Goal: Task Accomplishment & Management: Manage account settings

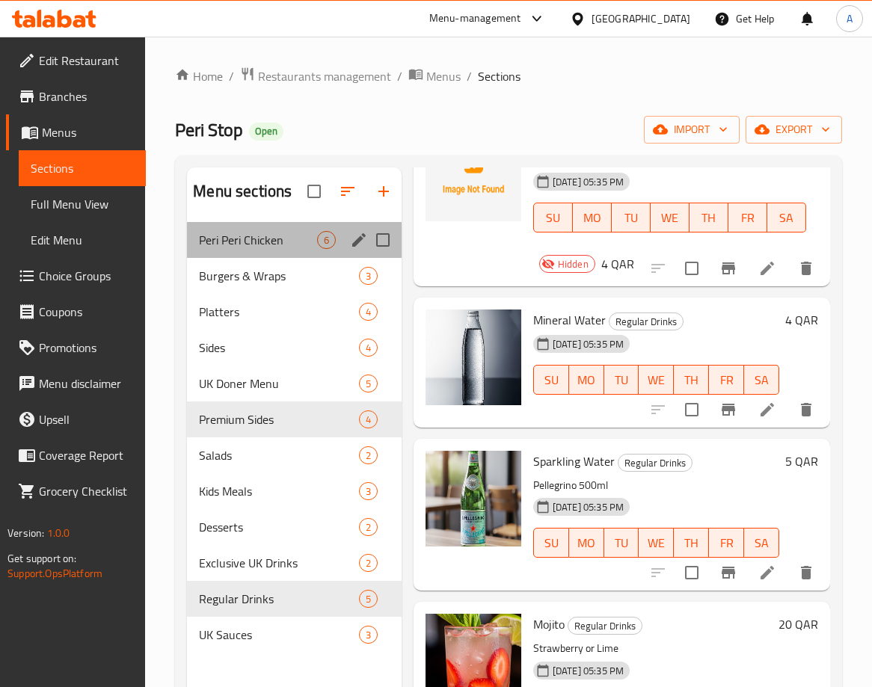
click at [279, 249] on div "Peri Peri Chicken 6" at bounding box center [294, 240] width 215 height 36
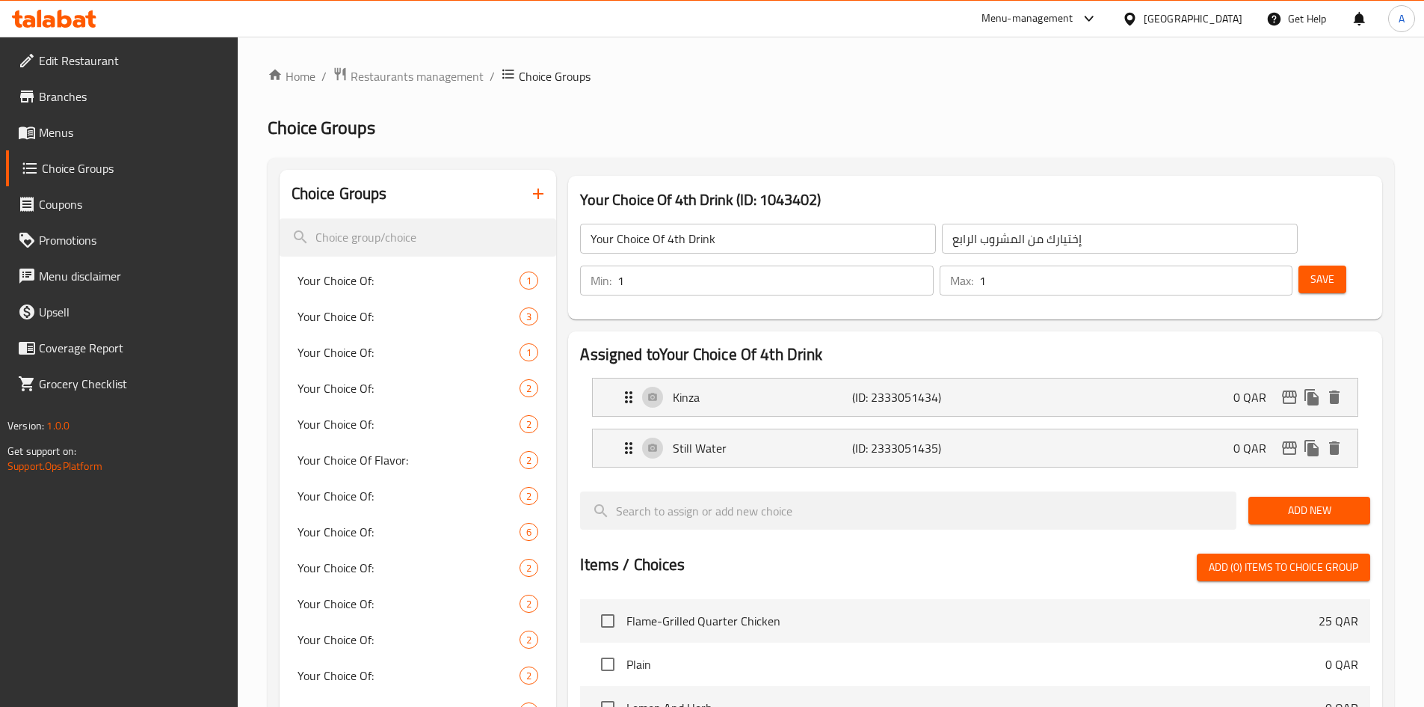
click at [98, 73] on link "Edit Restaurant" at bounding box center [122, 61] width 232 height 36
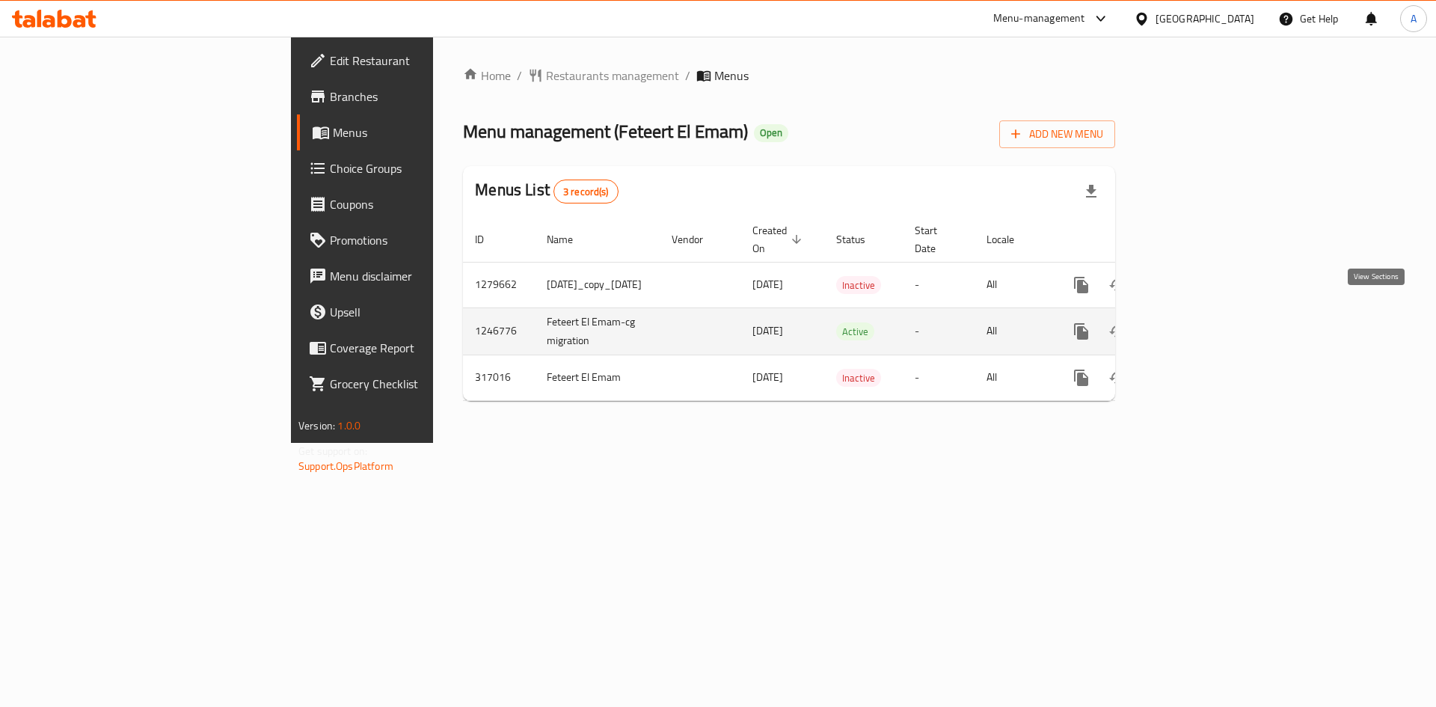
click at [1196, 325] on icon "enhanced table" at bounding box center [1188, 331] width 13 height 13
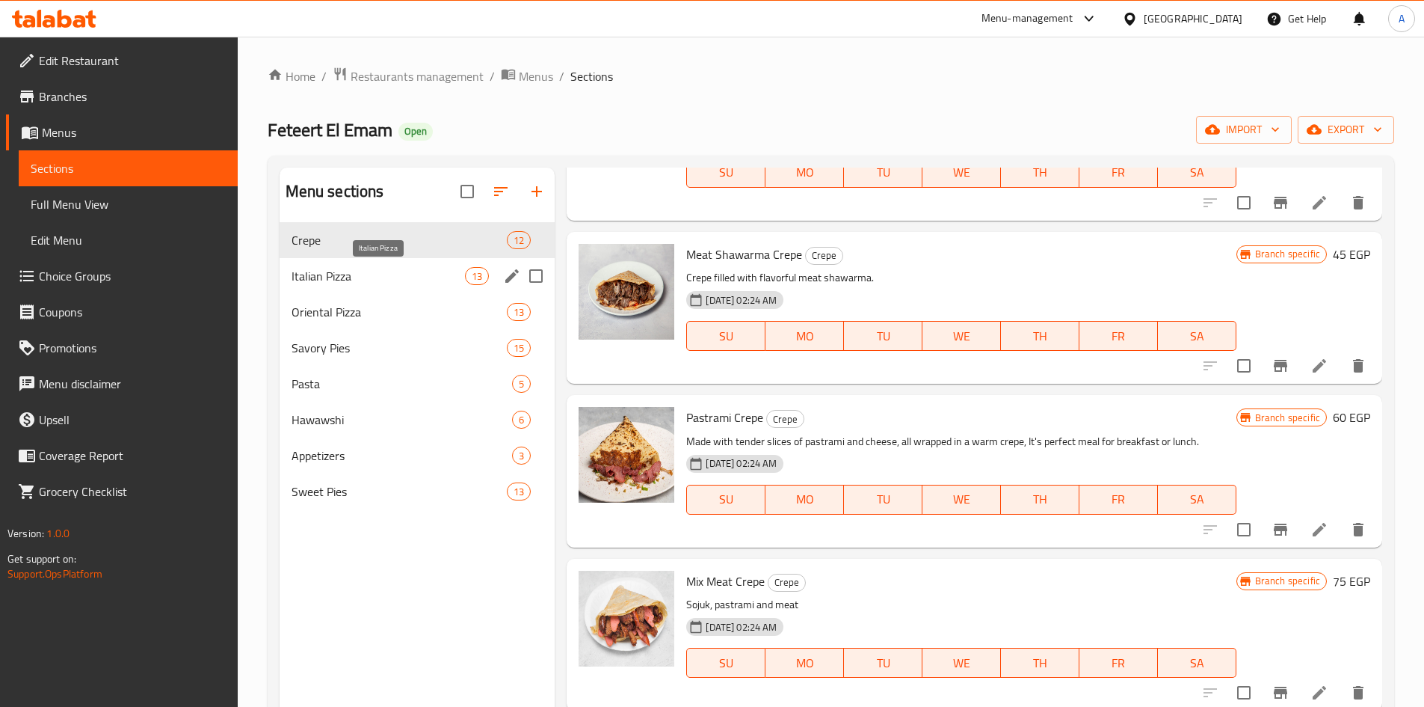
click at [366, 268] on span "Italian Pizza" at bounding box center [379, 276] width 174 height 18
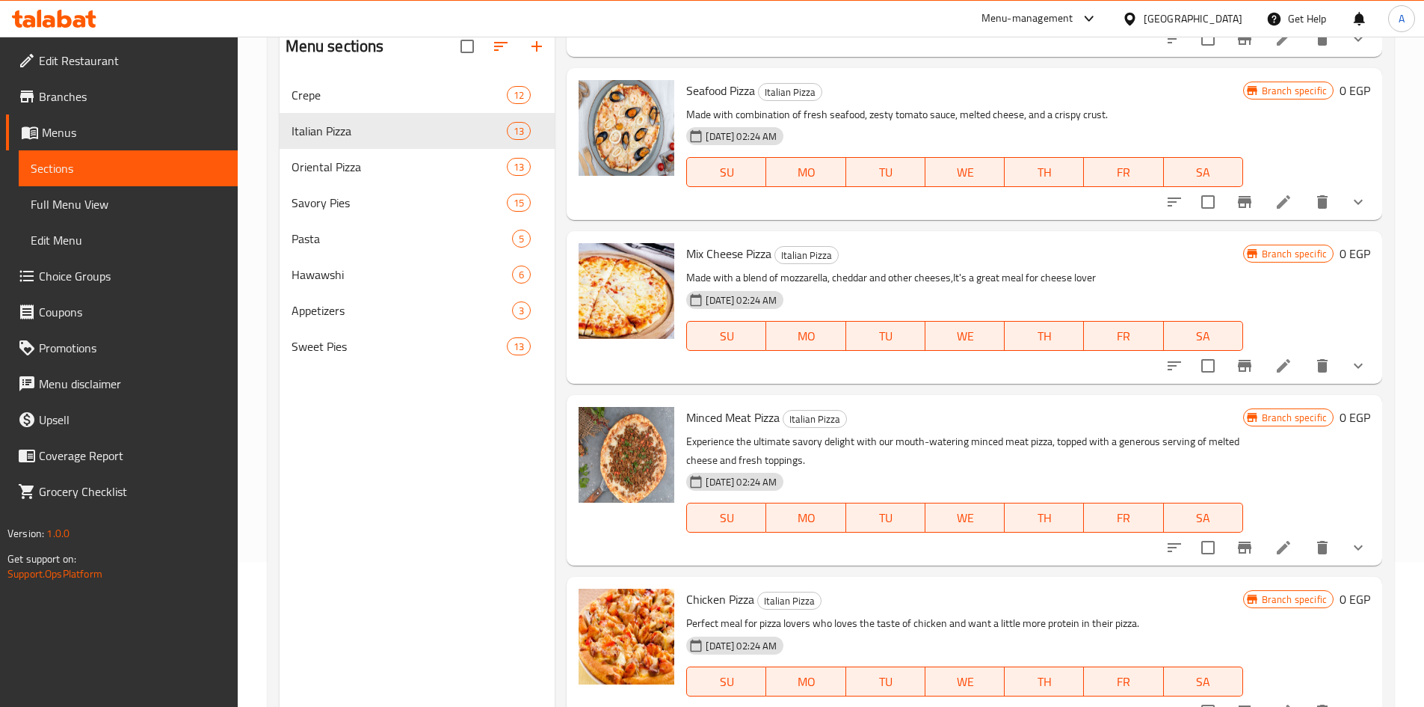
scroll to position [209, 0]
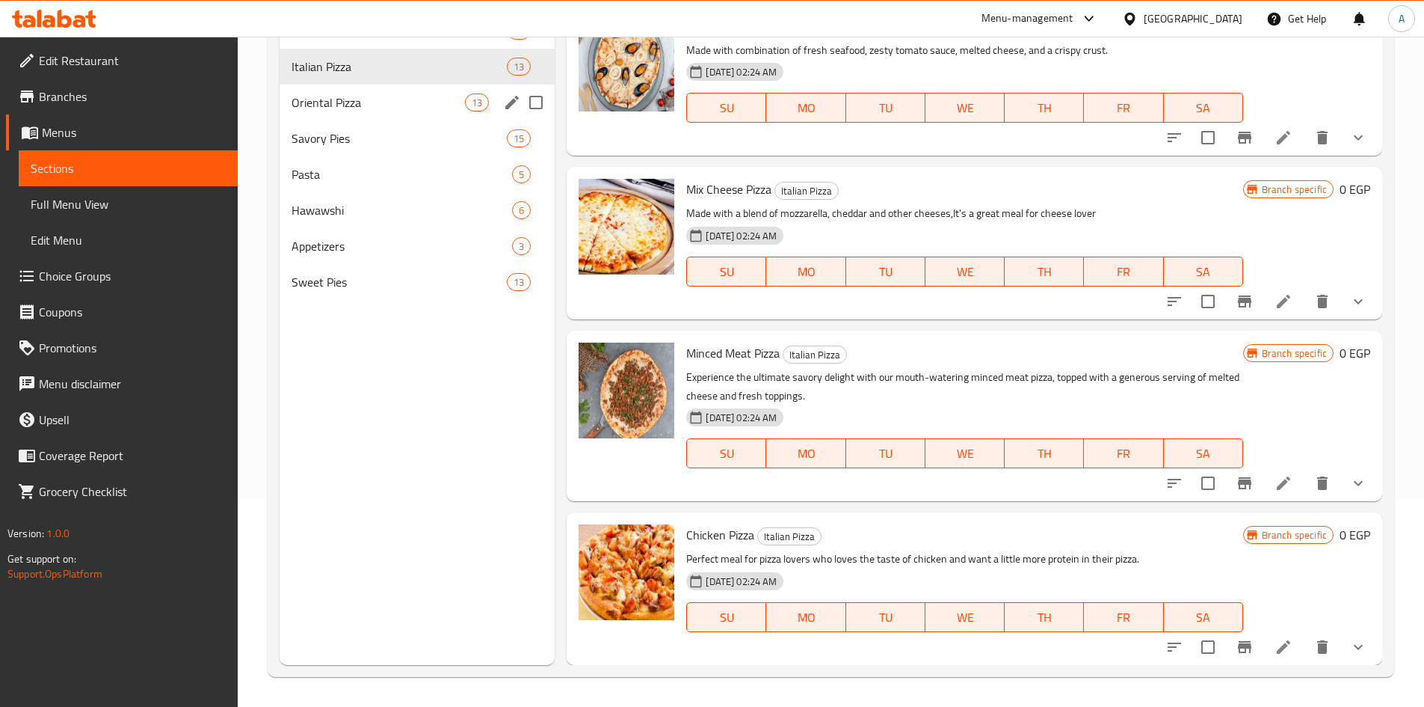
click at [356, 112] on div "Oriental Pizza 13" at bounding box center [418, 102] width 276 height 36
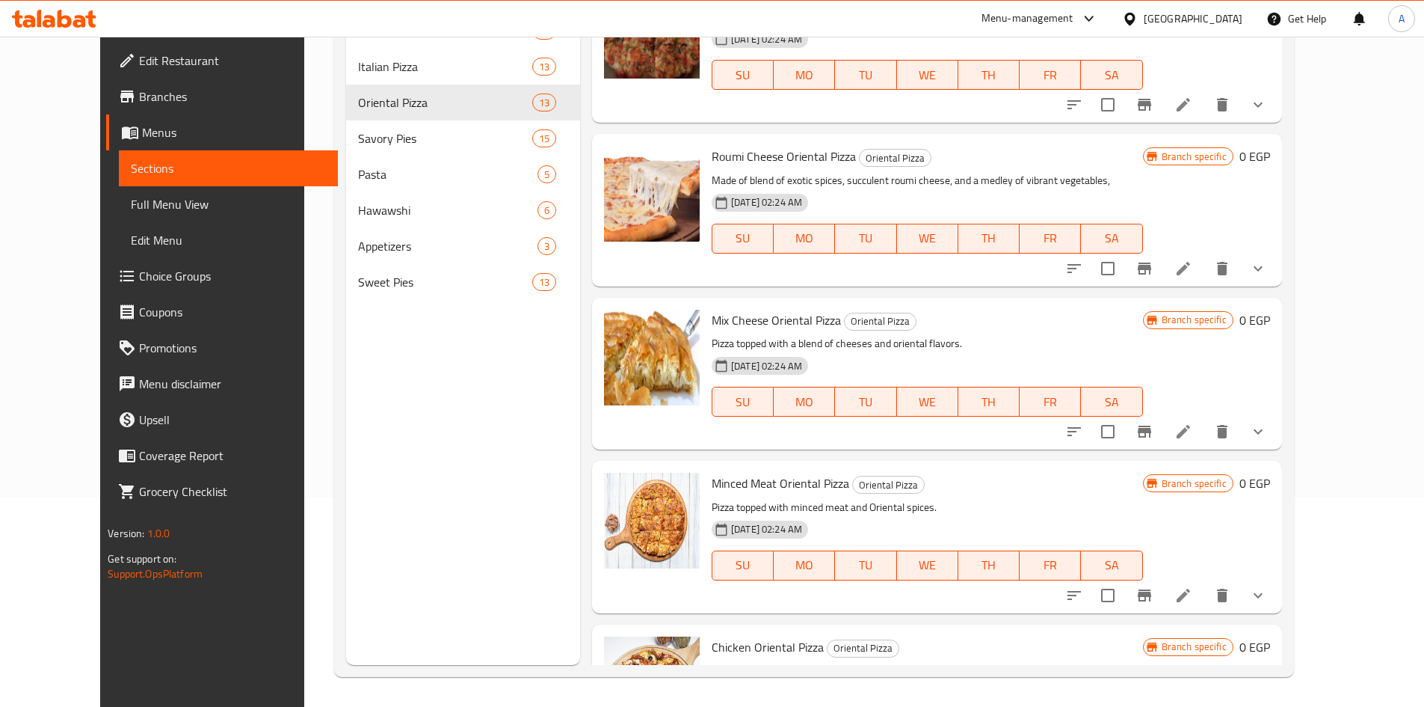
scroll to position [1428, 0]
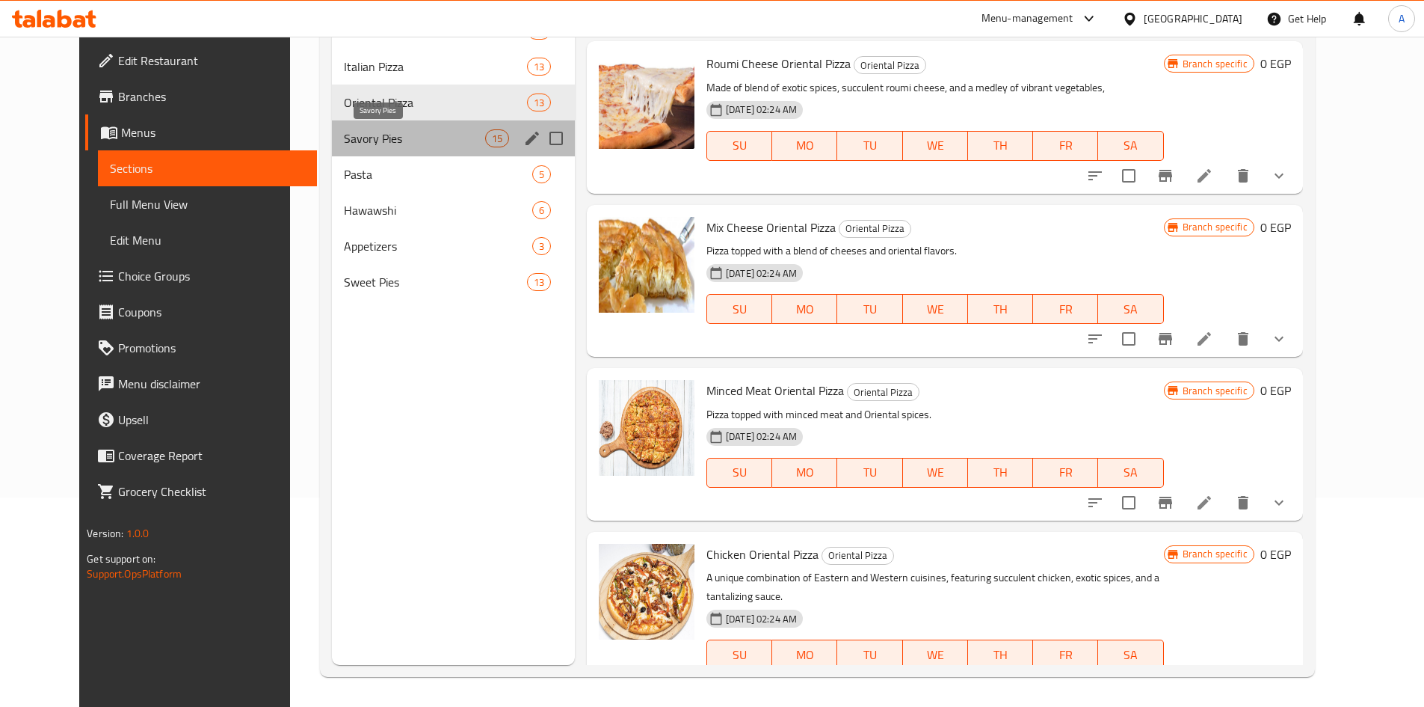
click at [344, 142] on span "Savory Pies" at bounding box center [414, 138] width 141 height 18
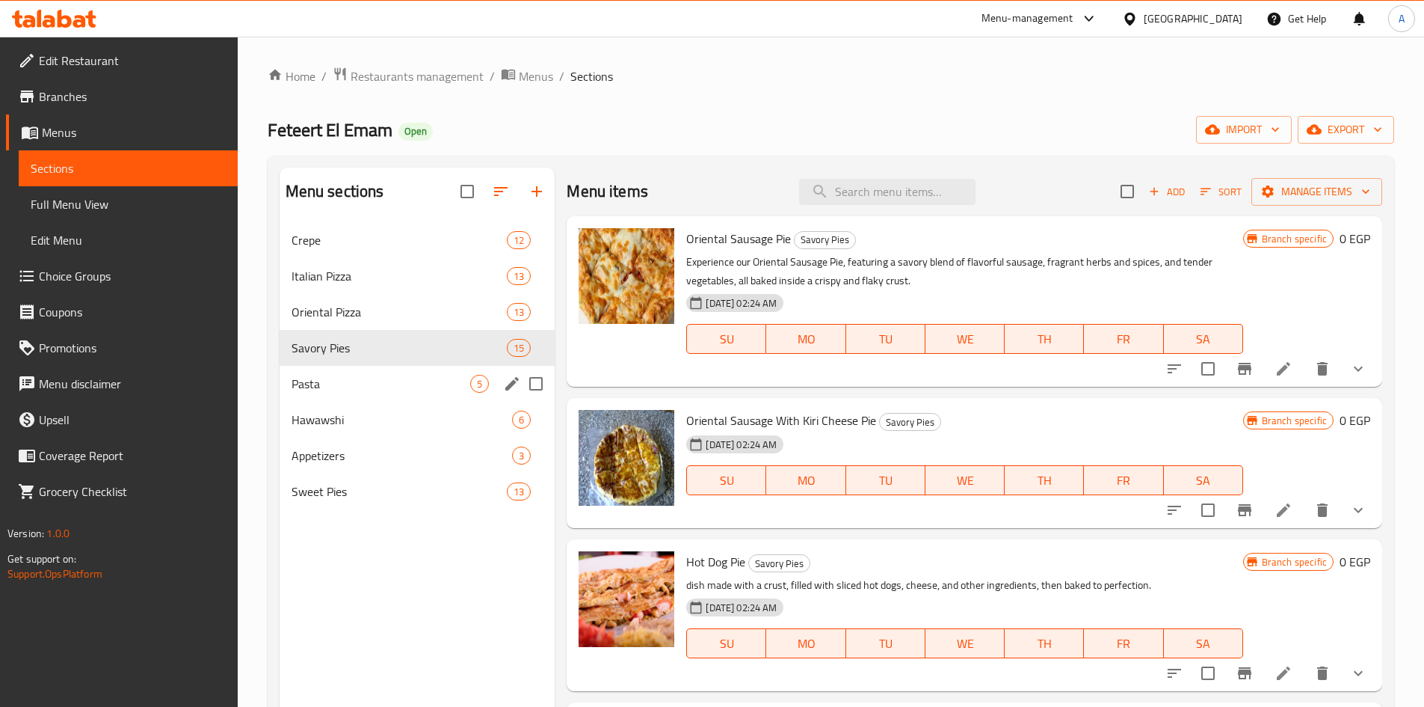
click at [322, 395] on div "Pasta 5" at bounding box center [418, 384] width 276 height 36
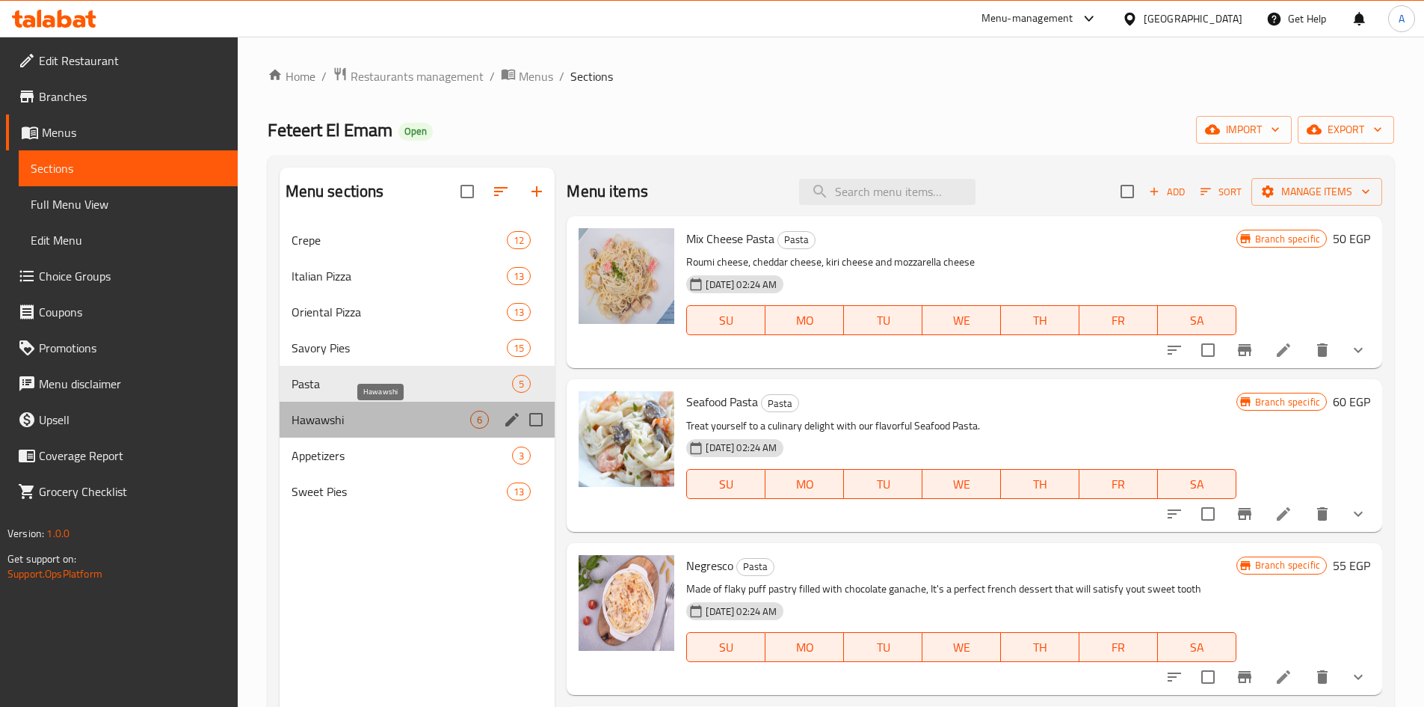
click at [316, 420] on span "Hawawshi" at bounding box center [381, 420] width 179 height 18
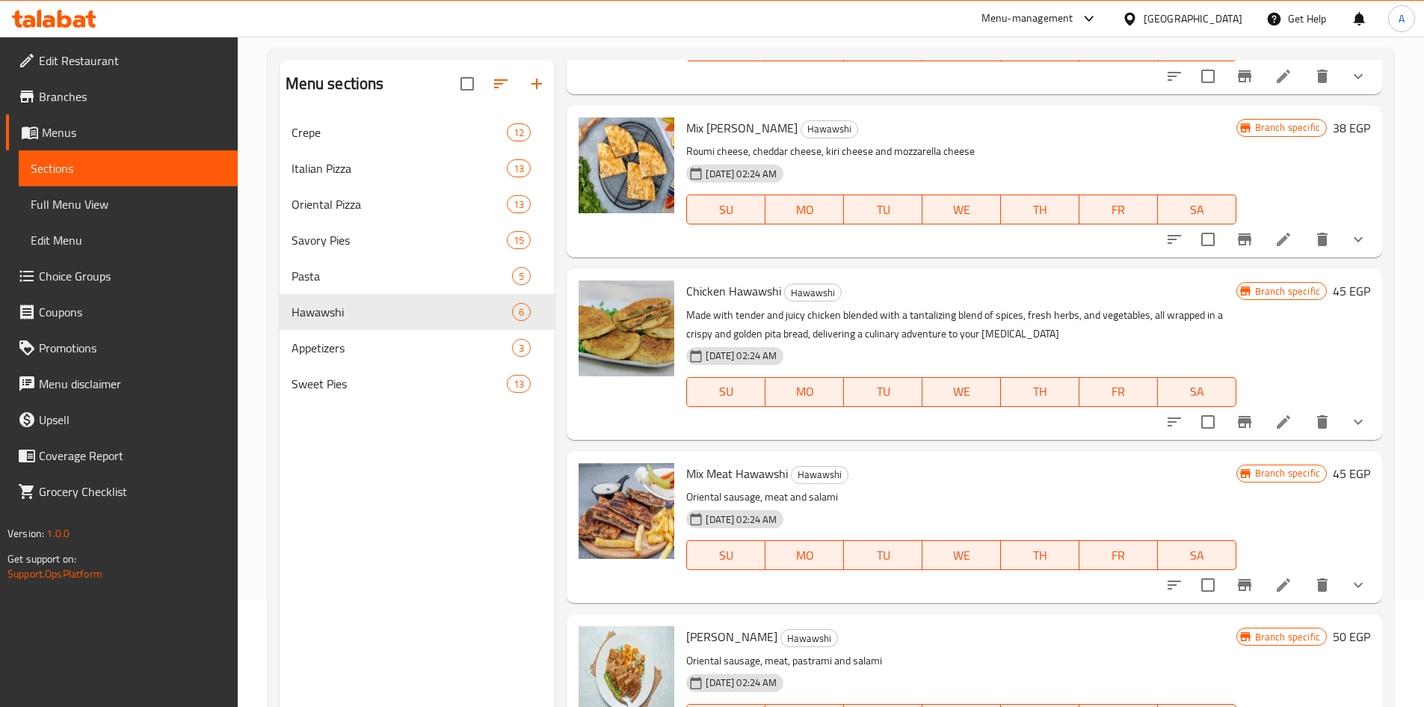
scroll to position [209, 0]
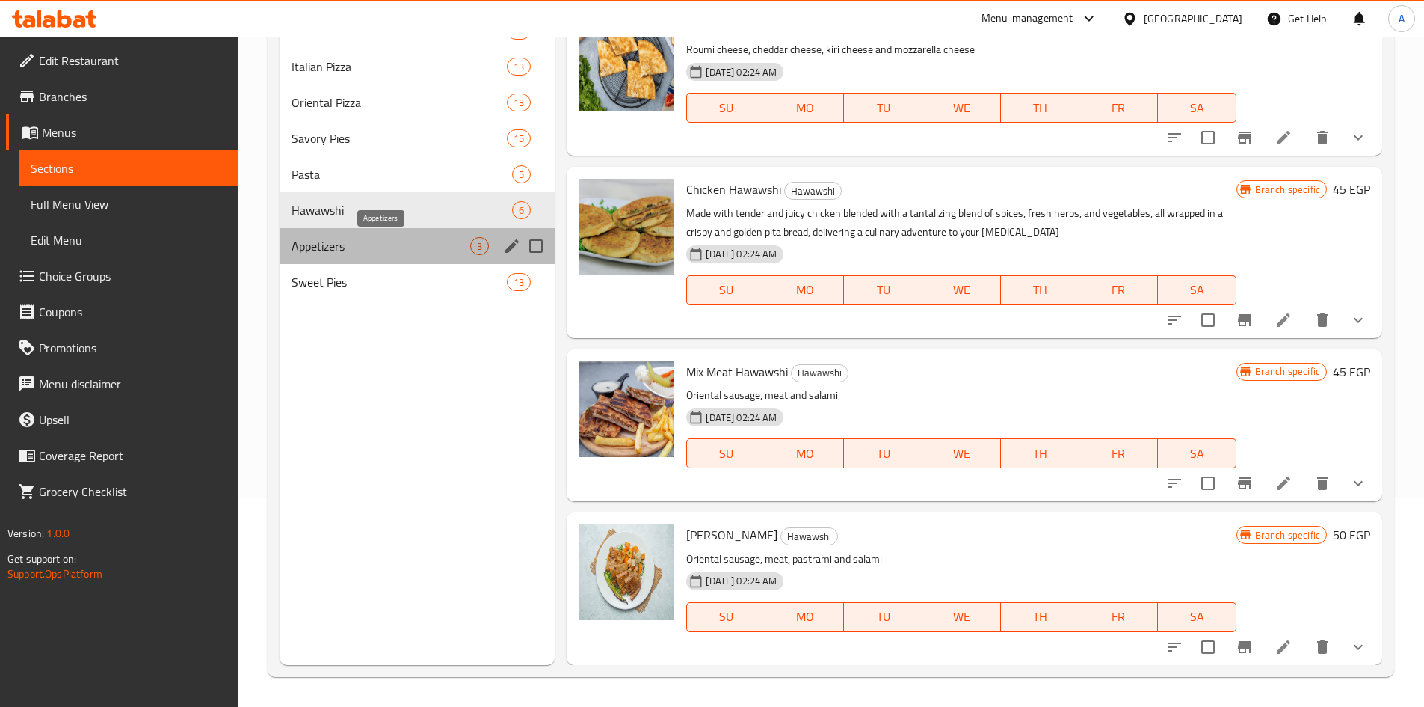
click at [353, 241] on span "Appetizers" at bounding box center [381, 246] width 179 height 18
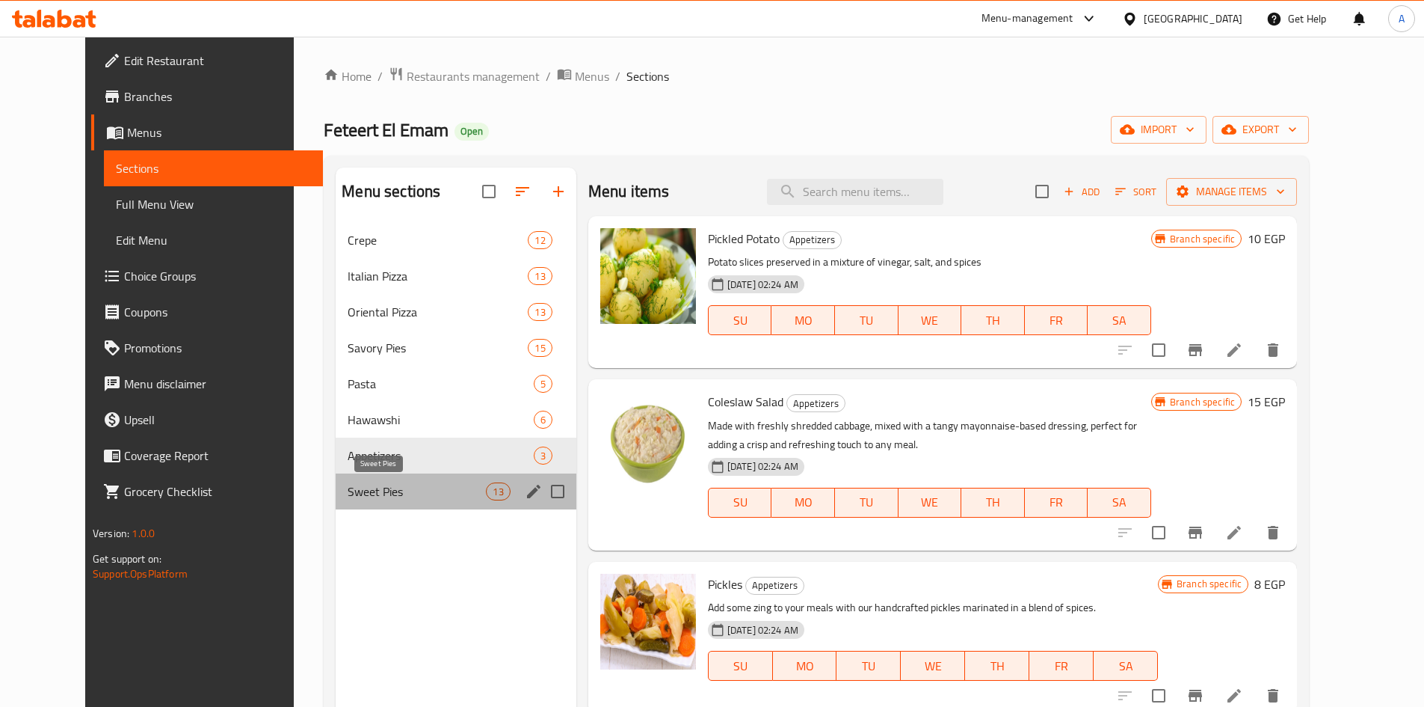
click at [348, 491] on span "Sweet Pies" at bounding box center [417, 491] width 138 height 18
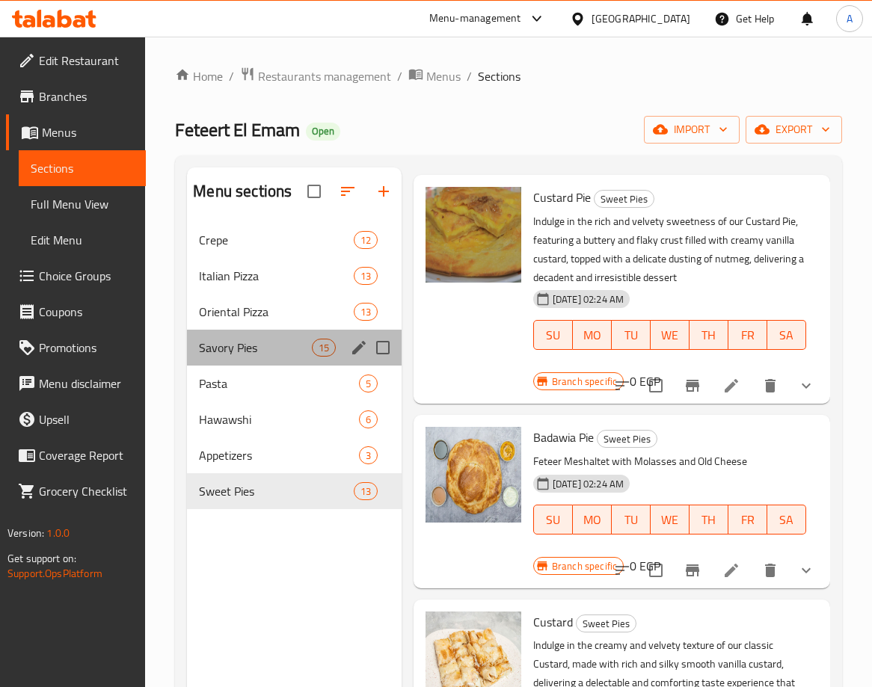
click at [281, 337] on div "Savory Pies 15" at bounding box center [294, 348] width 215 height 36
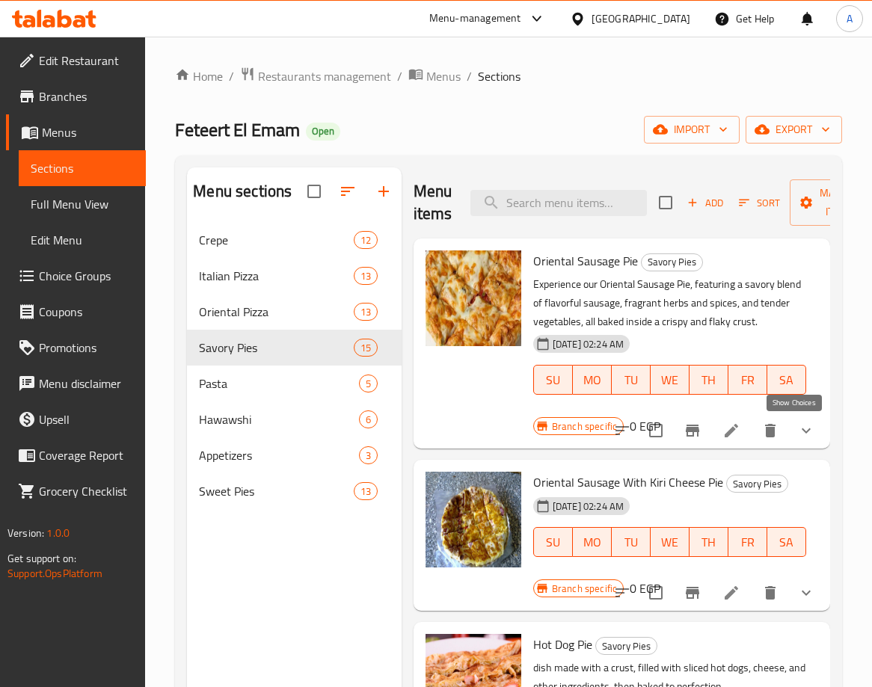
click at [797, 428] on icon "show more" at bounding box center [806, 431] width 18 height 18
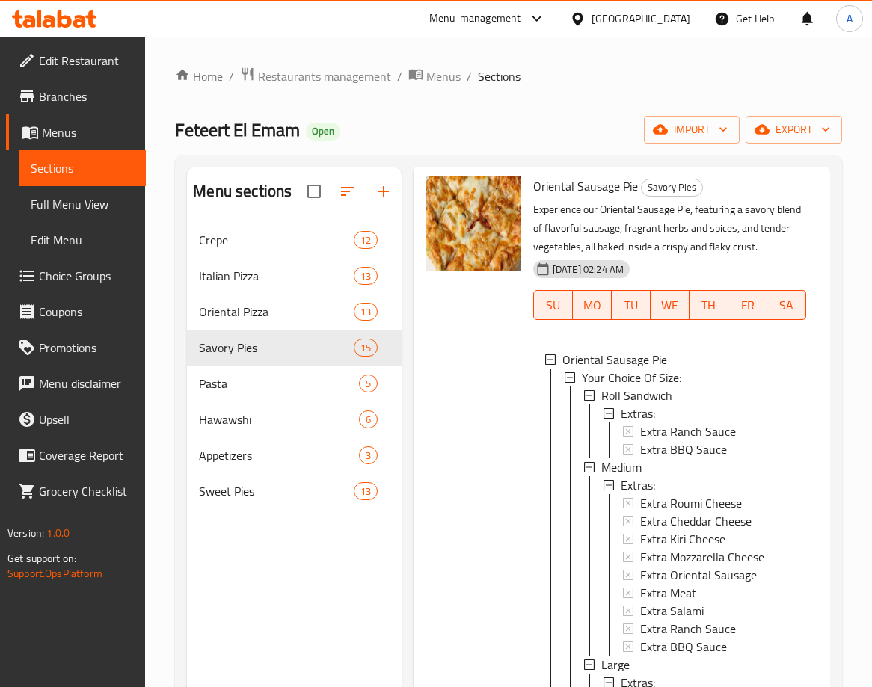
scroll to position [150, 0]
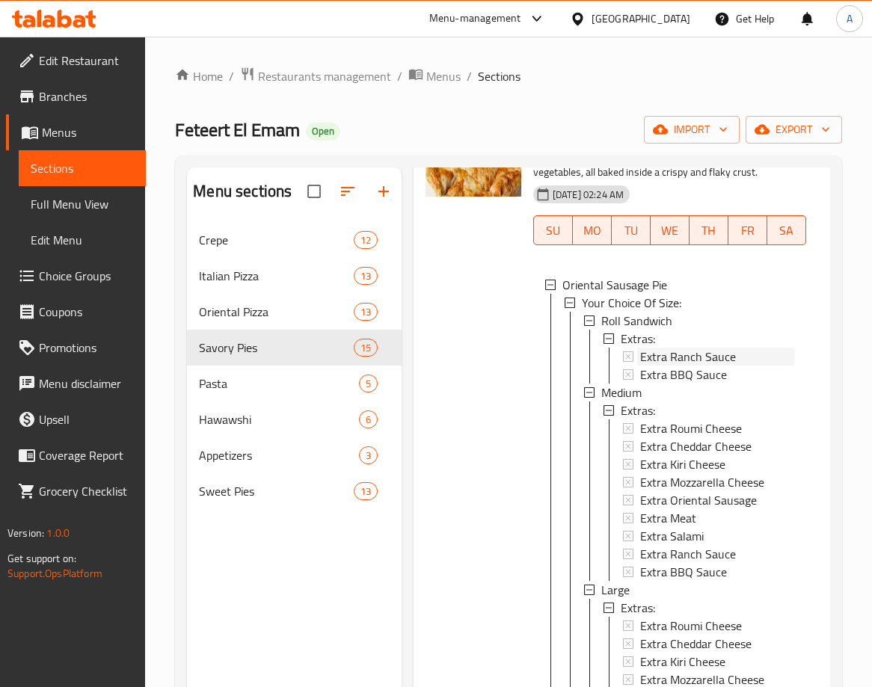
click at [660, 355] on span "Extra Ranch Sauce" at bounding box center [688, 357] width 96 height 18
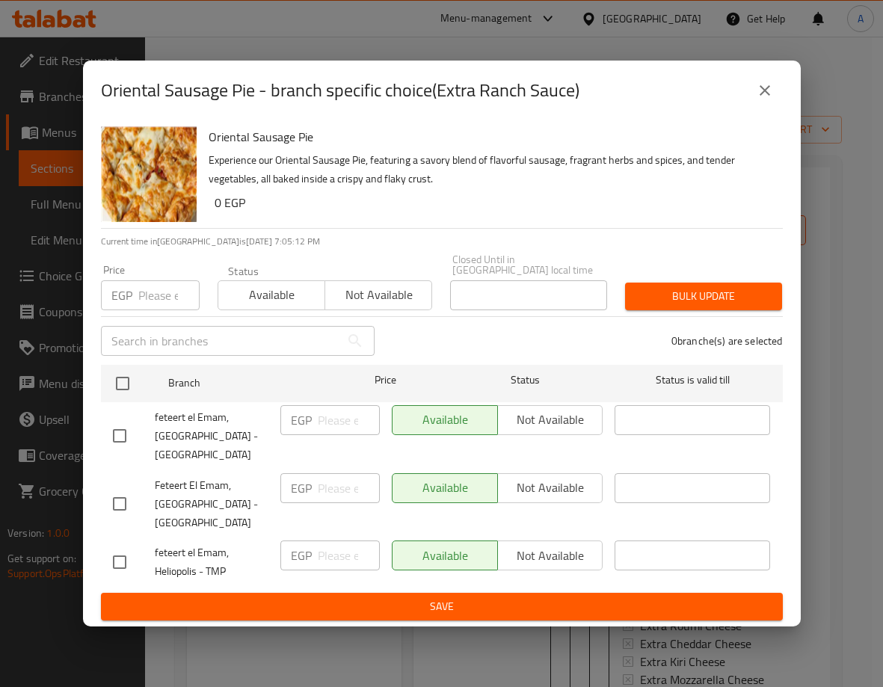
click at [754, 87] on button "close" at bounding box center [765, 91] width 36 height 36
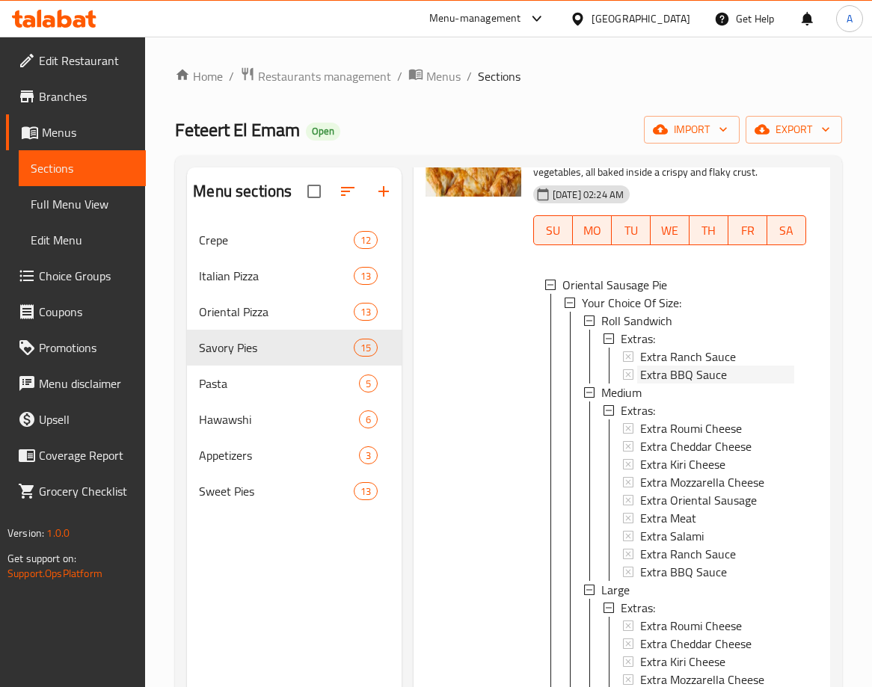
click at [705, 372] on span "Extra BBQ Sauce" at bounding box center [683, 375] width 87 height 18
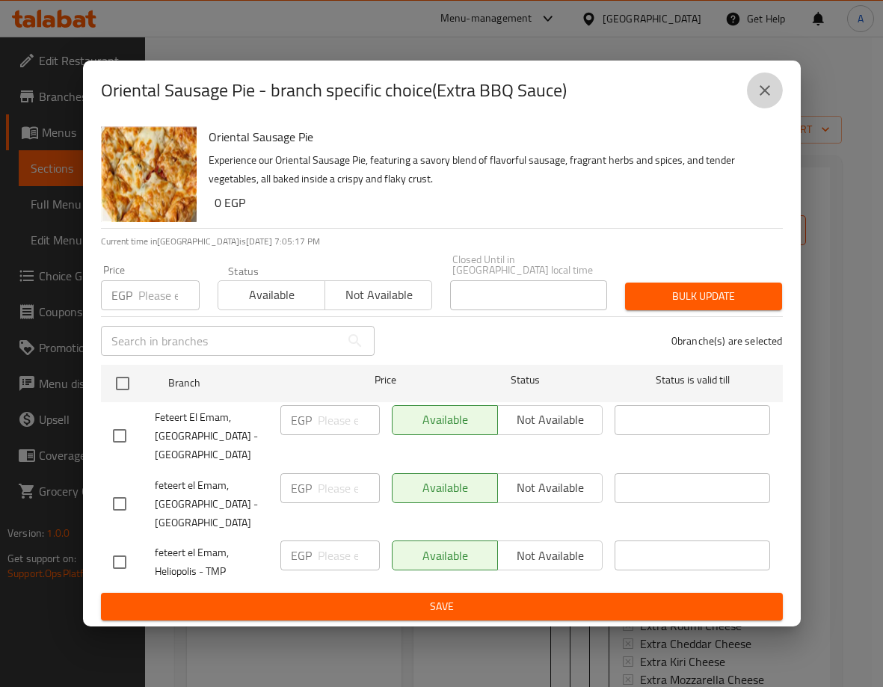
click at [778, 87] on button "close" at bounding box center [765, 91] width 36 height 36
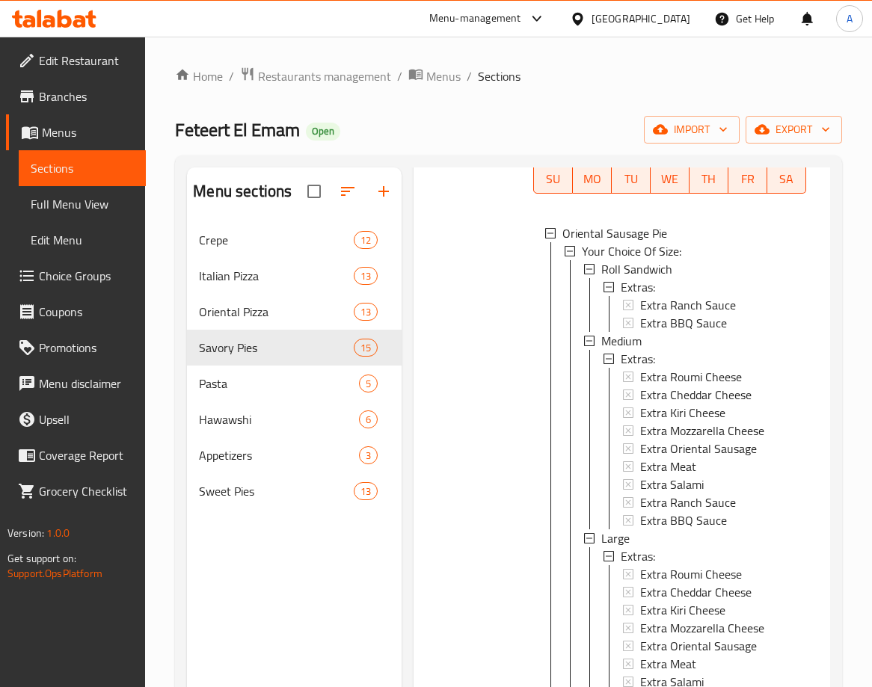
scroll to position [224, 0]
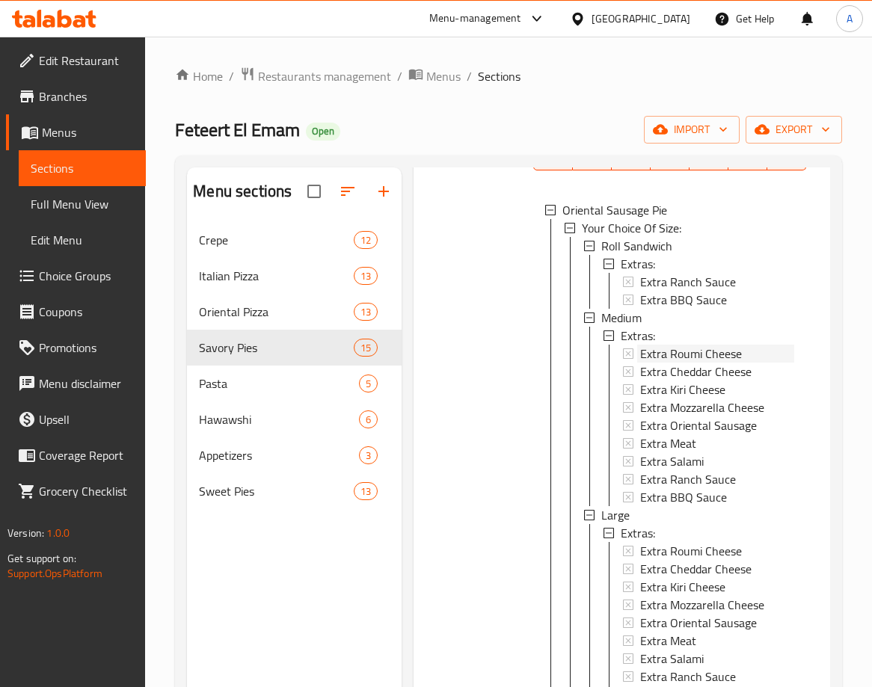
click at [701, 353] on span "Extra Roumi Cheese" at bounding box center [691, 354] width 102 height 18
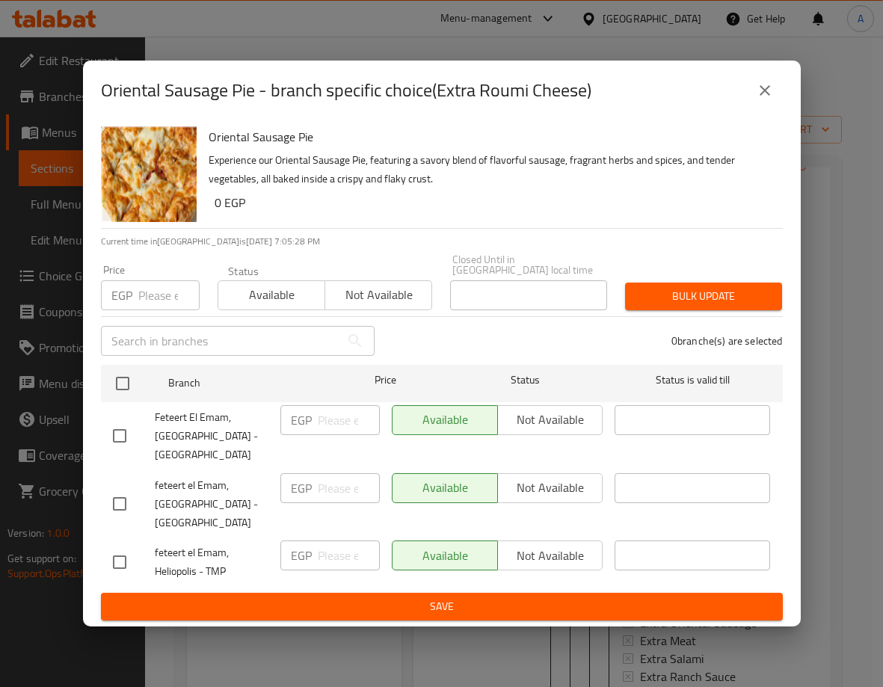
click at [773, 92] on icon "close" at bounding box center [765, 91] width 18 height 18
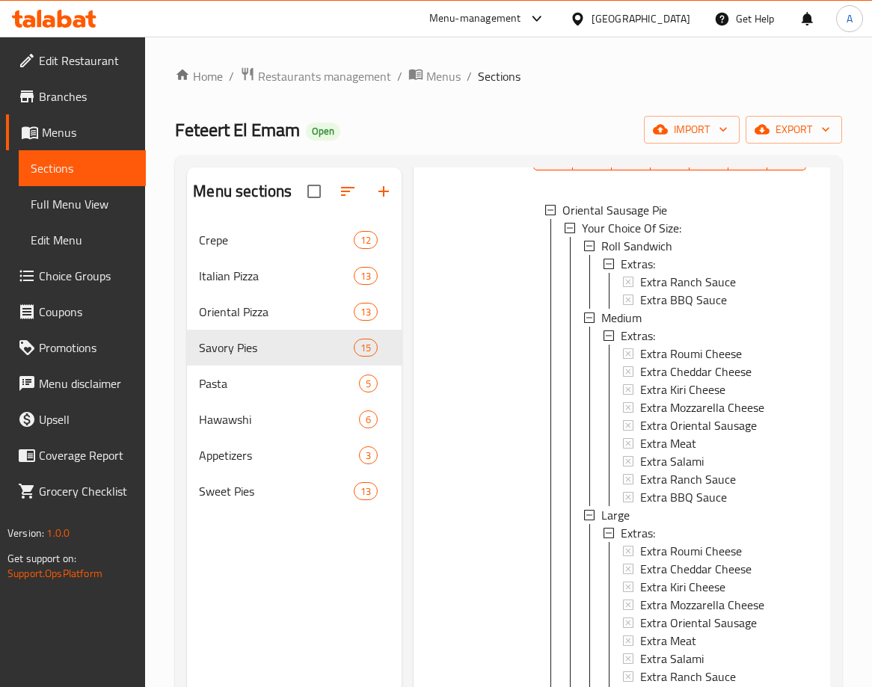
scroll to position [0, 0]
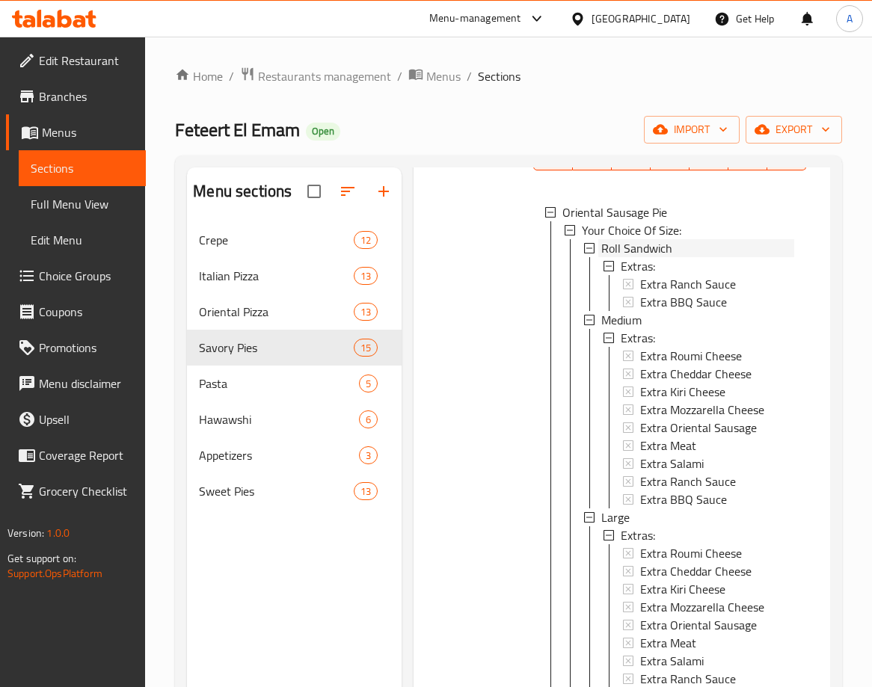
click at [654, 245] on span "Roll Sandwich" at bounding box center [636, 248] width 71 height 18
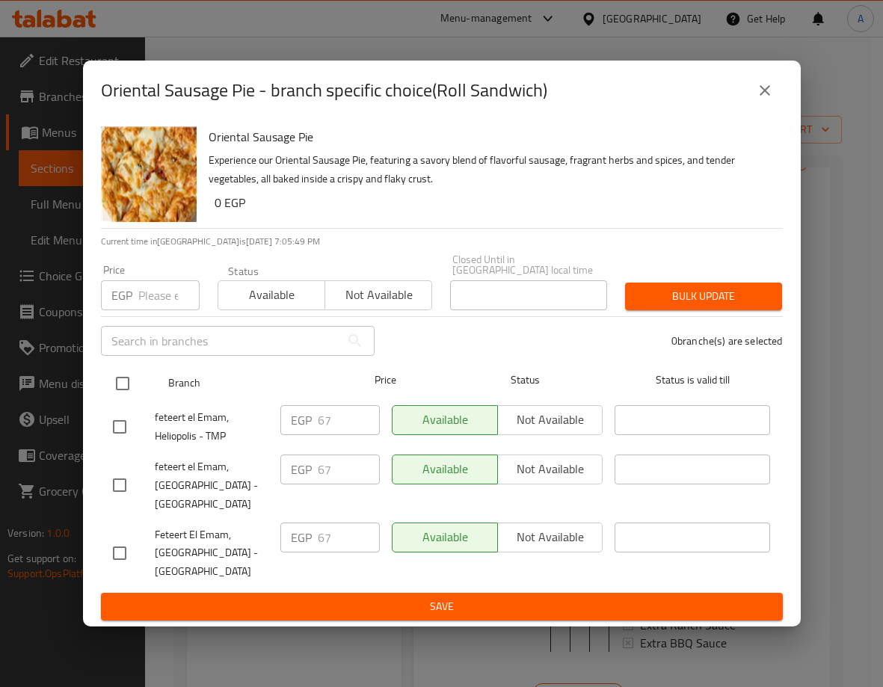
click at [117, 377] on input "checkbox" at bounding box center [122, 383] width 31 height 31
checkbox input "true"
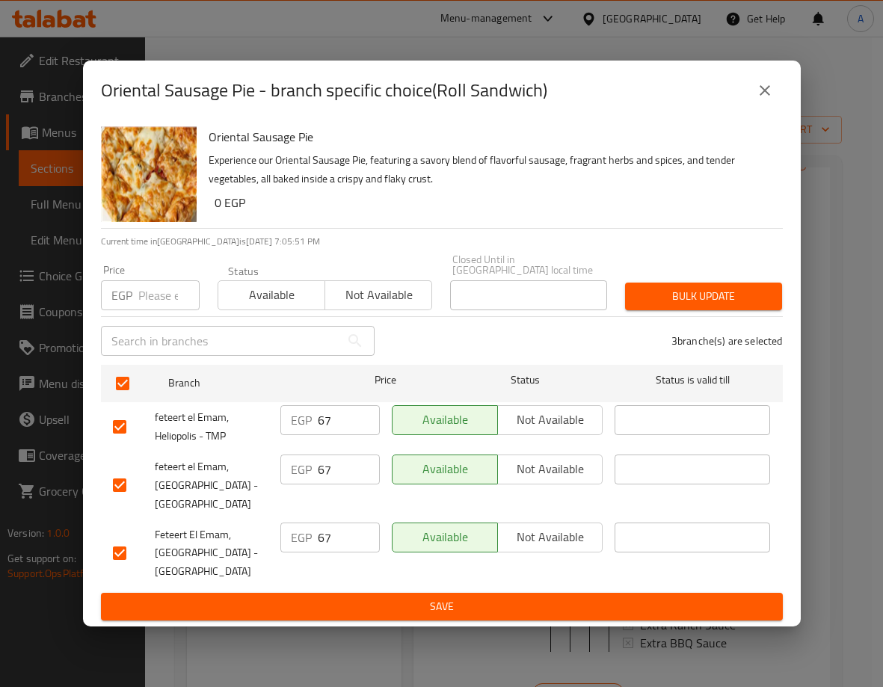
click at [169, 293] on input "number" at bounding box center [168, 295] width 61 height 30
type input "75"
click at [756, 93] on icon "close" at bounding box center [765, 91] width 18 height 18
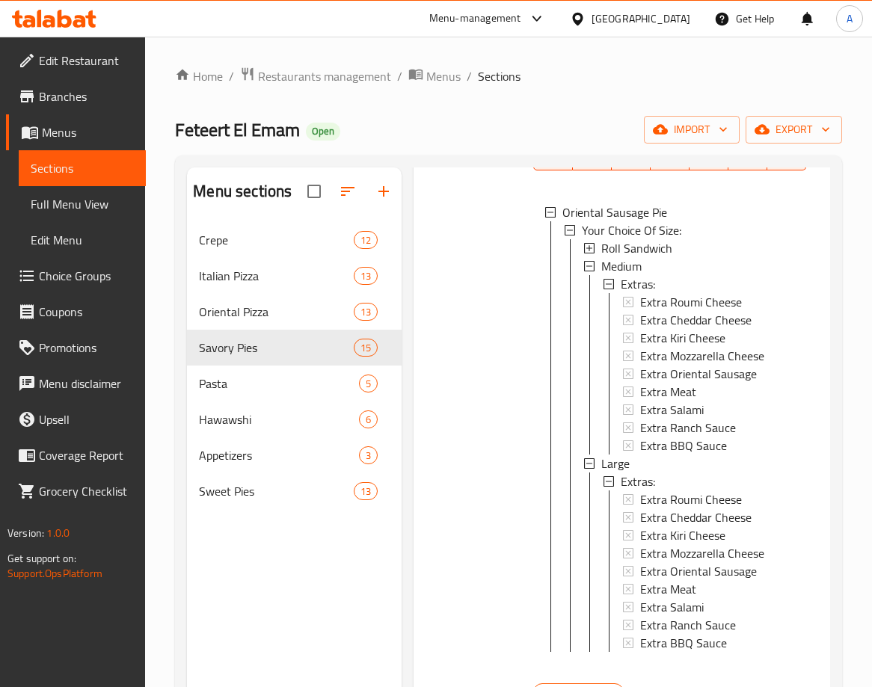
click at [73, 102] on span "Branches" at bounding box center [86, 96] width 95 height 18
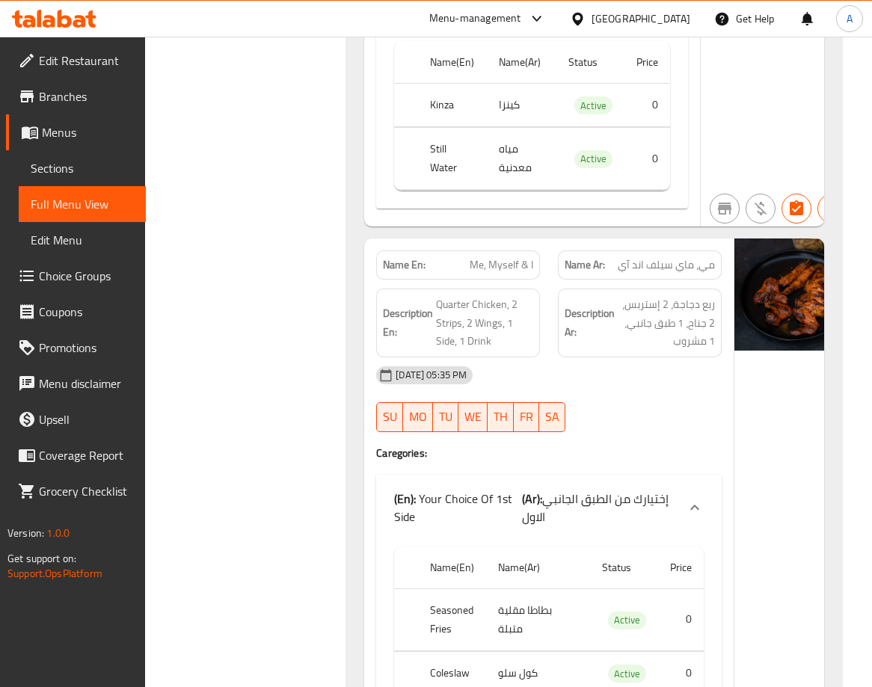
scroll to position [4792, 0]
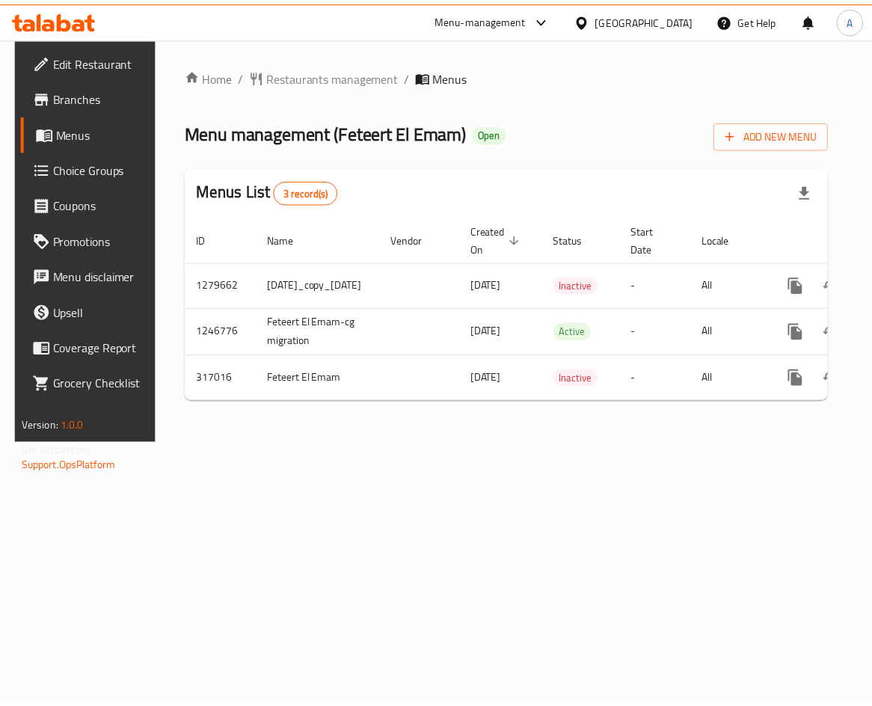
scroll to position [0, 129]
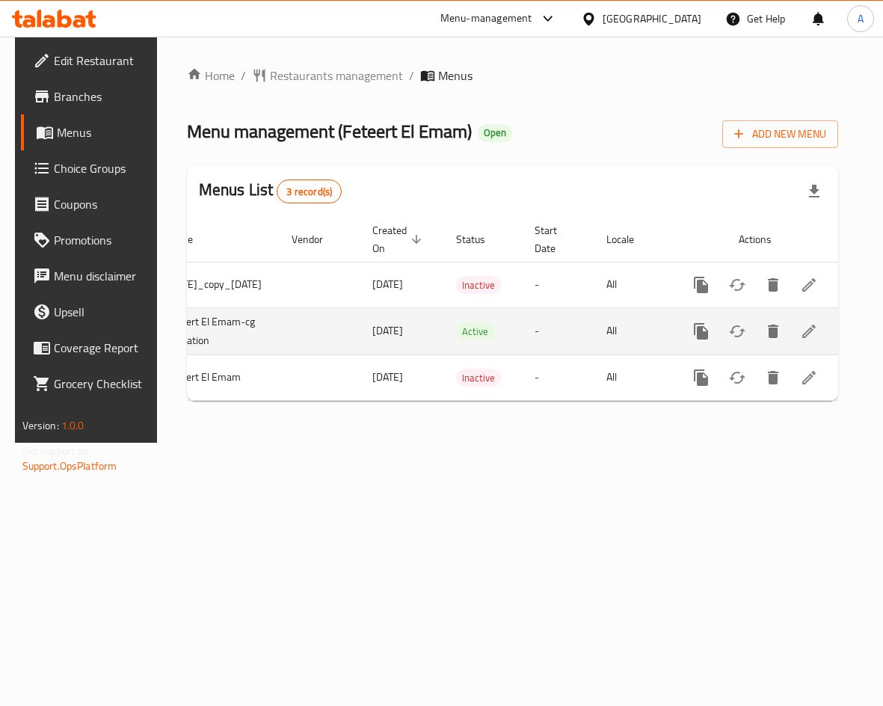
click at [816, 330] on icon "enhanced table" at bounding box center [808, 331] width 13 height 13
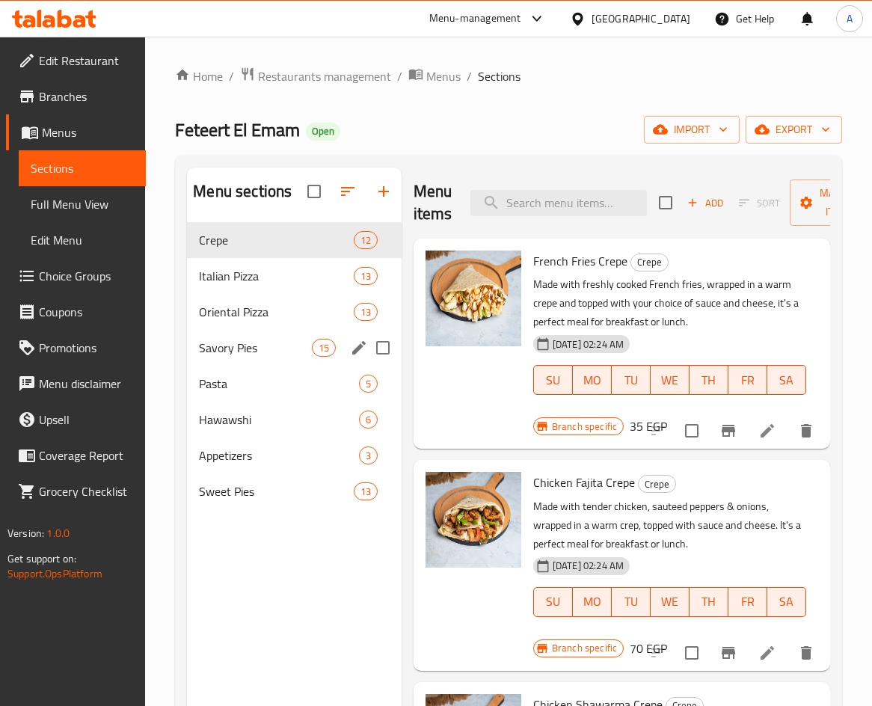
click at [262, 336] on div "Savory Pies 15" at bounding box center [294, 348] width 215 height 36
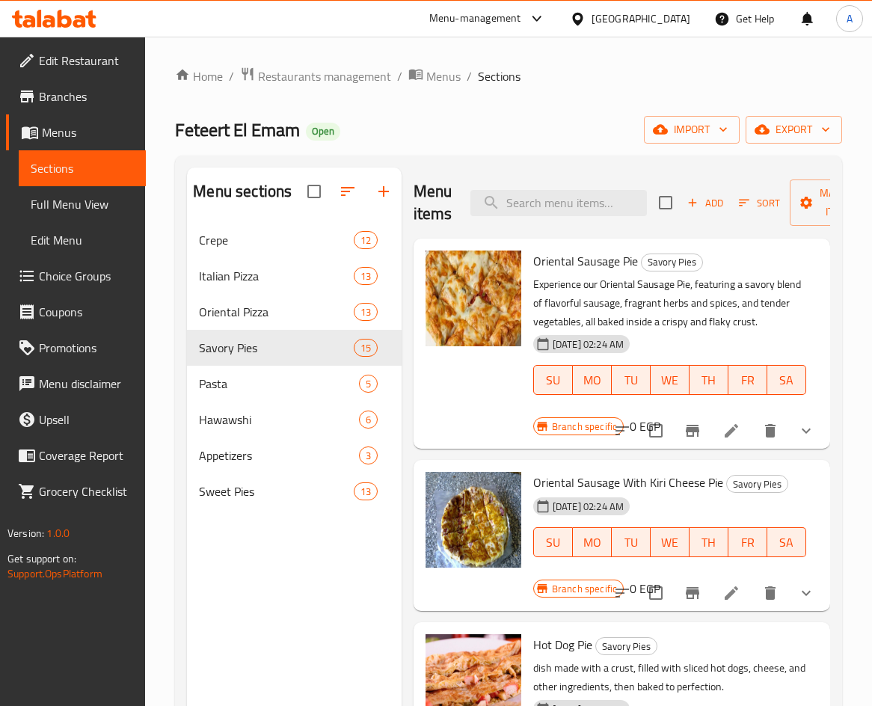
click at [797, 434] on icon "show more" at bounding box center [806, 431] width 18 height 18
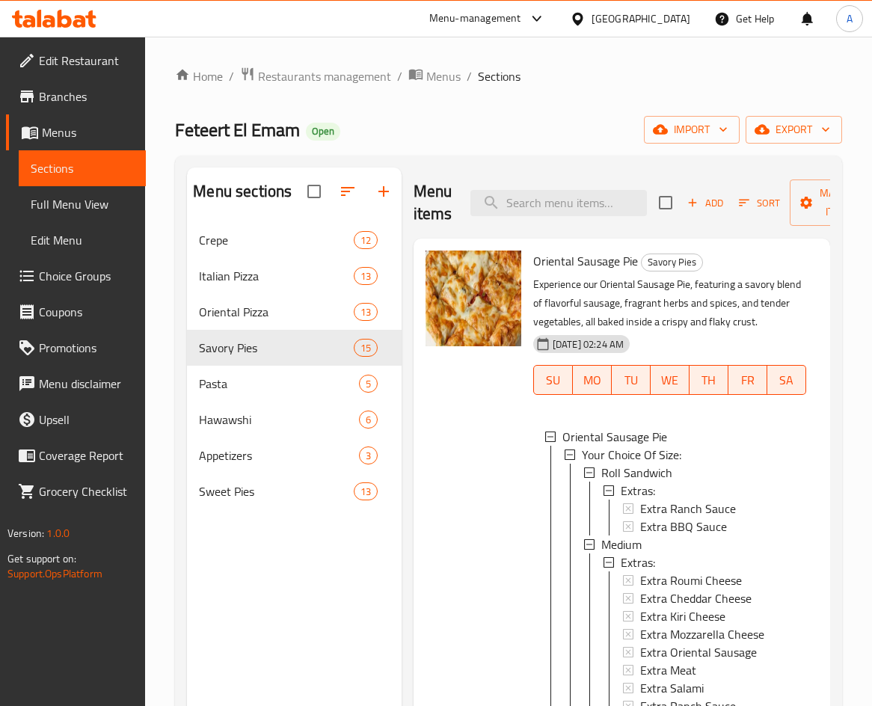
scroll to position [75, 0]
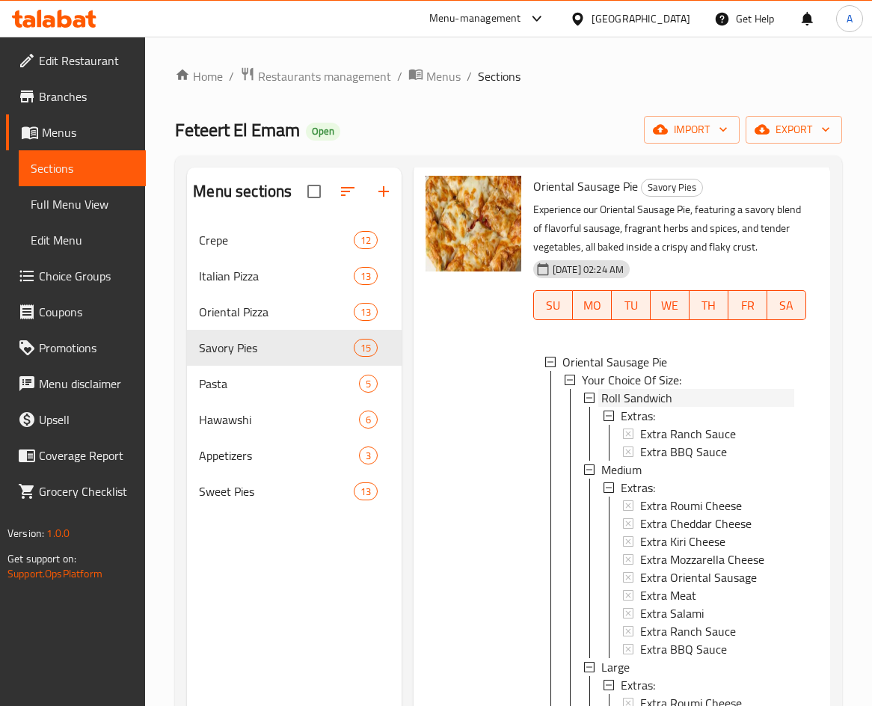
click at [677, 389] on div "Roll Sandwich" at bounding box center [697, 398] width 193 height 18
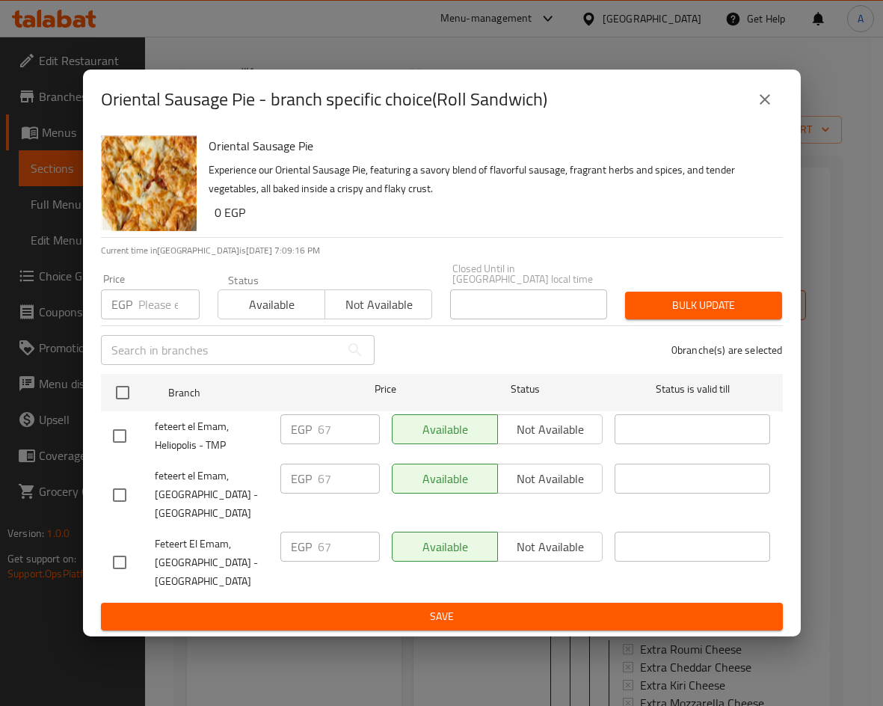
click at [123, 427] on input "checkbox" at bounding box center [119, 435] width 31 height 31
checkbox input "true"
drag, startPoint x: 336, startPoint y: 424, endPoint x: 298, endPoint y: 419, distance: 38.5
click at [298, 419] on div "EGP 67 ​" at bounding box center [329, 429] width 99 height 30
type input "75"
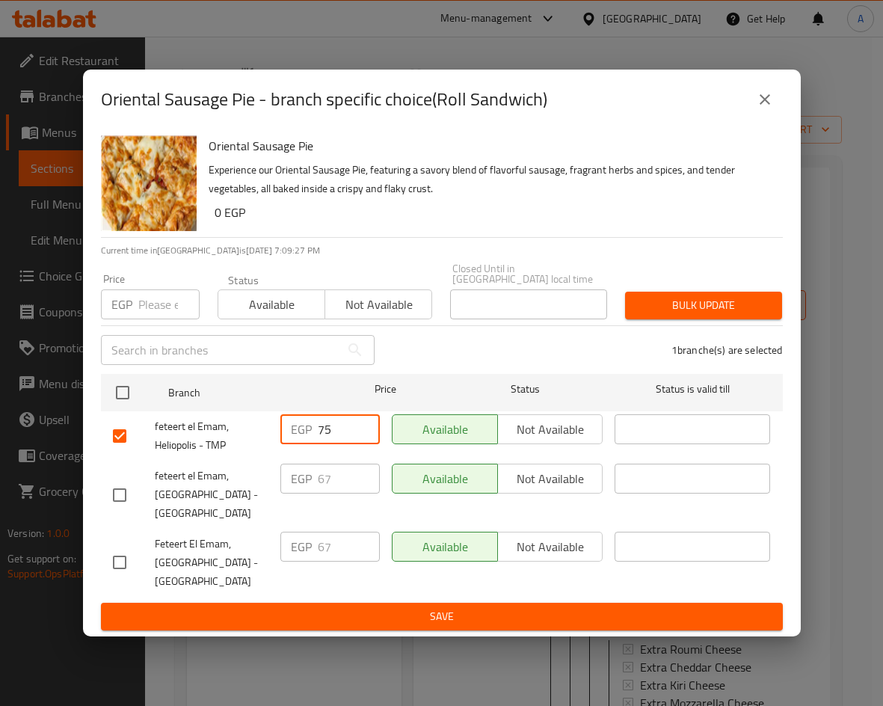
click at [474, 614] on span "Save" at bounding box center [442, 616] width 658 height 19
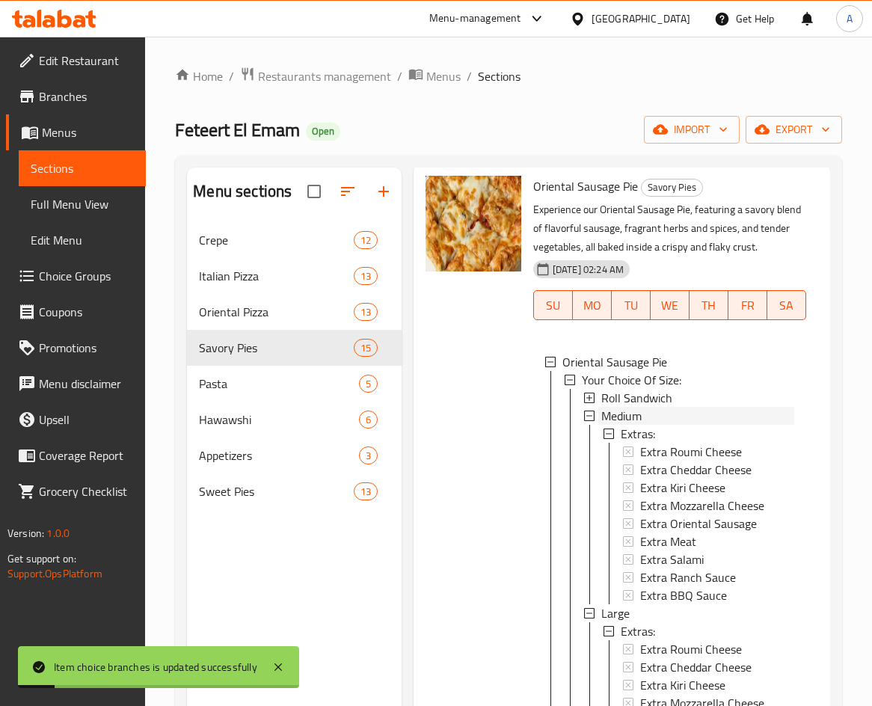
click at [675, 413] on div "Medium" at bounding box center [697, 416] width 193 height 18
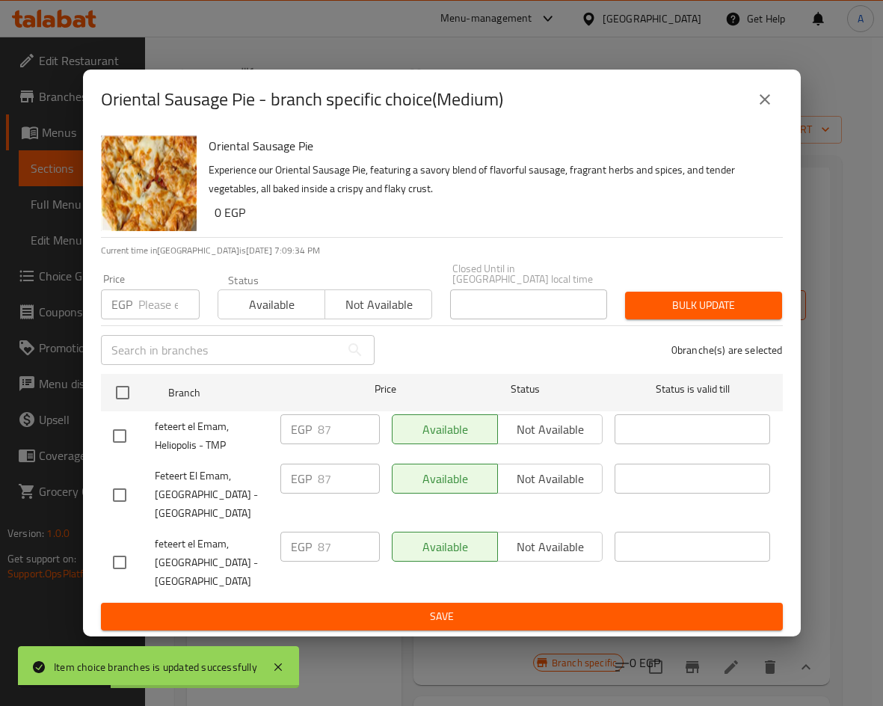
click at [118, 437] on input "checkbox" at bounding box center [119, 435] width 31 height 31
checkbox input "true"
drag, startPoint x: 339, startPoint y: 419, endPoint x: 292, endPoint y: 426, distance: 46.8
click at [293, 426] on div "EGP 87 ​" at bounding box center [329, 429] width 99 height 30
type input "110"
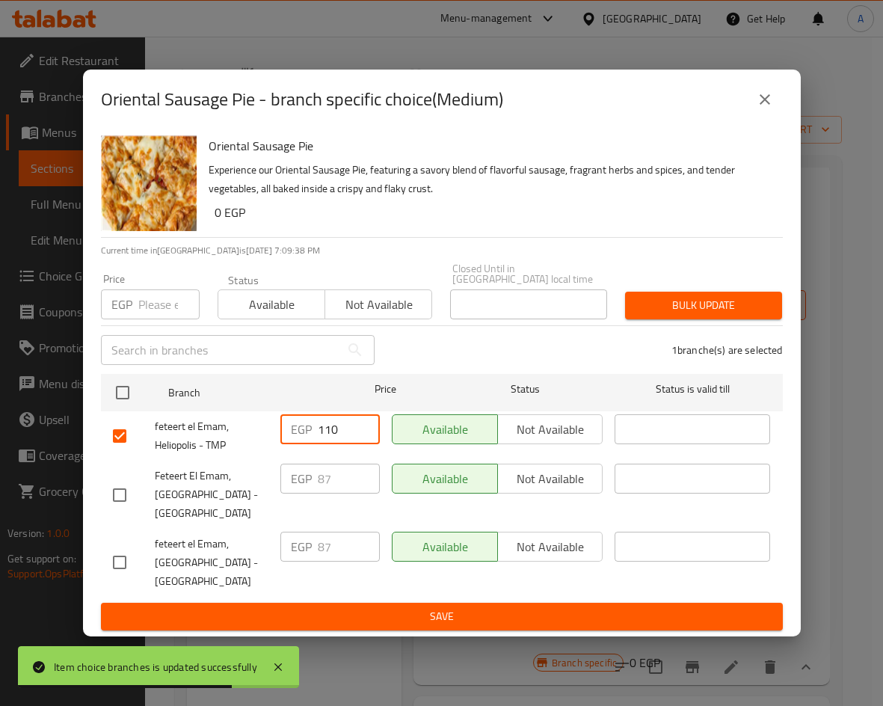
click at [499, 603] on button "Save" at bounding box center [442, 617] width 682 height 28
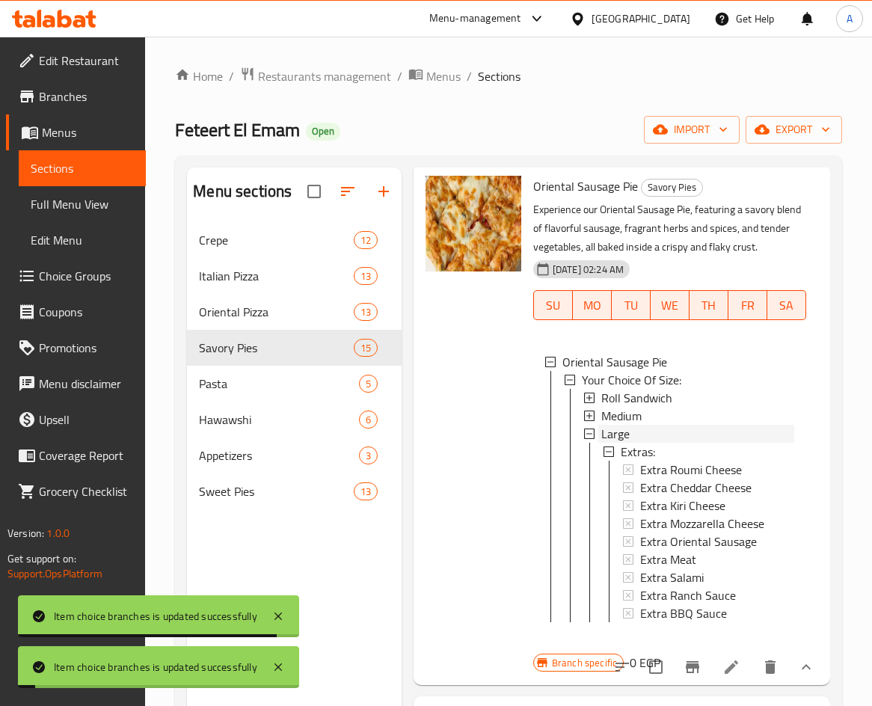
click at [640, 432] on div "Large" at bounding box center [697, 434] width 193 height 18
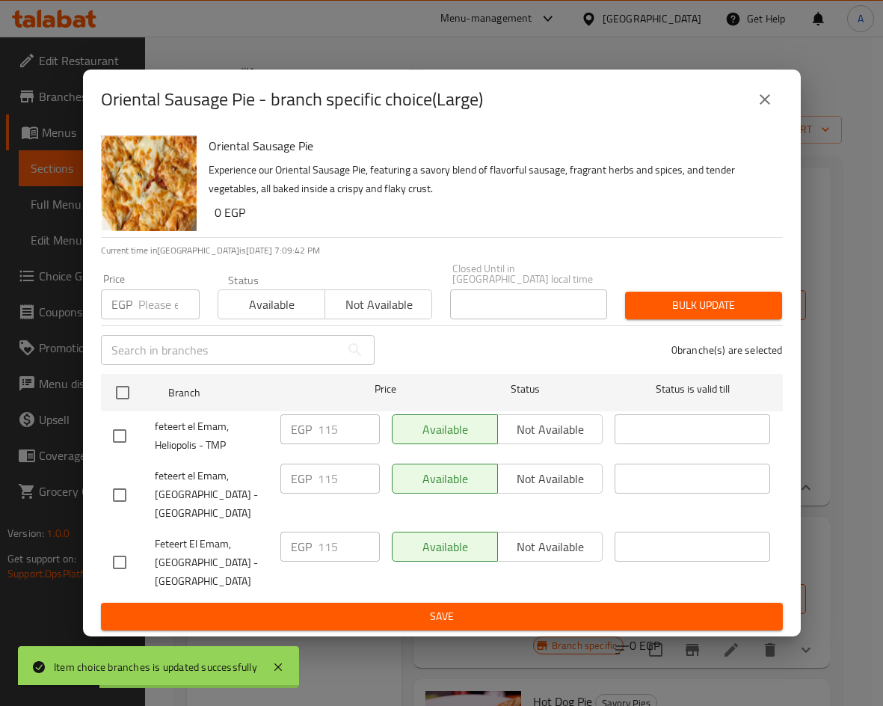
click at [121, 433] on input "checkbox" at bounding box center [119, 435] width 31 height 31
checkbox input "true"
drag, startPoint x: 337, startPoint y: 429, endPoint x: 313, endPoint y: 428, distance: 23.9
click at [313, 428] on div "EGP 115 ​" at bounding box center [329, 429] width 99 height 30
type input "135"
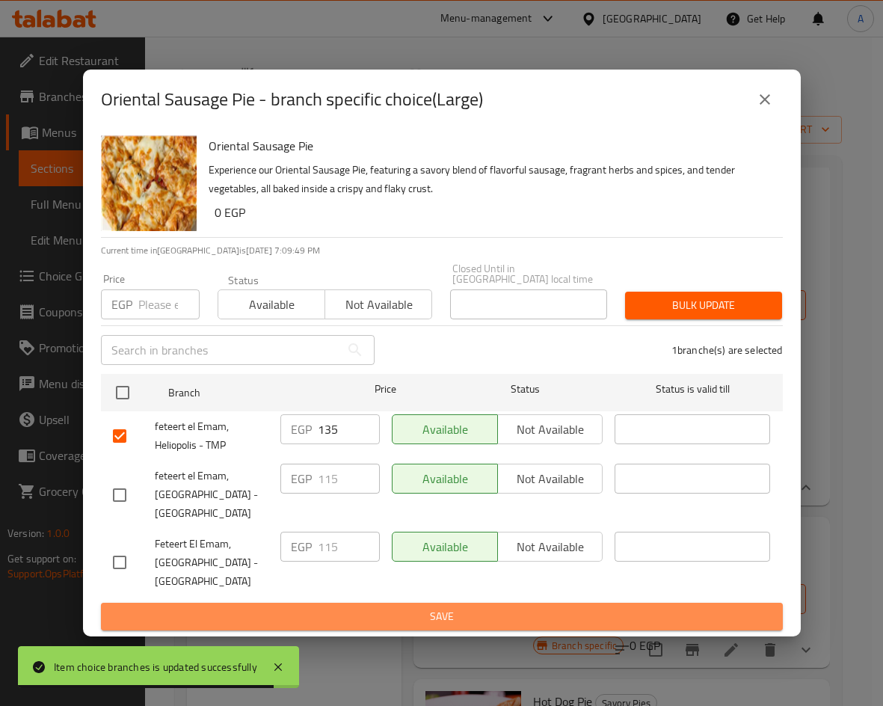
click at [460, 616] on span "Save" at bounding box center [442, 616] width 658 height 19
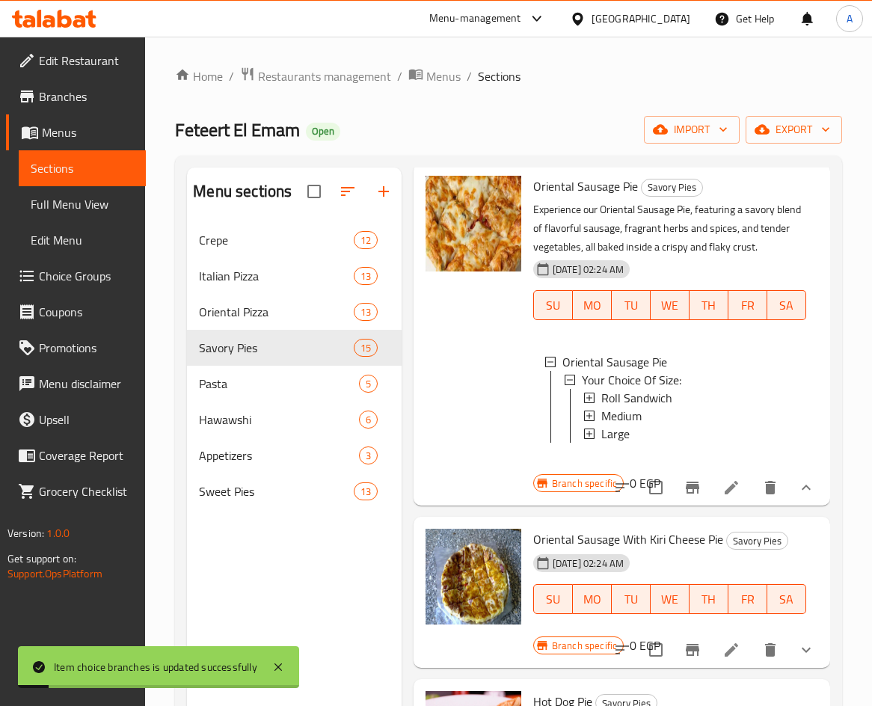
scroll to position [2, 0]
click at [798, 652] on icon "show more" at bounding box center [806, 650] width 18 height 18
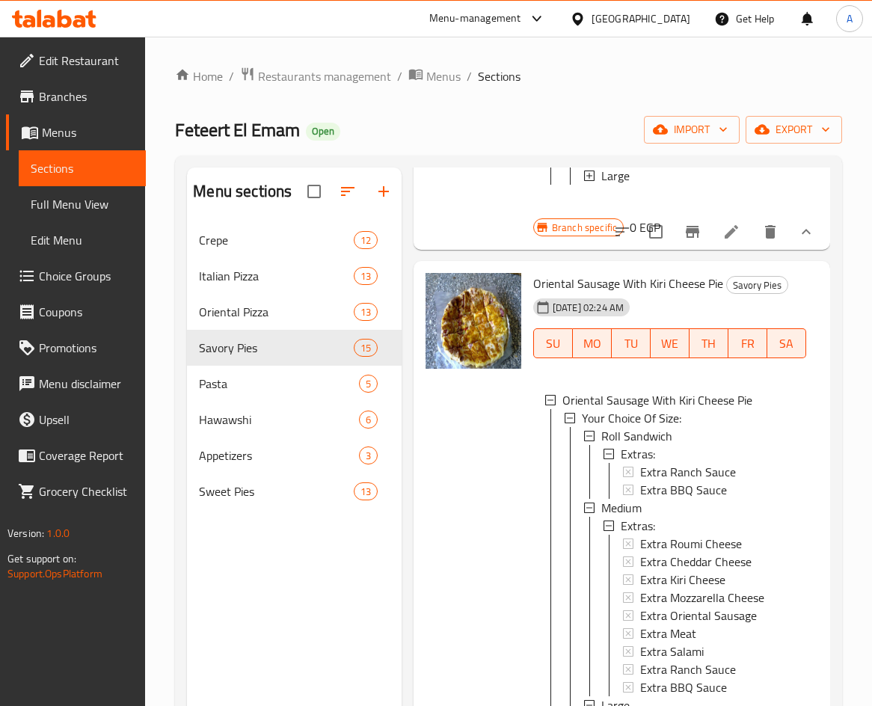
scroll to position [374, 0]
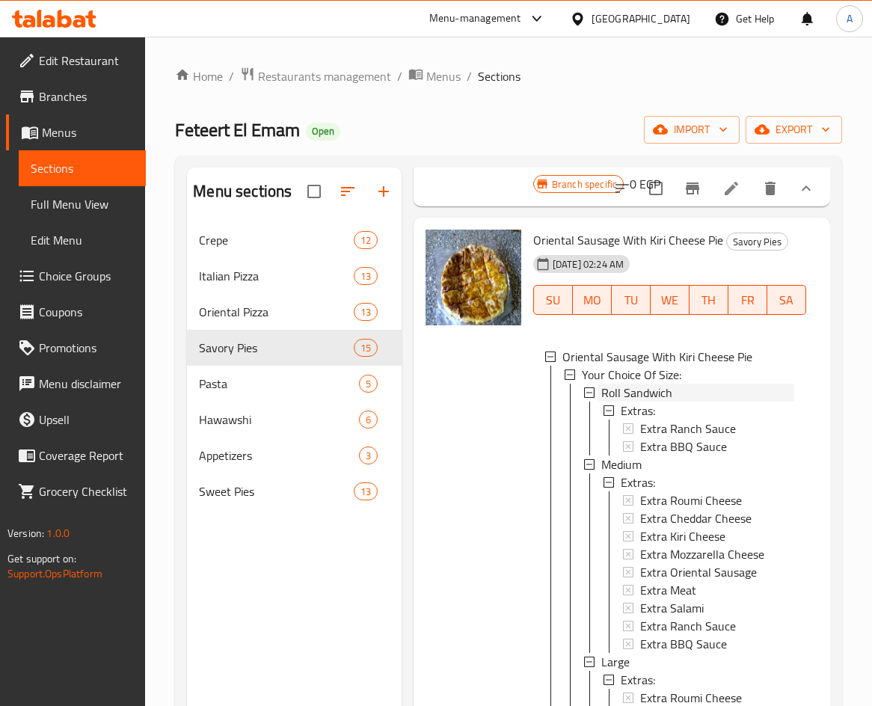
click at [648, 402] on span "Roll Sandwich" at bounding box center [636, 393] width 71 height 18
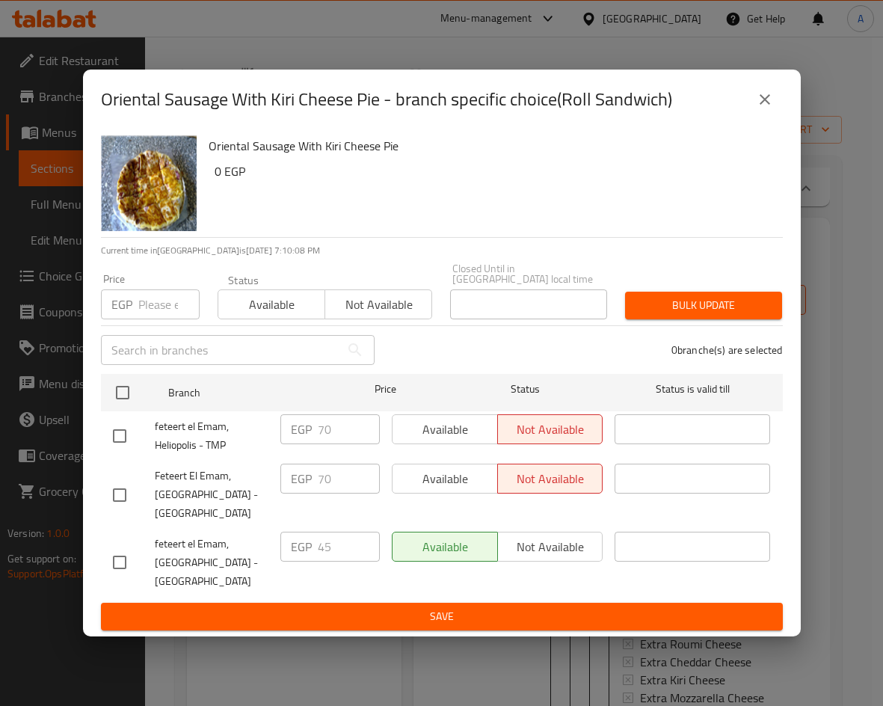
click at [114, 431] on input "checkbox" at bounding box center [119, 435] width 31 height 31
checkbox input "true"
drag, startPoint x: 340, startPoint y: 423, endPoint x: 302, endPoint y: 425, distance: 38.2
click at [302, 425] on div "EGP 70 ​" at bounding box center [329, 429] width 99 height 30
type input "90"
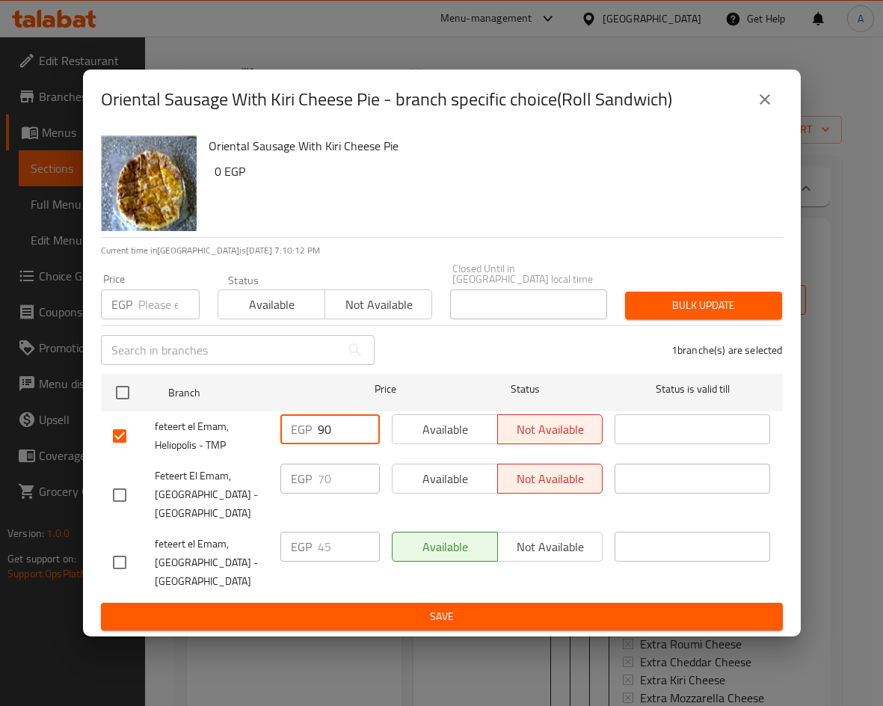
click at [550, 603] on button "Save" at bounding box center [442, 617] width 682 height 28
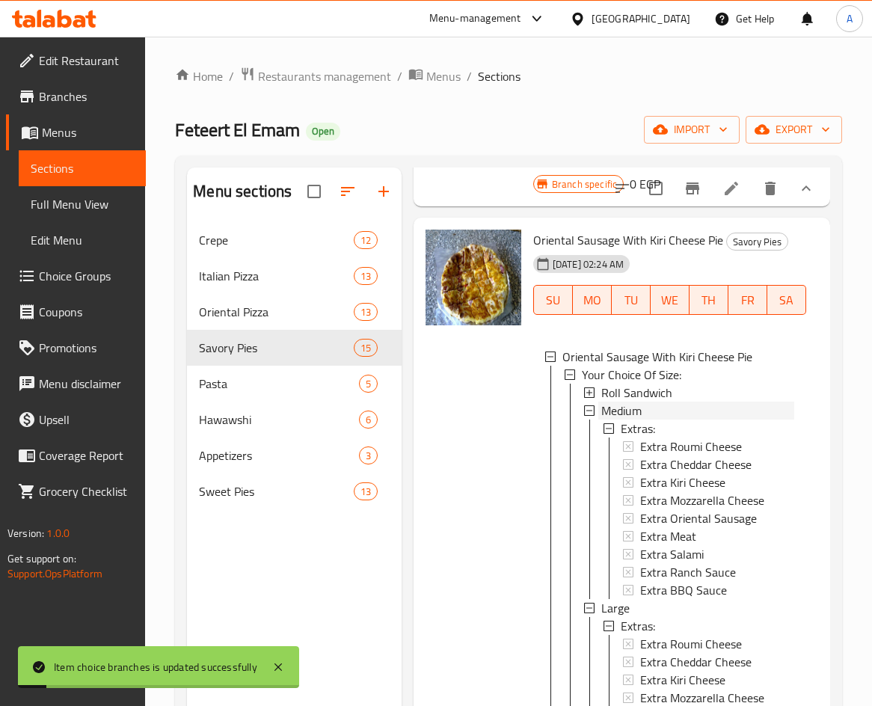
click at [633, 419] on span "Medium" at bounding box center [621, 411] width 40 height 18
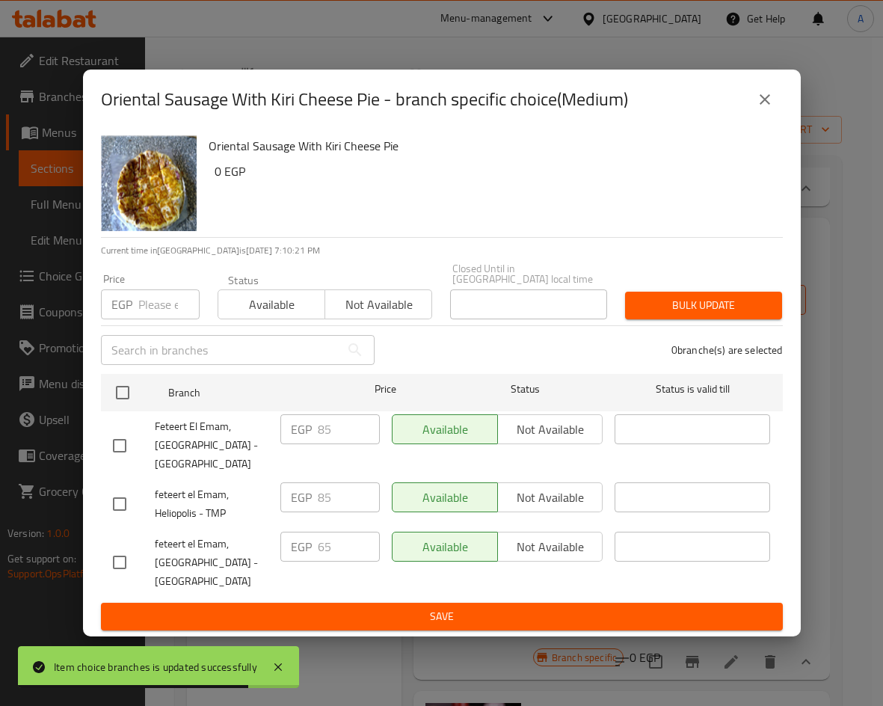
click at [122, 497] on input "checkbox" at bounding box center [119, 503] width 31 height 31
checkbox input "true"
drag, startPoint x: 343, startPoint y: 493, endPoint x: 296, endPoint y: 488, distance: 47.3
click at [298, 489] on div "EGP 85 ​" at bounding box center [329, 497] width 99 height 30
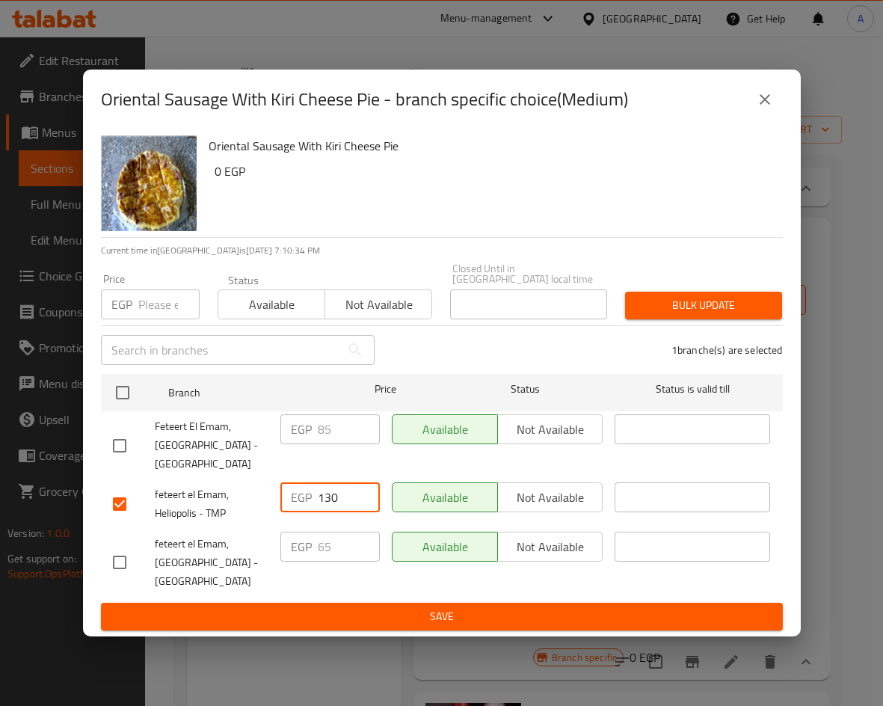
type input "130"
click at [351, 596] on ul "Branch Price Status Status is valid till Feteert El Emam, Heliopolis - Mahkama …" at bounding box center [442, 485] width 682 height 235
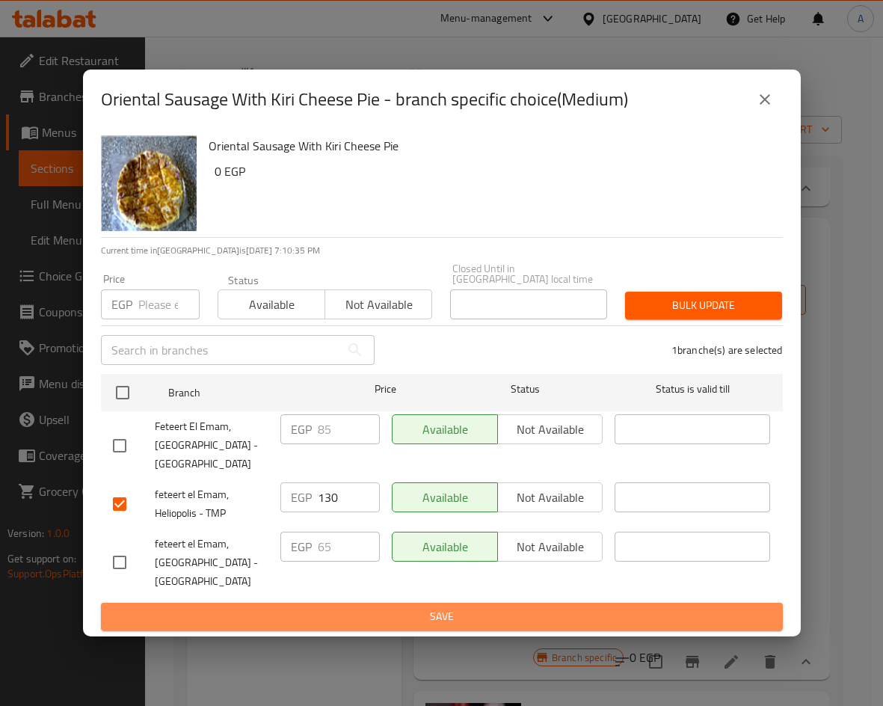
click at [399, 603] on button "Save" at bounding box center [442, 617] width 682 height 28
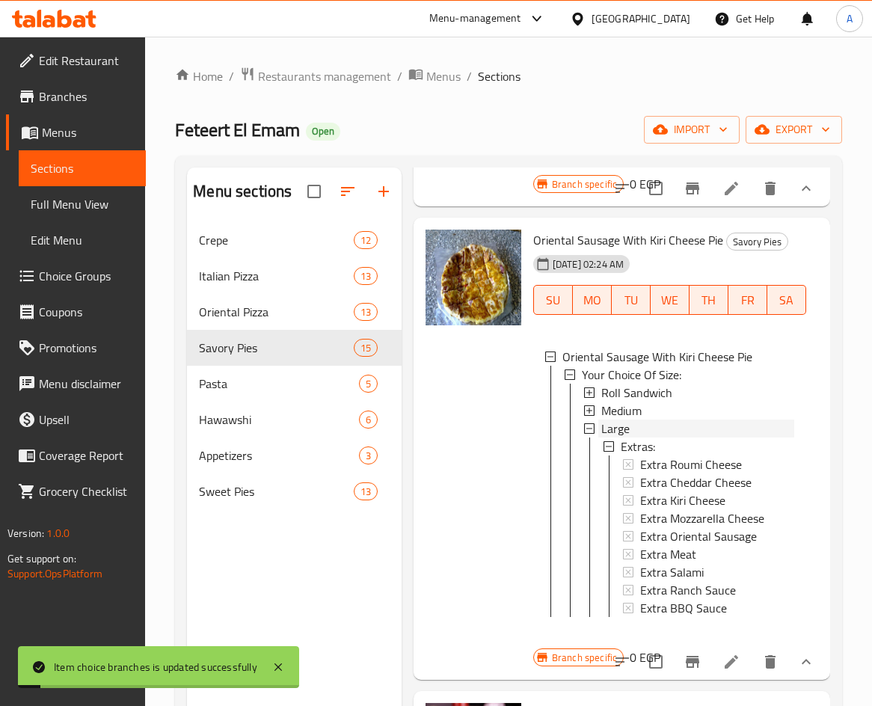
click at [609, 437] on span "Large" at bounding box center [615, 428] width 28 height 18
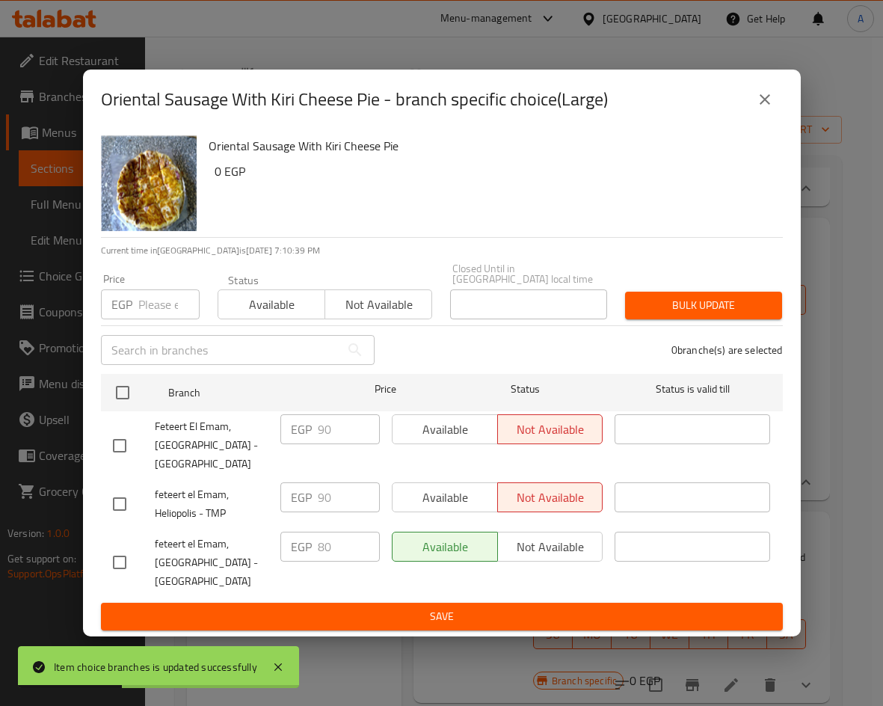
click at [129, 505] on input "checkbox" at bounding box center [119, 503] width 31 height 31
checkbox input "true"
drag, startPoint x: 338, startPoint y: 497, endPoint x: 293, endPoint y: 493, distance: 45.1
click at [295, 493] on div "EGP 90 ​" at bounding box center [329, 497] width 99 height 30
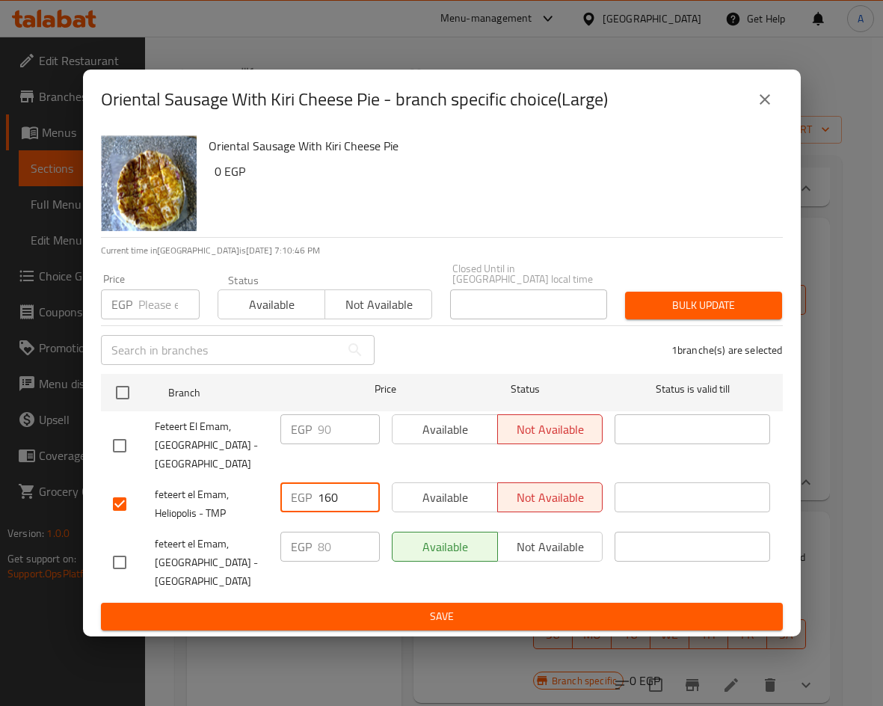
type input "160"
click at [455, 622] on button "Save" at bounding box center [442, 617] width 682 height 28
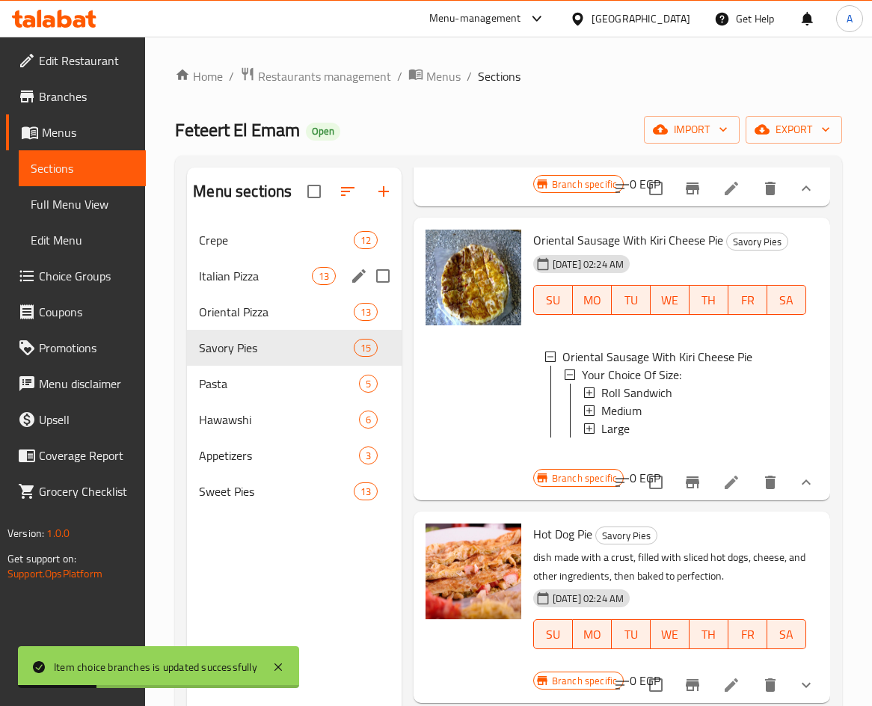
drag, startPoint x: 286, startPoint y: 350, endPoint x: 286, endPoint y: 289, distance: 60.6
click at [286, 289] on div "Crepe 12 Italian Pizza 13 Oriental Pizza 13 Savory Pies 15 Pasta 5 Hawawshi 6 A…" at bounding box center [294, 365] width 215 height 287
click at [343, 189] on icon "button" at bounding box center [348, 191] width 18 height 18
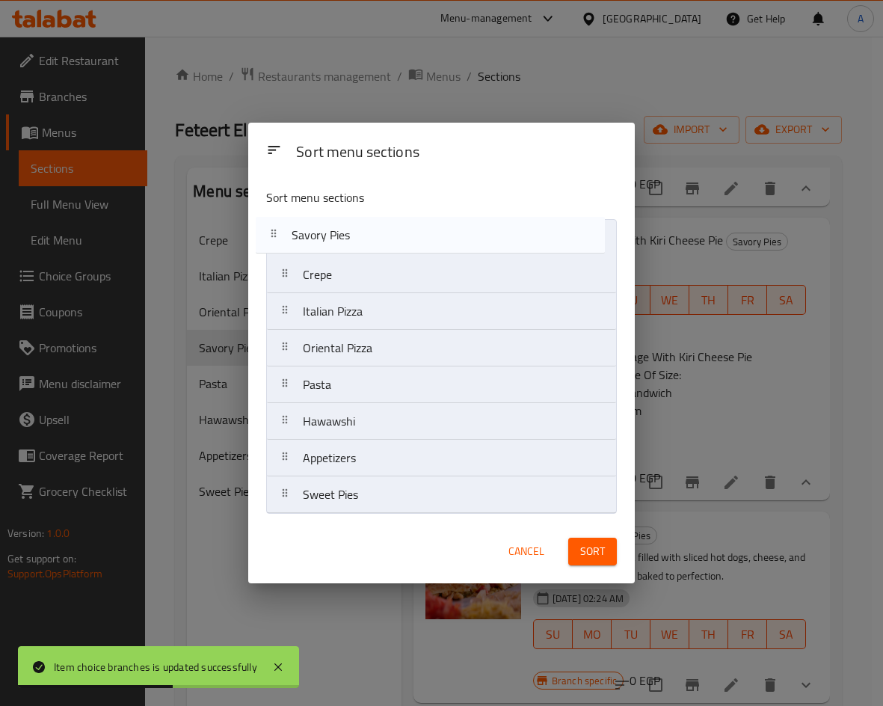
drag, startPoint x: 387, startPoint y: 350, endPoint x: 377, endPoint y: 230, distance: 120.1
click at [377, 230] on nav "Crepe Italian Pizza Oriental Pizza Savory Pies Pasta Hawawshi Appetizers Sweet …" at bounding box center [441, 366] width 351 height 295
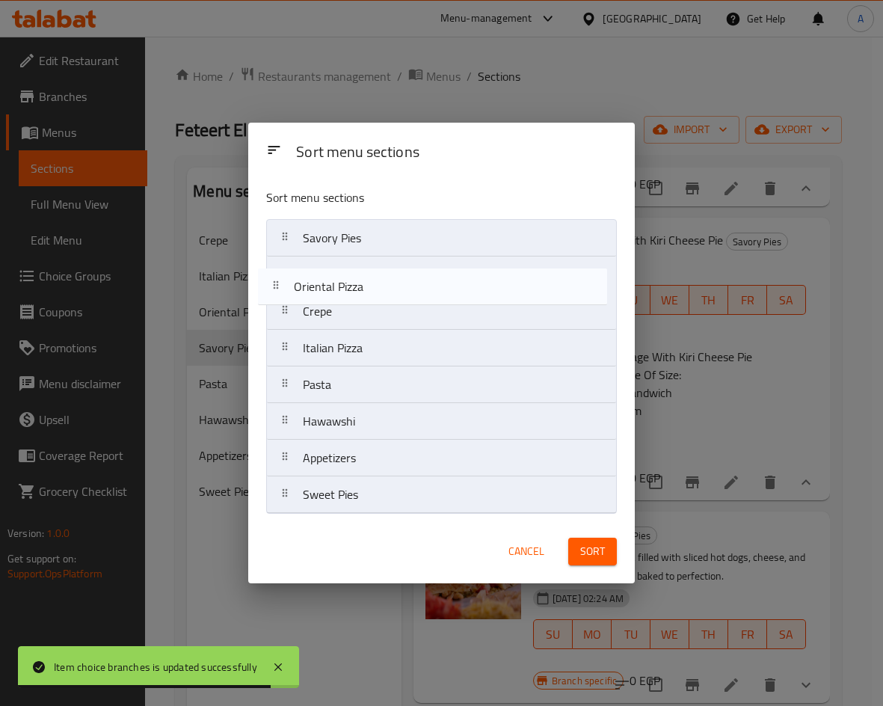
drag, startPoint x: 408, startPoint y: 347, endPoint x: 399, endPoint y: 280, distance: 67.1
click at [399, 280] on nav "Savory Pies Crepe Italian Pizza Oriental Pizza Pasta Hawawshi Appetizers Sweet …" at bounding box center [441, 366] width 351 height 295
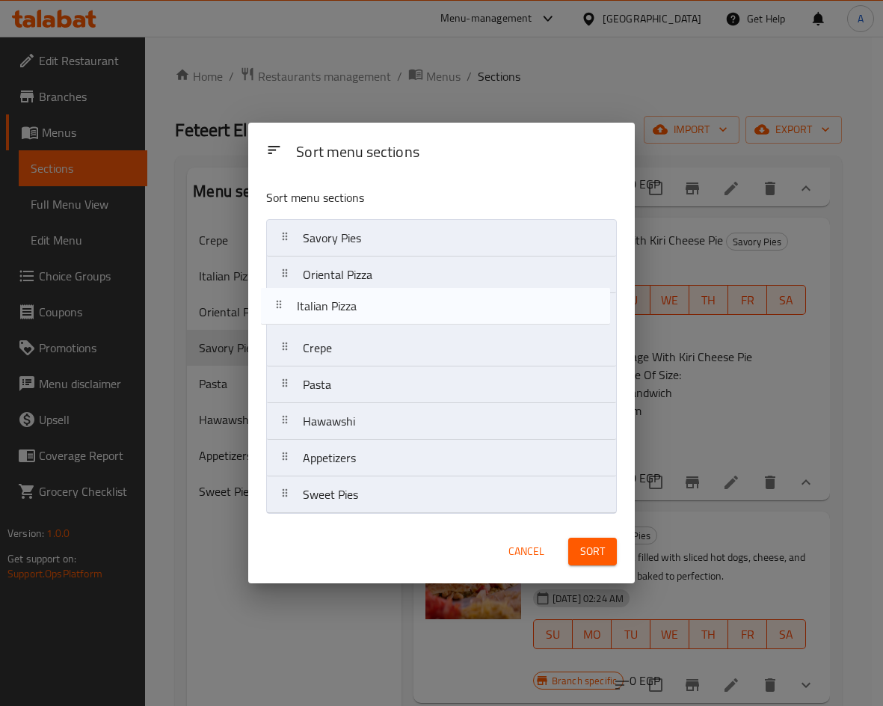
drag, startPoint x: 423, startPoint y: 356, endPoint x: 417, endPoint y: 308, distance: 48.2
click at [417, 308] on nav "Savory Pies Oriental Pizza Crepe Italian Pizza Pasta Hawawshi Appetizers Sweet …" at bounding box center [441, 366] width 351 height 295
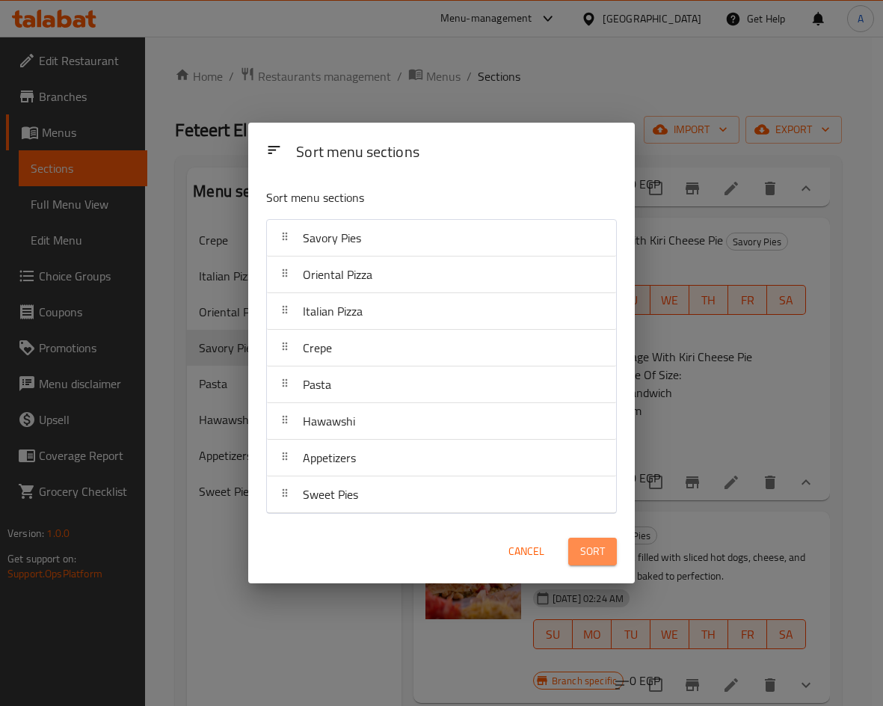
click at [586, 550] on span "Sort" at bounding box center [592, 551] width 25 height 19
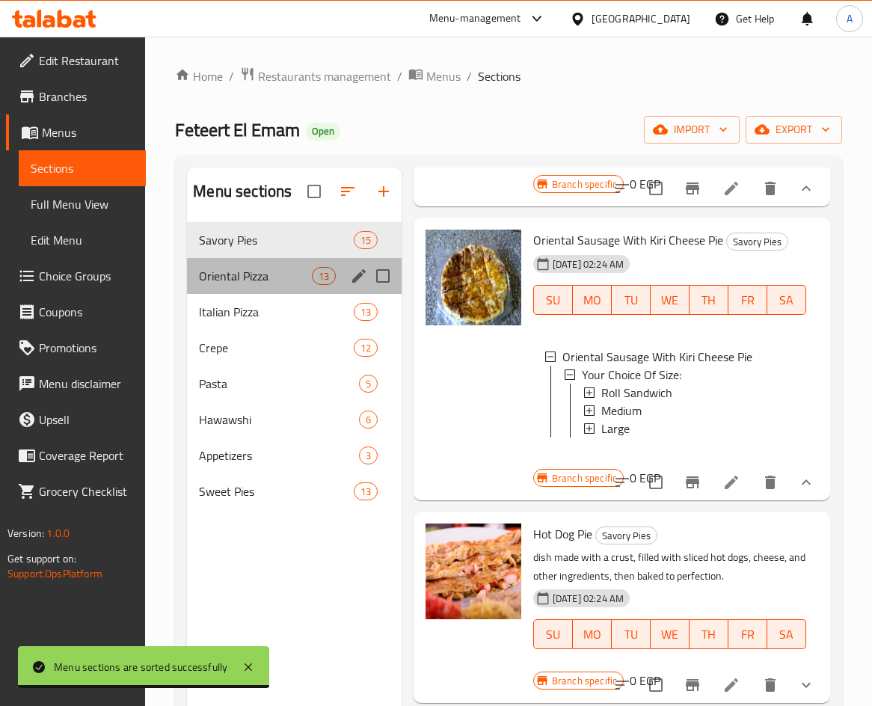
click at [253, 286] on div "Oriental Pizza 13" at bounding box center [294, 276] width 215 height 36
click at [254, 239] on span "Savory Pies" at bounding box center [276, 240] width 154 height 18
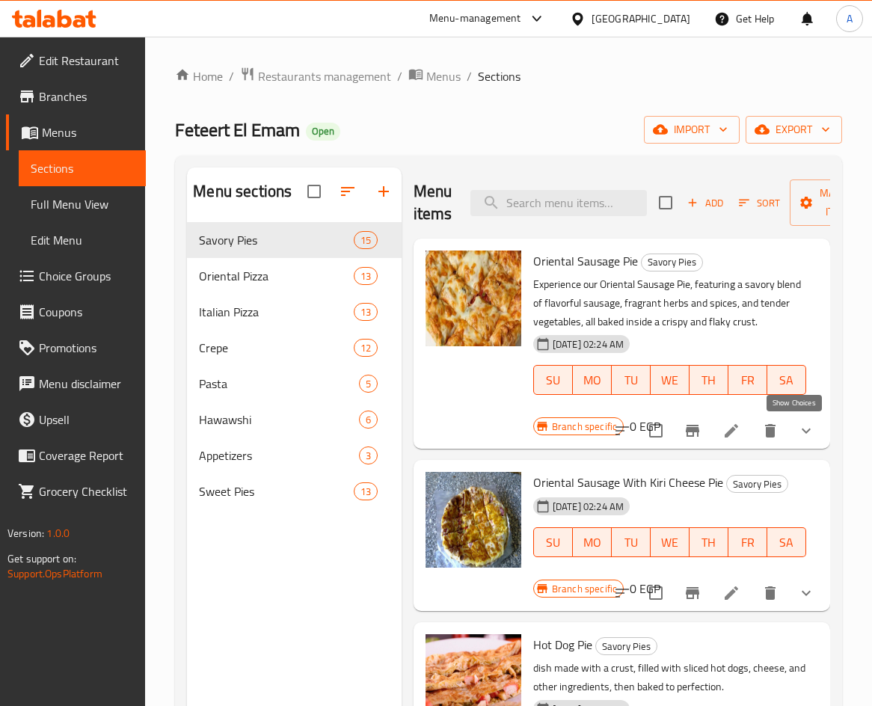
click at [797, 432] on icon "show more" at bounding box center [806, 431] width 18 height 18
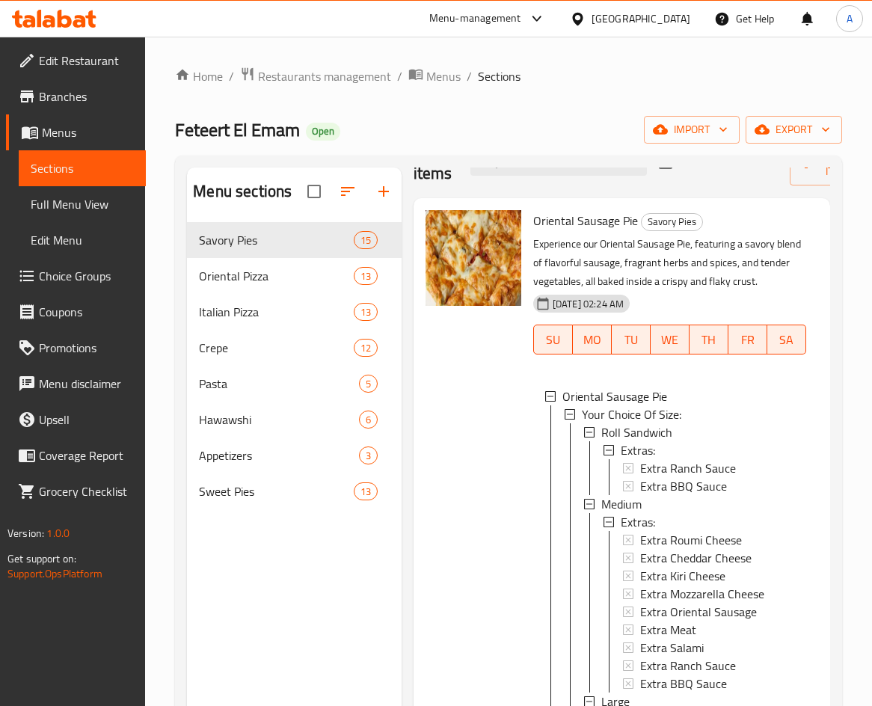
scroll to position [75, 0]
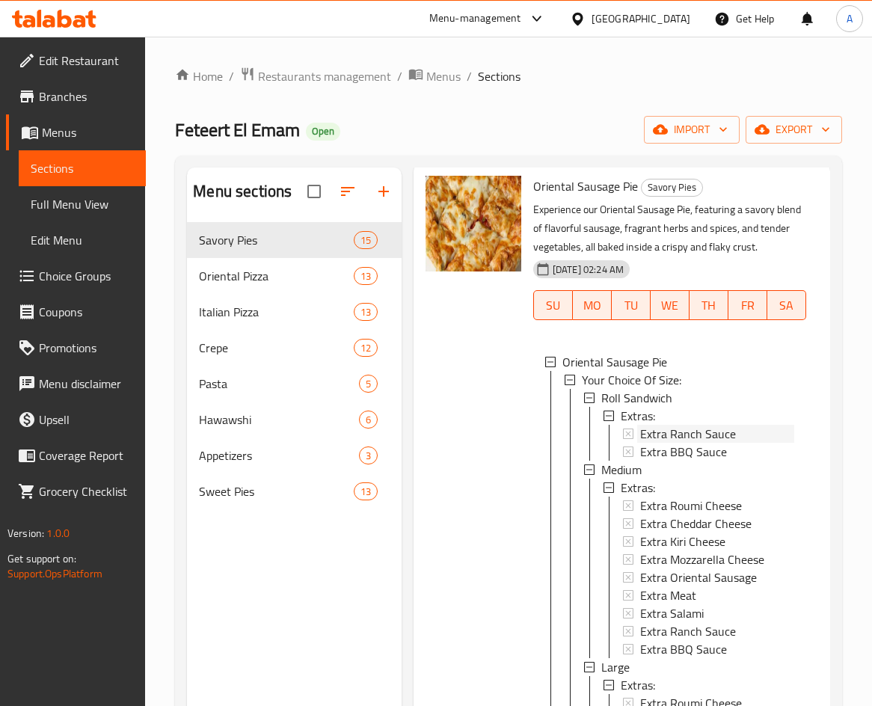
click at [708, 439] on span "Extra Ranch Sauce" at bounding box center [688, 434] width 96 height 18
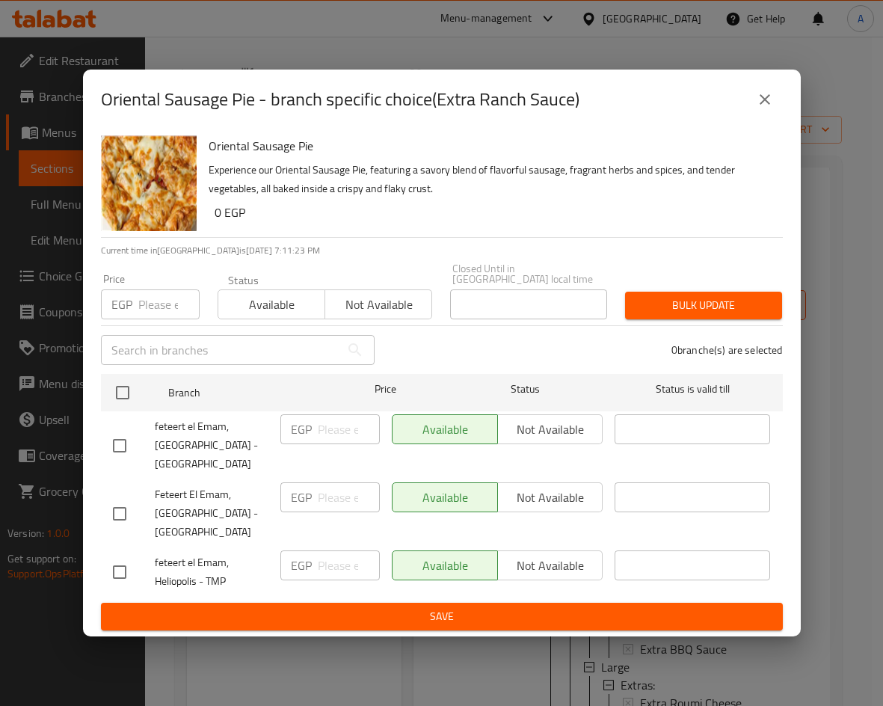
click at [118, 561] on input "checkbox" at bounding box center [119, 571] width 31 height 31
checkbox input "true"
click at [330, 554] on input "number" at bounding box center [349, 565] width 62 height 30
click at [322, 555] on input "number" at bounding box center [349, 565] width 62 height 30
type input "15"
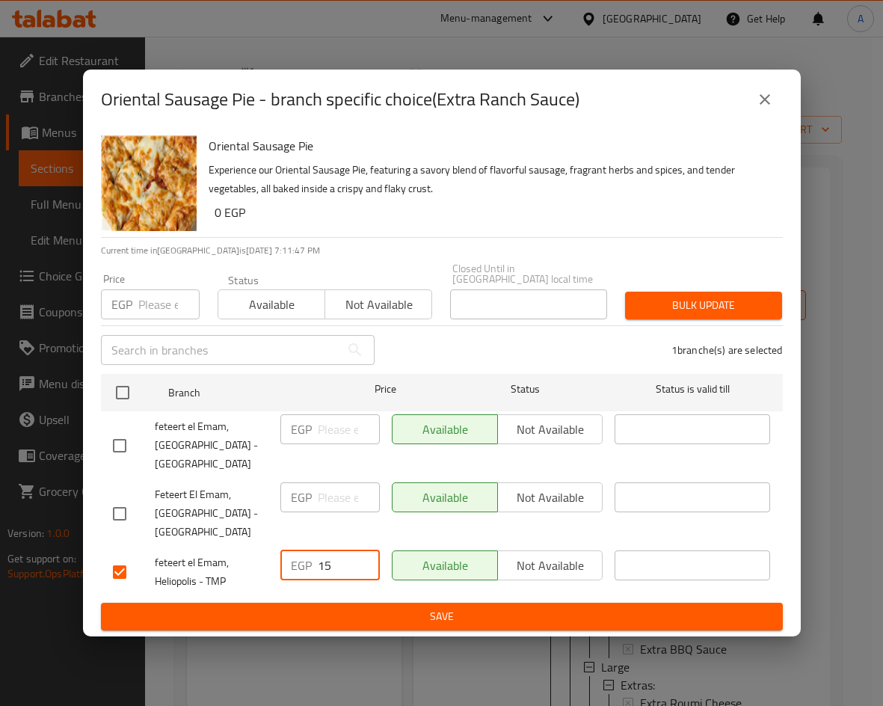
click at [533, 603] on button "Save" at bounding box center [442, 617] width 682 height 28
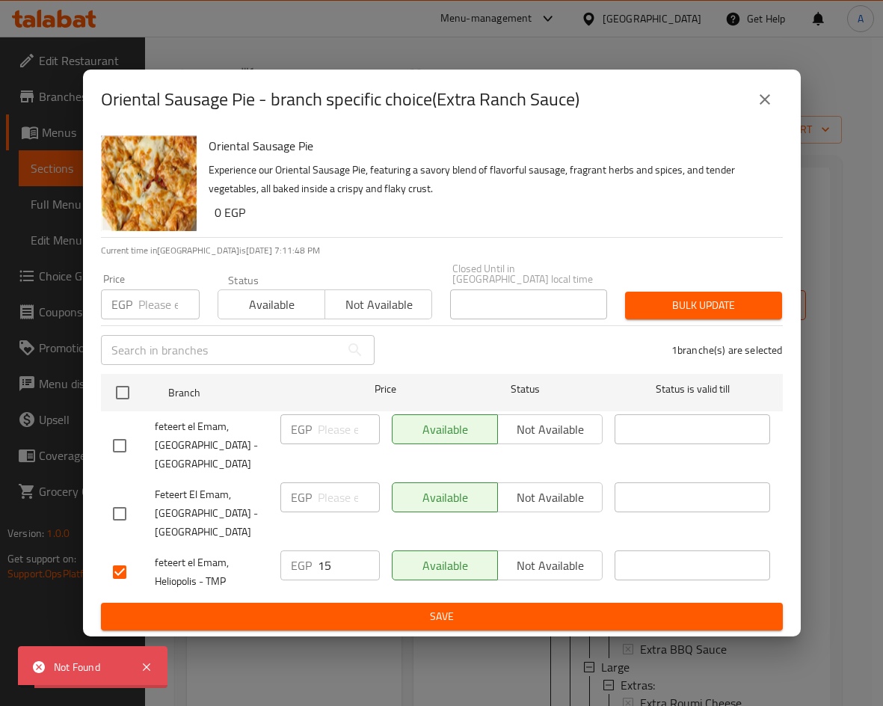
click at [762, 100] on icon "close" at bounding box center [765, 99] width 18 height 18
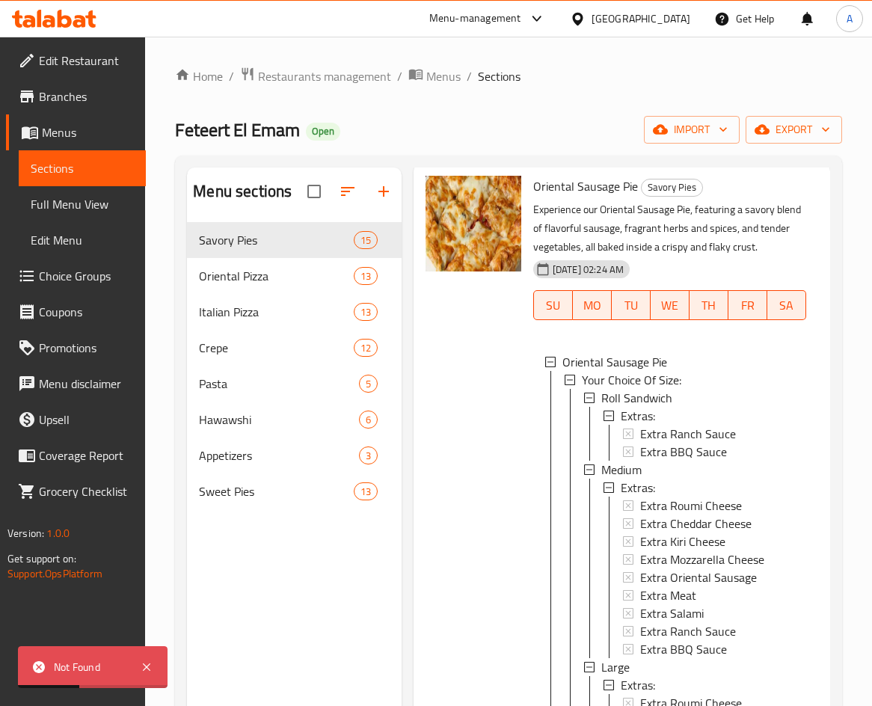
scroll to position [150, 0]
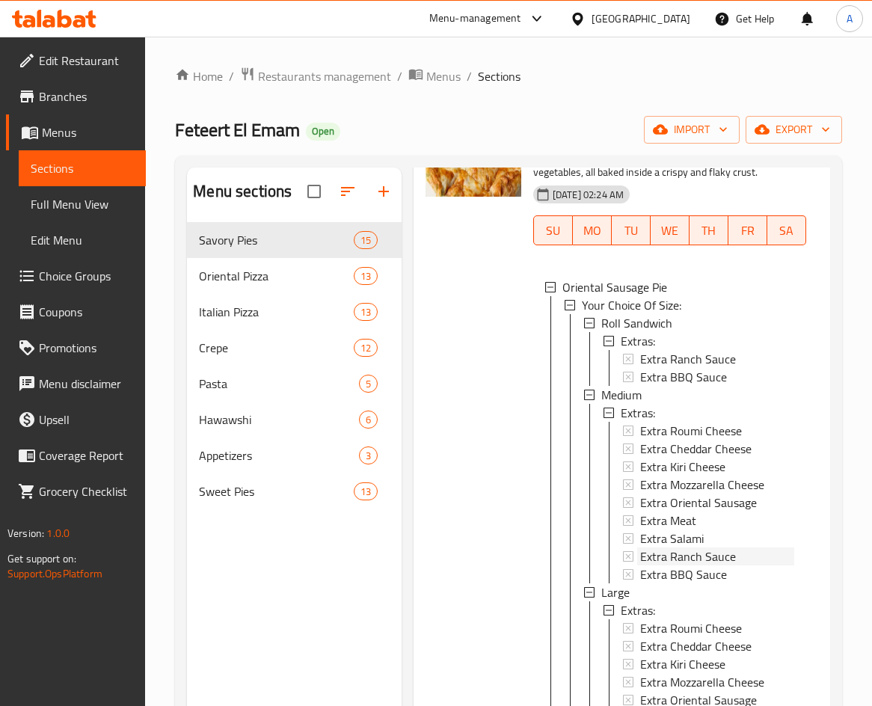
click at [695, 547] on span "Extra Ranch Sauce" at bounding box center [688, 556] width 96 height 18
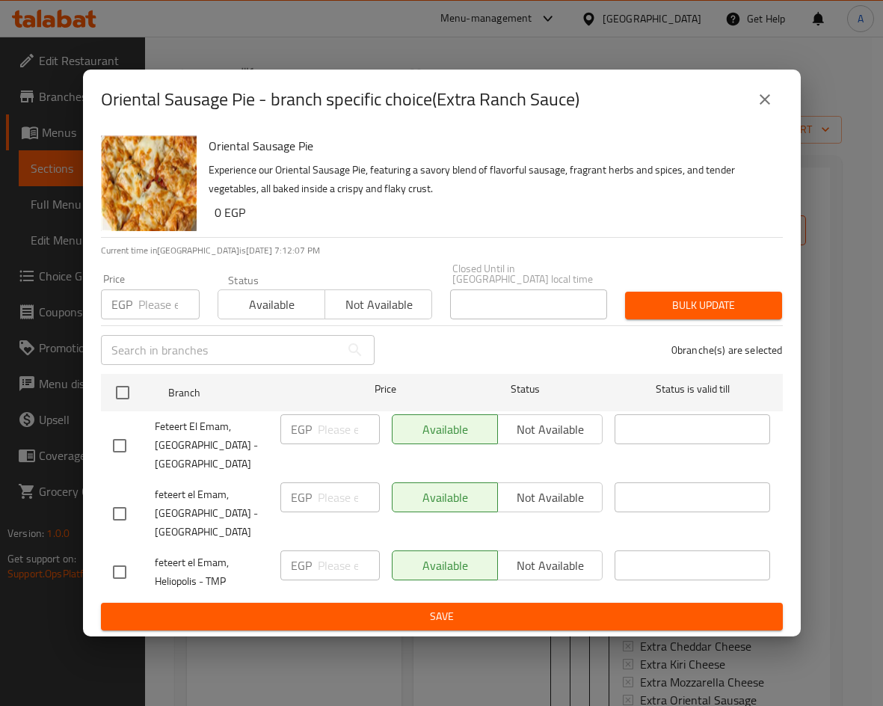
click at [754, 111] on button "close" at bounding box center [765, 100] width 36 height 36
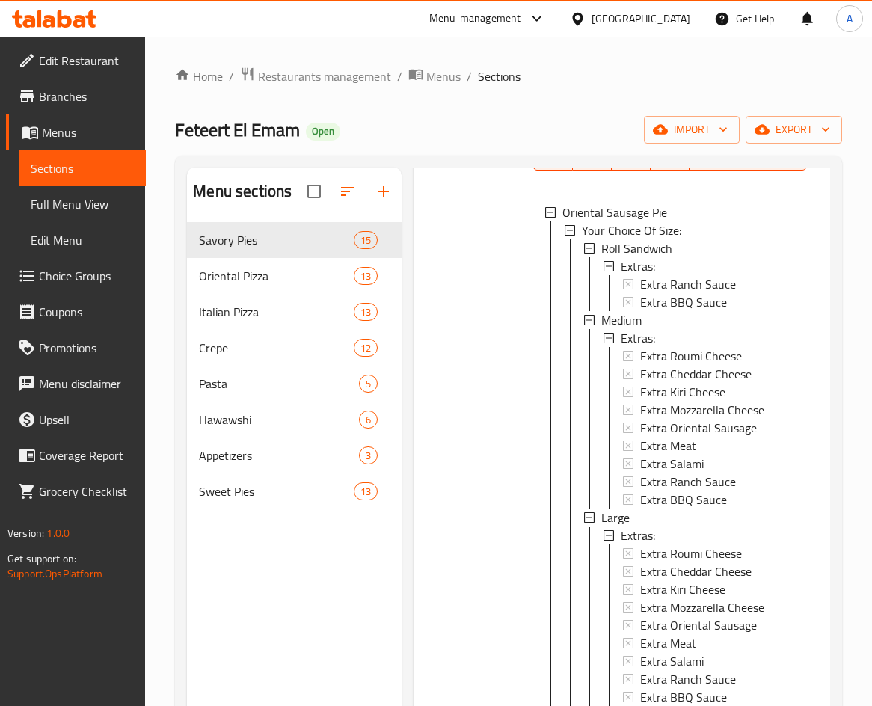
scroll to position [449, 0]
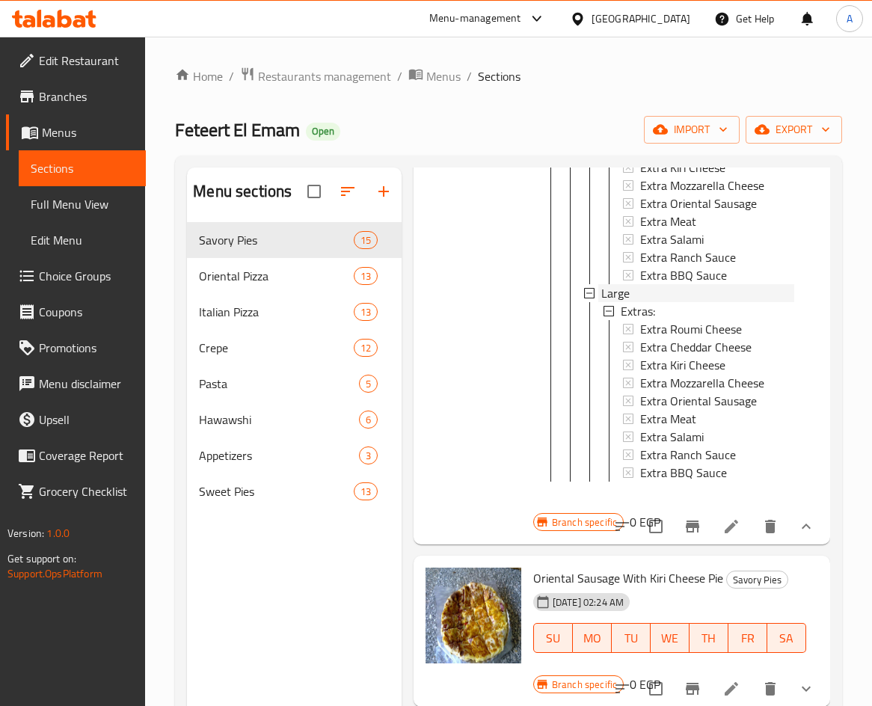
click at [648, 293] on div "Large" at bounding box center [697, 293] width 193 height 18
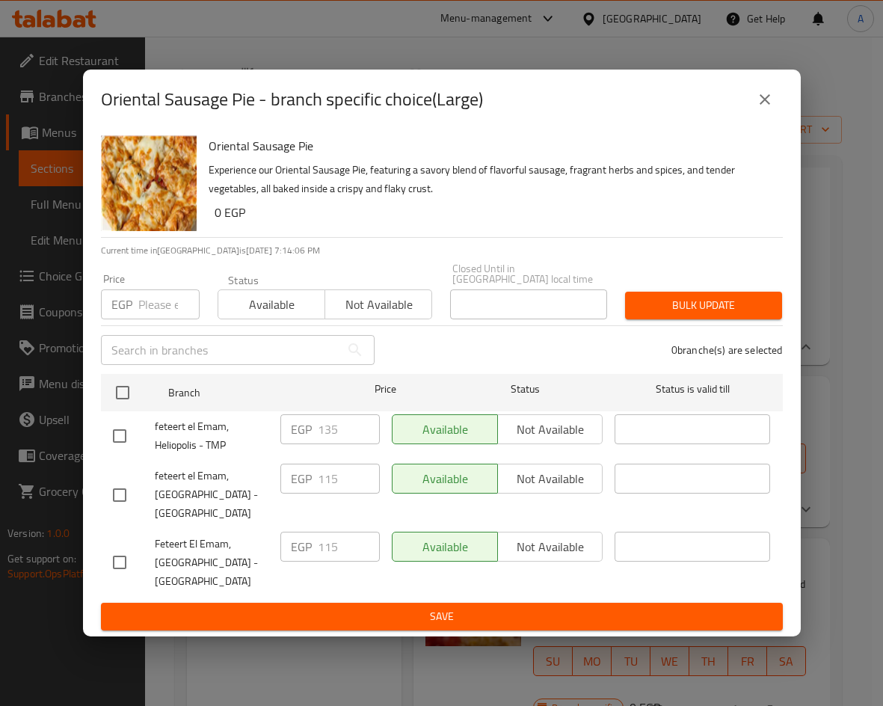
click at [750, 108] on button "close" at bounding box center [765, 100] width 36 height 36
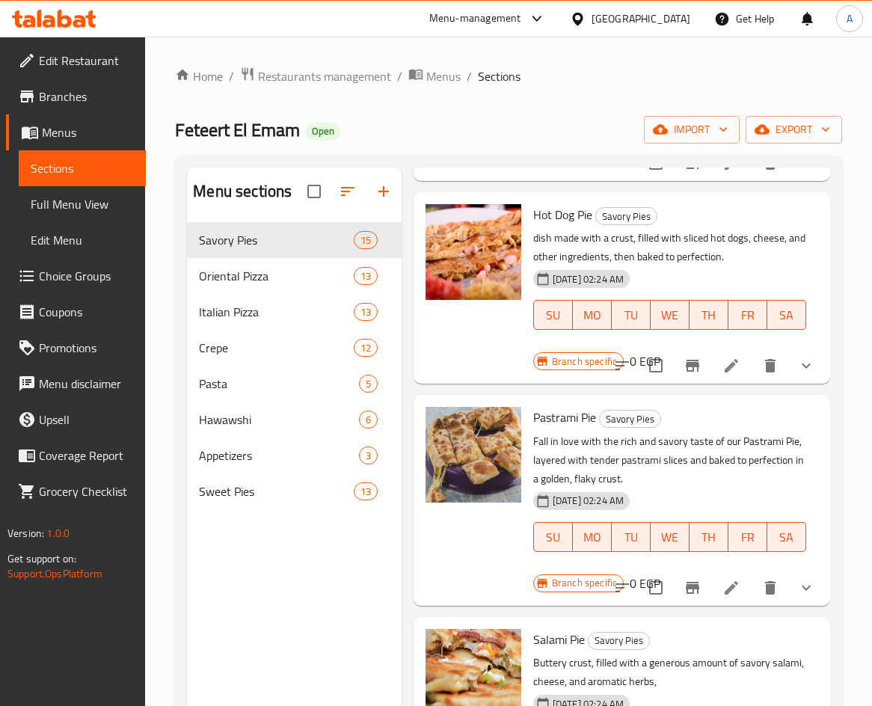
scroll to position [822, 0]
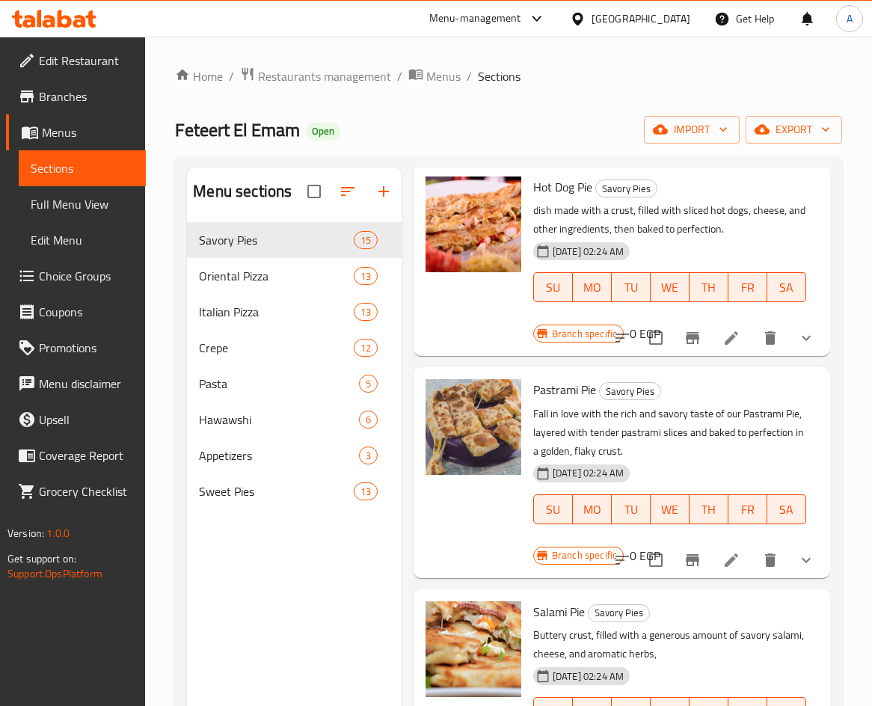
click at [793, 560] on button "show more" at bounding box center [806, 560] width 36 height 36
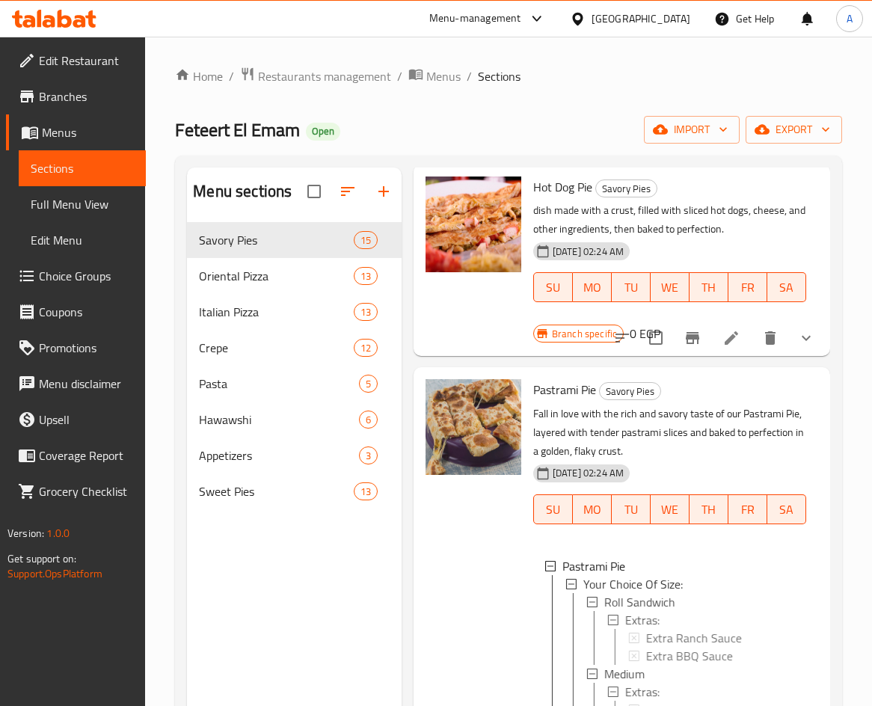
scroll to position [1122, 0]
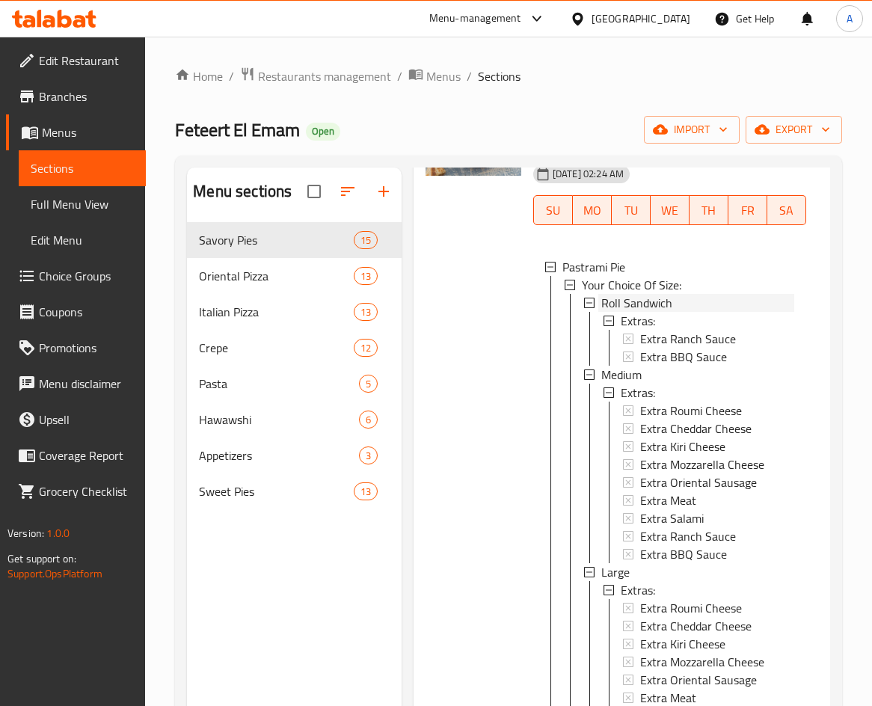
click at [670, 312] on span "Roll Sandwich" at bounding box center [636, 303] width 71 height 18
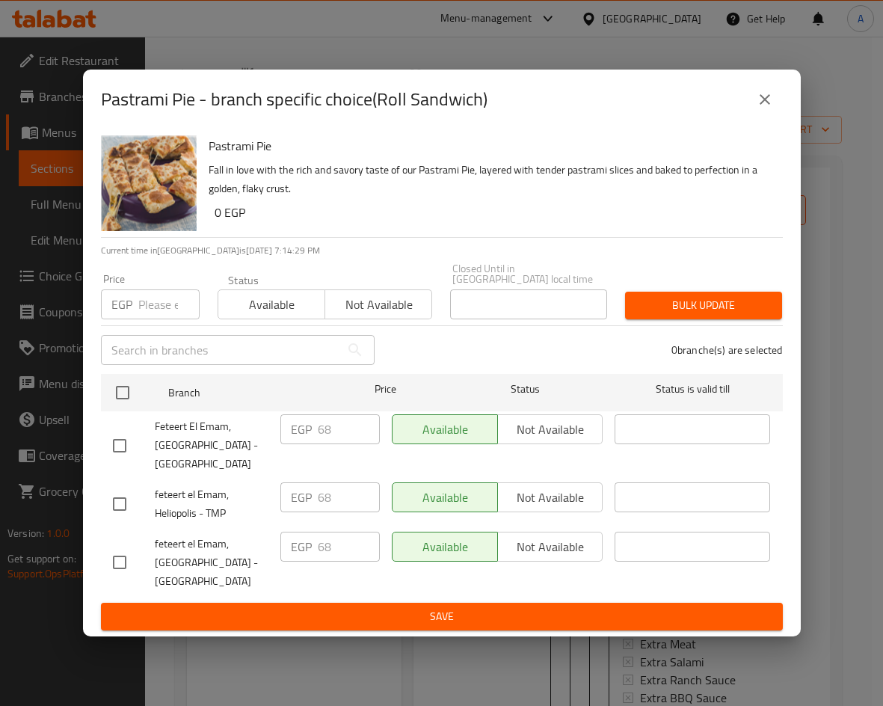
click at [119, 498] on input "checkbox" at bounding box center [119, 503] width 31 height 31
checkbox input "true"
drag, startPoint x: 334, startPoint y: 491, endPoint x: 298, endPoint y: 488, distance: 36.8
click at [298, 488] on div "EGP 68 ​" at bounding box center [329, 497] width 99 height 30
type input "85"
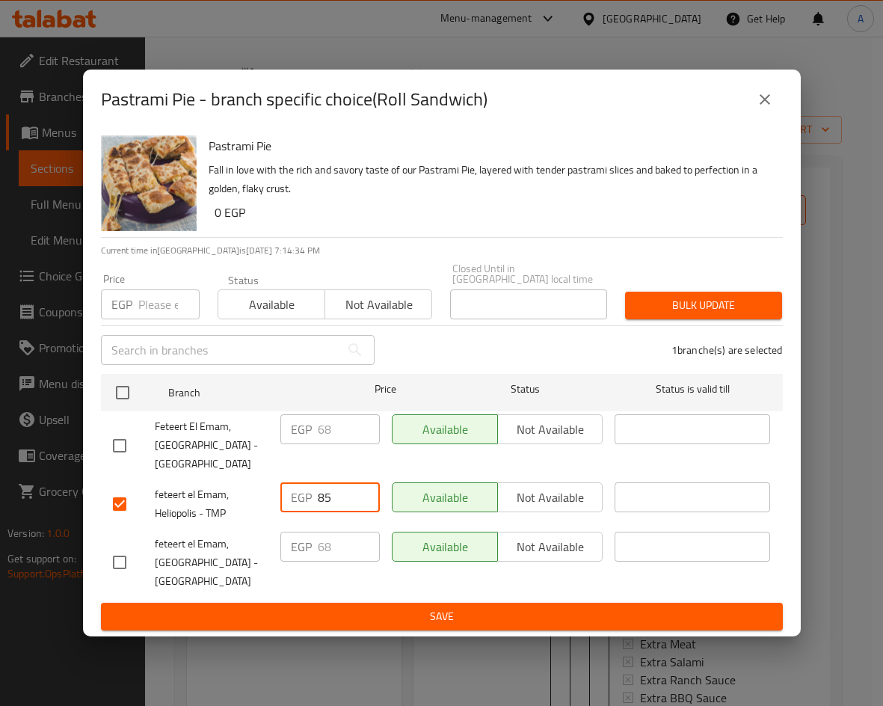
click at [426, 603] on button "Save" at bounding box center [442, 617] width 682 height 28
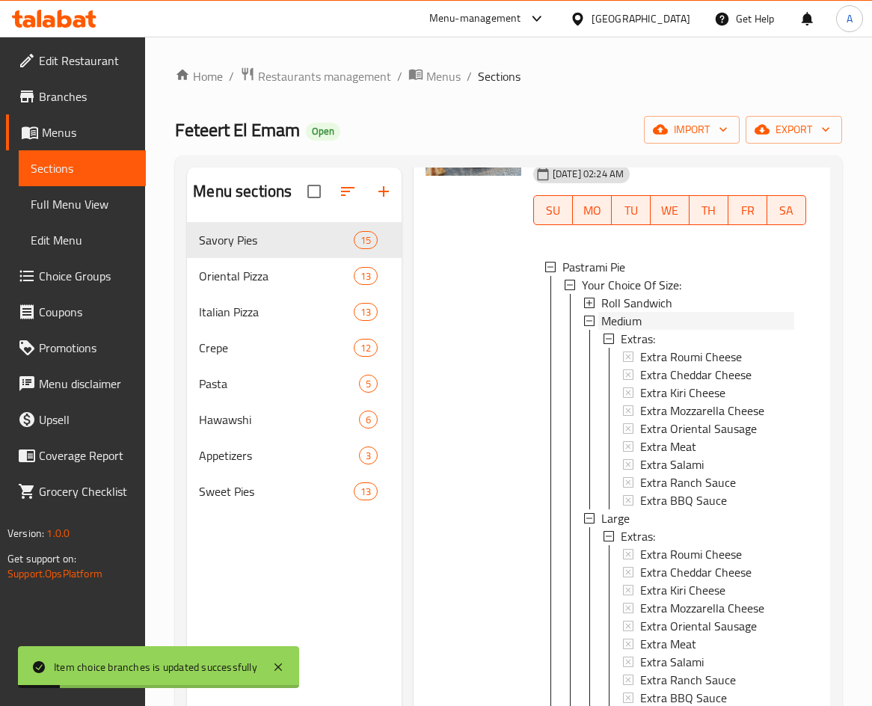
click at [630, 330] on span "Medium" at bounding box center [621, 321] width 40 height 18
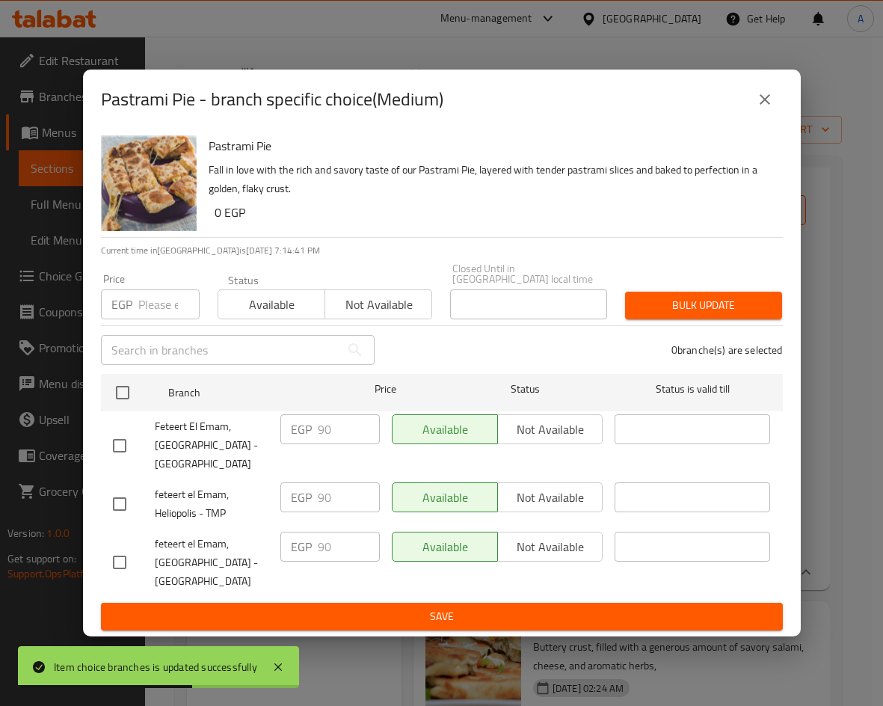
click at [114, 496] on input "checkbox" at bounding box center [119, 503] width 31 height 31
checkbox input "true"
drag, startPoint x: 345, startPoint y: 490, endPoint x: 247, endPoint y: 484, distance: 97.4
click at [259, 488] on div "feteert el Emam, Heliopolis - TMP EGP 90 ​ Available Not available ​" at bounding box center [442, 503] width 670 height 55
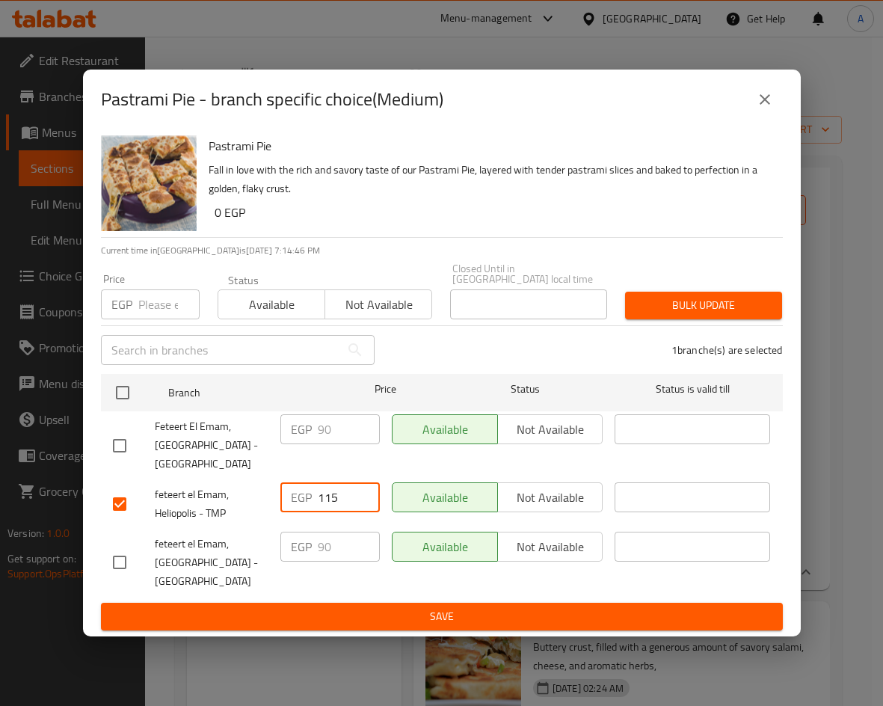
type input "115"
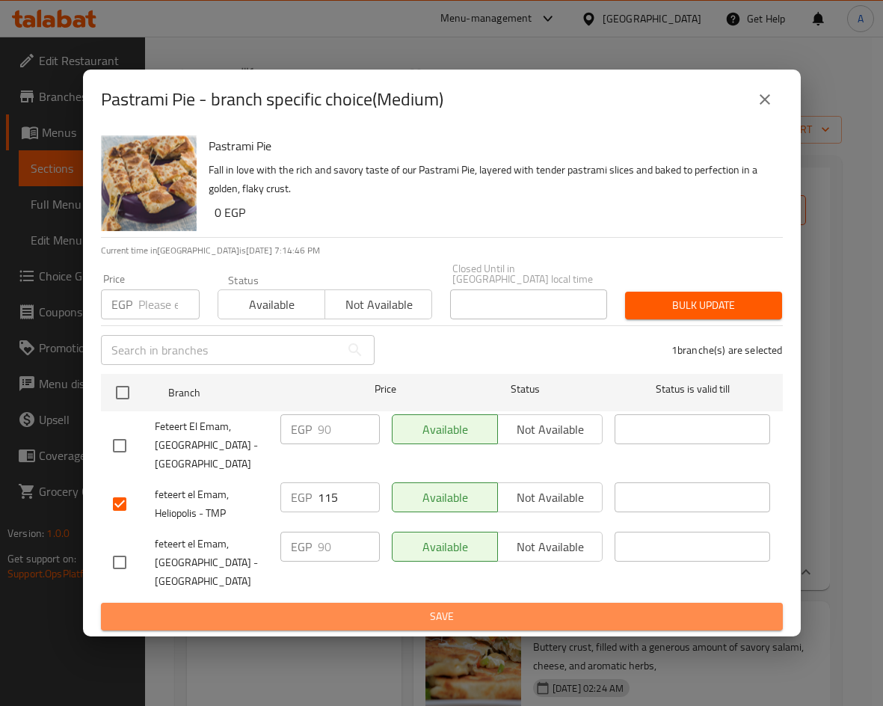
click at [411, 607] on span "Save" at bounding box center [442, 616] width 658 height 19
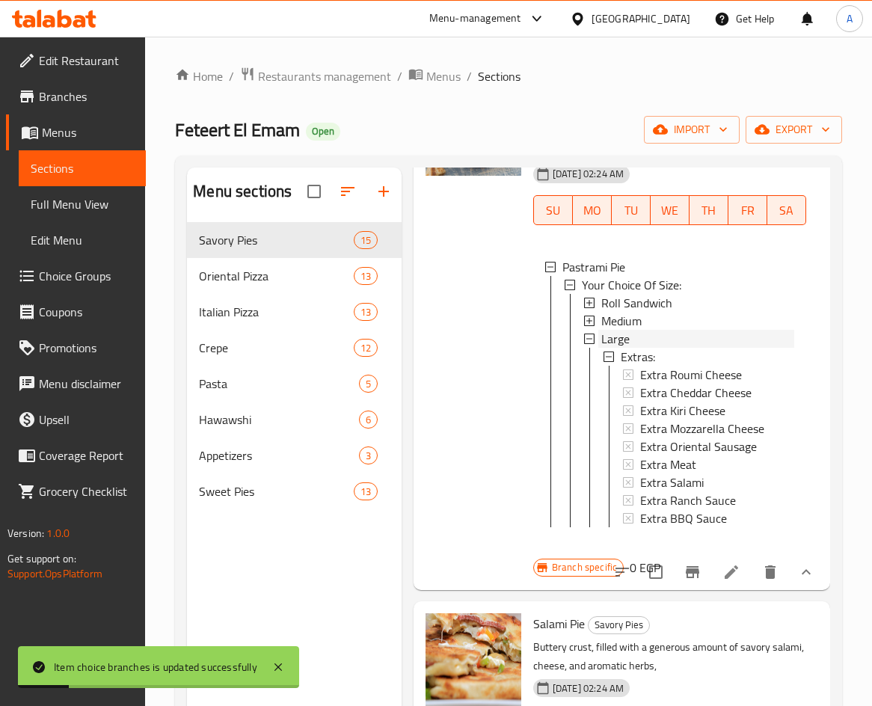
click at [633, 348] on div "Large" at bounding box center [697, 339] width 193 height 18
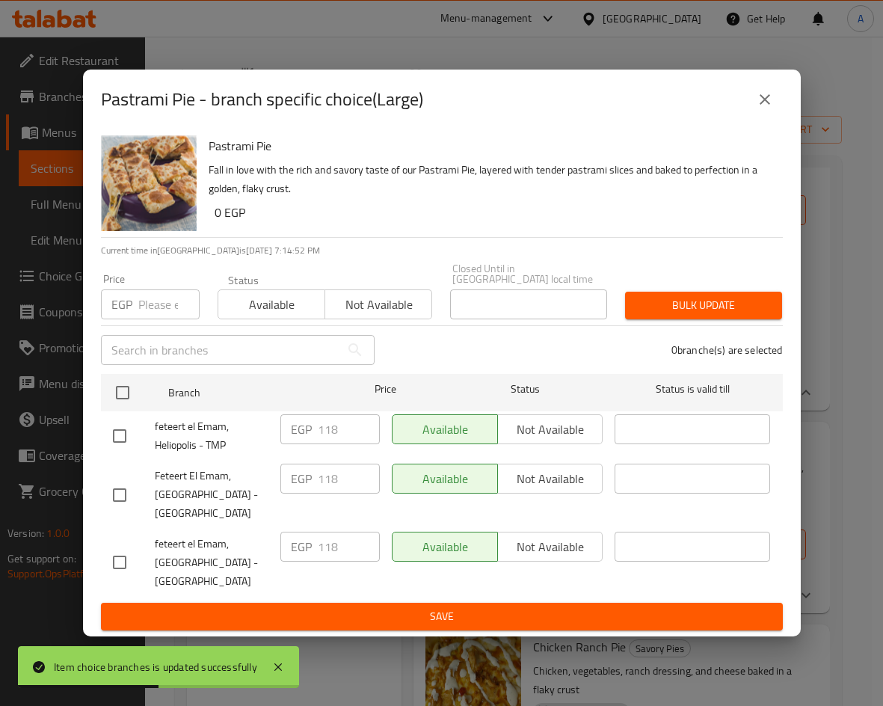
click at [111, 425] on input "checkbox" at bounding box center [119, 435] width 31 height 31
checkbox input "true"
drag, startPoint x: 320, startPoint y: 423, endPoint x: 298, endPoint y: 420, distance: 22.6
click at [302, 421] on div "EGP 118 ​" at bounding box center [329, 429] width 99 height 30
type input "150"
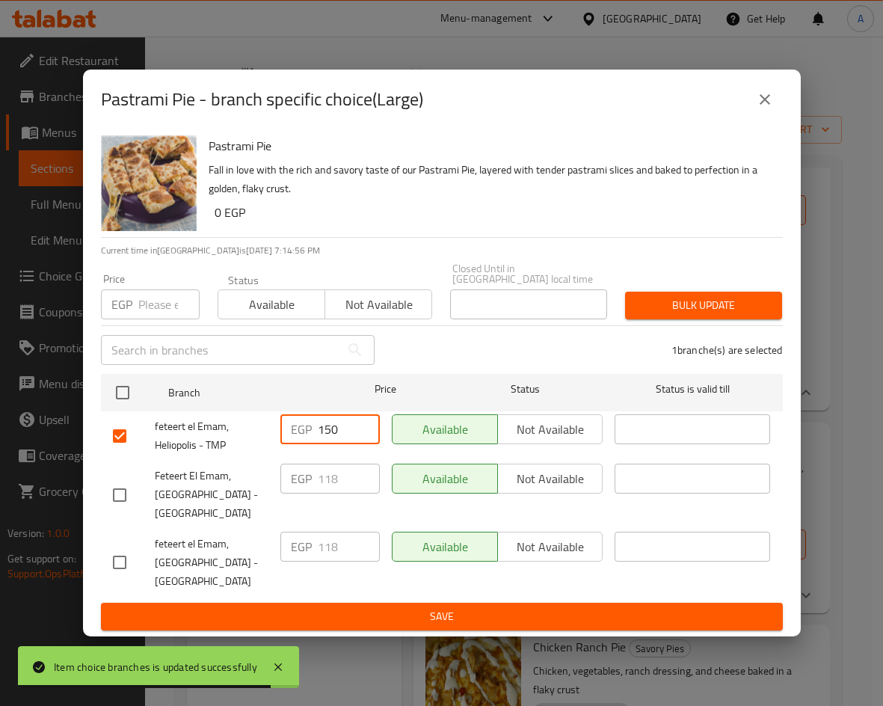
click at [494, 607] on span "Save" at bounding box center [442, 616] width 658 height 19
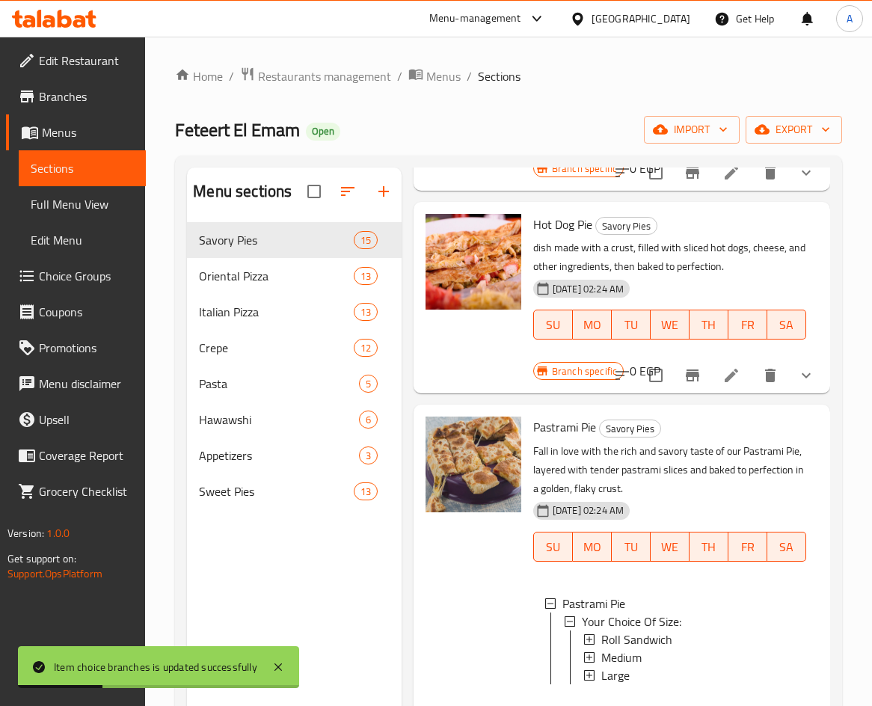
scroll to position [748, 0]
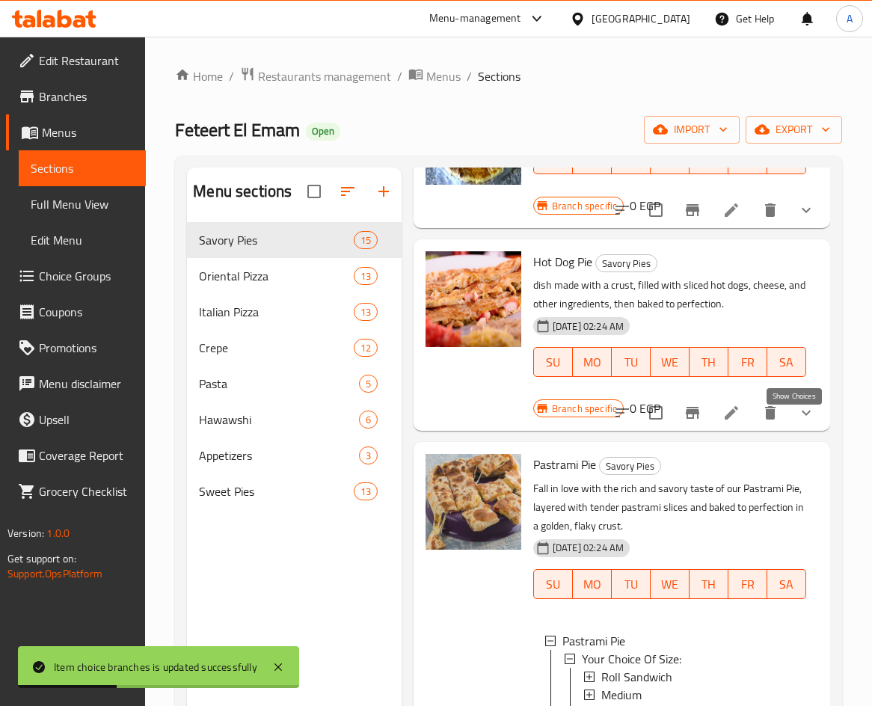
click at [797, 422] on icon "show more" at bounding box center [806, 413] width 18 height 18
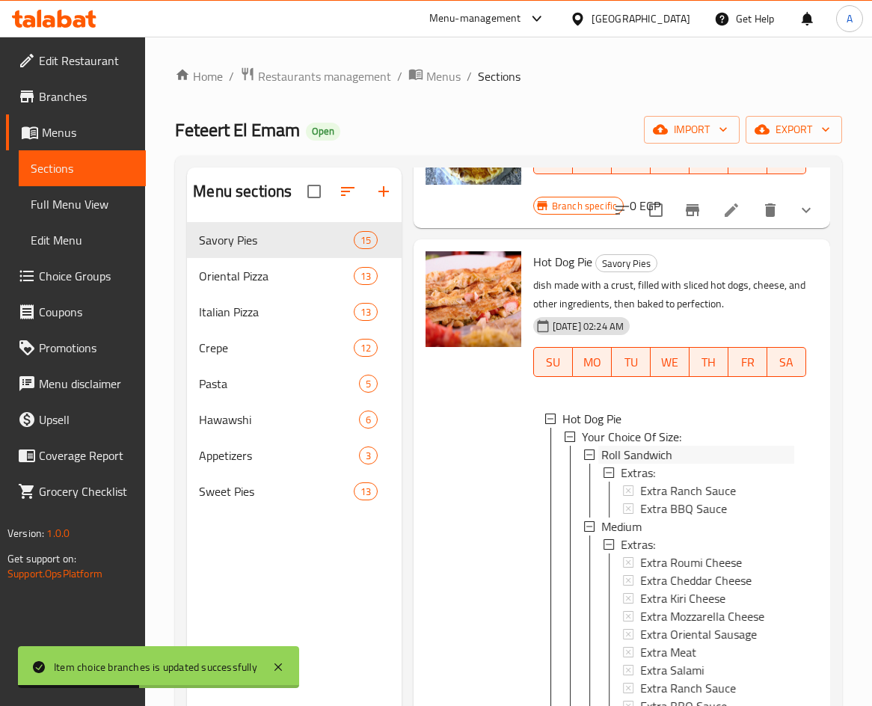
click at [632, 464] on span "Roll Sandwich" at bounding box center [636, 455] width 71 height 18
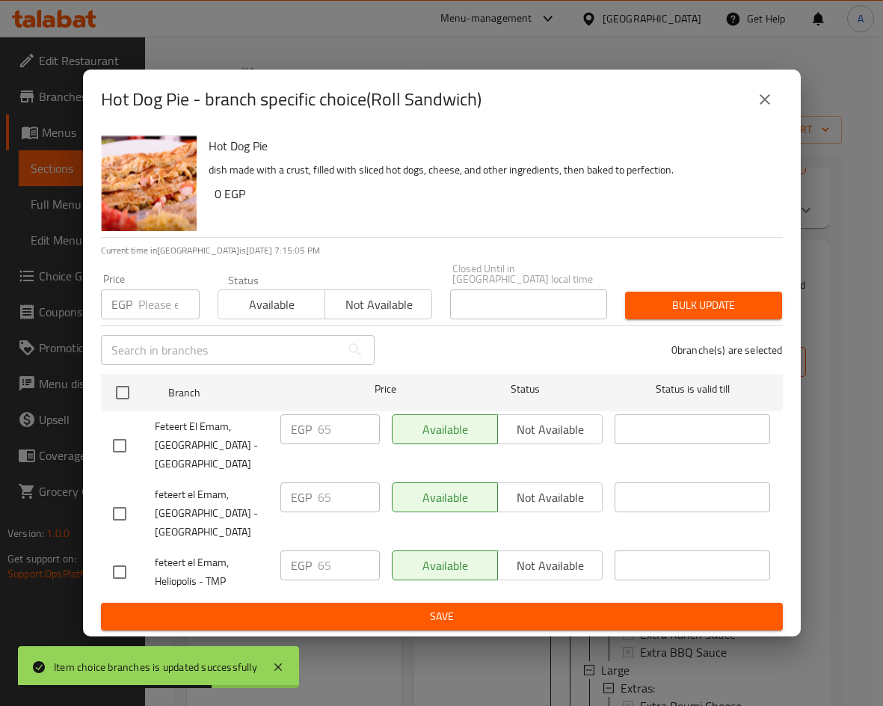
click at [114, 572] on input "checkbox" at bounding box center [119, 571] width 31 height 31
checkbox input "true"
drag, startPoint x: 329, startPoint y: 555, endPoint x: 277, endPoint y: 550, distance: 51.8
click at [283, 554] on div "EGP 65 ​" at bounding box center [329, 565] width 99 height 30
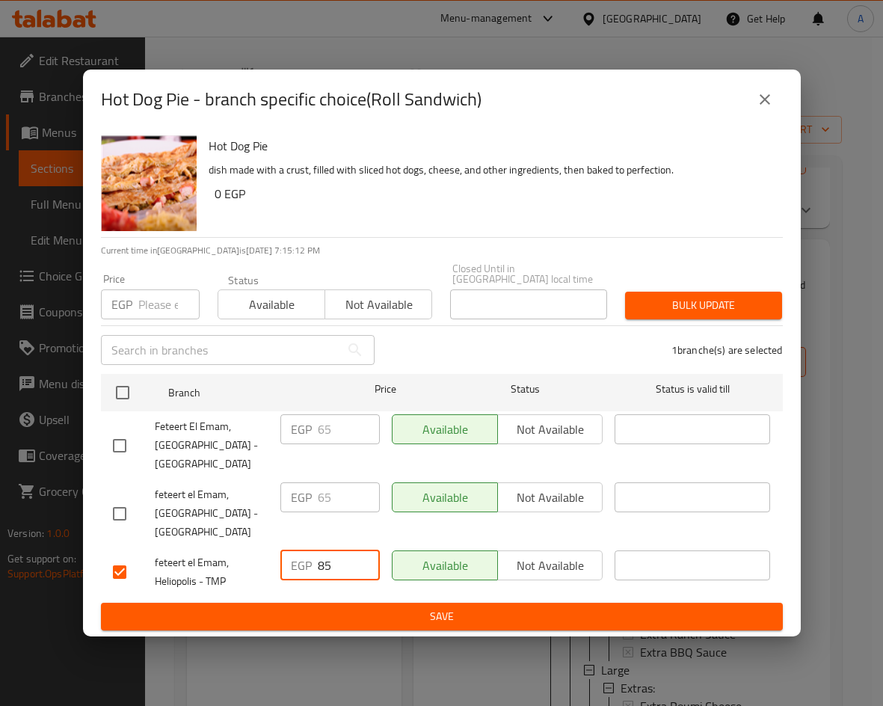
type input "85"
click at [443, 625] on div "Hot Dog Pie dish made with a crust, filled with sliced hot dogs, cheese, and ot…" at bounding box center [442, 382] width 718 height 507
click at [444, 624] on button "Save" at bounding box center [442, 617] width 682 height 28
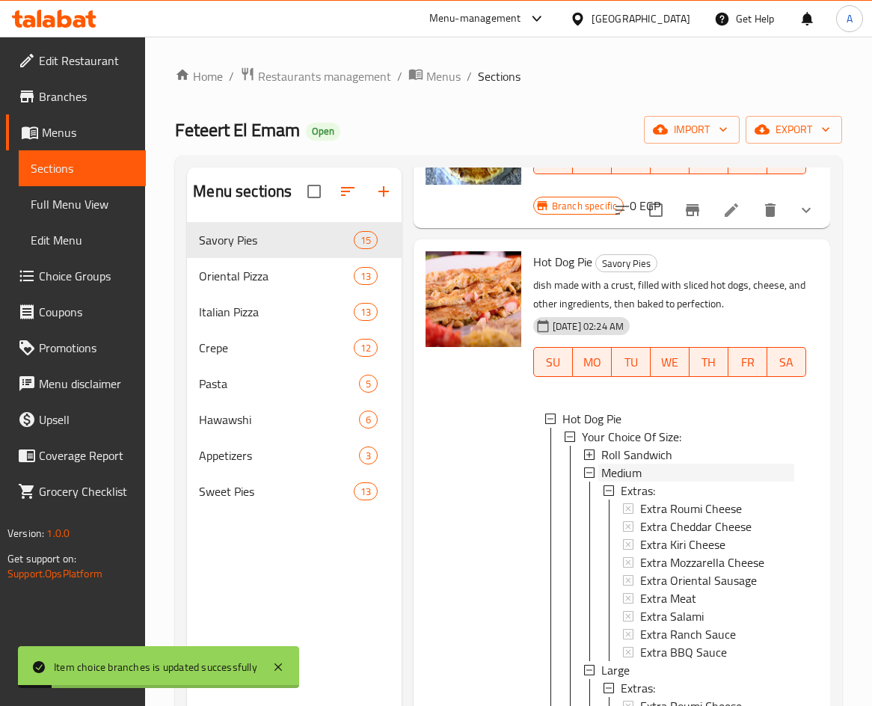
click at [619, 482] on span "Medium" at bounding box center [621, 473] width 40 height 18
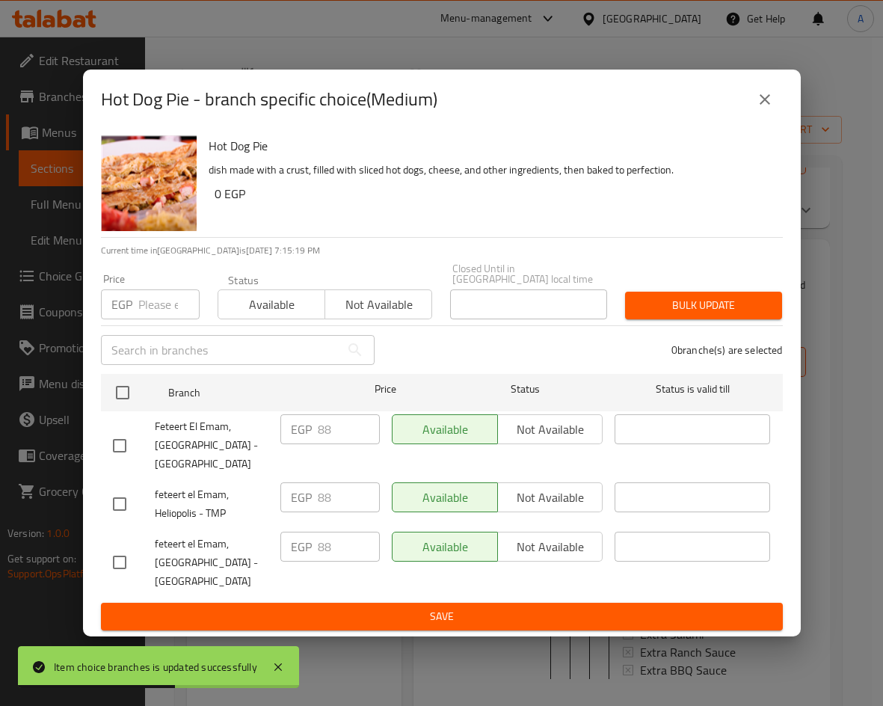
click at [129, 491] on input "checkbox" at bounding box center [119, 503] width 31 height 31
checkbox input "true"
drag, startPoint x: 332, startPoint y: 497, endPoint x: 302, endPoint y: 488, distance: 31.2
click at [302, 488] on div "EGP 88 ​" at bounding box center [329, 497] width 99 height 30
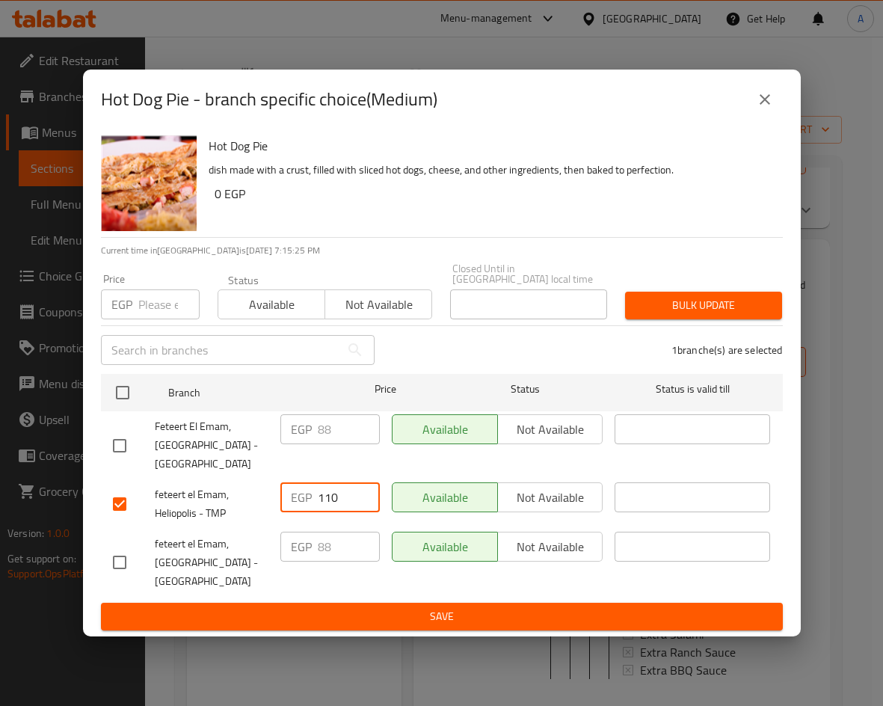
type input "110"
click at [419, 603] on button "Save" at bounding box center [442, 617] width 682 height 28
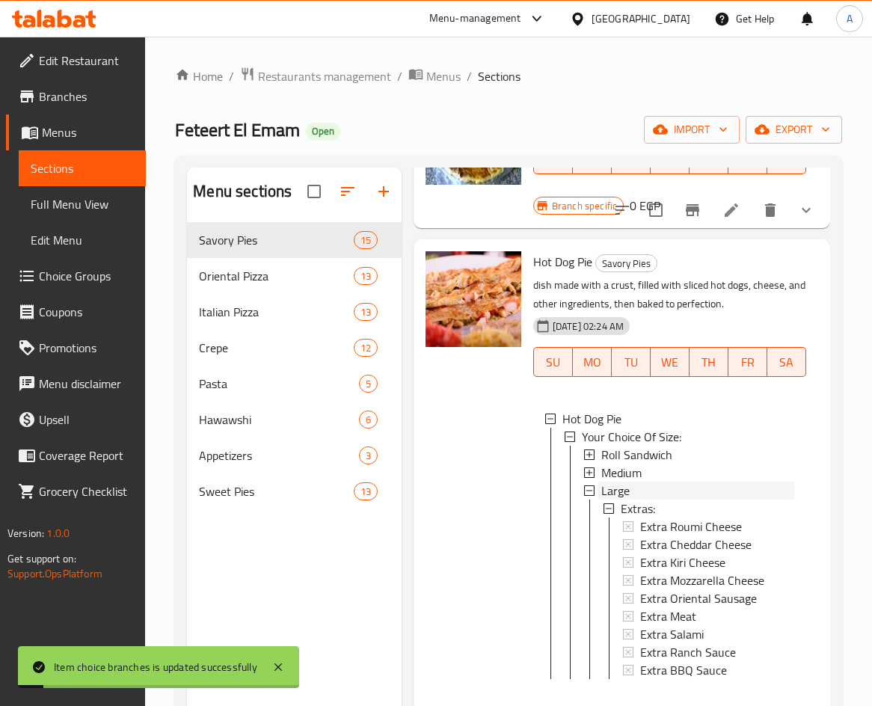
click at [622, 499] on span "Large" at bounding box center [615, 491] width 28 height 18
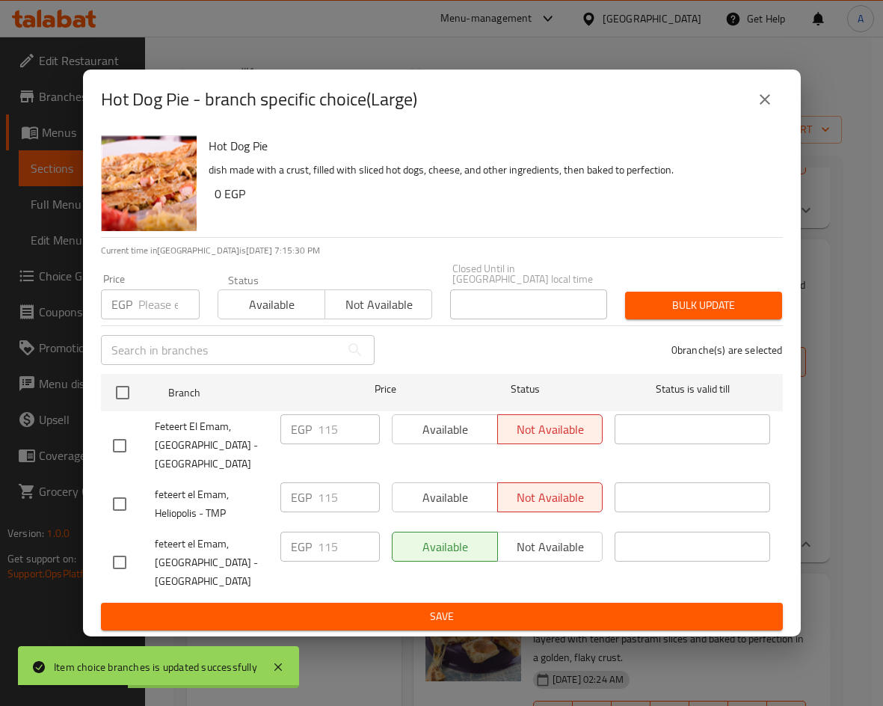
click at [121, 499] on input "checkbox" at bounding box center [119, 503] width 31 height 31
checkbox input "true"
drag, startPoint x: 353, startPoint y: 496, endPoint x: 293, endPoint y: 490, distance: 60.1
click at [294, 490] on div "EGP 115 ​" at bounding box center [329, 497] width 99 height 30
type input "130"
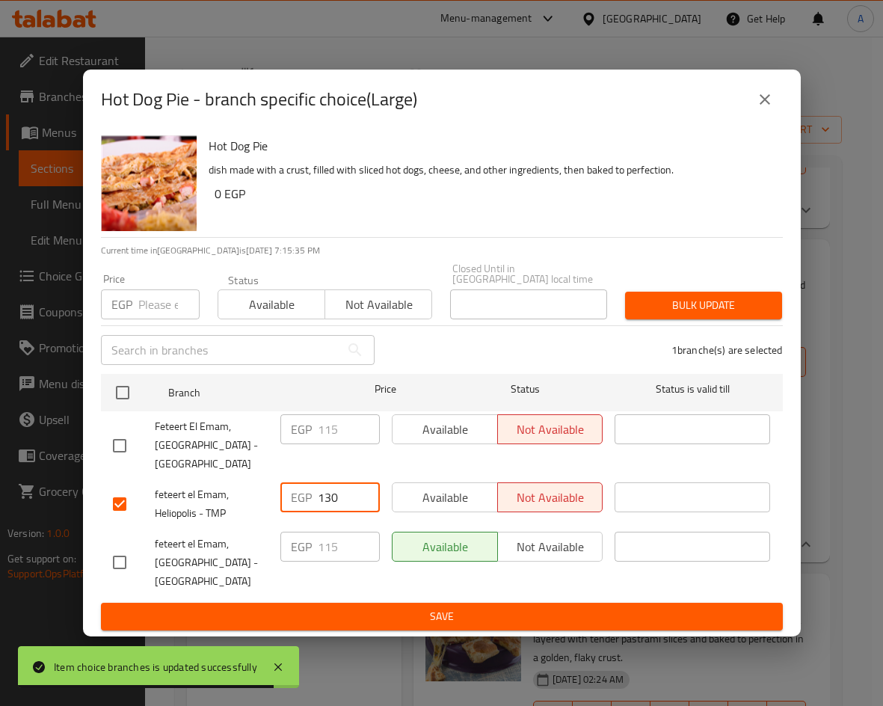
click at [390, 608] on span "Save" at bounding box center [442, 616] width 658 height 19
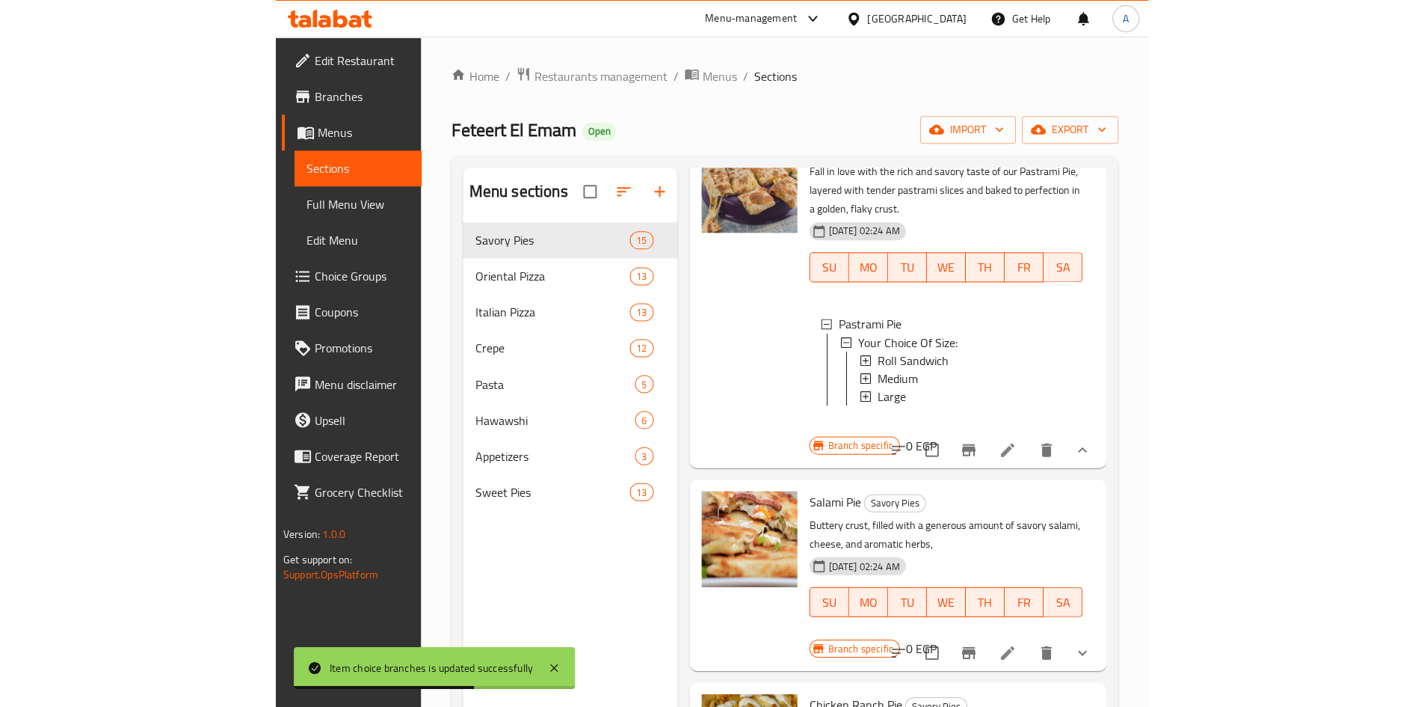
scroll to position [1495, 0]
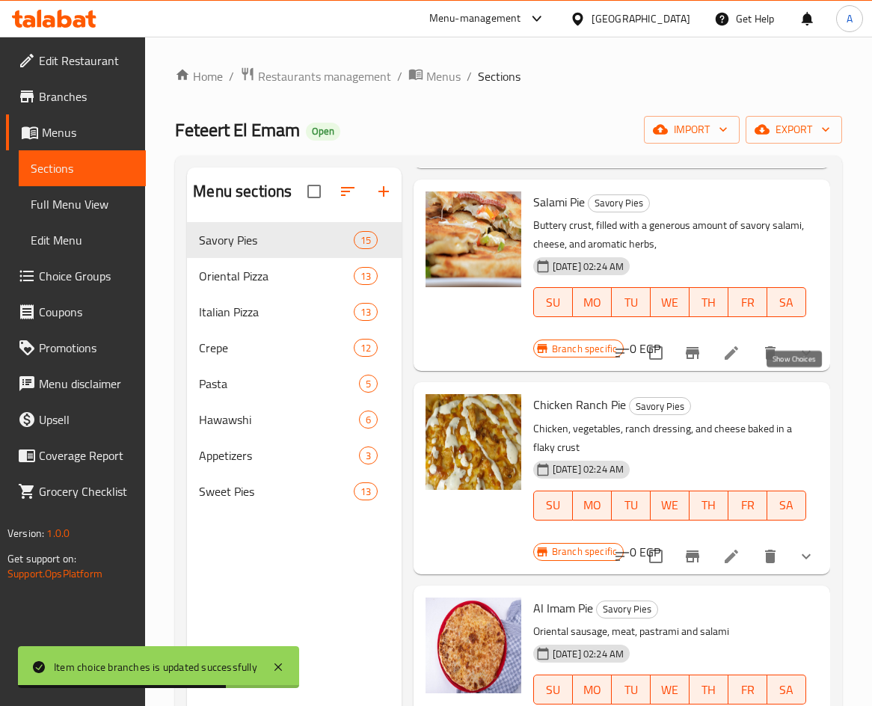
click at [797, 362] on icon "show more" at bounding box center [806, 353] width 18 height 18
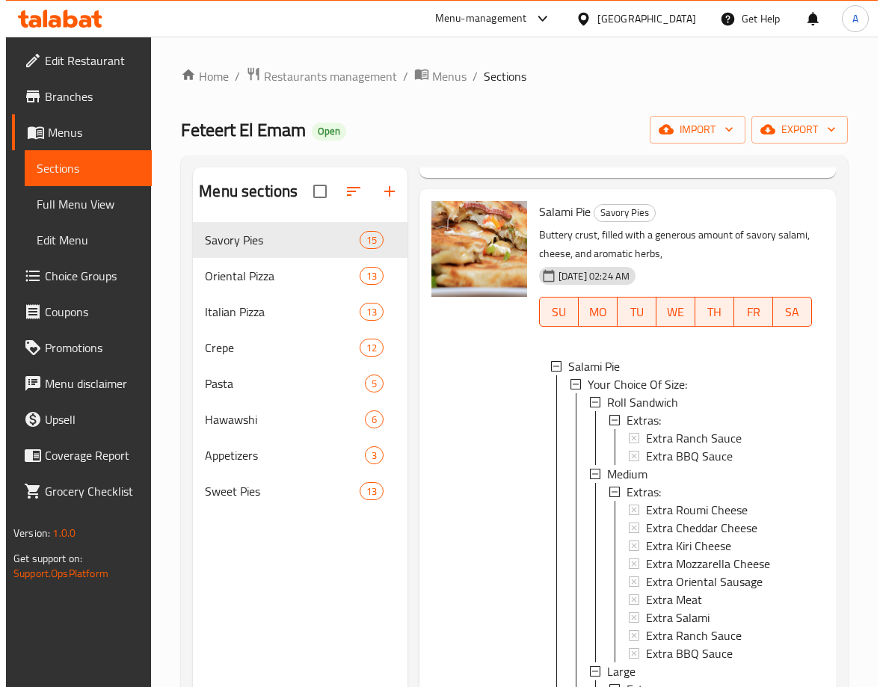
scroll to position [1570, 0]
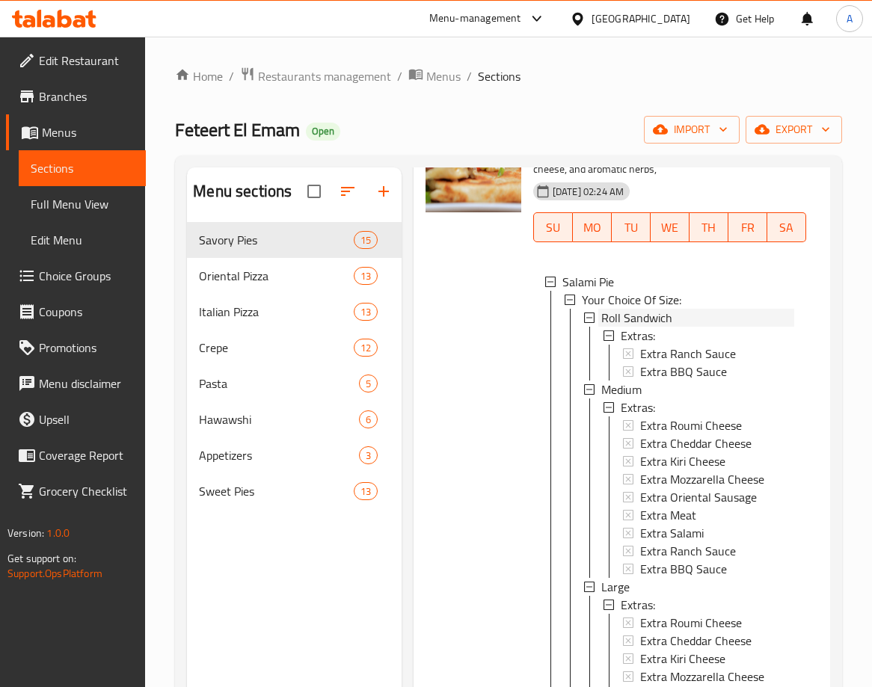
click at [658, 327] on span "Roll Sandwich" at bounding box center [636, 318] width 71 height 18
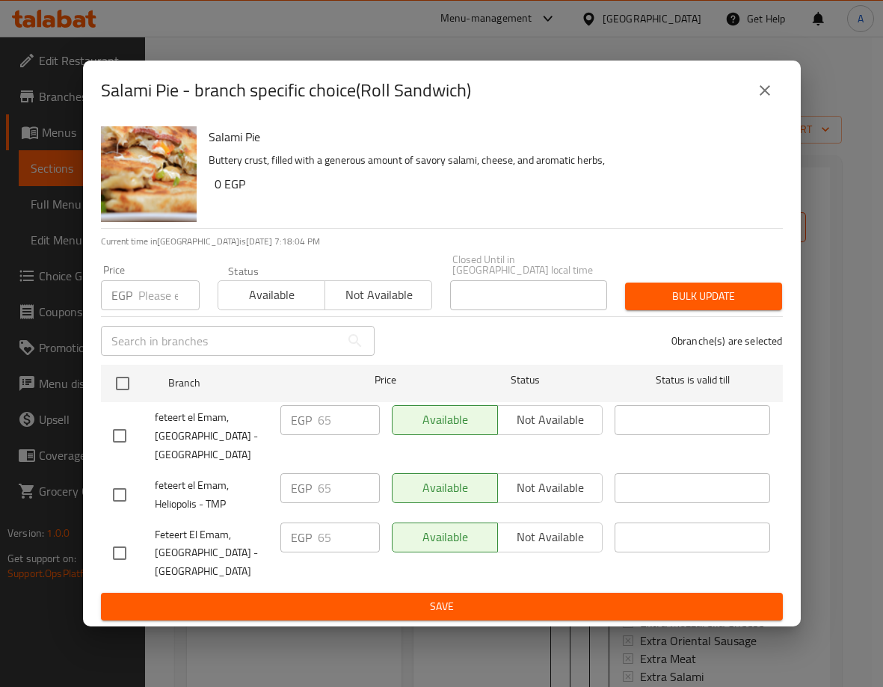
click at [118, 496] on input "checkbox" at bounding box center [119, 494] width 31 height 31
checkbox input "true"
drag, startPoint x: 345, startPoint y: 482, endPoint x: 296, endPoint y: 480, distance: 49.4
click at [296, 480] on div "EGP 65 ​" at bounding box center [329, 488] width 99 height 30
type input "80"
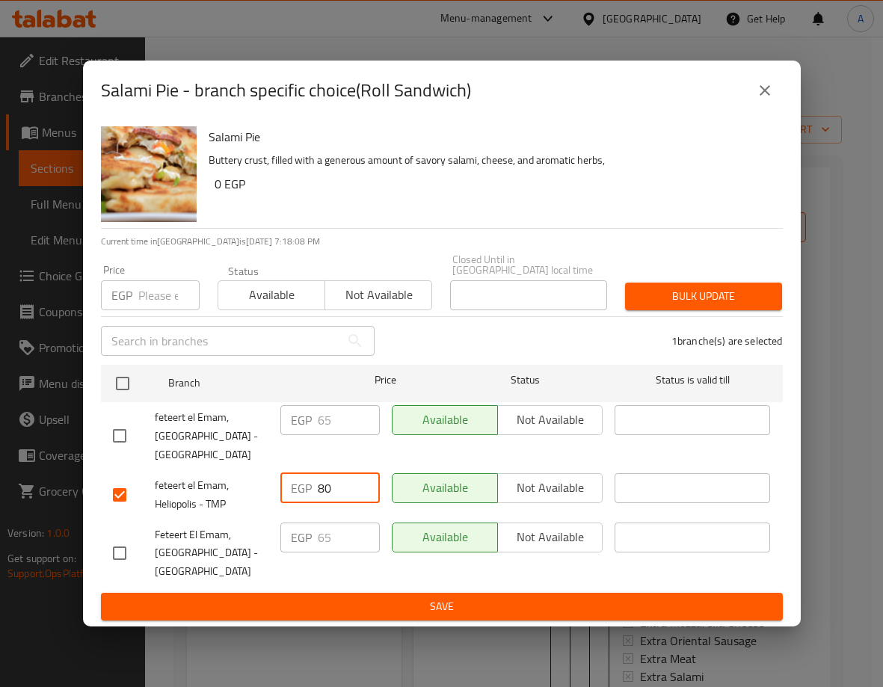
click at [399, 583] on div "Available Not available" at bounding box center [498, 554] width 224 height 74
click at [403, 602] on span "Save" at bounding box center [442, 606] width 658 height 19
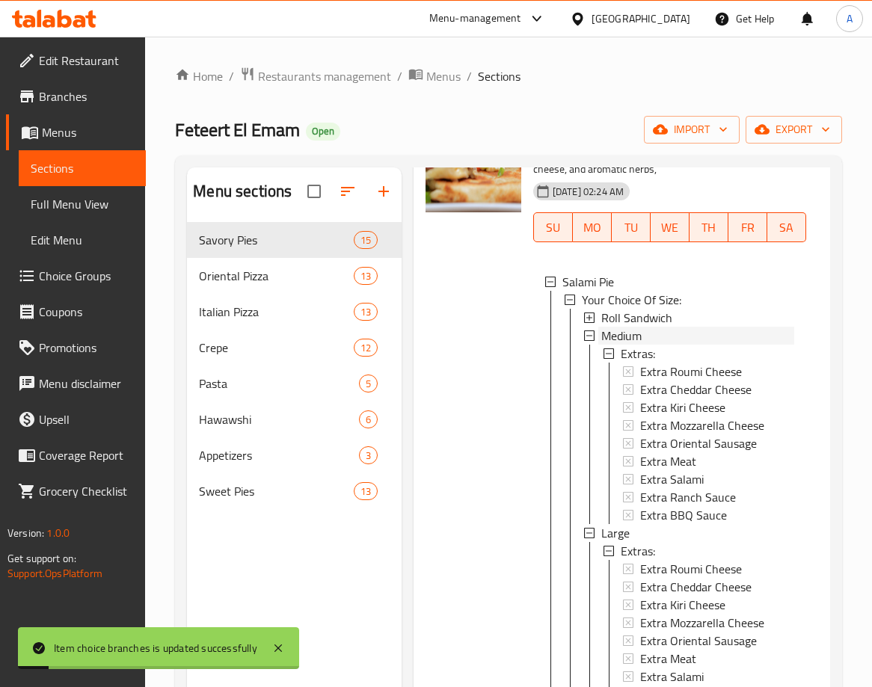
click at [627, 345] on span "Medium" at bounding box center [621, 336] width 40 height 18
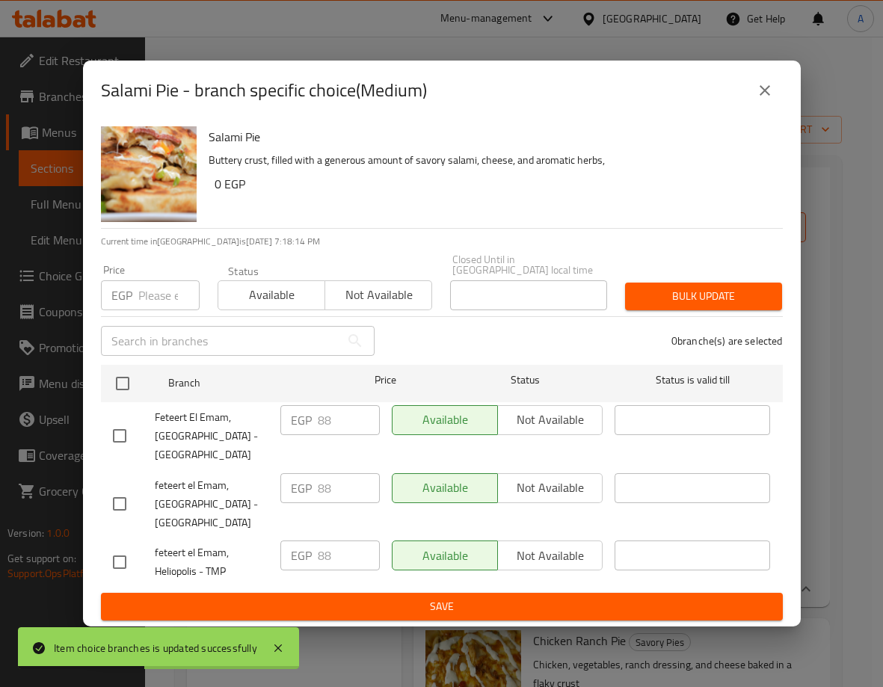
click at [131, 553] on input "checkbox" at bounding box center [119, 562] width 31 height 31
checkbox input "true"
drag, startPoint x: 336, startPoint y: 545, endPoint x: 270, endPoint y: 538, distance: 66.9
click at [270, 538] on div "feteert el Emam, Heliopolis - TMP EGP 88 ​ Available Not available ​" at bounding box center [442, 562] width 670 height 55
type input "115"
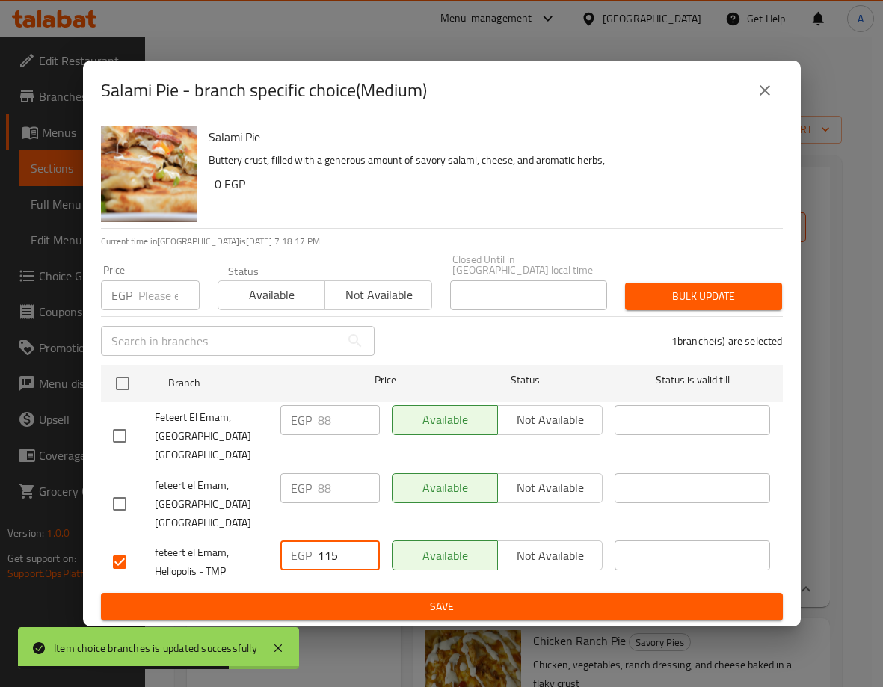
click at [405, 606] on span "Save" at bounding box center [442, 606] width 658 height 19
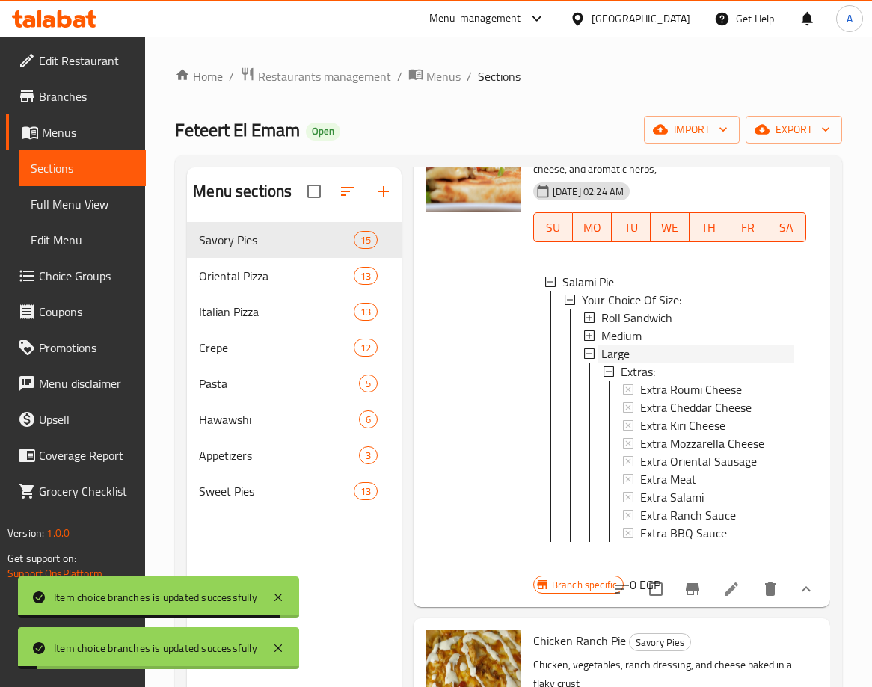
click at [669, 363] on div "Large" at bounding box center [697, 354] width 193 height 18
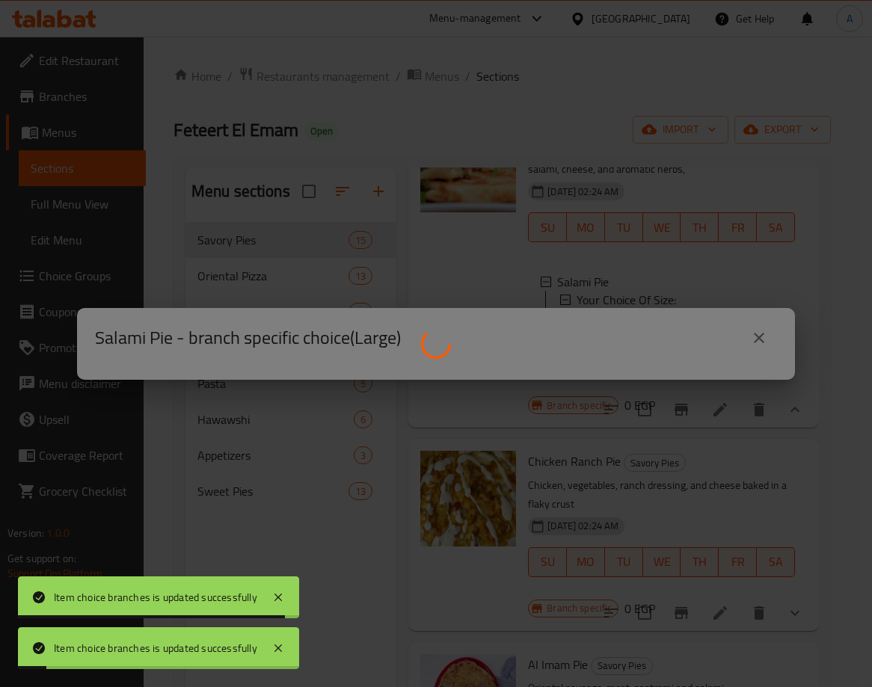
scroll to position [0, 0]
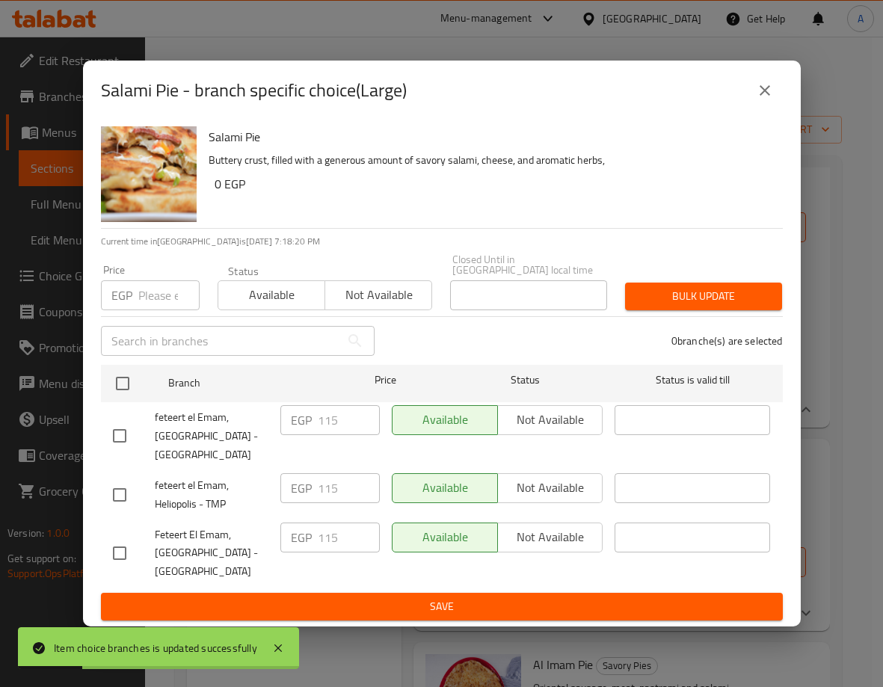
click at [125, 493] on input "checkbox" at bounding box center [119, 494] width 31 height 31
checkbox input "true"
drag, startPoint x: 339, startPoint y: 481, endPoint x: 282, endPoint y: 481, distance: 56.8
click at [285, 481] on div "EGP 115 ​" at bounding box center [329, 488] width 99 height 30
type input "150"
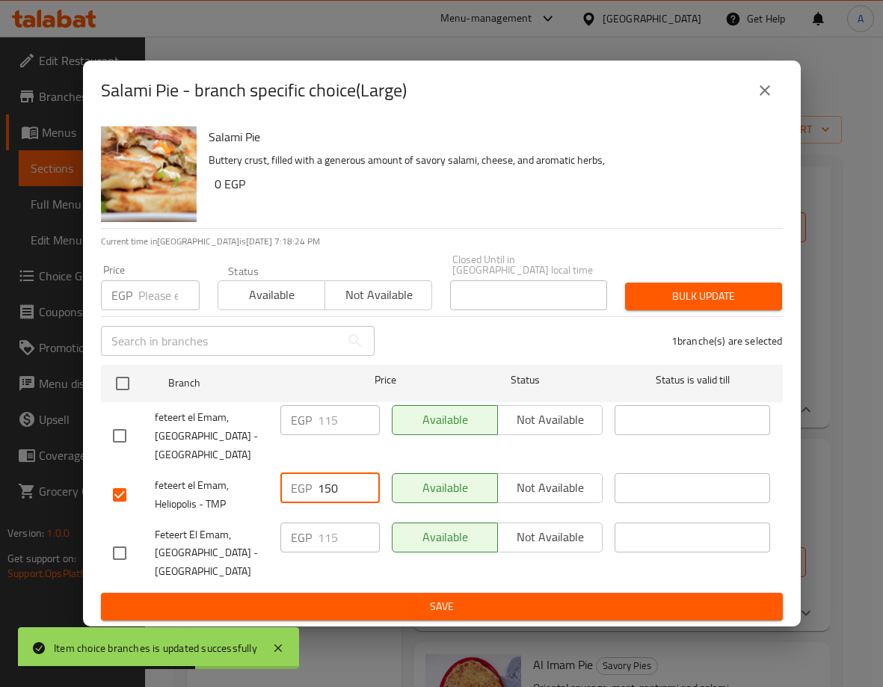
click at [435, 598] on span "Save" at bounding box center [442, 606] width 658 height 19
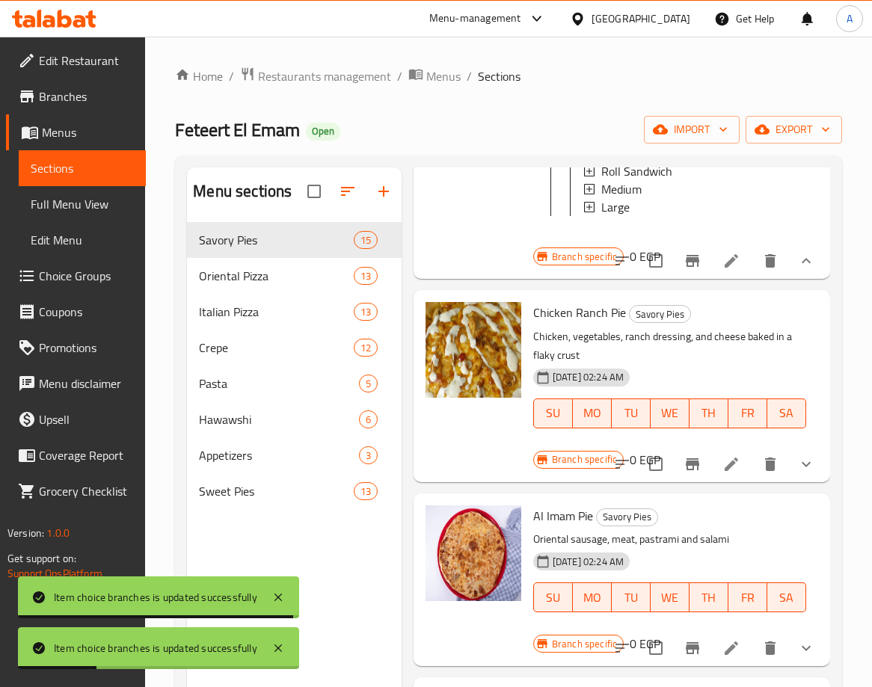
scroll to position [1720, 0]
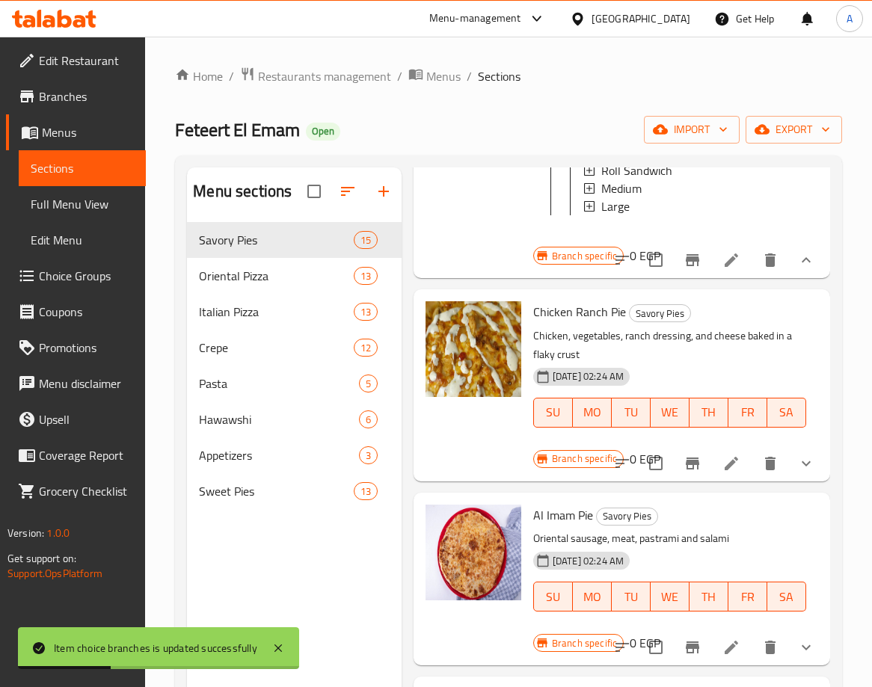
click at [803, 473] on icon "show more" at bounding box center [806, 464] width 18 height 18
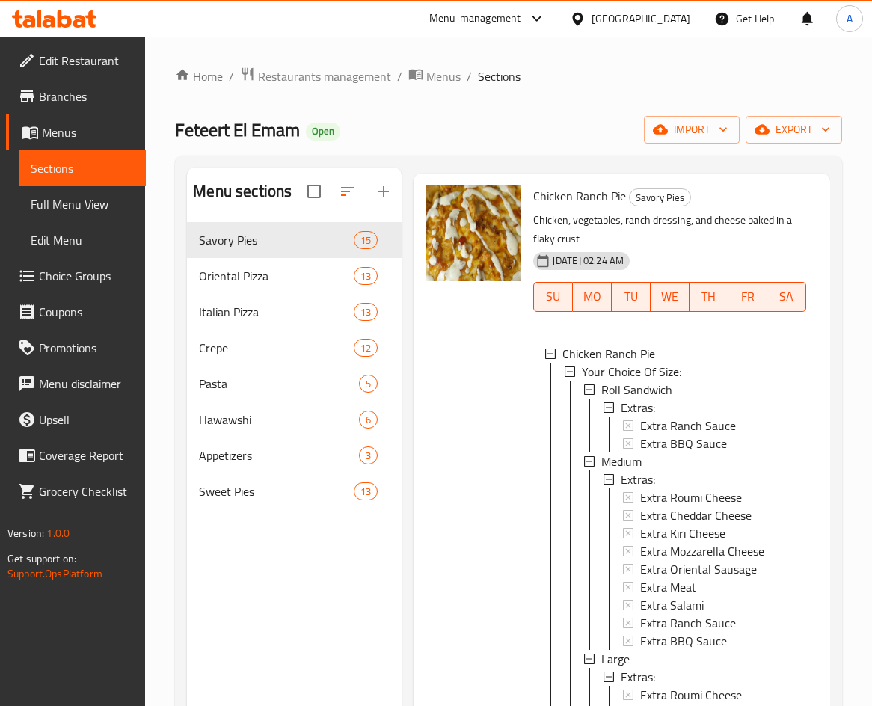
scroll to position [1869, 0]
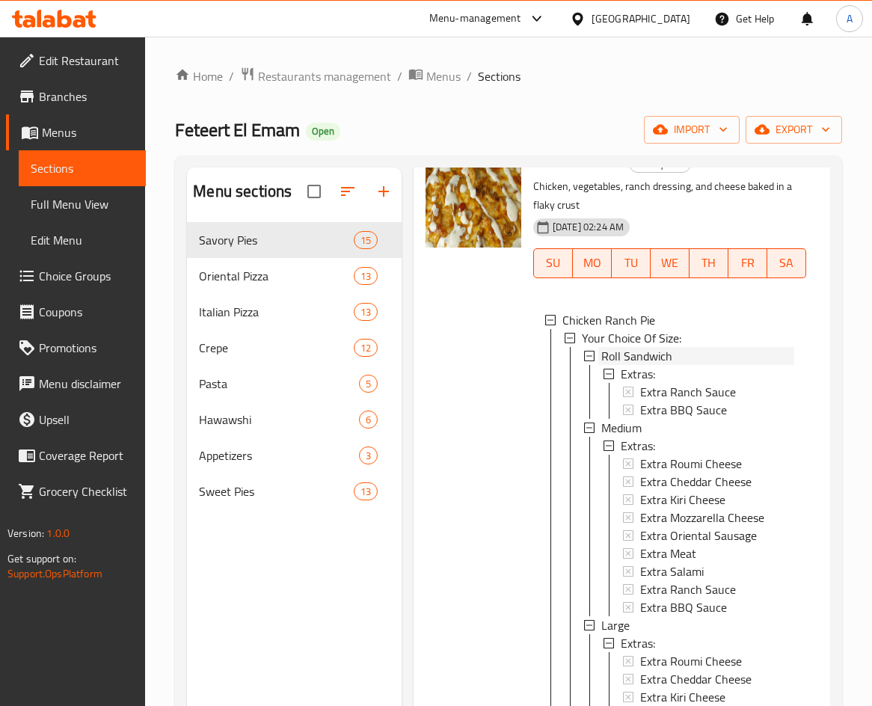
click at [658, 365] on span "Roll Sandwich" at bounding box center [636, 356] width 71 height 18
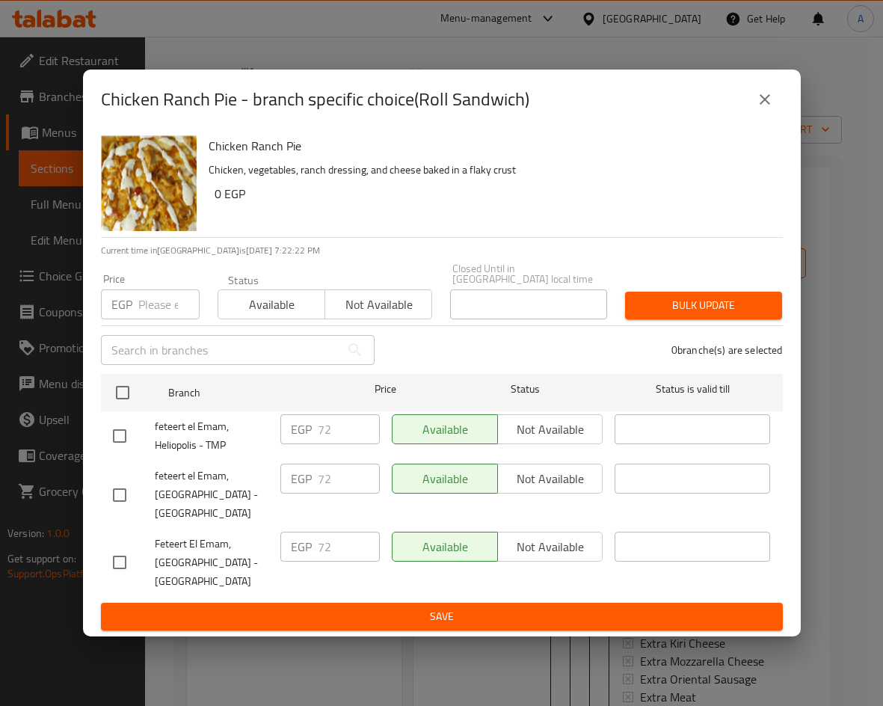
click at [115, 430] on input "checkbox" at bounding box center [119, 435] width 31 height 31
checkbox input "true"
drag, startPoint x: 340, startPoint y: 425, endPoint x: 275, endPoint y: 414, distance: 66.0
click at [277, 414] on div "EGP 72 ​" at bounding box center [329, 435] width 111 height 55
type input "90"
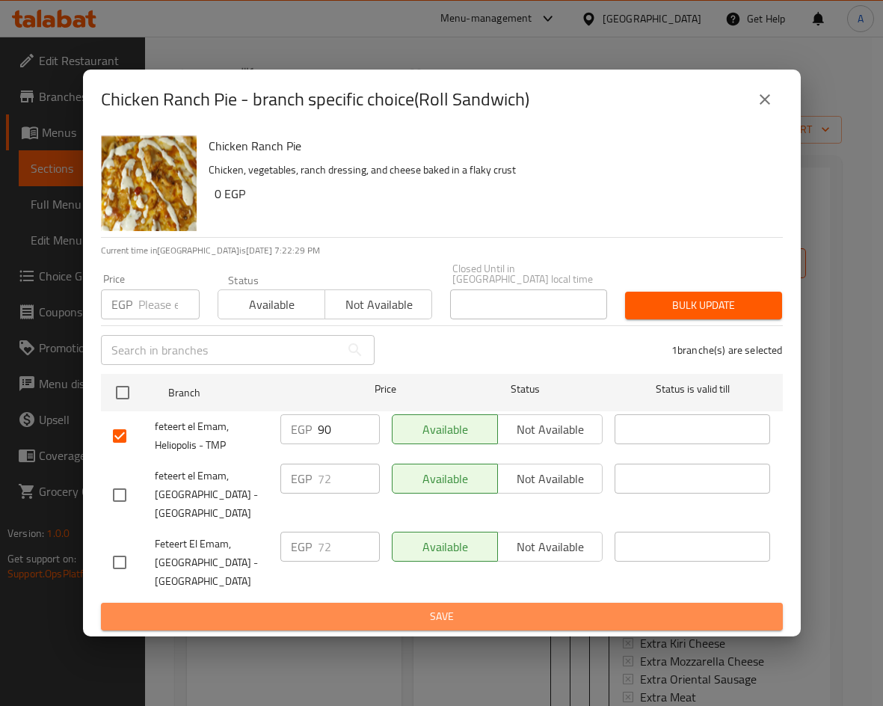
click at [502, 610] on span "Save" at bounding box center [442, 616] width 658 height 19
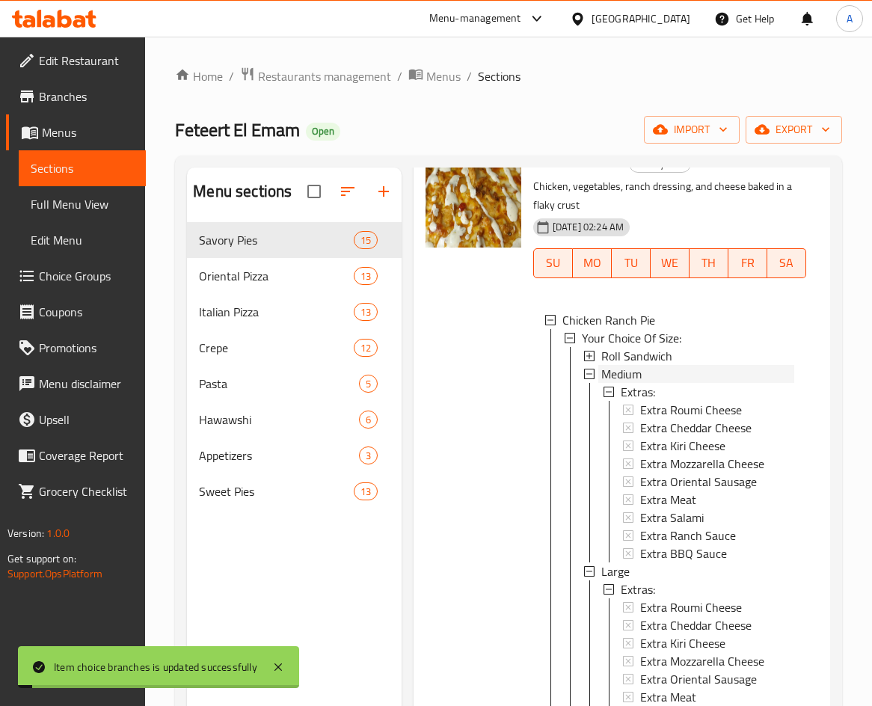
click at [609, 383] on span "Medium" at bounding box center [621, 374] width 40 height 18
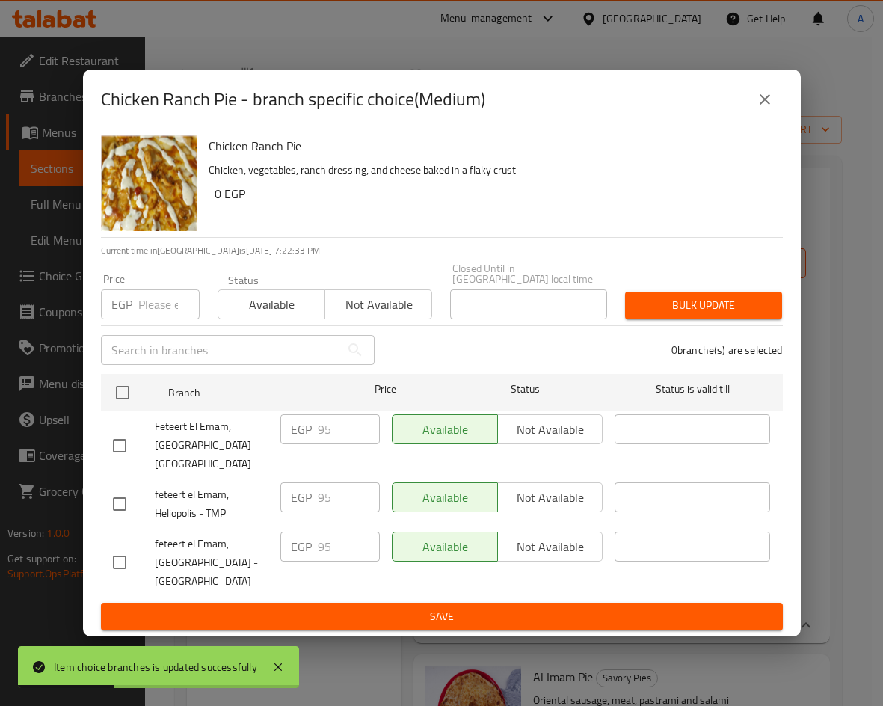
click at [113, 495] on input "checkbox" at bounding box center [119, 503] width 31 height 31
checkbox input "true"
drag, startPoint x: 340, startPoint y: 493, endPoint x: 296, endPoint y: 486, distance: 44.6
click at [296, 486] on div "EGP 95 ​" at bounding box center [329, 497] width 99 height 30
type input "120"
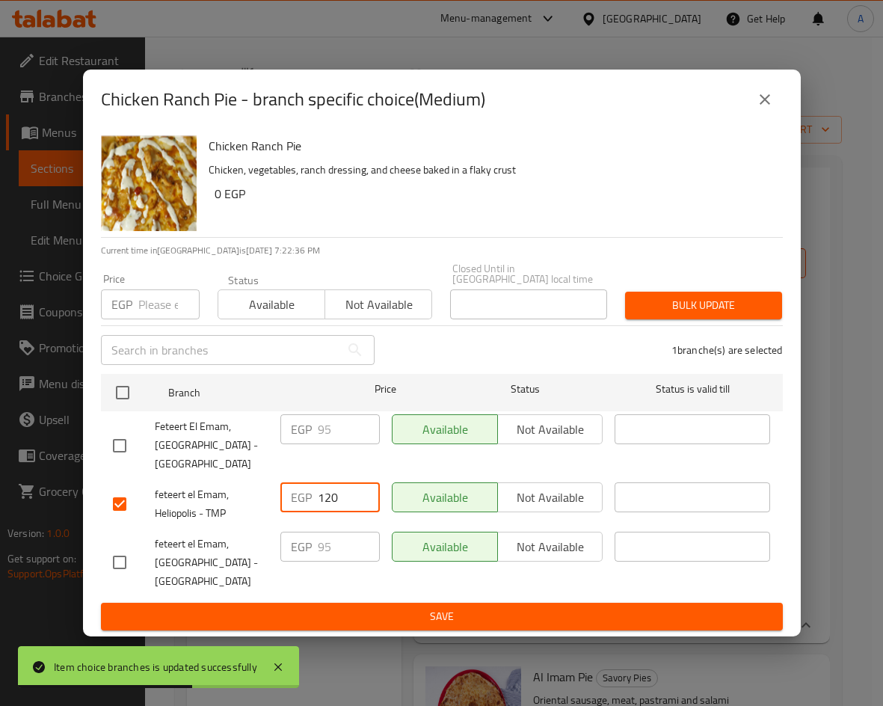
click at [488, 603] on button "Save" at bounding box center [442, 617] width 682 height 28
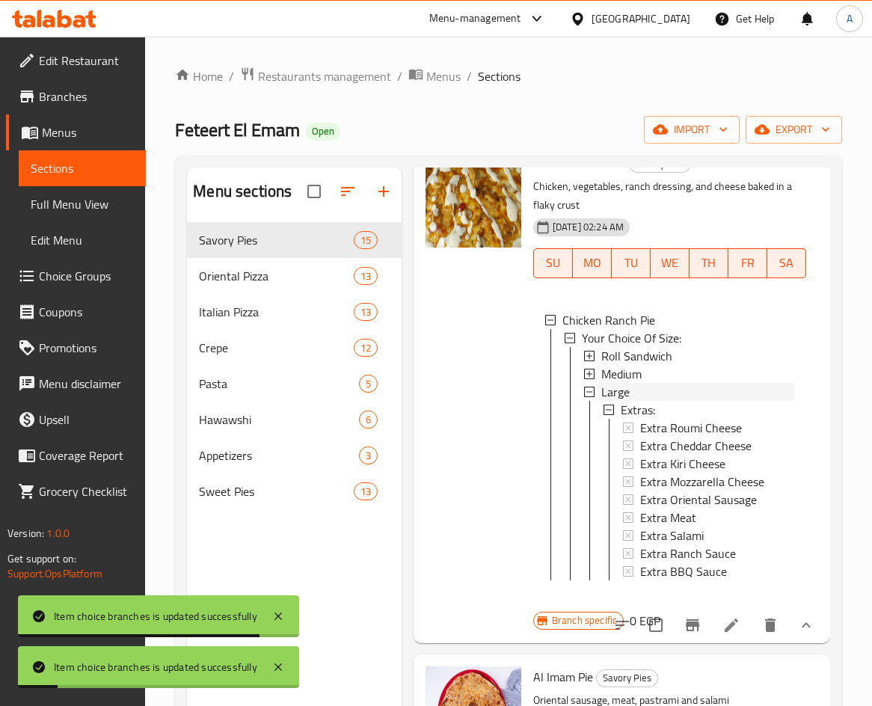
click at [659, 401] on div "Large" at bounding box center [697, 392] width 193 height 18
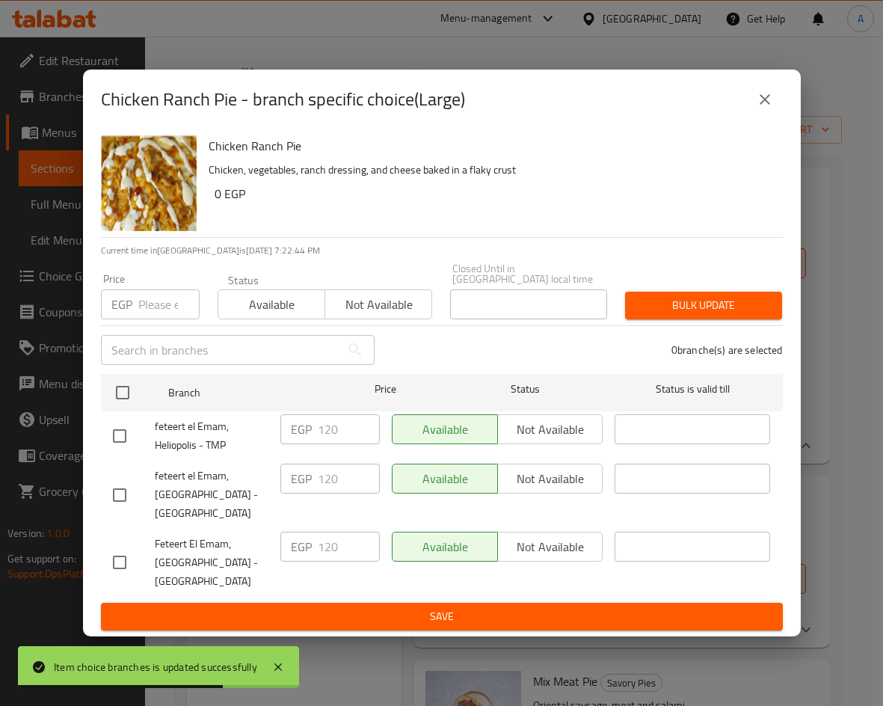
click at [138, 420] on div at bounding box center [134, 435] width 42 height 31
drag, startPoint x: 117, startPoint y: 425, endPoint x: 260, endPoint y: 437, distance: 143.3
click at [117, 426] on input "checkbox" at bounding box center [119, 435] width 31 height 31
checkbox input "true"
drag, startPoint x: 336, startPoint y: 420, endPoint x: 282, endPoint y: 412, distance: 54.5
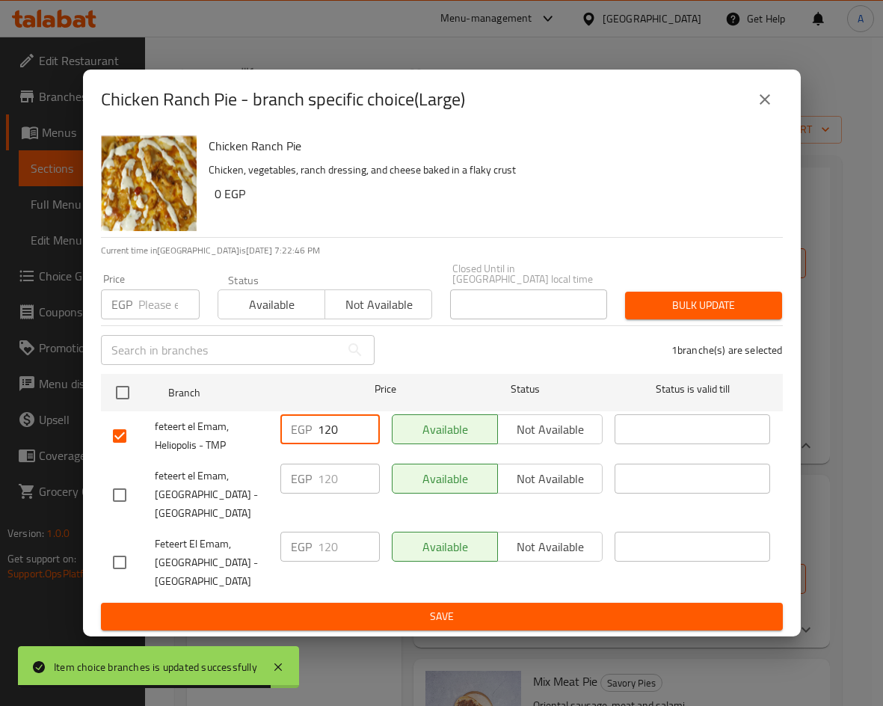
click at [282, 414] on div "EGP 120 ​" at bounding box center [329, 429] width 99 height 30
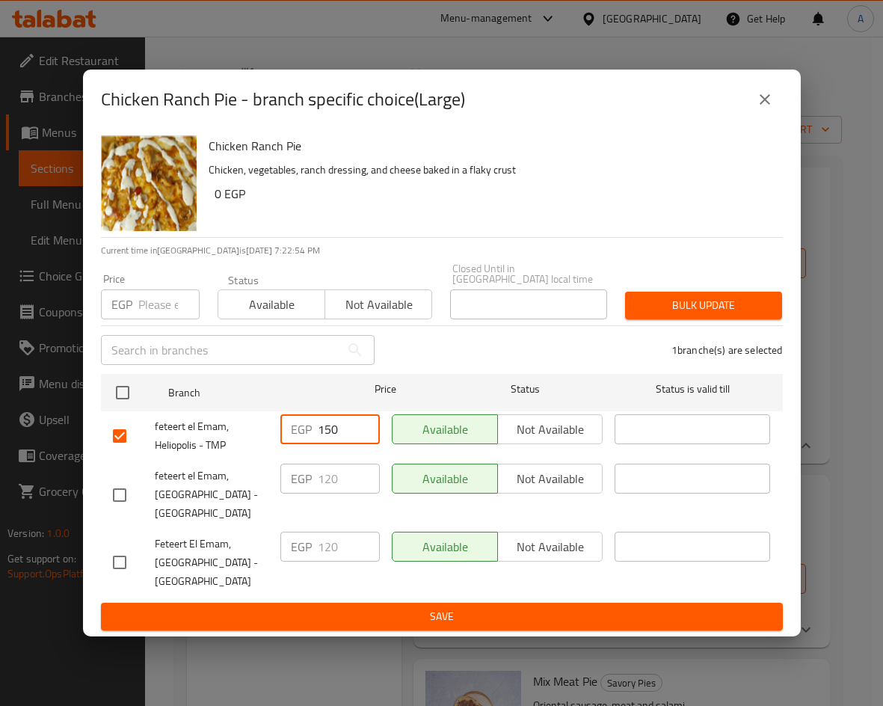
type input "150"
click at [482, 609] on span "Save" at bounding box center [442, 616] width 658 height 19
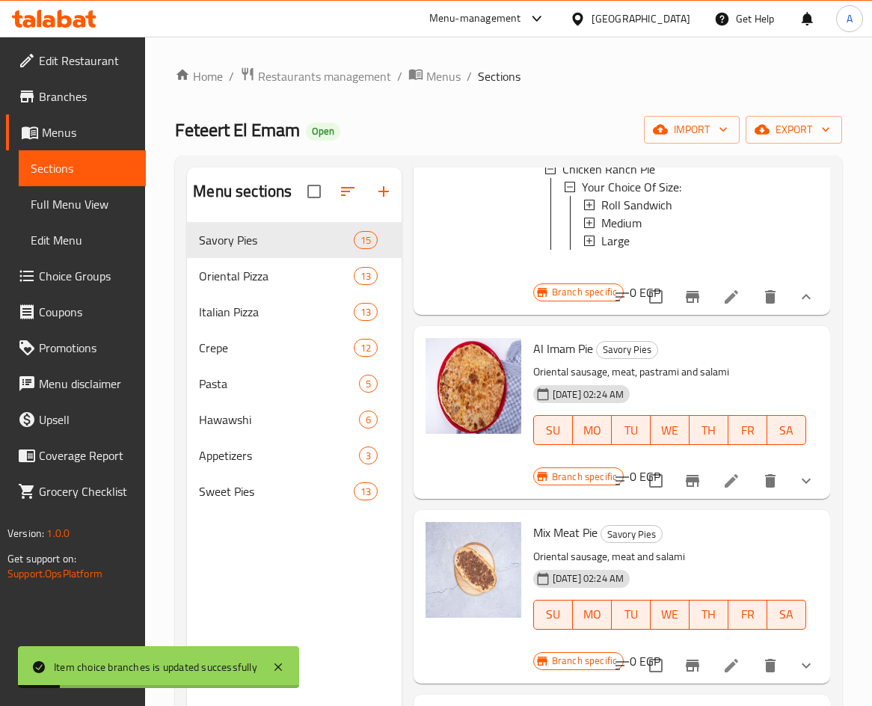
scroll to position [2019, 0]
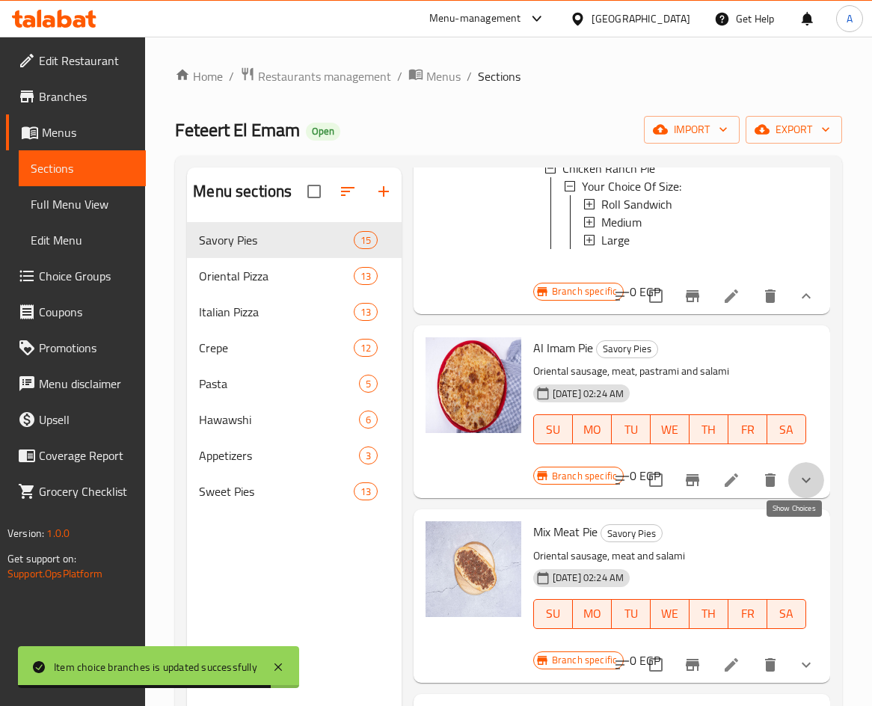
click at [799, 489] on icon "show more" at bounding box center [806, 480] width 18 height 18
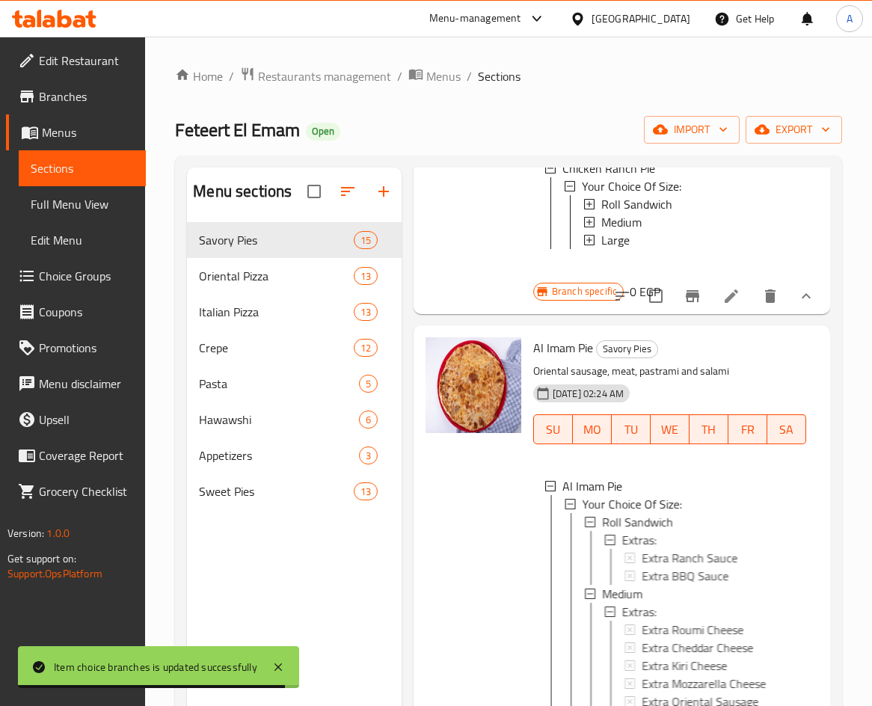
scroll to position [2168, 0]
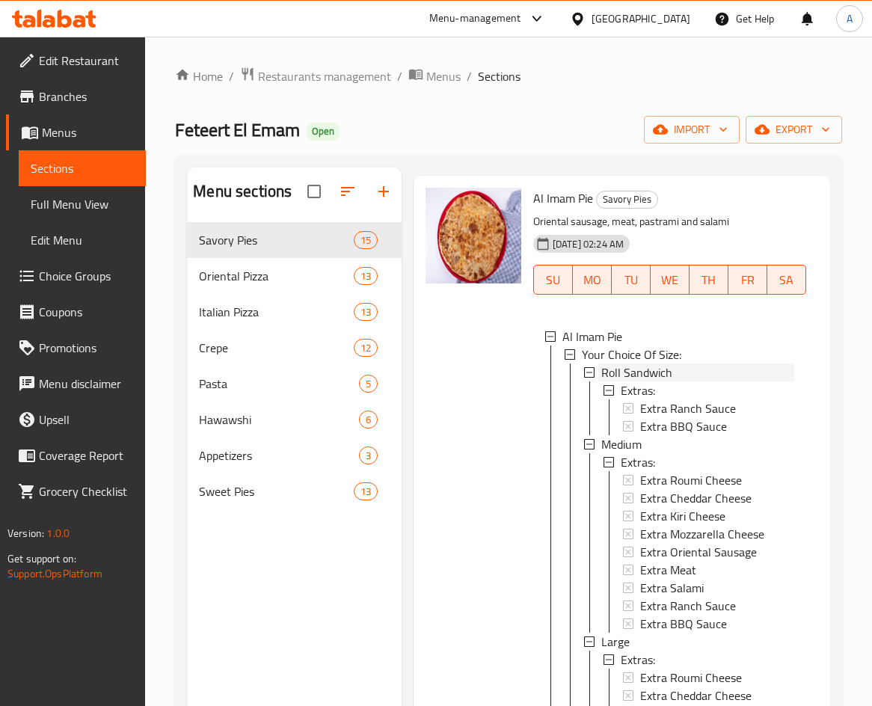
click at [645, 381] on span "Roll Sandwich" at bounding box center [636, 372] width 71 height 18
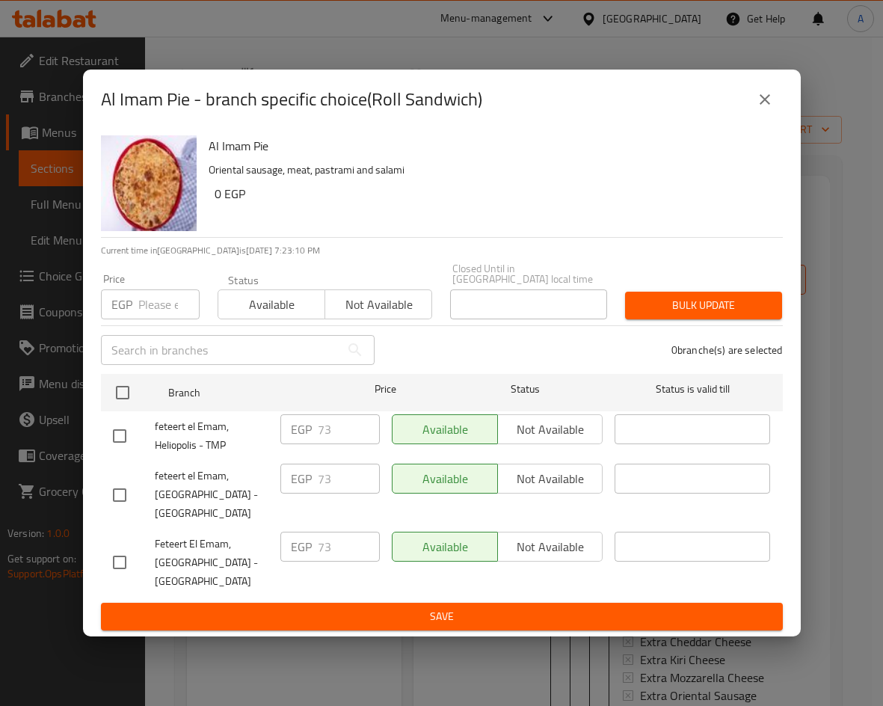
click at [123, 428] on input "checkbox" at bounding box center [119, 435] width 31 height 31
checkbox input "true"
drag, startPoint x: 342, startPoint y: 427, endPoint x: 302, endPoint y: 421, distance: 40.1
click at [306, 423] on div "EGP 73 ​" at bounding box center [329, 429] width 99 height 30
type input "95"
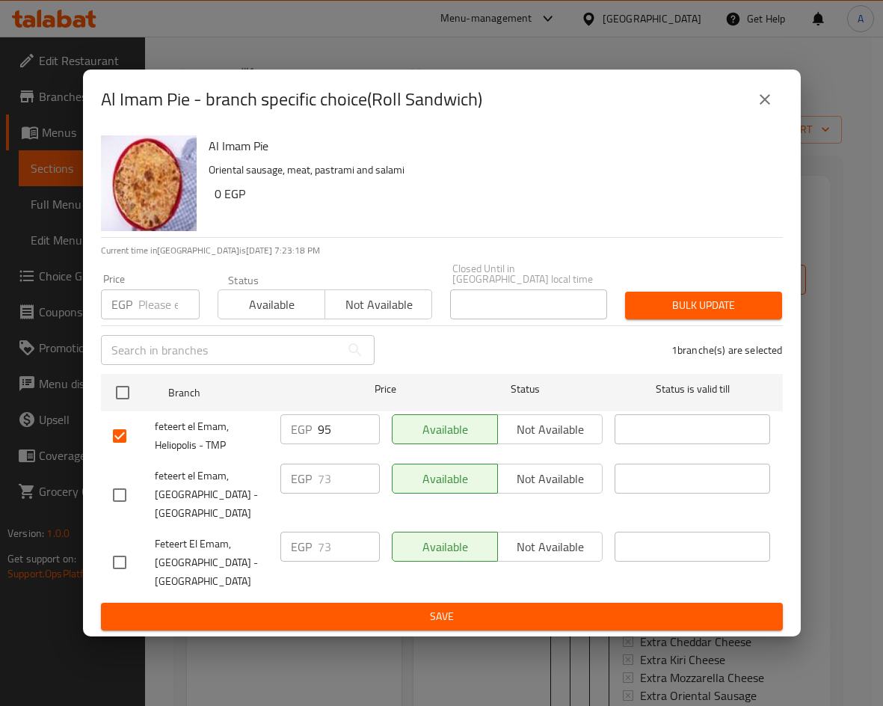
click at [399, 625] on div "Al Imam Pie Oriental sausage, meat, pastrami and salami 0 EGP Current time in E…" at bounding box center [442, 382] width 718 height 507
click at [420, 612] on span "Save" at bounding box center [442, 616] width 658 height 19
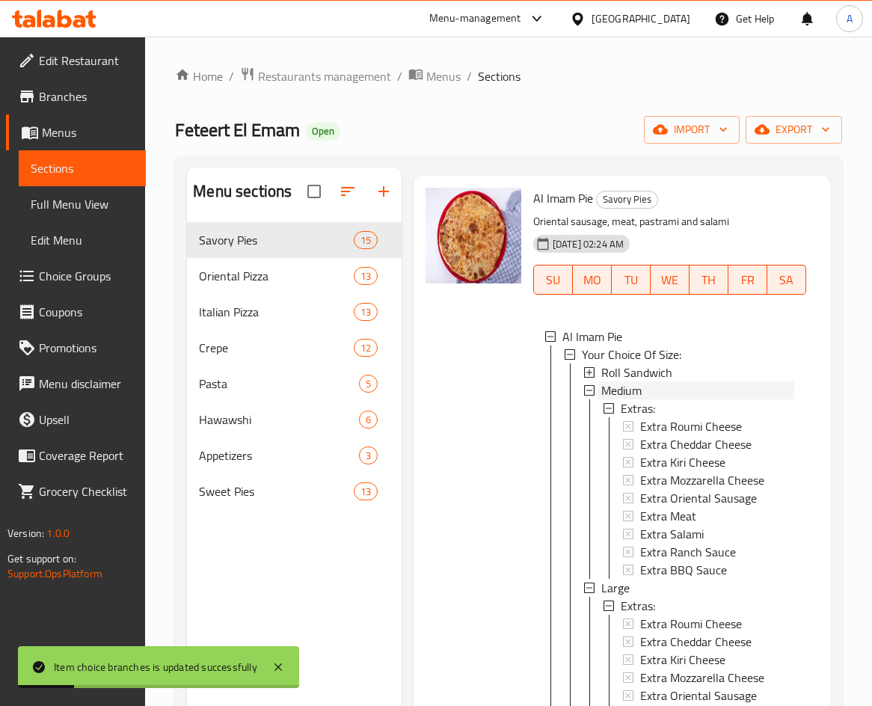
click at [662, 399] on div "Medium" at bounding box center [697, 390] width 193 height 18
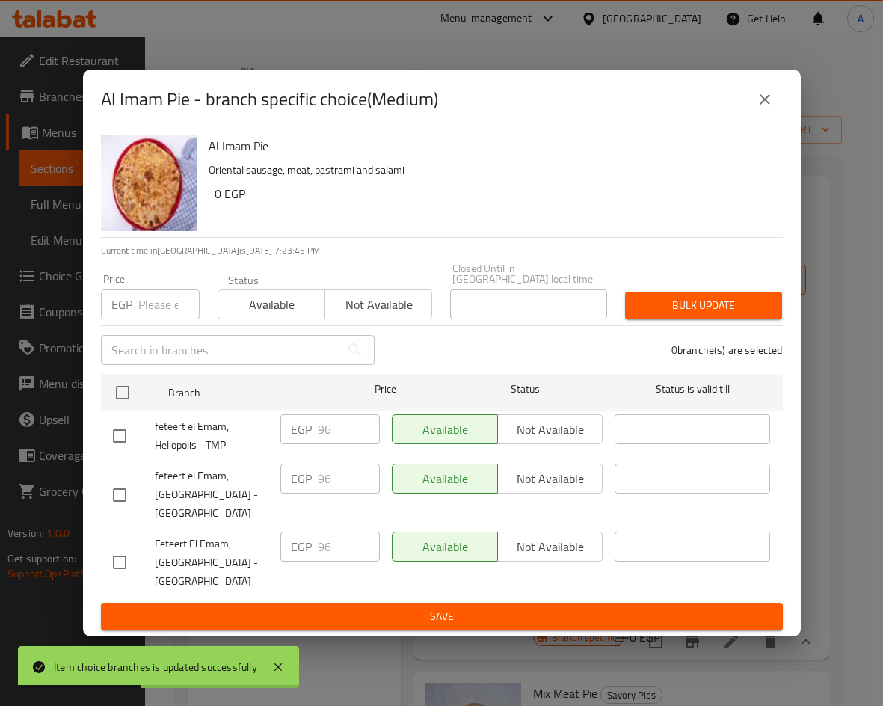
click at [111, 425] on input "checkbox" at bounding box center [119, 435] width 31 height 31
checkbox input "true"
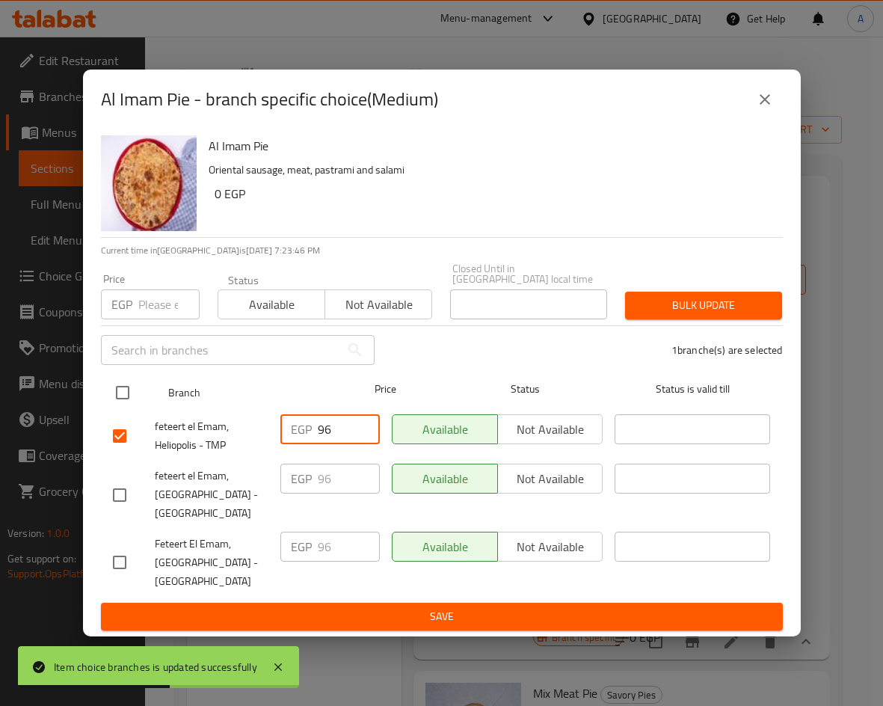
drag, startPoint x: 333, startPoint y: 423, endPoint x: 278, endPoint y: 399, distance: 60.3
click at [286, 414] on div "EGP 96 ​" at bounding box center [329, 429] width 99 height 30
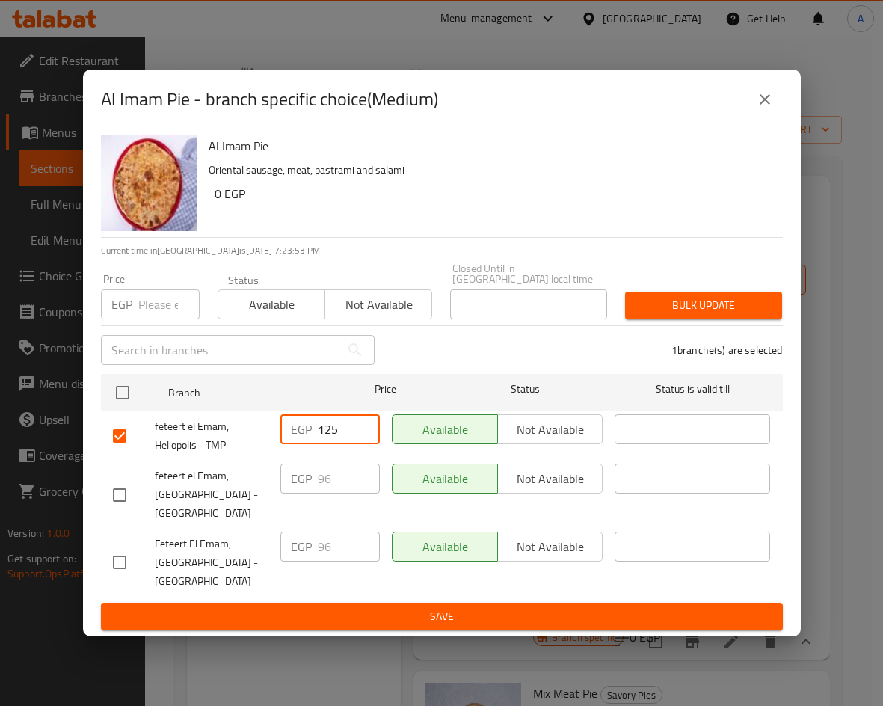
type input "125"
click at [348, 607] on span "Save" at bounding box center [442, 616] width 658 height 19
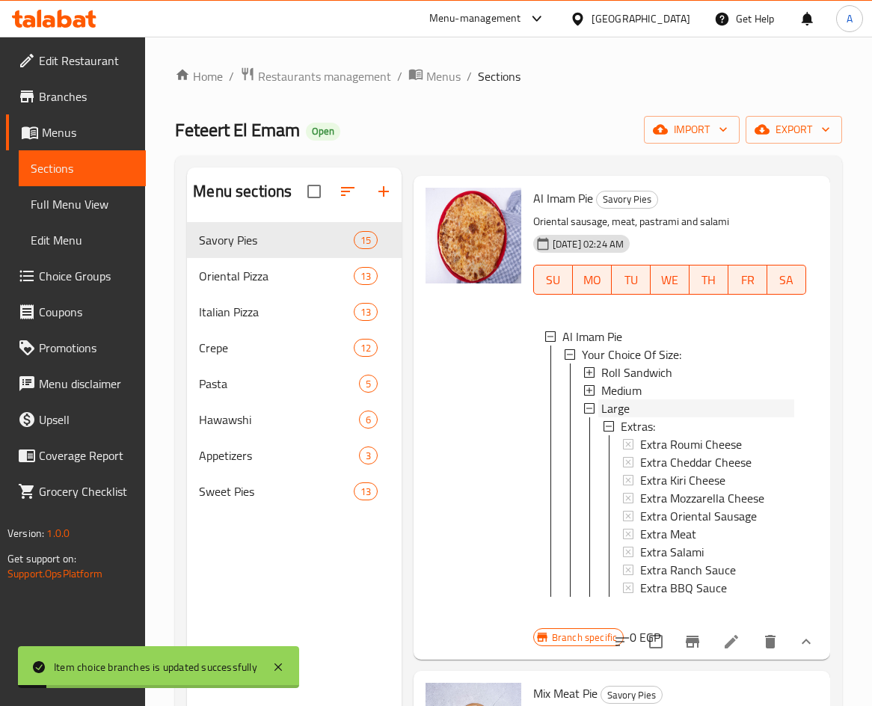
click at [632, 417] on div "Large" at bounding box center [697, 408] width 193 height 18
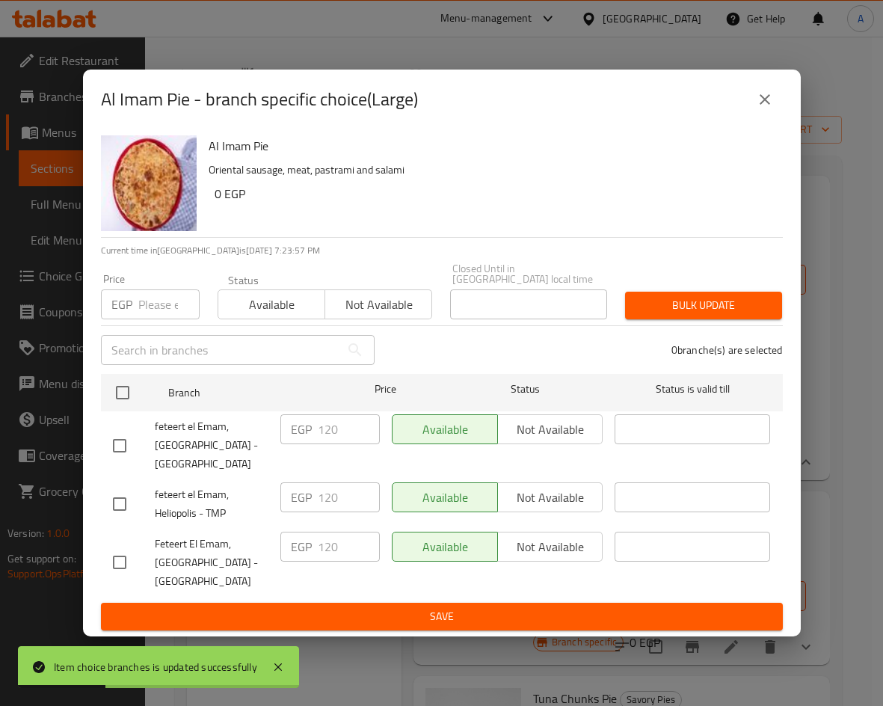
click at [105, 494] on input "checkbox" at bounding box center [119, 503] width 31 height 31
checkbox input "true"
drag, startPoint x: 338, startPoint y: 481, endPoint x: 282, endPoint y: 470, distance: 57.2
click at [286, 476] on div "EGP 120 ​" at bounding box center [329, 503] width 111 height 55
type input "155"
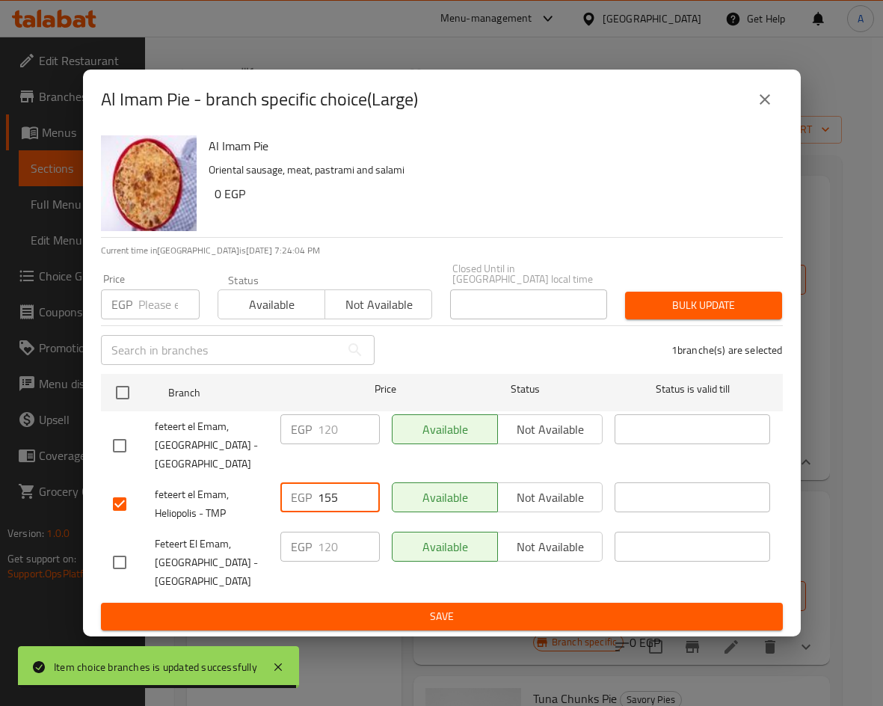
click at [464, 607] on span "Save" at bounding box center [442, 616] width 658 height 19
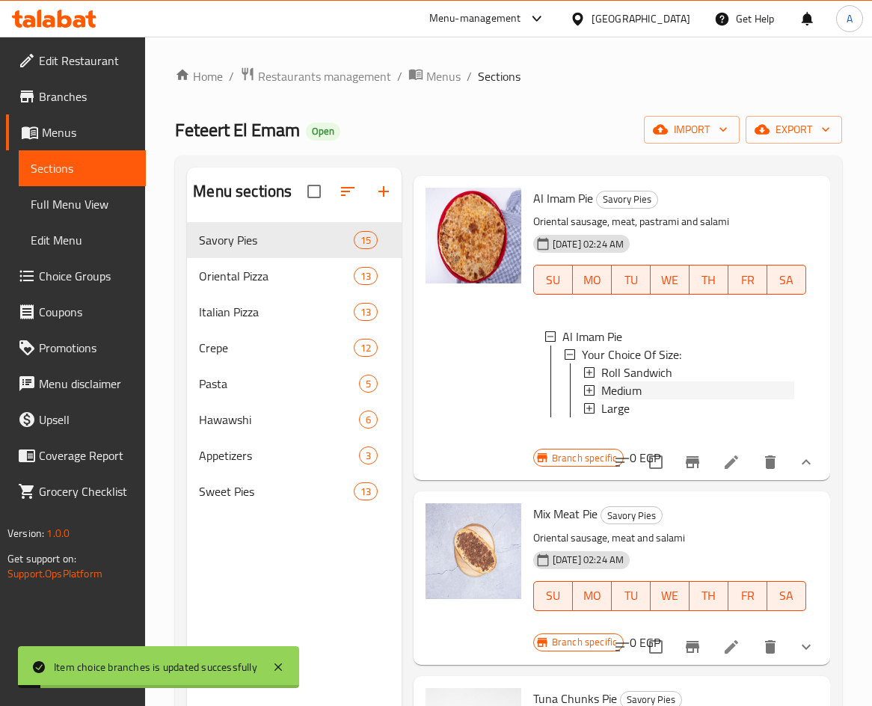
click at [615, 399] on span "Medium" at bounding box center [621, 390] width 40 height 18
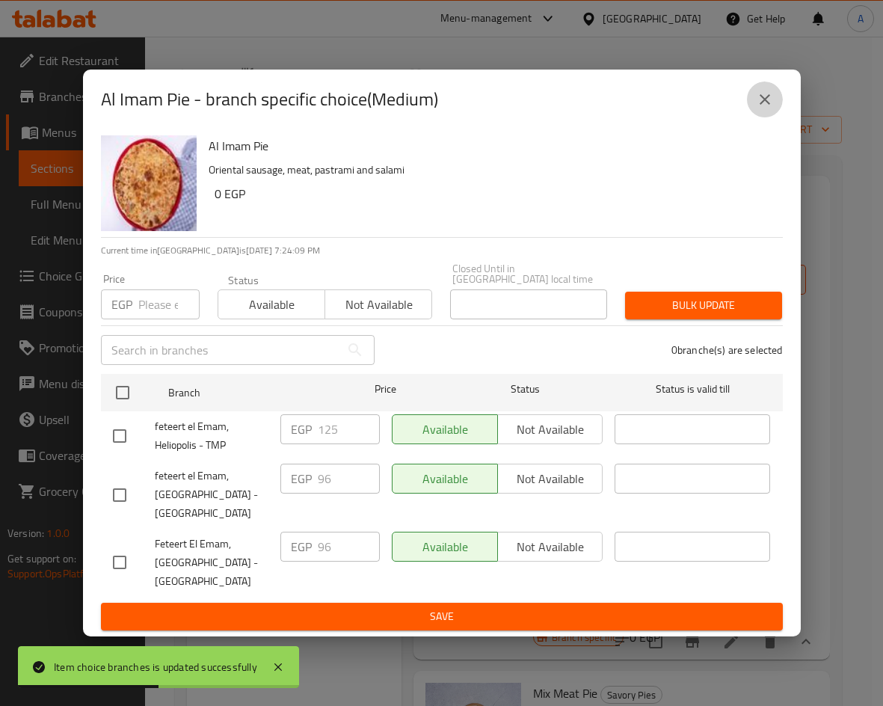
click at [761, 108] on icon "close" at bounding box center [765, 99] width 18 height 18
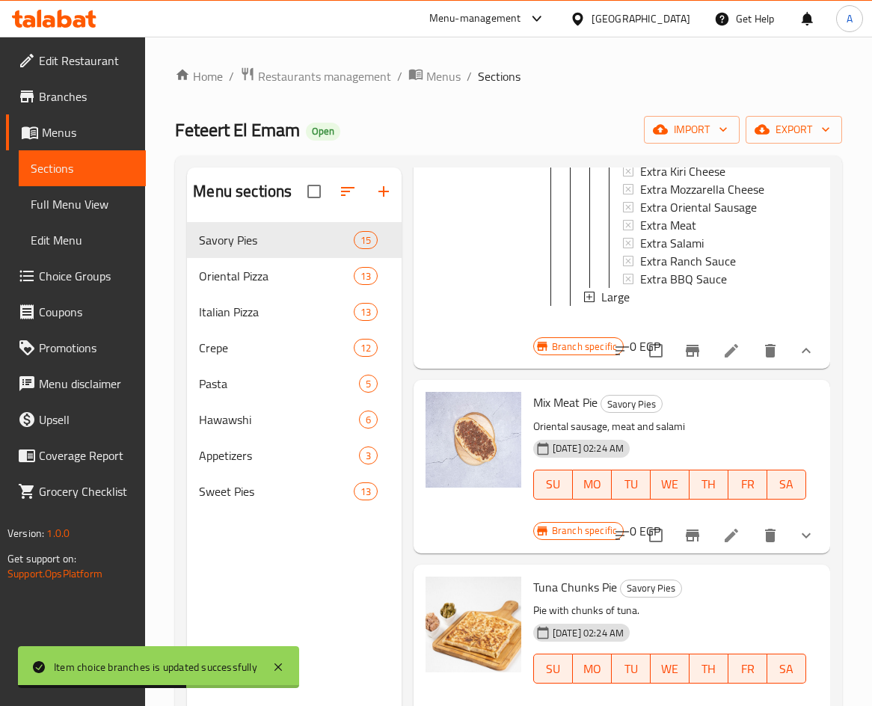
scroll to position [2467, 0]
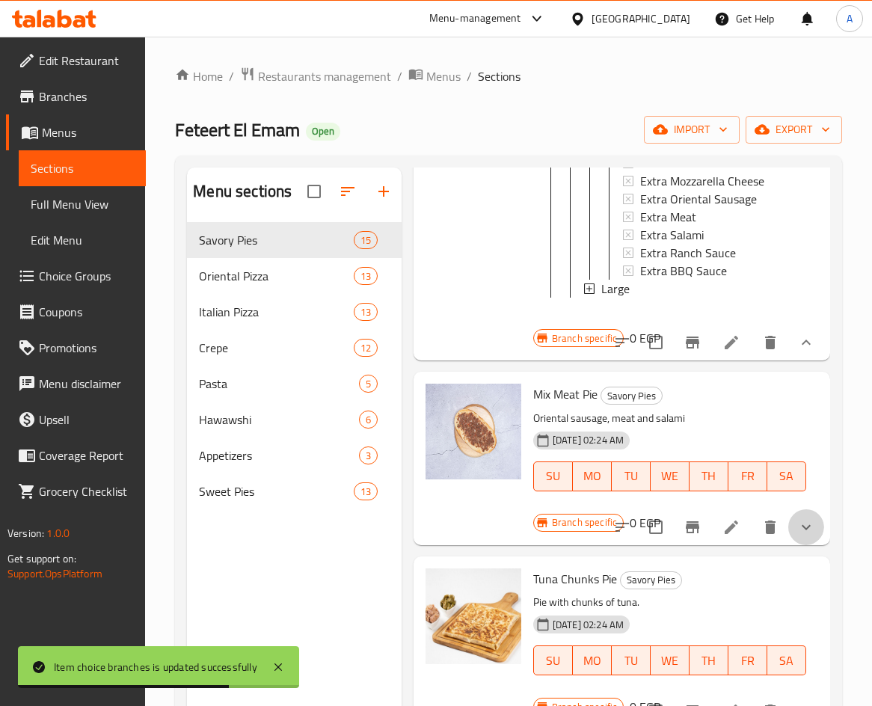
click at [805, 545] on button "show more" at bounding box center [806, 527] width 36 height 36
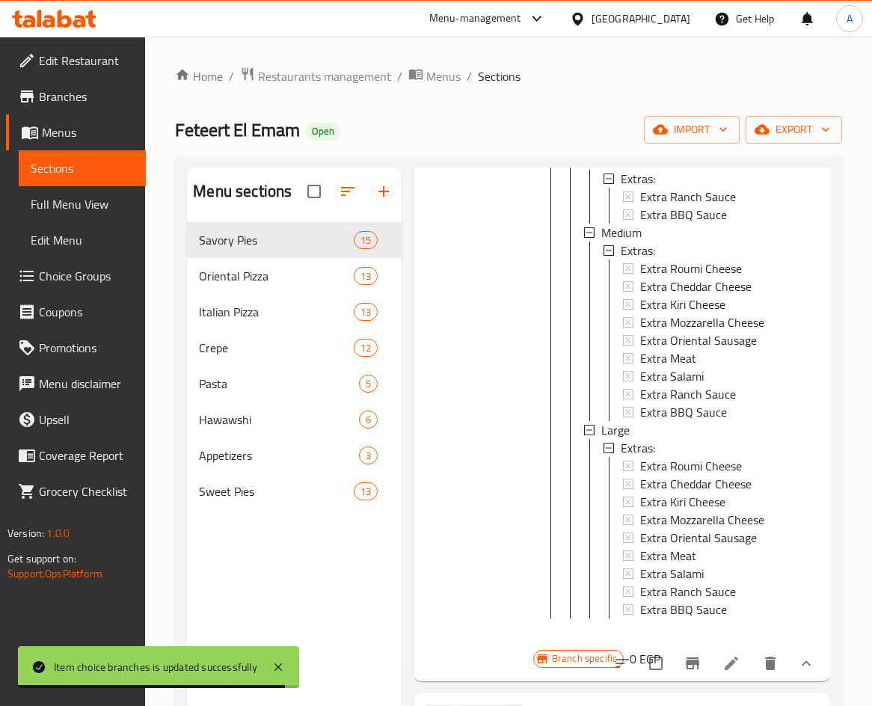
scroll to position [2841, 0]
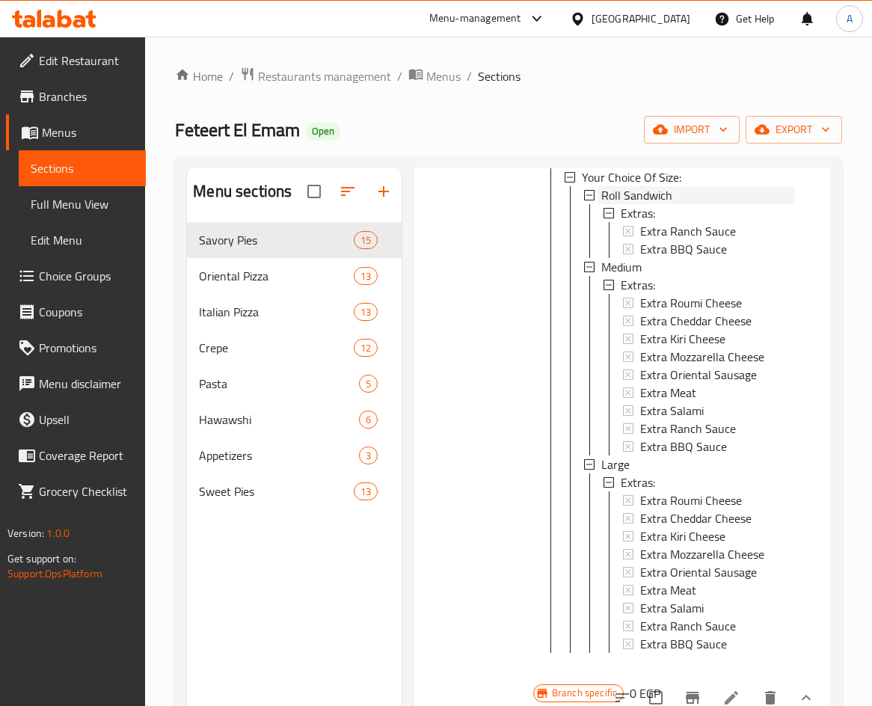
click at [655, 204] on span "Roll Sandwich" at bounding box center [636, 195] width 71 height 18
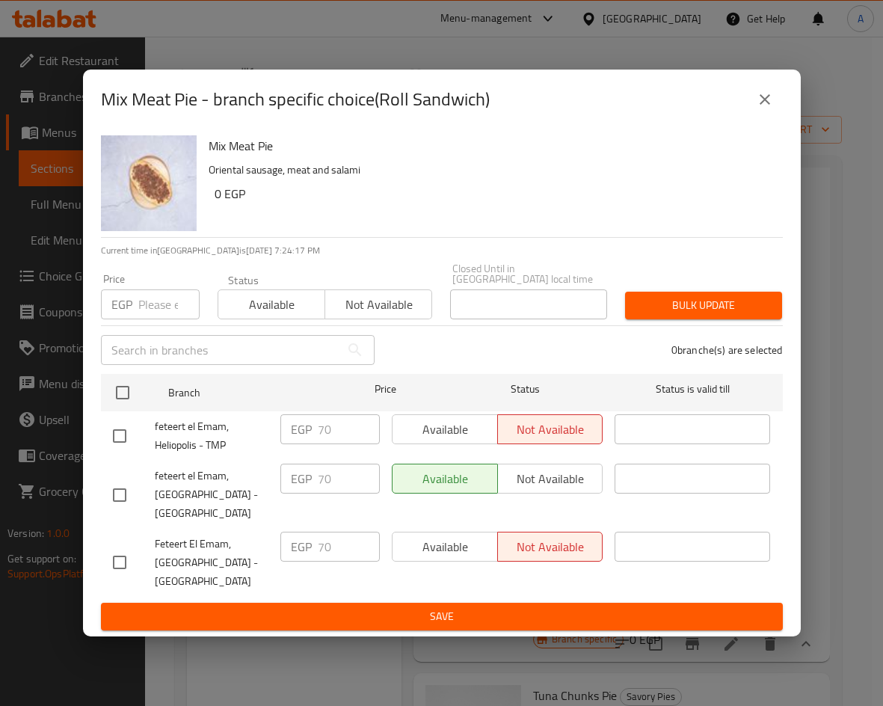
click at [124, 430] on input "checkbox" at bounding box center [119, 435] width 31 height 31
checkbox input "true"
drag, startPoint x: 336, startPoint y: 425, endPoint x: 304, endPoint y: 412, distance: 34.6
click at [306, 414] on div "EGP 70 ​" at bounding box center [329, 429] width 99 height 30
type input "90"
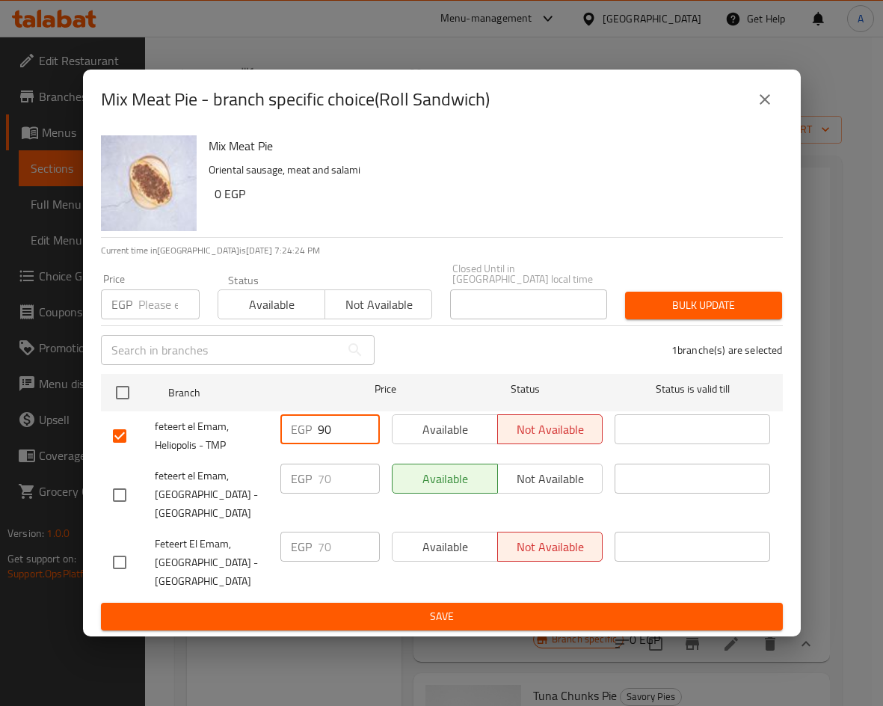
click at [410, 609] on span "Save" at bounding box center [442, 616] width 658 height 19
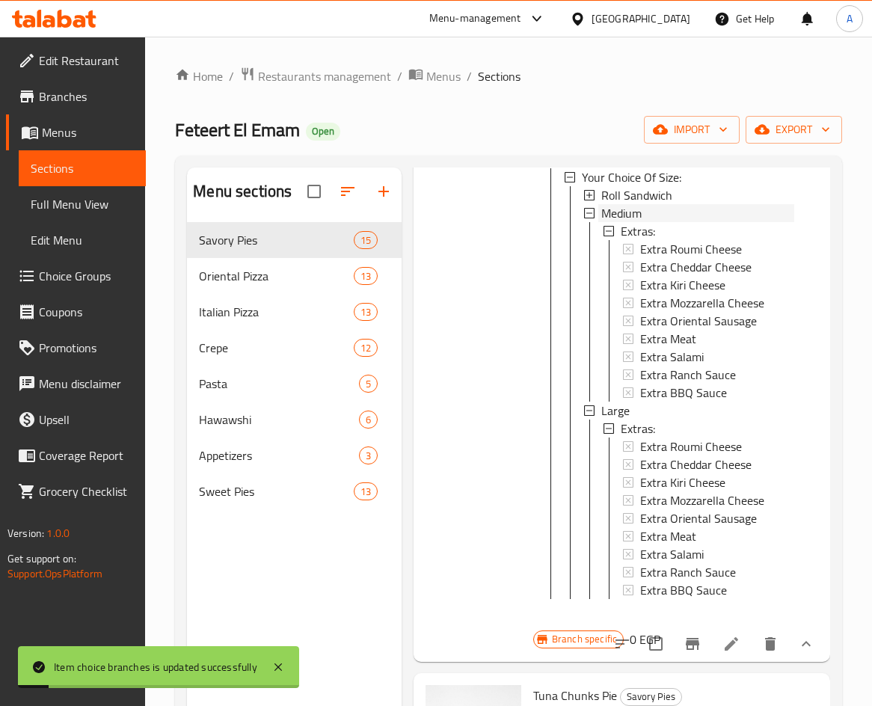
click at [636, 222] on span "Medium" at bounding box center [621, 213] width 40 height 18
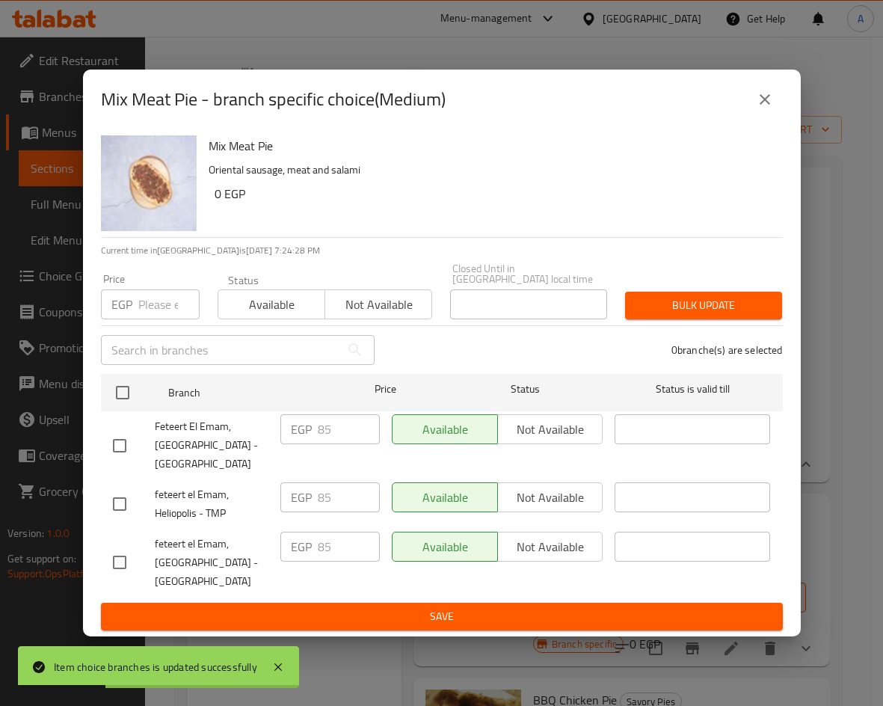
click at [123, 499] on input "checkbox" at bounding box center [119, 503] width 31 height 31
checkbox input "true"
drag, startPoint x: 333, startPoint y: 489, endPoint x: 259, endPoint y: 468, distance: 76.9
click at [263, 476] on div "feteert el Emam, Heliopolis - TMP EGP 85 ​ Available Not available ​" at bounding box center [442, 503] width 670 height 55
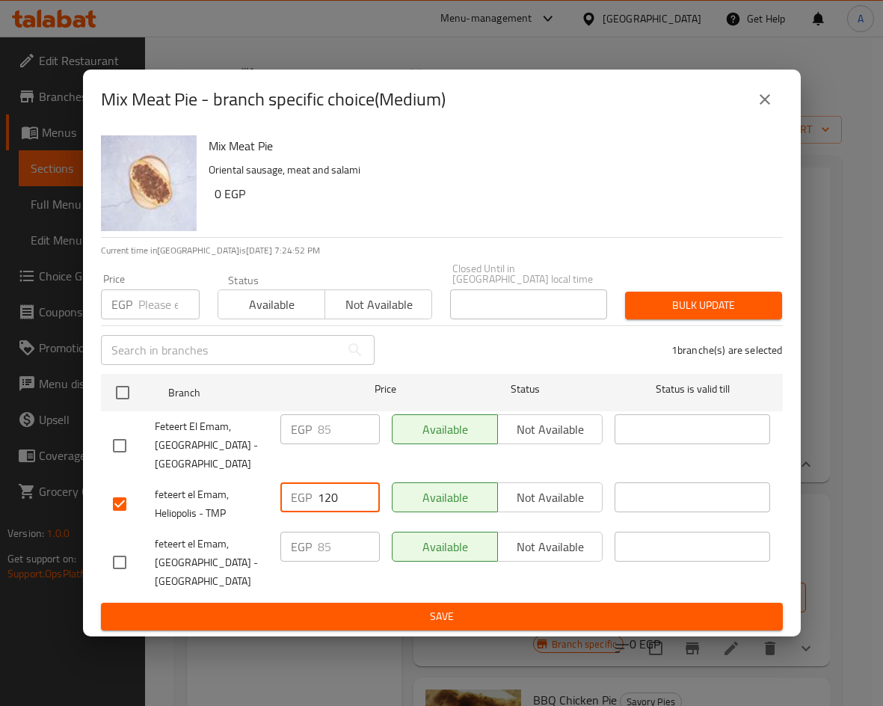
type input "120"
click at [393, 596] on ul "Branch Price Status Status is valid till Feteert El Emam, Heliopolis - Mahkama …" at bounding box center [442, 485] width 682 height 235
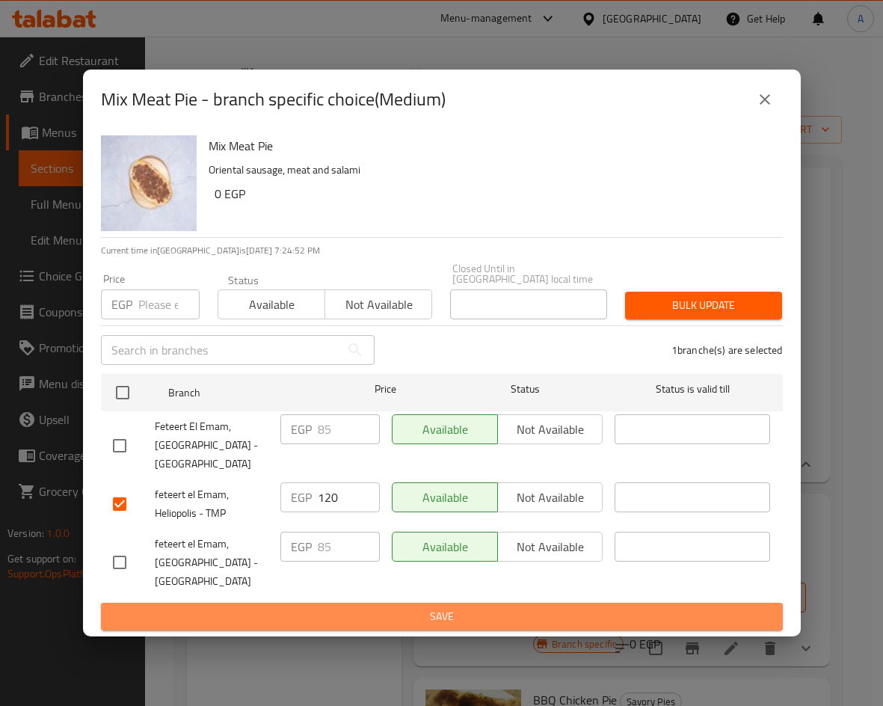
click at [399, 603] on button "Save" at bounding box center [442, 617] width 682 height 28
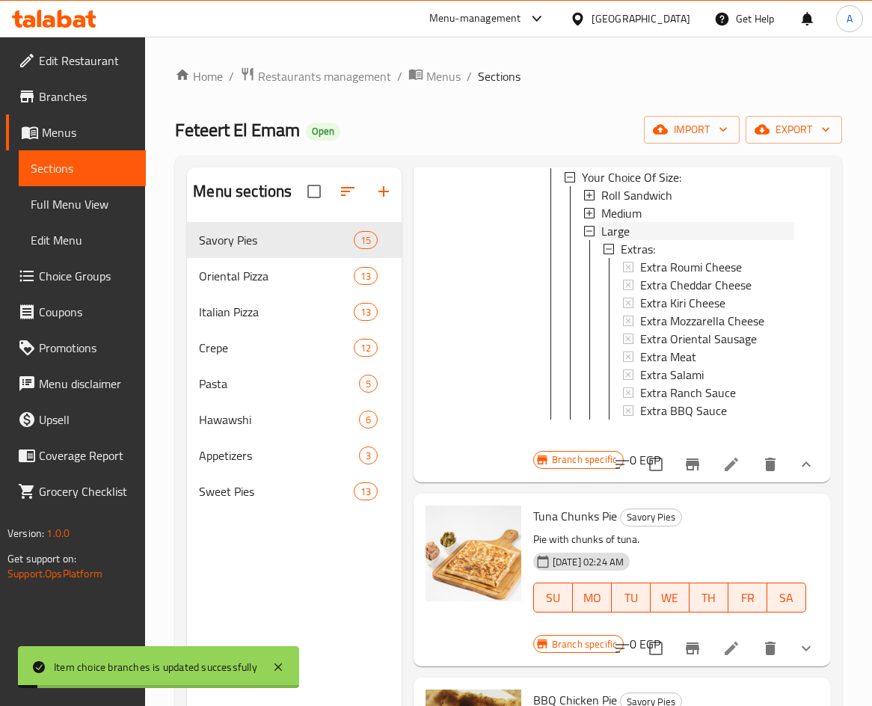
click at [651, 240] on div "Large" at bounding box center [697, 231] width 193 height 18
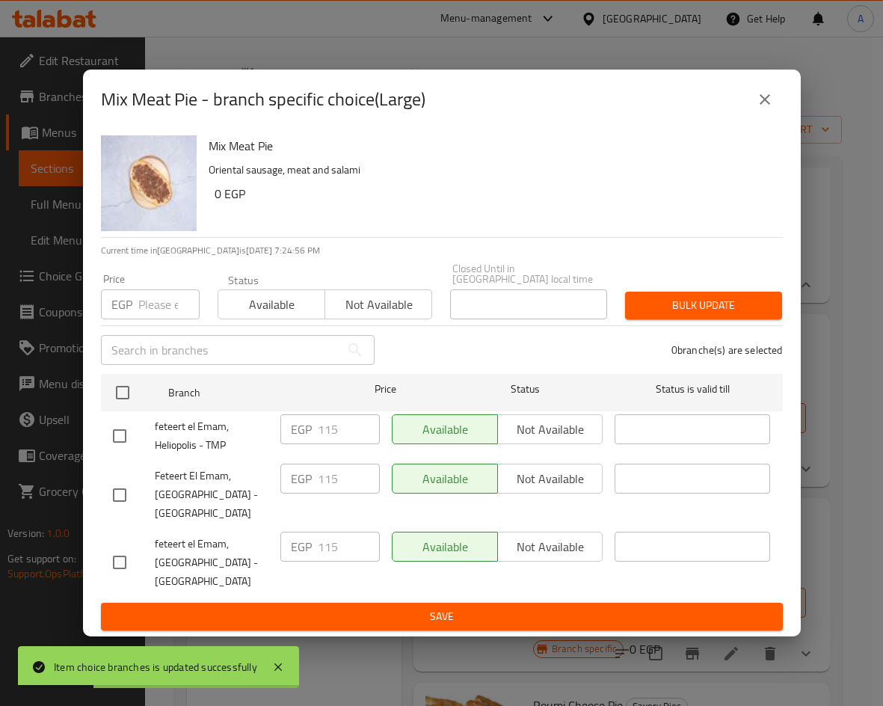
click at [118, 420] on input "checkbox" at bounding box center [119, 435] width 31 height 31
checkbox input "true"
drag, startPoint x: 348, startPoint y: 422, endPoint x: 267, endPoint y: 421, distance: 80.8
click at [267, 421] on div "feteert el Emam, Heliopolis - TMP EGP 115 ​ Available Not available ​" at bounding box center [442, 435] width 670 height 55
type input "150"
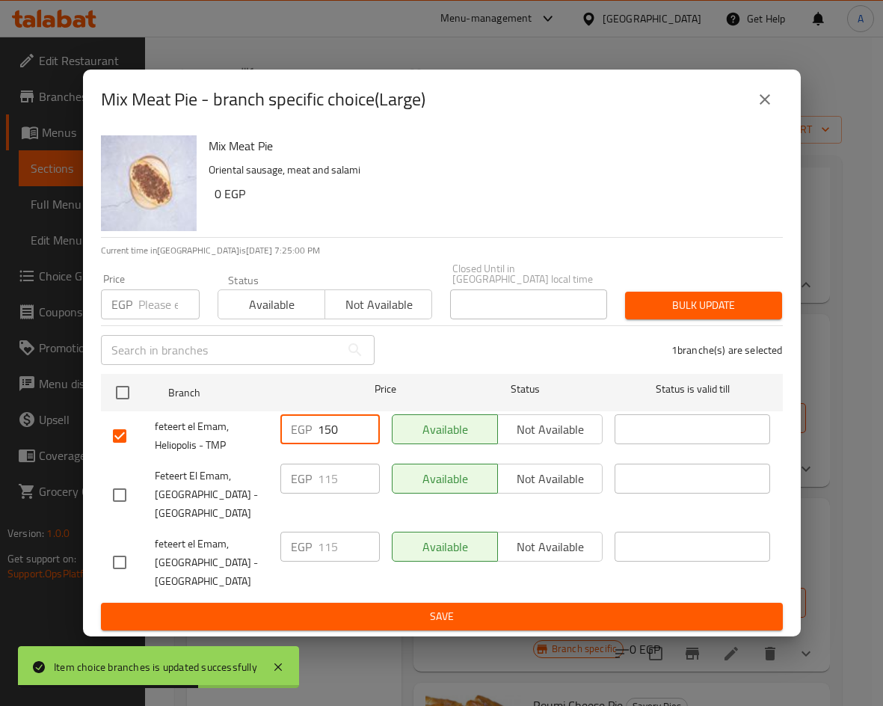
click at [399, 584] on div "Available Not available" at bounding box center [498, 563] width 224 height 74
click at [406, 594] on ul "Branch Price Status Status is valid till feteert el Emam, Heliopolis - TMP EGP …" at bounding box center [442, 485] width 682 height 235
click at [420, 603] on button "Save" at bounding box center [442, 617] width 682 height 28
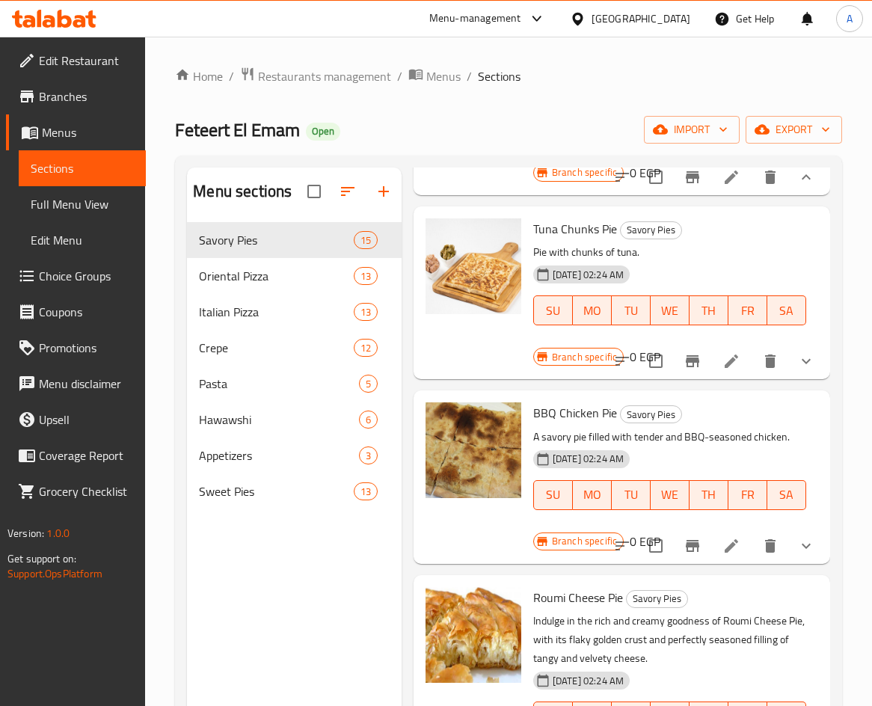
scroll to position [2991, 0]
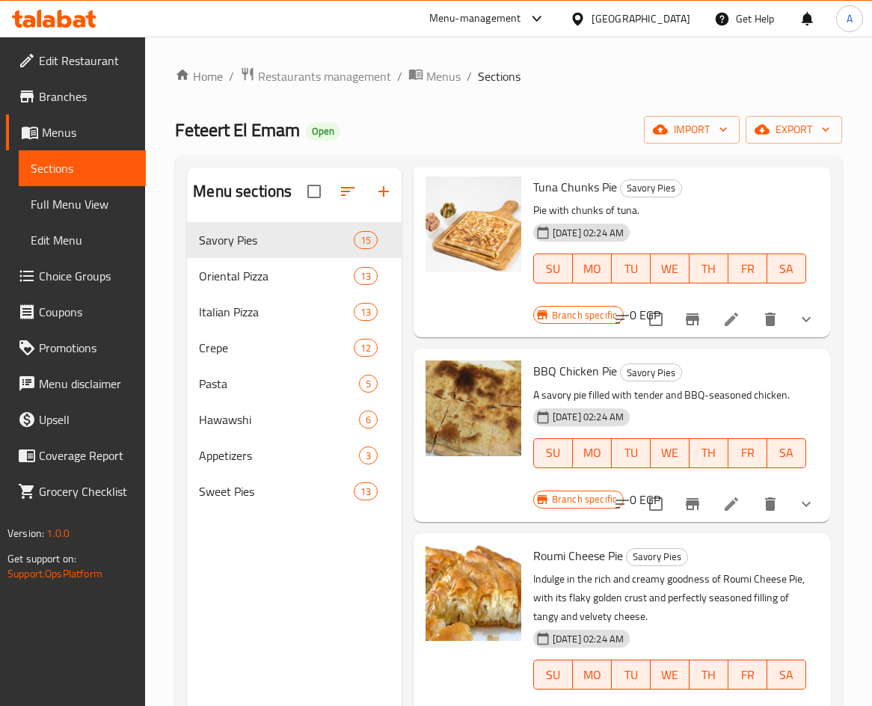
click at [797, 522] on button "show more" at bounding box center [806, 504] width 36 height 36
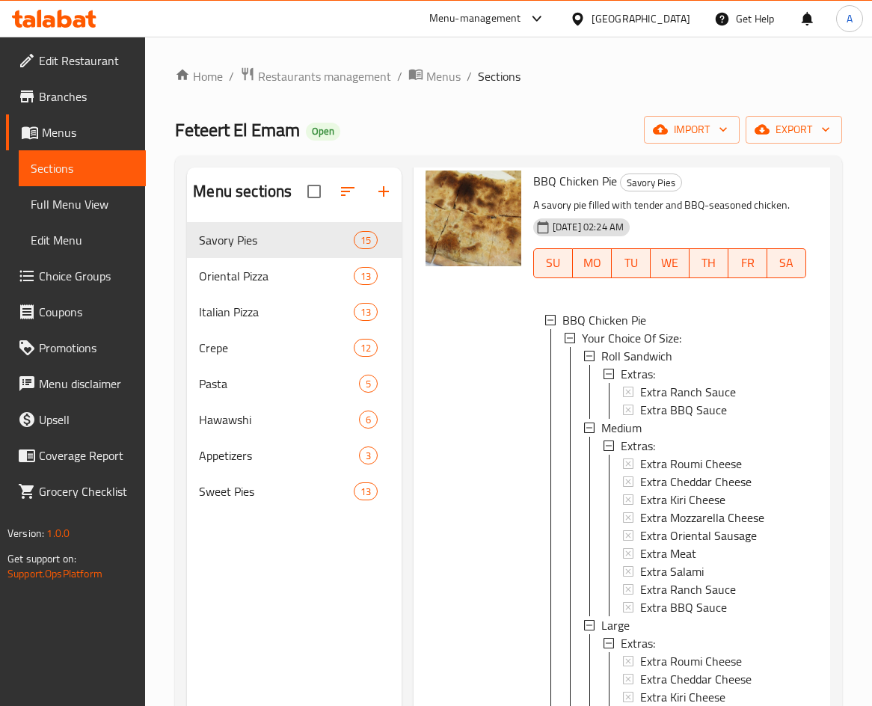
scroll to position [3215, 0]
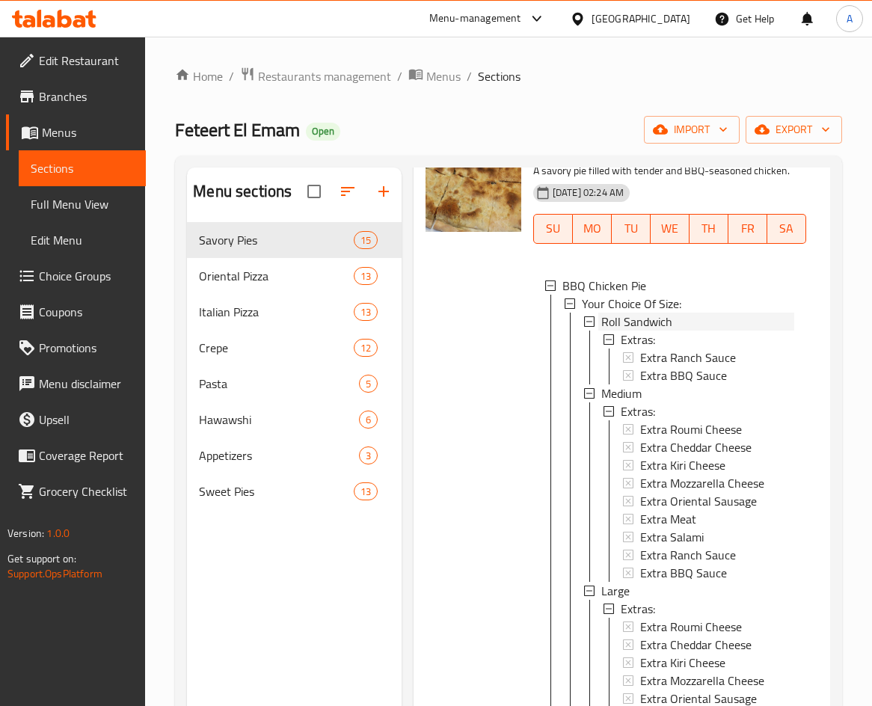
click at [684, 330] on div "Roll Sandwich" at bounding box center [697, 322] width 193 height 18
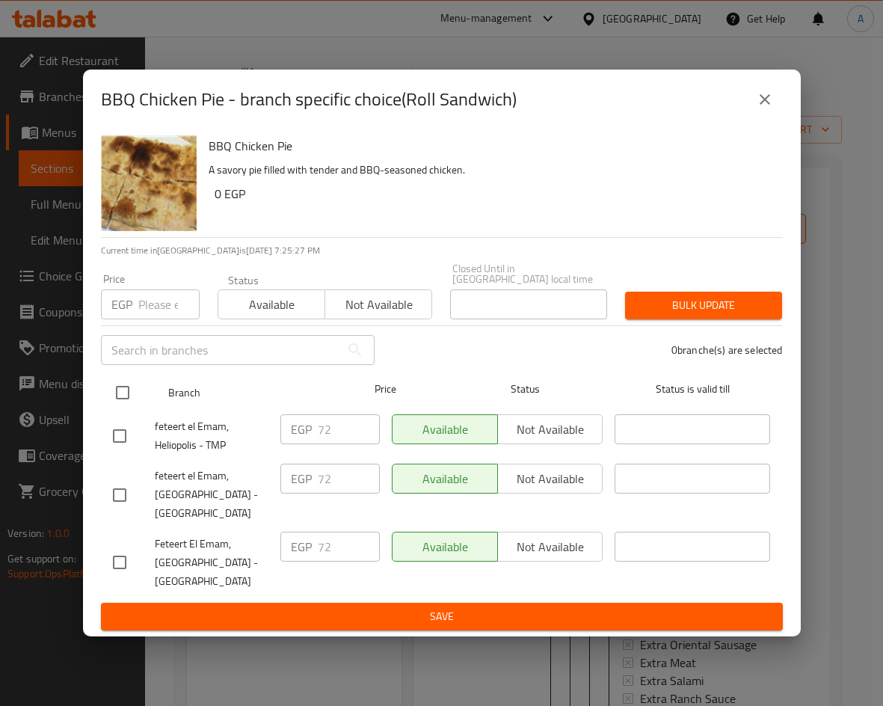
click at [113, 382] on input "checkbox" at bounding box center [122, 392] width 31 height 31
checkbox input "true"
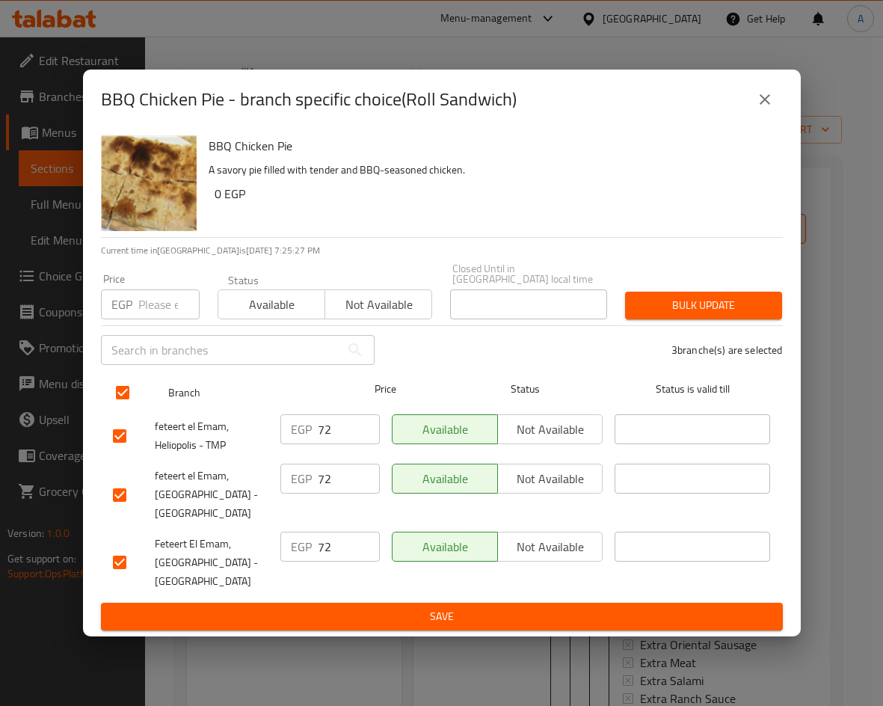
click at [114, 382] on input "checkbox" at bounding box center [122, 392] width 31 height 31
checkbox input "false"
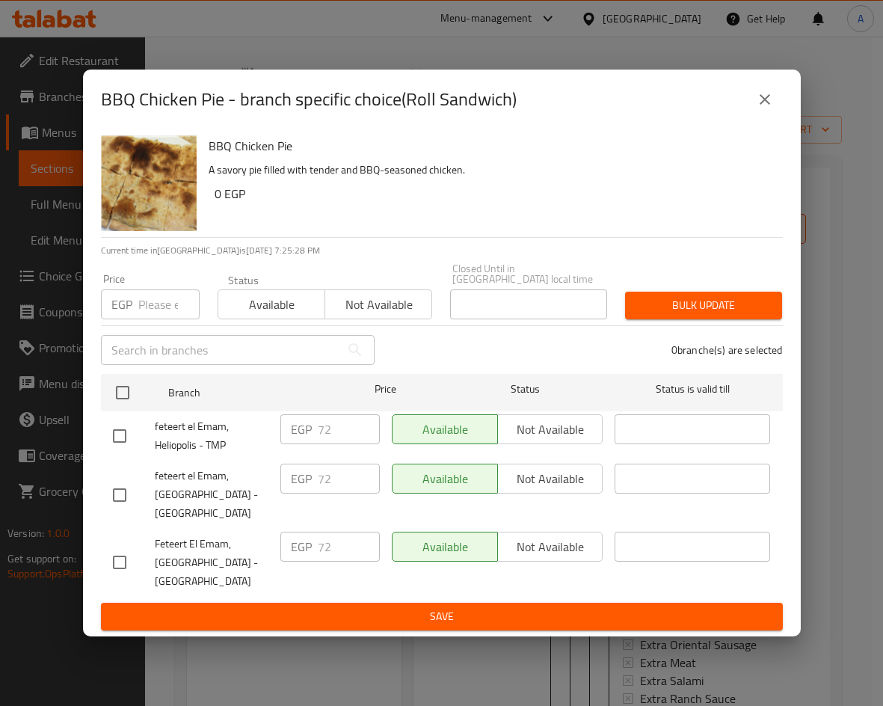
click at [117, 420] on input "checkbox" at bounding box center [119, 435] width 31 height 31
checkbox input "true"
drag, startPoint x: 334, startPoint y: 428, endPoint x: 286, endPoint y: 420, distance: 49.3
click at [287, 423] on div "EGP 72 ​" at bounding box center [329, 429] width 99 height 30
type input "90"
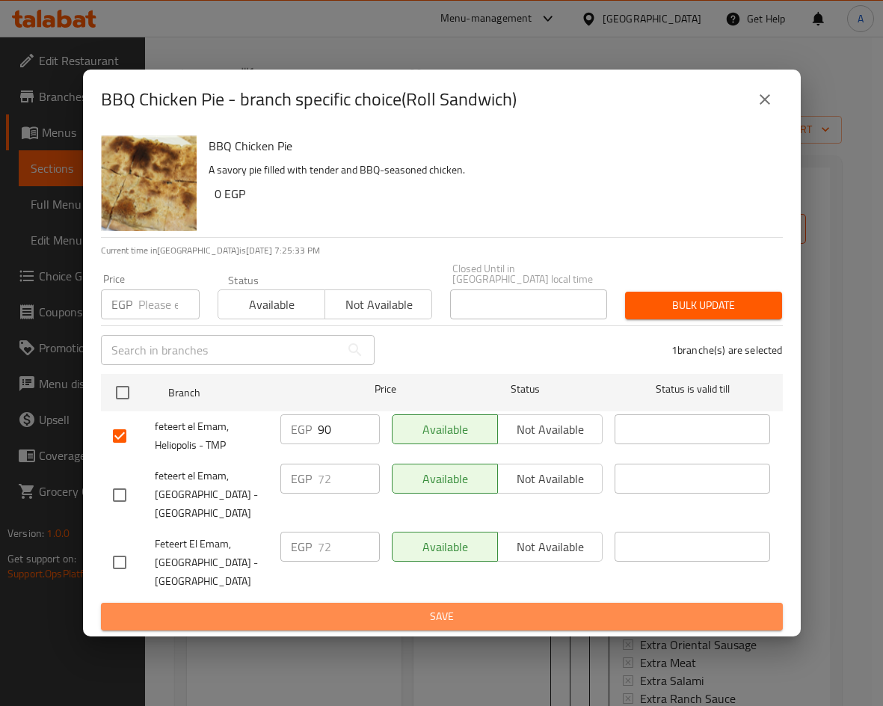
click at [387, 607] on span "Save" at bounding box center [442, 616] width 658 height 19
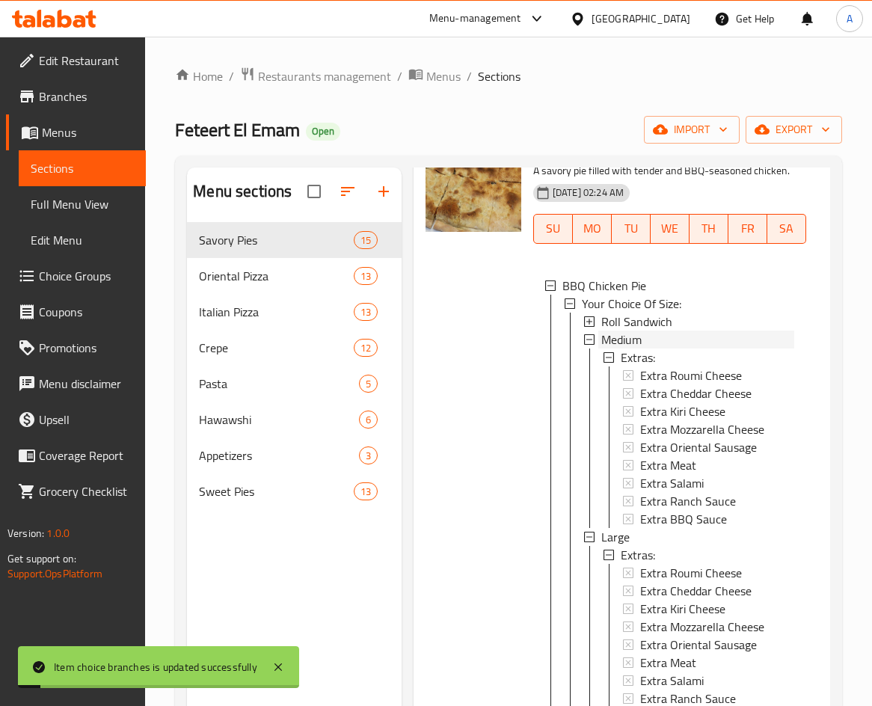
click at [630, 348] on span "Medium" at bounding box center [621, 339] width 40 height 18
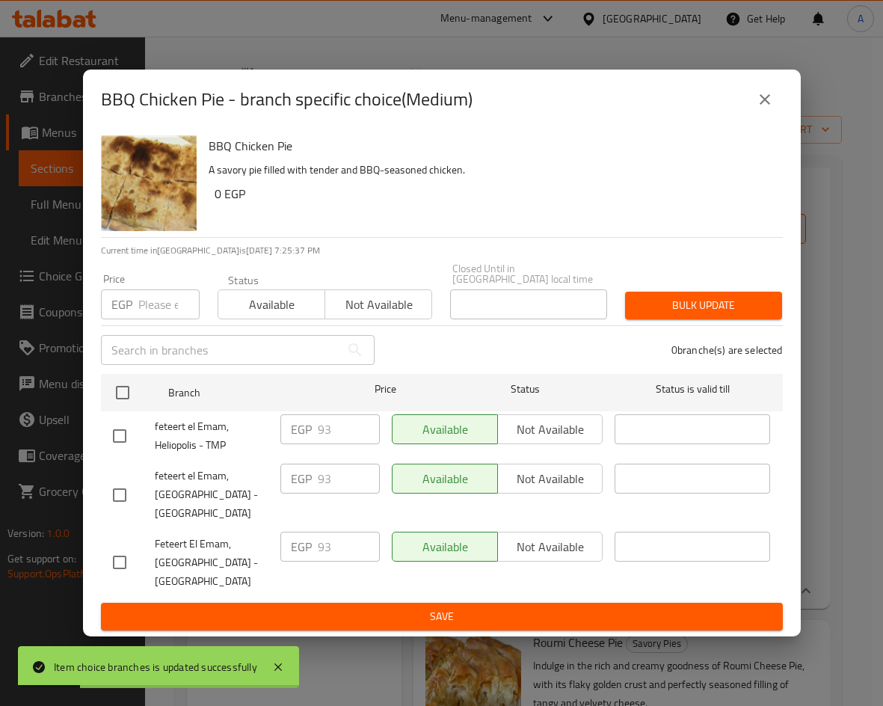
click at [141, 434] on div at bounding box center [134, 435] width 42 height 31
click at [132, 431] on input "checkbox" at bounding box center [119, 435] width 31 height 31
checkbox input "true"
drag, startPoint x: 345, startPoint y: 429, endPoint x: 287, endPoint y: 406, distance: 62.1
click at [293, 421] on div "EGP 93 ​" at bounding box center [329, 429] width 99 height 30
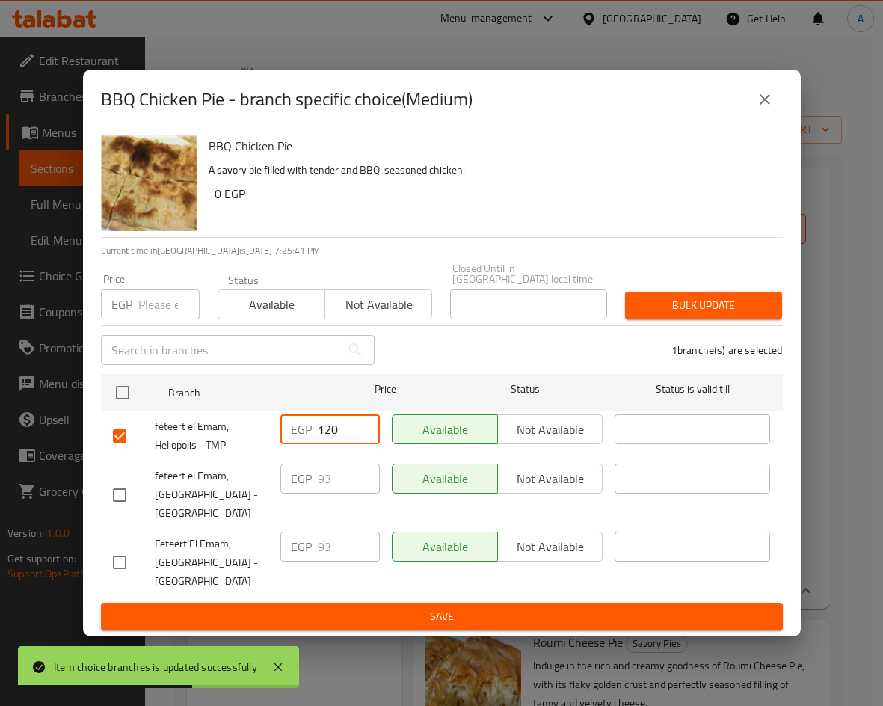
type input "120"
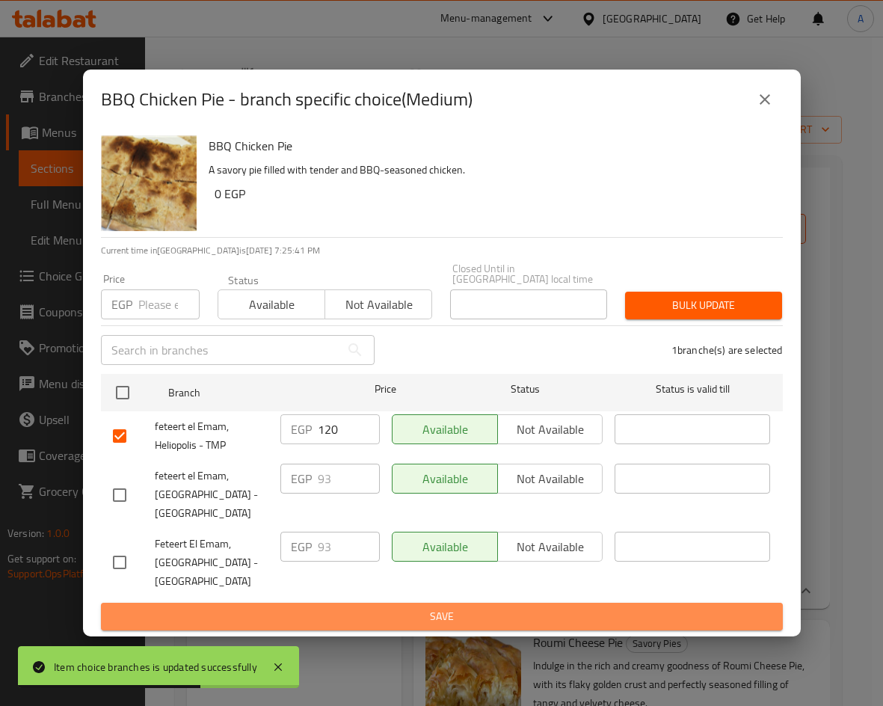
click at [464, 617] on span "Save" at bounding box center [442, 616] width 658 height 19
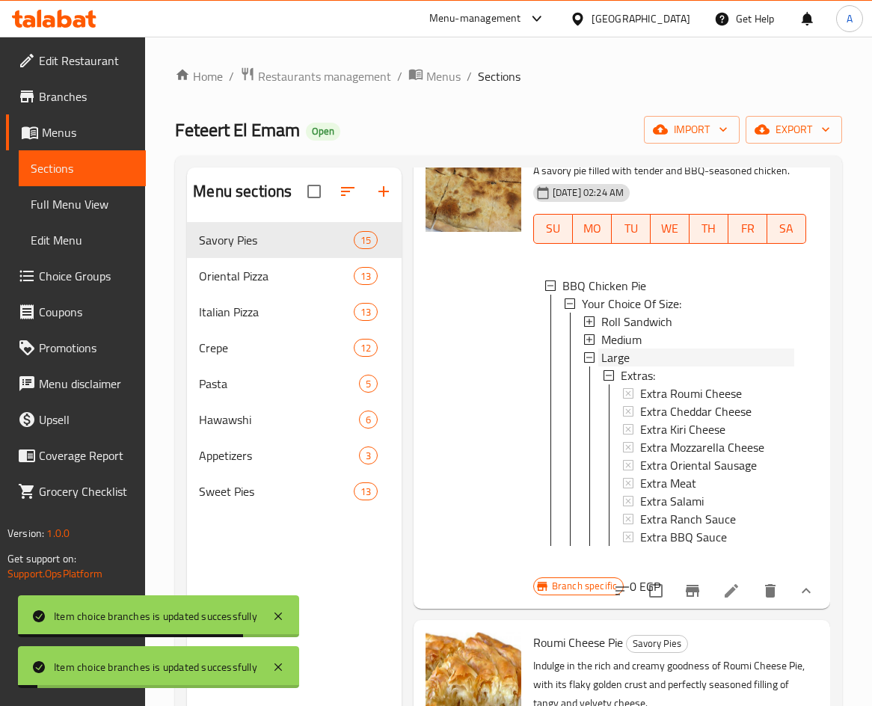
click at [638, 366] on div "Large" at bounding box center [697, 357] width 193 height 18
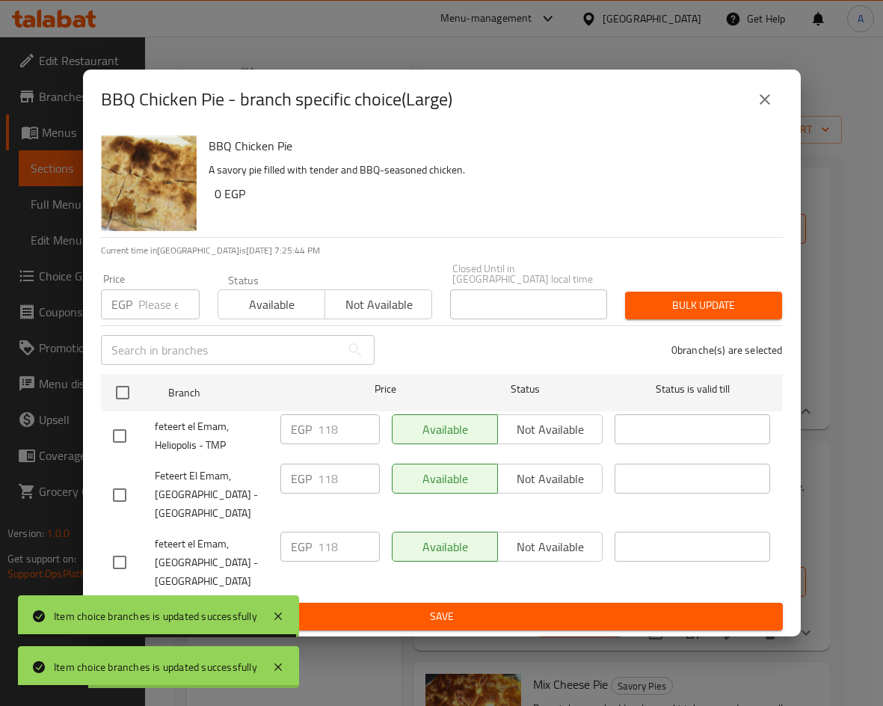
click at [124, 427] on input "checkbox" at bounding box center [119, 435] width 31 height 31
checkbox input "true"
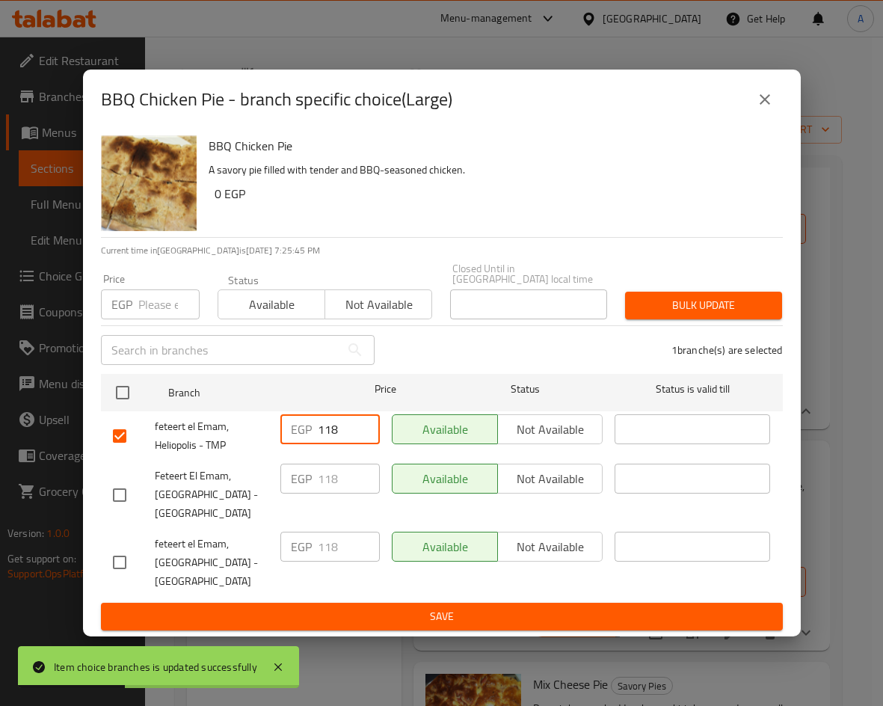
drag, startPoint x: 339, startPoint y: 425, endPoint x: 285, endPoint y: 420, distance: 54.8
click at [285, 420] on div "EGP 118 ​" at bounding box center [329, 429] width 99 height 30
type input "150"
click at [471, 620] on span "Save" at bounding box center [442, 616] width 658 height 19
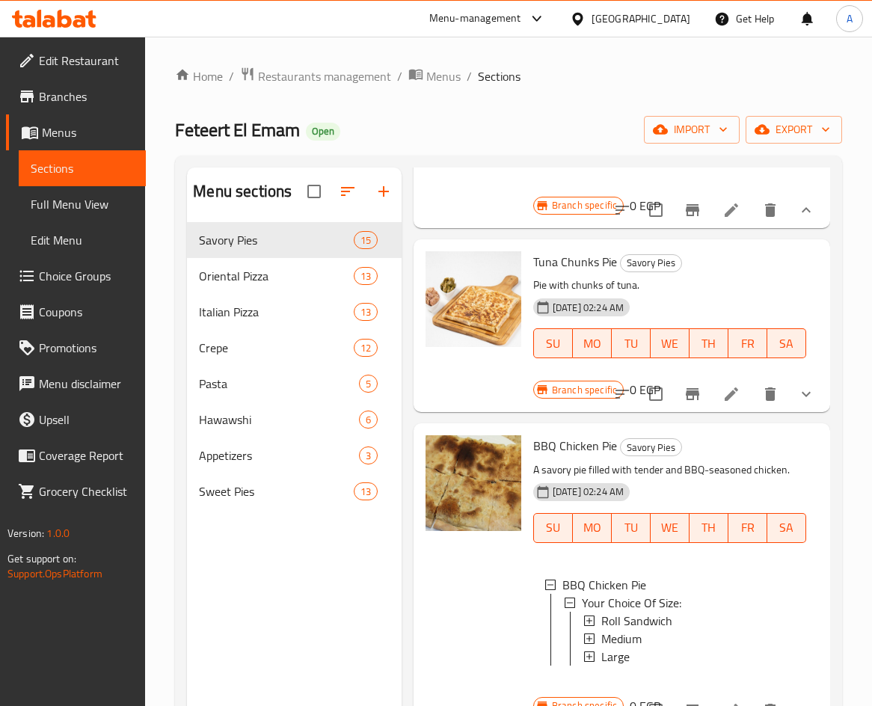
scroll to position [2841, 0]
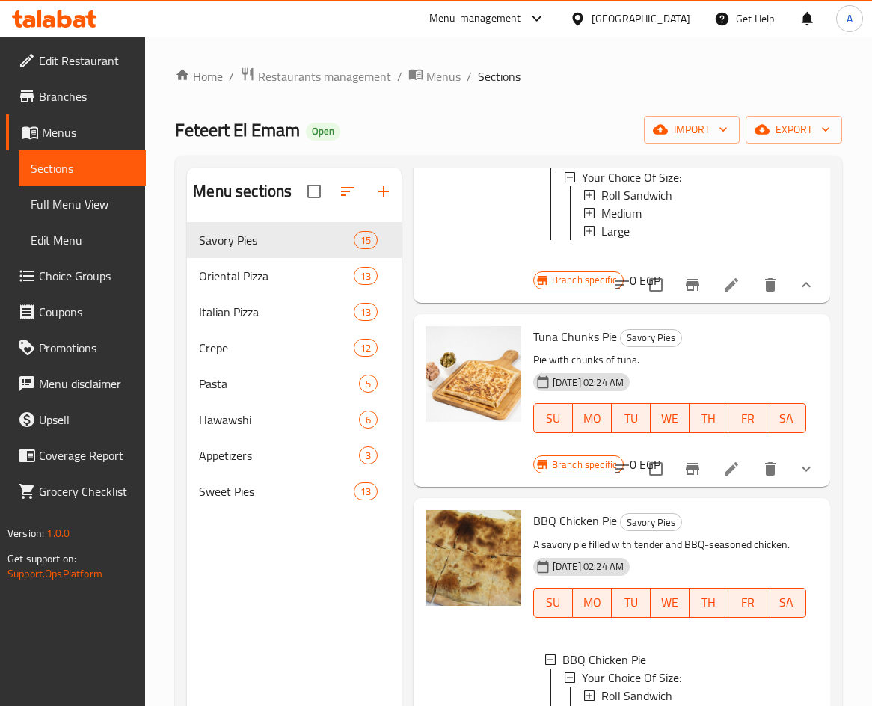
click at [795, 487] on button "show more" at bounding box center [806, 469] width 36 height 36
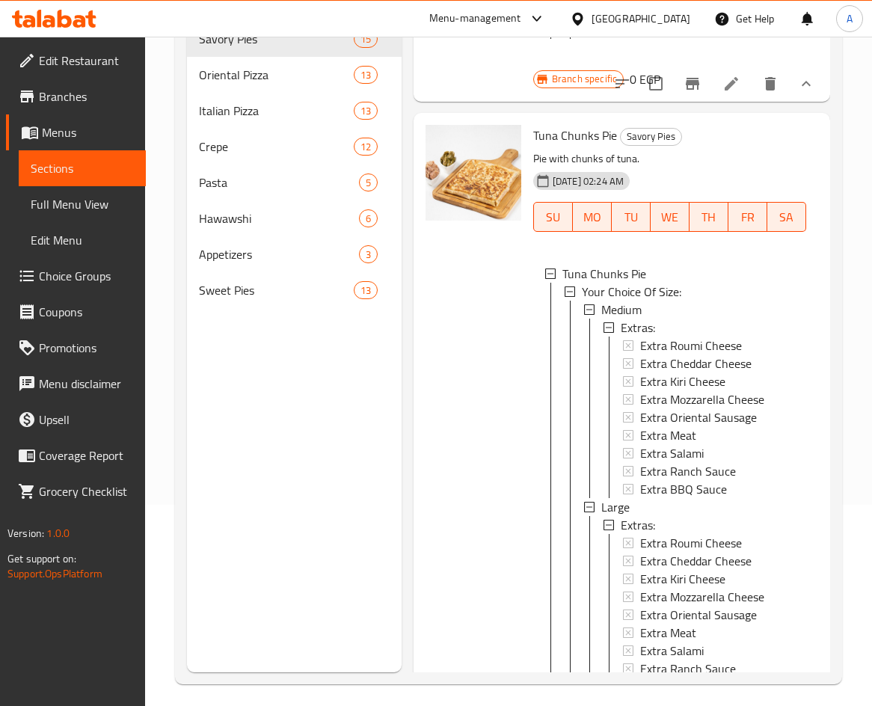
scroll to position [209, 0]
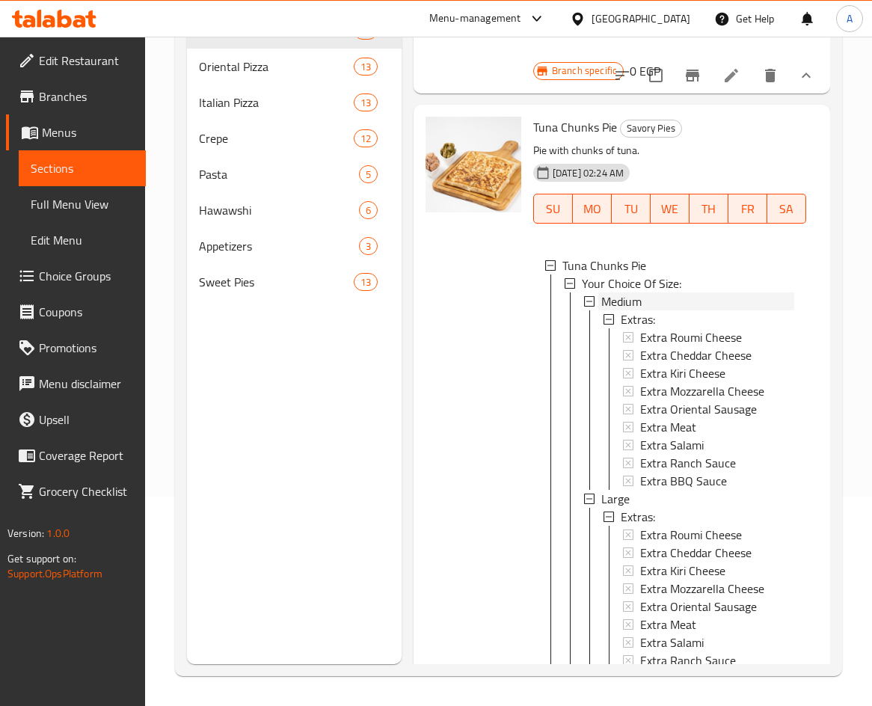
click at [687, 310] on div "Medium" at bounding box center [697, 301] width 193 height 18
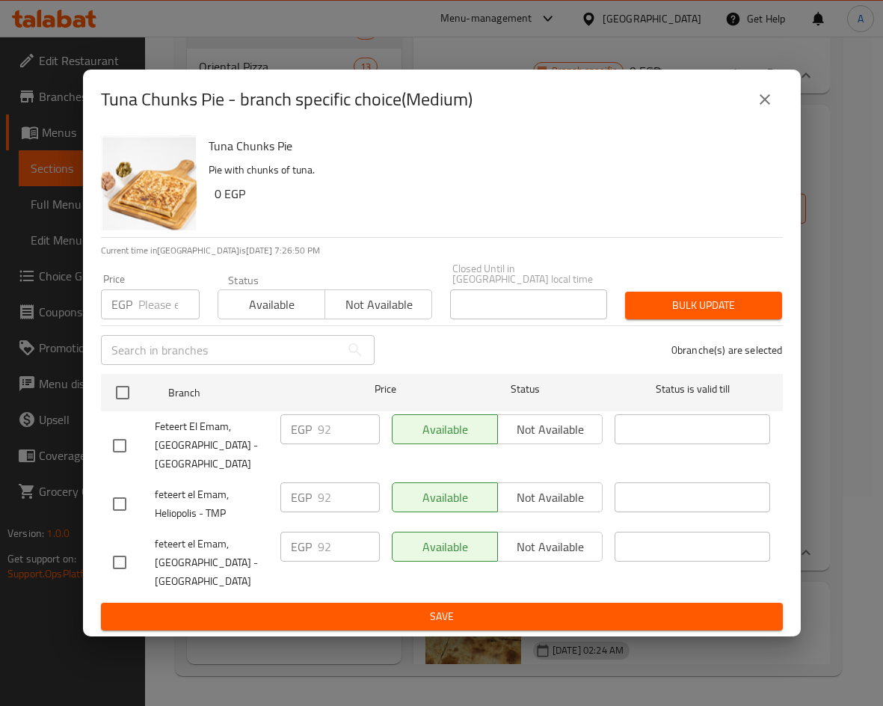
click at [117, 494] on input "checkbox" at bounding box center [119, 503] width 31 height 31
checkbox input "true"
click at [284, 485] on div "EGP 92 ​" at bounding box center [329, 497] width 99 height 30
type input "90"
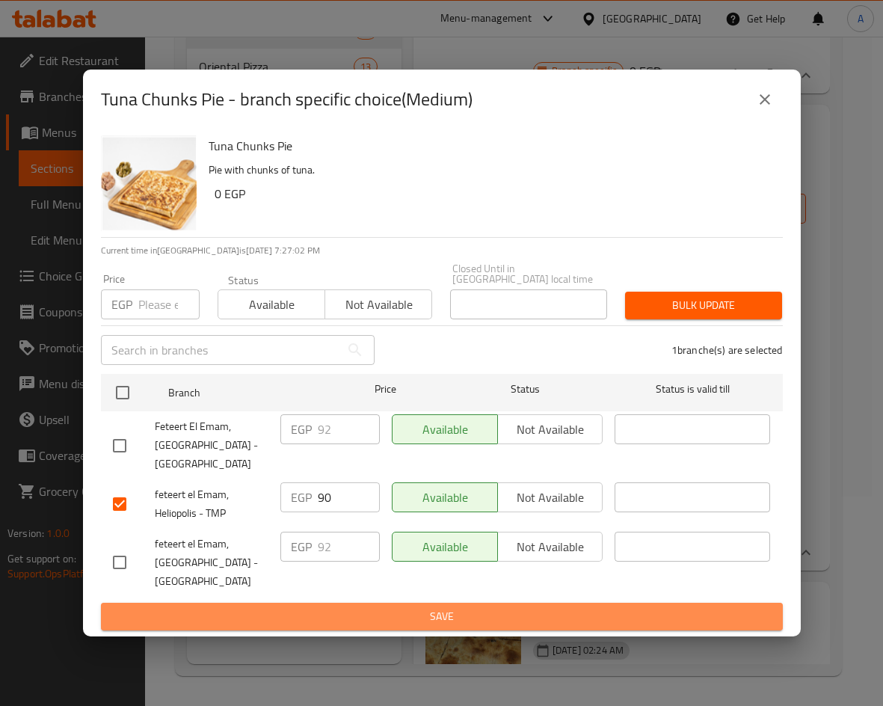
click at [458, 611] on span "Save" at bounding box center [442, 616] width 658 height 19
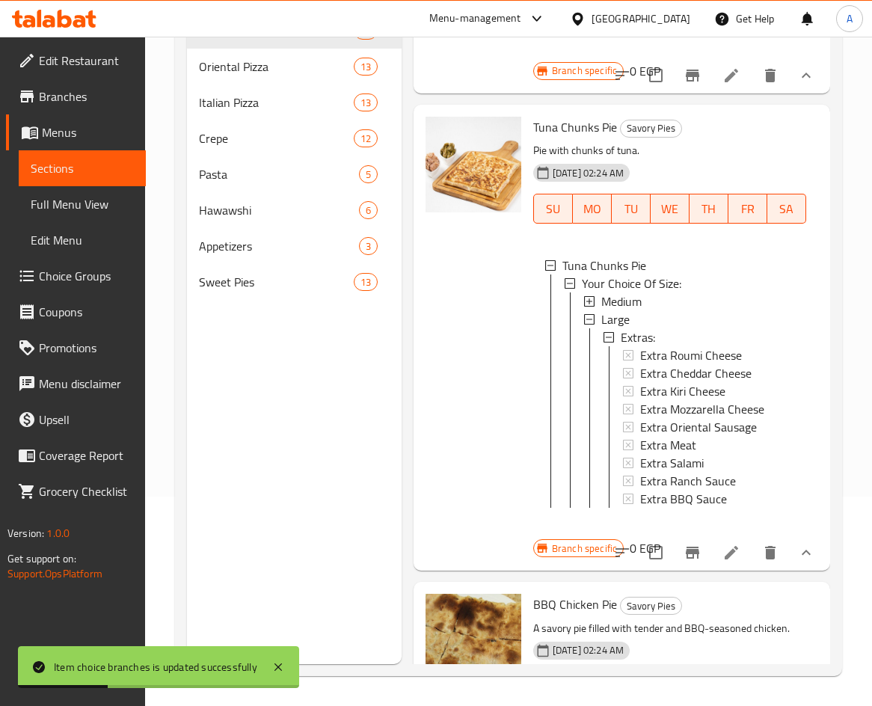
click at [642, 310] on span "Medium" at bounding box center [621, 301] width 40 height 18
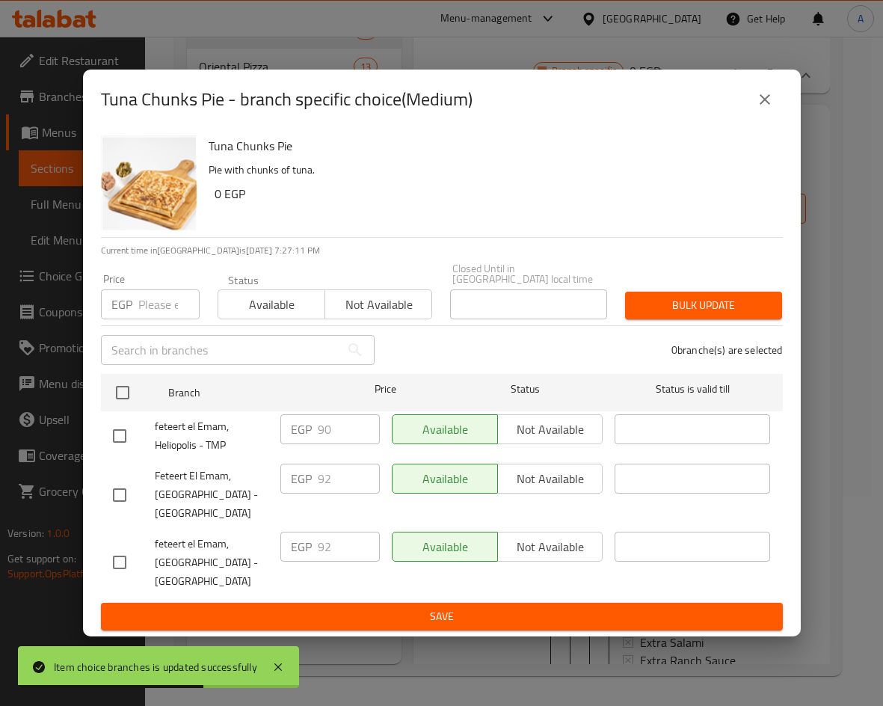
click at [117, 479] on input "checkbox" at bounding box center [119, 494] width 31 height 31
checkbox input "true"
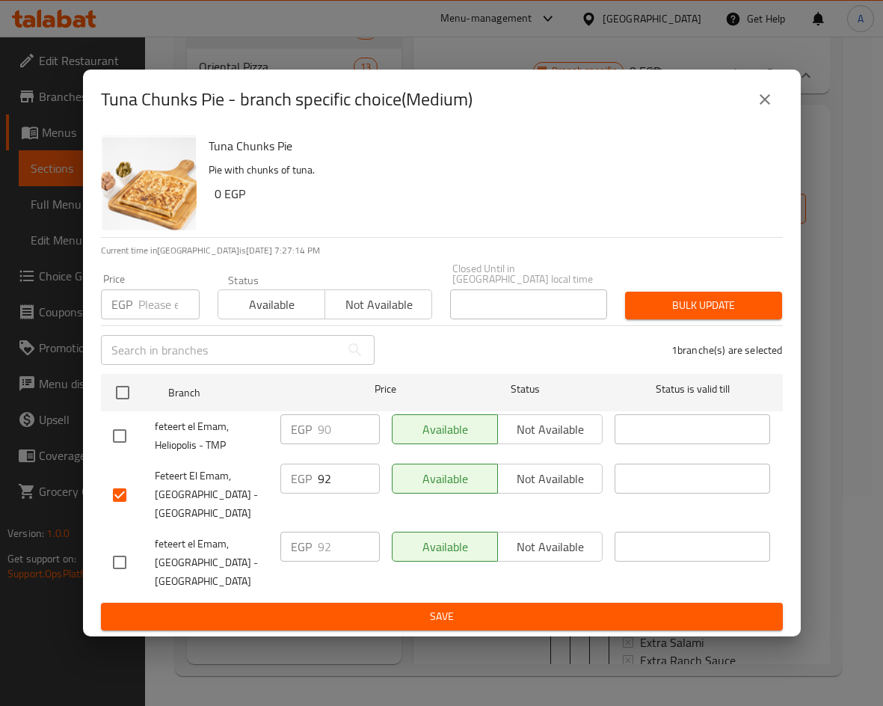
click at [118, 431] on input "checkbox" at bounding box center [119, 435] width 31 height 31
checkbox input "true"
drag, startPoint x: 337, startPoint y: 428, endPoint x: 274, endPoint y: 419, distance: 63.3
click at [277, 419] on div "EGP 90 ​" at bounding box center [329, 435] width 111 height 55
type input "120"
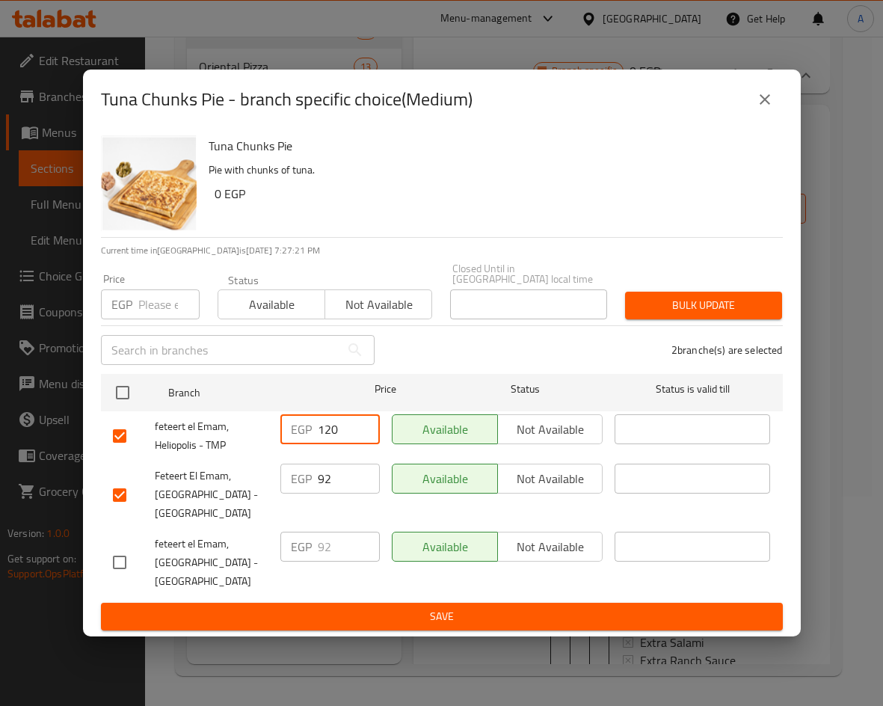
drag, startPoint x: 320, startPoint y: 471, endPoint x: 305, endPoint y: 463, distance: 17.1
click at [306, 468] on div "EGP 92 ​" at bounding box center [329, 479] width 99 height 30
drag, startPoint x: 336, startPoint y: 477, endPoint x: 259, endPoint y: 476, distance: 77.8
click at [259, 476] on div "Feteert El Emam, Heliopolis - Mahkama Square EGP 90 ​ Available Not available ​" at bounding box center [442, 495] width 670 height 74
type input "92"
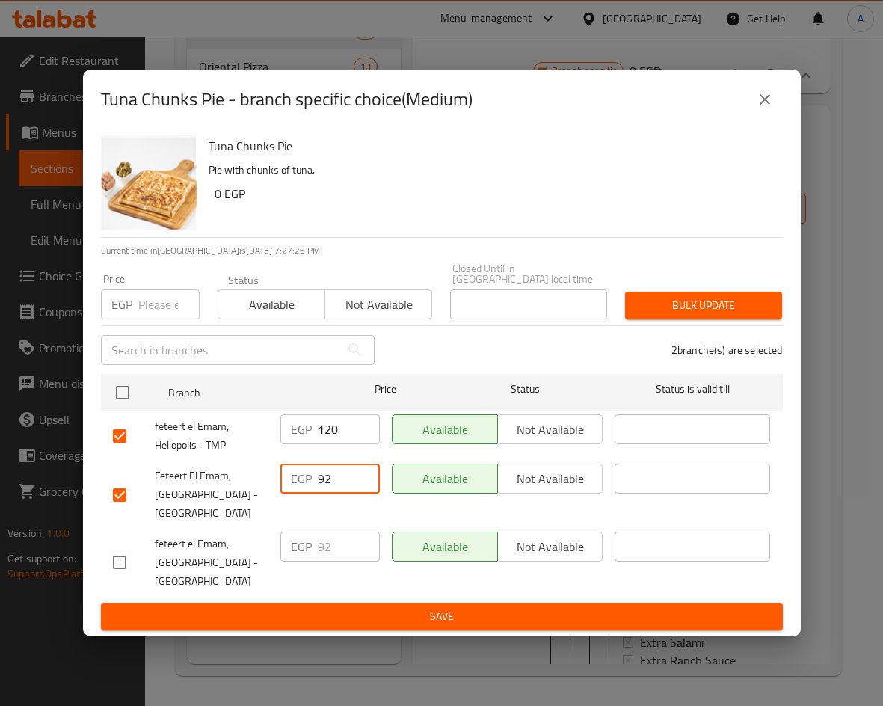
click at [412, 612] on span "Save" at bounding box center [442, 616] width 658 height 19
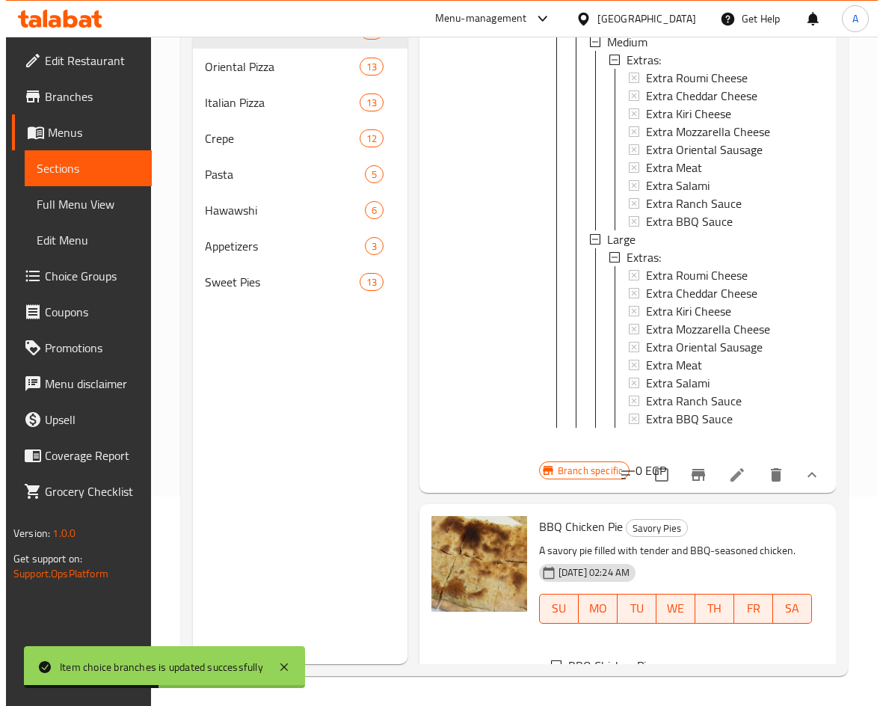
scroll to position [3066, 0]
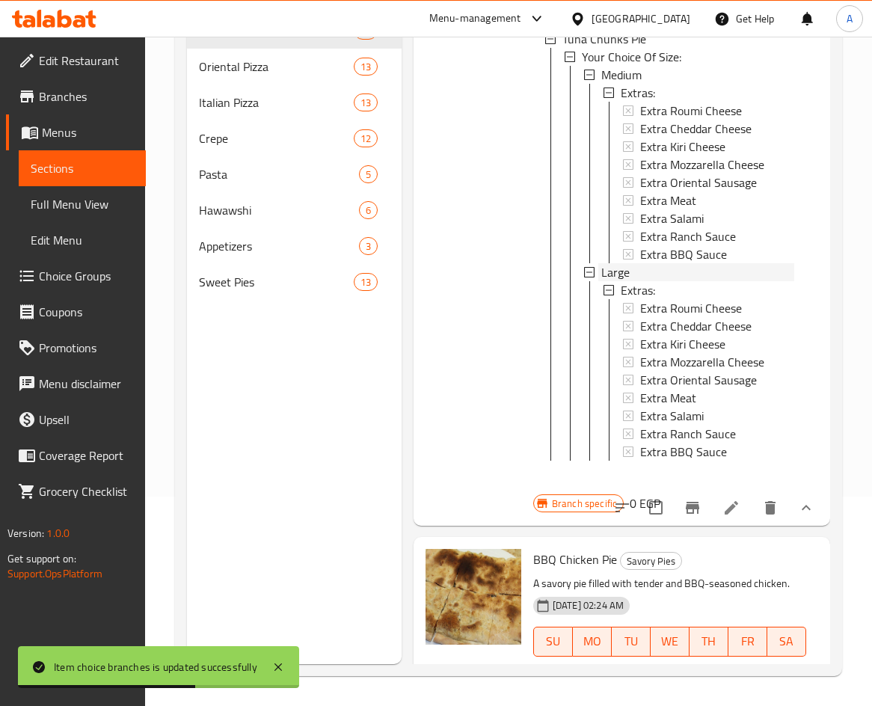
click at [630, 281] on div "Large" at bounding box center [697, 272] width 193 height 18
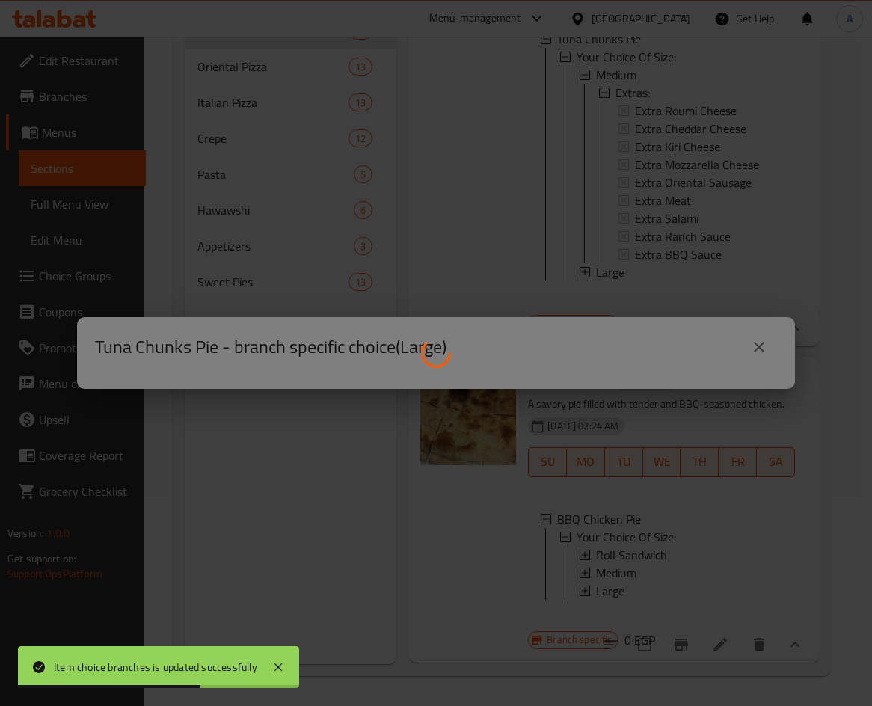
scroll to position [0, 0]
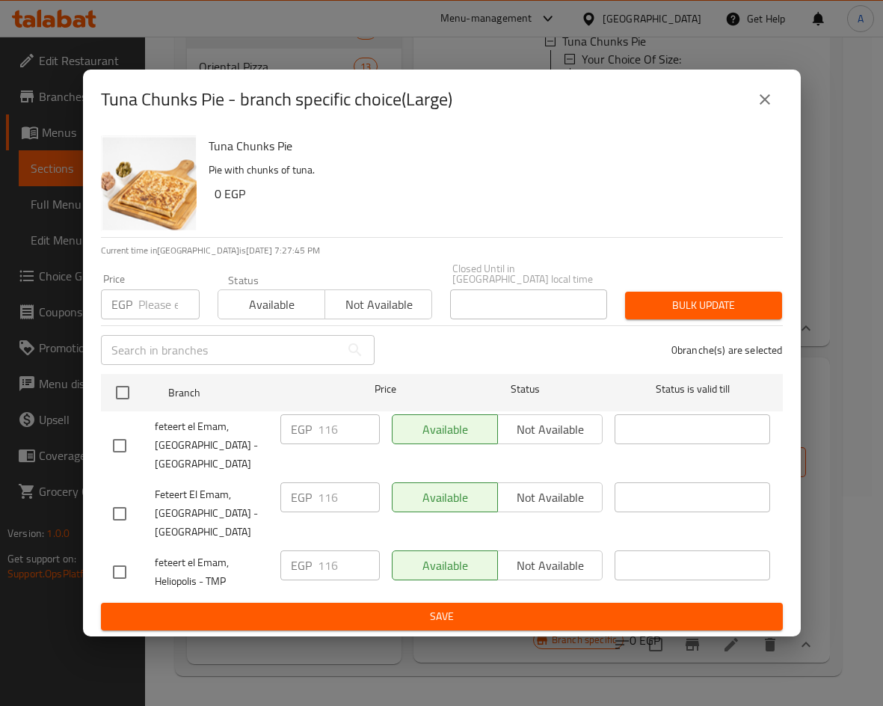
click at [118, 557] on input "checkbox" at bounding box center [119, 571] width 31 height 31
checkbox input "true"
drag, startPoint x: 336, startPoint y: 556, endPoint x: 287, endPoint y: 548, distance: 49.3
click at [288, 550] on div "EGP 116 ​" at bounding box center [329, 565] width 99 height 30
type input "160"
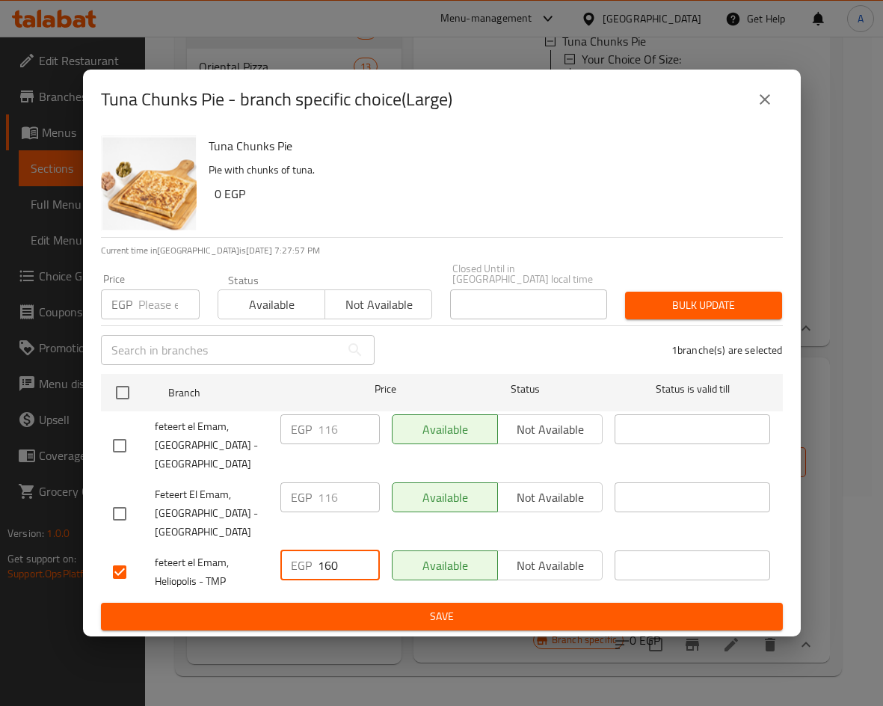
drag, startPoint x: 416, startPoint y: 607, endPoint x: 526, endPoint y: 606, distance: 109.2
click at [417, 607] on span "Save" at bounding box center [442, 616] width 658 height 19
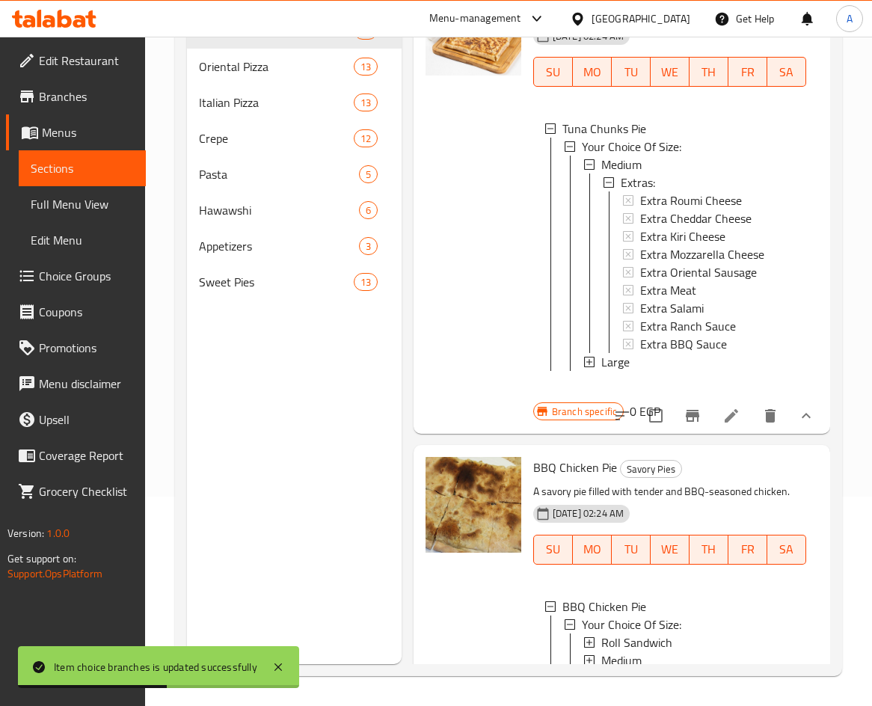
scroll to position [2991, 0]
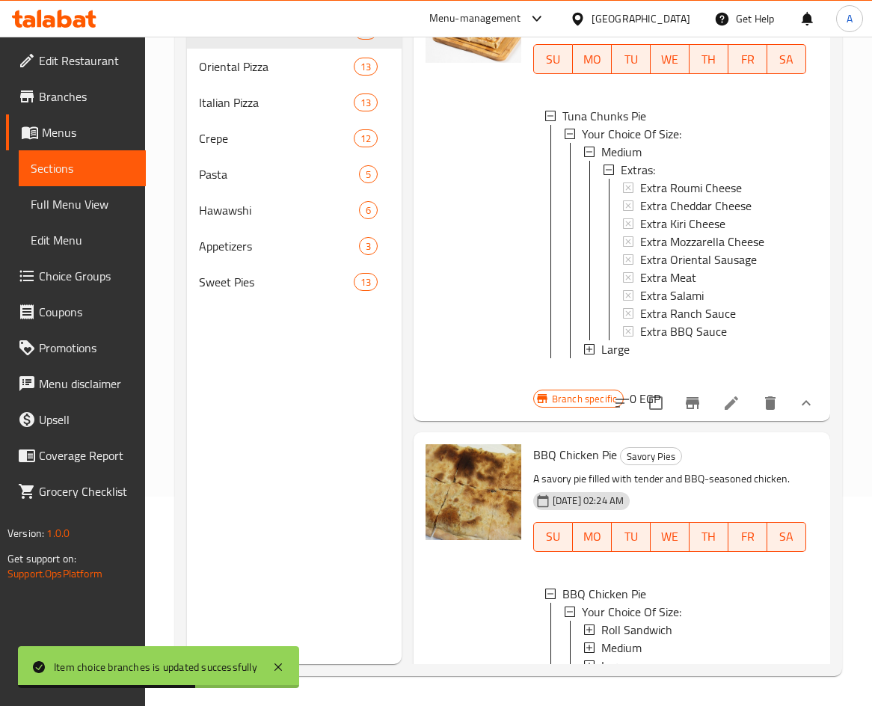
click at [722, 412] on icon at bounding box center [731, 403] width 18 height 18
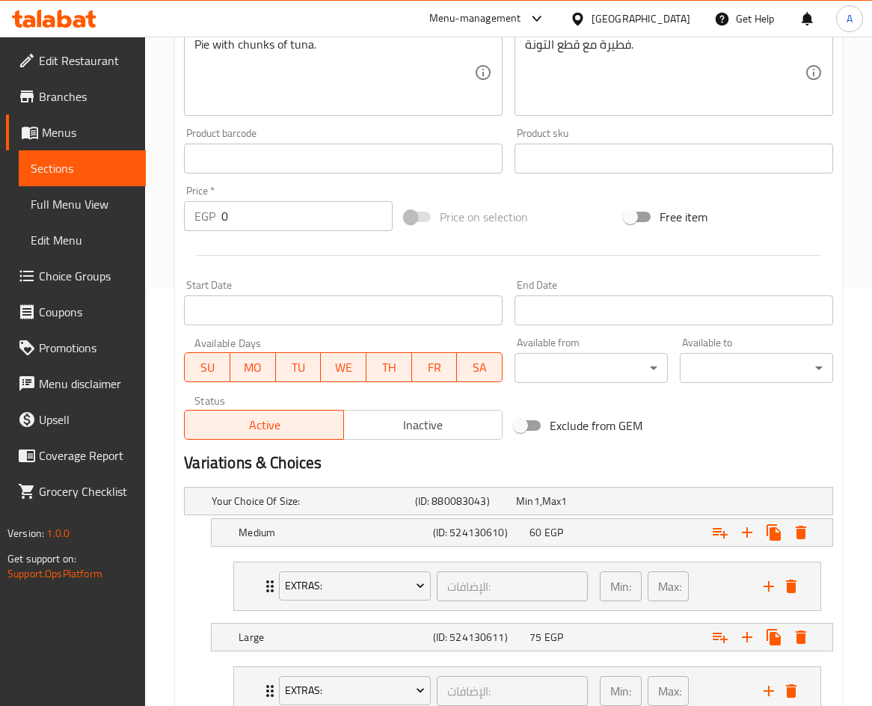
scroll to position [529, 0]
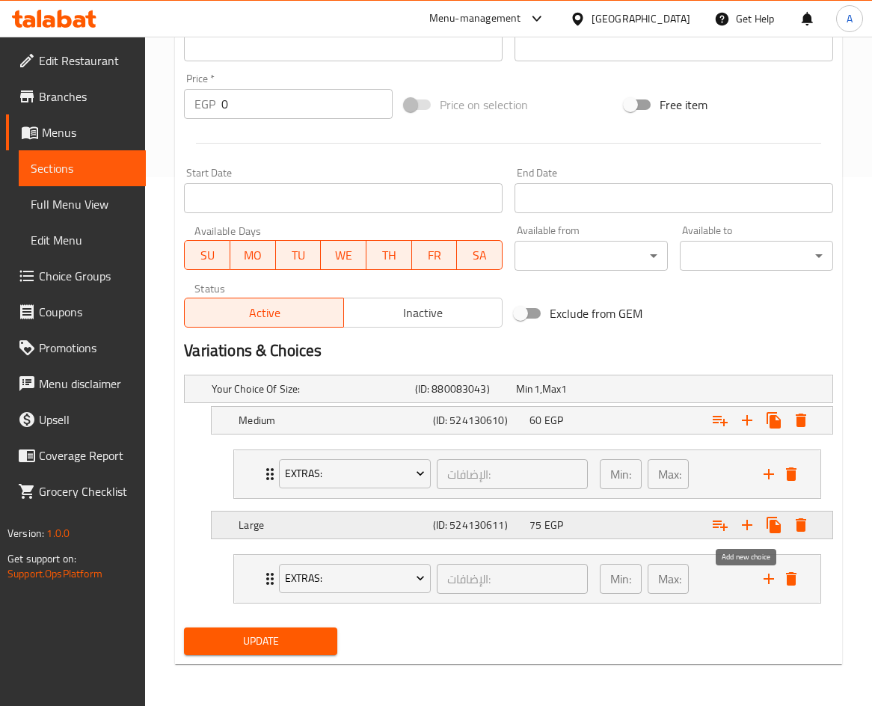
click at [751, 526] on icon "Expand" at bounding box center [747, 525] width 18 height 18
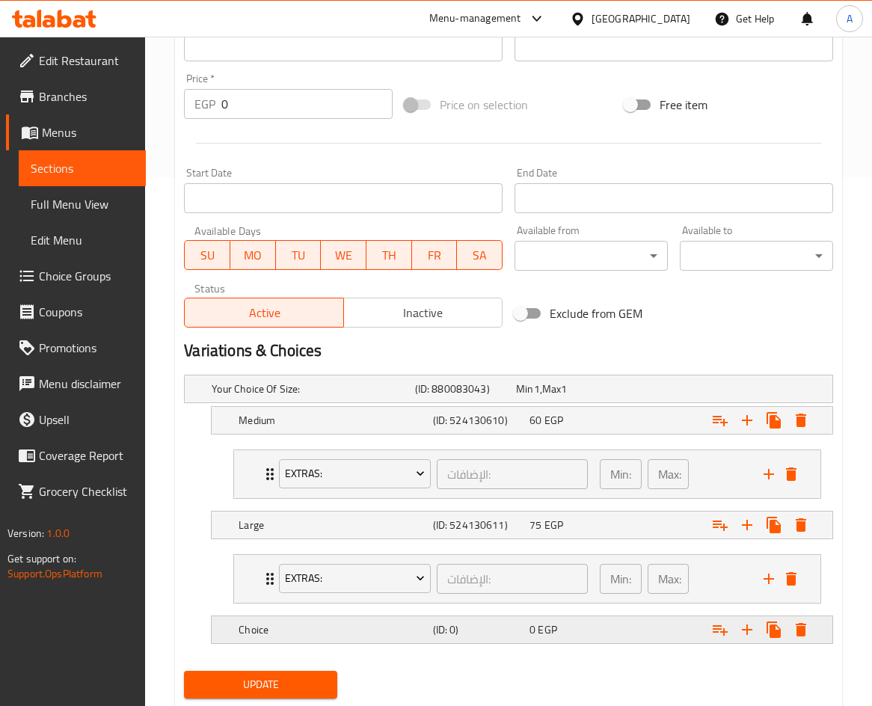
click at [620, 627] on div "0 EGP" at bounding box center [574, 629] width 91 height 15
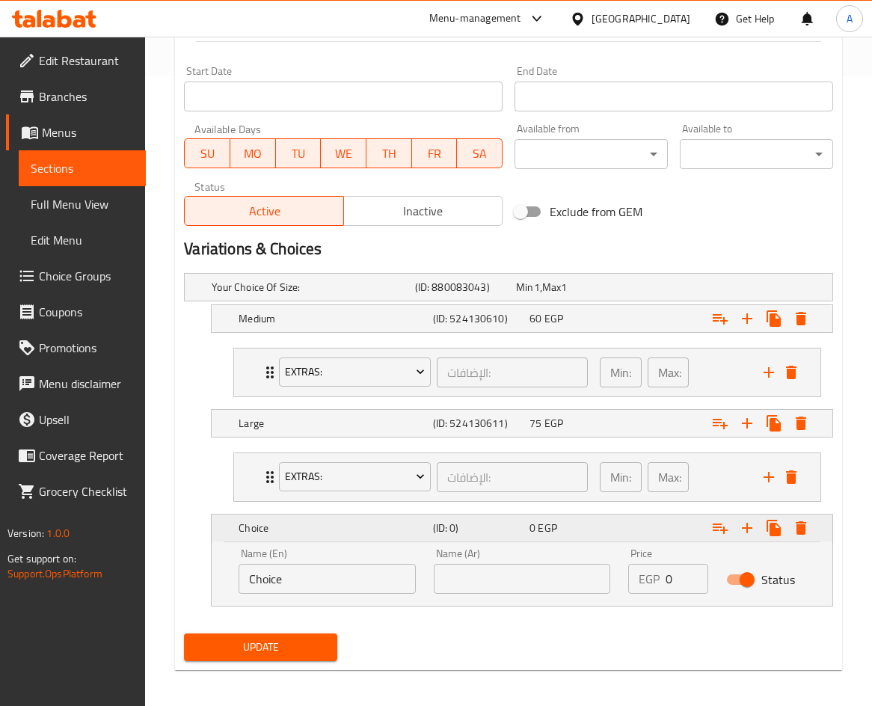
scroll to position [636, 0]
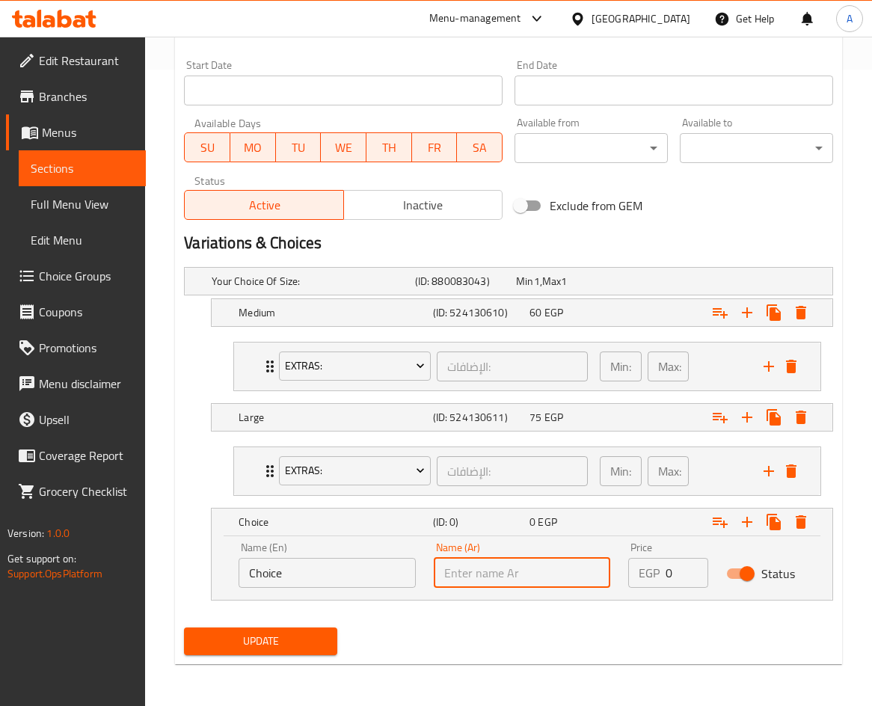
click at [526, 568] on input "text" at bounding box center [522, 573] width 177 height 30
type input "رول"
click at [315, 575] on input "Choice" at bounding box center [327, 573] width 177 height 30
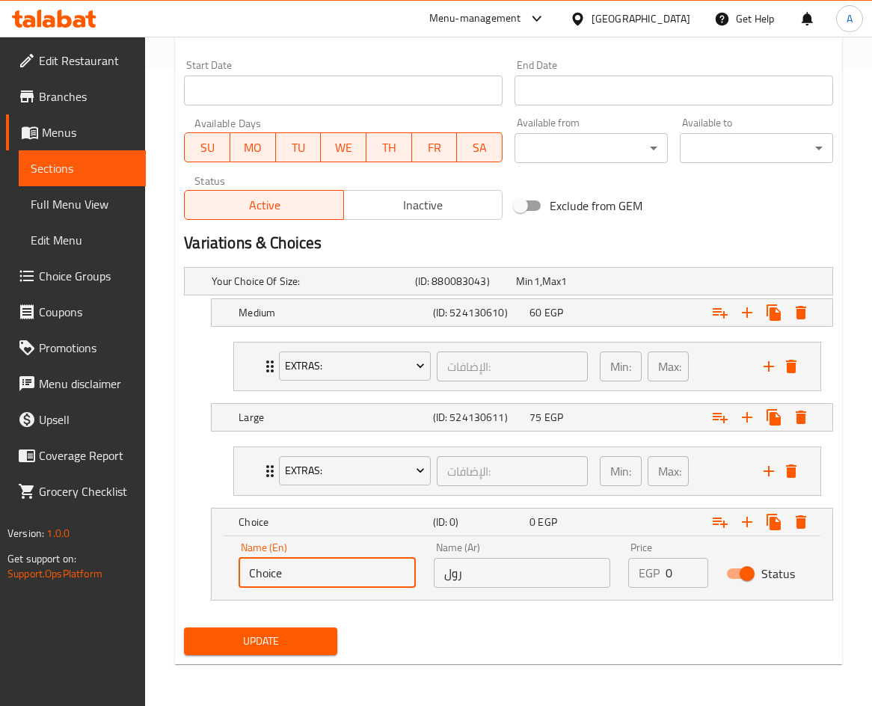
click at [315, 575] on input "Choice" at bounding box center [327, 573] width 177 height 30
type input "E"
type input "Roll"
drag, startPoint x: 680, startPoint y: 574, endPoint x: 630, endPoint y: 567, distance: 49.9
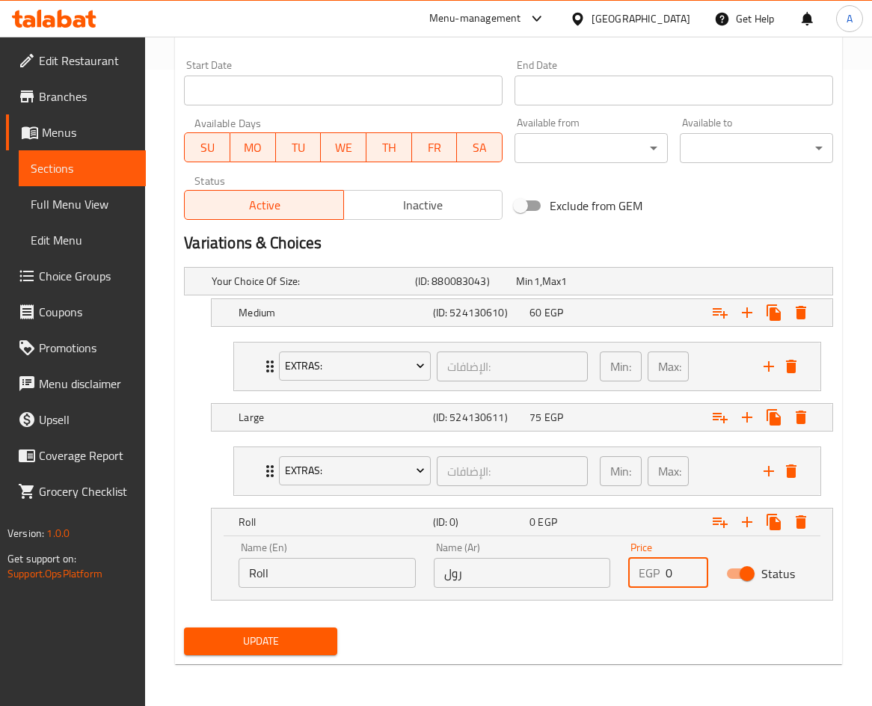
click at [631, 568] on div "EGP 0 Price" at bounding box center [667, 573] width 79 height 30
type input "90"
click at [307, 632] on span "Update" at bounding box center [260, 641] width 129 height 19
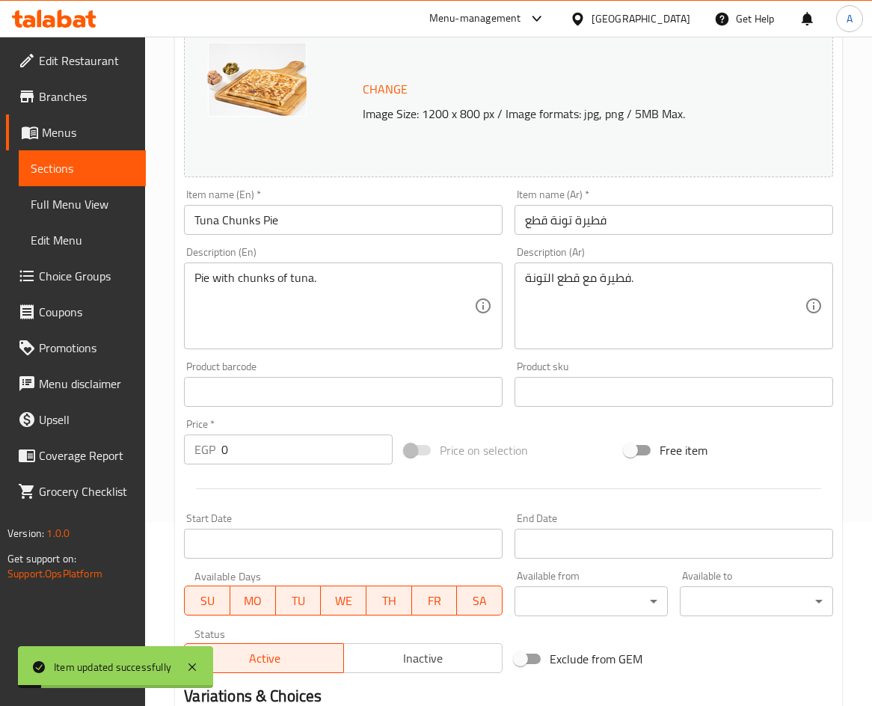
scroll to position [38, 0]
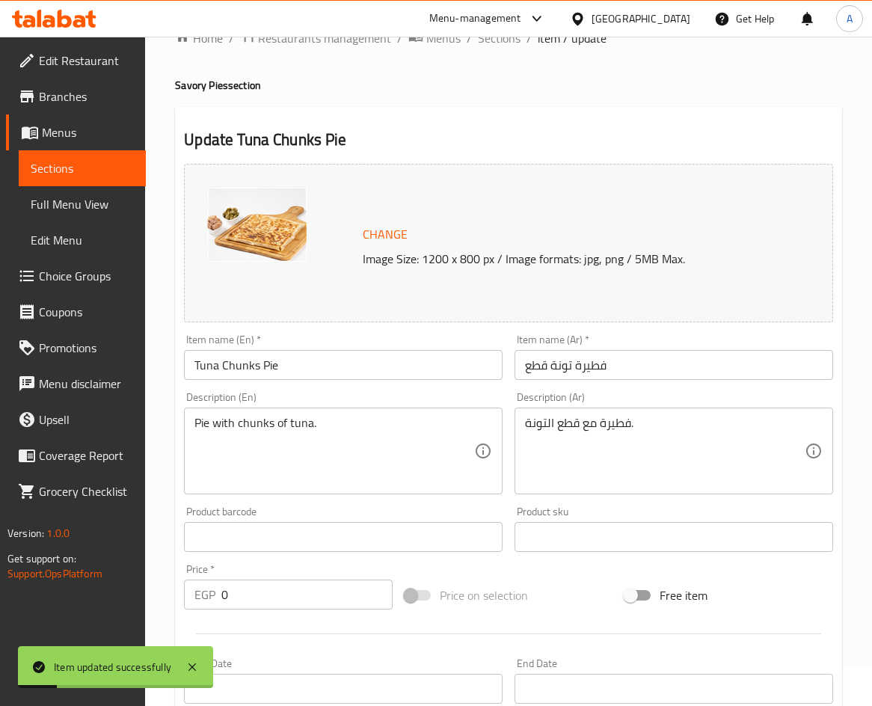
click at [245, 361] on input "Tuna Chunks Pie" at bounding box center [343, 365] width 319 height 30
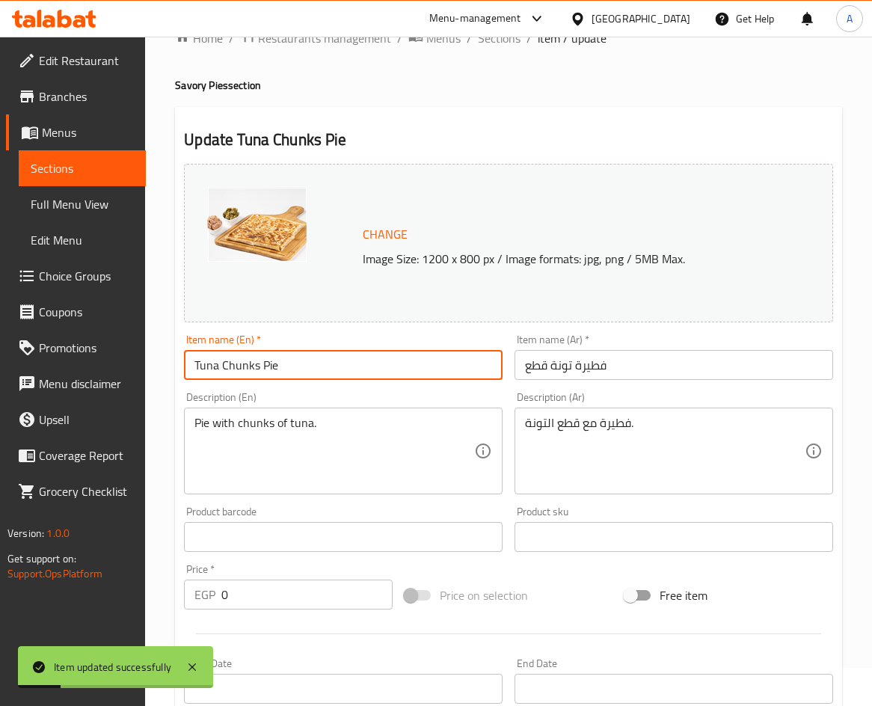
click at [245, 361] on input "Tuna Chunks Pie" at bounding box center [343, 365] width 319 height 30
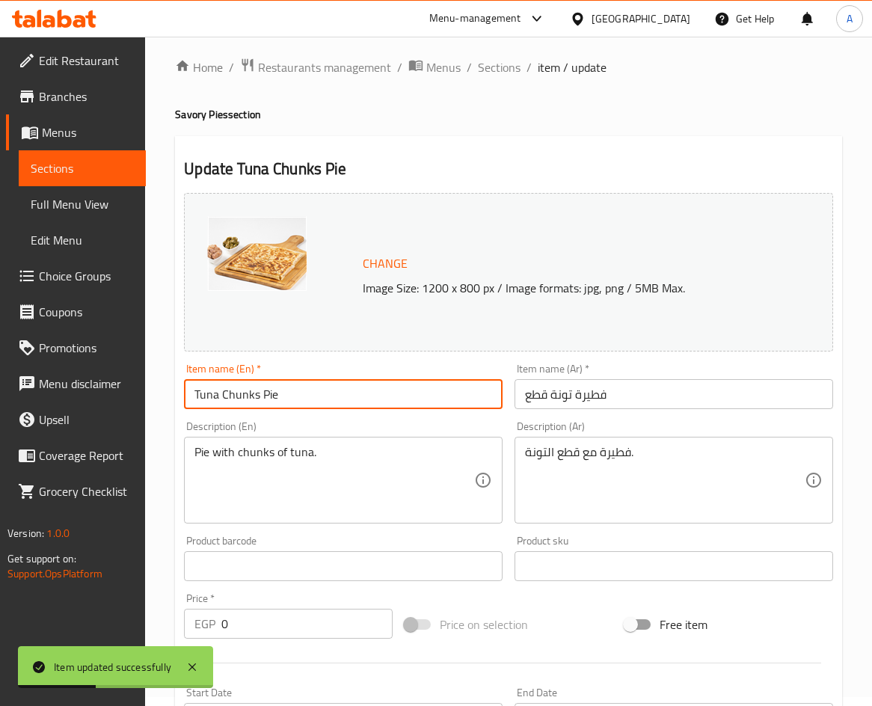
scroll to position [0, 0]
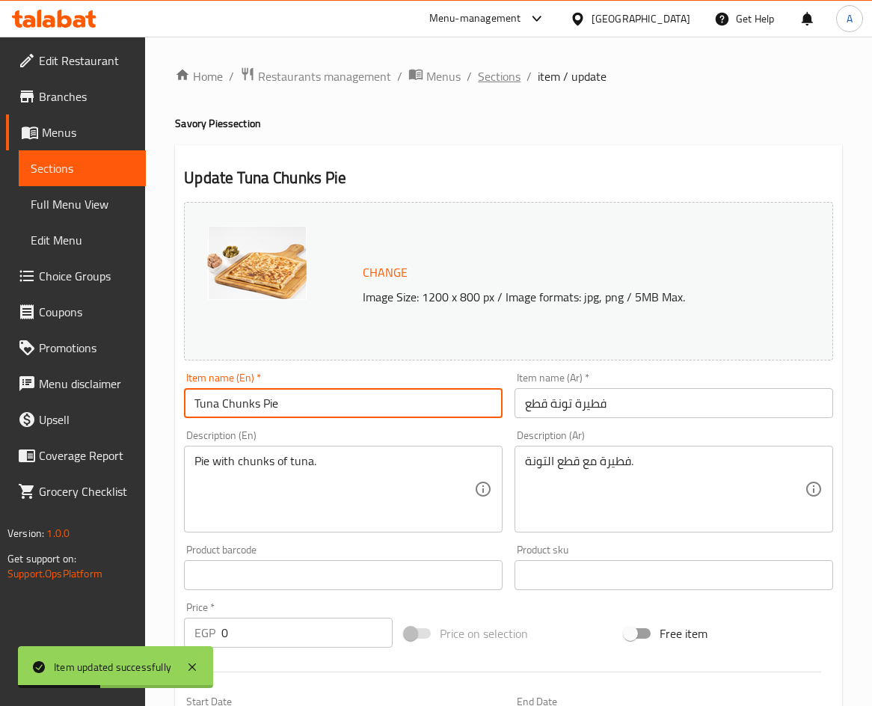
click at [497, 82] on span "Sections" at bounding box center [499, 76] width 43 height 18
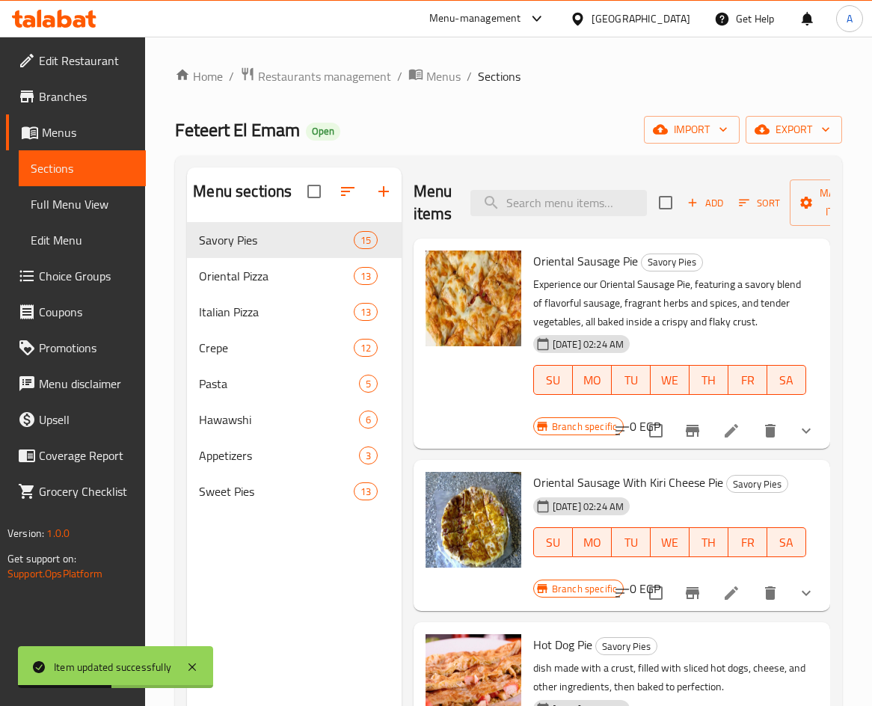
click at [549, 135] on div "Feteert El Emam Open import export" at bounding box center [508, 130] width 667 height 28
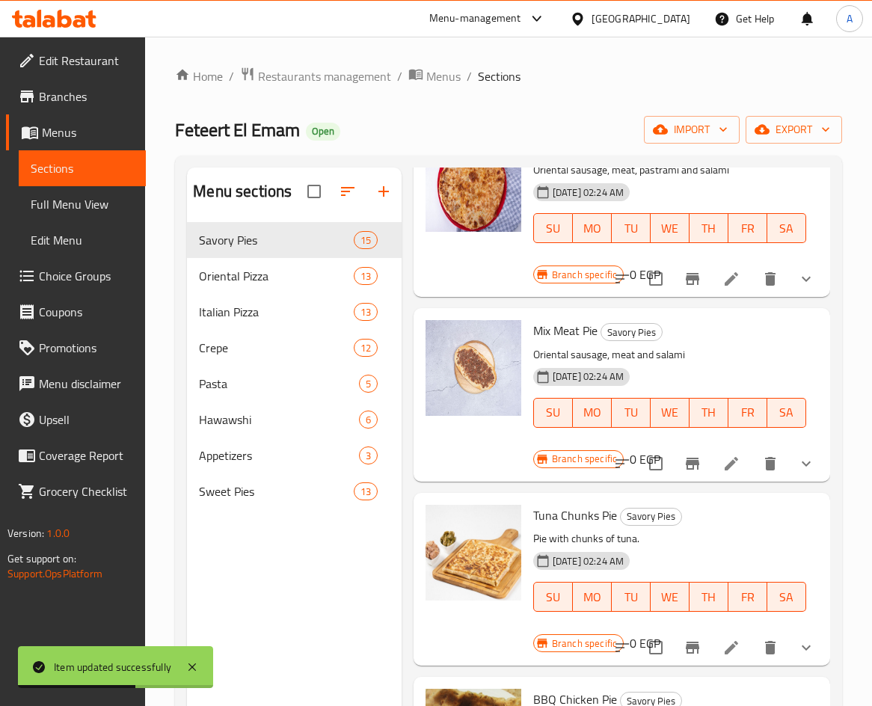
scroll to position [1553, 0]
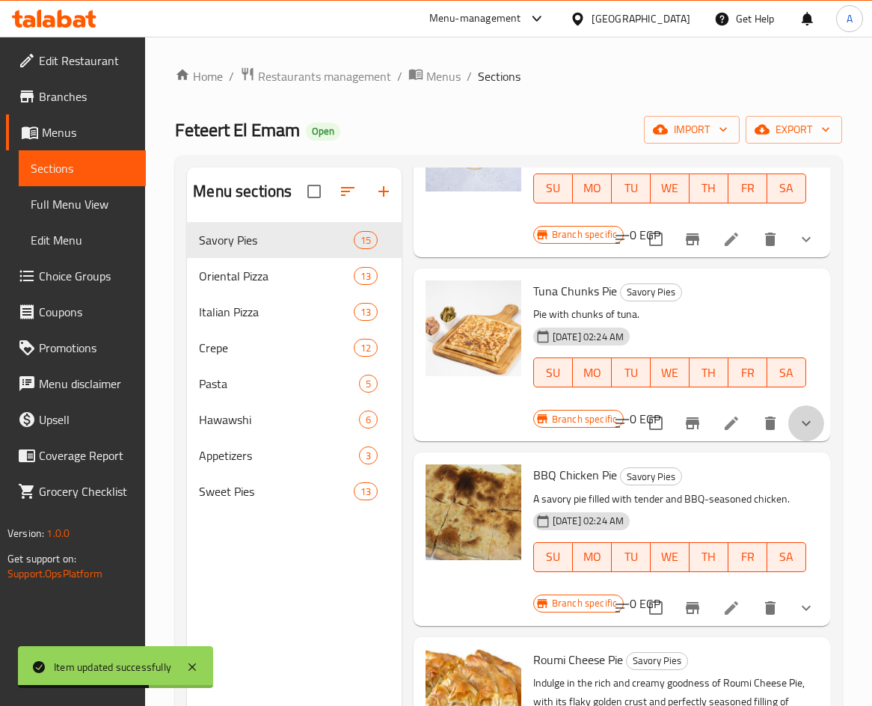
click at [803, 413] on button "show more" at bounding box center [806, 423] width 36 height 36
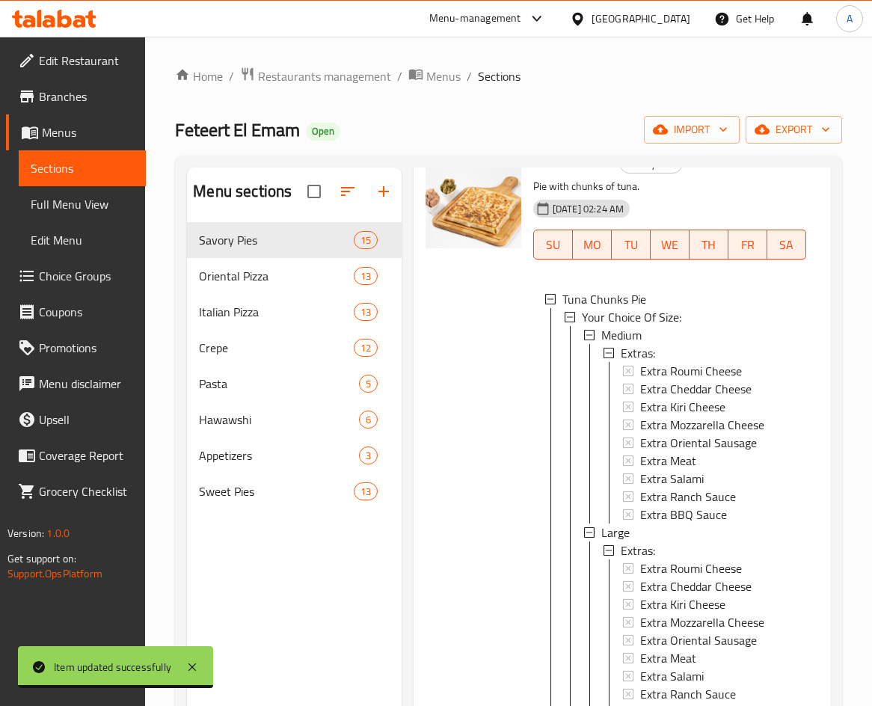
scroll to position [1852, 0]
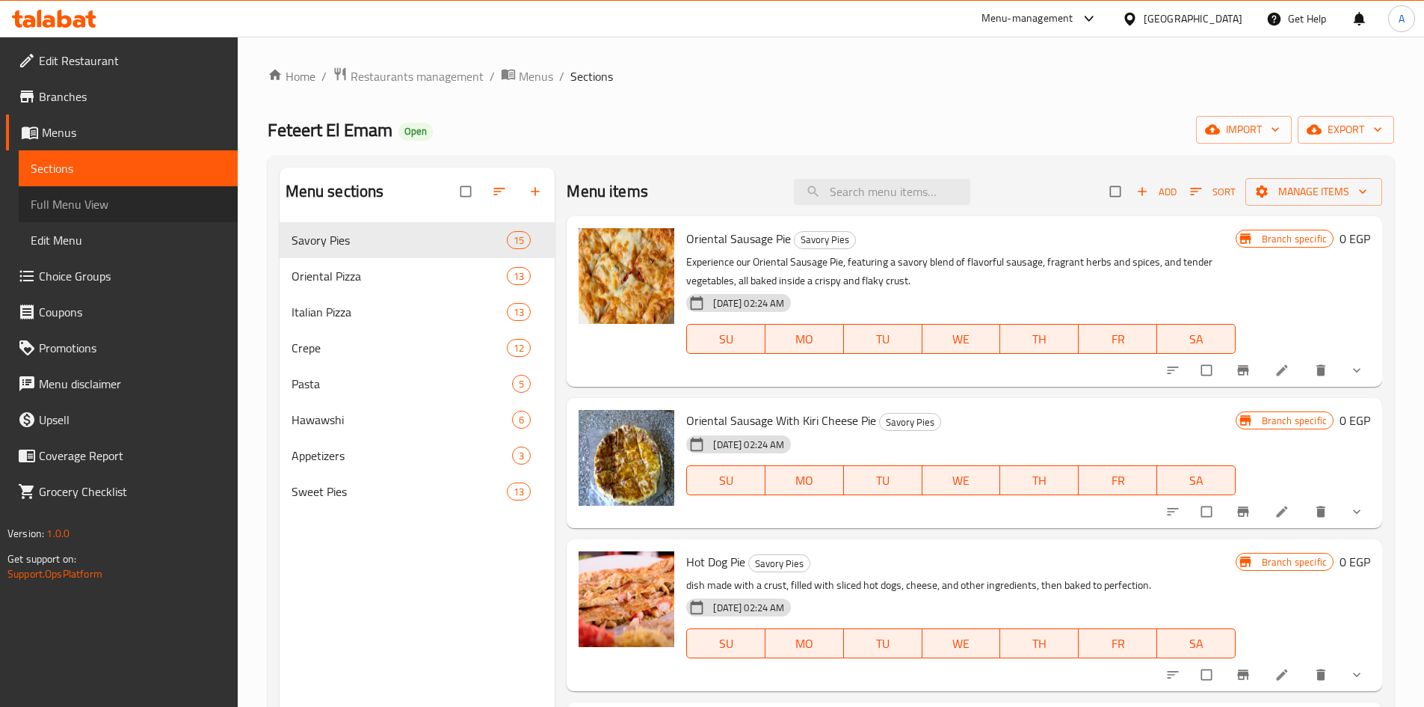
click at [144, 203] on span "Full Menu View" at bounding box center [128, 204] width 195 height 18
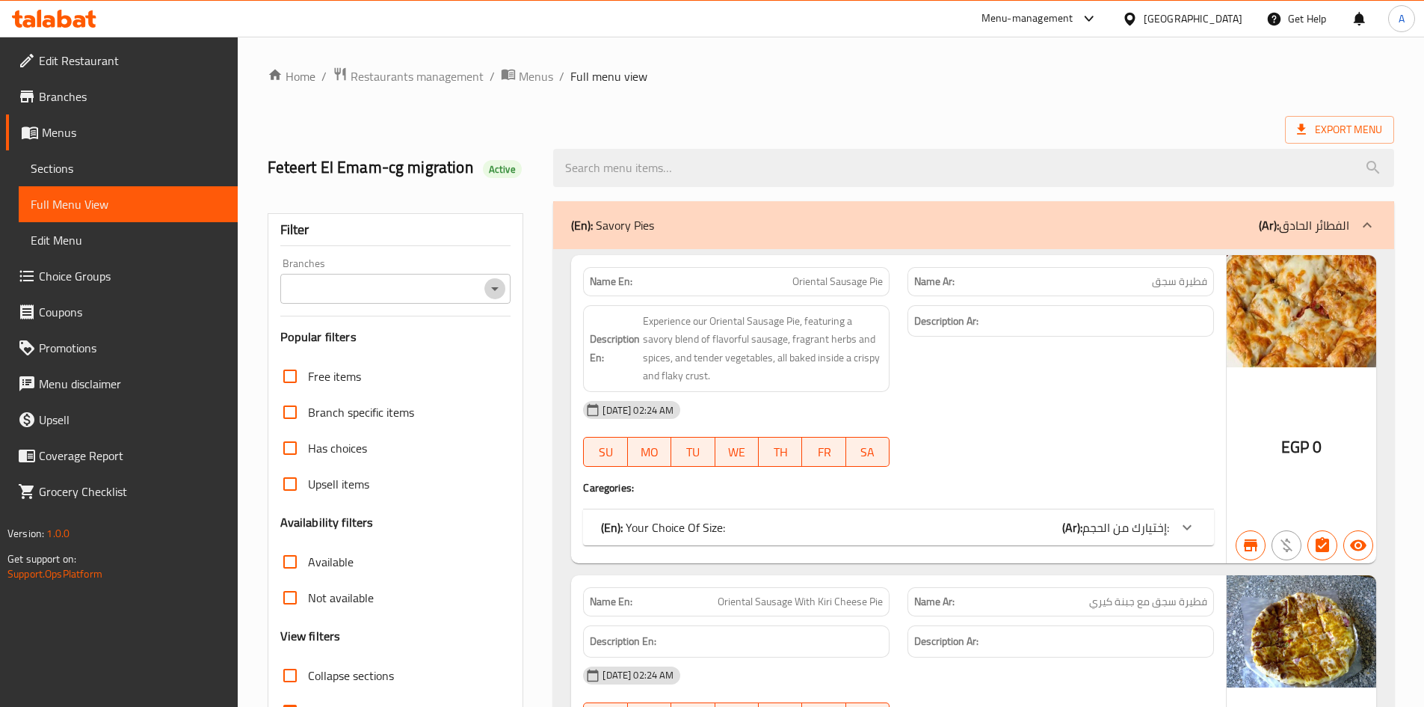
click at [494, 284] on icon "Open" at bounding box center [495, 289] width 18 height 18
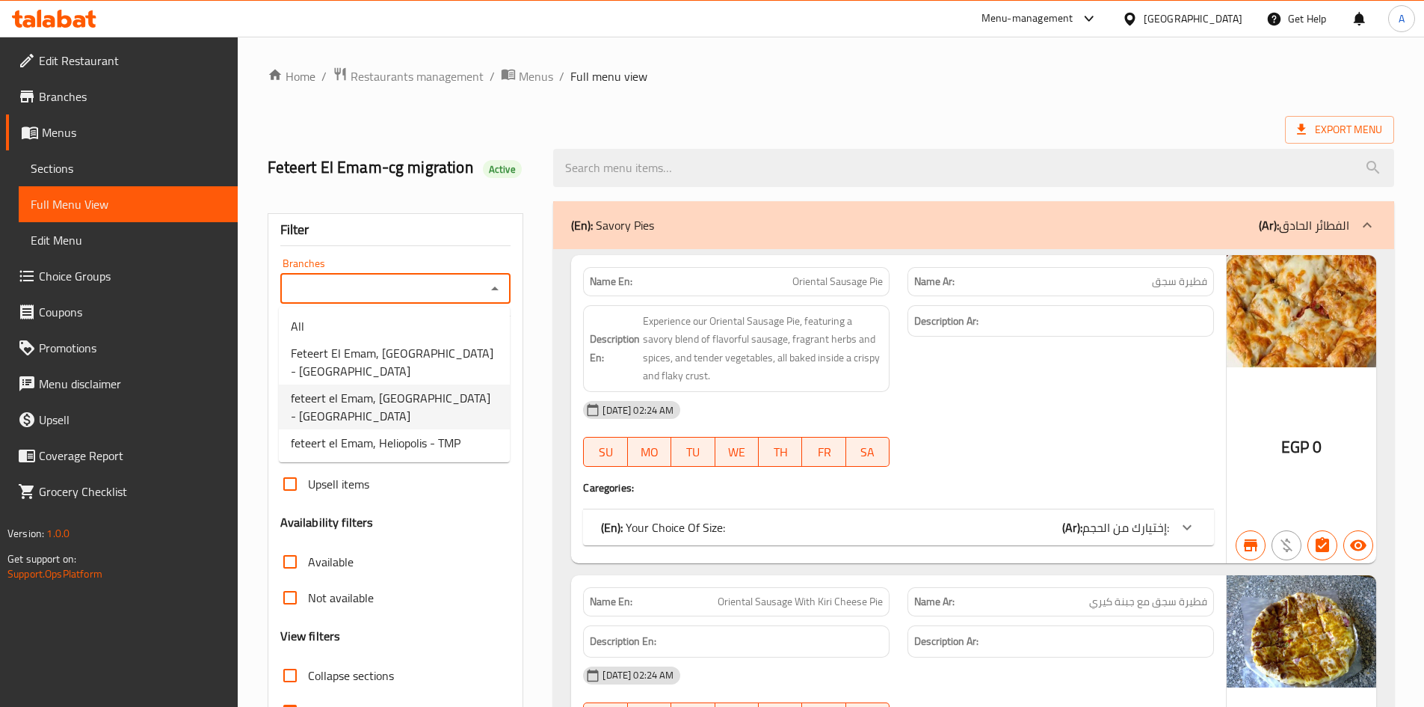
click at [430, 401] on span "feteert el Emam, [GEOGRAPHIC_DATA] - [GEOGRAPHIC_DATA]" at bounding box center [394, 407] width 207 height 36
type input "feteert el Emam, [GEOGRAPHIC_DATA] - [GEOGRAPHIC_DATA]"
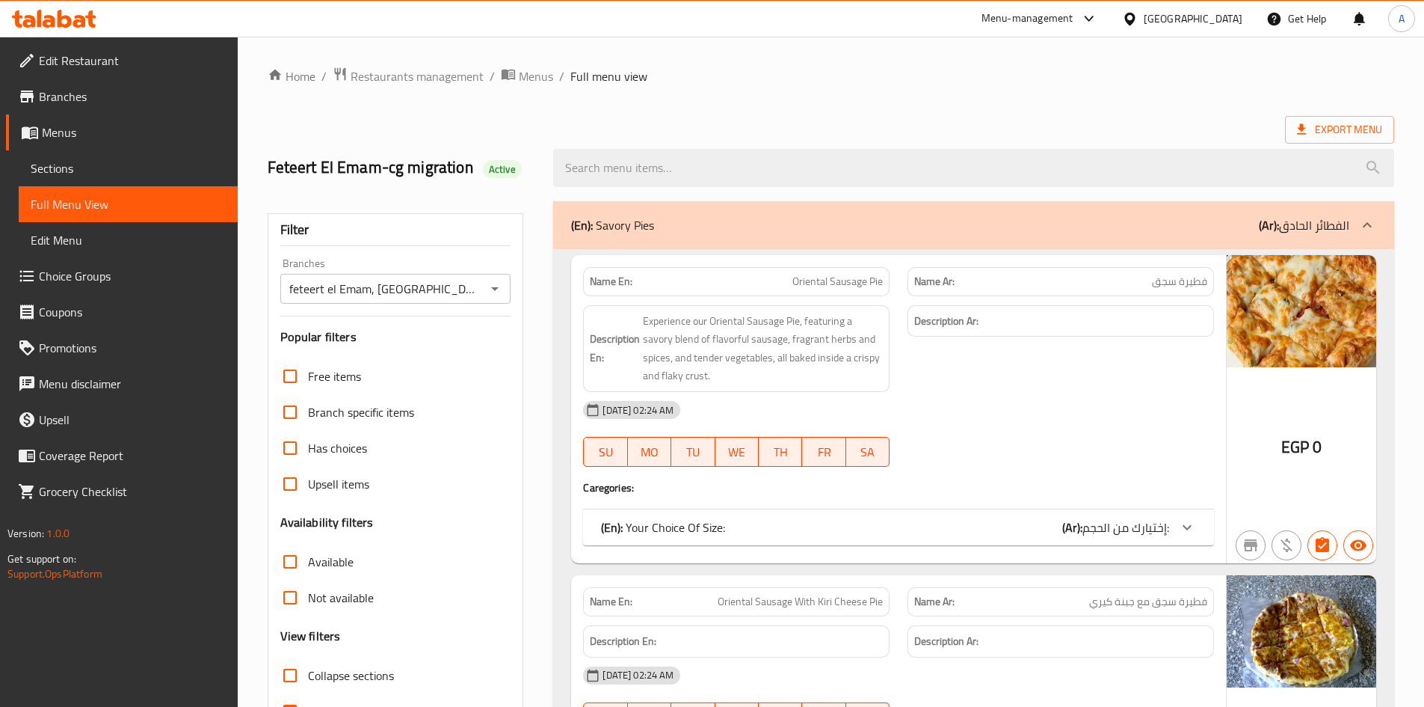
click at [1169, 525] on span "إختيارك من الحجم:" at bounding box center [1126, 527] width 87 height 22
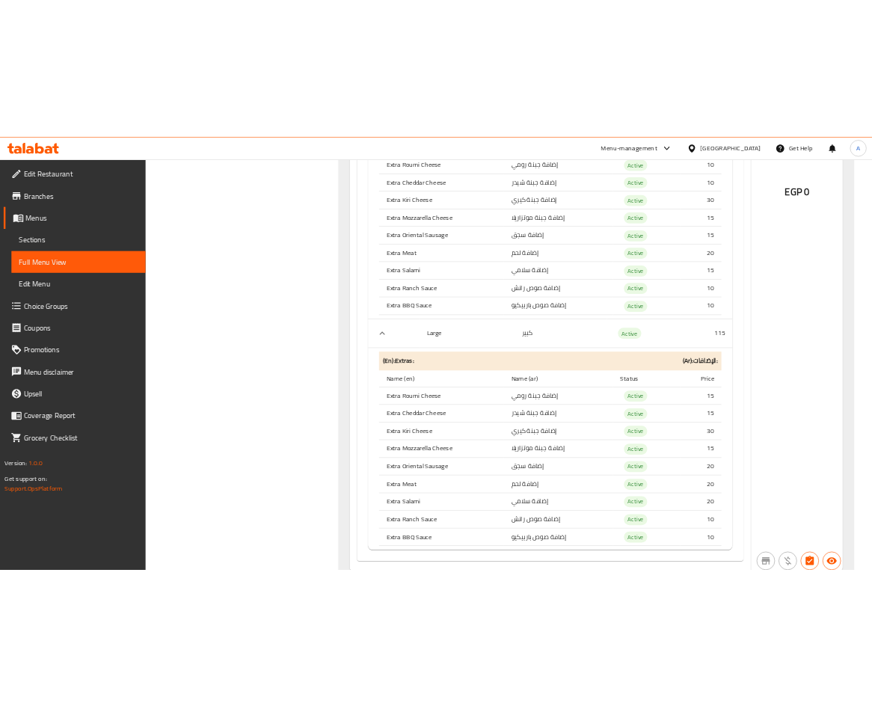
scroll to position [972, 0]
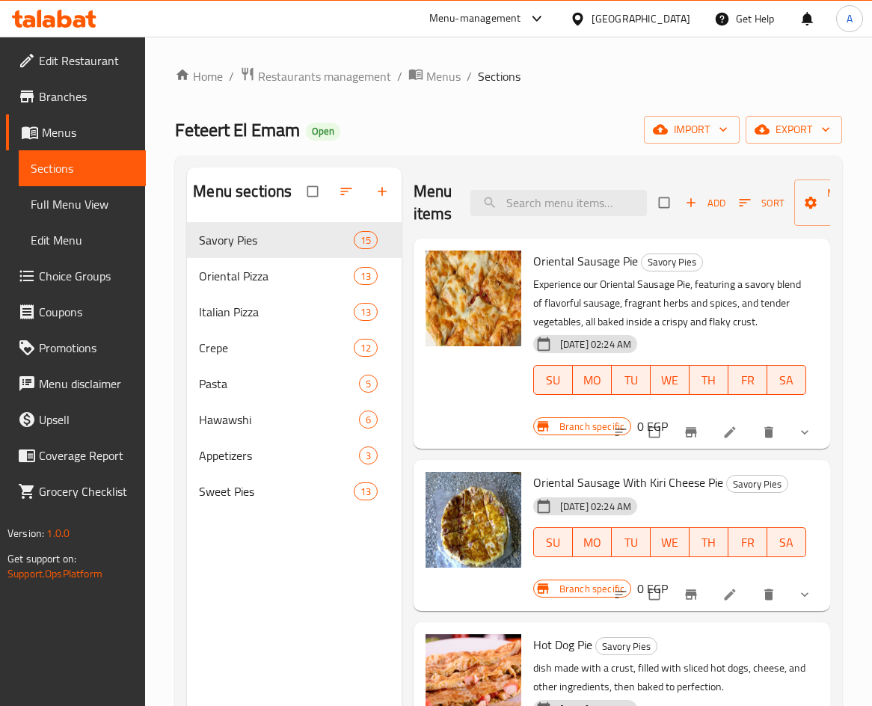
click at [551, 120] on div "Feteert El Emam Open import export" at bounding box center [508, 130] width 667 height 28
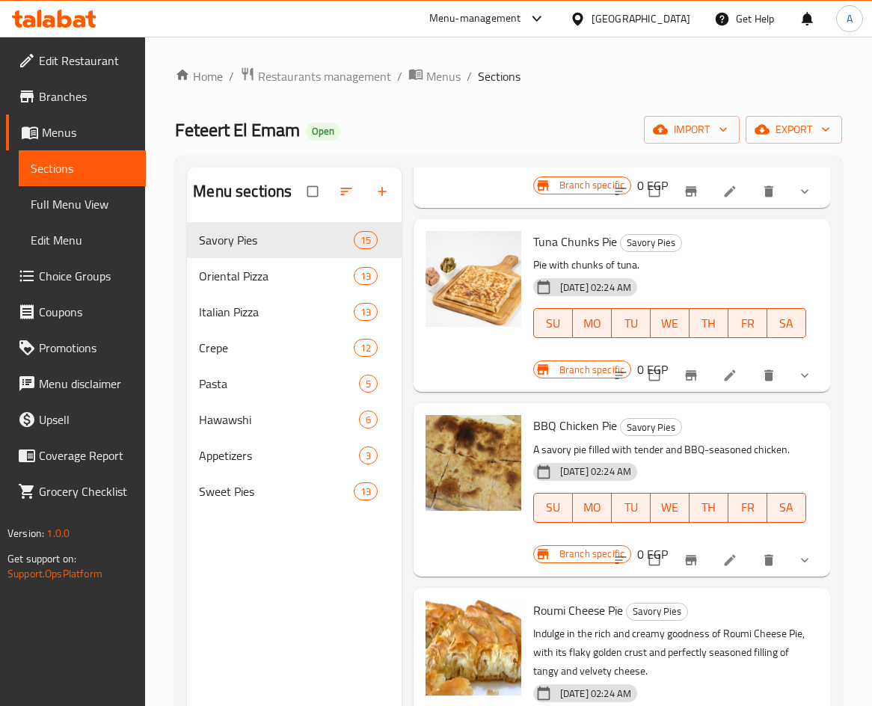
scroll to position [1628, 0]
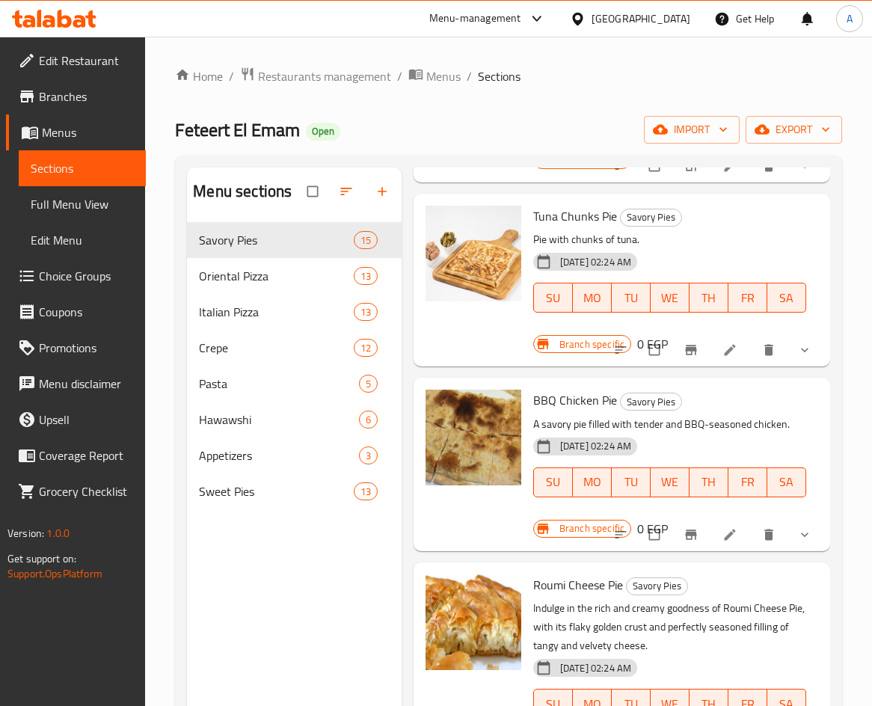
click at [801, 351] on icon "show more" at bounding box center [804, 350] width 7 height 4
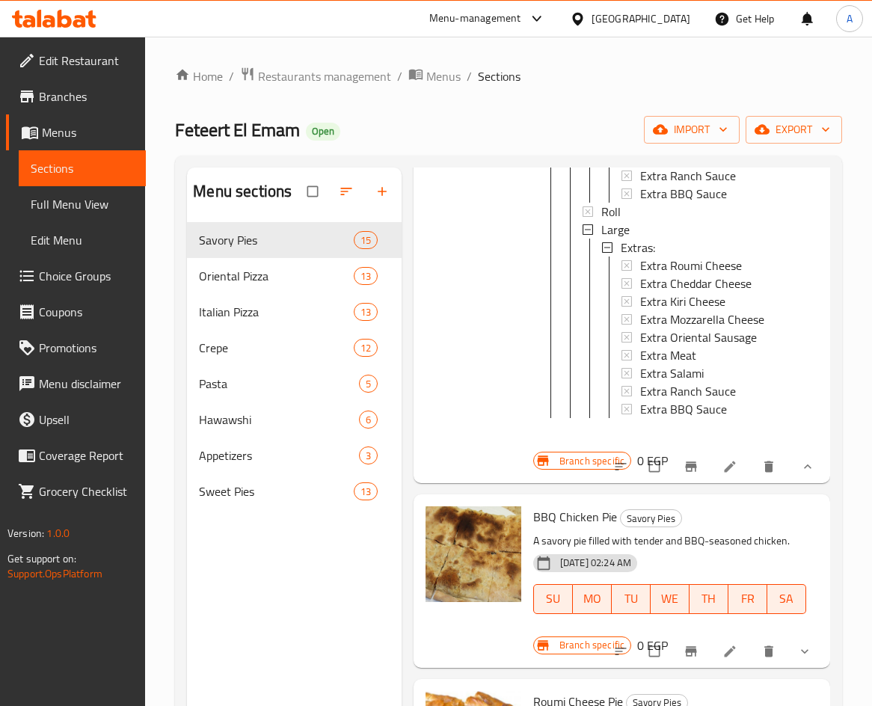
scroll to position [0, 0]
click at [630, 206] on div "Roll" at bounding box center [697, 214] width 193 height 18
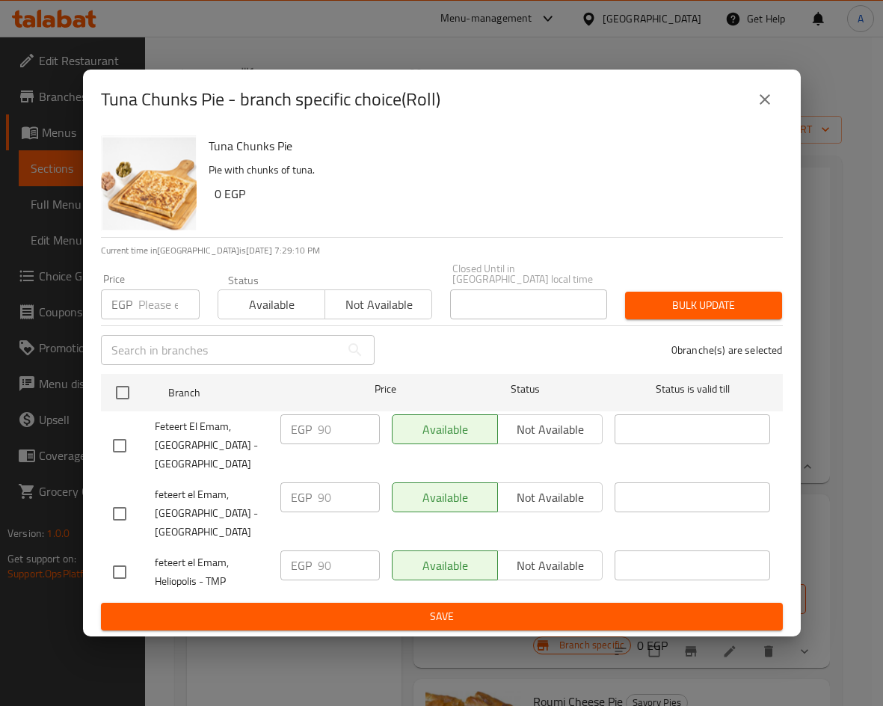
drag, startPoint x: 113, startPoint y: 502, endPoint x: 117, endPoint y: 474, distance: 28.7
click at [113, 503] on input "checkbox" at bounding box center [119, 513] width 31 height 31
checkbox input "true"
click at [117, 434] on input "checkbox" at bounding box center [119, 445] width 31 height 31
checkbox input "true"
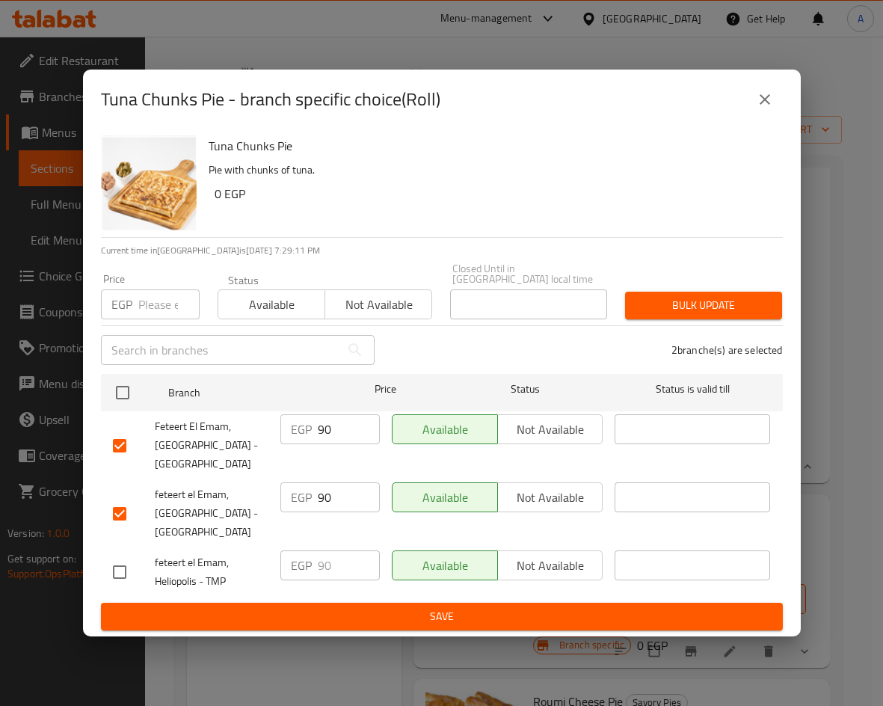
click at [376, 304] on span "Not available" at bounding box center [378, 305] width 95 height 22
click at [690, 304] on span "Bulk update" at bounding box center [703, 305] width 133 height 19
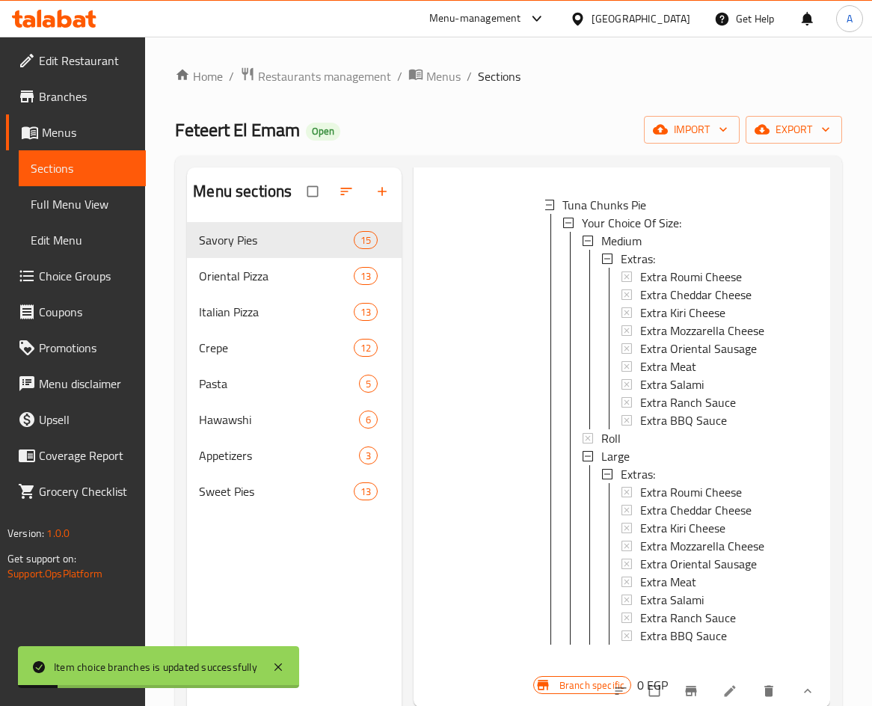
scroll to position [1478, 0]
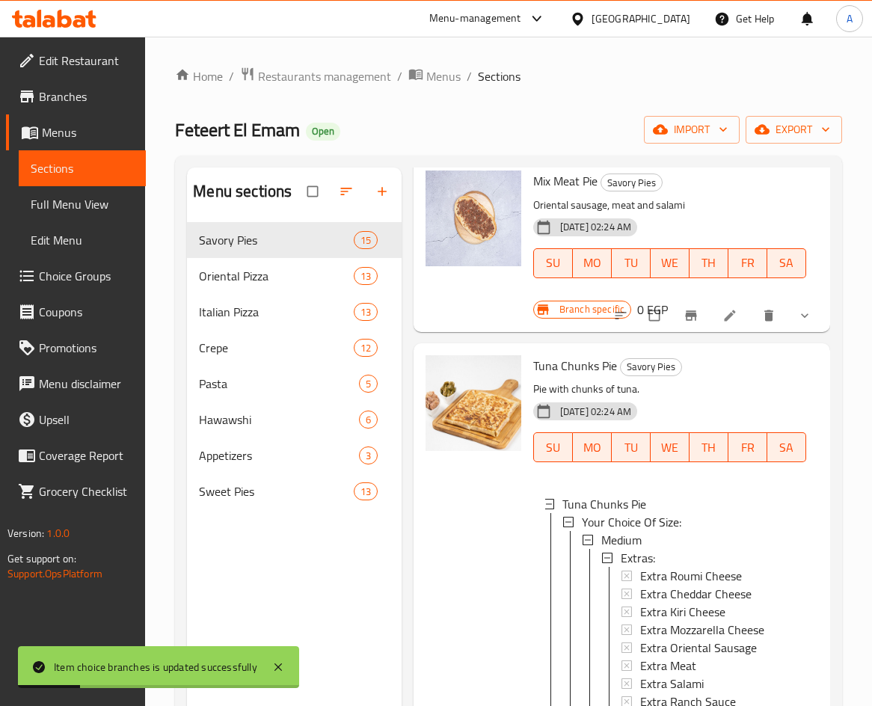
click at [573, 370] on span "Tuna Chunks Pie" at bounding box center [575, 365] width 84 height 22
copy h6 "Tuna Chunks Pie"
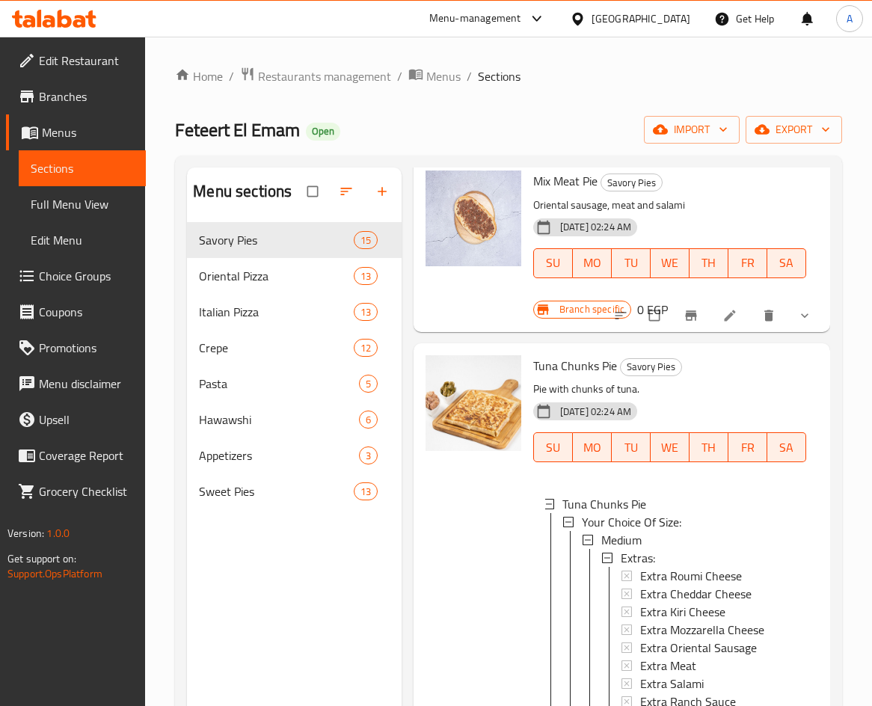
click at [605, 87] on div "Home / Restaurants management / Menus / Sections Feteert El Emam Open import ex…" at bounding box center [508, 476] width 667 height 819
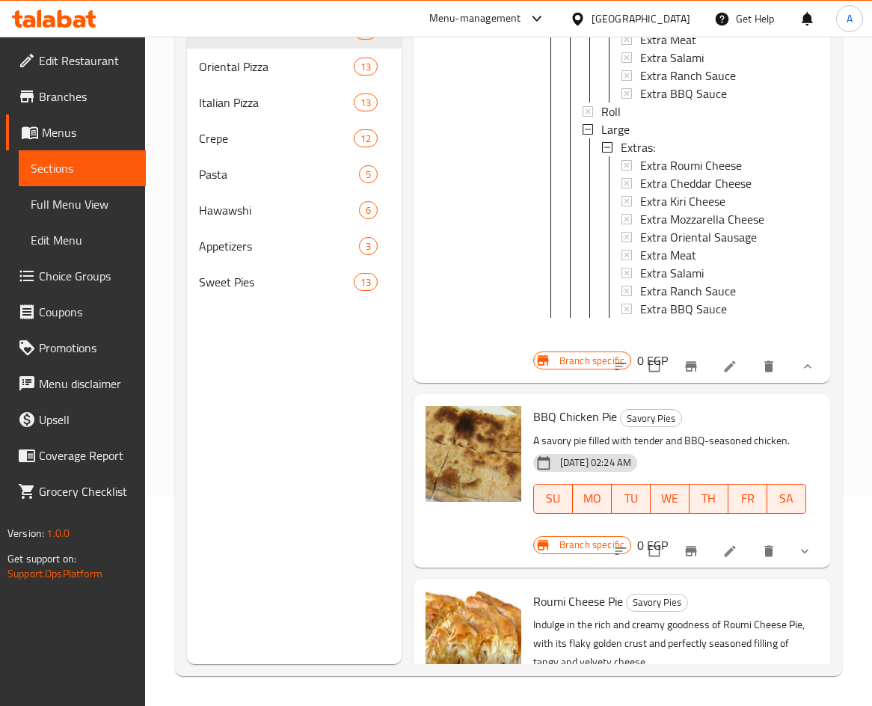
scroll to position [2011, 0]
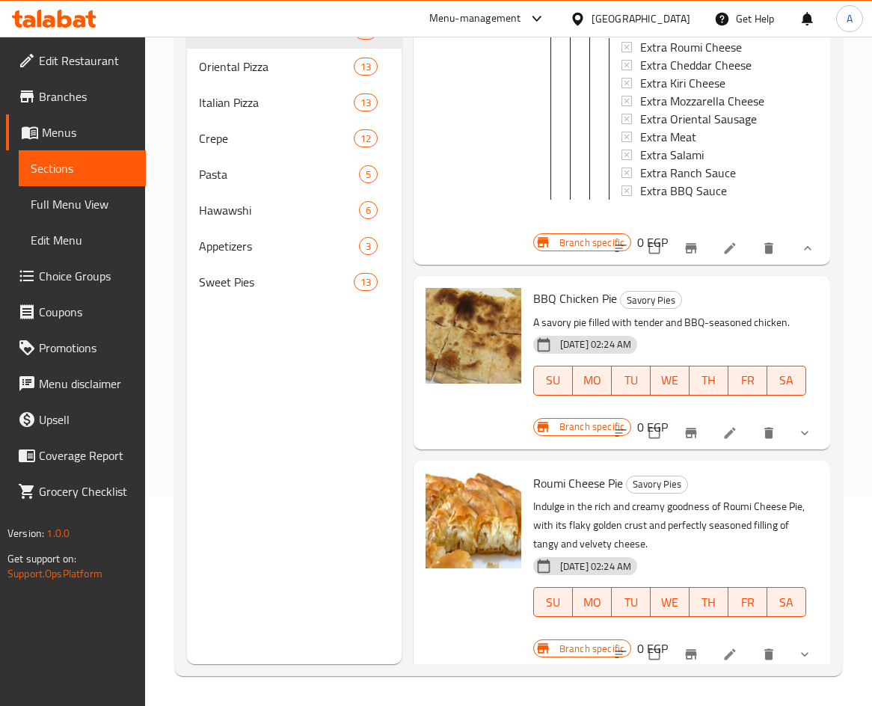
click at [550, 308] on span "BBQ Chicken Pie" at bounding box center [575, 298] width 84 height 22
drag, startPoint x: 538, startPoint y: 308, endPoint x: 599, endPoint y: 313, distance: 61.5
click at [599, 310] on span "BBQ Chicken Pie" at bounding box center [575, 298] width 84 height 22
click at [582, 310] on span "BBQ Chicken Pie" at bounding box center [575, 298] width 84 height 22
click at [540, 310] on span "BBQ Chicken Pie" at bounding box center [575, 298] width 84 height 22
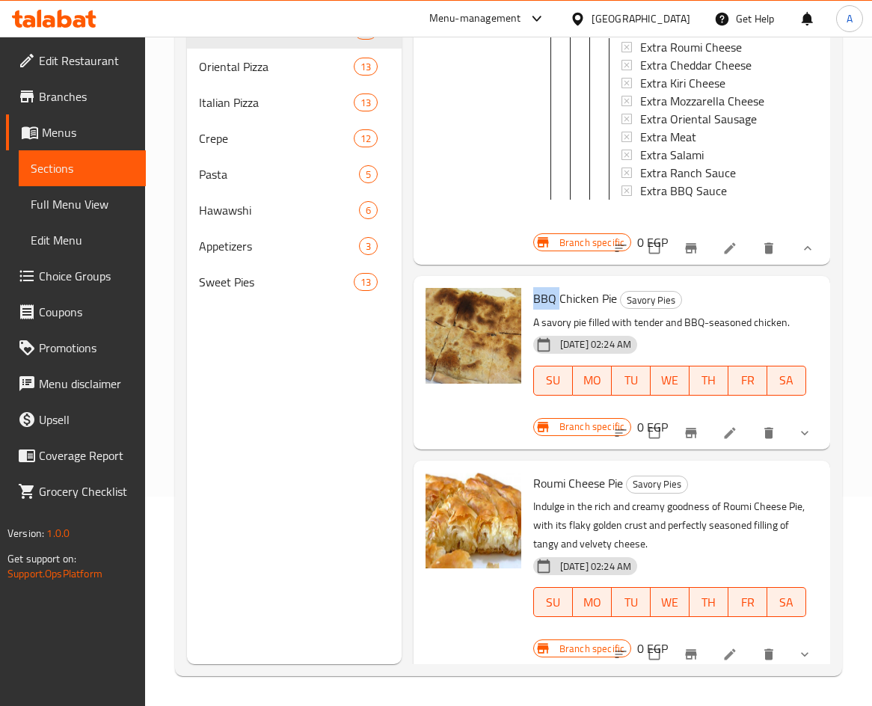
click at [540, 310] on span "BBQ Chicken Pie" at bounding box center [575, 298] width 84 height 22
copy span "BBQ"
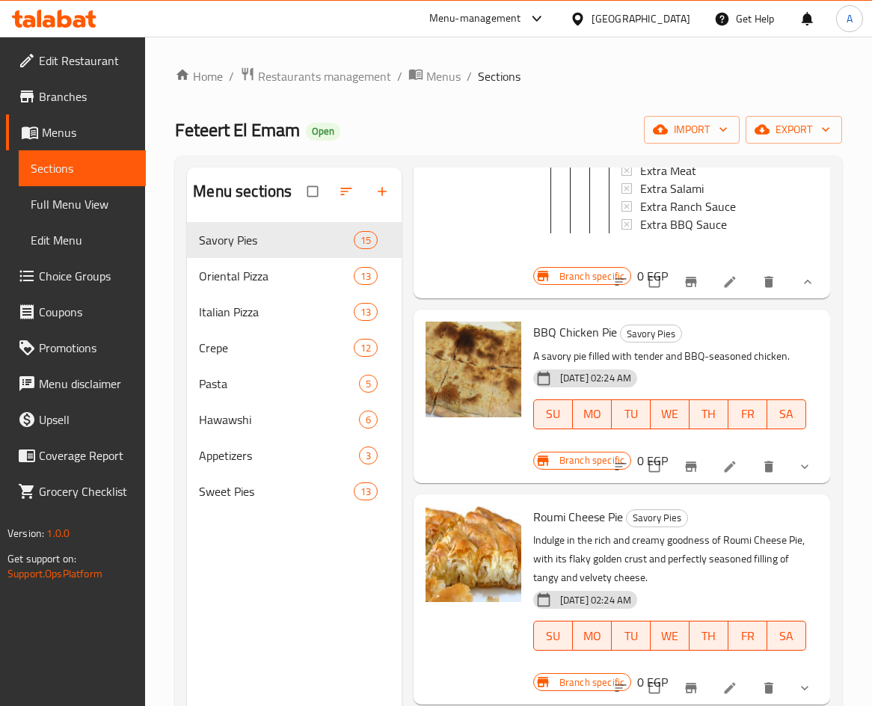
scroll to position [2310, 0]
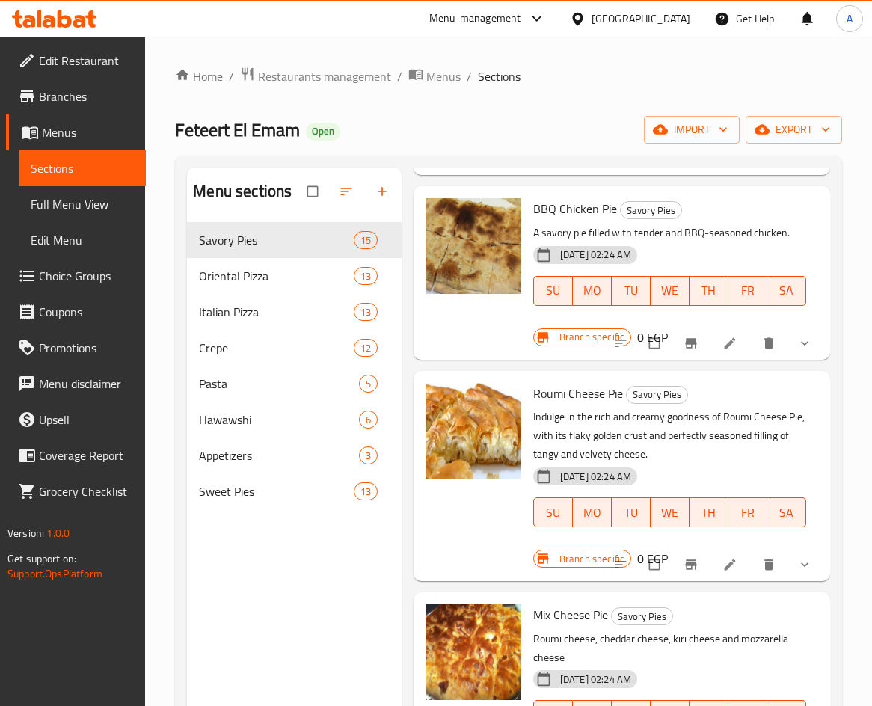
drag, startPoint x: 795, startPoint y: 573, endPoint x: 793, endPoint y: 536, distance: 36.7
click at [797, 572] on icon "show more" at bounding box center [804, 564] width 15 height 15
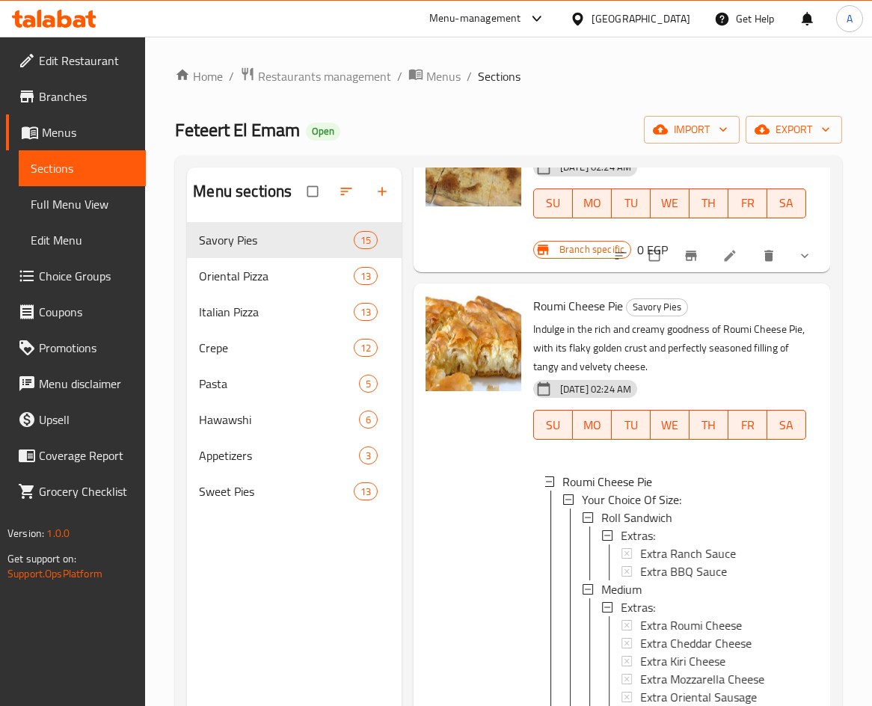
scroll to position [2609, 0]
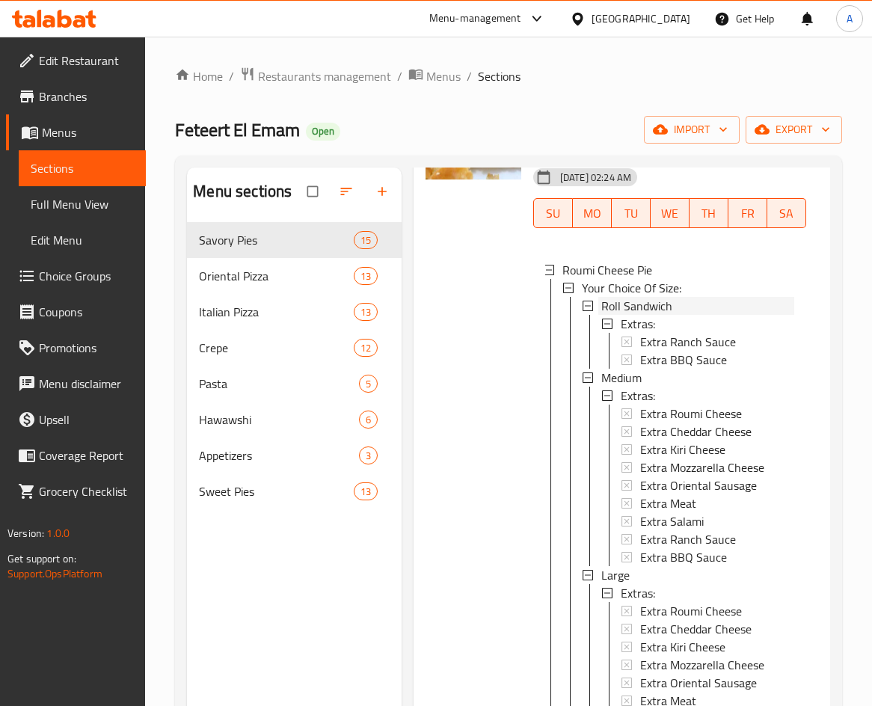
click at [692, 315] on div "Roll Sandwich" at bounding box center [697, 306] width 193 height 18
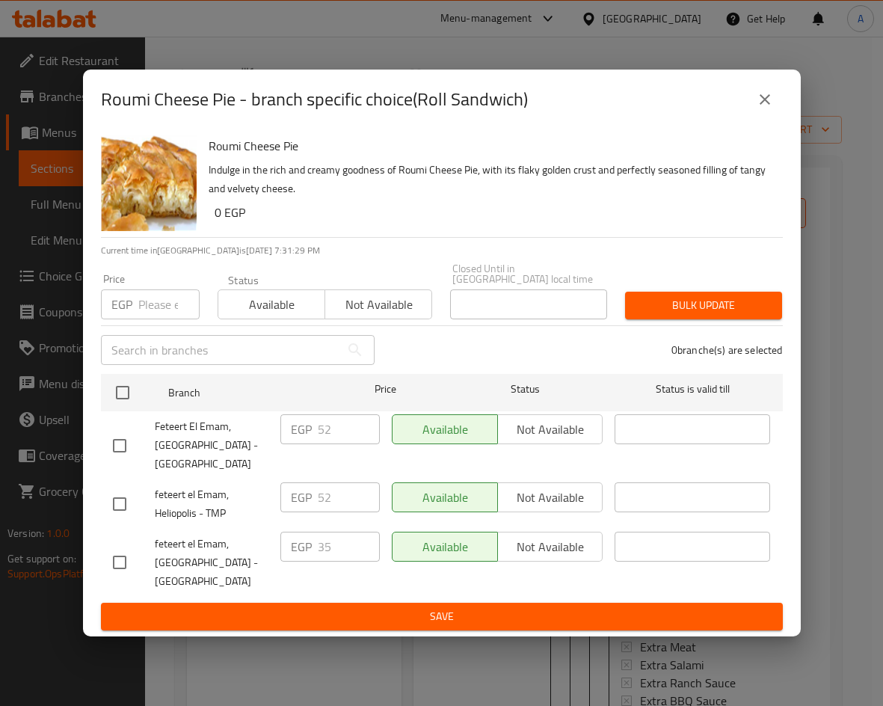
click at [108, 503] on input "checkbox" at bounding box center [119, 503] width 31 height 31
checkbox input "true"
drag, startPoint x: 333, startPoint y: 491, endPoint x: 230, endPoint y: 476, distance: 104.4
click at [286, 487] on div "EGP 52 ​" at bounding box center [329, 497] width 99 height 30
type input "75"
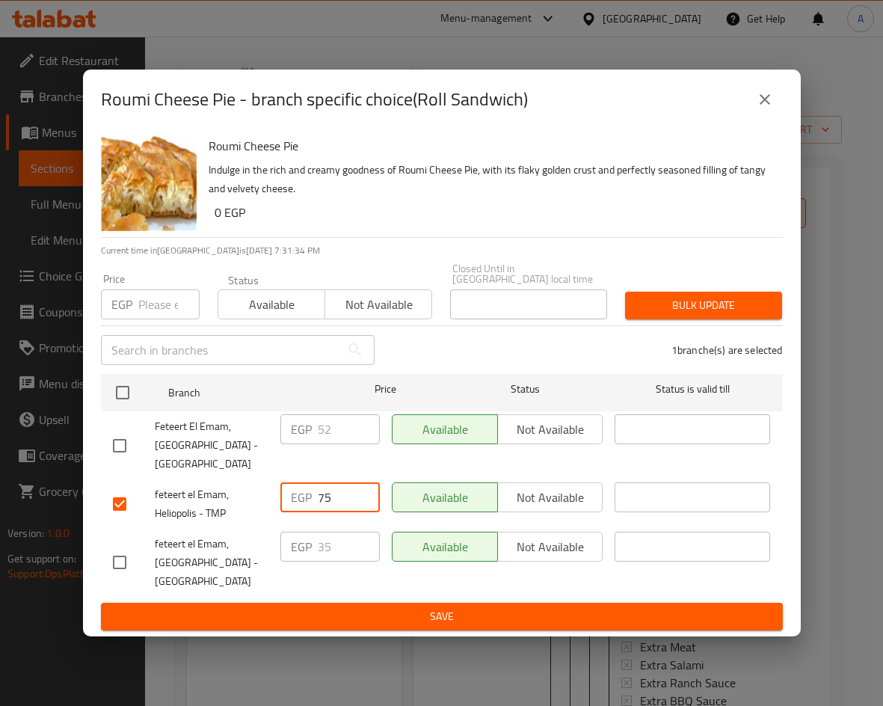
click at [443, 603] on button "Save" at bounding box center [442, 617] width 682 height 28
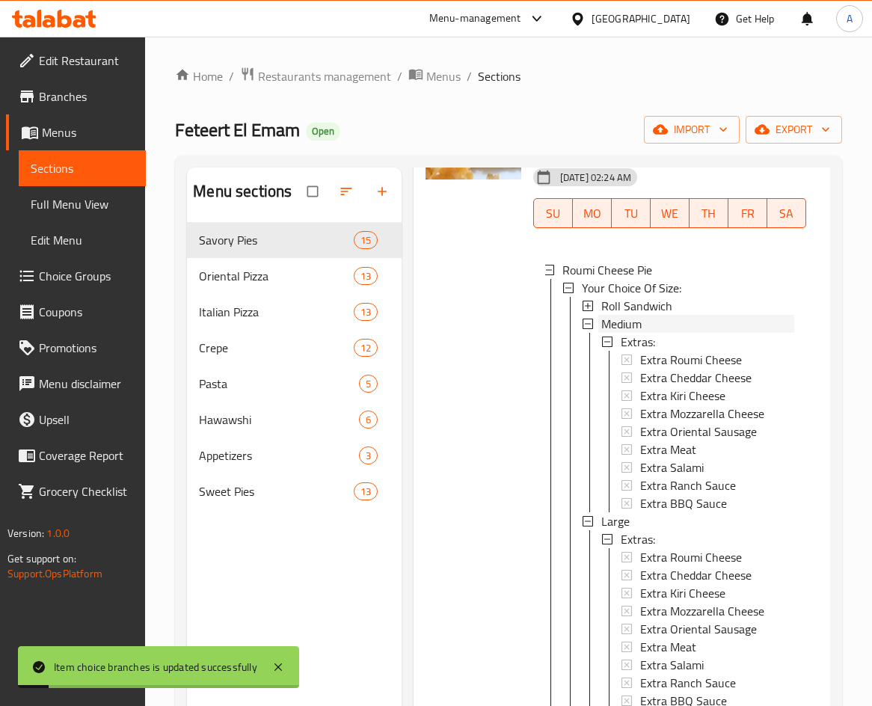
click at [621, 333] on span "Medium" at bounding box center [621, 324] width 40 height 18
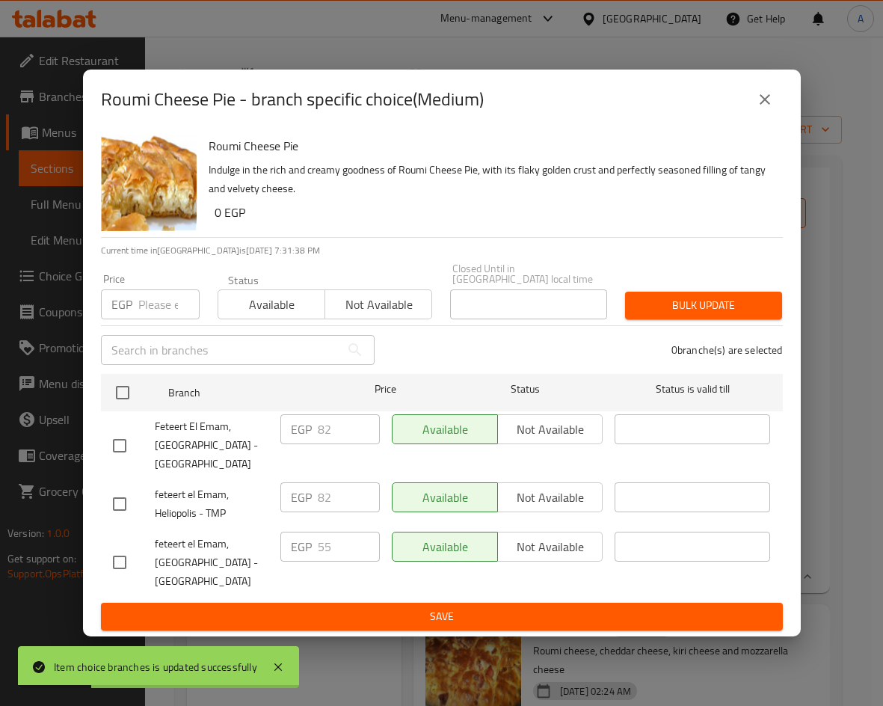
click at [129, 497] on input "checkbox" at bounding box center [119, 503] width 31 height 31
checkbox input "true"
drag, startPoint x: 353, startPoint y: 494, endPoint x: 274, endPoint y: 483, distance: 79.3
click at [275, 483] on div "EGP 82 ​" at bounding box center [329, 503] width 111 height 55
type input "115"
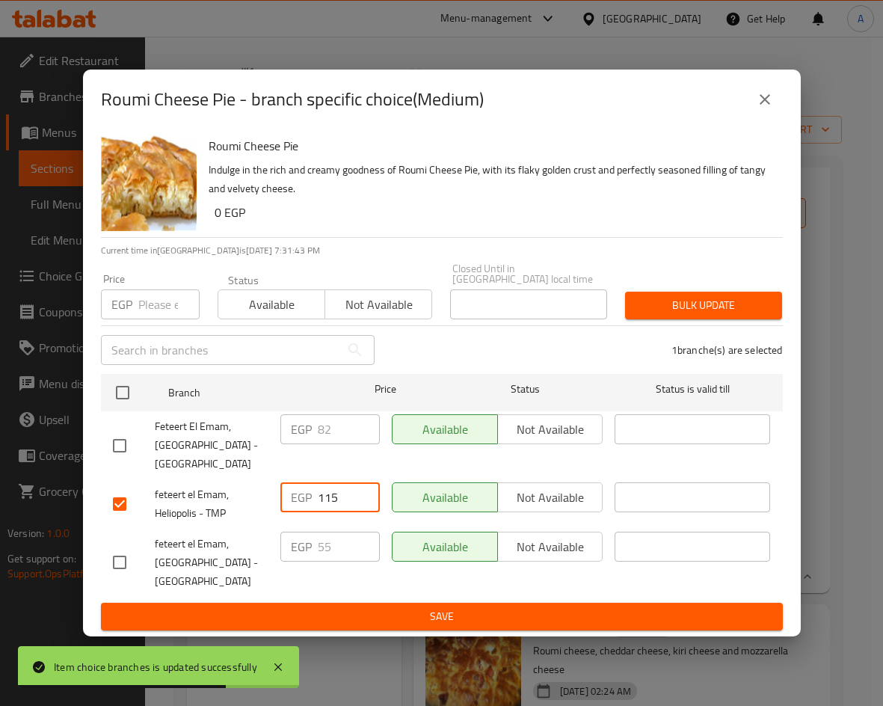
click at [421, 607] on span "Save" at bounding box center [442, 616] width 658 height 19
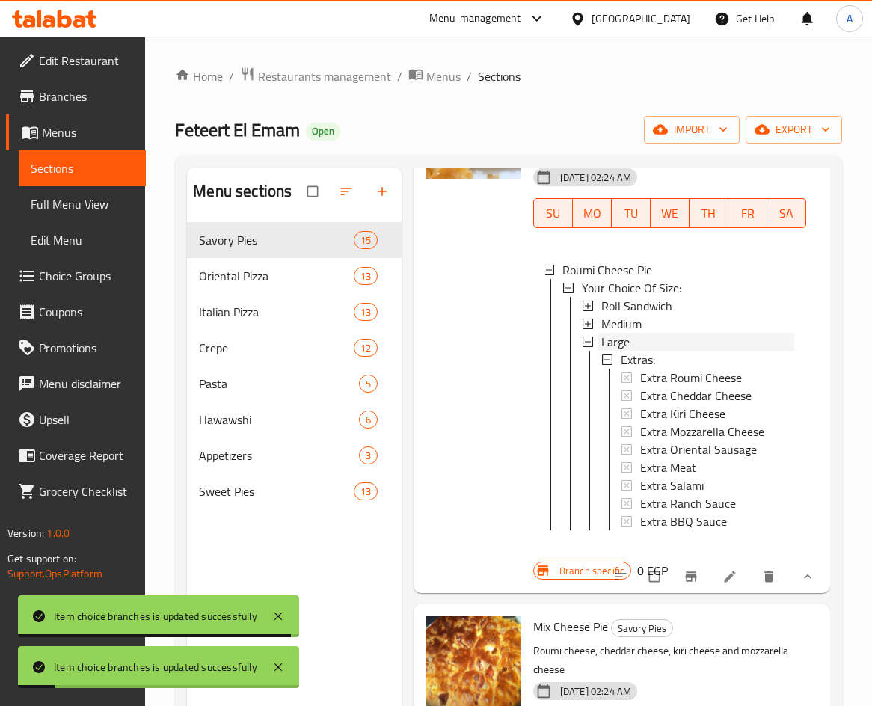
click at [648, 345] on div "Large" at bounding box center [697, 342] width 193 height 18
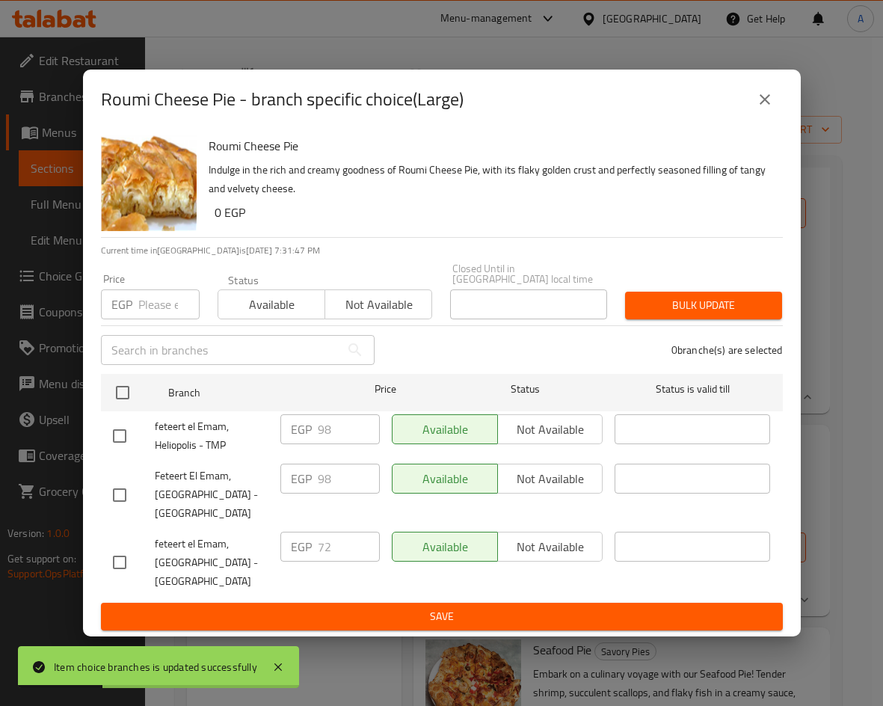
click at [113, 438] on input "checkbox" at bounding box center [119, 435] width 31 height 31
checkbox input "true"
drag, startPoint x: 347, startPoint y: 423, endPoint x: 265, endPoint y: 413, distance: 82.8
click at [266, 415] on div "feteert el Emam, Heliopolis - TMP EGP 98 ​ Available Not available ​" at bounding box center [442, 435] width 670 height 55
type input "140"
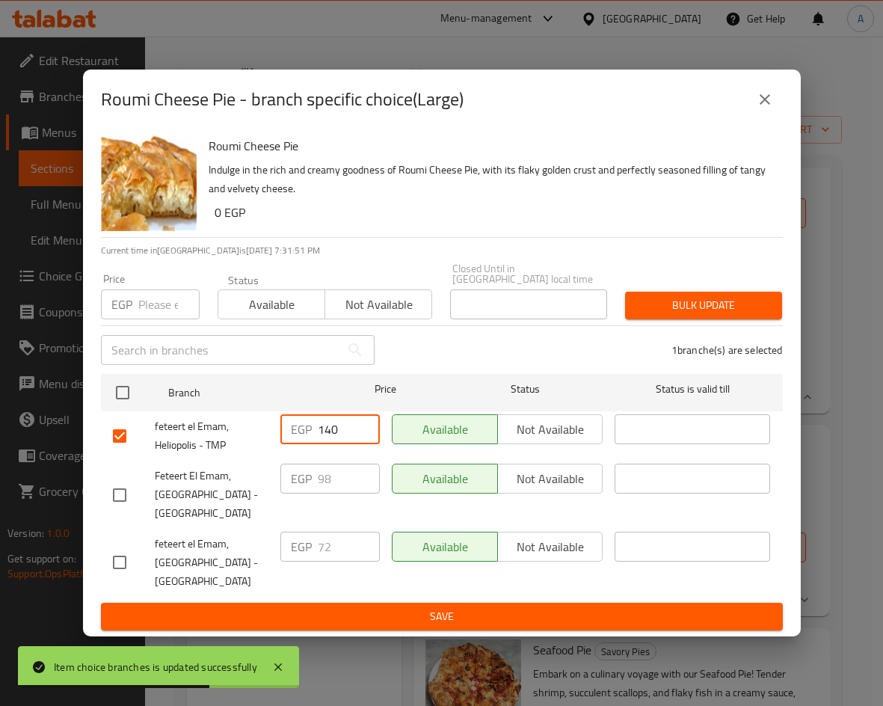
click at [415, 609] on span "Save" at bounding box center [442, 616] width 658 height 19
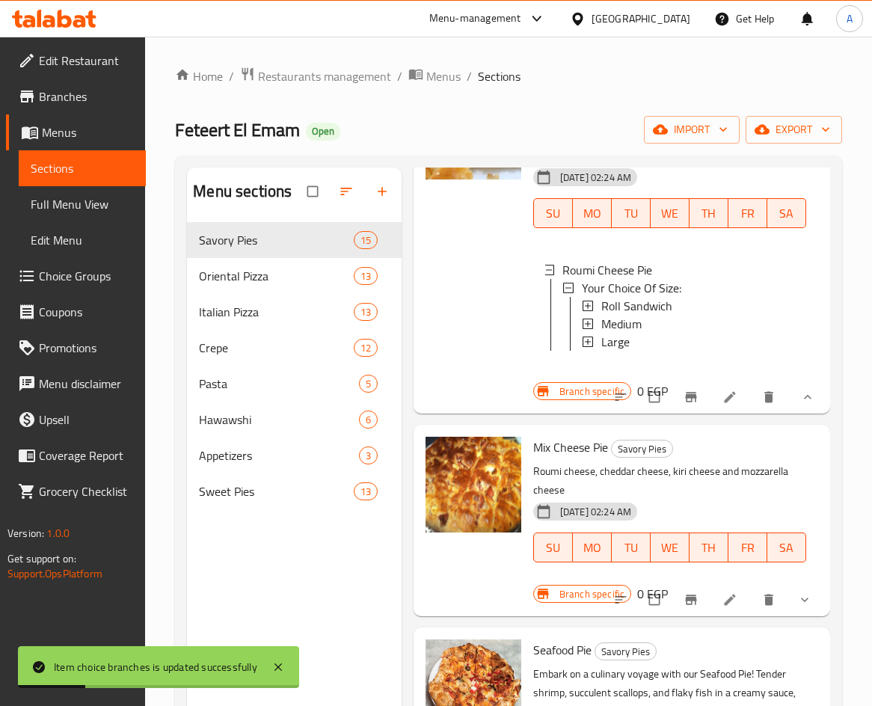
scroll to position [2684, 0]
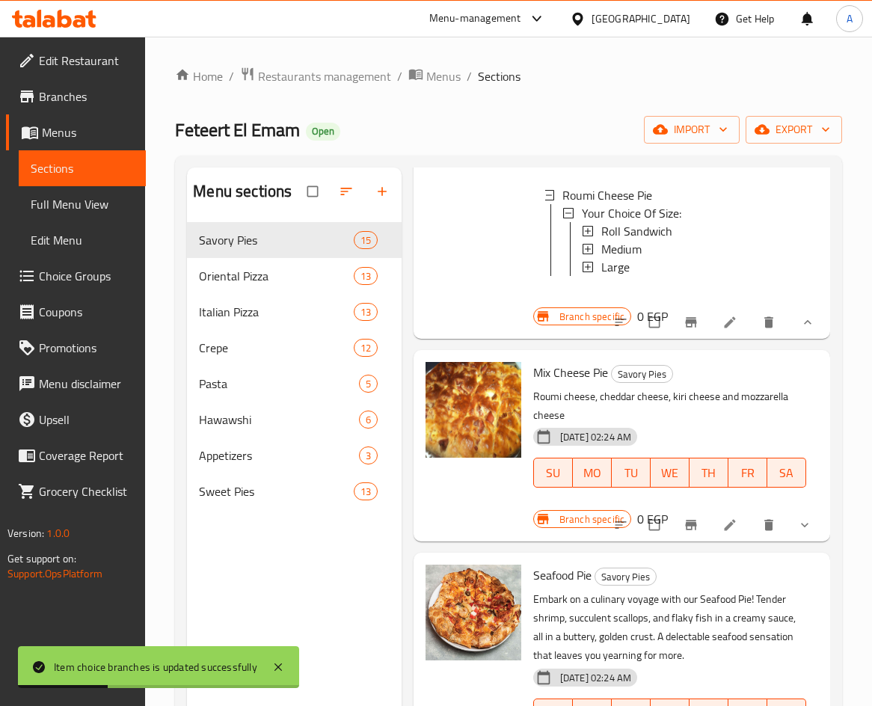
click at [795, 539] on button "show more" at bounding box center [806, 524] width 36 height 33
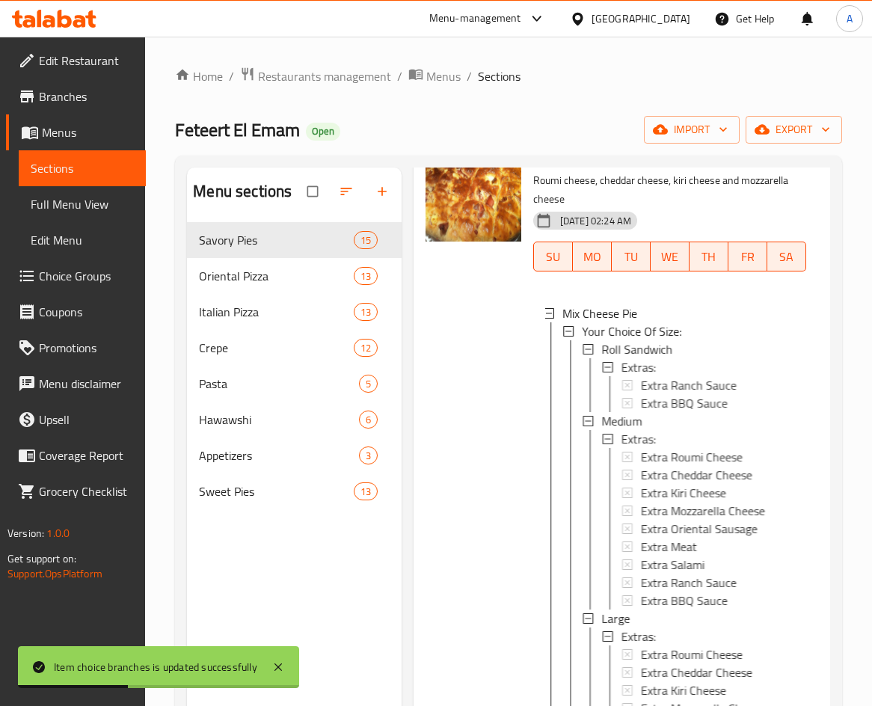
scroll to position [2908, 0]
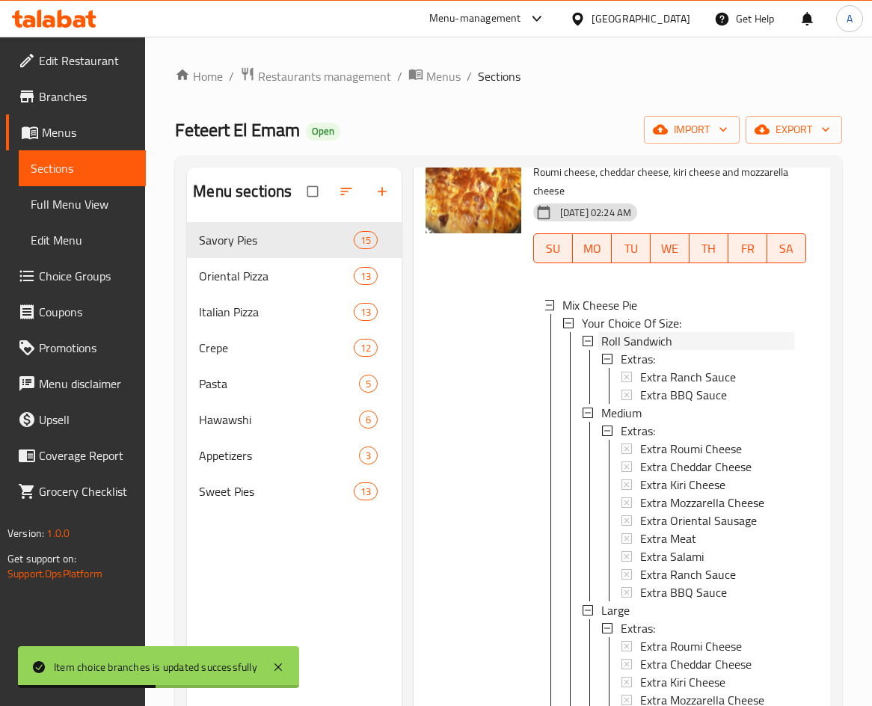
click at [662, 350] on span "Roll Sandwich" at bounding box center [636, 341] width 71 height 18
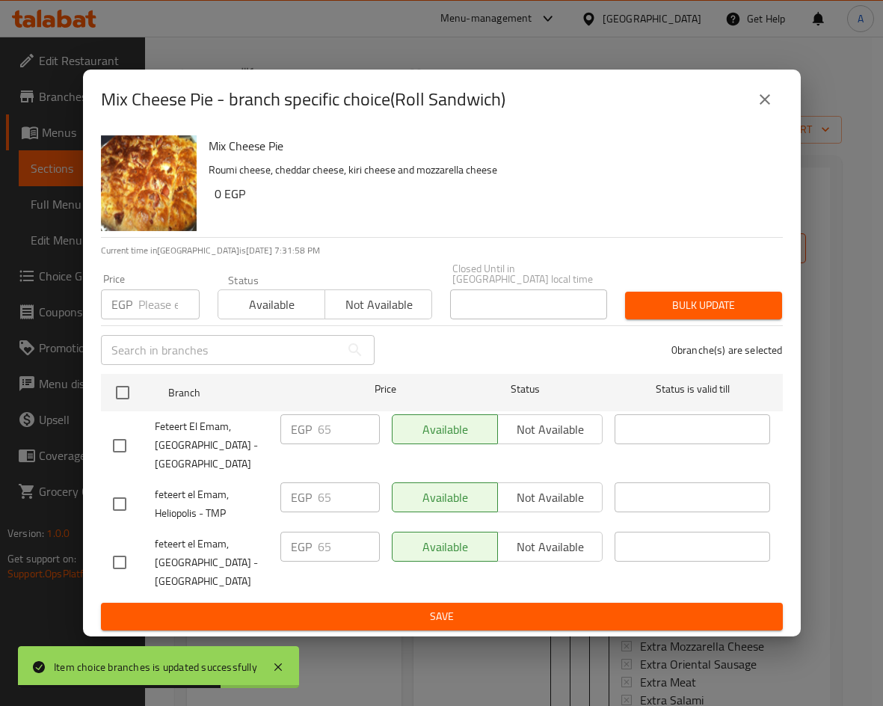
click at [116, 494] on input "checkbox" at bounding box center [119, 503] width 31 height 31
checkbox input "true"
drag, startPoint x: 337, startPoint y: 493, endPoint x: 281, endPoint y: 487, distance: 56.4
click at [281, 487] on div "EGP 65 ​" at bounding box center [329, 497] width 99 height 30
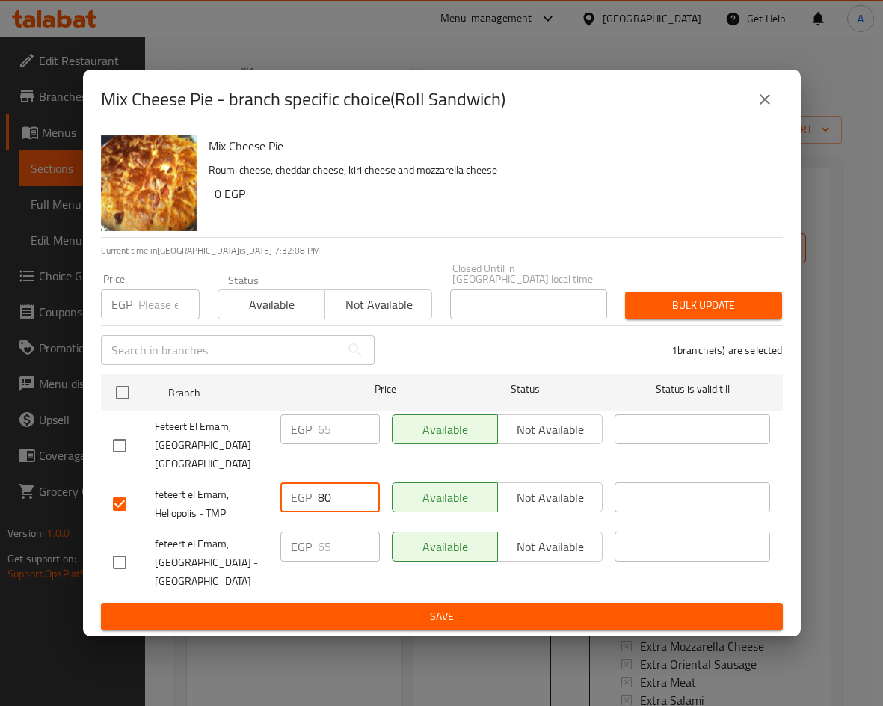
type input "80"
click at [370, 596] on ul "Branch Price Status Status is valid till Feteert El Emam, Heliopolis - Mahkama …" at bounding box center [442, 485] width 682 height 235
click at [379, 607] on span "Save" at bounding box center [442, 616] width 658 height 19
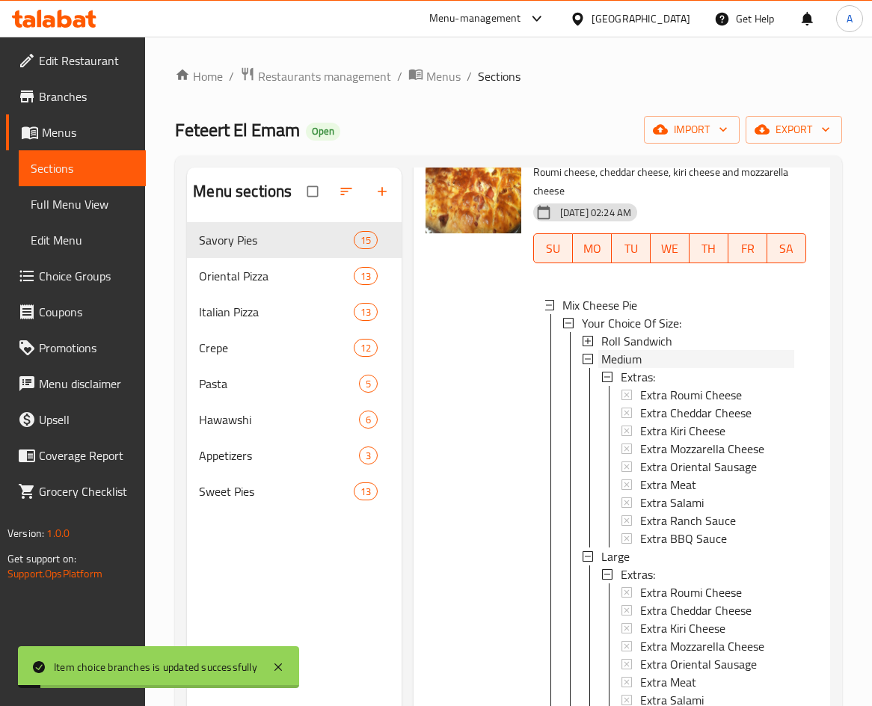
click at [639, 368] on span "Medium" at bounding box center [621, 359] width 40 height 18
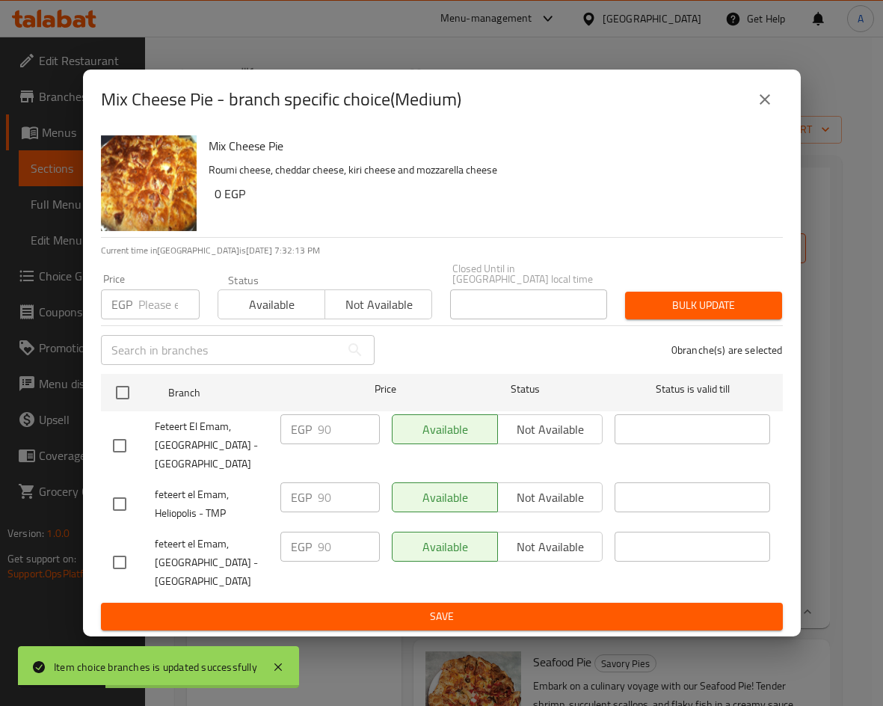
click at [123, 494] on input "checkbox" at bounding box center [119, 503] width 31 height 31
checkbox input "true"
drag, startPoint x: 342, startPoint y: 497, endPoint x: 275, endPoint y: 487, distance: 67.4
click at [275, 487] on div "EGP 90 ​" at bounding box center [329, 503] width 111 height 55
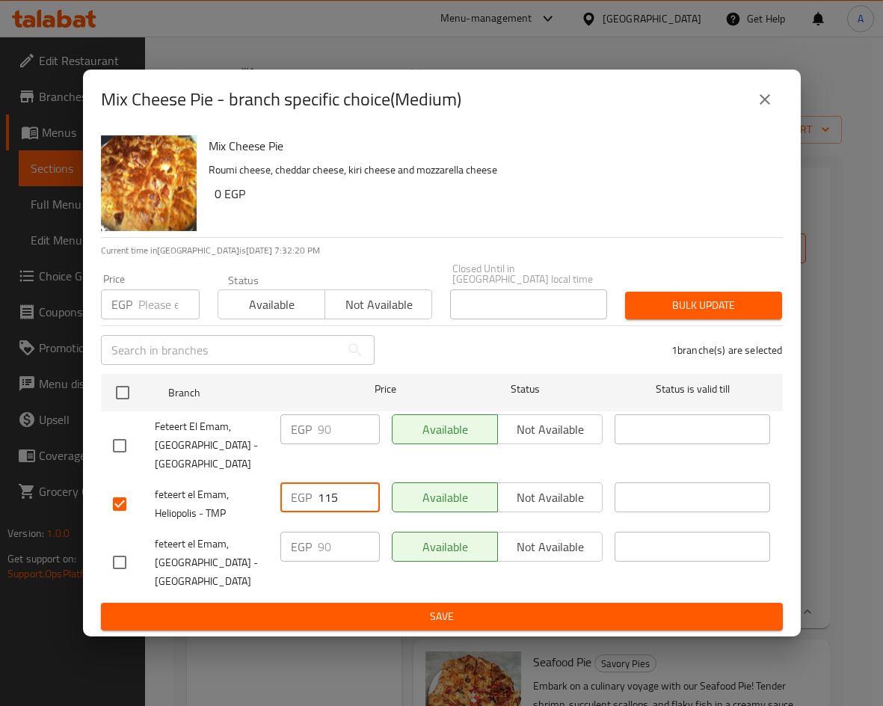
type input "115"
click at [416, 607] on span "Save" at bounding box center [442, 616] width 658 height 19
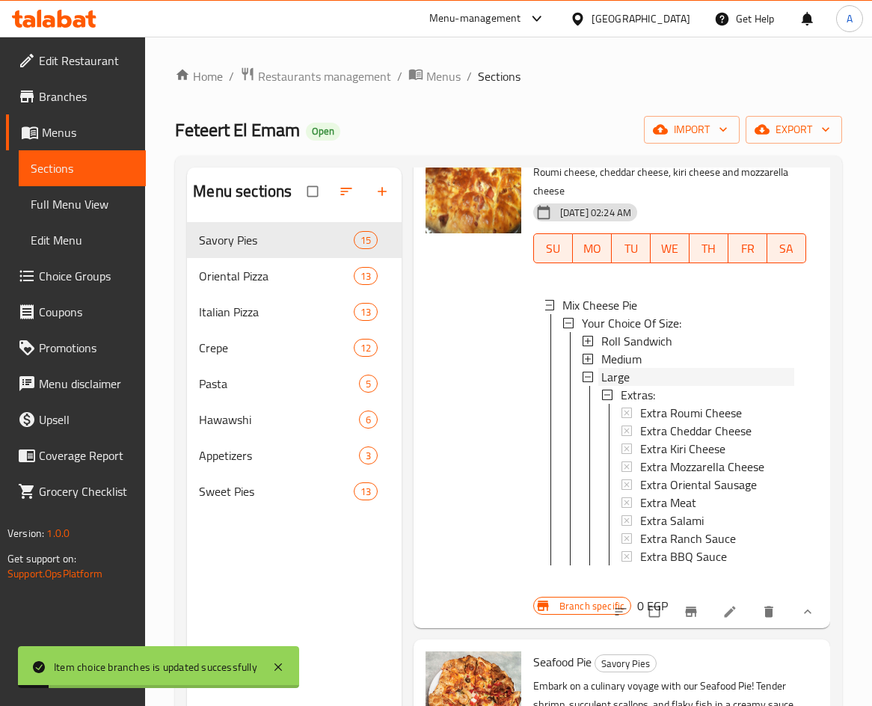
click at [634, 386] on div "Large" at bounding box center [697, 377] width 193 height 18
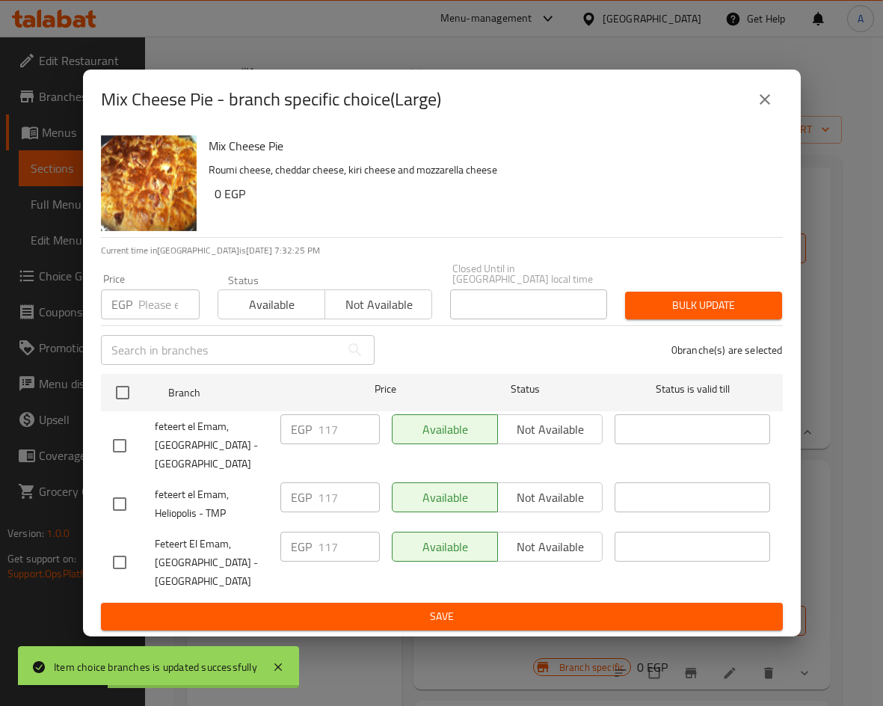
click at [122, 496] on input "checkbox" at bounding box center [119, 503] width 31 height 31
checkbox input "true"
drag, startPoint x: 342, startPoint y: 490, endPoint x: 268, endPoint y: 490, distance: 73.3
click at [268, 490] on div "feteert el Emam, Heliopolis - TMP EGP 117 ​ Available Not available ​" at bounding box center [442, 503] width 670 height 55
type input "140"
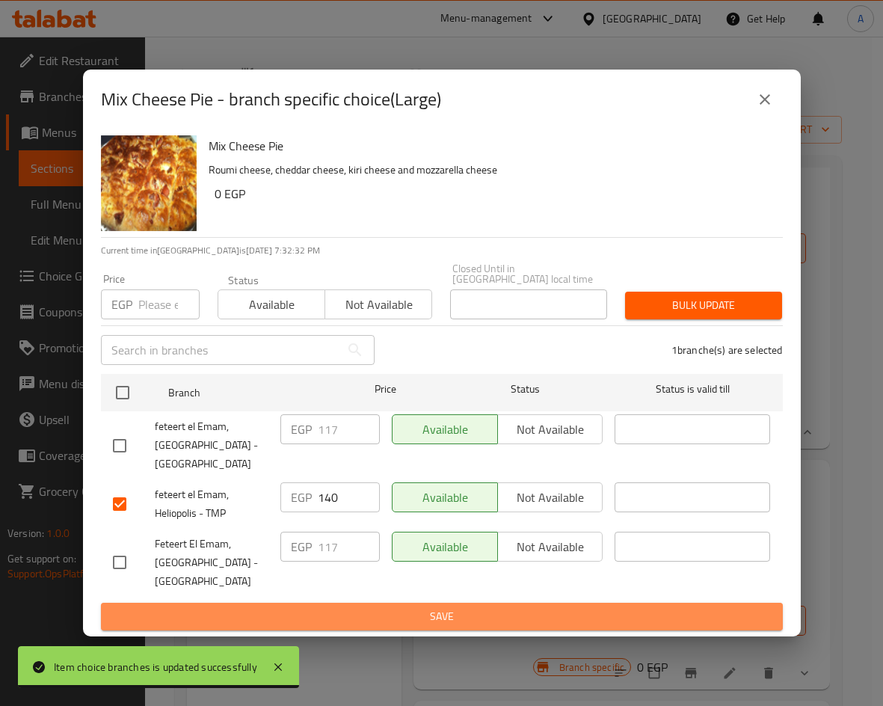
click at [531, 615] on span "Save" at bounding box center [442, 616] width 658 height 19
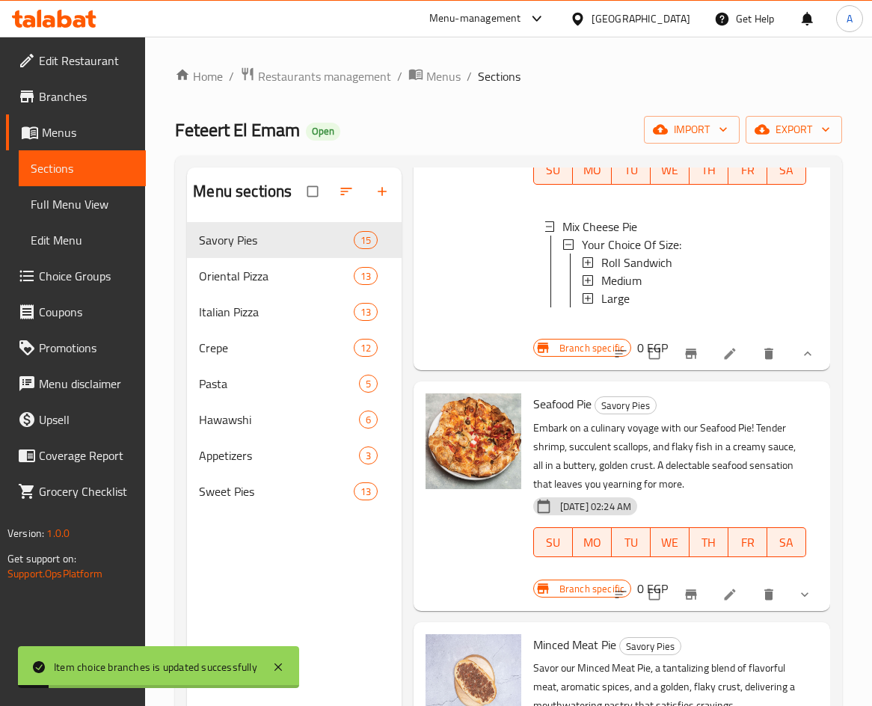
scroll to position [3057, 0]
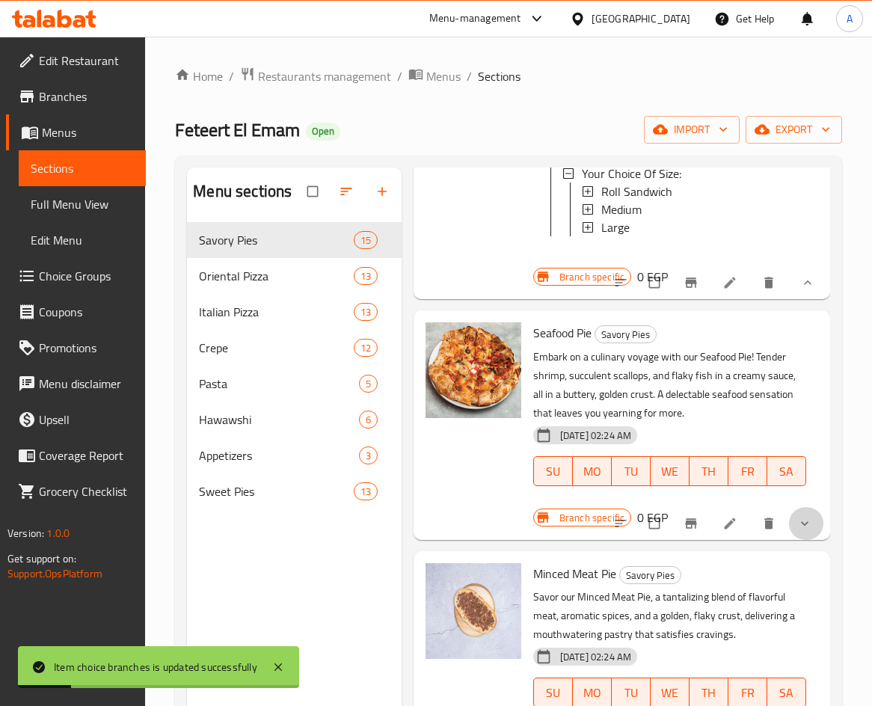
click at [797, 540] on button "show more" at bounding box center [806, 523] width 36 height 33
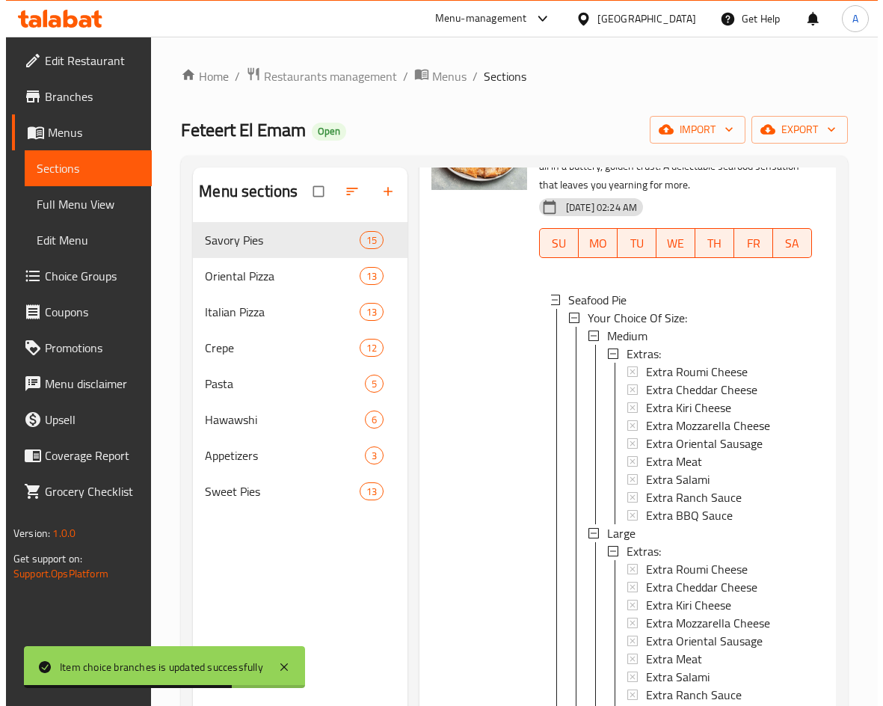
scroll to position [3282, 0]
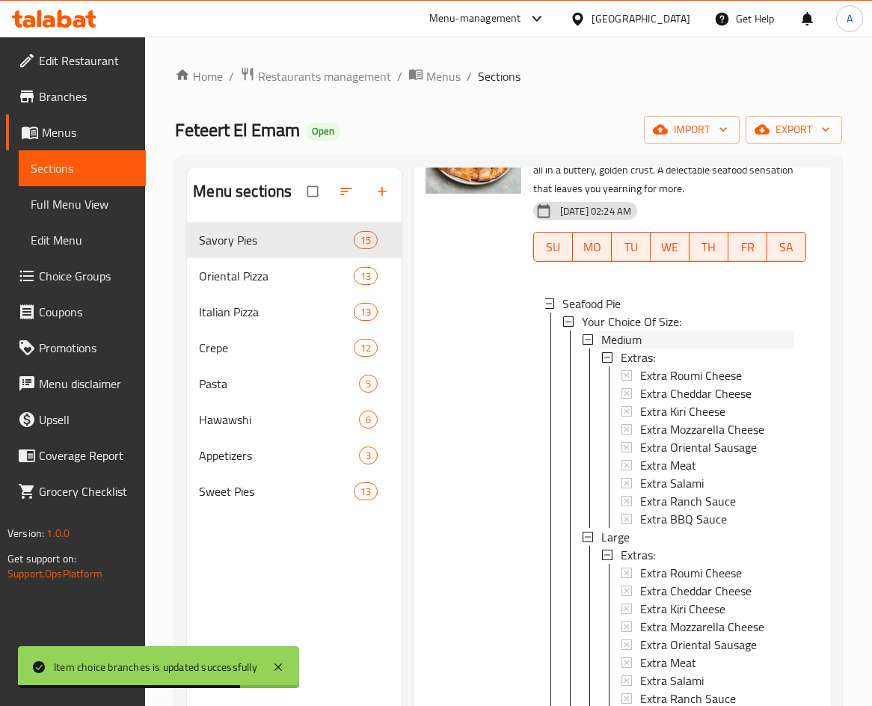
click at [654, 348] on div "Medium" at bounding box center [697, 339] width 193 height 18
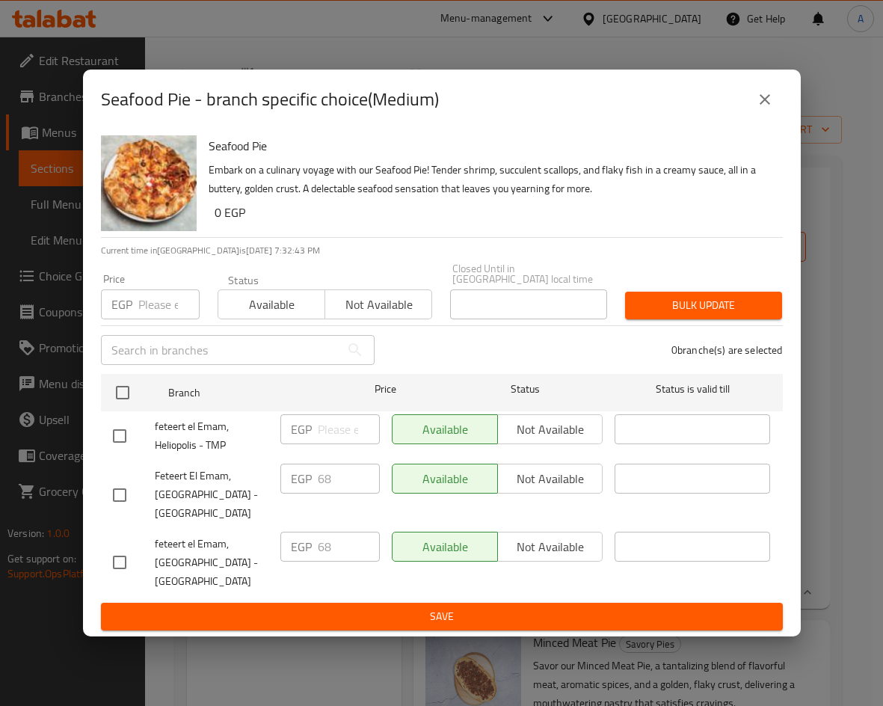
click at [114, 434] on input "checkbox" at bounding box center [119, 435] width 31 height 31
checkbox input "true"
click at [345, 422] on input "number" at bounding box center [349, 429] width 62 height 30
type input "100"
click at [486, 607] on span "Save" at bounding box center [442, 616] width 658 height 19
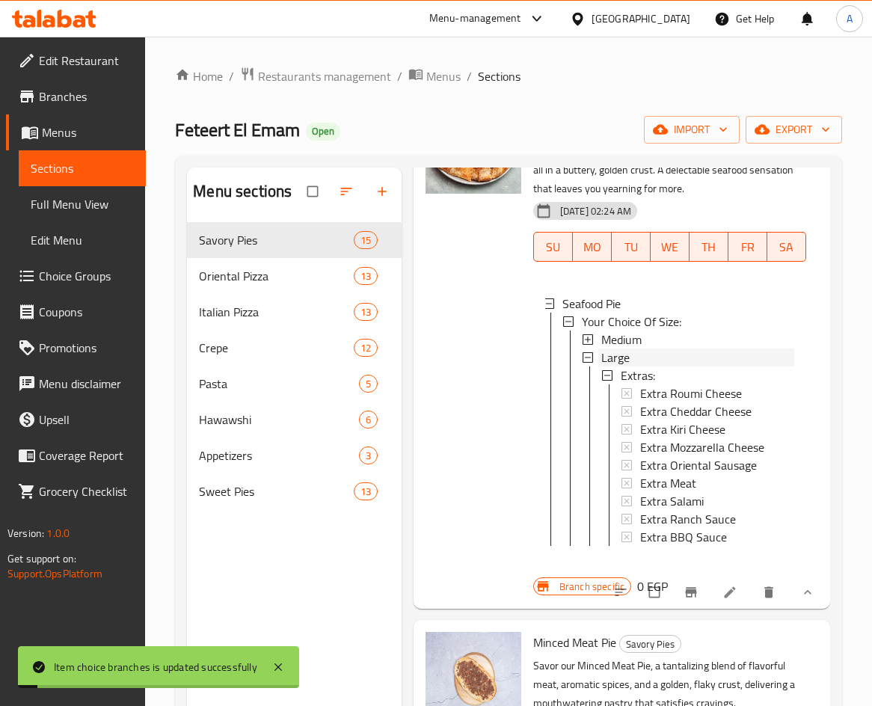
click at [639, 366] on div "Large" at bounding box center [697, 357] width 193 height 18
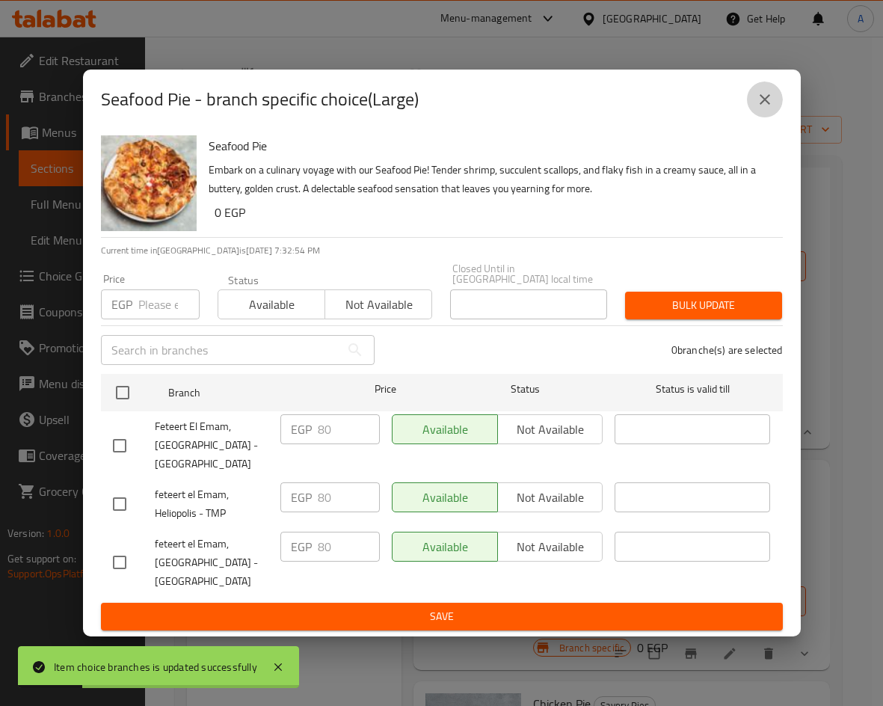
click at [773, 108] on icon "close" at bounding box center [765, 99] width 18 height 18
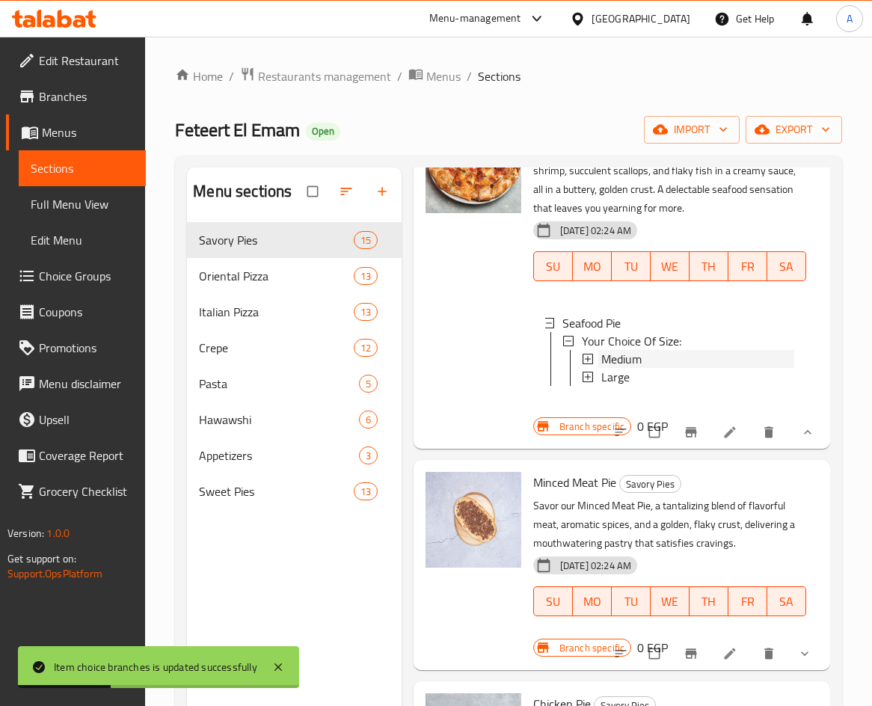
click at [627, 368] on span "Medium" at bounding box center [621, 359] width 40 height 18
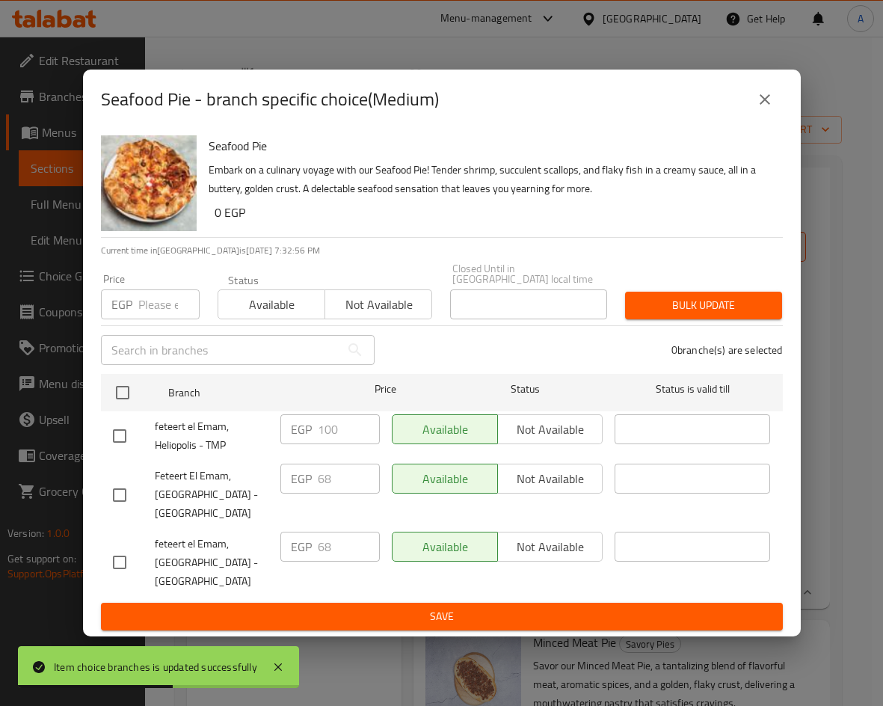
click at [109, 437] on input "checkbox" at bounding box center [119, 435] width 31 height 31
checkbox input "true"
drag, startPoint x: 339, startPoint y: 422, endPoint x: 241, endPoint y: 414, distance: 98.2
click at [241, 414] on div "feteert el Emam, Heliopolis - TMP EGP 100 ​ Available Not available ​" at bounding box center [442, 435] width 670 height 55
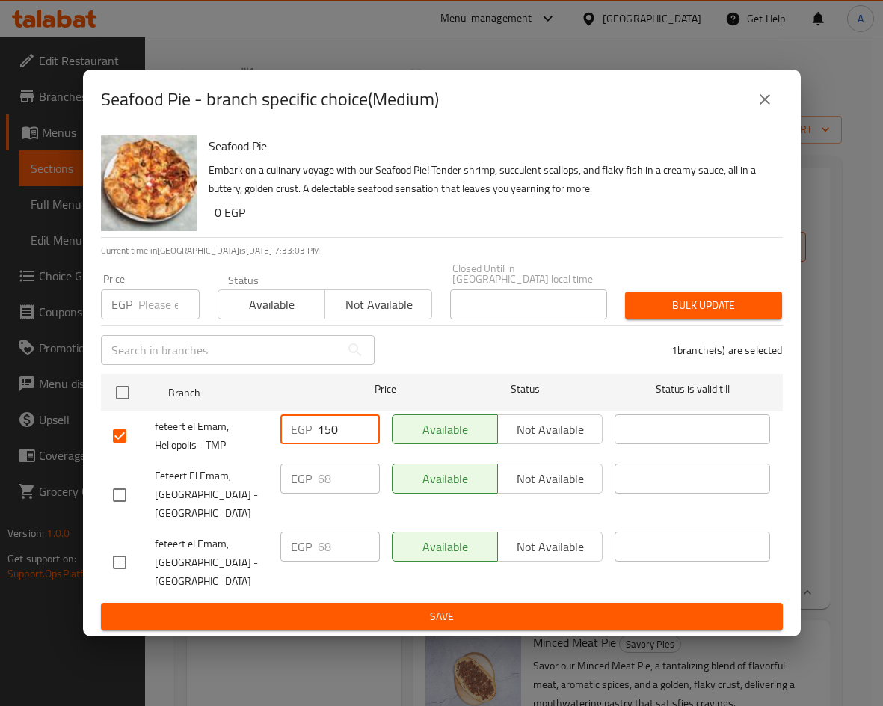
type input "150"
click at [518, 609] on span "Save" at bounding box center [442, 616] width 658 height 19
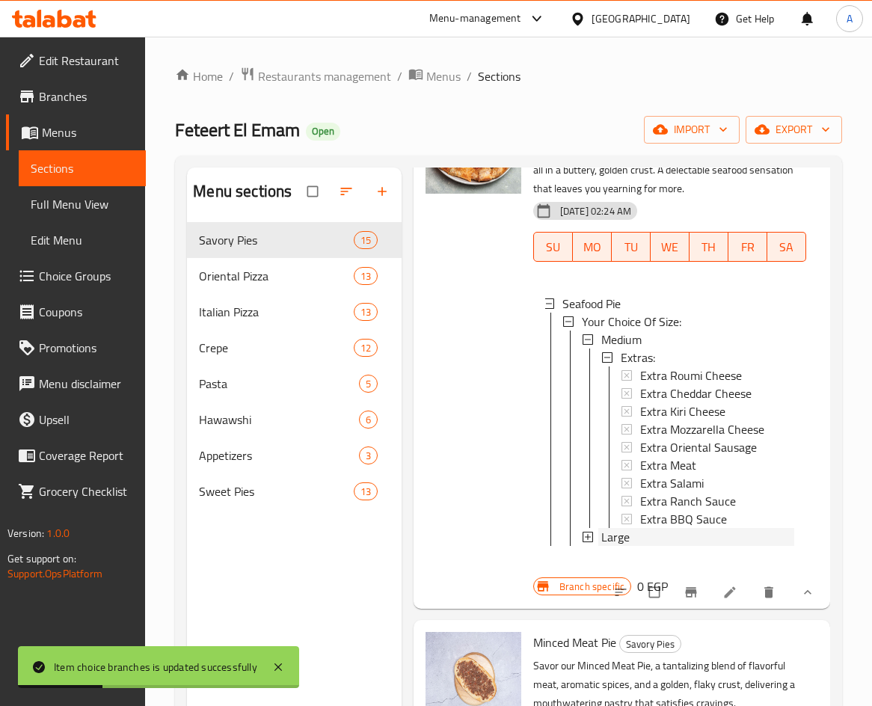
click at [621, 546] on span "Large" at bounding box center [615, 537] width 28 height 18
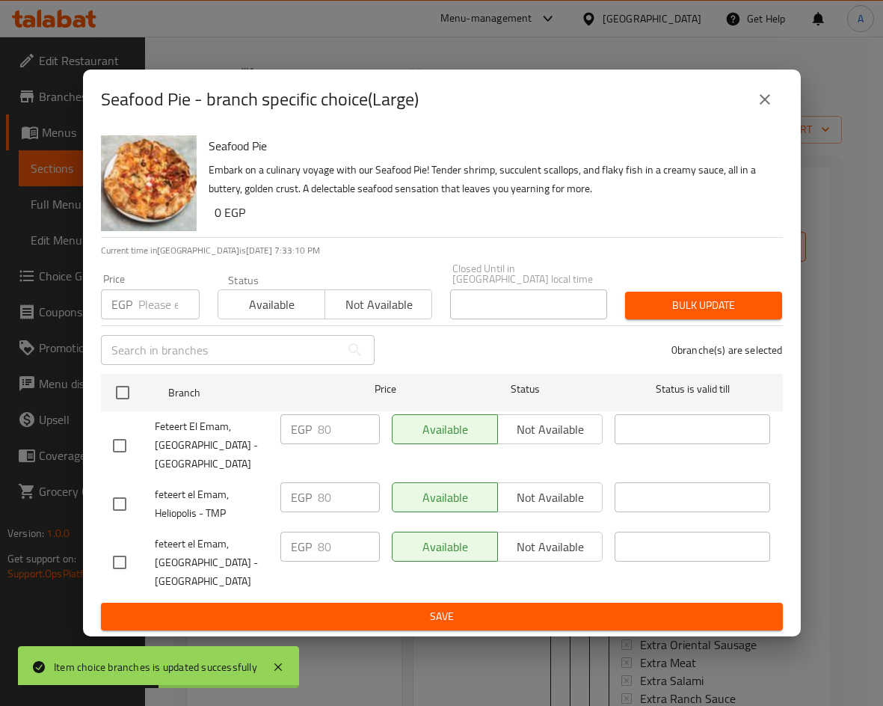
click at [123, 489] on input "checkbox" at bounding box center [119, 503] width 31 height 31
checkbox input "true"
drag, startPoint x: 338, startPoint y: 491, endPoint x: 279, endPoint y: 493, distance: 59.1
click at [280, 493] on div "EGP 80 ​" at bounding box center [329, 497] width 99 height 30
type input "200"
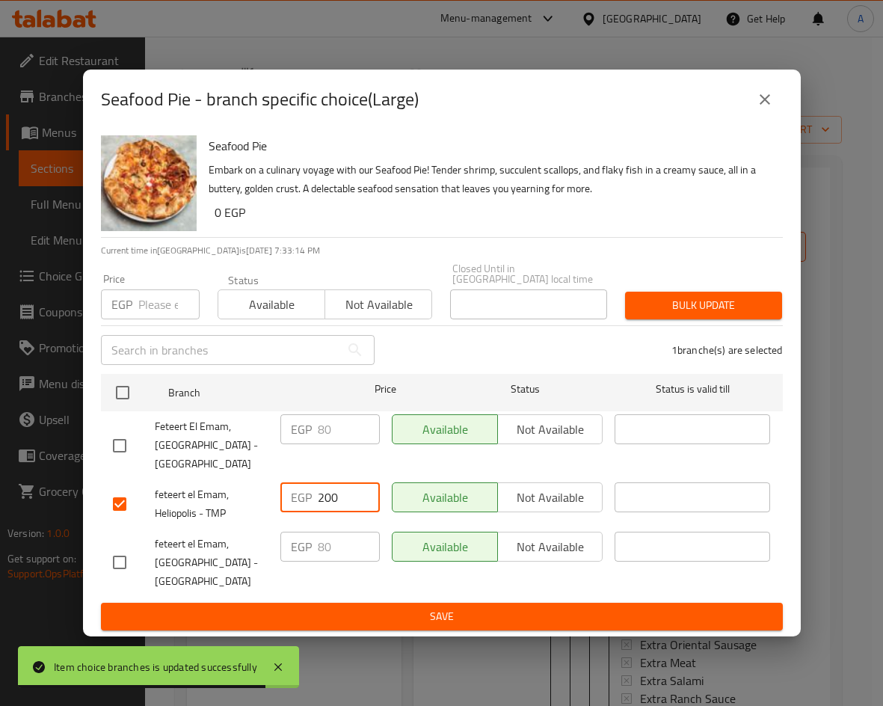
click at [377, 621] on button "Save" at bounding box center [442, 617] width 682 height 28
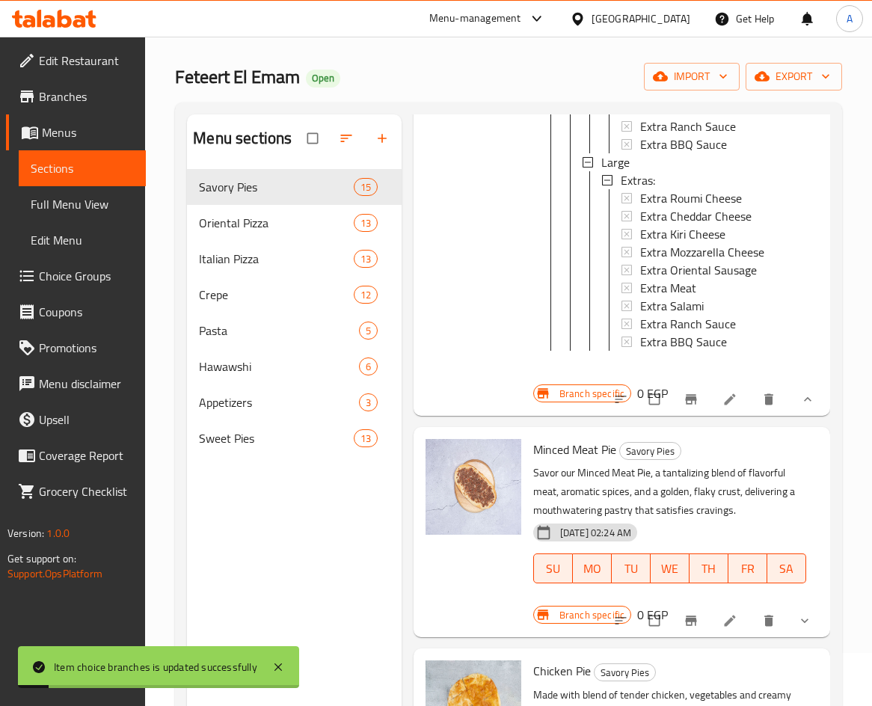
scroll to position [3677, 0]
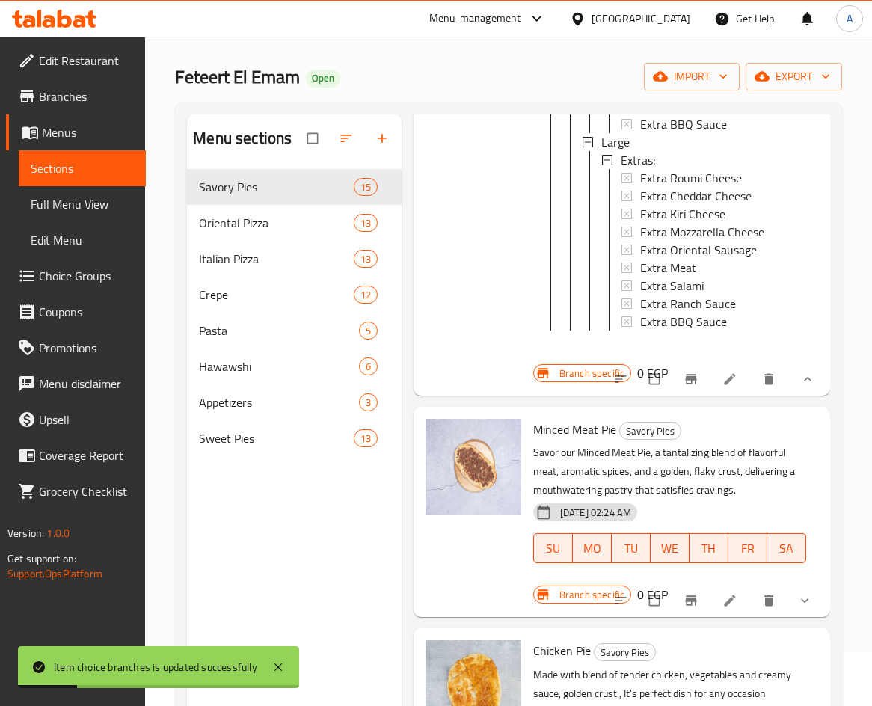
click at [722, 379] on li at bounding box center [731, 379] width 42 height 24
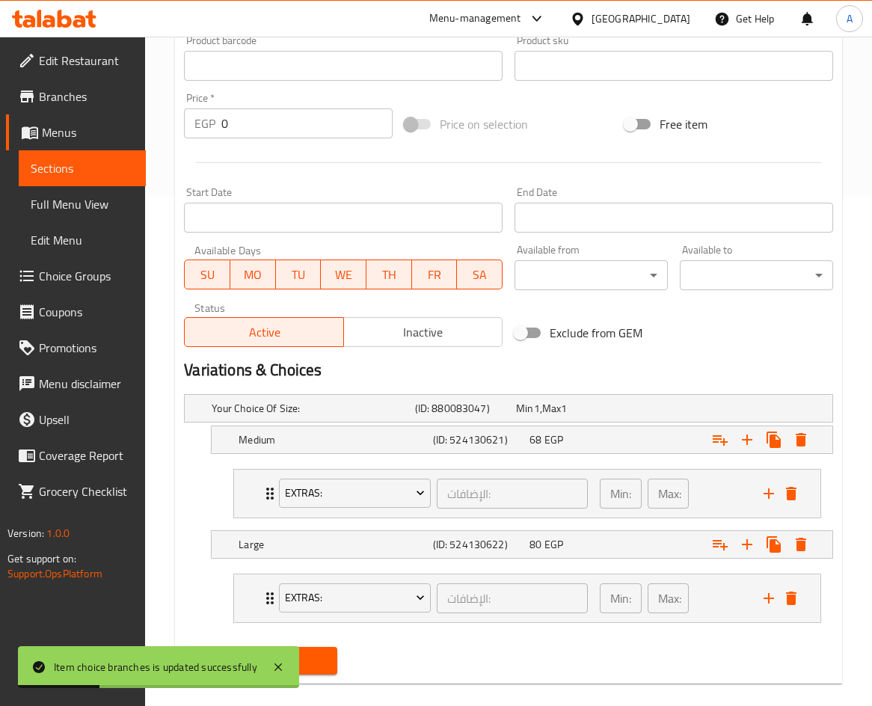
scroll to position [529, 0]
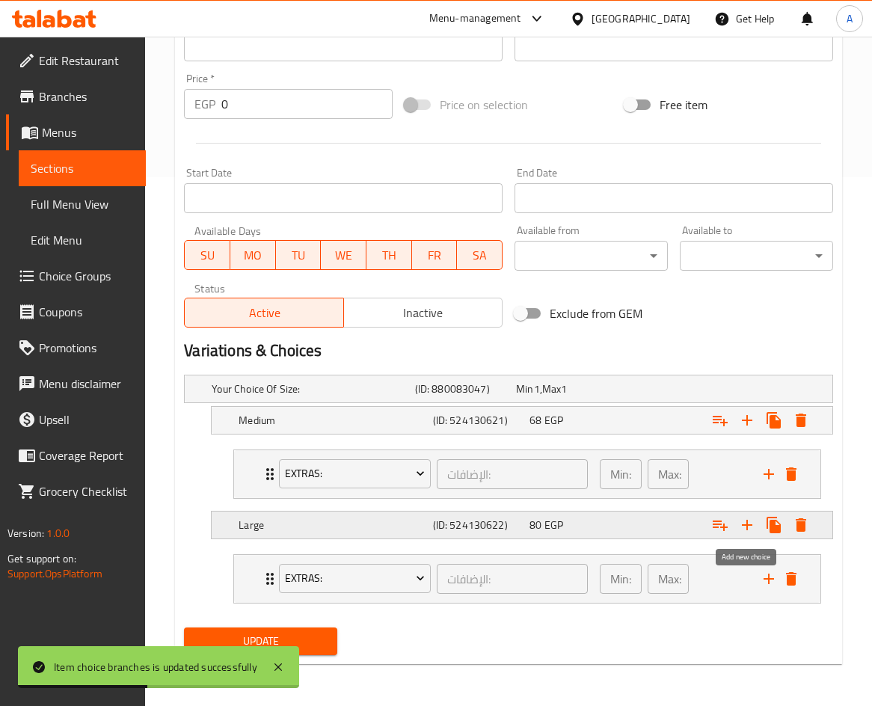
click at [750, 529] on icon "Expand" at bounding box center [747, 525] width 18 height 18
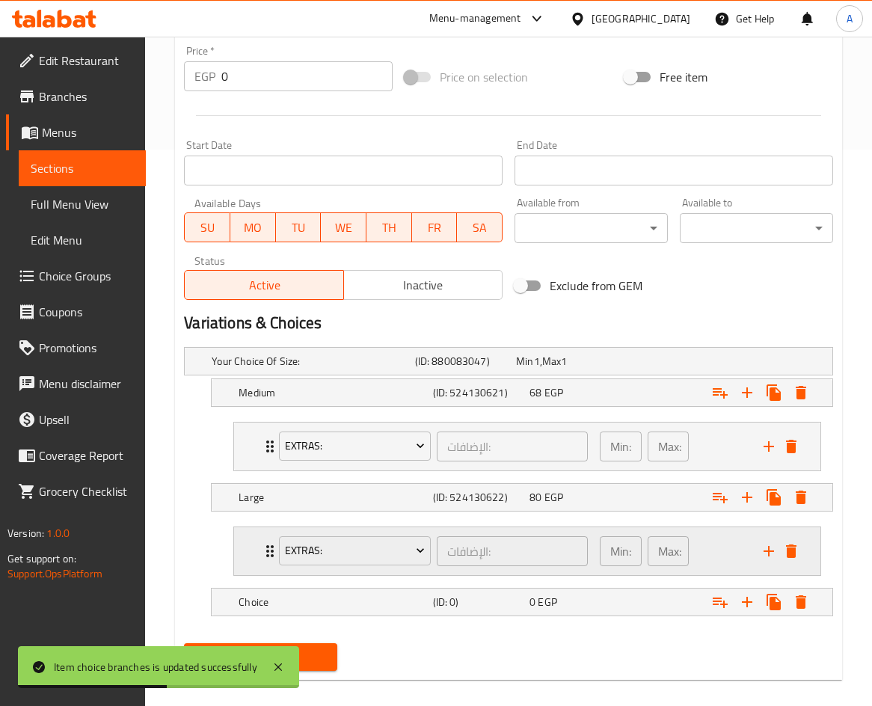
scroll to position [572, 0]
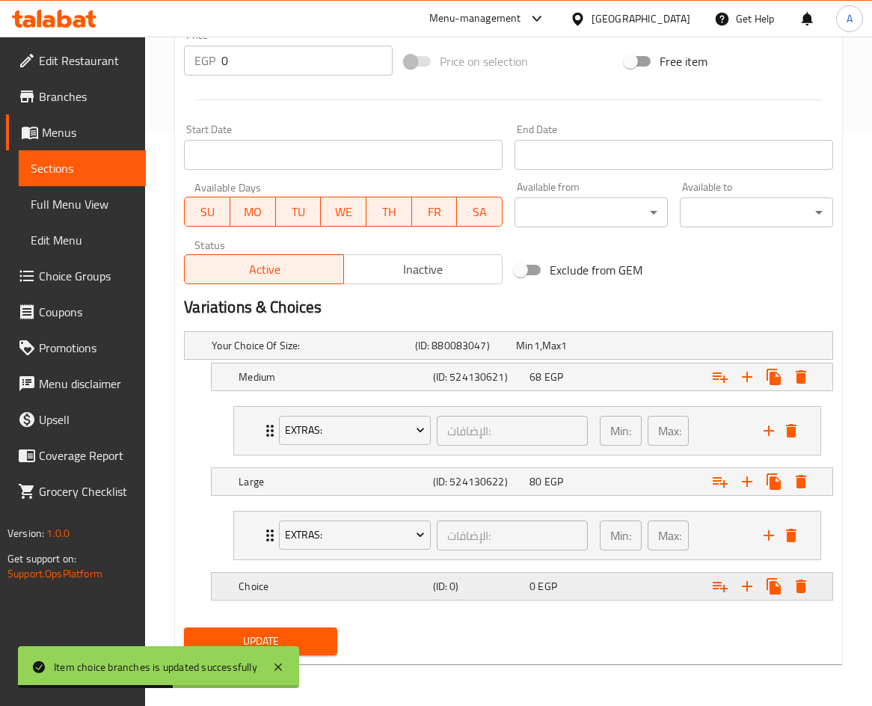
click at [611, 587] on div "0 EGP" at bounding box center [574, 586] width 91 height 15
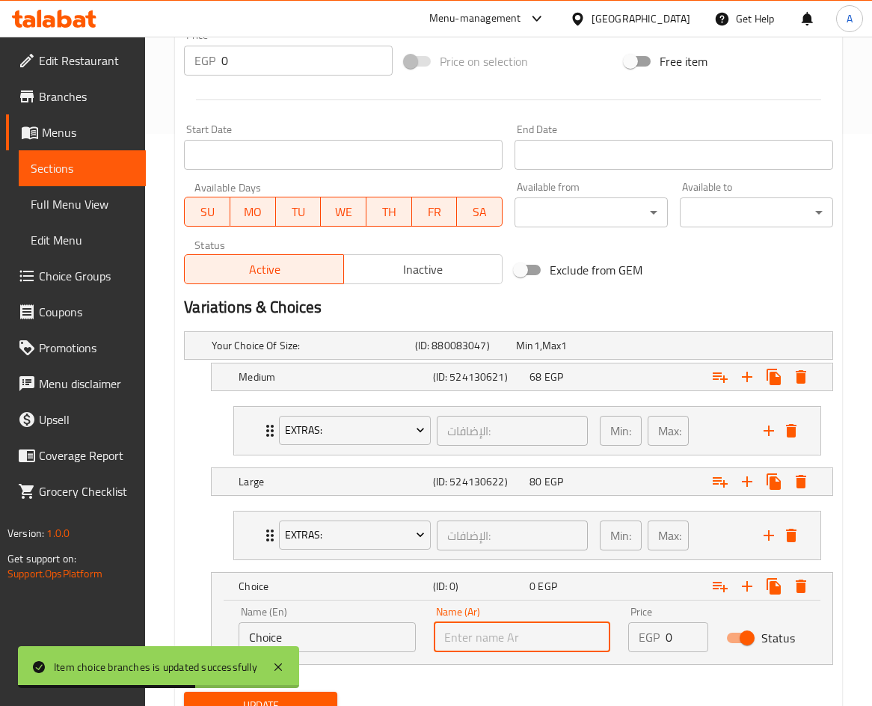
click at [512, 640] on input "text" at bounding box center [522, 637] width 177 height 30
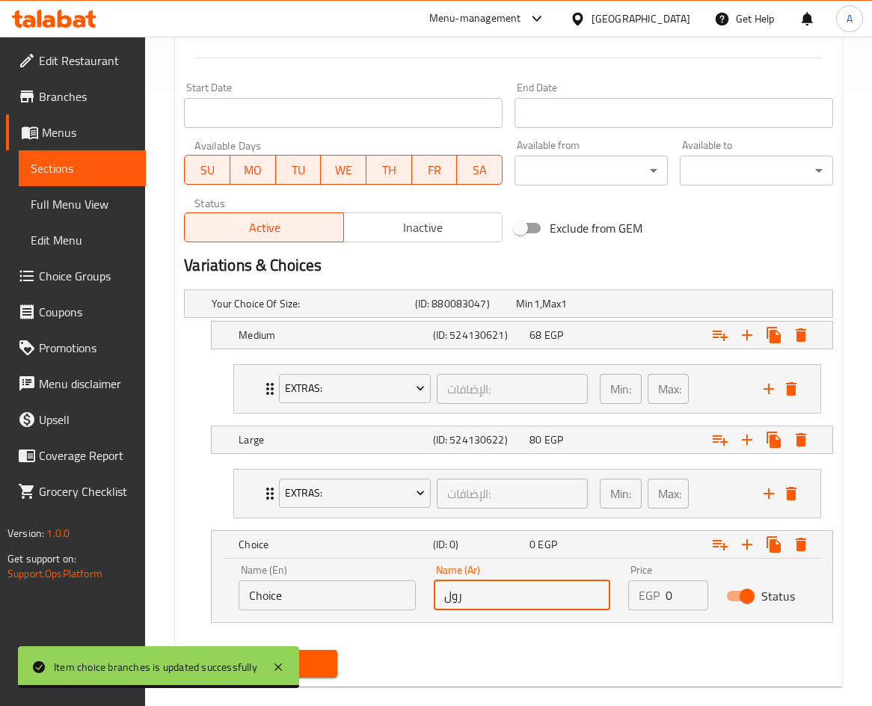
scroll to position [636, 0]
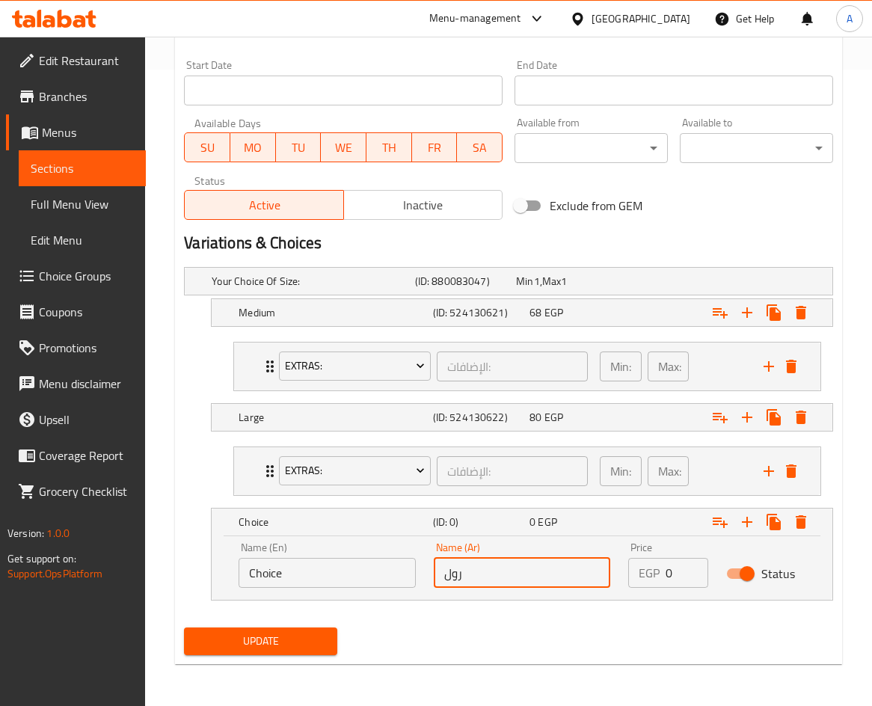
type input "رول"
click at [343, 571] on input "Choice" at bounding box center [327, 573] width 177 height 30
click at [342, 571] on input "Choice" at bounding box center [327, 573] width 177 height 30
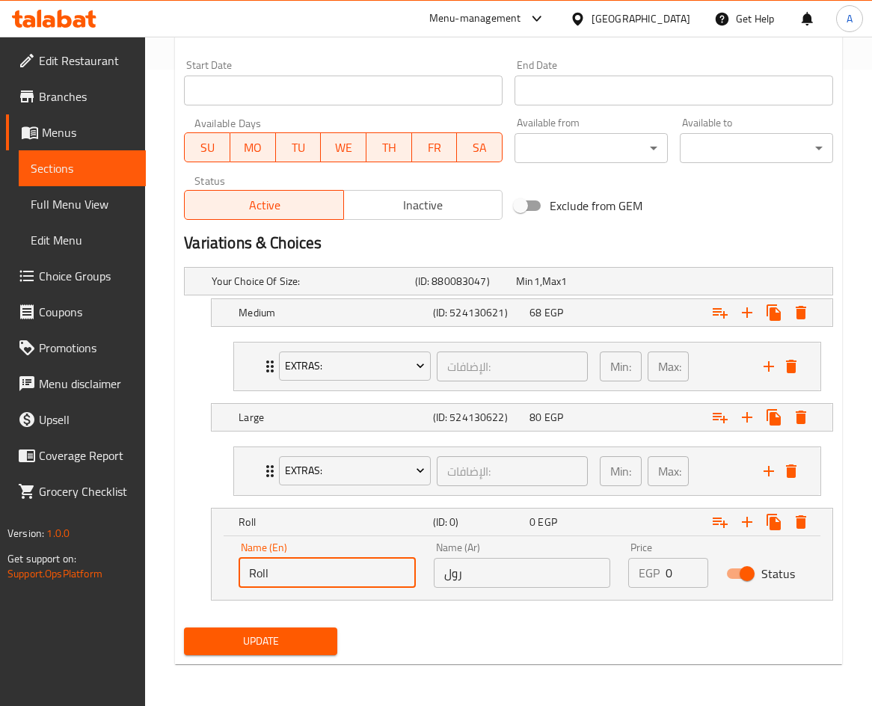
type input "Roll"
drag, startPoint x: 671, startPoint y: 573, endPoint x: 645, endPoint y: 569, distance: 26.4
click at [645, 569] on div "EGP 0 Price" at bounding box center [667, 573] width 79 height 30
type input "100"
click at [301, 633] on span "Update" at bounding box center [260, 641] width 129 height 19
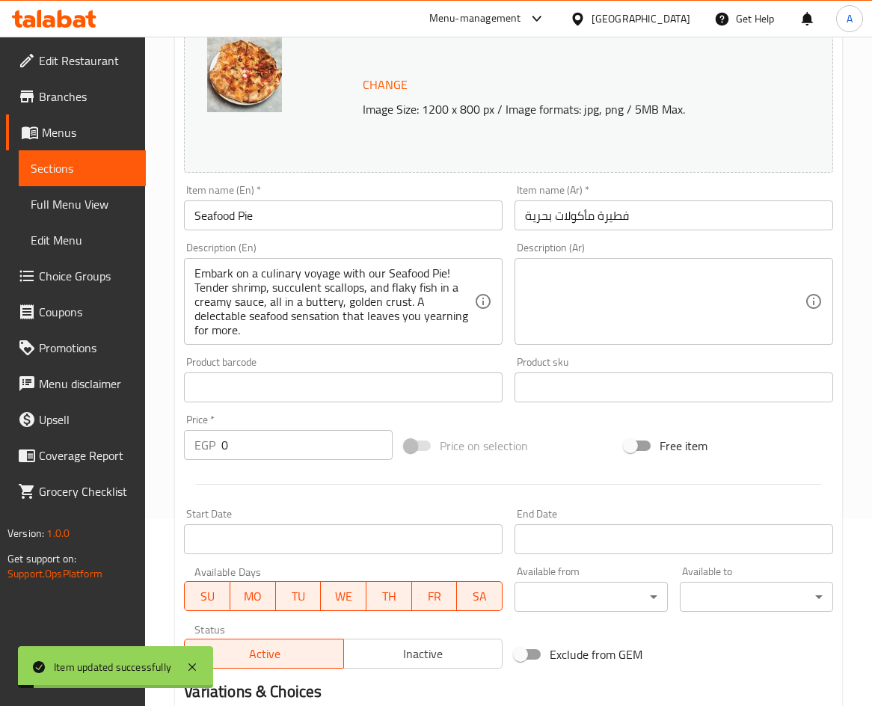
scroll to position [0, 0]
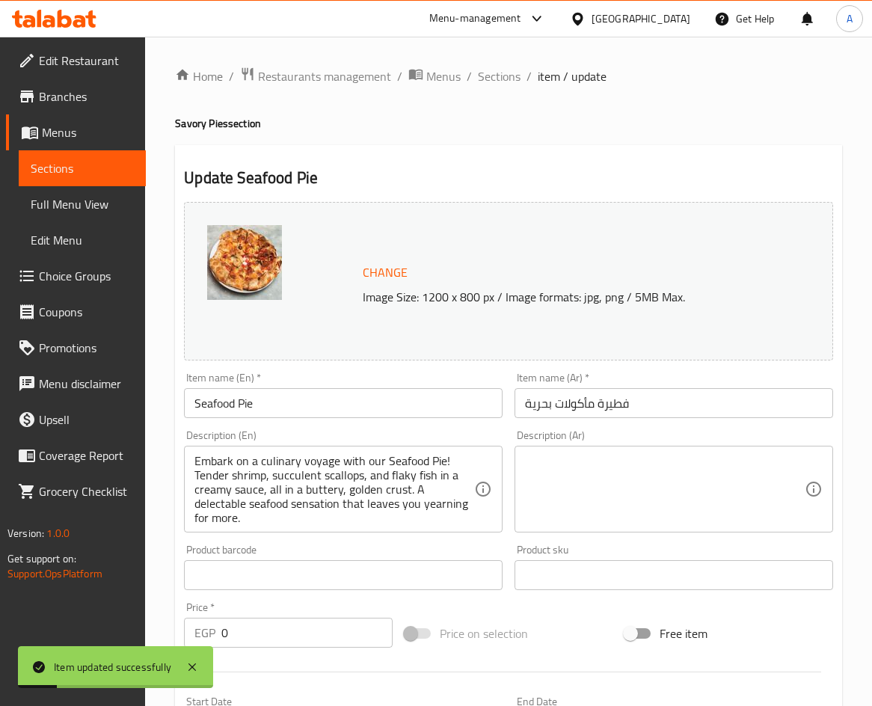
click at [257, 397] on input "Seafood Pie" at bounding box center [343, 403] width 319 height 30
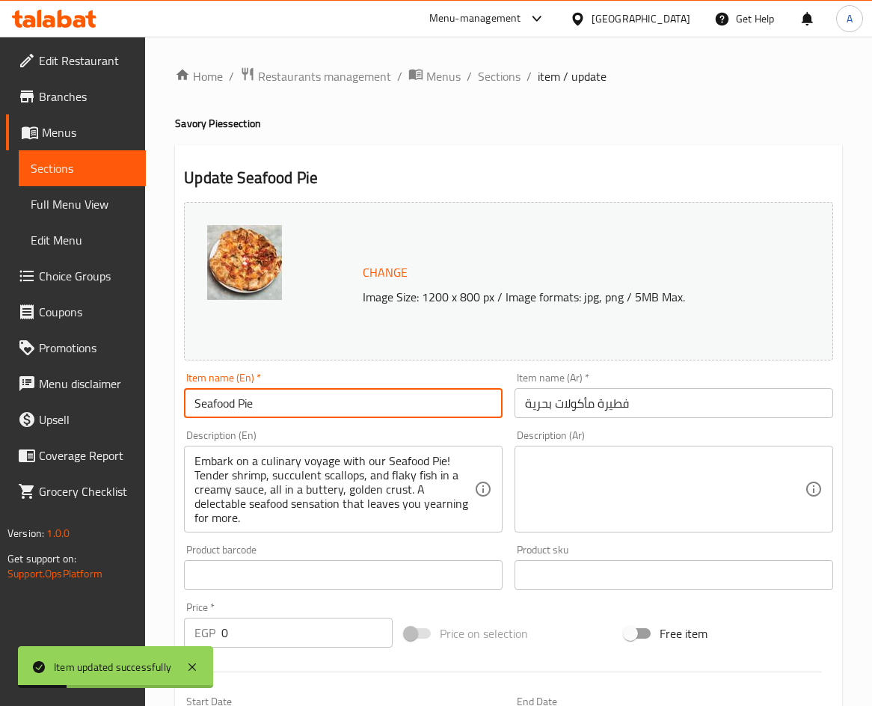
click at [257, 397] on input "Seafood Pie" at bounding box center [343, 403] width 319 height 30
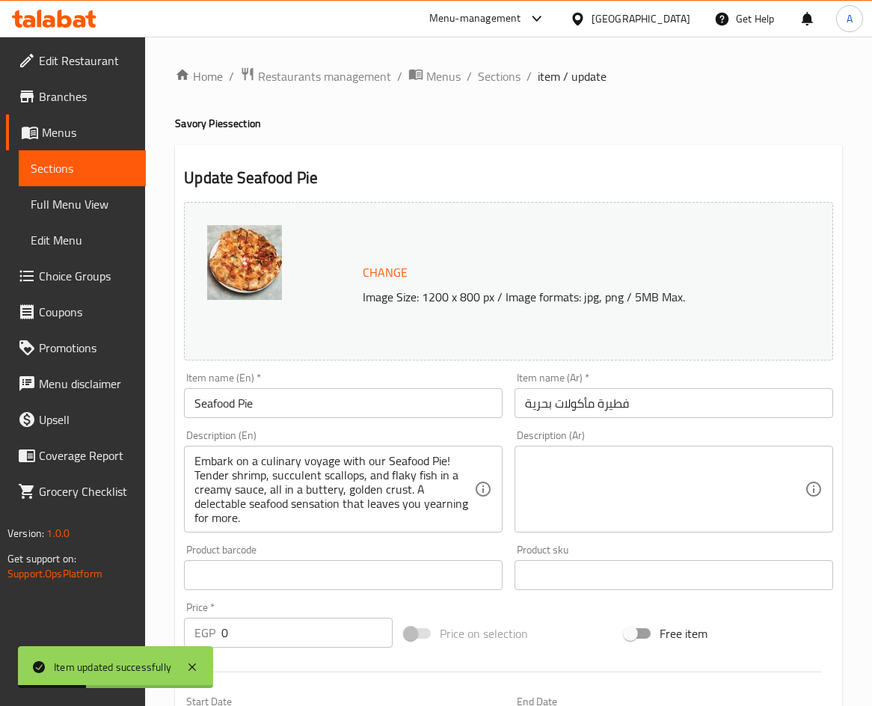
click at [502, 89] on div "Home / Restaurants management / Menus / Sections / item / update Savory Pies se…" at bounding box center [508, 690] width 667 height 1246
click at [502, 82] on span "Sections" at bounding box center [499, 76] width 43 height 18
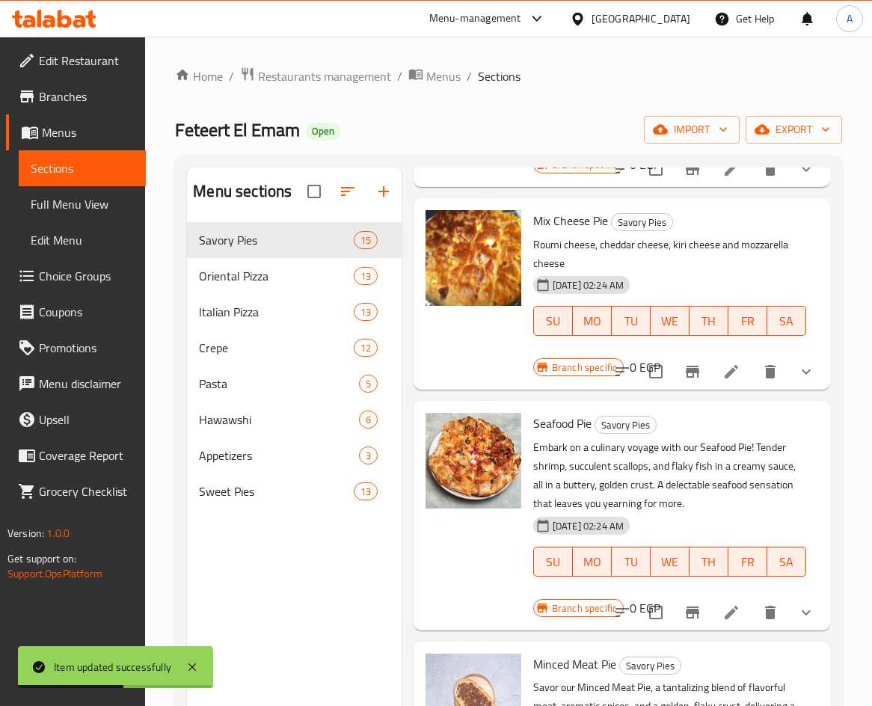
scroll to position [2346, 0]
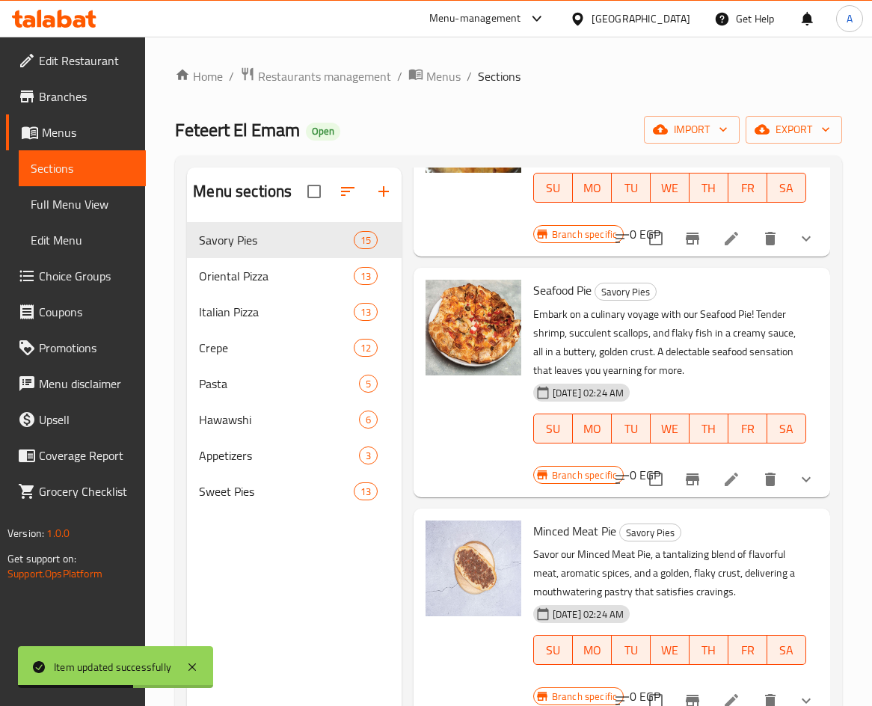
click at [809, 483] on button "show more" at bounding box center [806, 479] width 36 height 36
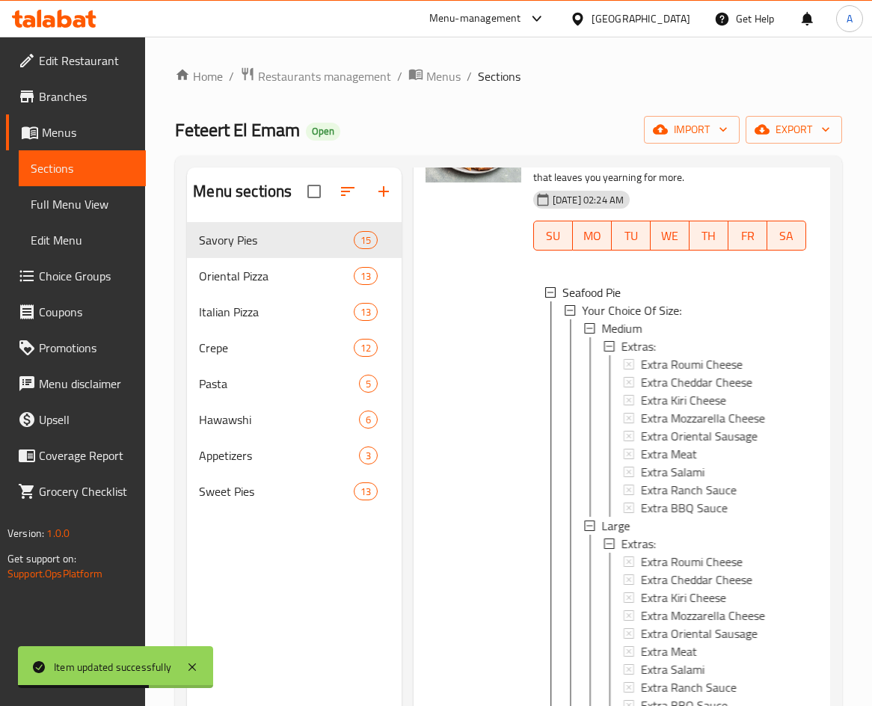
scroll to position [2645, 0]
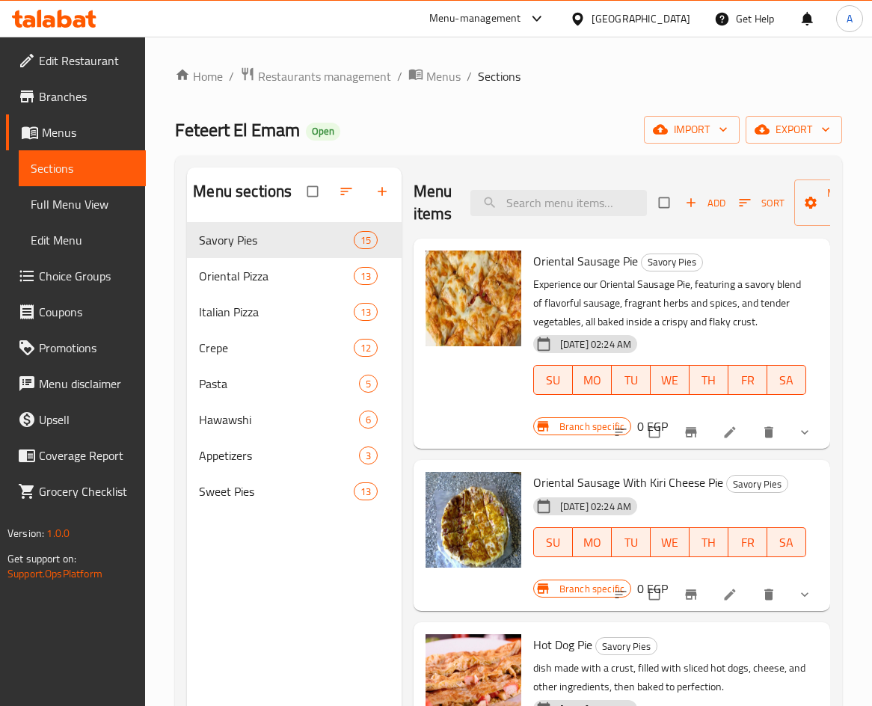
click at [516, 130] on div "Feteert El Emam Open import export" at bounding box center [508, 130] width 667 height 28
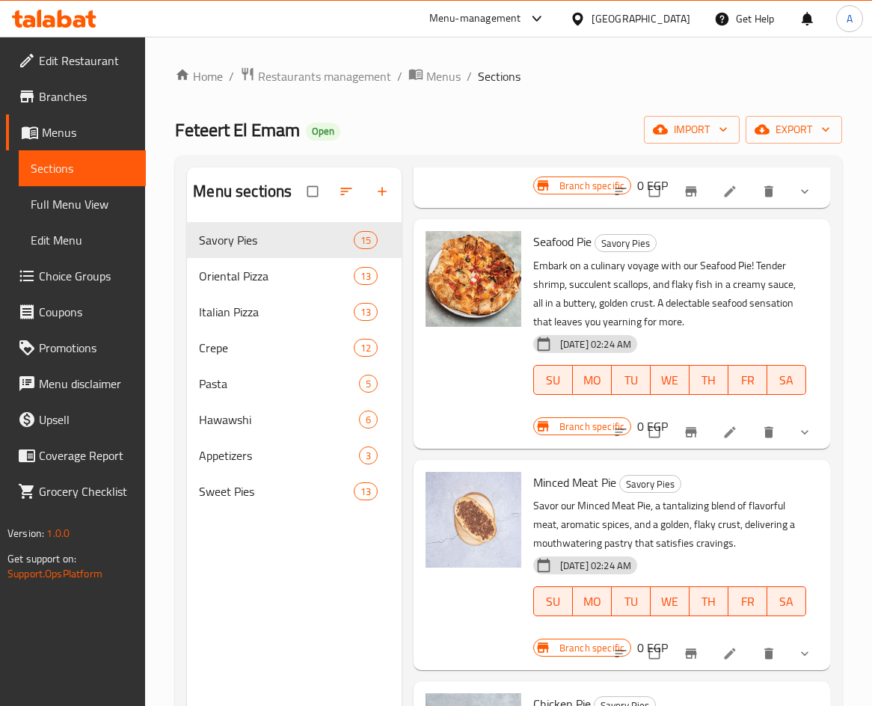
click at [802, 428] on span "show more" at bounding box center [806, 432] width 18 height 15
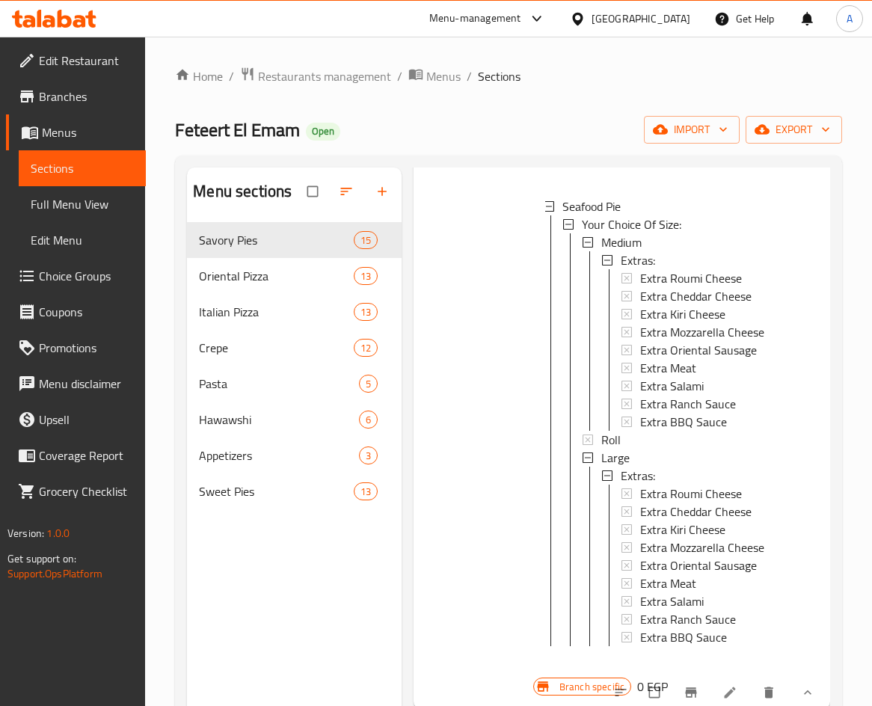
scroll to position [2630, 0]
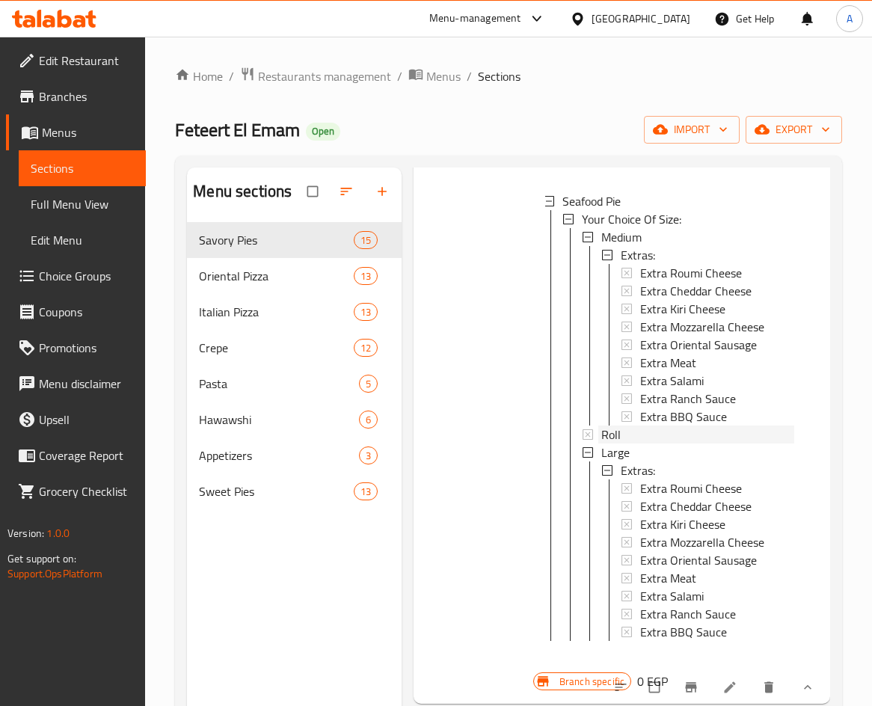
click at [679, 437] on div "Roll" at bounding box center [697, 434] width 193 height 18
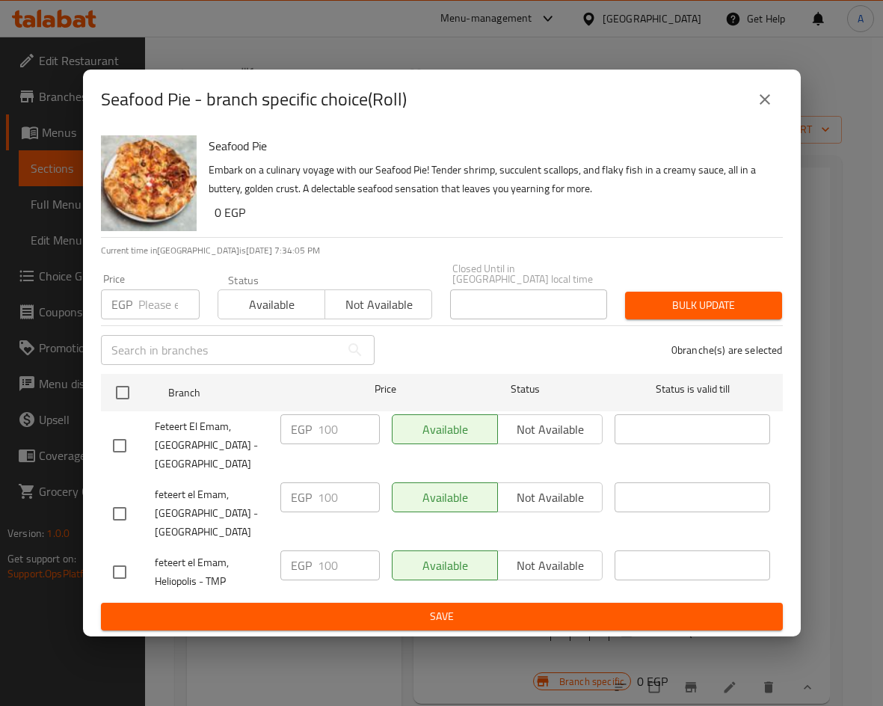
click at [107, 498] on input "checkbox" at bounding box center [119, 513] width 31 height 31
checkbox input "true"
click at [110, 435] on input "checkbox" at bounding box center [119, 445] width 31 height 31
checkbox input "true"
click at [376, 296] on span "Not available" at bounding box center [378, 305] width 95 height 22
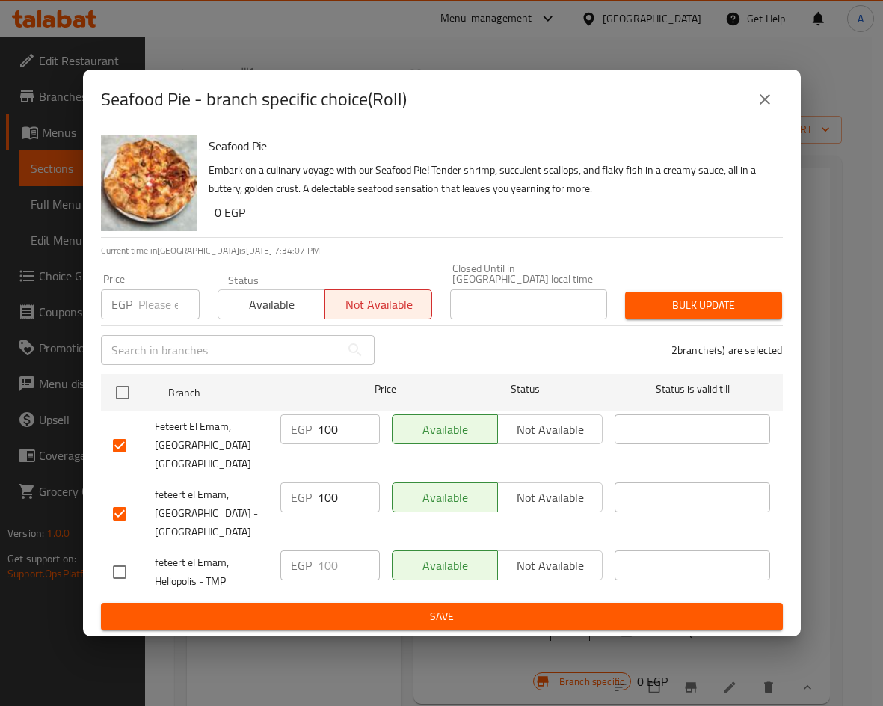
click at [401, 610] on span "Save" at bounding box center [442, 616] width 658 height 19
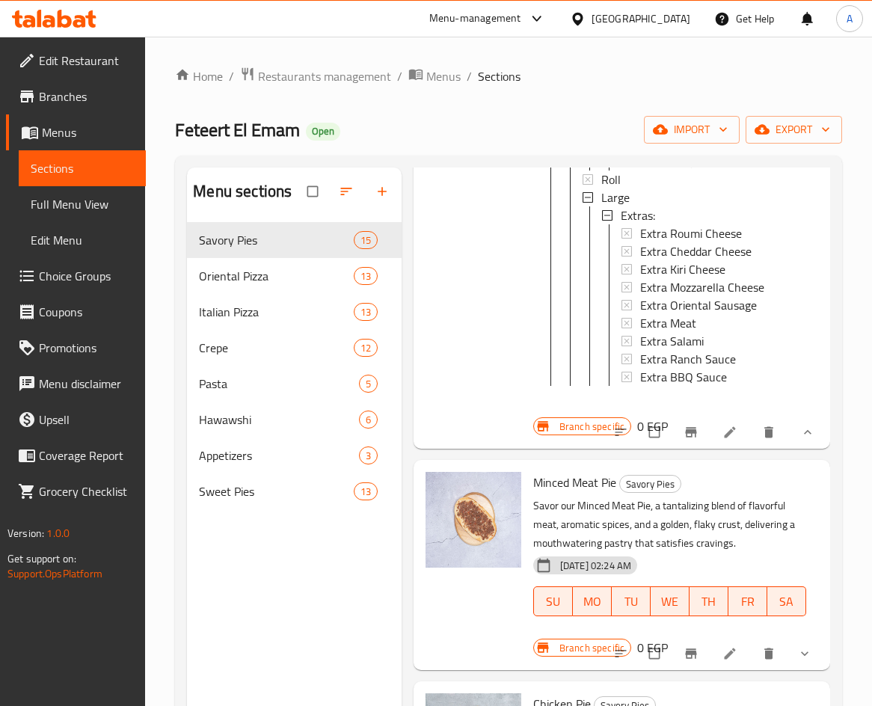
scroll to position [209, 0]
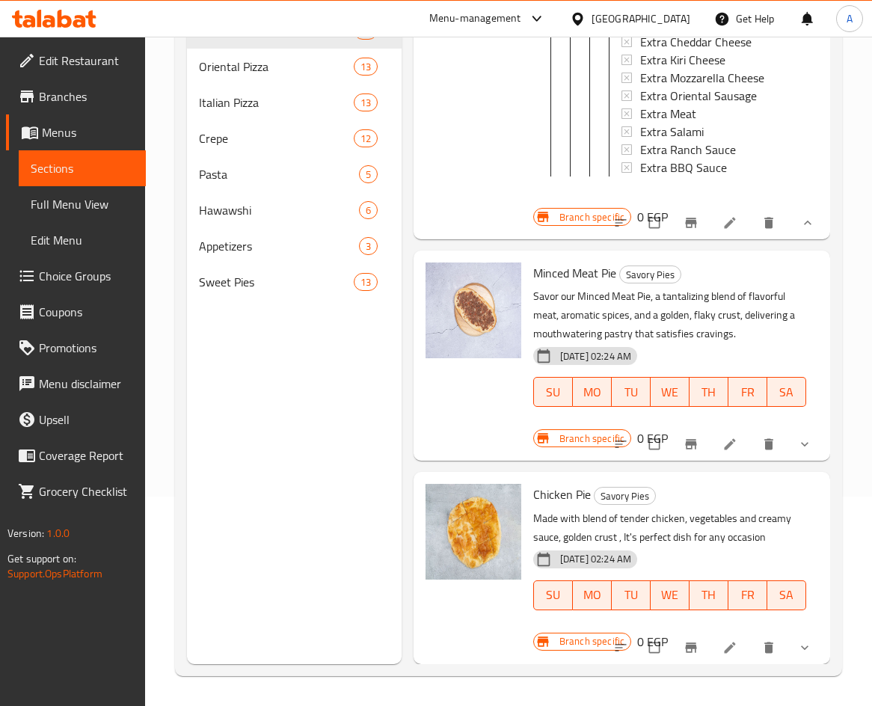
click at [797, 440] on icon "show more" at bounding box center [804, 444] width 15 height 15
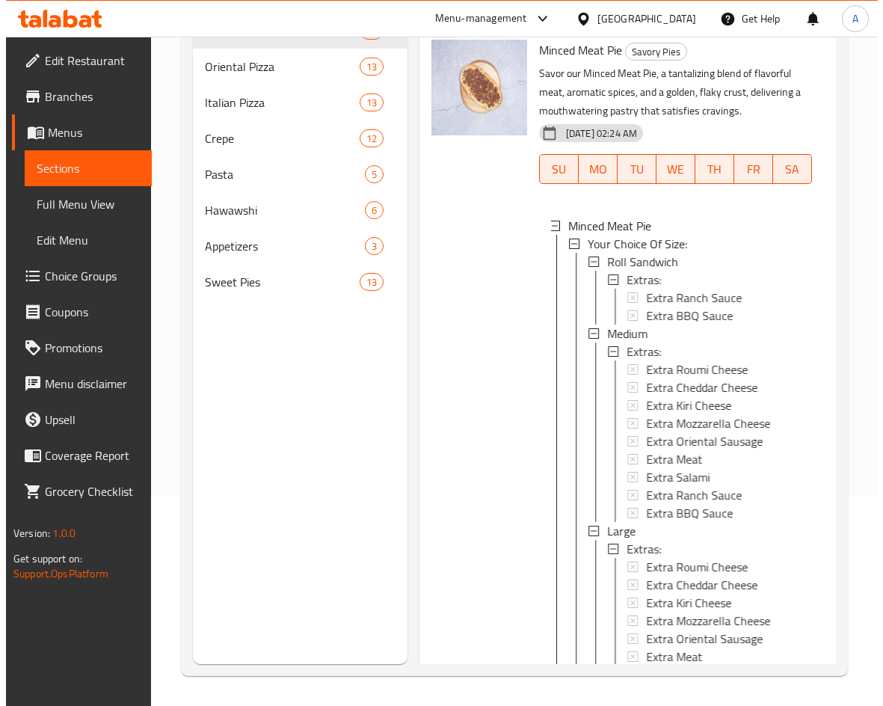
scroll to position [3207, 0]
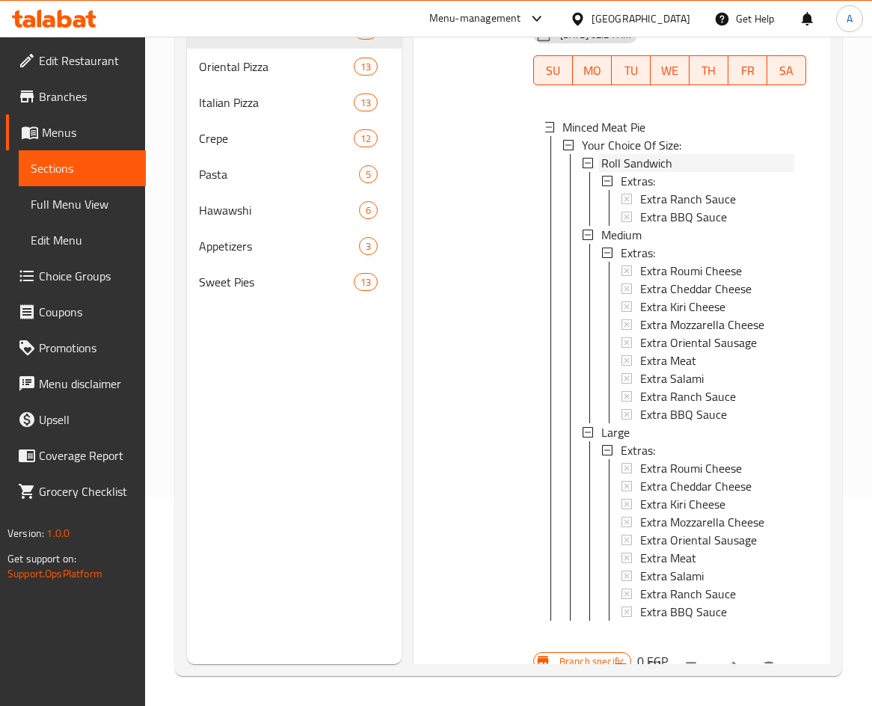
click at [655, 172] on span "Roll Sandwich" at bounding box center [636, 163] width 71 height 18
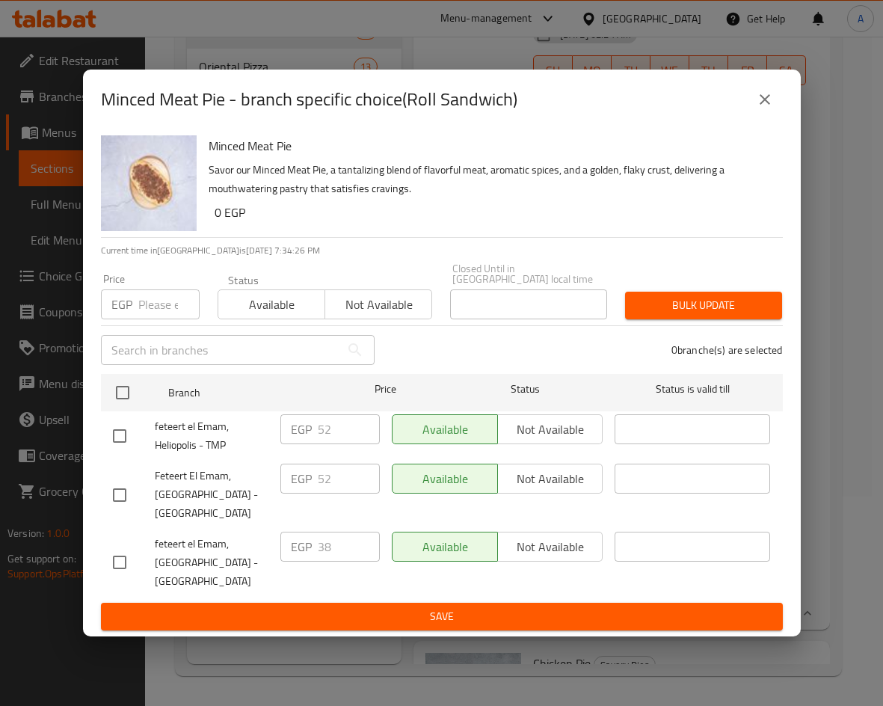
click at [120, 439] on input "checkbox" at bounding box center [119, 435] width 31 height 31
checkbox input "true"
drag, startPoint x: 336, startPoint y: 428, endPoint x: 300, endPoint y: 428, distance: 36.6
click at [300, 428] on div "EGP 52 ​" at bounding box center [329, 429] width 99 height 30
type input "80"
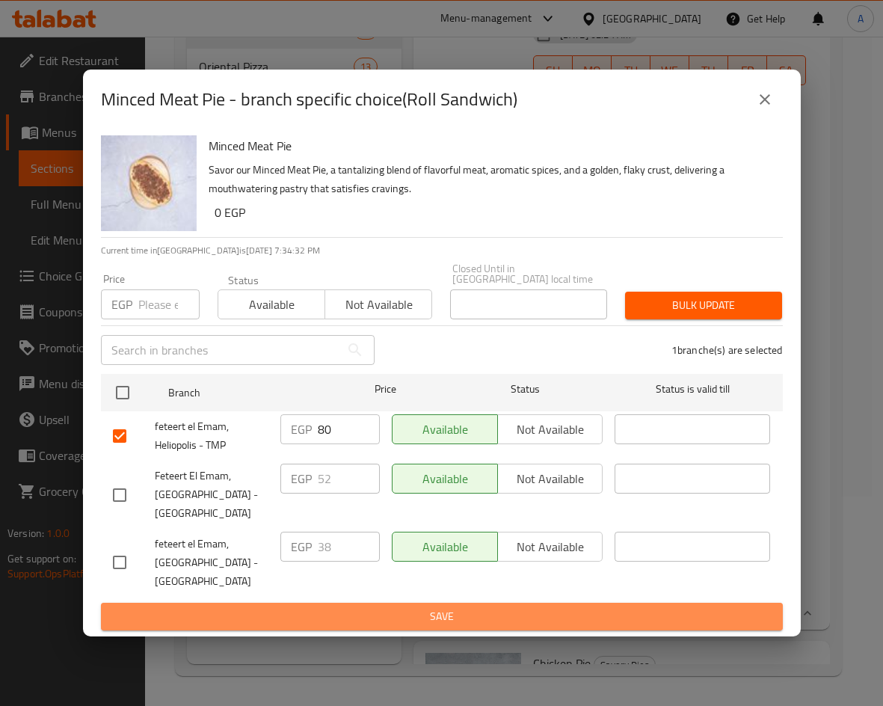
click at [499, 614] on span "Save" at bounding box center [442, 616] width 658 height 19
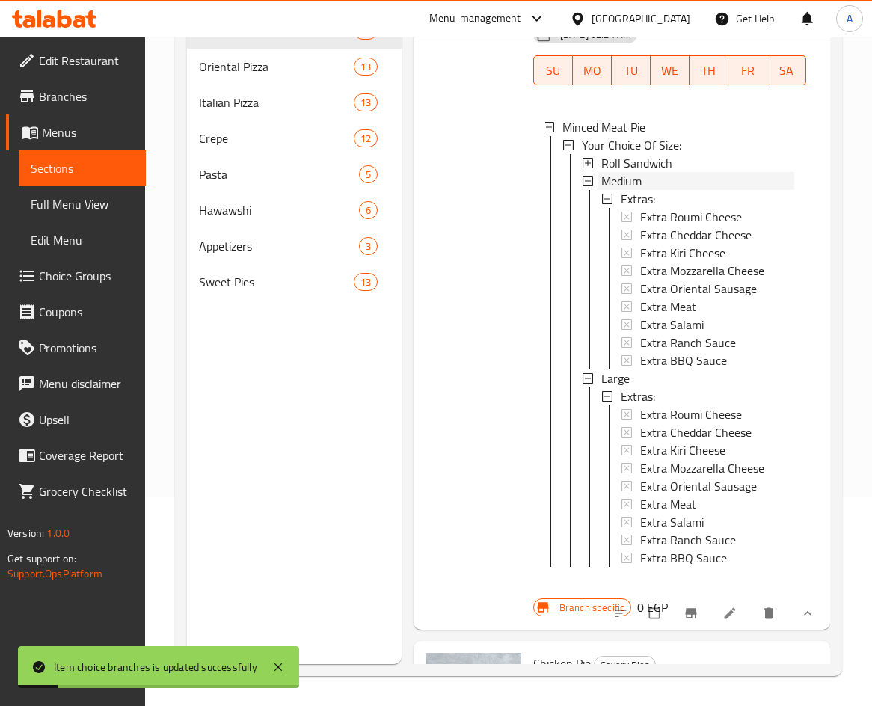
click at [662, 190] on div "Medium" at bounding box center [697, 181] width 193 height 18
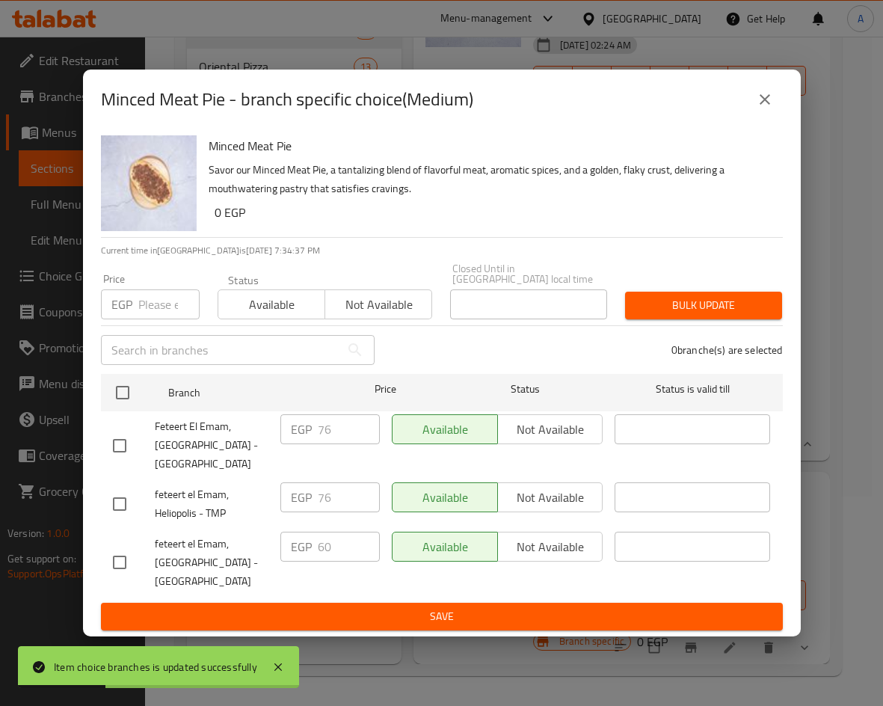
click at [120, 501] on input "checkbox" at bounding box center [119, 503] width 31 height 31
checkbox input "true"
drag, startPoint x: 343, startPoint y: 499, endPoint x: 312, endPoint y: 494, distance: 31.7
click at [312, 494] on div "EGP 76 ​" at bounding box center [329, 497] width 99 height 30
type input "115"
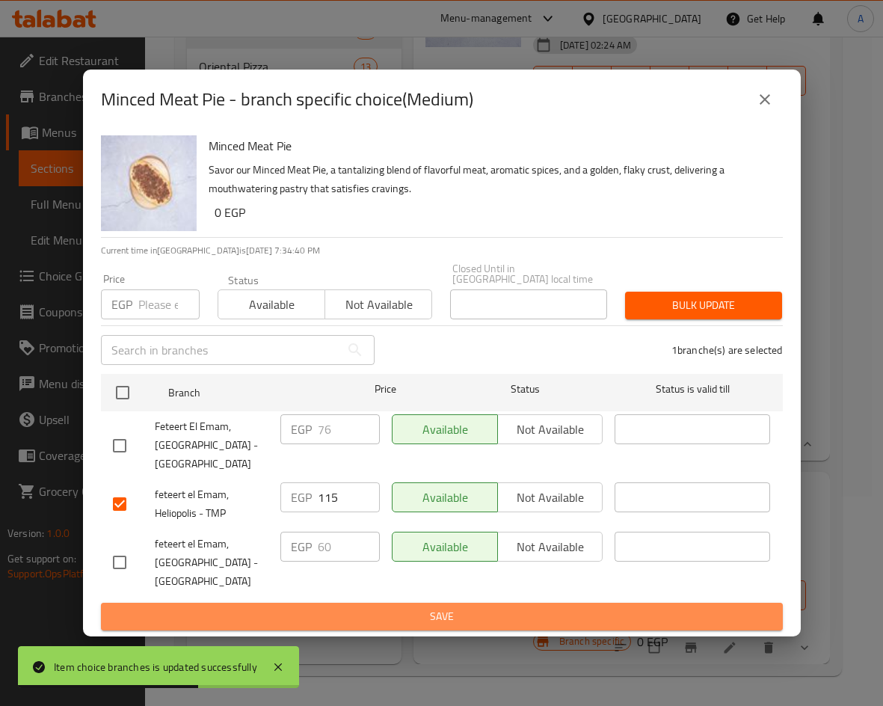
click at [462, 610] on span "Save" at bounding box center [442, 616] width 658 height 19
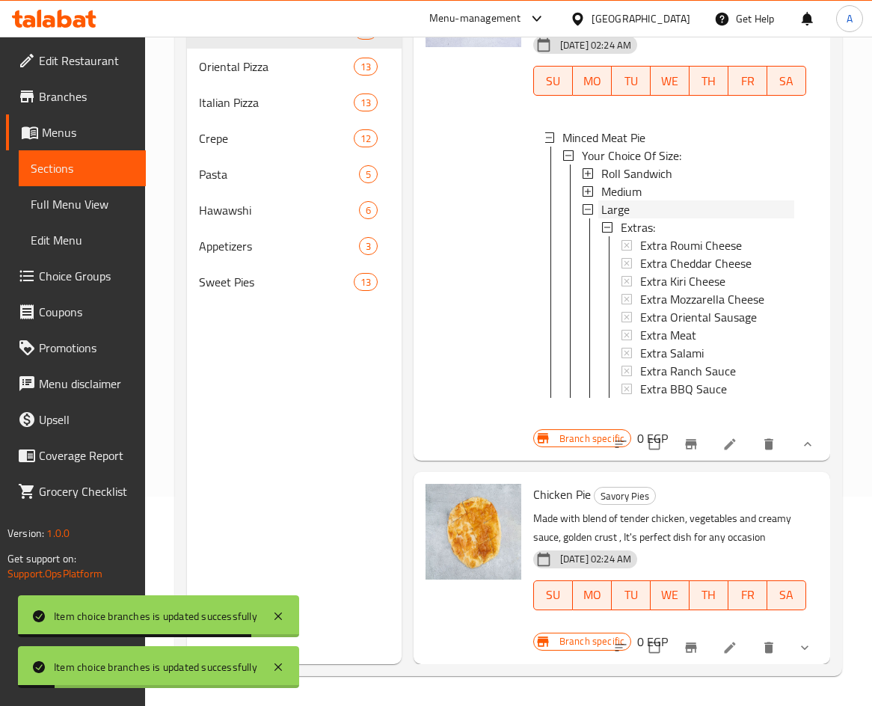
click at [646, 207] on div "Large" at bounding box center [697, 209] width 193 height 18
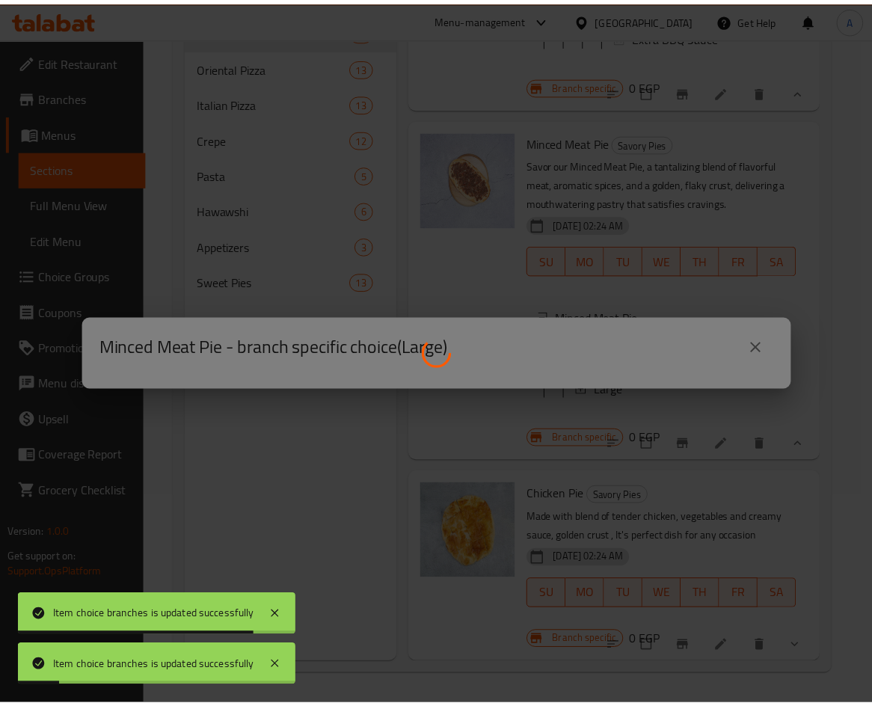
scroll to position [3051, 0]
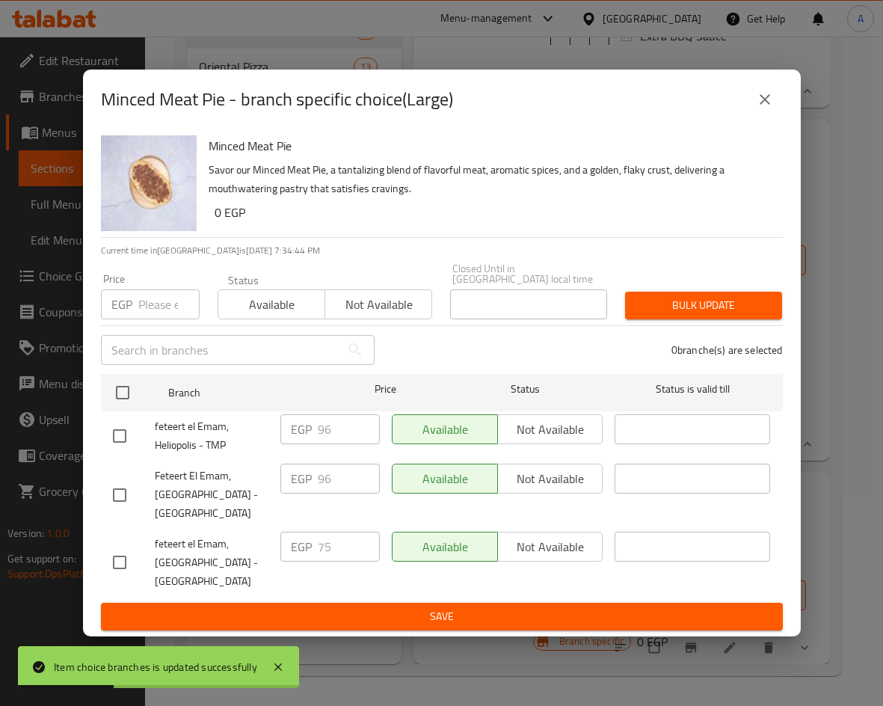
click at [124, 433] on input "checkbox" at bounding box center [119, 435] width 31 height 31
checkbox input "true"
drag, startPoint x: 337, startPoint y: 426, endPoint x: 293, endPoint y: 423, distance: 44.2
click at [293, 423] on div "EGP 96 ​" at bounding box center [329, 429] width 99 height 30
type input "140"
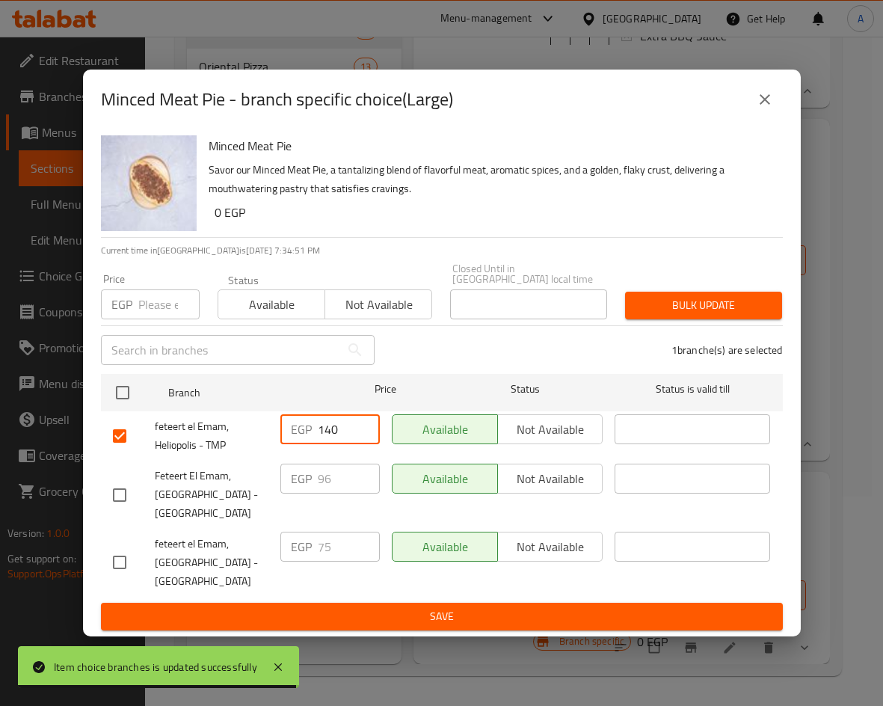
click at [413, 609] on span "Save" at bounding box center [442, 616] width 658 height 19
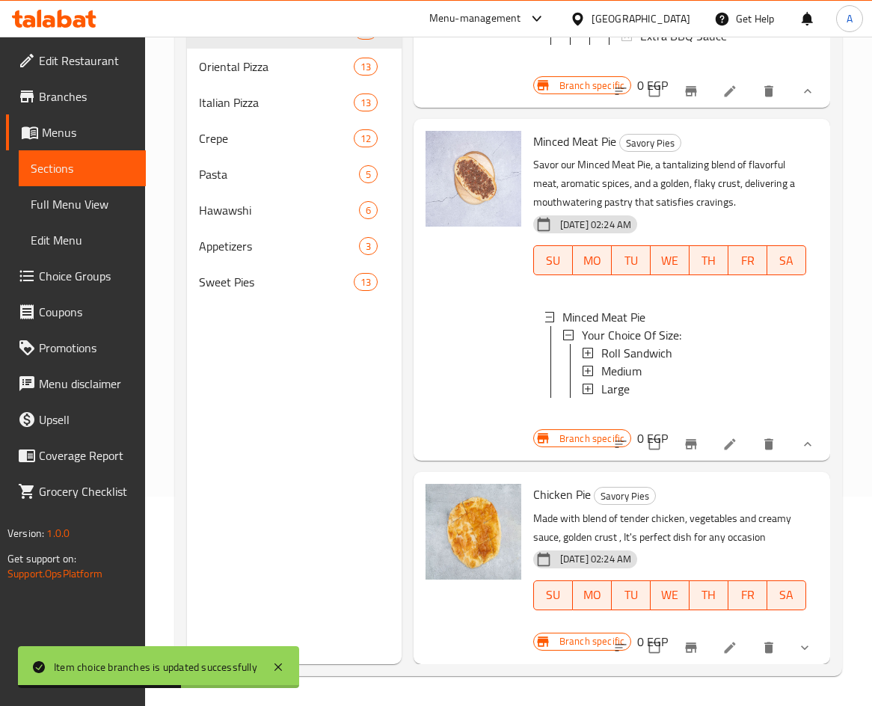
click at [565, 130] on span "Minced Meat Pie" at bounding box center [574, 141] width 83 height 22
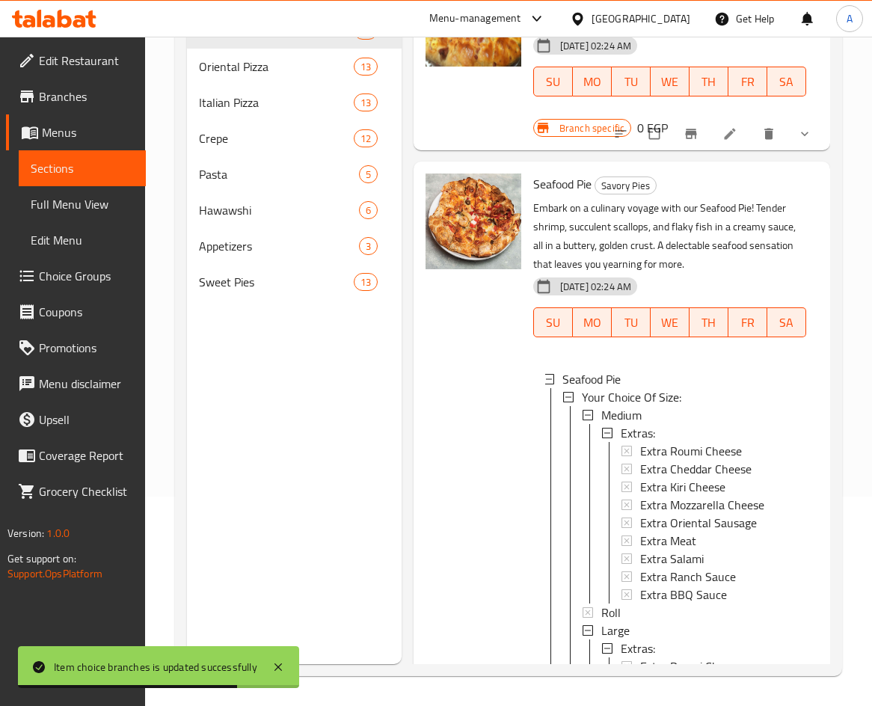
scroll to position [2228, 0]
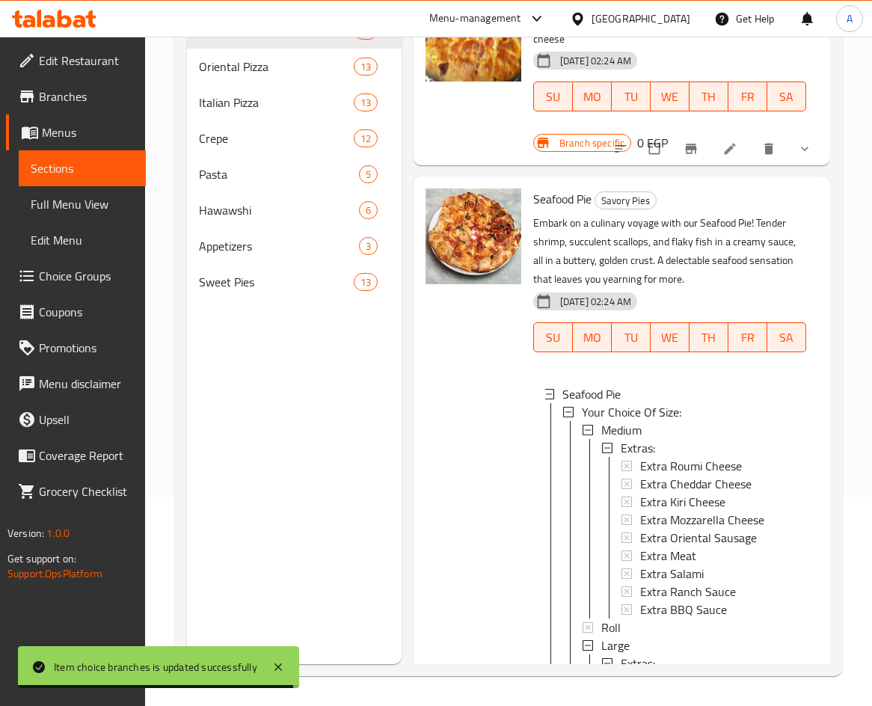
click at [578, 195] on span "Seafood Pie" at bounding box center [562, 199] width 58 height 22
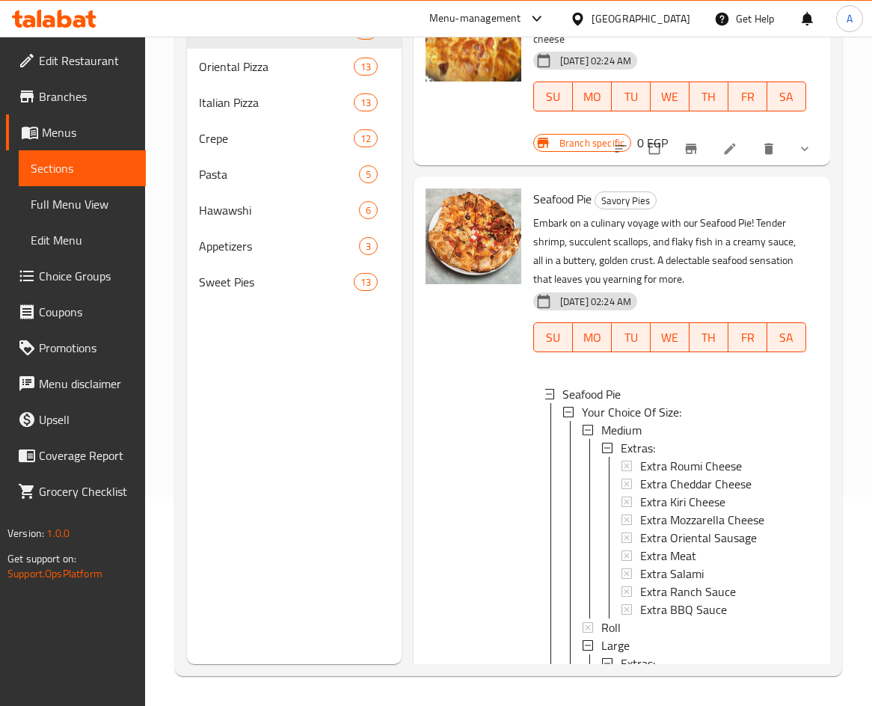
click at [455, 99] on div at bounding box center [473, 69] width 108 height 179
click at [576, 197] on span "Seafood Pie" at bounding box center [562, 199] width 58 height 22
copy h6 "Seafood Pie"
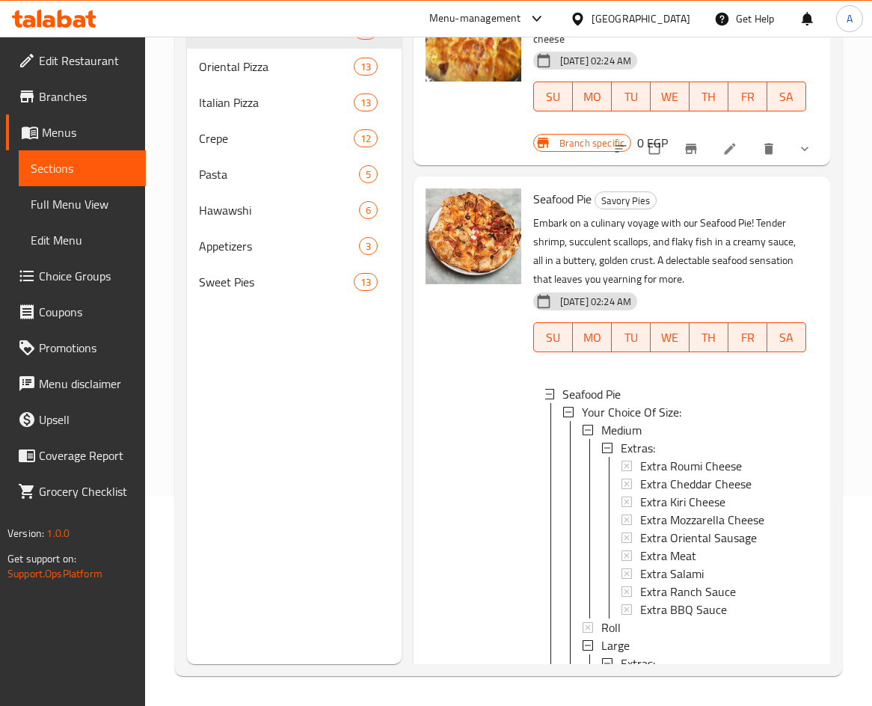
click at [443, 117] on div at bounding box center [473, 69] width 108 height 179
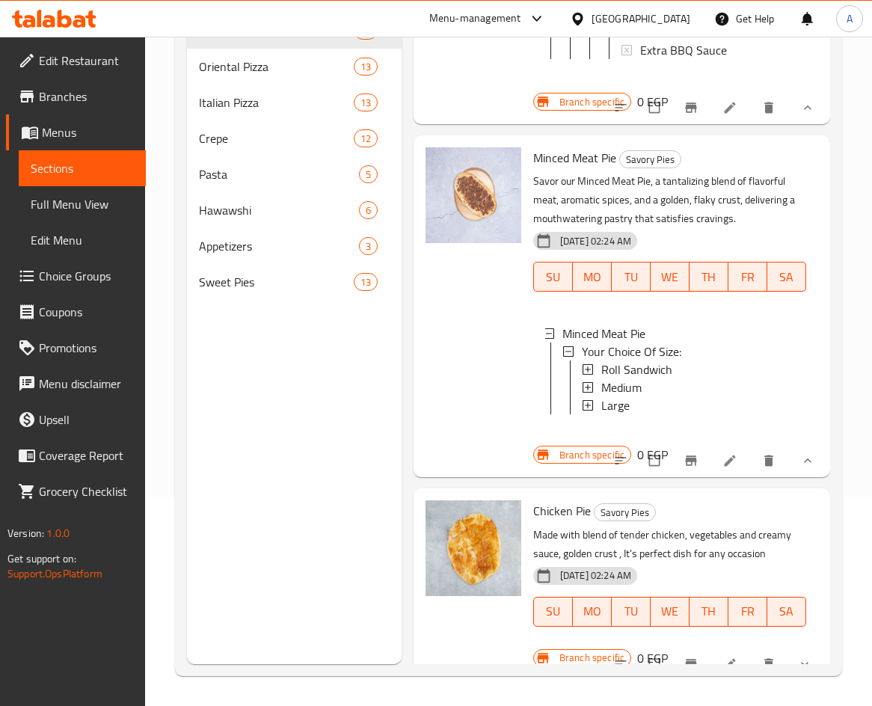
scroll to position [3051, 0]
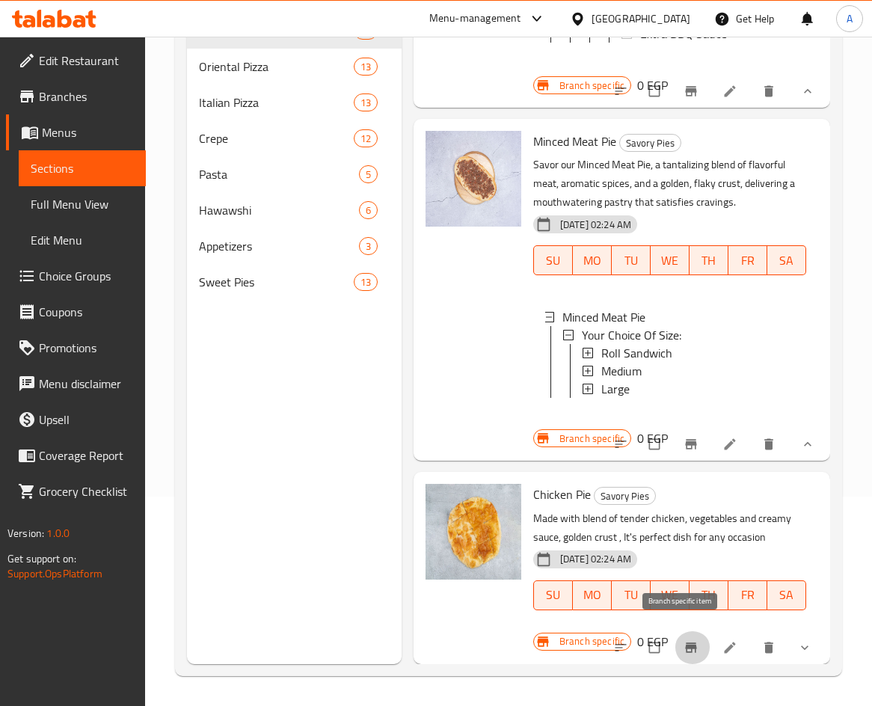
click at [685, 642] on icon "Branch-specific-item" at bounding box center [690, 647] width 11 height 10
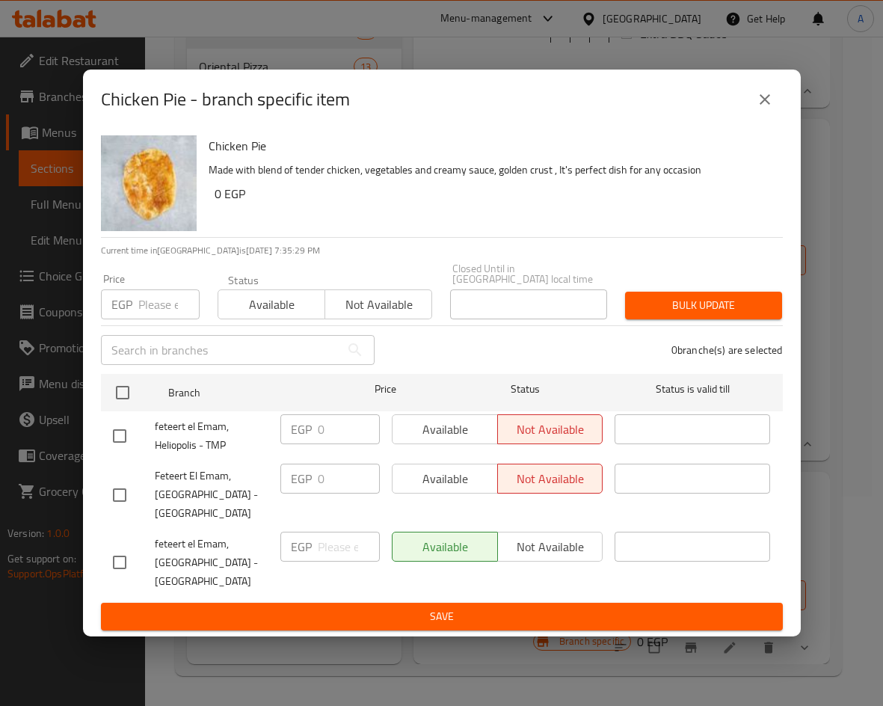
click at [775, 105] on button "close" at bounding box center [765, 100] width 36 height 36
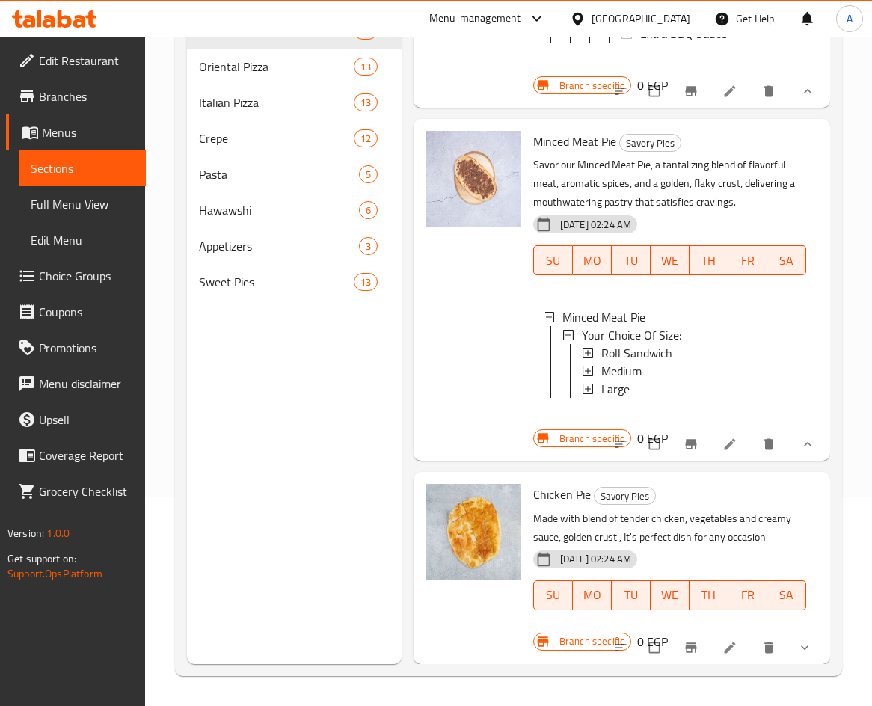
scroll to position [2, 0]
click at [537, 94] on div "Menu items Add Sort Manage items Oriental Sausage Pie Savory Pies Experience ou…" at bounding box center [616, 311] width 428 height 706
click at [690, 631] on button "Branch-specific-item" at bounding box center [692, 647] width 36 height 33
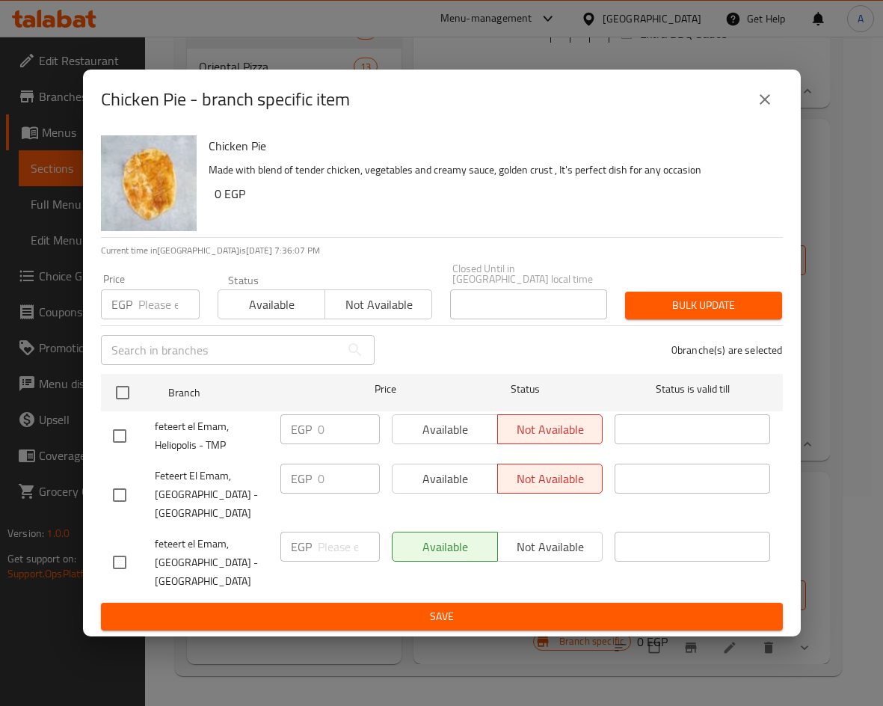
click at [217, 436] on span "feteert el Emam, Heliopolis - TMP" at bounding box center [212, 435] width 114 height 37
copy span "feteert el Emam, Heliopolis - TMP"
click at [415, 46] on div "Chicken Pie - branch specific item Chicken Pie Made with blend of tender chicke…" at bounding box center [441, 353] width 883 height 706
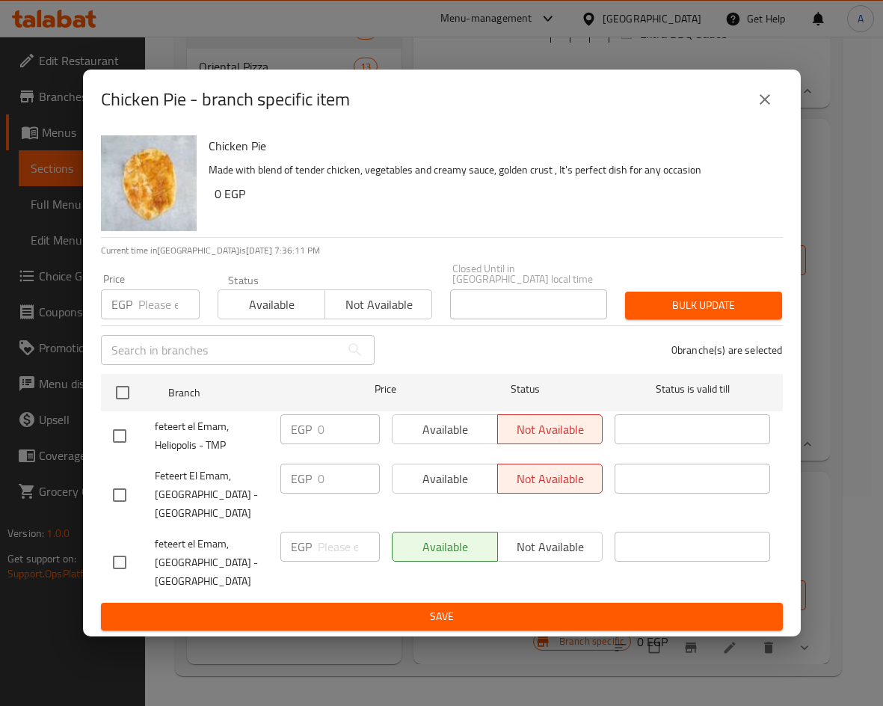
drag, startPoint x: 793, startPoint y: 104, endPoint x: 785, endPoint y: 100, distance: 9.0
click at [790, 102] on div "Chicken Pie - branch specific item" at bounding box center [442, 100] width 718 height 60
click at [768, 96] on icon "close" at bounding box center [765, 99] width 18 height 18
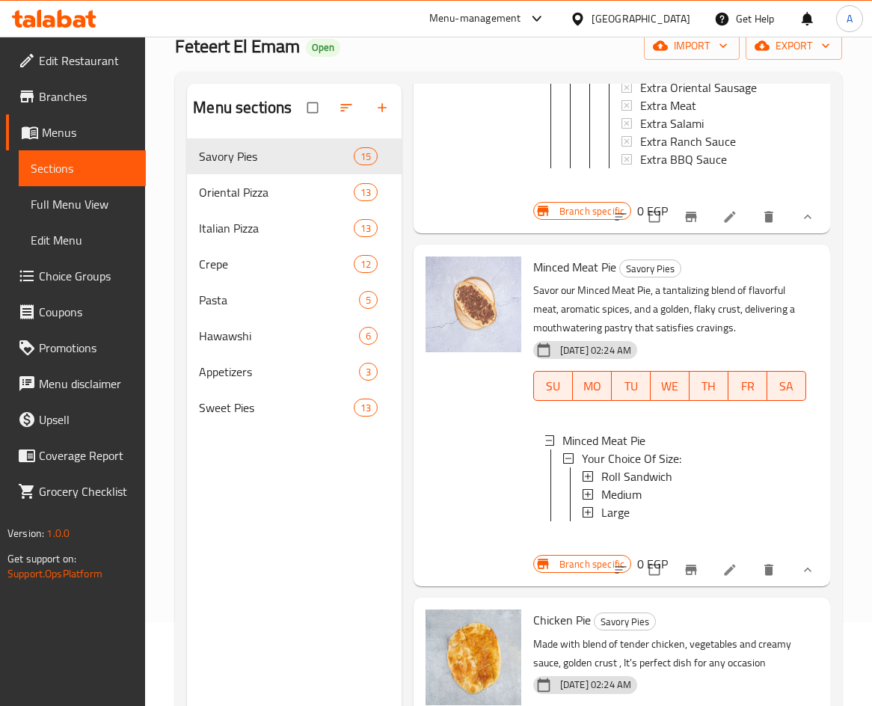
scroll to position [0, 0]
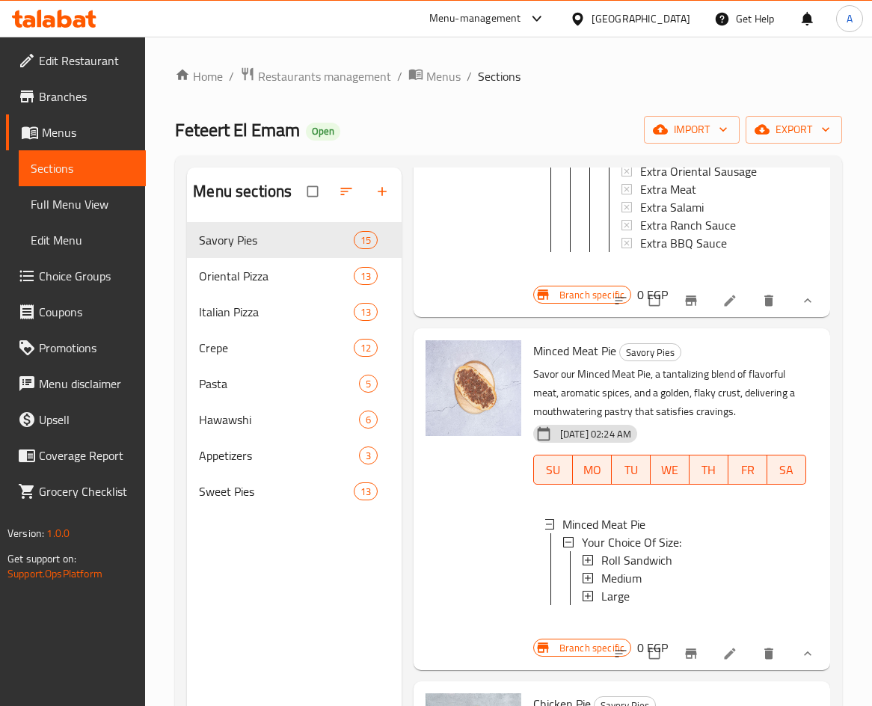
click at [69, 271] on span "Choice Groups" at bounding box center [86, 276] width 95 height 18
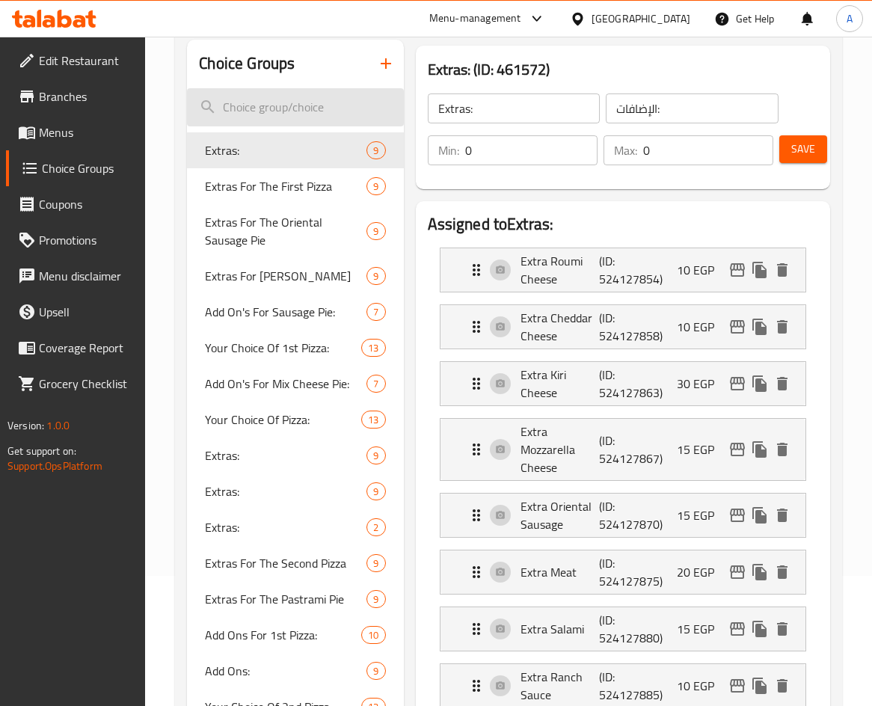
scroll to position [150, 0]
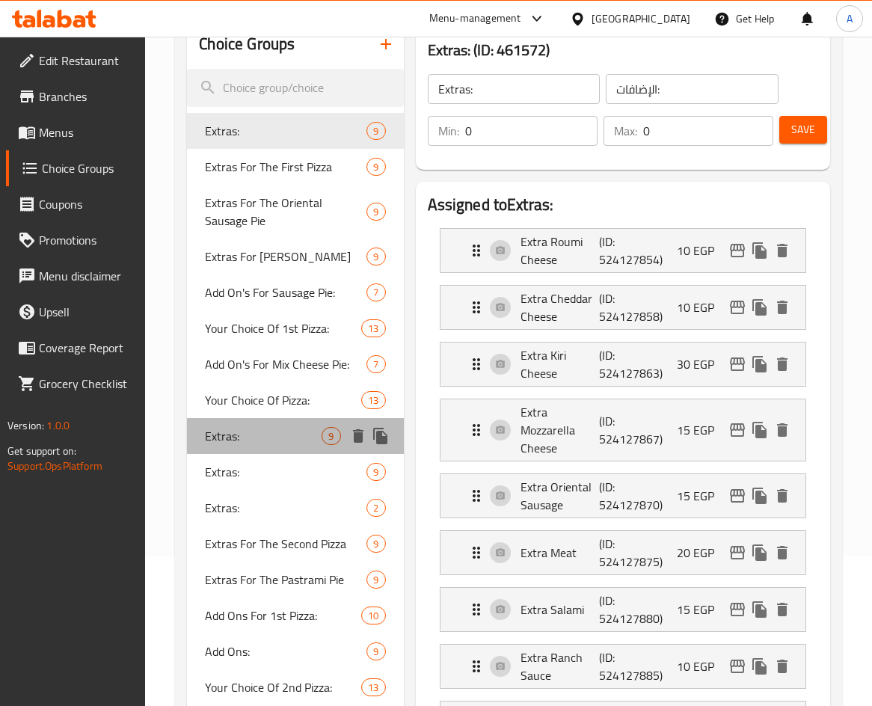
click at [274, 445] on div "Extras: 9" at bounding box center [295, 436] width 216 height 36
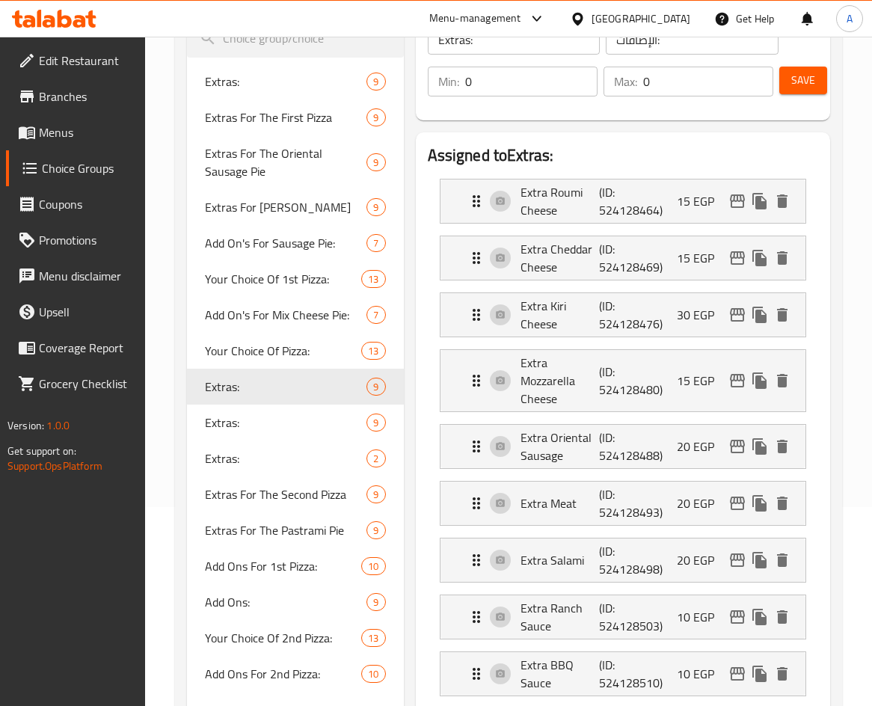
scroll to position [224, 0]
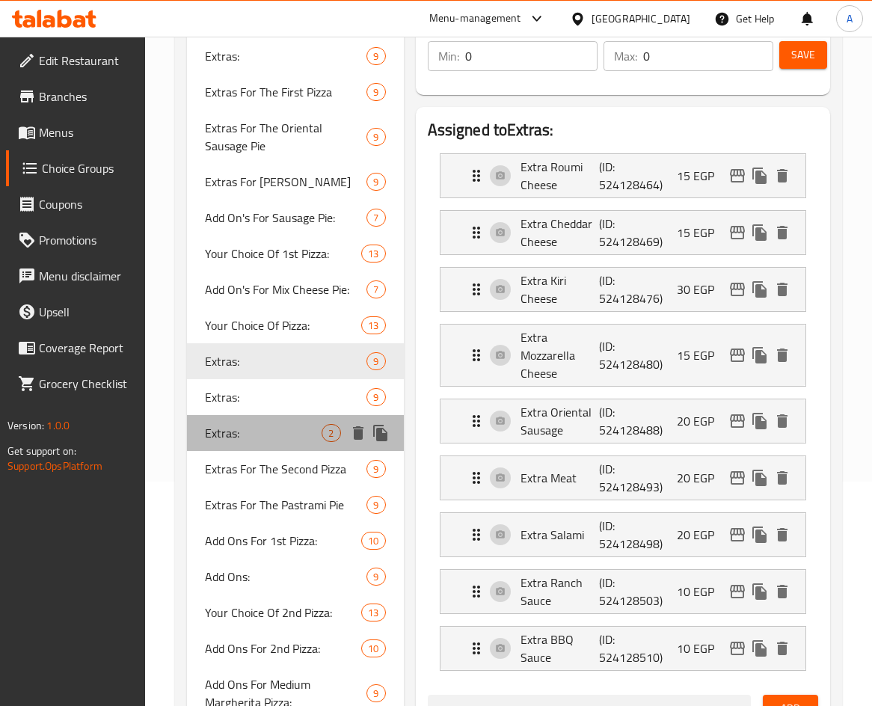
click at [222, 444] on div "Extras: 2" at bounding box center [295, 433] width 216 height 36
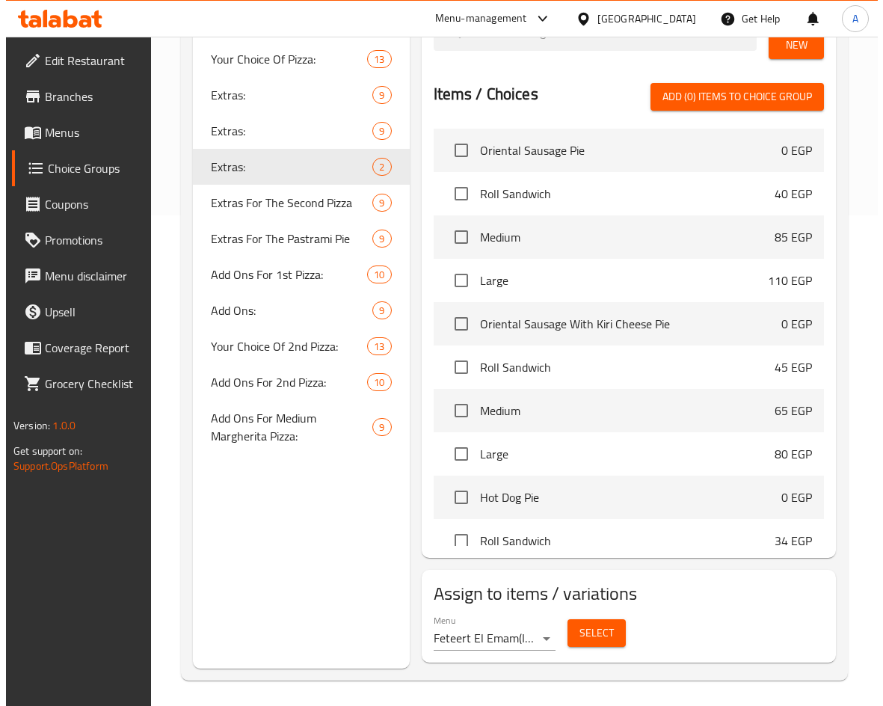
scroll to position [495, 0]
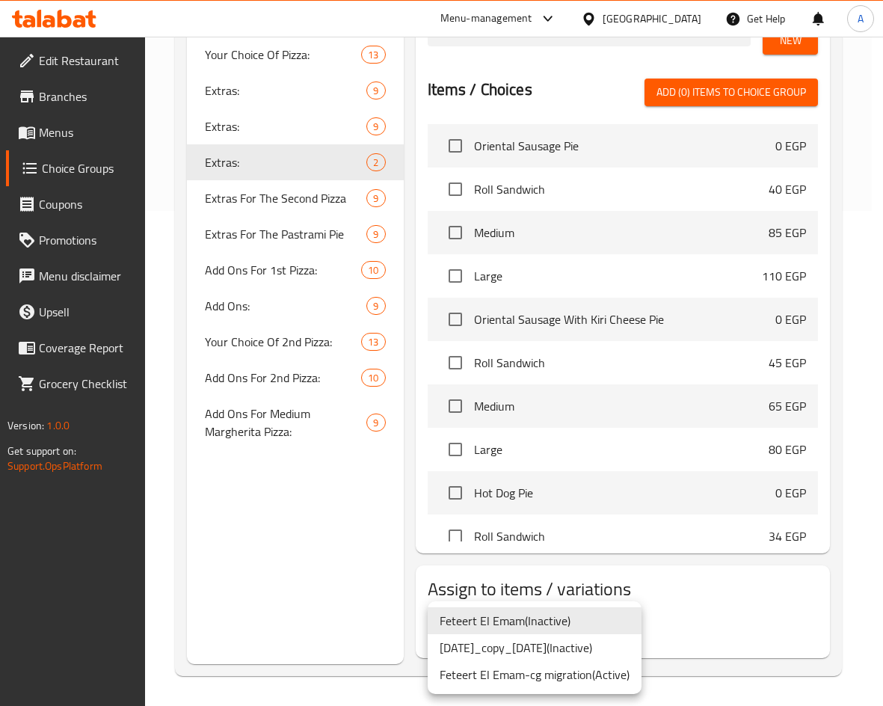
click at [546, 664] on li "Feteert El Emam-cg migration ( Active )" at bounding box center [535, 674] width 214 height 27
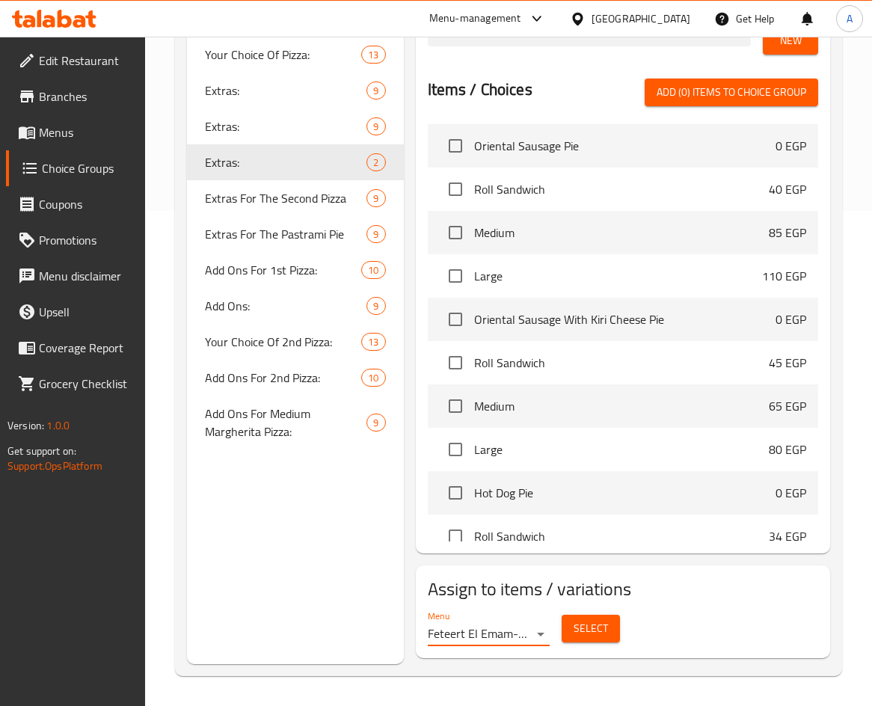
click at [574, 635] on span "Select" at bounding box center [591, 628] width 34 height 19
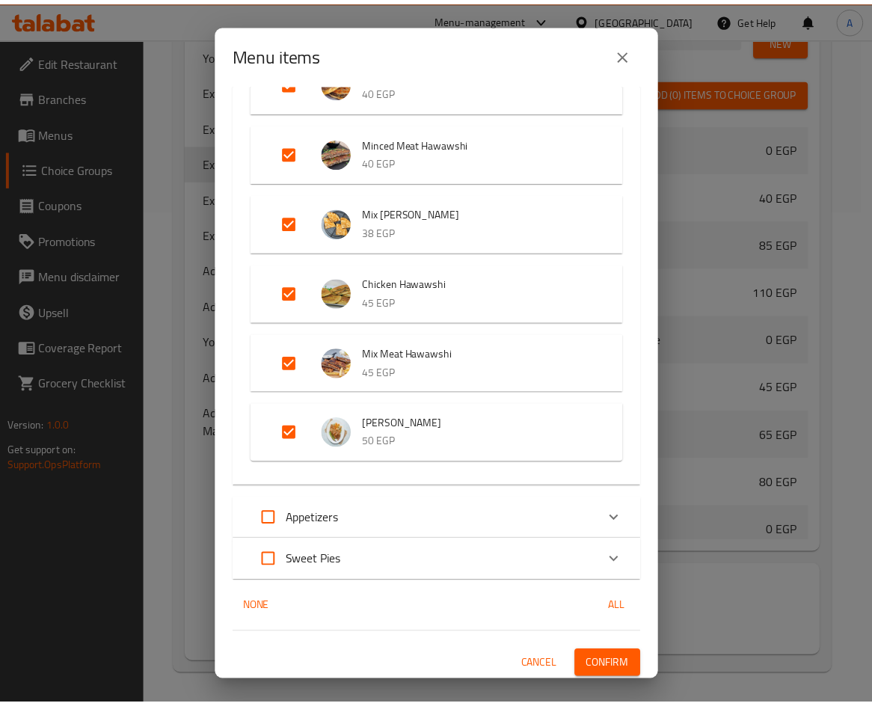
scroll to position [5183, 0]
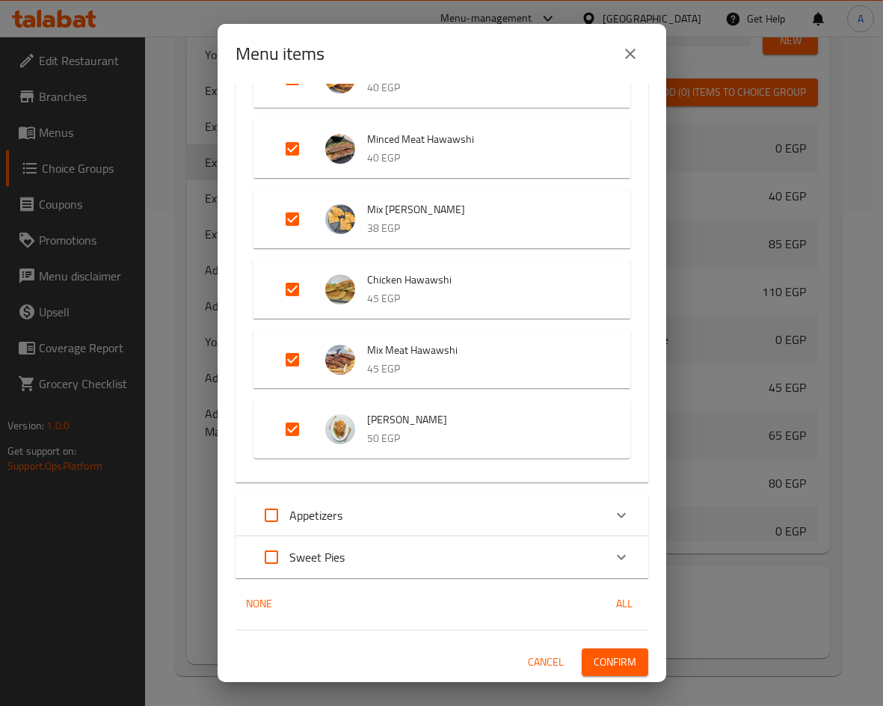
click at [639, 43] on button "close" at bounding box center [630, 54] width 36 height 36
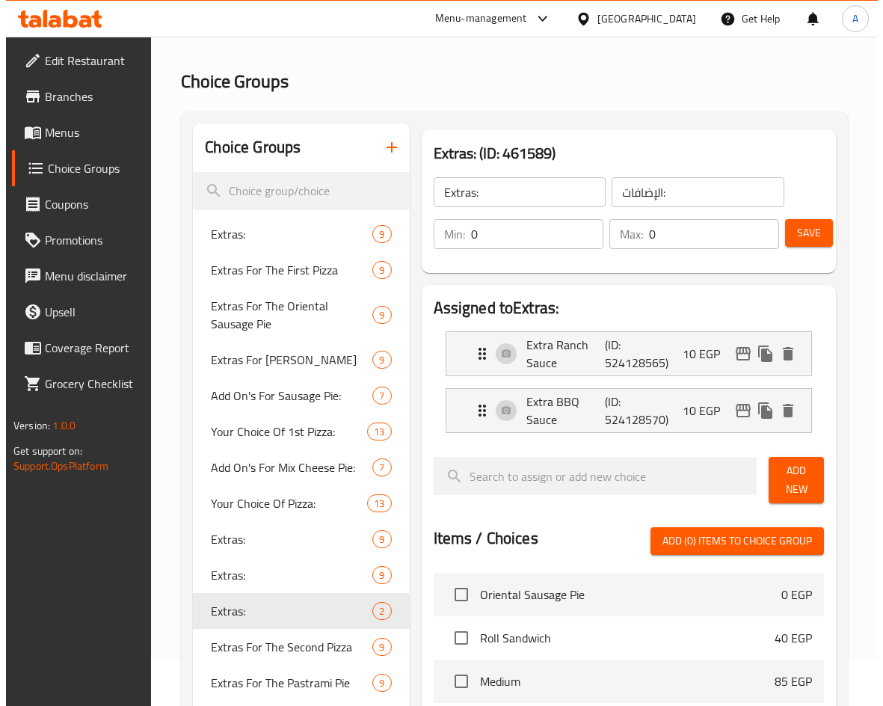
scroll to position [0, 0]
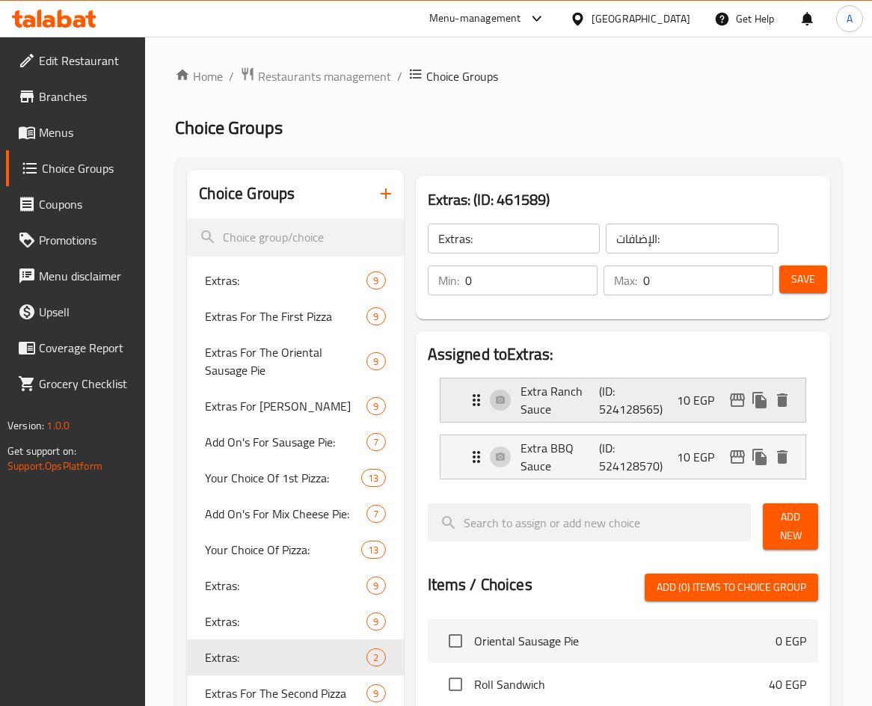
click at [730, 397] on icon "edit" at bounding box center [737, 400] width 18 height 18
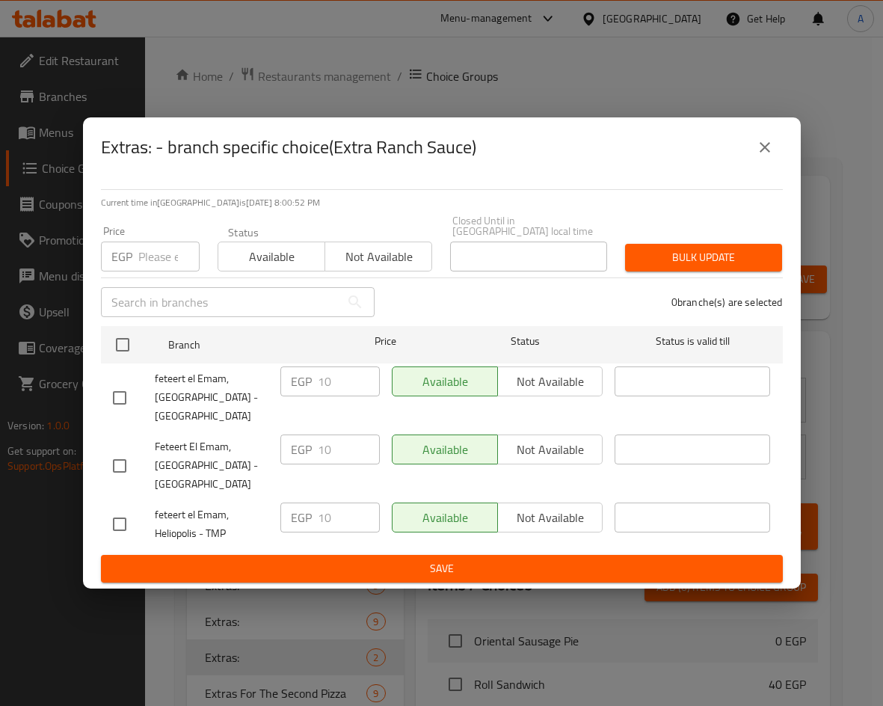
click at [117, 524] on input "checkbox" at bounding box center [119, 523] width 31 height 31
checkbox input "true"
drag, startPoint x: 338, startPoint y: 517, endPoint x: 294, endPoint y: 507, distance: 45.3
click at [294, 509] on div "EGP 10 ​" at bounding box center [329, 517] width 99 height 30
drag, startPoint x: 337, startPoint y: 512, endPoint x: 289, endPoint y: 508, distance: 48.0
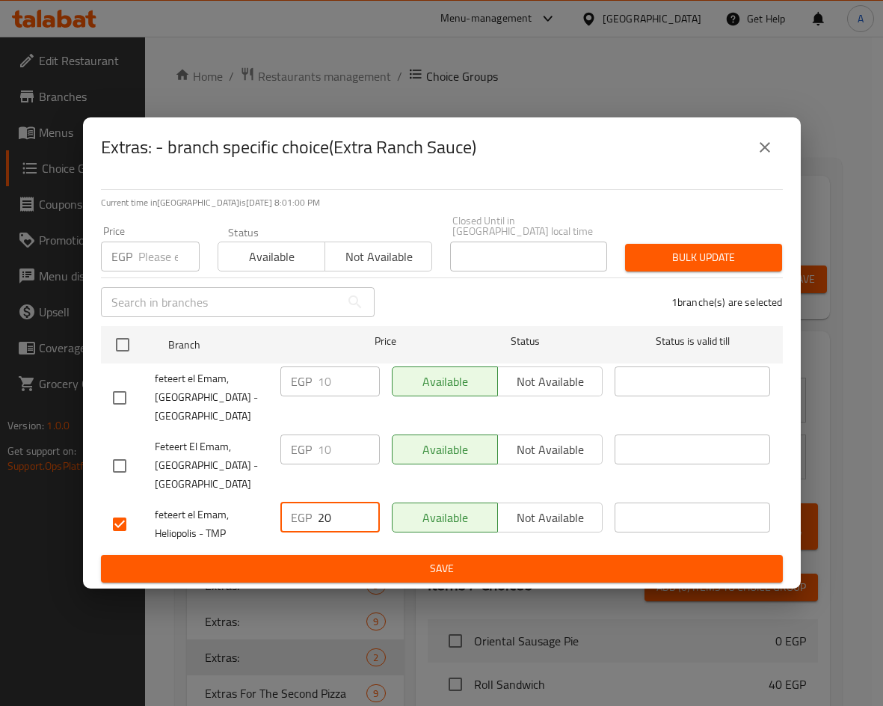
click at [291, 519] on div "EGP 20 ​" at bounding box center [329, 517] width 99 height 30
type input "15"
click at [416, 559] on span "Save" at bounding box center [442, 568] width 658 height 19
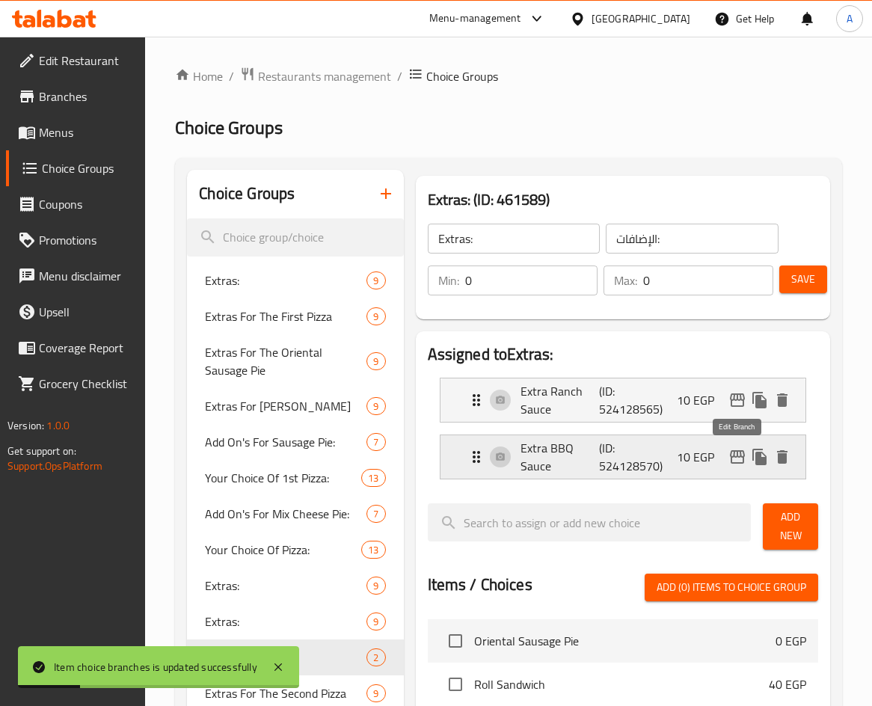
click at [731, 456] on icon "edit" at bounding box center [737, 456] width 15 height 13
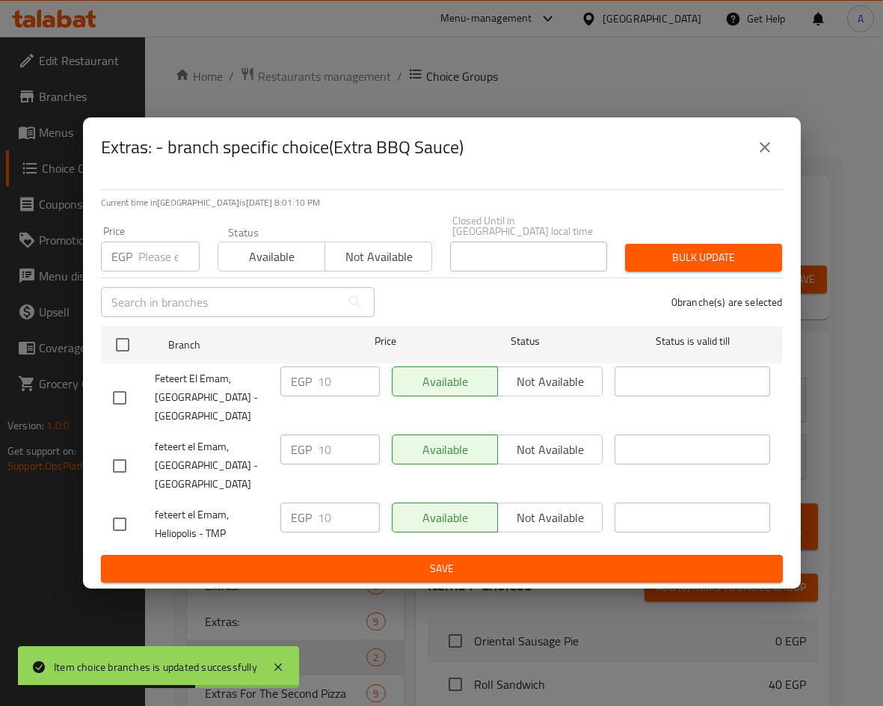
click at [125, 519] on input "checkbox" at bounding box center [119, 523] width 31 height 31
checkbox input "true"
drag, startPoint x: 335, startPoint y: 511, endPoint x: 259, endPoint y: 508, distance: 75.6
click at [259, 511] on div "feteert el Emam, Heliopolis - TMP EGP 10 ​ Available Not available ​" at bounding box center [442, 523] width 670 height 55
type input "15"
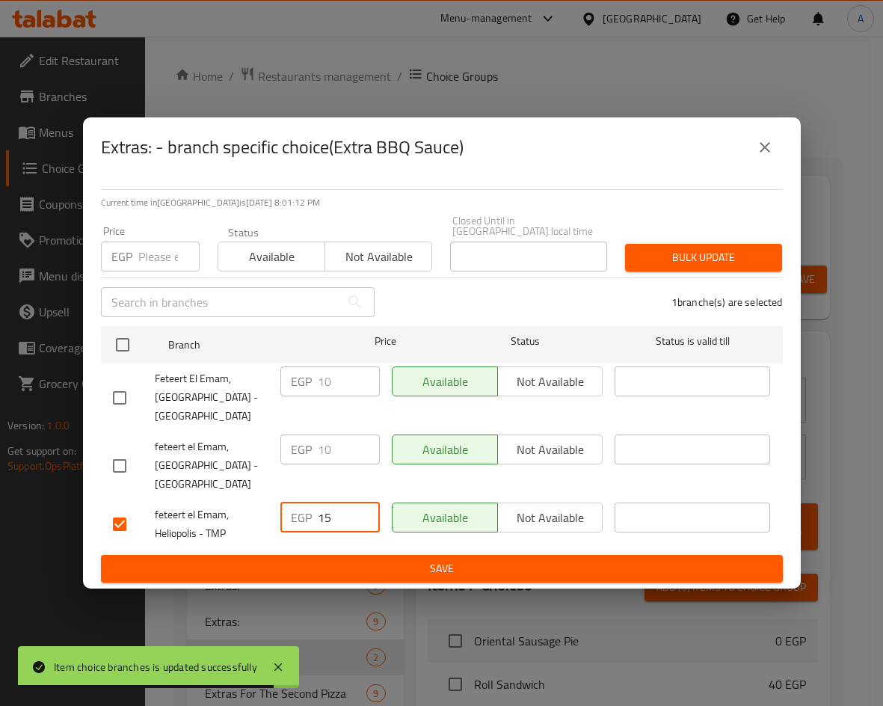
click at [456, 574] on button "Save" at bounding box center [442, 569] width 682 height 28
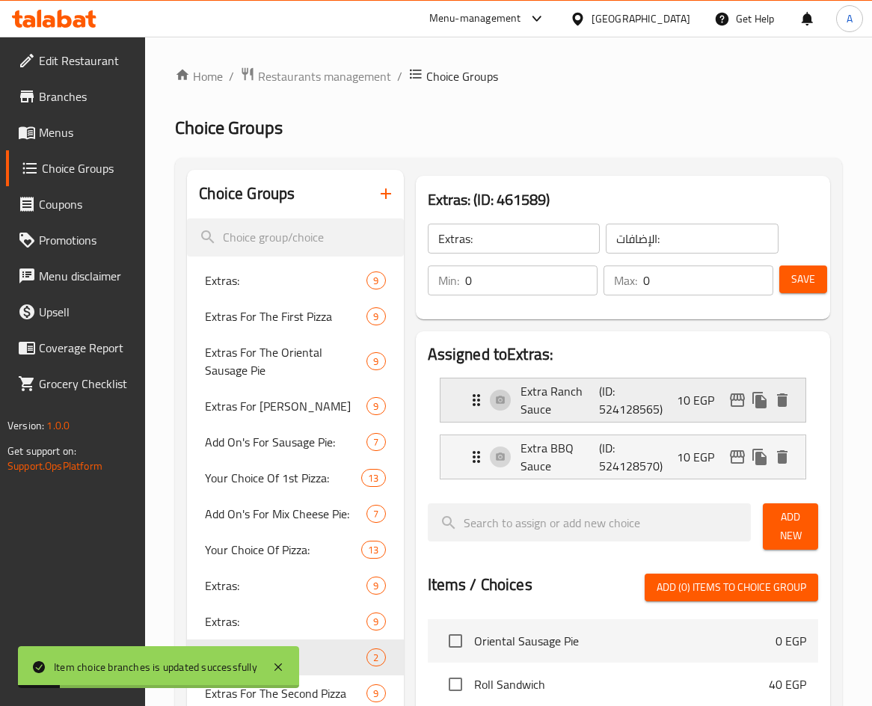
click at [734, 405] on icon "edit" at bounding box center [737, 400] width 18 height 18
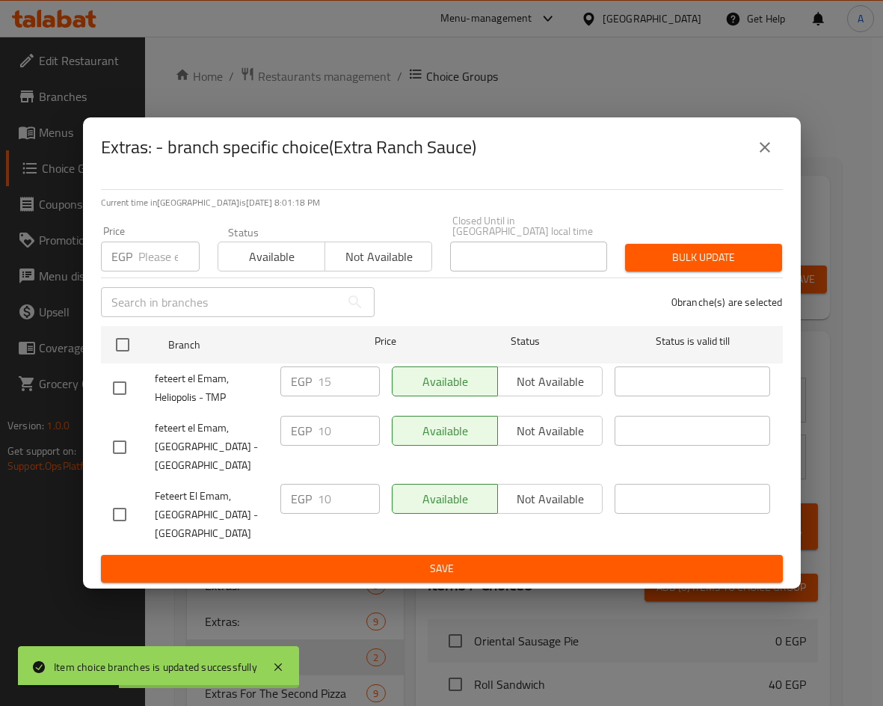
click at [763, 152] on icon "close" at bounding box center [765, 147] width 10 height 10
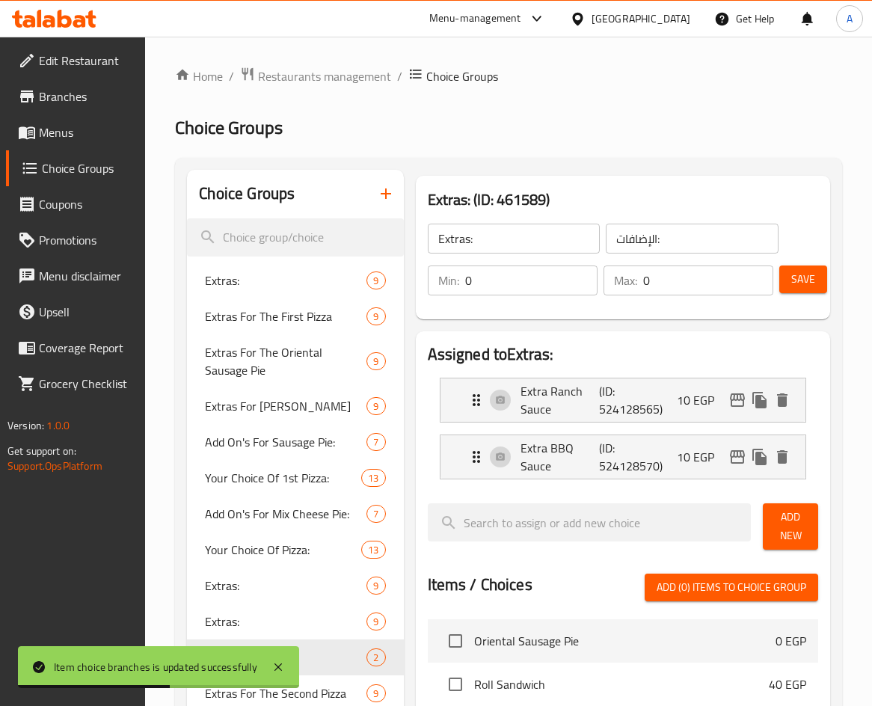
click at [811, 274] on span "Save" at bounding box center [803, 279] width 24 height 19
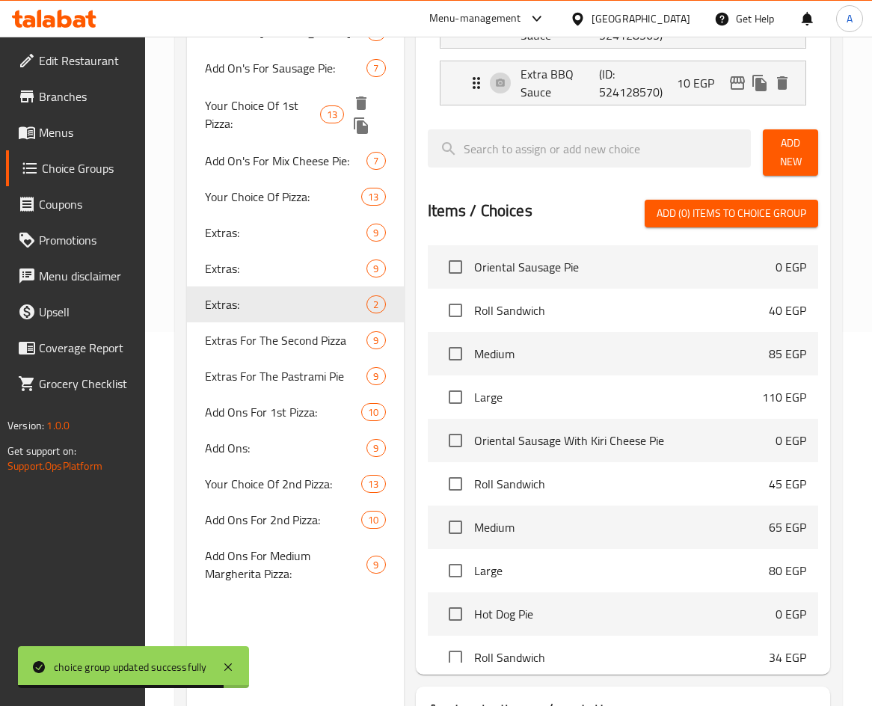
scroll to position [224, 0]
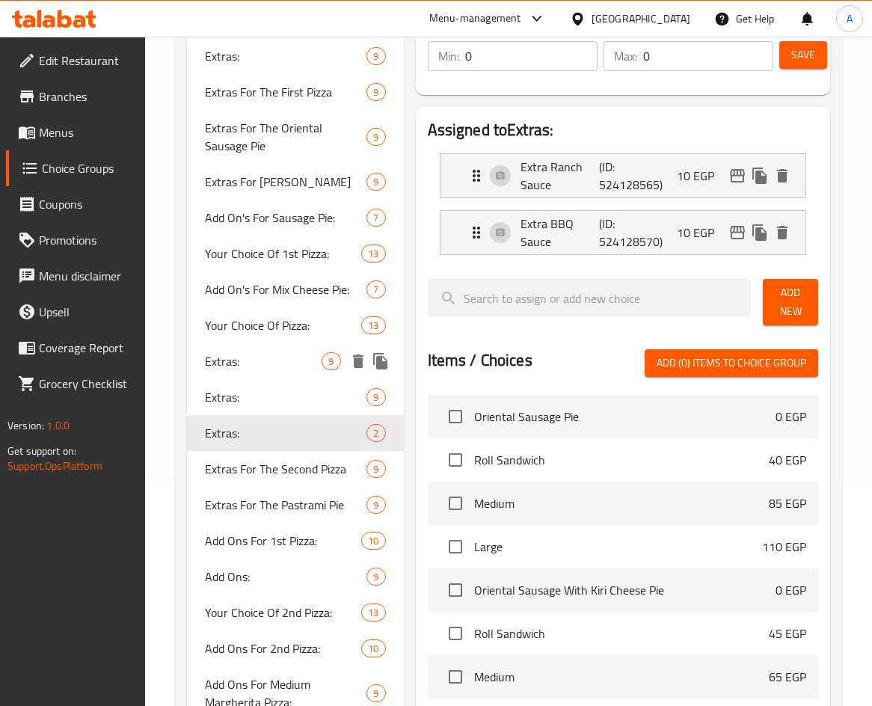
click at [258, 363] on span "Extras:" at bounding box center [263, 361] width 117 height 18
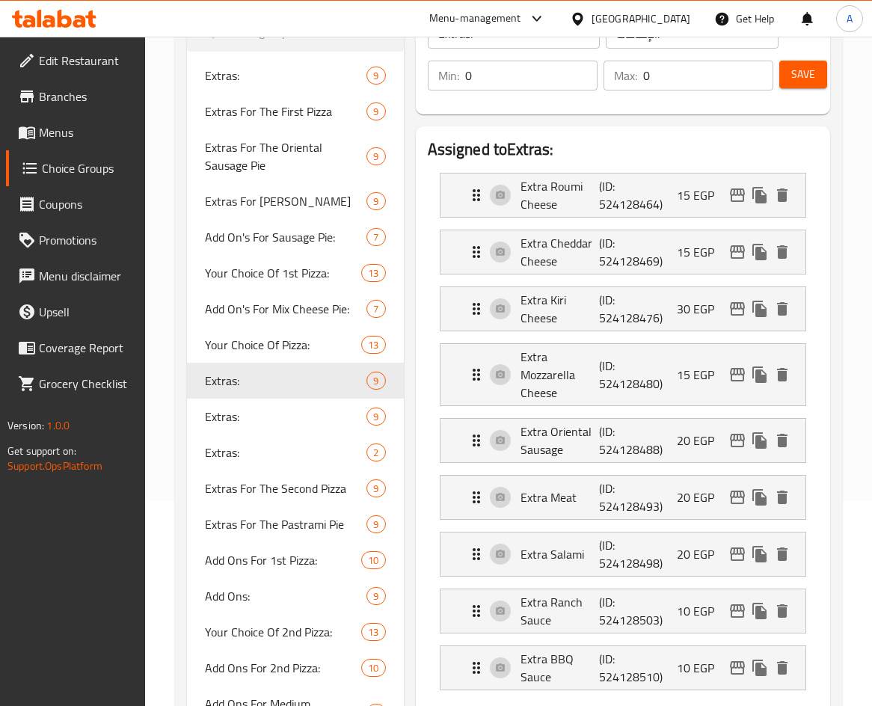
scroll to position [75, 0]
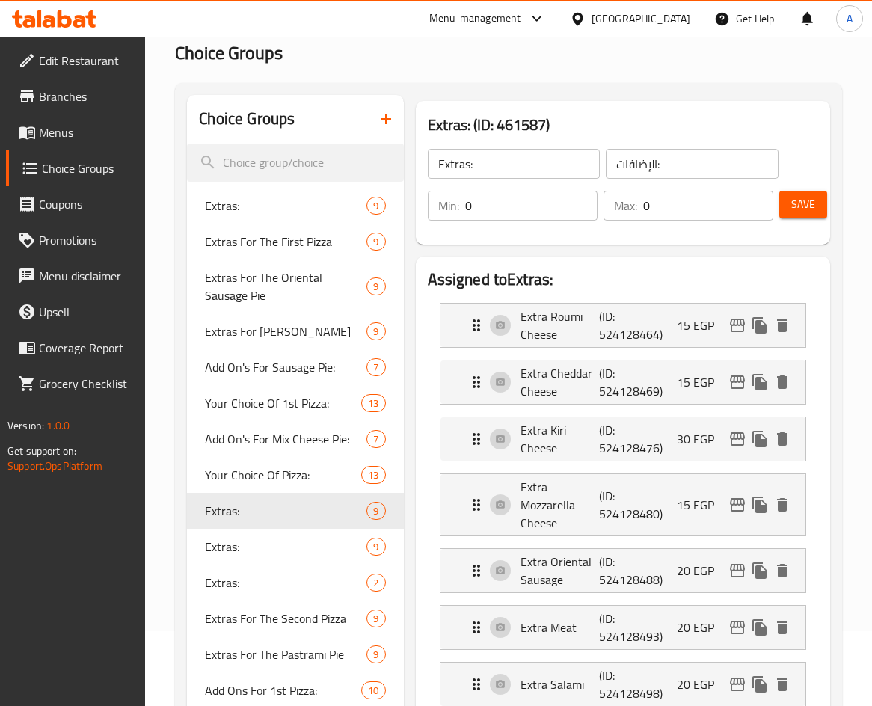
click at [449, 173] on input "Extras:" at bounding box center [514, 164] width 173 height 30
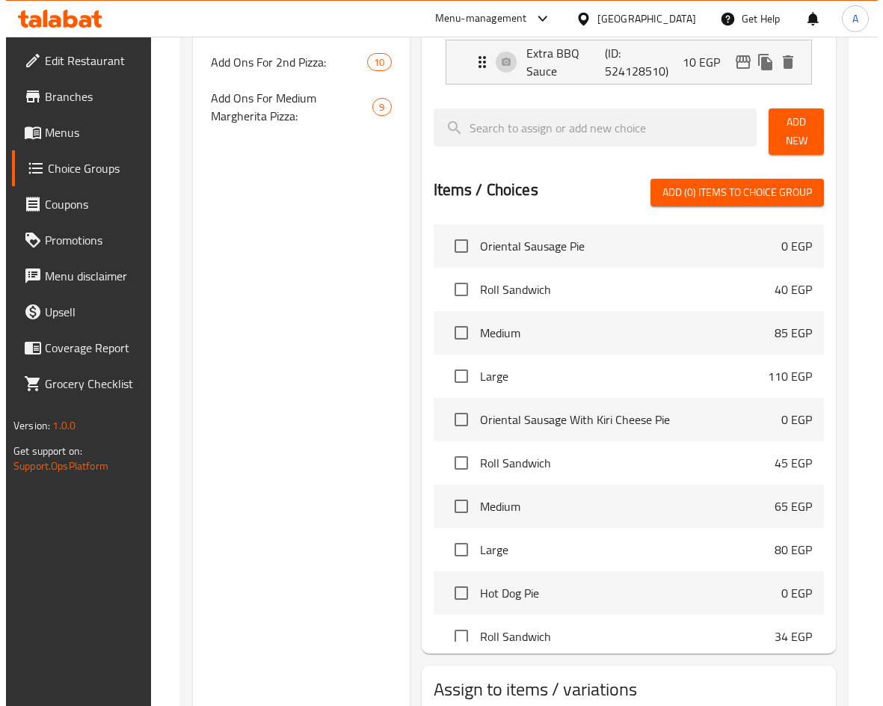
scroll to position [911, 0]
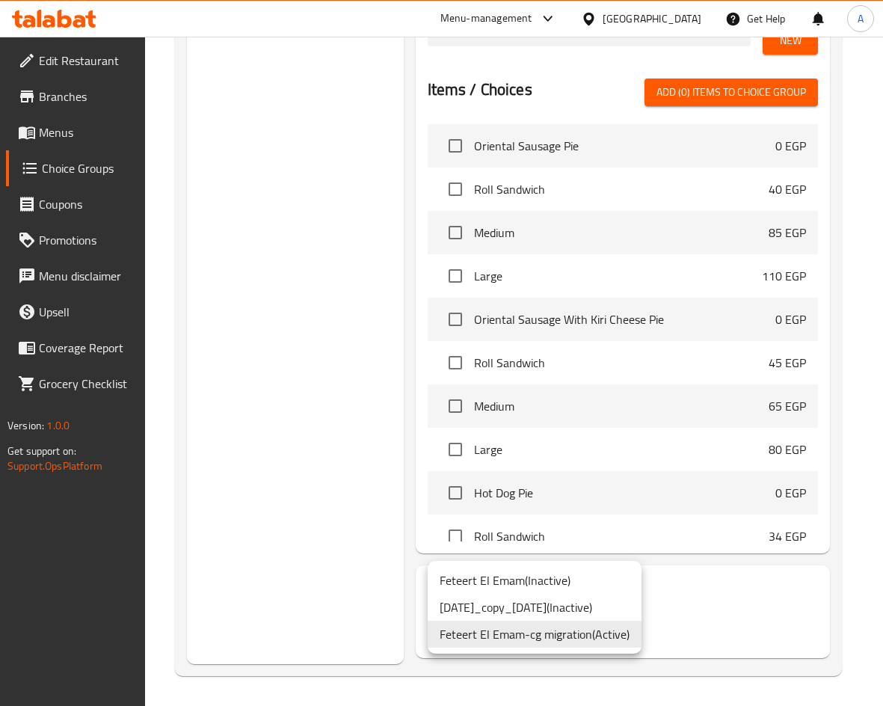
click at [361, 565] on div at bounding box center [441, 353] width 883 height 706
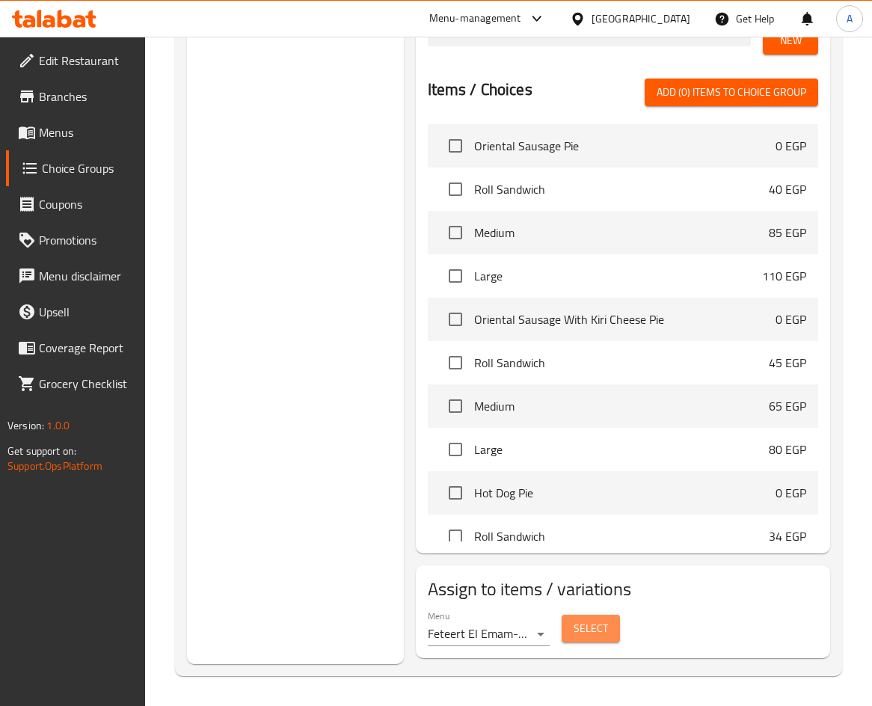
click at [578, 624] on span "Select" at bounding box center [591, 628] width 34 height 19
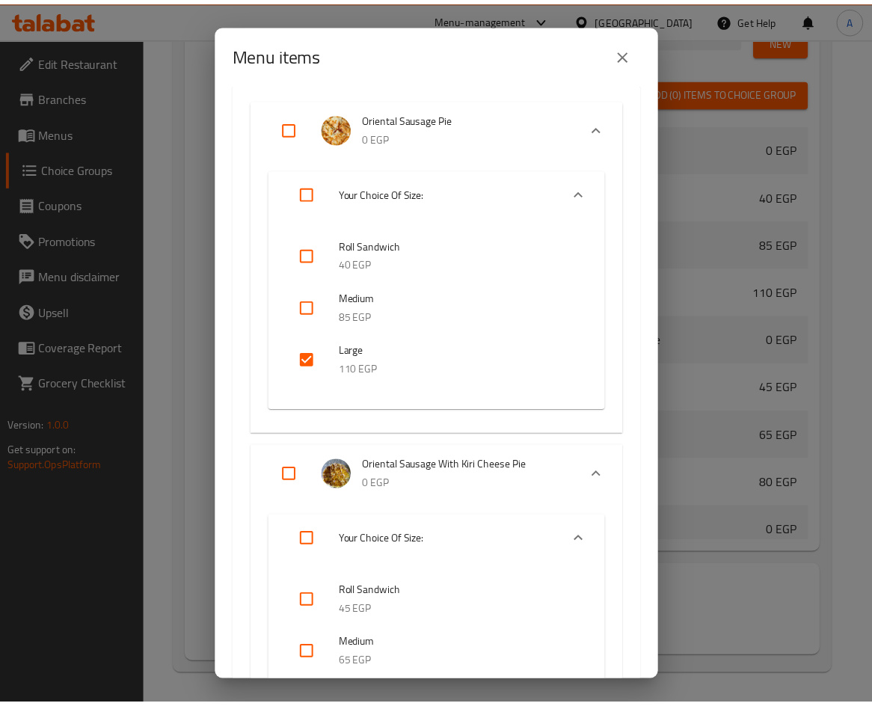
scroll to position [0, 0]
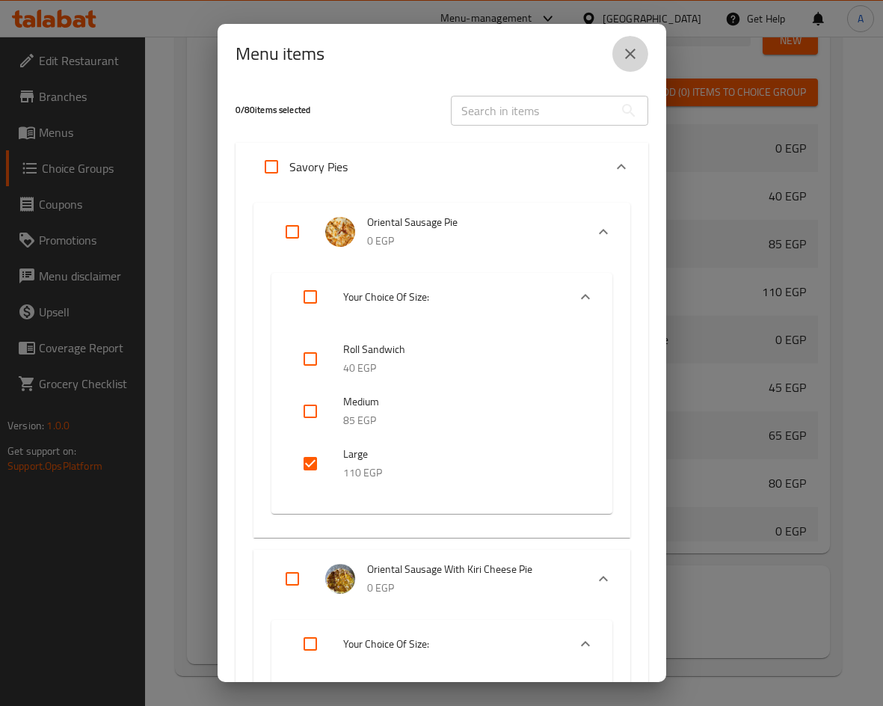
click at [630, 52] on icon "close" at bounding box center [630, 54] width 18 height 18
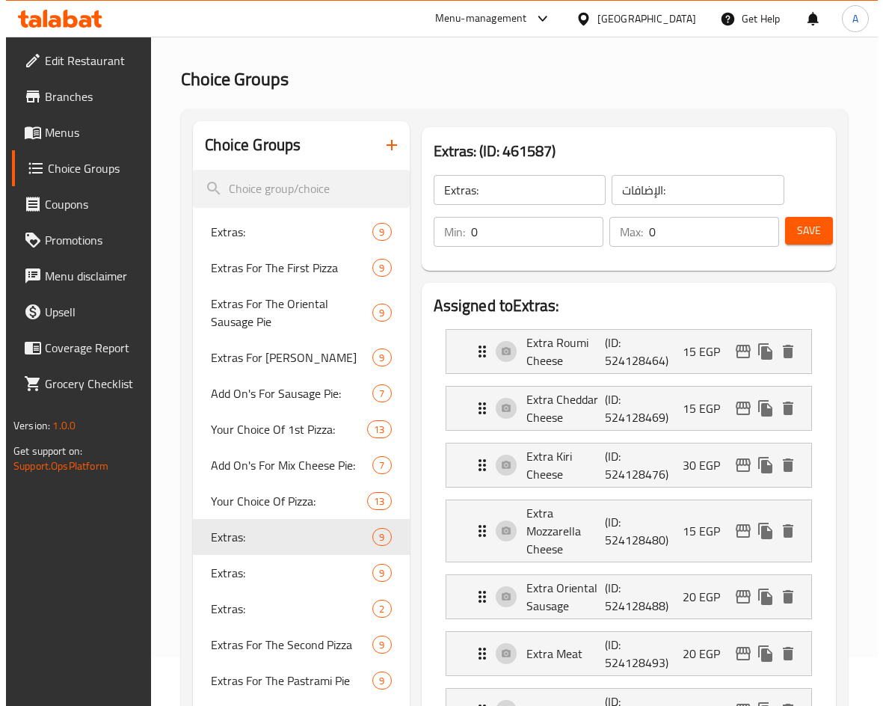
scroll to position [75, 0]
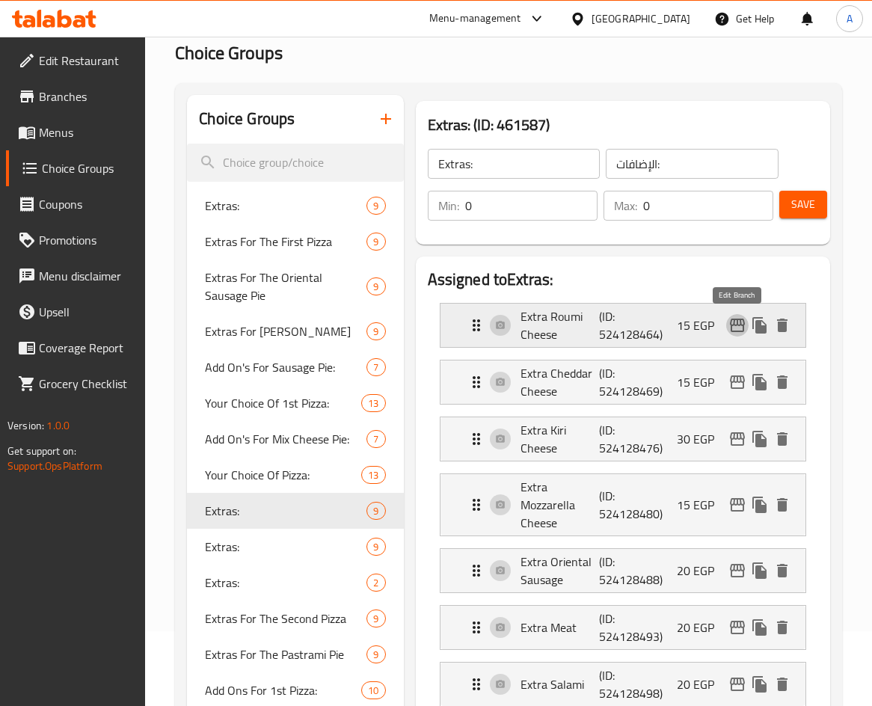
click at [745, 326] on icon "edit" at bounding box center [737, 325] width 18 height 18
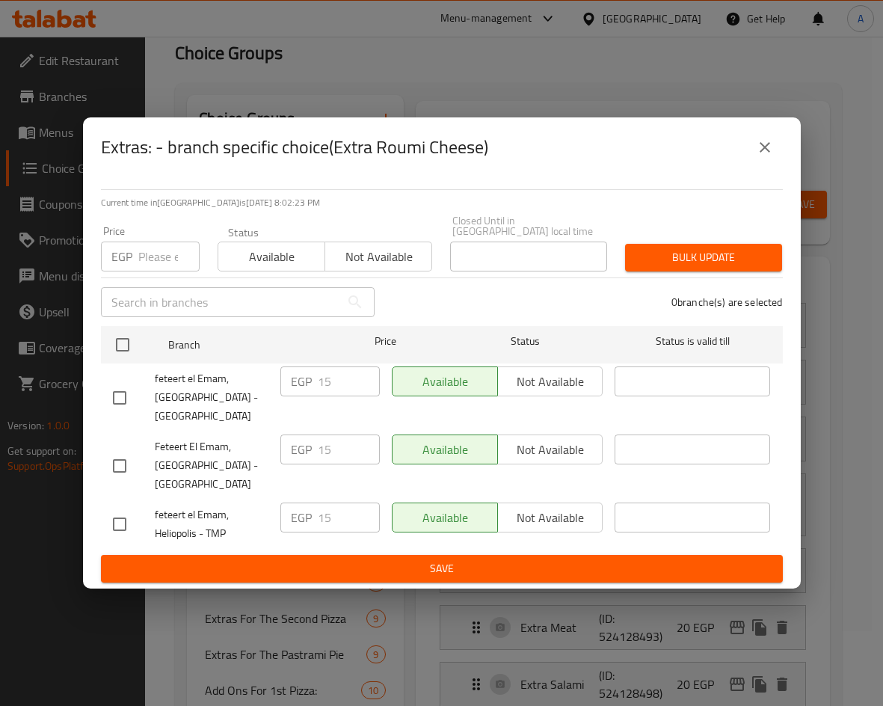
click at [119, 518] on input "checkbox" at bounding box center [119, 523] width 31 height 31
checkbox input "true"
drag, startPoint x: 333, startPoint y: 515, endPoint x: 315, endPoint y: 516, distance: 18.7
click at [315, 516] on div "EGP 15 ​" at bounding box center [329, 517] width 99 height 30
type input "30"
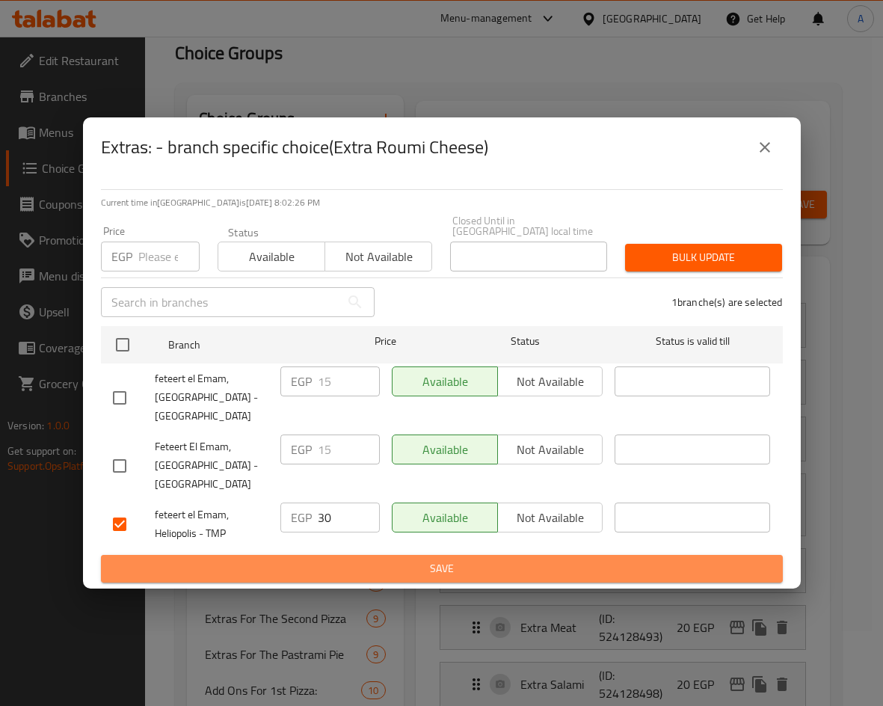
click at [367, 564] on span "Save" at bounding box center [442, 568] width 658 height 19
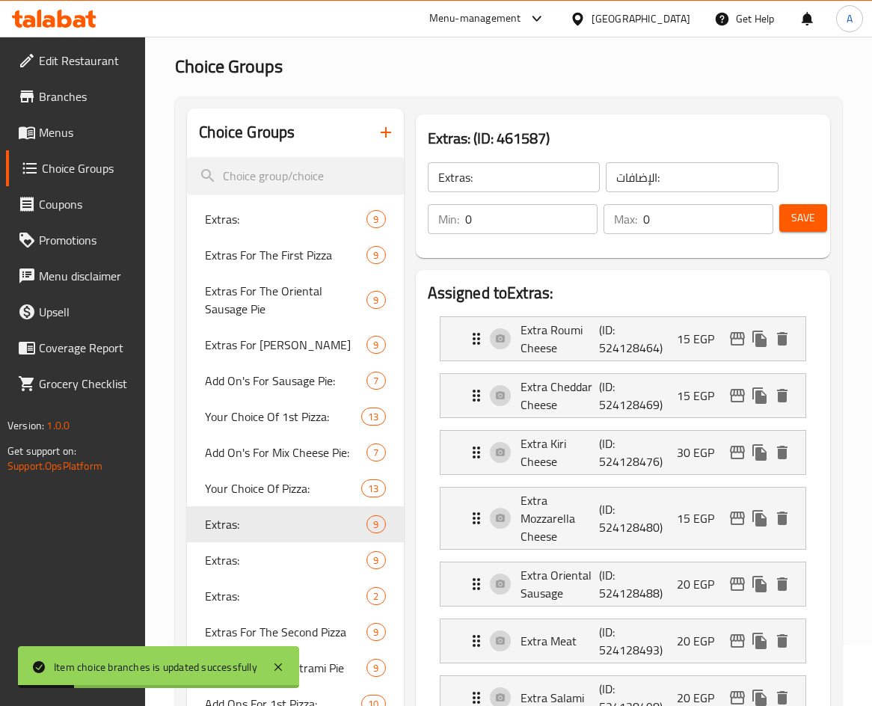
scroll to position [88, 0]
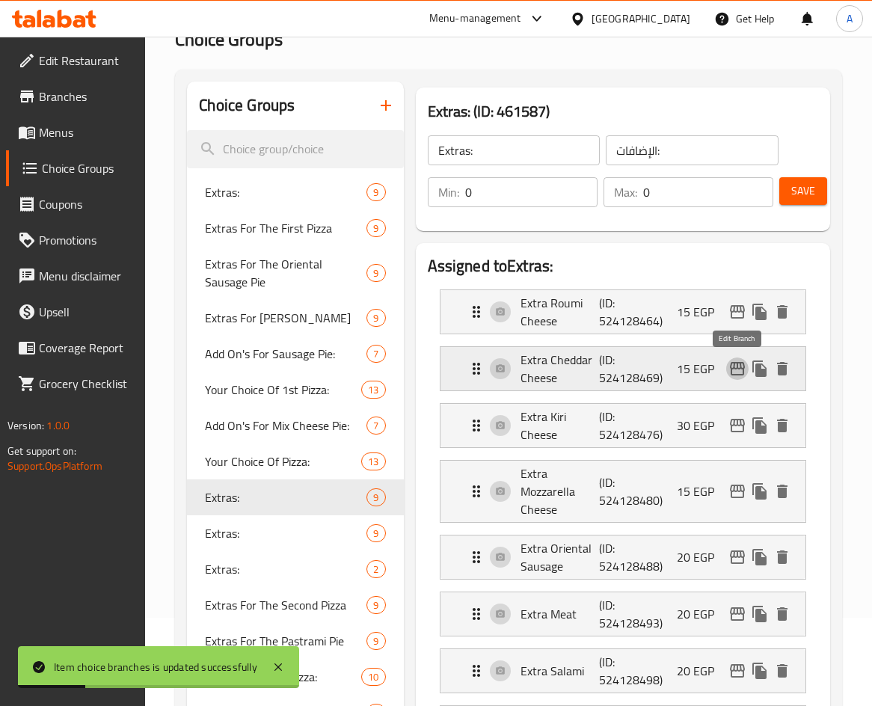
click at [743, 378] on button "edit" at bounding box center [737, 368] width 22 height 22
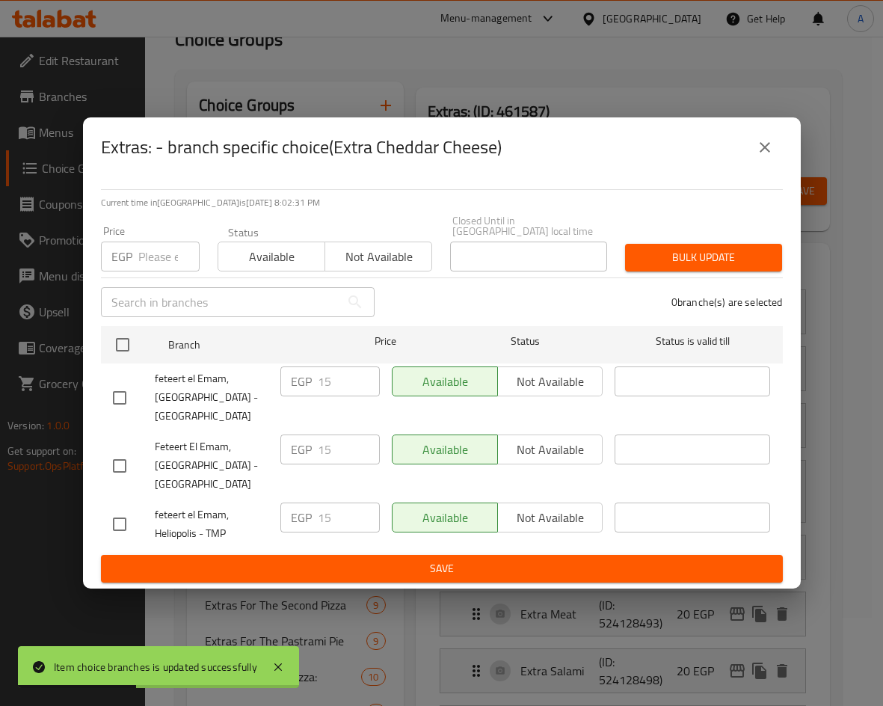
click at [117, 521] on input "checkbox" at bounding box center [119, 523] width 31 height 31
checkbox input "true"
drag, startPoint x: 338, startPoint y: 512, endPoint x: 282, endPoint y: 511, distance: 56.1
click at [283, 511] on div "EGP 15 ​" at bounding box center [329, 517] width 99 height 30
type input "30"
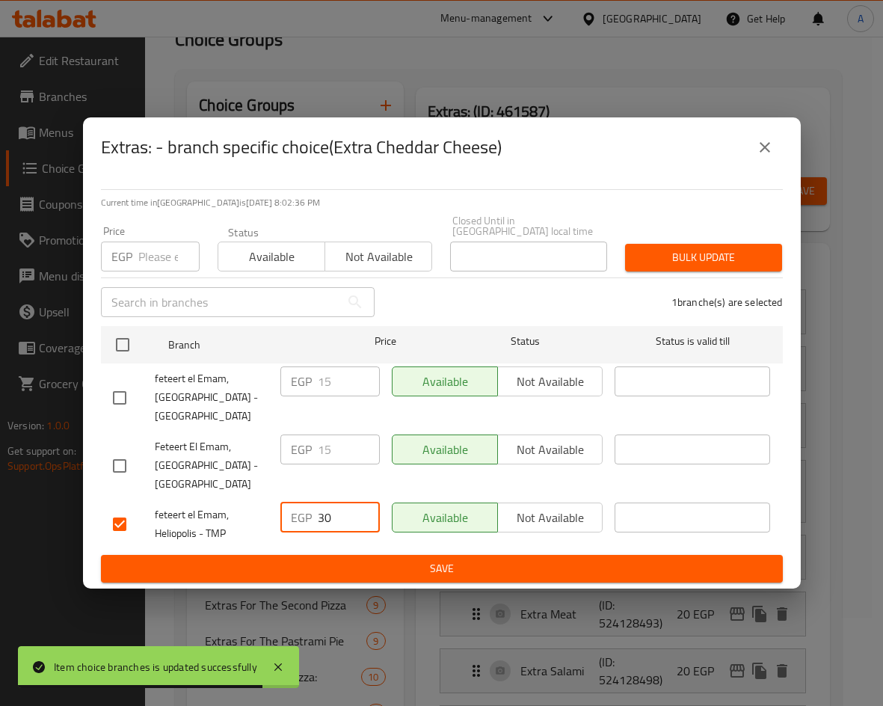
click at [445, 561] on span "Save" at bounding box center [442, 568] width 658 height 19
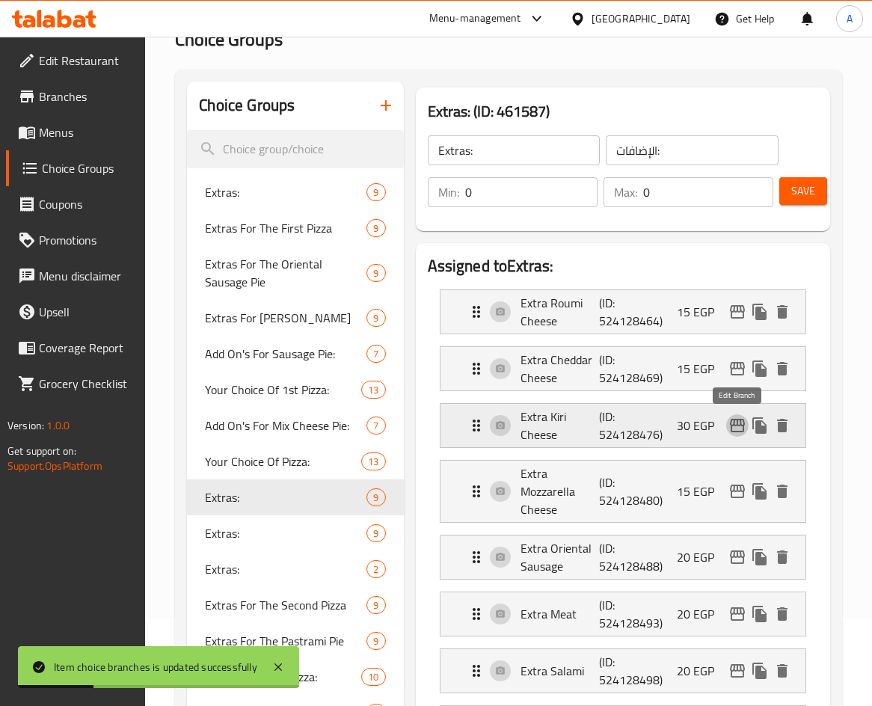
click at [747, 422] on button "edit" at bounding box center [737, 425] width 22 height 22
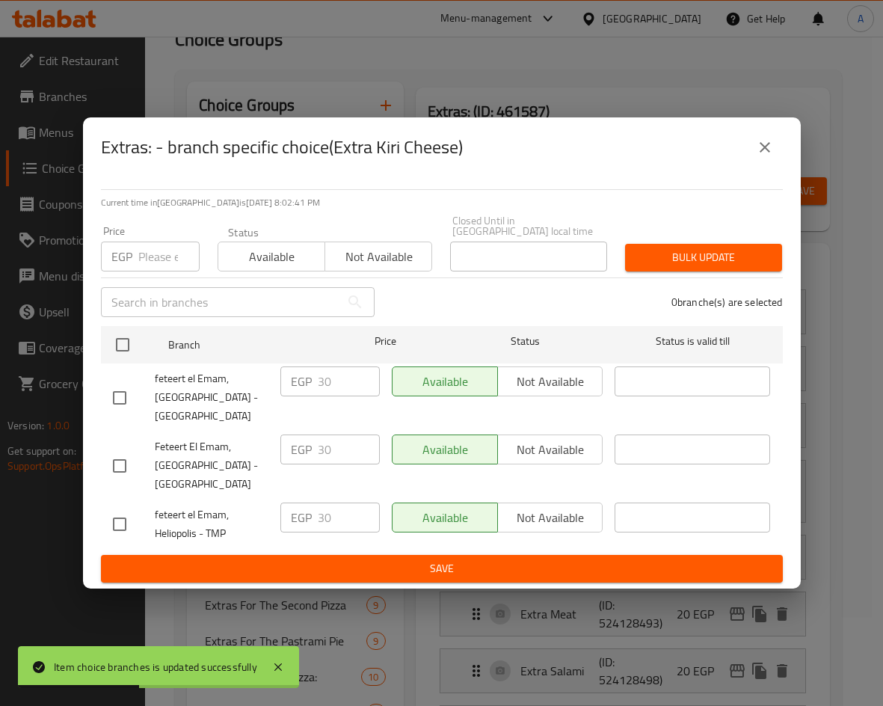
click at [119, 517] on input "checkbox" at bounding box center [119, 523] width 31 height 31
checkbox input "true"
drag, startPoint x: 337, startPoint y: 510, endPoint x: 286, endPoint y: 513, distance: 51.7
click at [286, 513] on div "EGP 30 ​" at bounding box center [329, 517] width 99 height 30
click at [763, 150] on icon "close" at bounding box center [765, 147] width 18 height 18
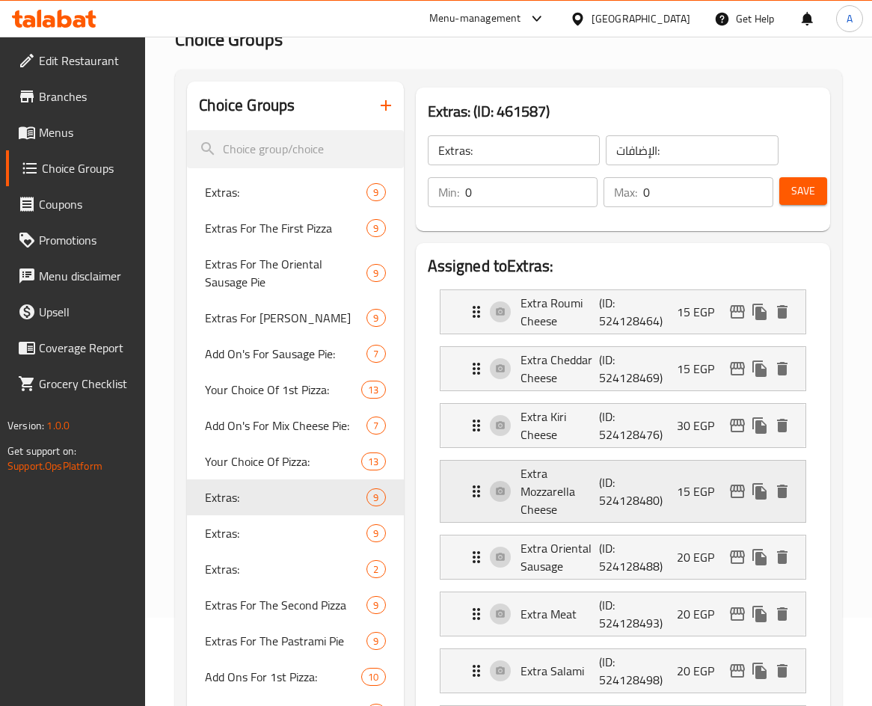
click at [739, 485] on icon "edit" at bounding box center [737, 491] width 18 height 18
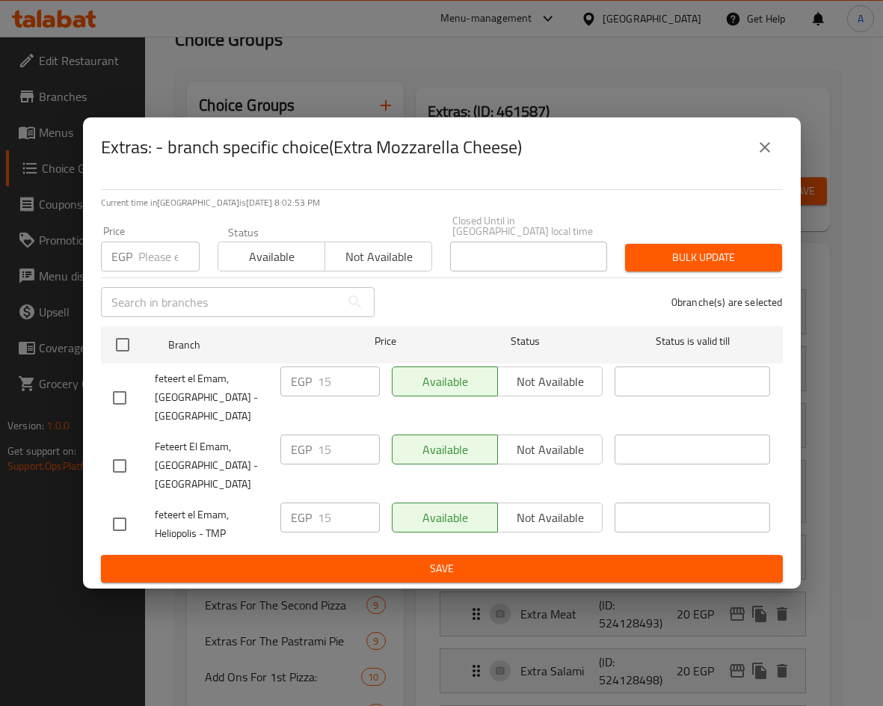
click at [122, 514] on input "checkbox" at bounding box center [119, 523] width 31 height 31
checkbox input "true"
drag, startPoint x: 335, startPoint y: 507, endPoint x: 297, endPoint y: 498, distance: 39.2
click at [295, 511] on div "EGP 15 ​" at bounding box center [329, 517] width 99 height 30
type input "30"
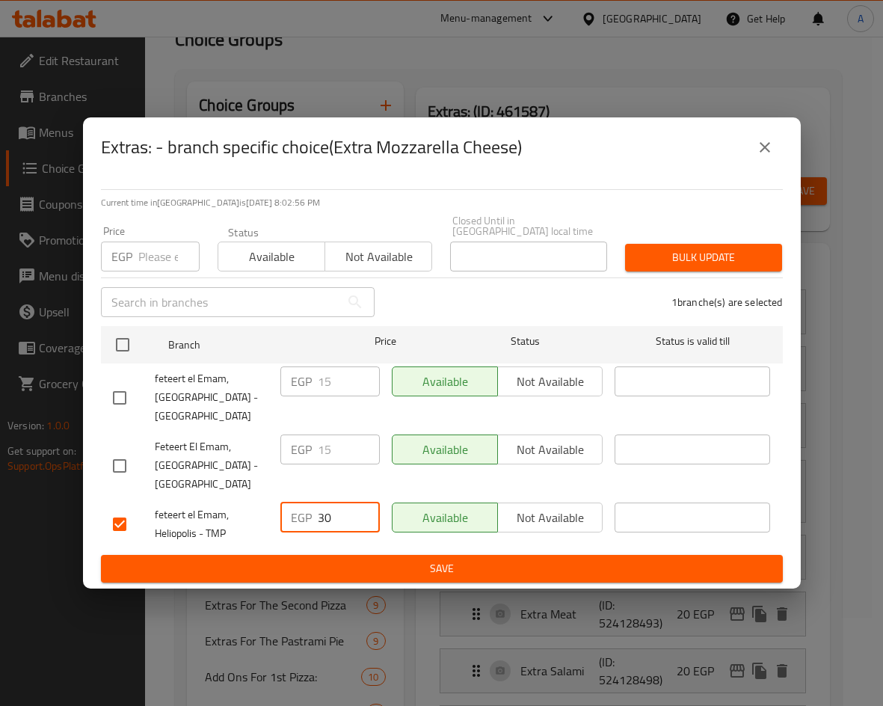
click at [413, 566] on span "Save" at bounding box center [442, 568] width 658 height 19
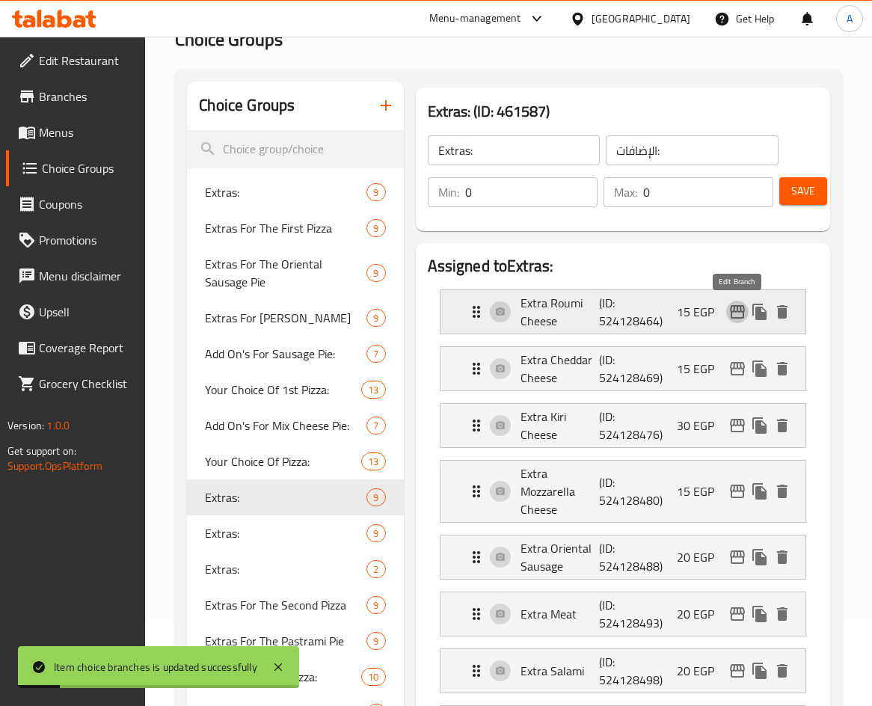
click at [728, 307] on icon "edit" at bounding box center [737, 312] width 18 height 18
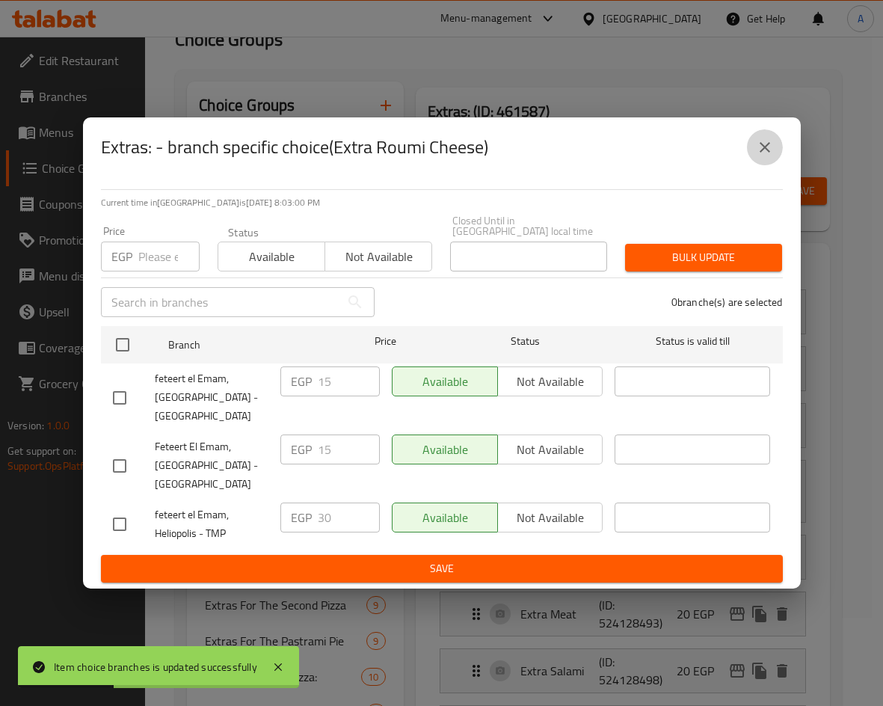
click at [762, 154] on icon "close" at bounding box center [765, 147] width 18 height 18
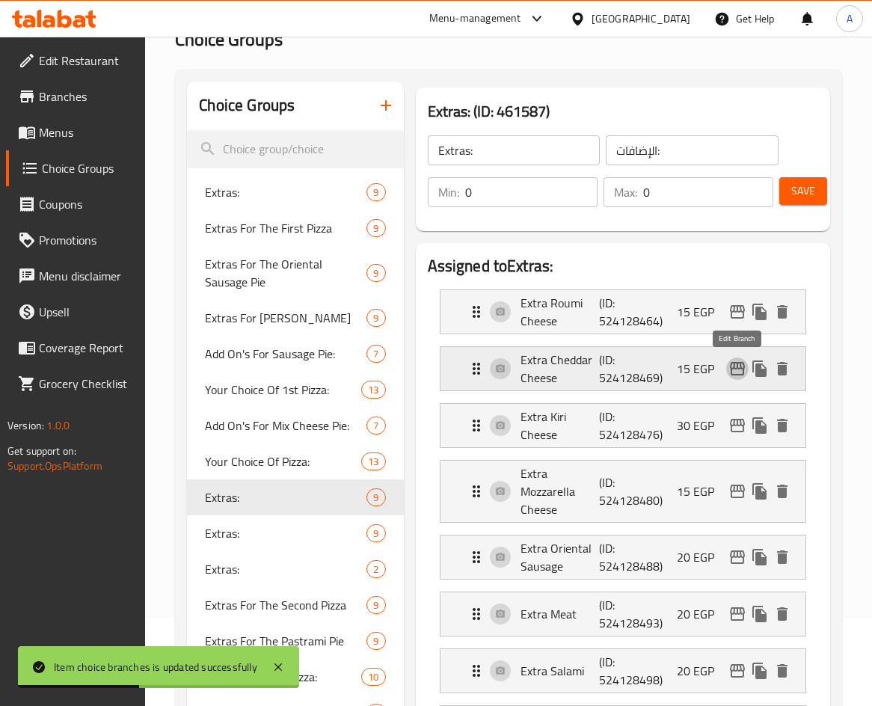
click at [728, 376] on icon "edit" at bounding box center [737, 369] width 18 height 18
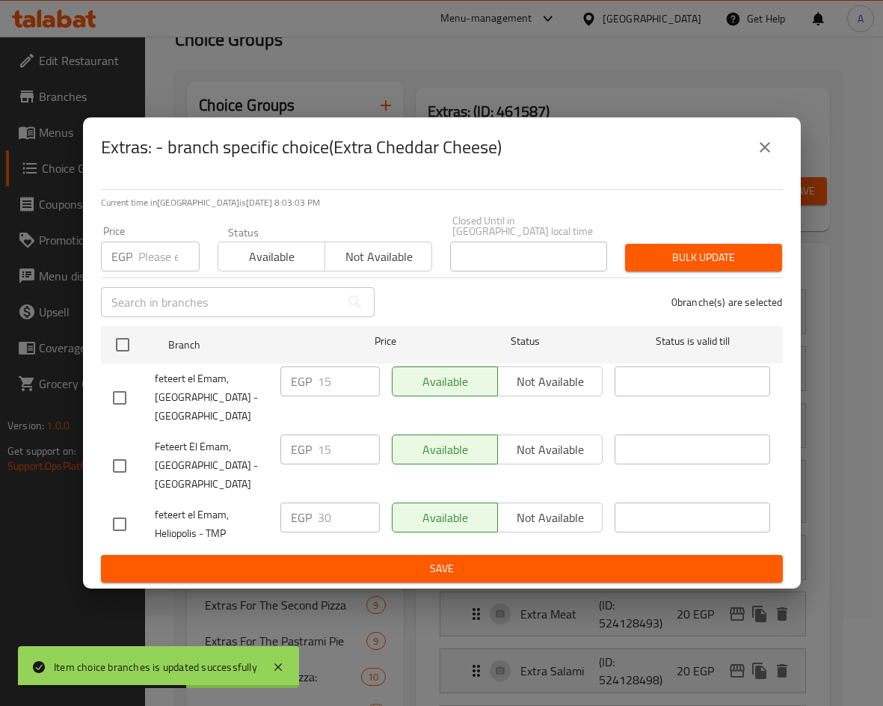
click at [763, 156] on icon "close" at bounding box center [765, 147] width 18 height 18
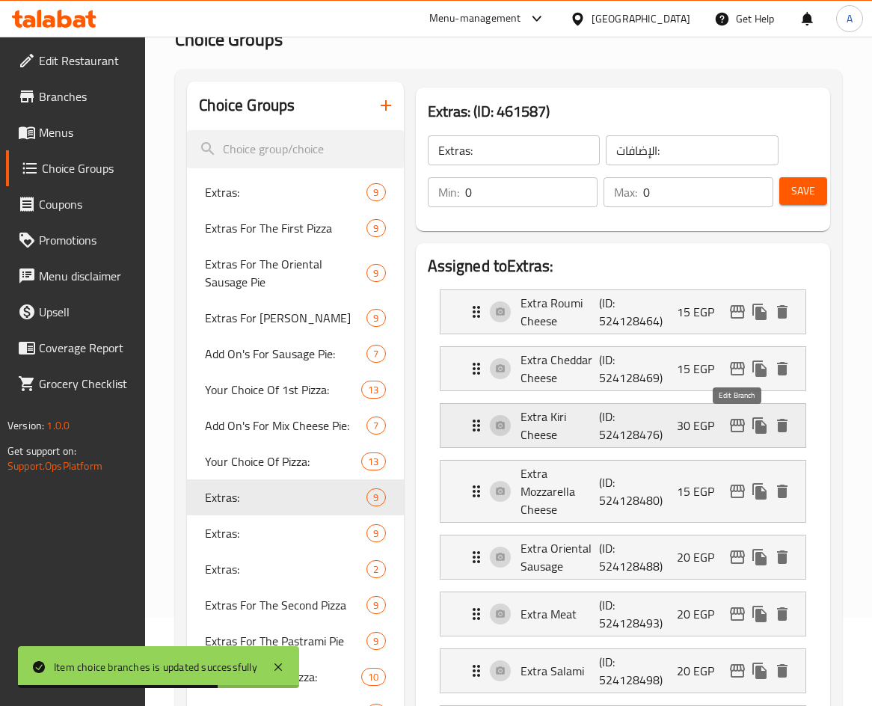
click at [737, 432] on button "edit" at bounding box center [737, 425] width 22 height 22
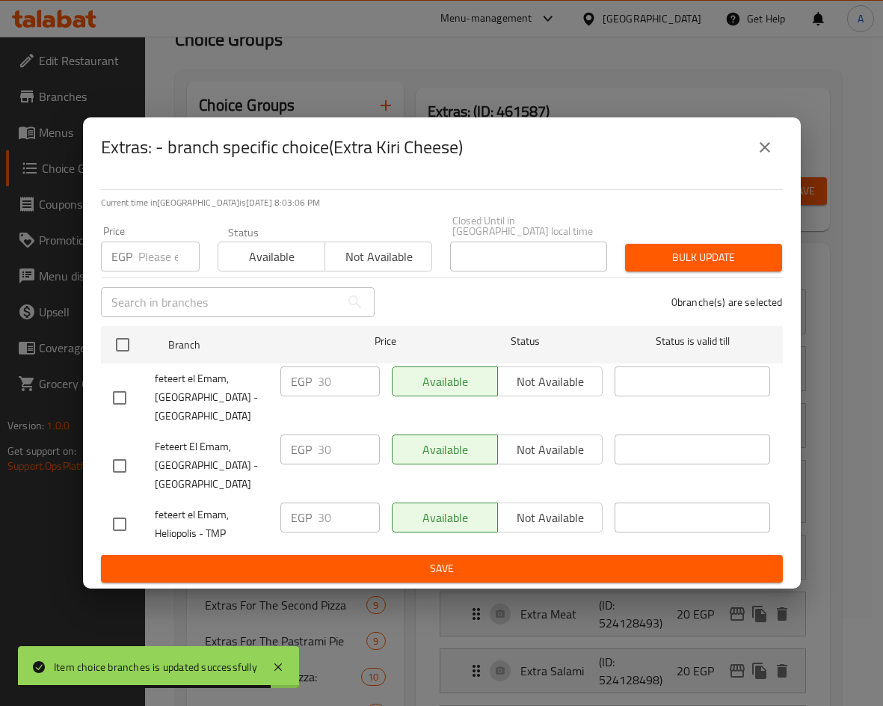
click at [772, 156] on icon "close" at bounding box center [765, 147] width 18 height 18
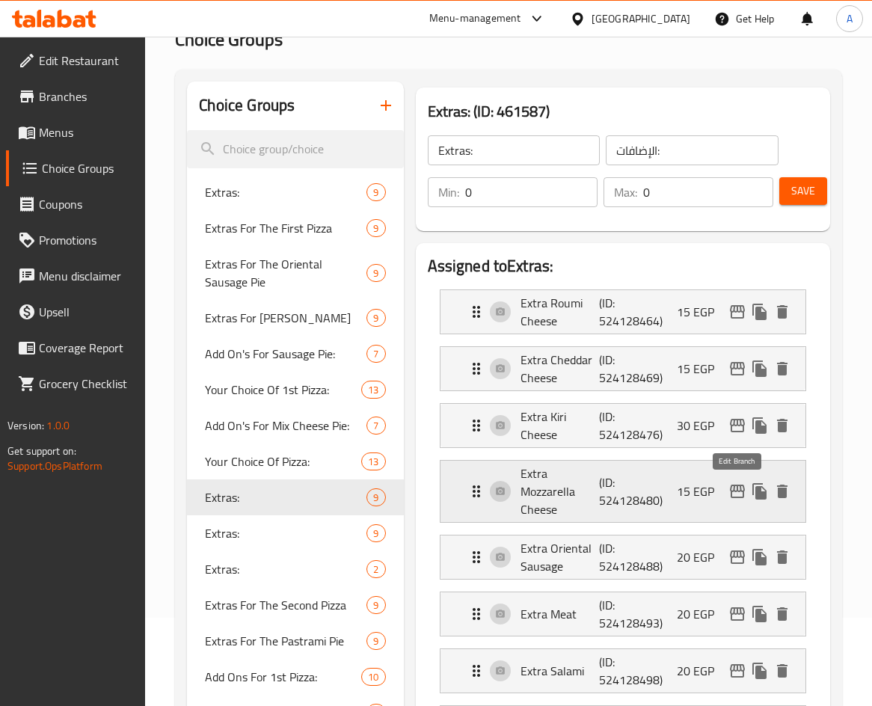
click at [741, 487] on icon "edit" at bounding box center [737, 491] width 15 height 13
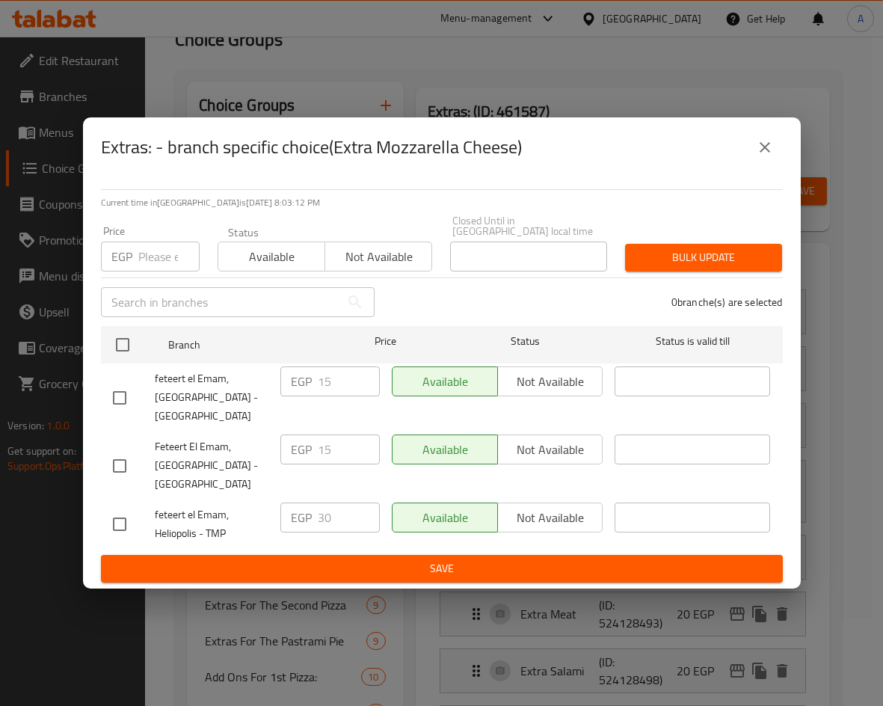
click at [764, 142] on button "close" at bounding box center [765, 147] width 36 height 36
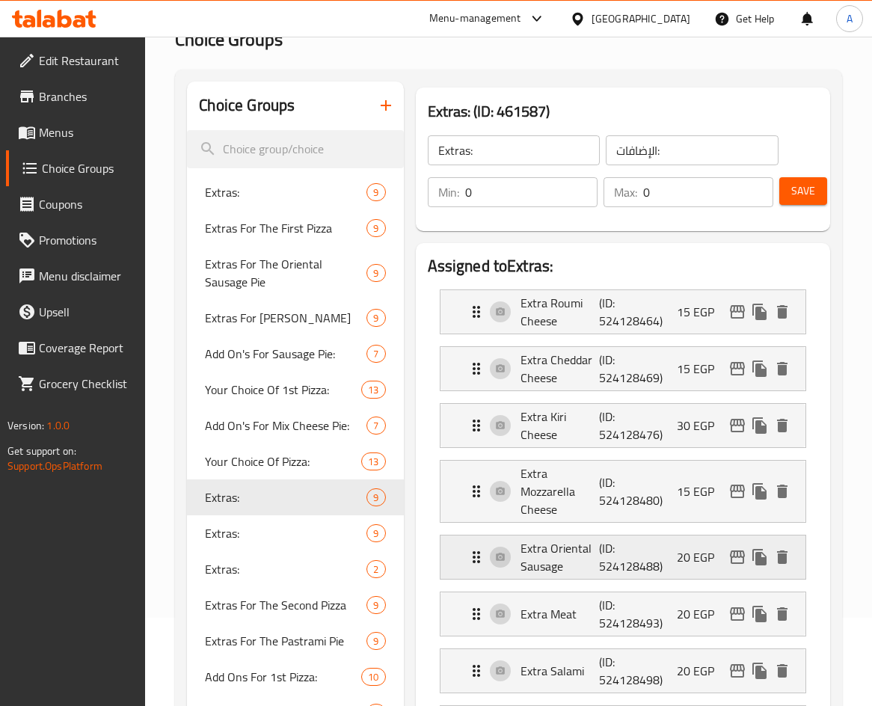
click at [730, 555] on icon "edit" at bounding box center [737, 557] width 18 height 18
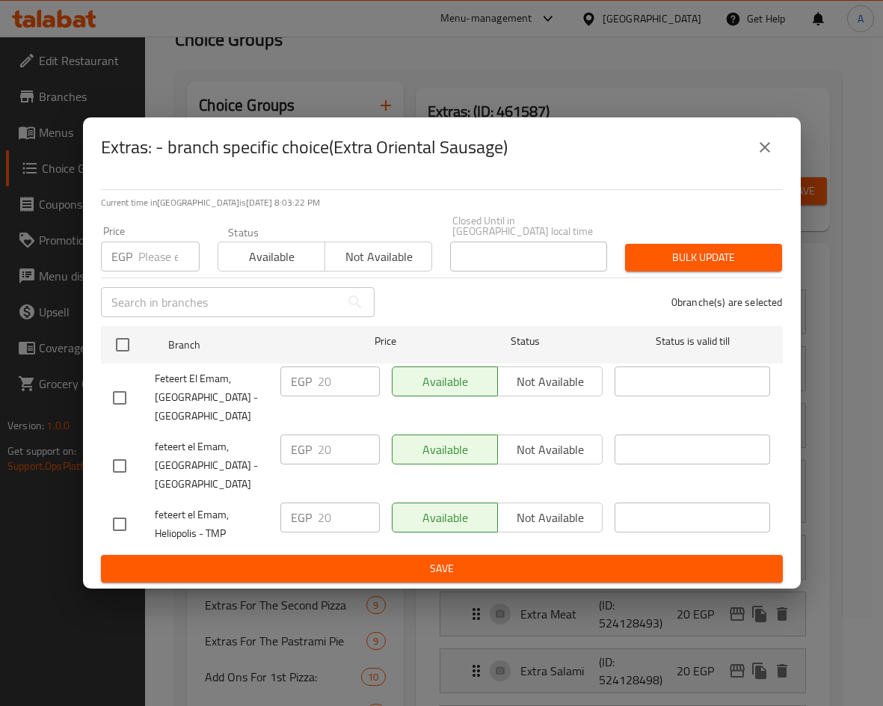
click at [119, 515] on input "checkbox" at bounding box center [119, 523] width 31 height 31
checkbox input "true"
drag, startPoint x: 334, startPoint y: 513, endPoint x: 311, endPoint y: 513, distance: 23.2
click at [311, 513] on div "EGP 20 ​" at bounding box center [329, 517] width 99 height 30
type input "30"
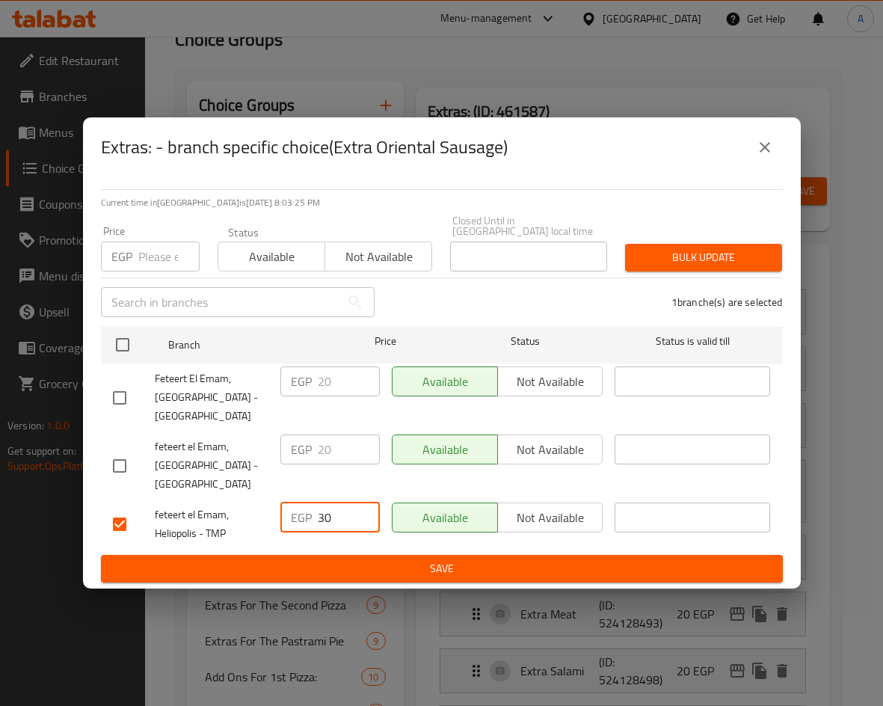
click at [443, 562] on span "Save" at bounding box center [442, 568] width 658 height 19
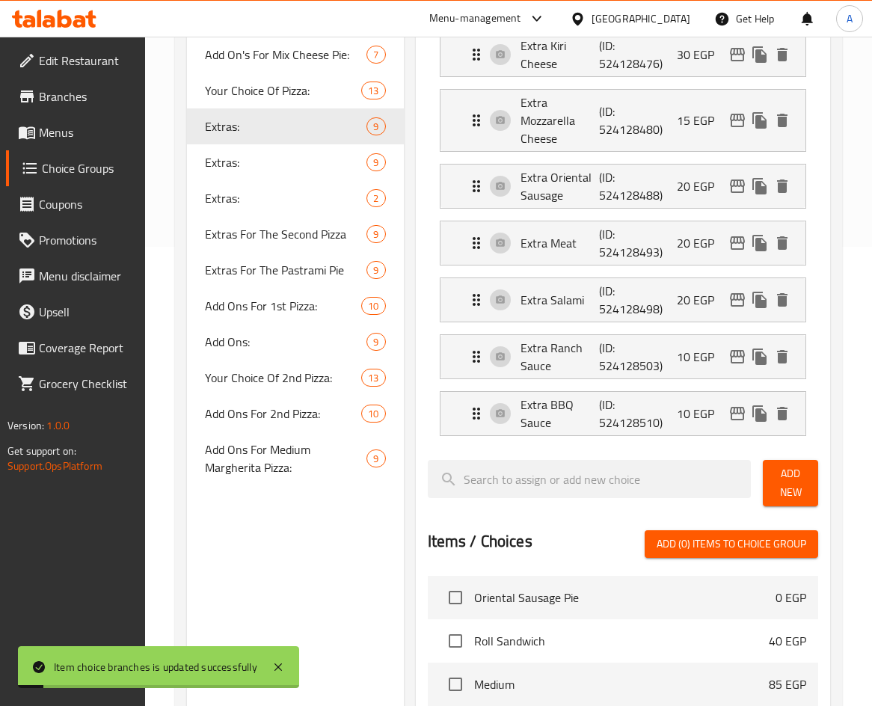
scroll to position [462, 0]
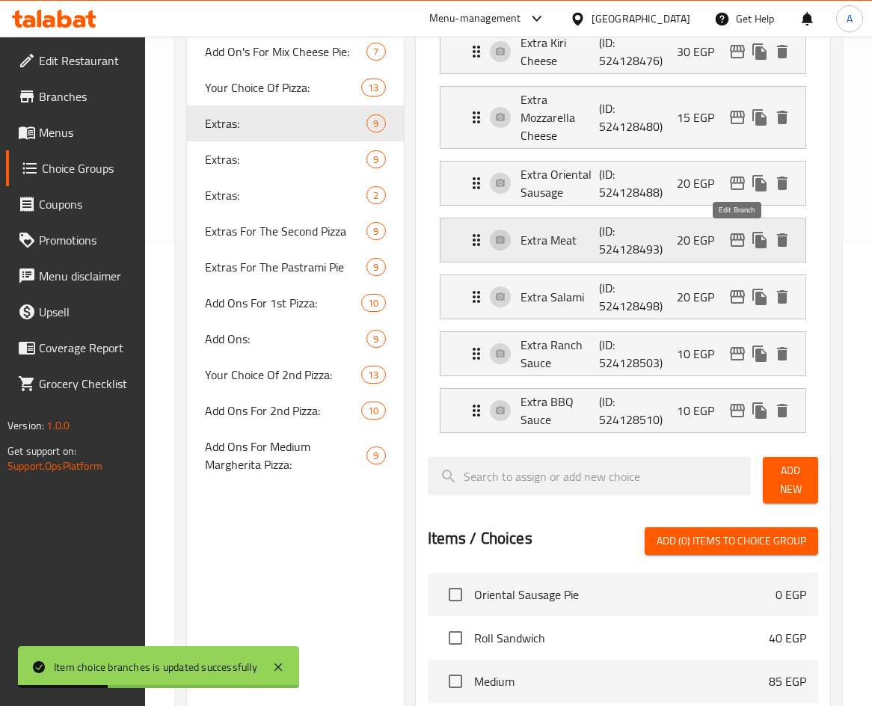
click at [741, 239] on icon "edit" at bounding box center [737, 239] width 15 height 13
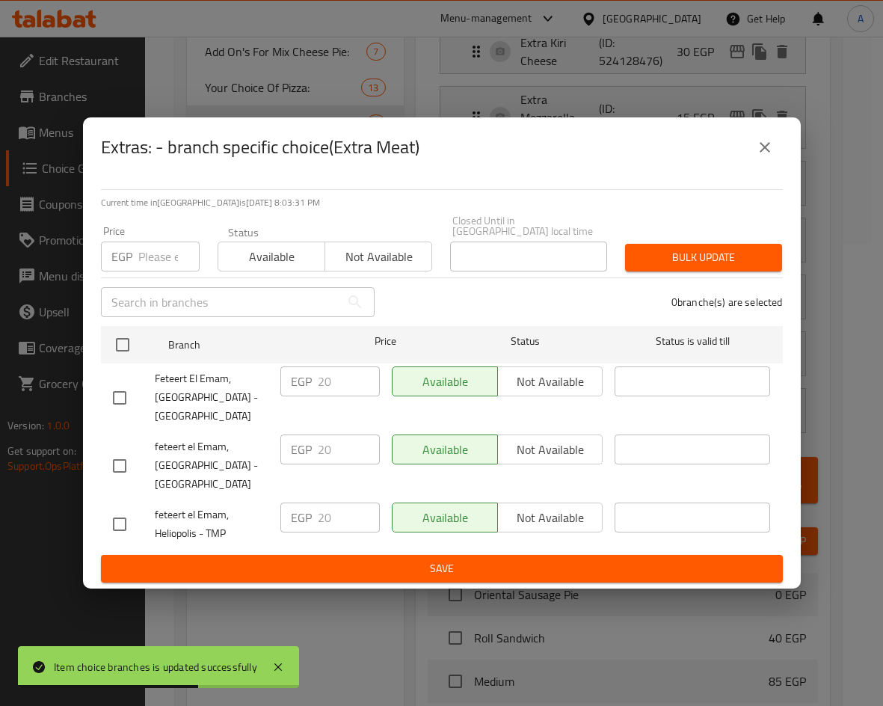
click at [116, 517] on input "checkbox" at bounding box center [119, 523] width 31 height 31
checkbox input "true"
drag, startPoint x: 330, startPoint y: 509, endPoint x: 295, endPoint y: 509, distance: 34.4
click at [295, 509] on div "EGP 20 ​" at bounding box center [329, 517] width 99 height 30
type input "30"
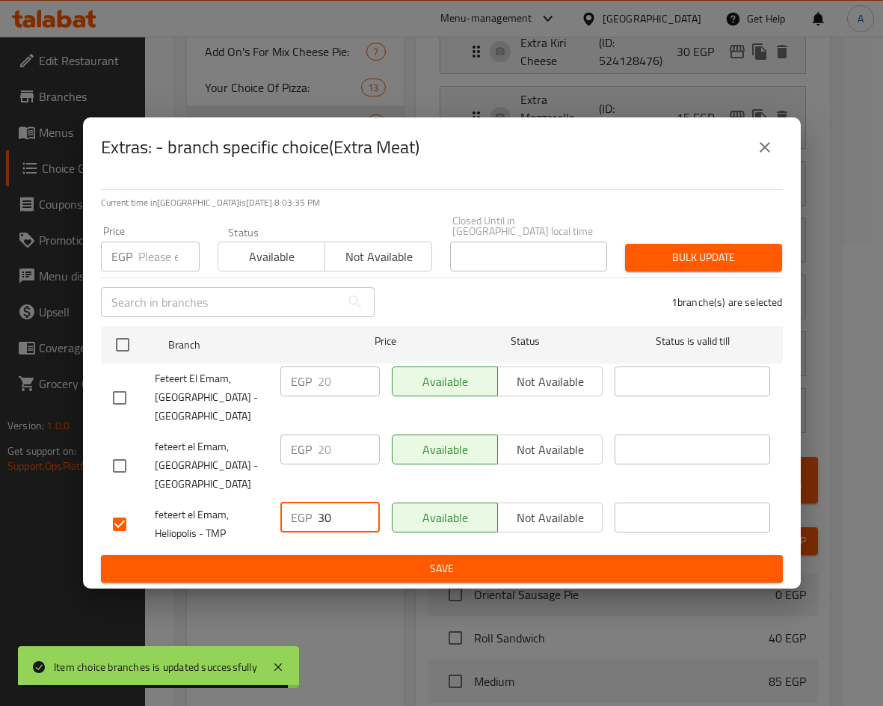
click at [452, 571] on span "Save" at bounding box center [442, 568] width 658 height 19
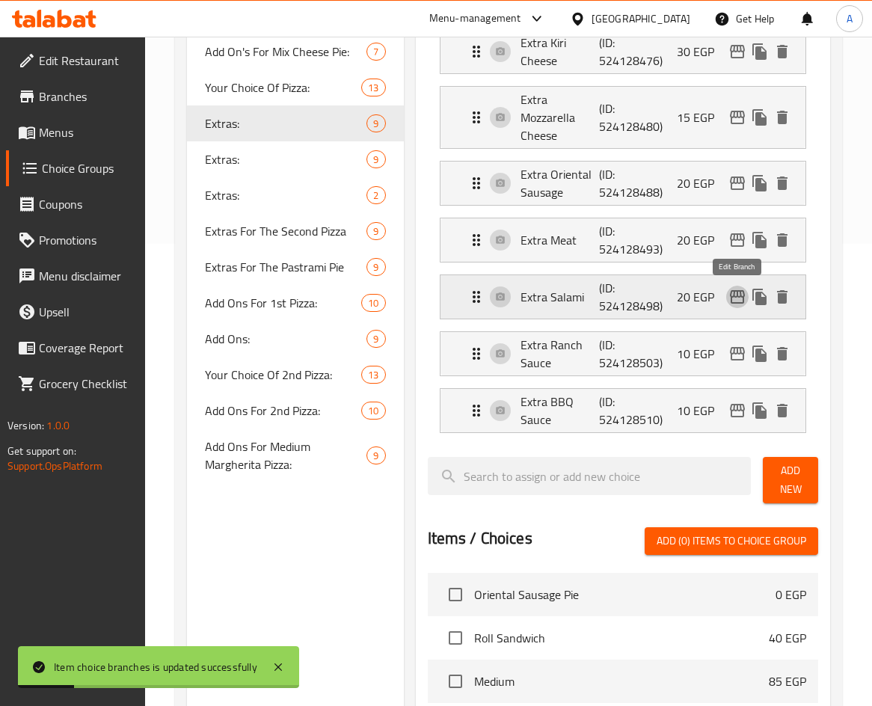
click at [740, 294] on icon "edit" at bounding box center [737, 296] width 15 height 13
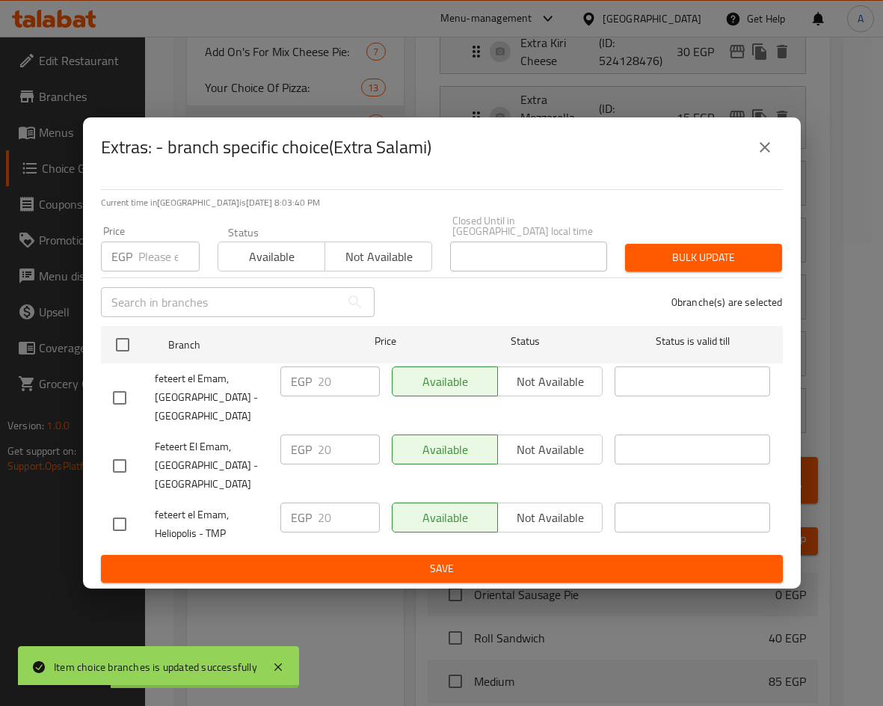
click at [120, 517] on input "checkbox" at bounding box center [119, 523] width 31 height 31
checkbox input "true"
drag, startPoint x: 336, startPoint y: 509, endPoint x: 297, endPoint y: 497, distance: 41.4
click at [298, 509] on div "EGP 20 ​" at bounding box center [329, 517] width 99 height 30
type input "30"
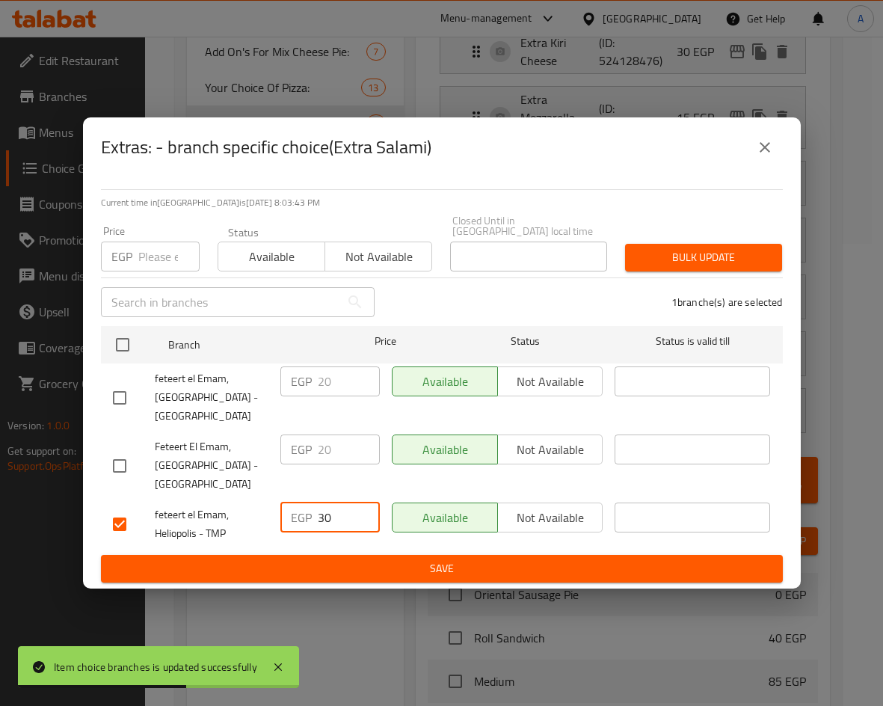
click at [497, 559] on span "Save" at bounding box center [442, 568] width 658 height 19
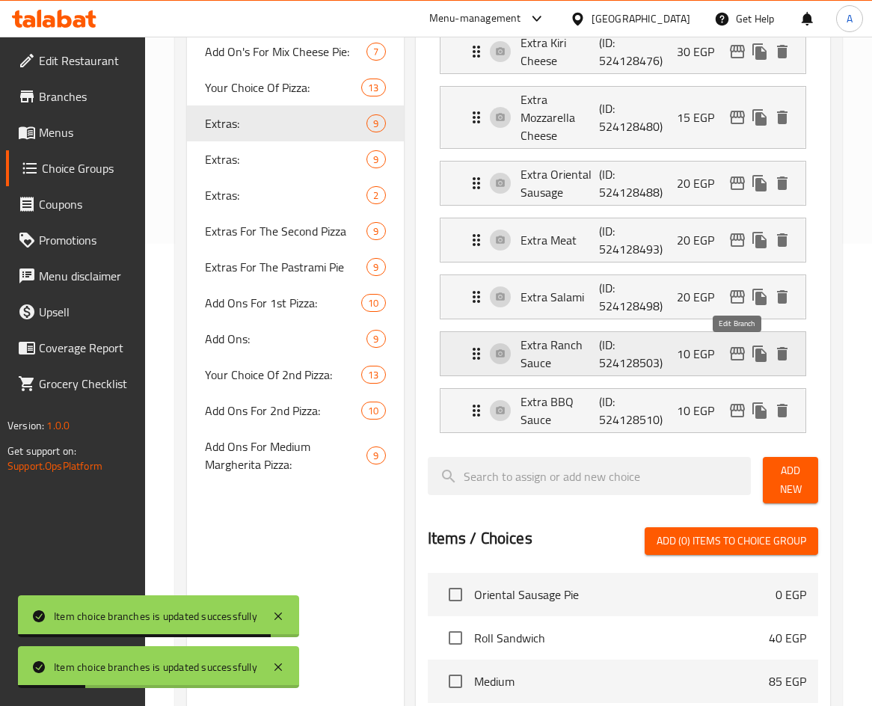
click at [728, 352] on icon "edit" at bounding box center [737, 354] width 18 height 18
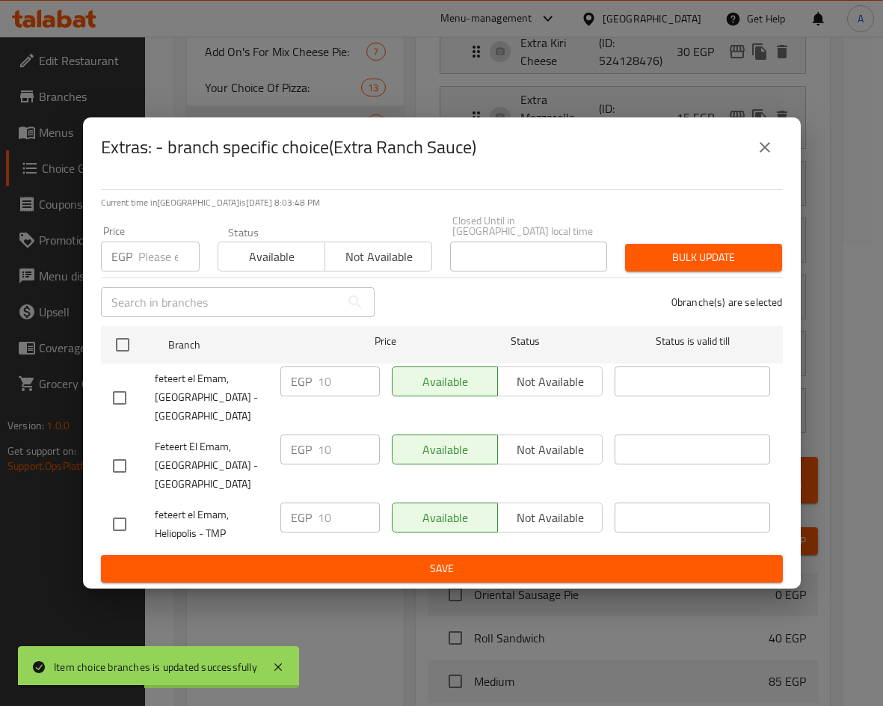
click at [111, 517] on input "checkbox" at bounding box center [119, 523] width 31 height 31
checkbox input "true"
drag, startPoint x: 337, startPoint y: 514, endPoint x: 307, endPoint y: 514, distance: 29.9
click at [307, 514] on div "EGP 10 ​" at bounding box center [329, 517] width 99 height 30
type input "15"
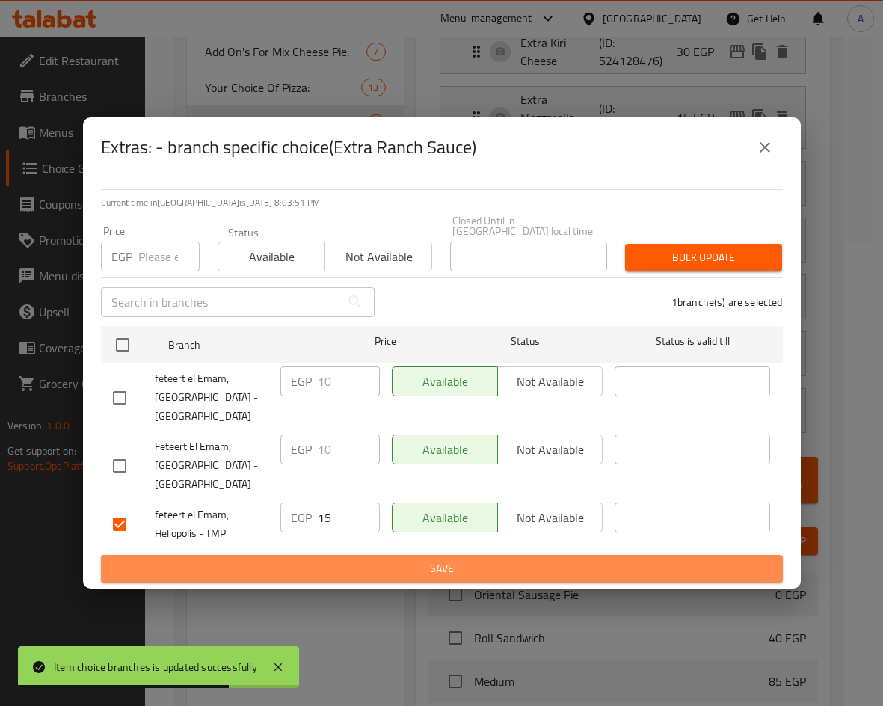
click at [523, 560] on span "Save" at bounding box center [442, 568] width 658 height 19
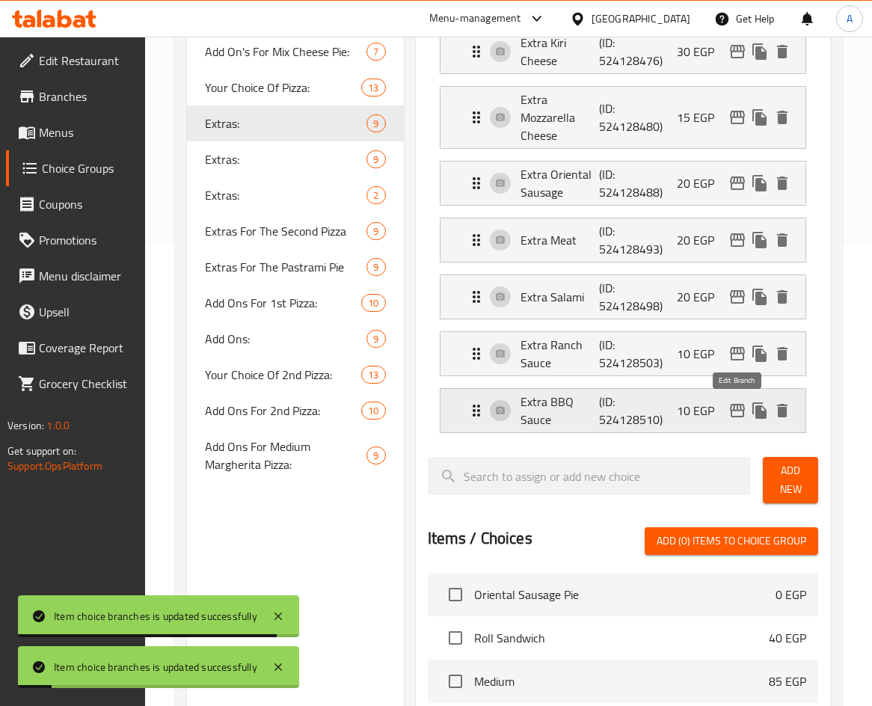
click at [745, 411] on icon "edit" at bounding box center [737, 411] width 18 height 18
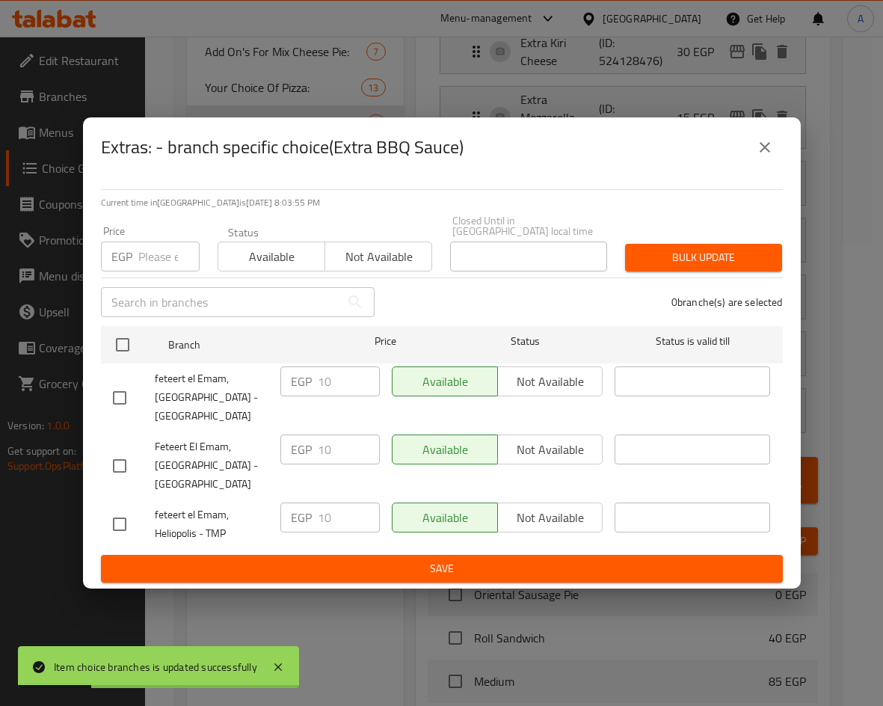
drag, startPoint x: 135, startPoint y: 518, endPoint x: 120, endPoint y: 518, distance: 15.0
click at [131, 518] on div at bounding box center [134, 523] width 42 height 31
click at [117, 519] on input "checkbox" at bounding box center [119, 523] width 31 height 31
checkbox input "true"
drag, startPoint x: 337, startPoint y: 511, endPoint x: 305, endPoint y: 512, distance: 32.2
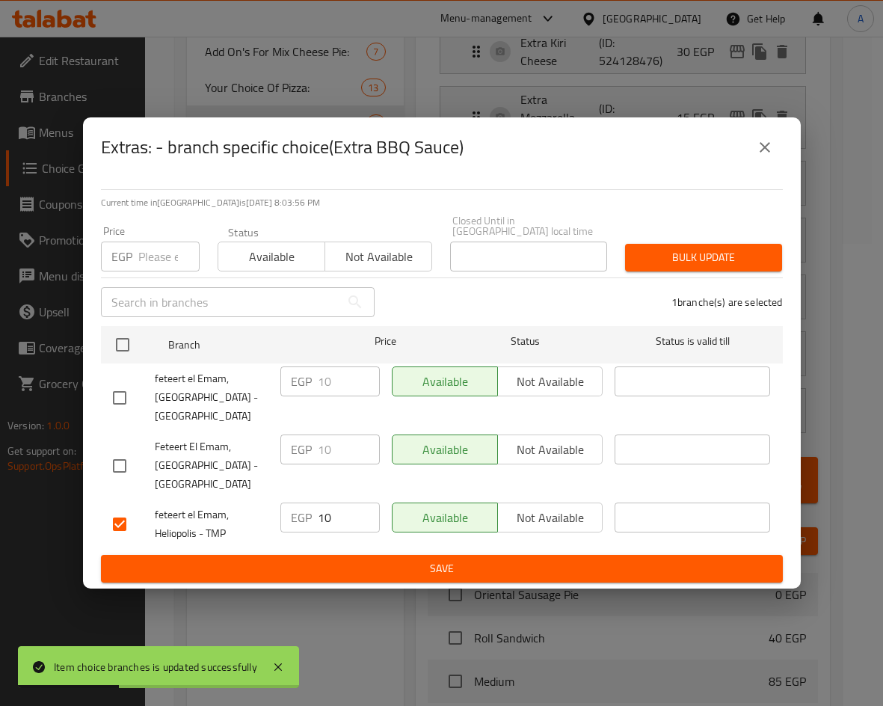
click at [305, 512] on div "EGP 10 ​" at bounding box center [329, 517] width 99 height 30
type input "15"
click at [408, 559] on span "Save" at bounding box center [442, 568] width 658 height 19
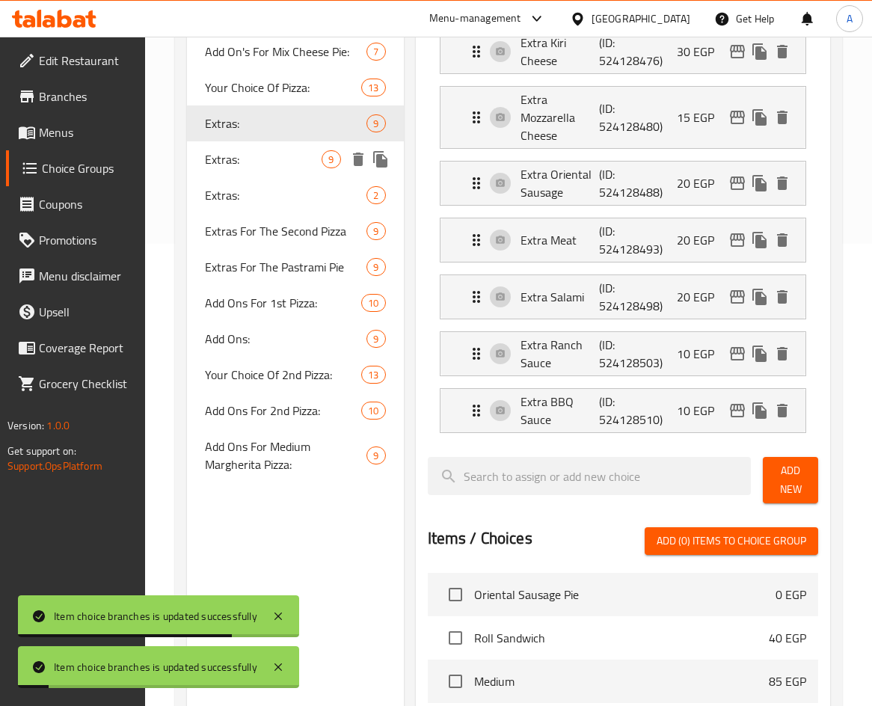
click at [251, 161] on span "Extras:" at bounding box center [263, 159] width 117 height 18
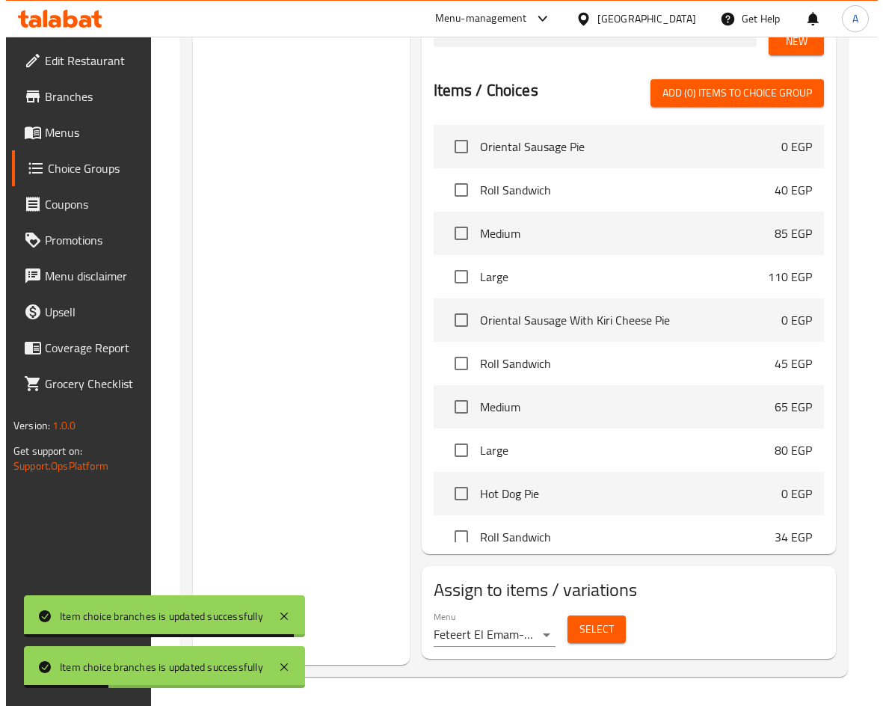
scroll to position [911, 0]
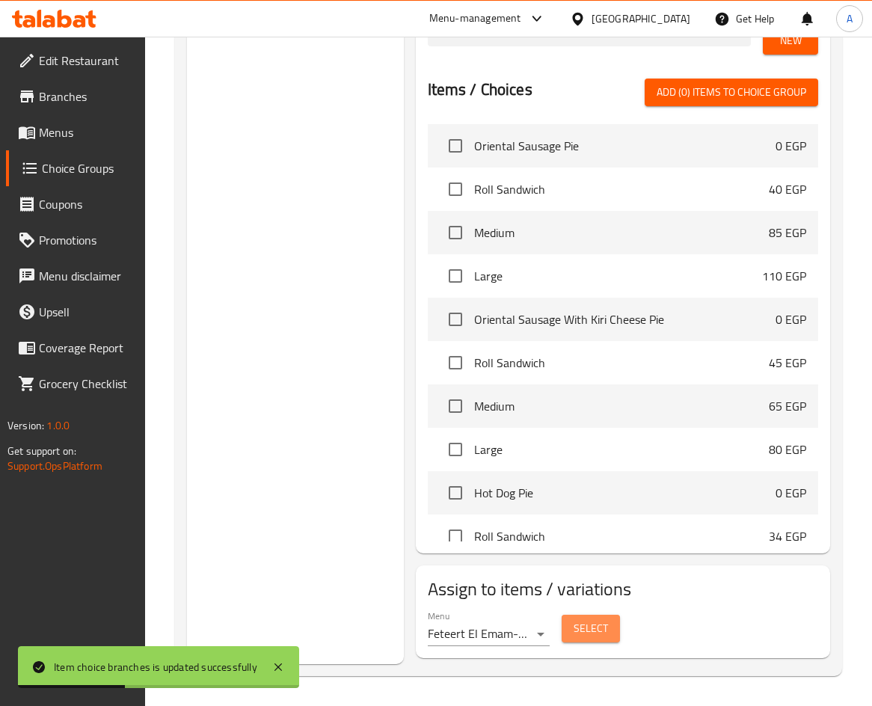
click at [606, 636] on span "Select" at bounding box center [591, 628] width 34 height 19
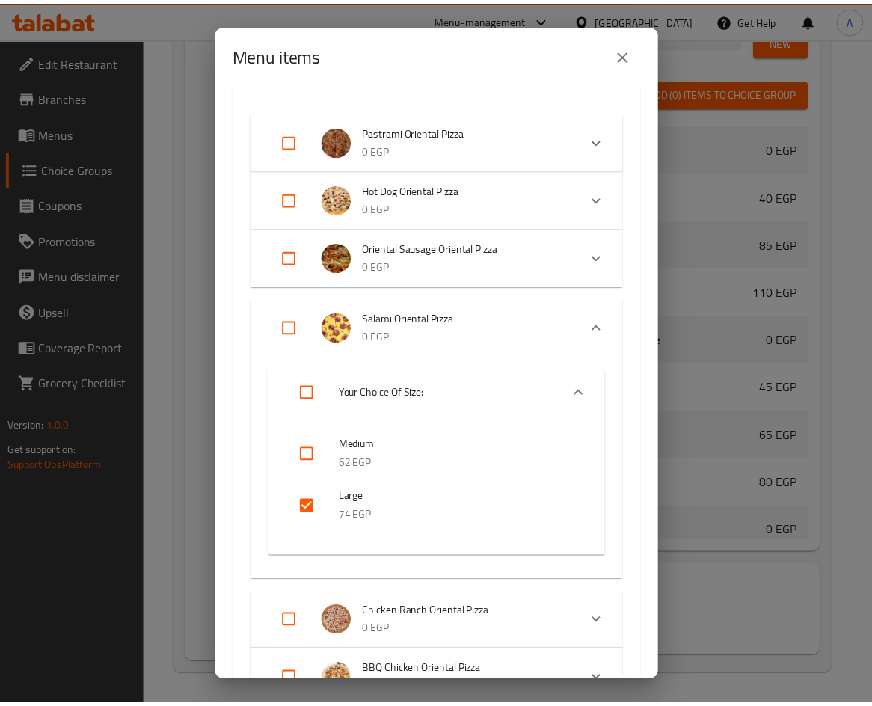
scroll to position [0, 0]
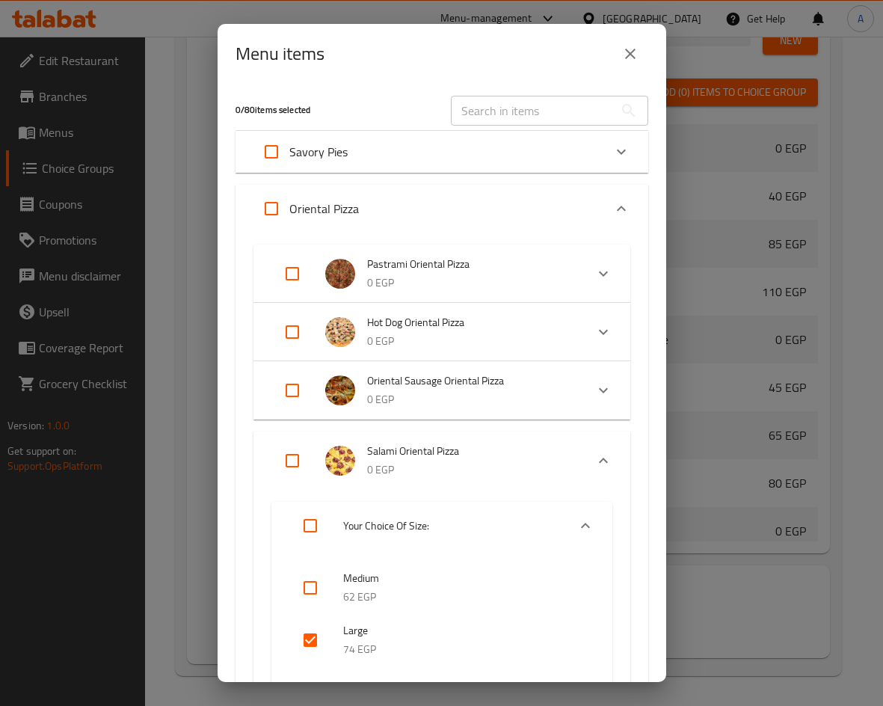
click at [624, 60] on icon "close" at bounding box center [630, 54] width 18 height 18
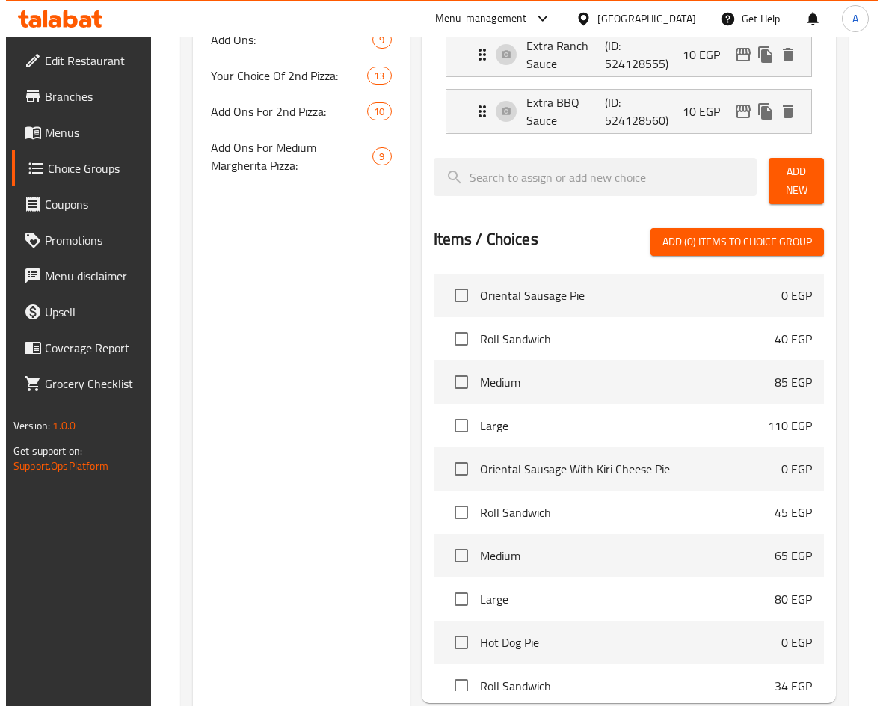
scroll to position [911, 0]
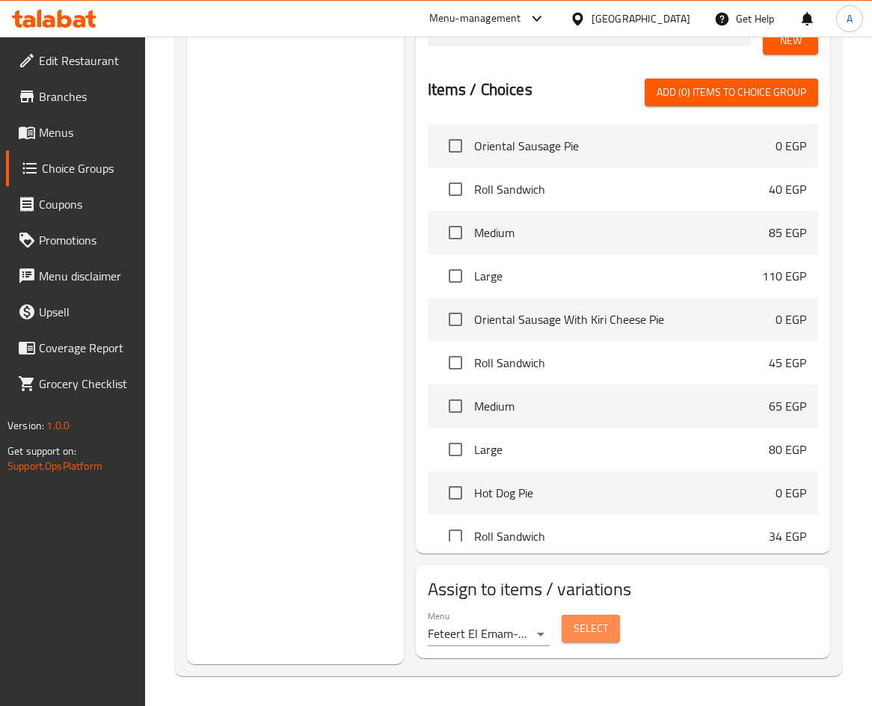
click at [592, 620] on span "Select" at bounding box center [591, 628] width 34 height 19
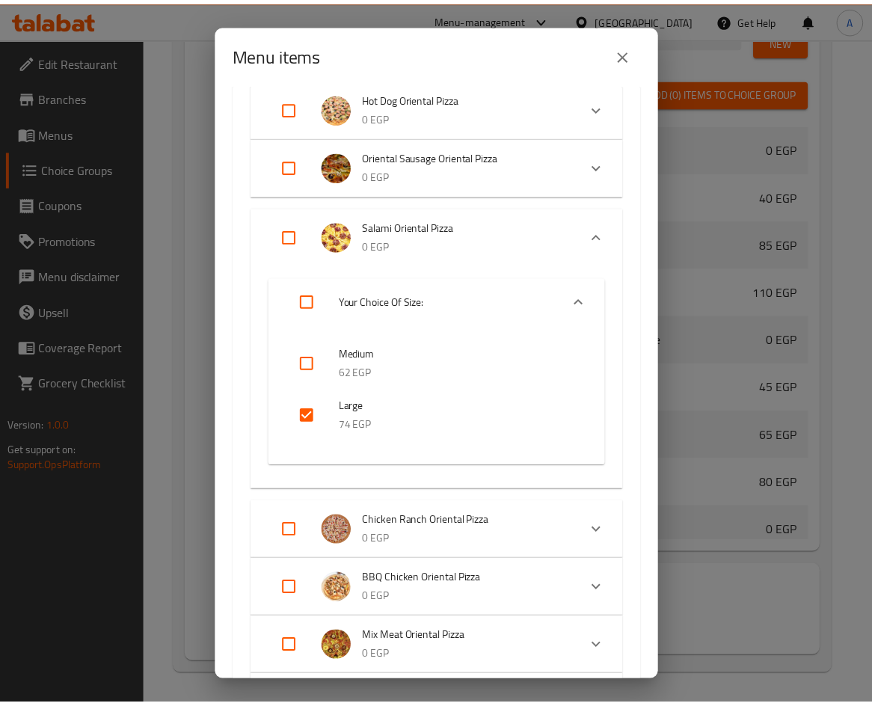
scroll to position [0, 0]
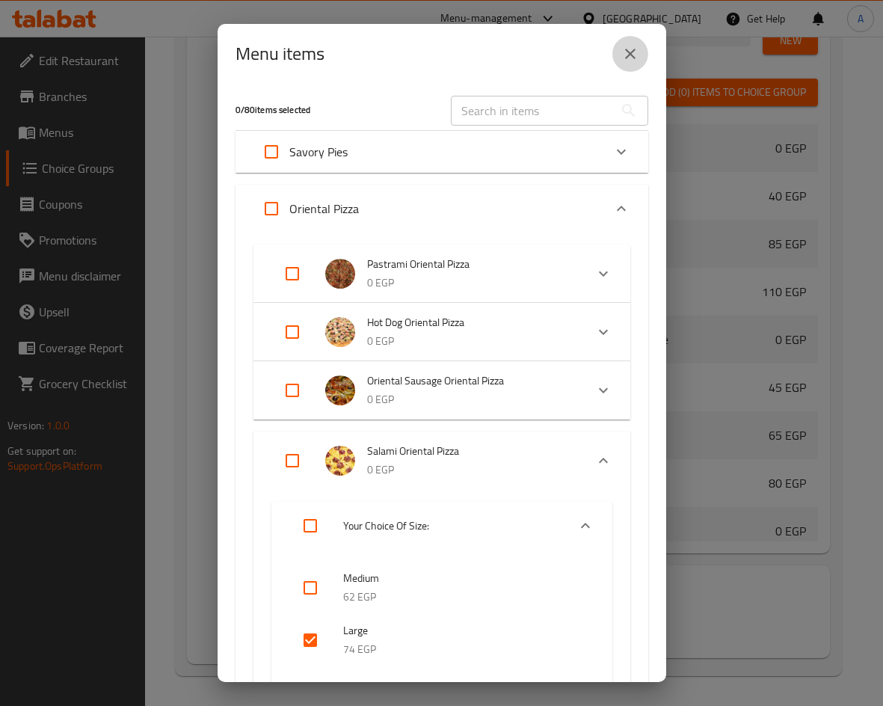
click at [630, 61] on icon "close" at bounding box center [630, 54] width 18 height 18
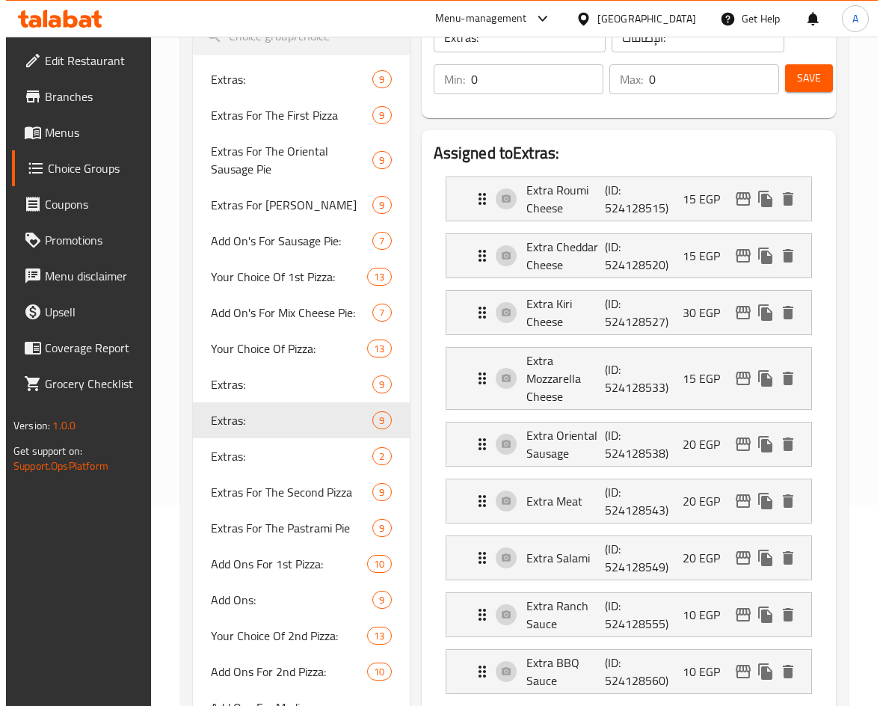
scroll to position [163, 0]
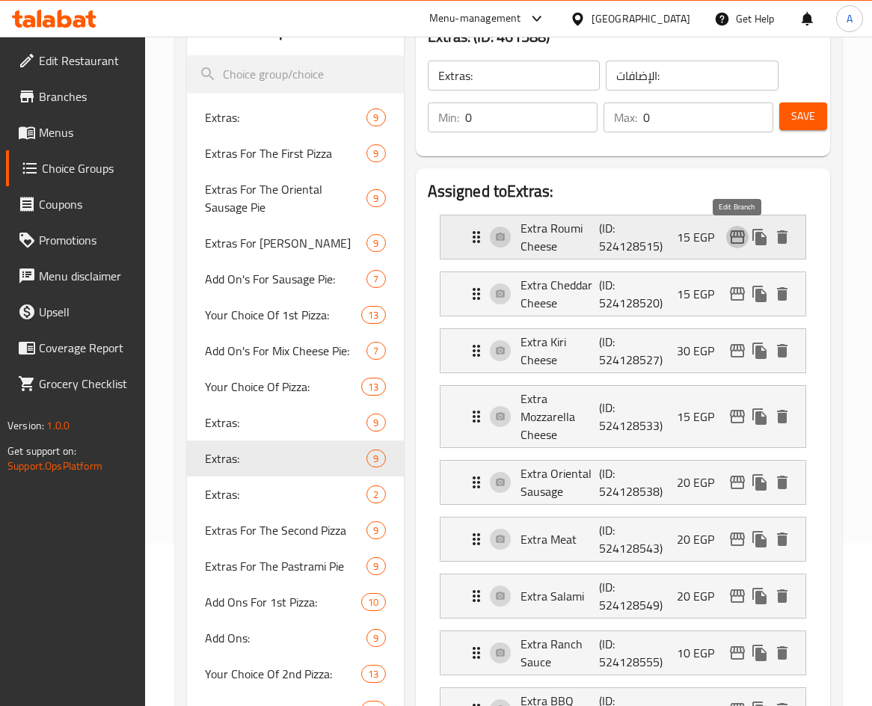
click at [732, 234] on icon "edit" at bounding box center [737, 237] width 18 height 18
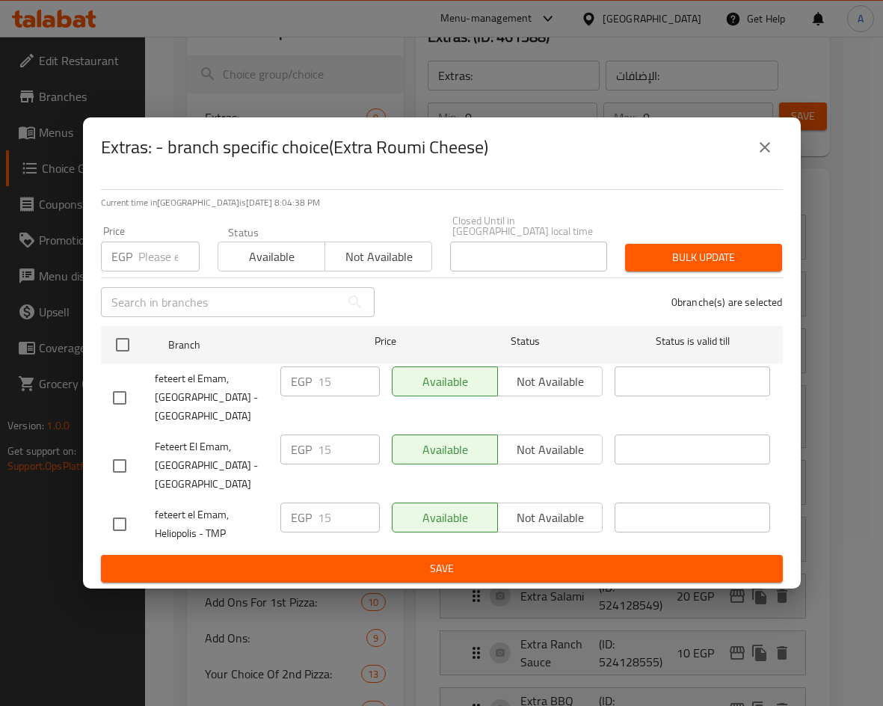
click at [120, 517] on input "checkbox" at bounding box center [119, 523] width 31 height 31
checkbox input "true"
click at [325, 510] on input "15" at bounding box center [349, 517] width 62 height 30
drag, startPoint x: 333, startPoint y: 514, endPoint x: 293, endPoint y: 508, distance: 40.0
click at [295, 510] on div "EGP 15 ​" at bounding box center [329, 517] width 99 height 30
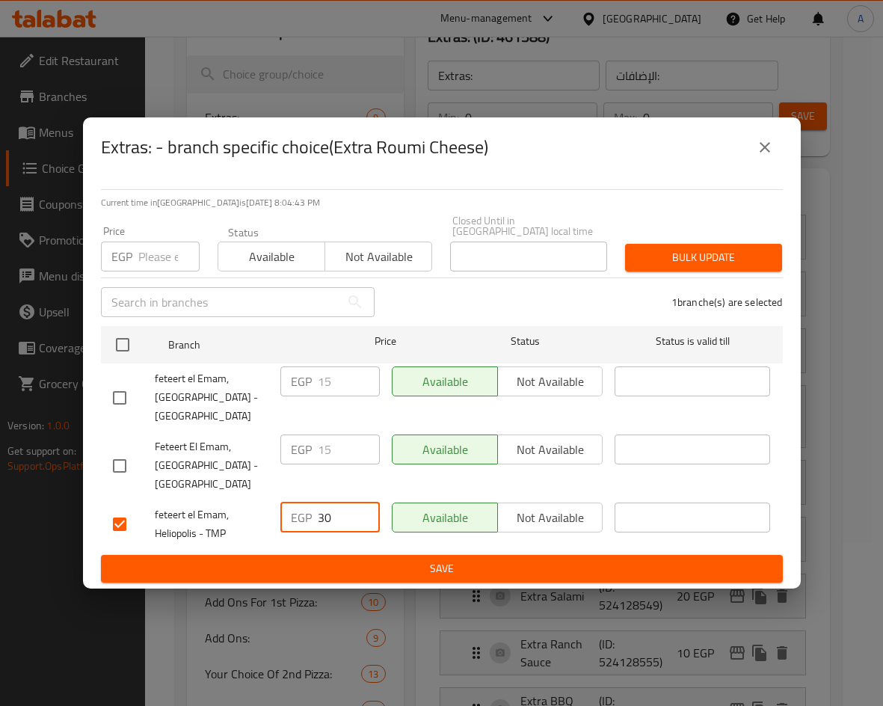
type input "30"
click at [408, 571] on span "Save" at bounding box center [442, 568] width 658 height 19
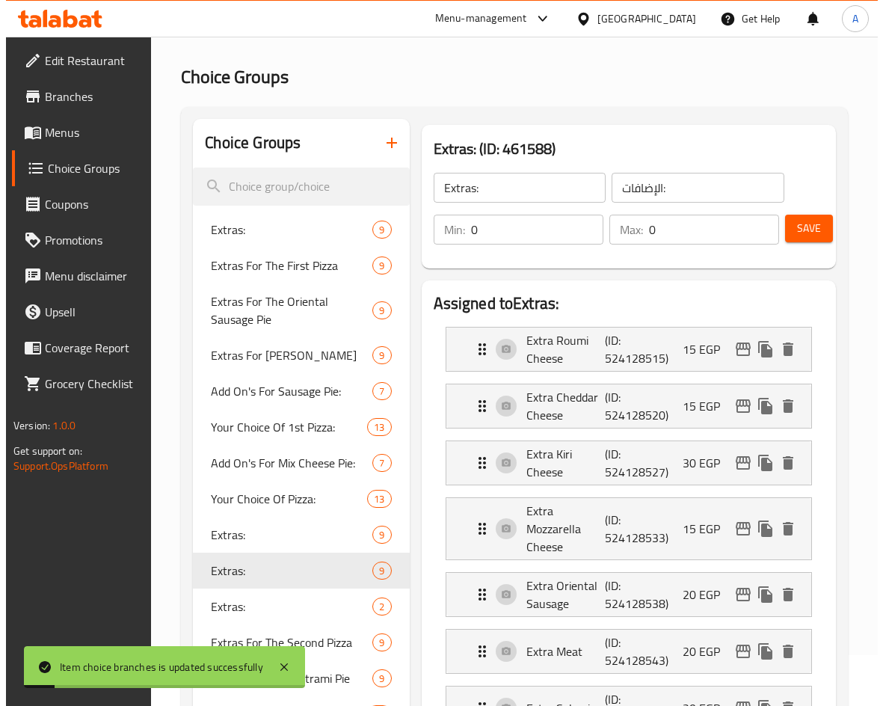
scroll to position [0, 0]
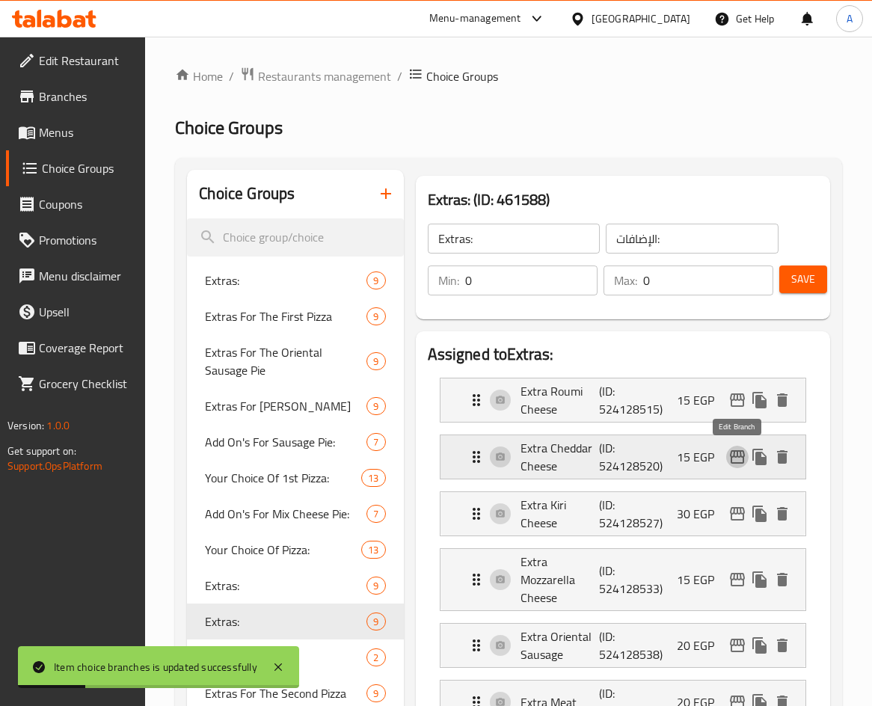
click at [741, 454] on icon "edit" at bounding box center [737, 456] width 15 height 13
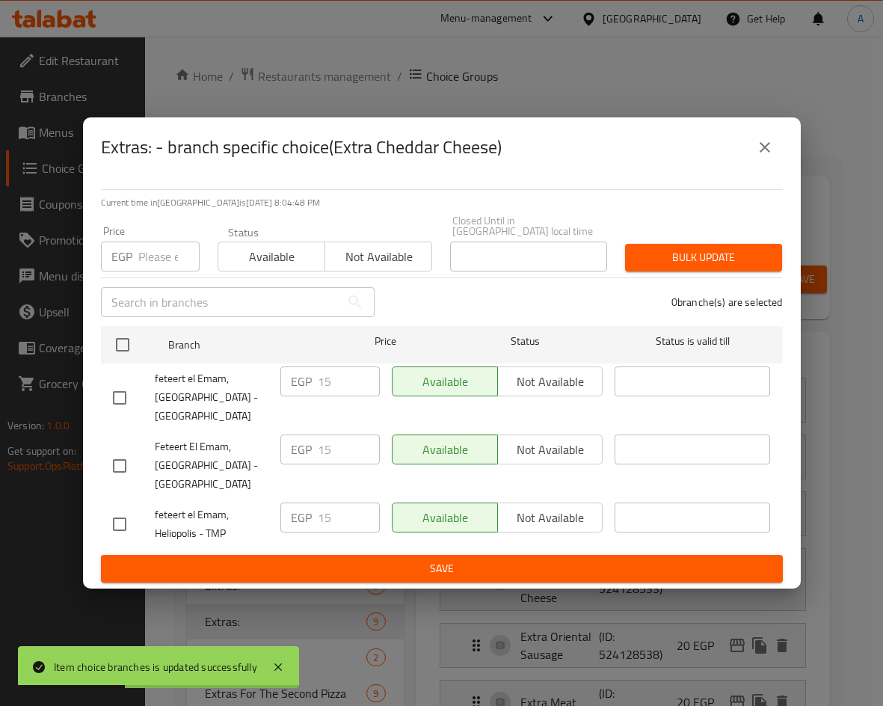
click at [120, 520] on input "checkbox" at bounding box center [119, 523] width 31 height 31
checkbox input "true"
drag, startPoint x: 339, startPoint y: 502, endPoint x: 298, endPoint y: 481, distance: 46.1
click at [289, 505] on div "EGP 15 ​" at bounding box center [329, 517] width 99 height 30
type input "30"
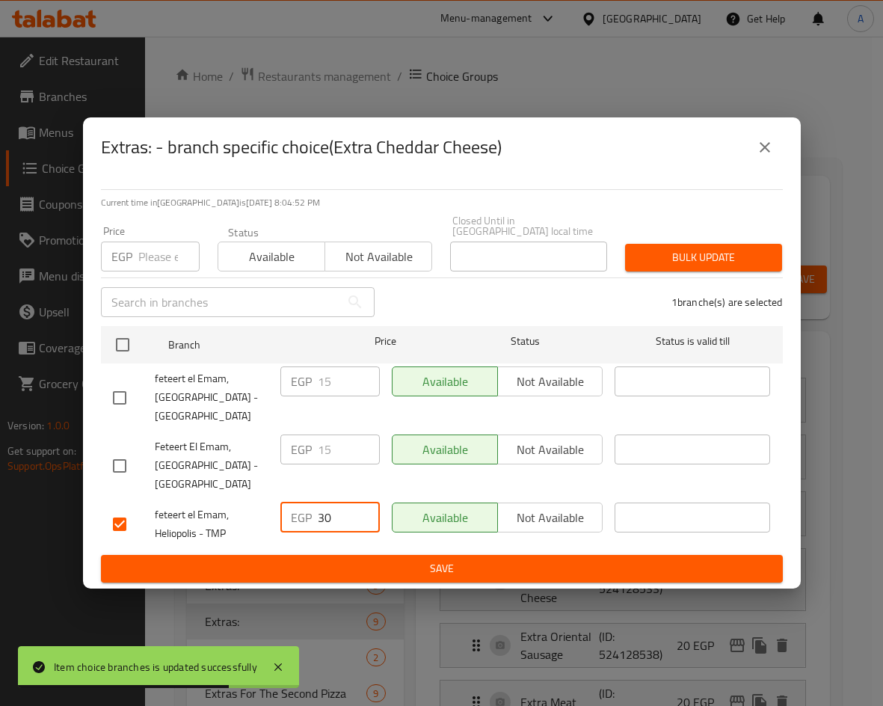
click at [385, 559] on span "Save" at bounding box center [442, 568] width 658 height 19
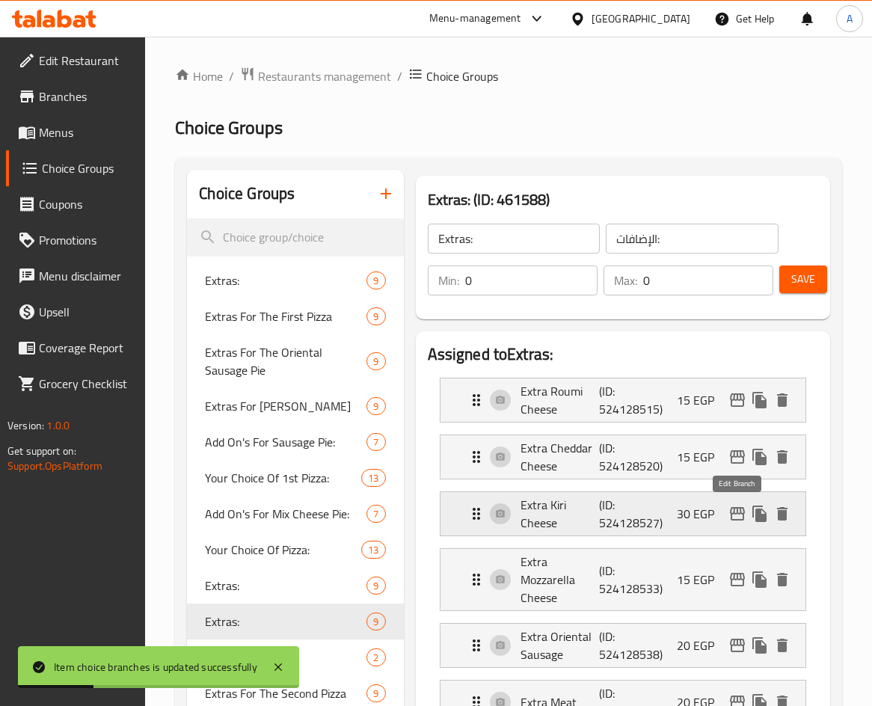
click at [742, 517] on icon "edit" at bounding box center [737, 513] width 15 height 13
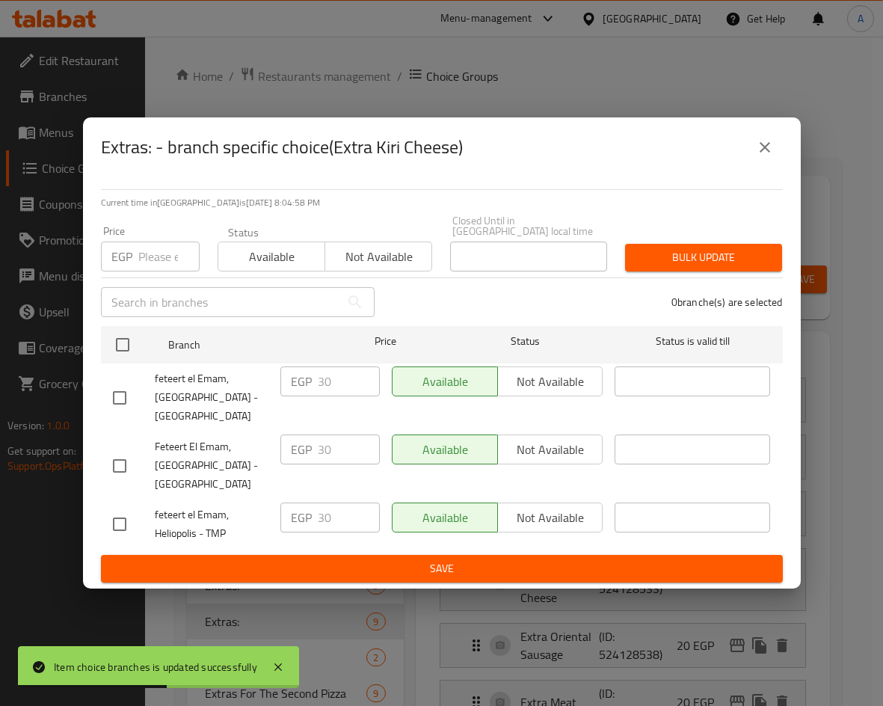
click at [763, 156] on icon "close" at bounding box center [765, 147] width 18 height 18
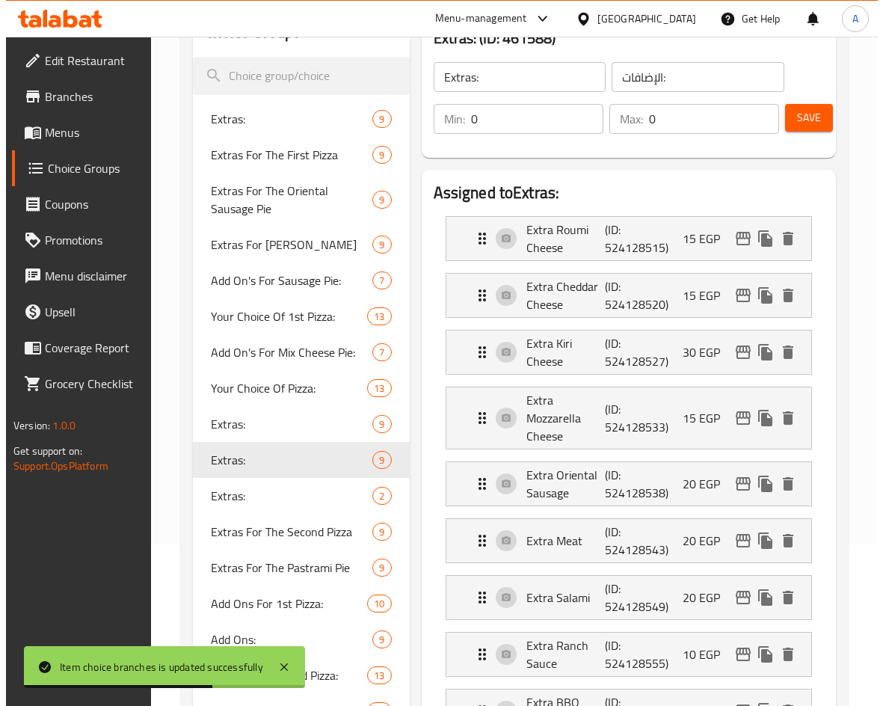
scroll to position [88, 0]
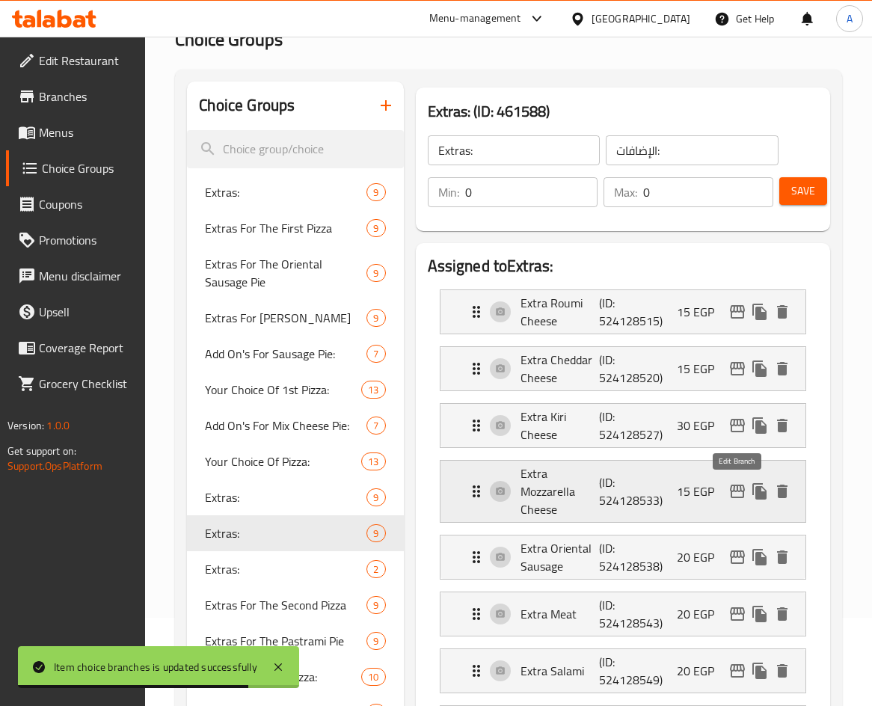
click at [735, 491] on icon "edit" at bounding box center [737, 491] width 15 height 13
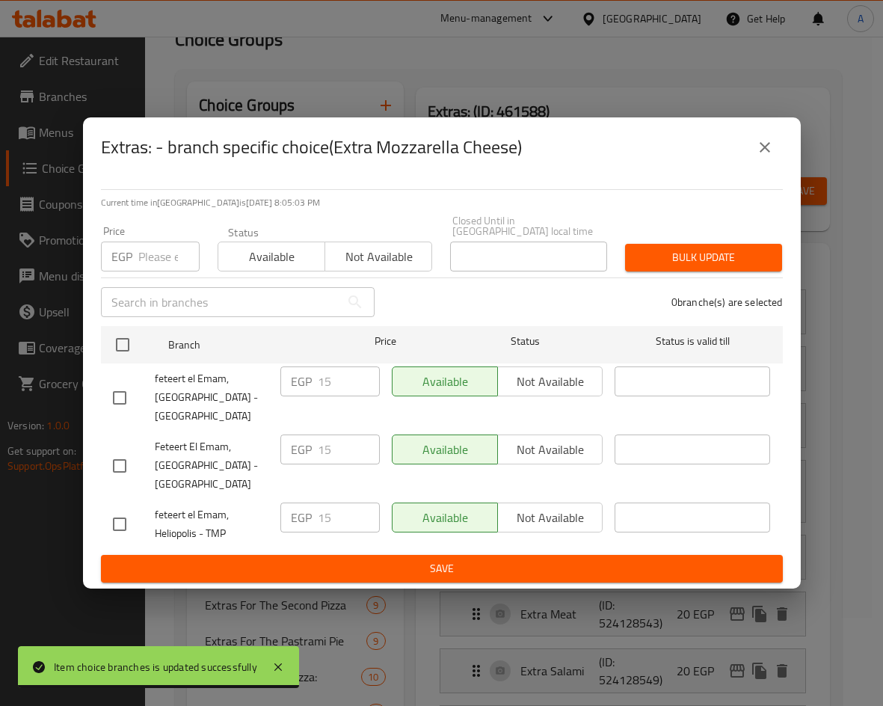
click at [137, 516] on div at bounding box center [134, 523] width 42 height 31
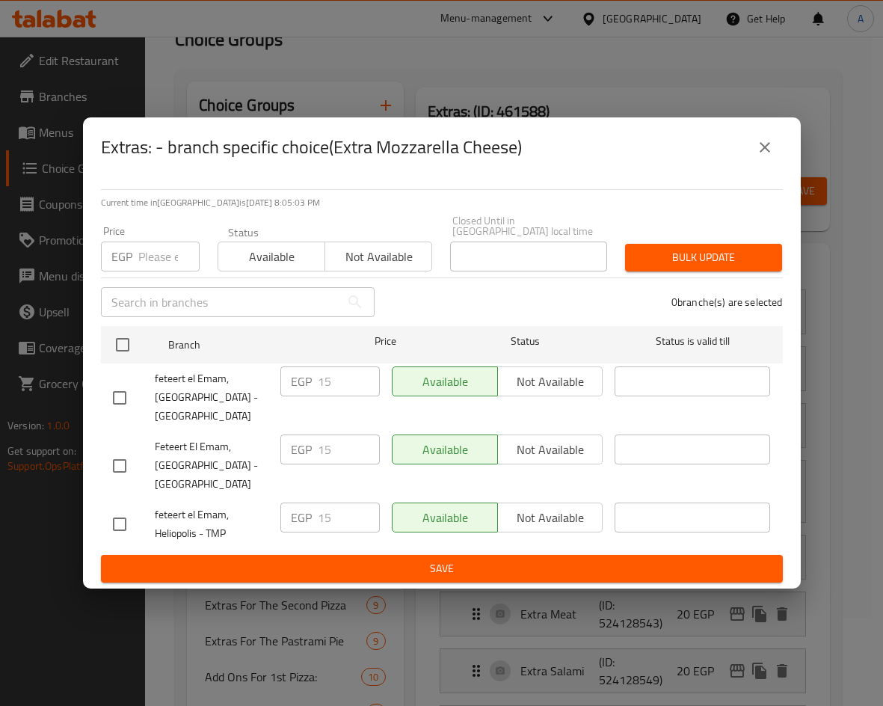
click at [123, 516] on input "checkbox" at bounding box center [119, 523] width 31 height 31
checkbox input "true"
drag, startPoint x: 338, startPoint y: 512, endPoint x: 310, endPoint y: 502, distance: 30.0
click at [307, 514] on div "EGP 15 ​" at bounding box center [329, 517] width 99 height 30
type input "30"
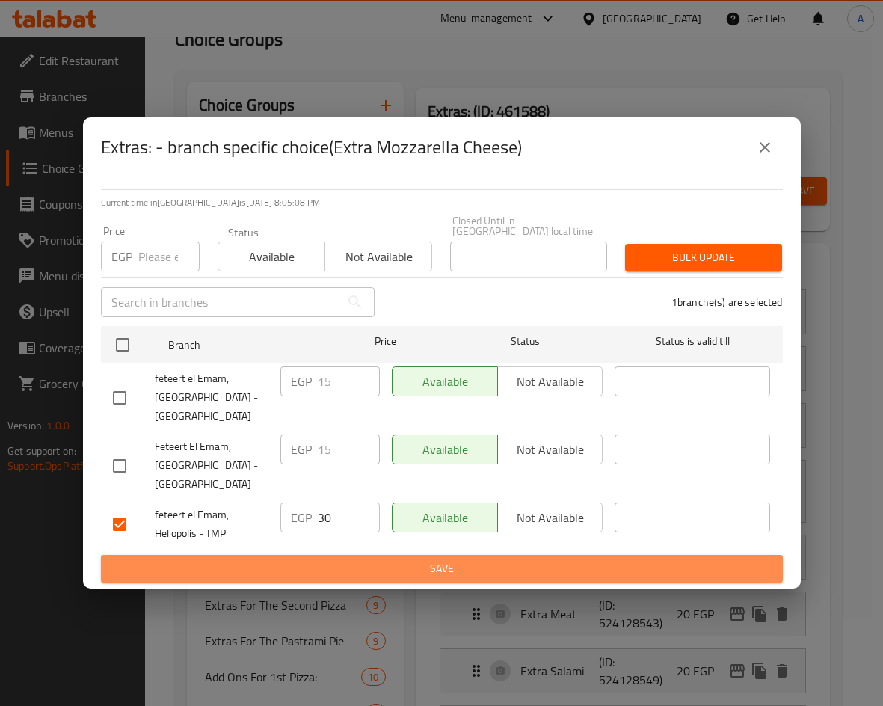
click at [421, 559] on span "Save" at bounding box center [442, 568] width 658 height 19
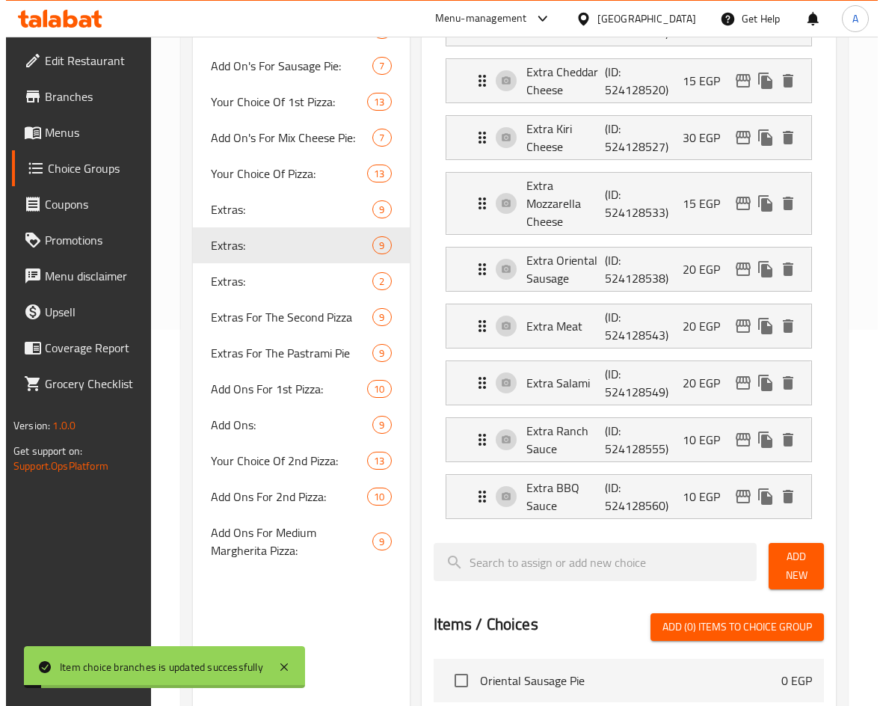
scroll to position [163, 0]
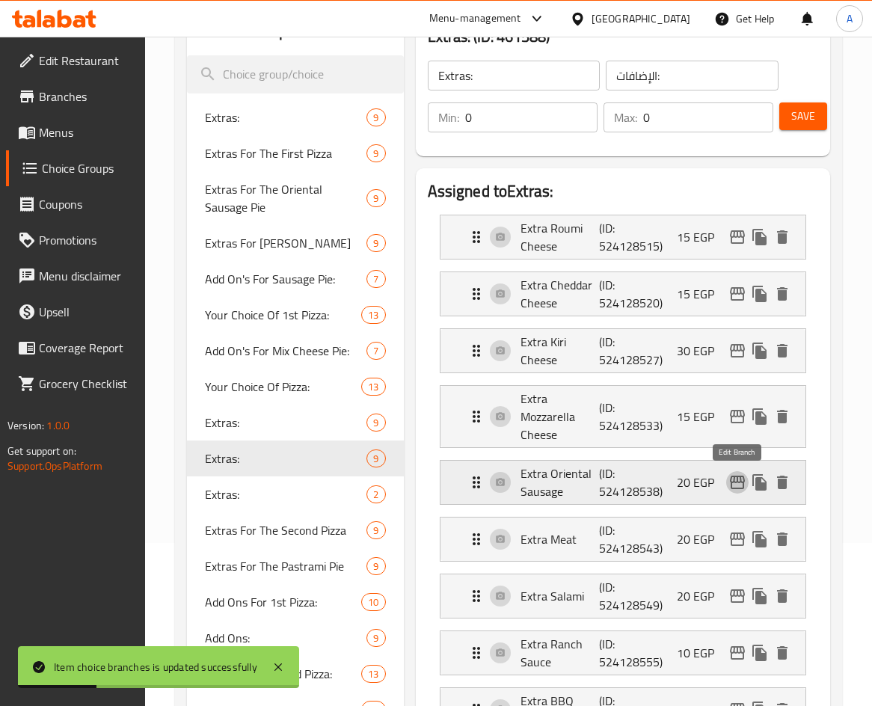
click at [735, 488] on icon "edit" at bounding box center [737, 482] width 15 height 13
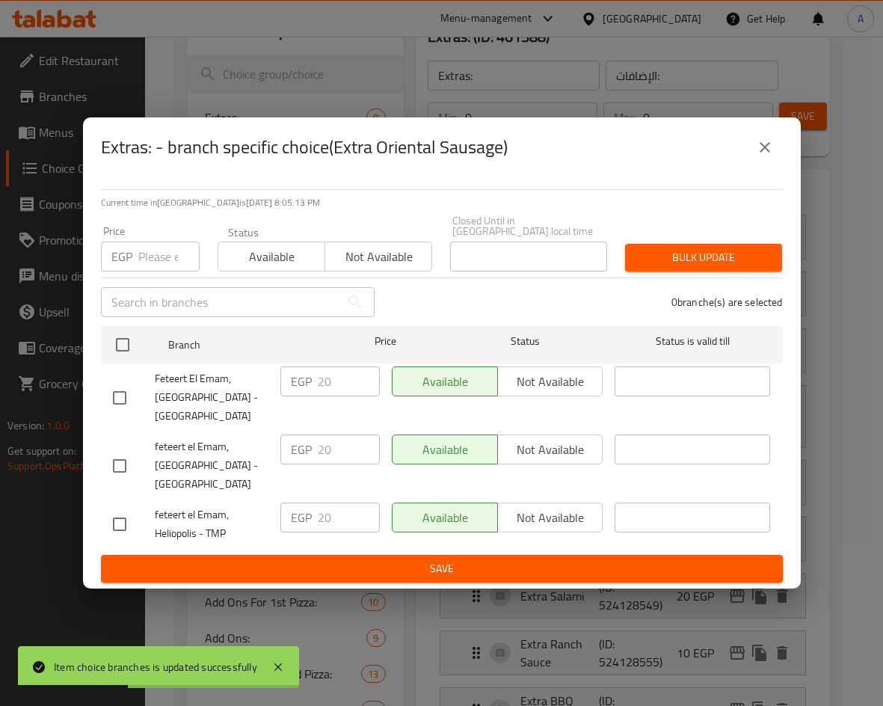
click at [120, 513] on input "checkbox" at bounding box center [119, 523] width 31 height 31
checkbox input "true"
drag, startPoint x: 338, startPoint y: 508, endPoint x: 290, endPoint y: 500, distance: 48.6
click at [289, 505] on div "EGP 20 ​" at bounding box center [329, 517] width 99 height 30
type input "30"
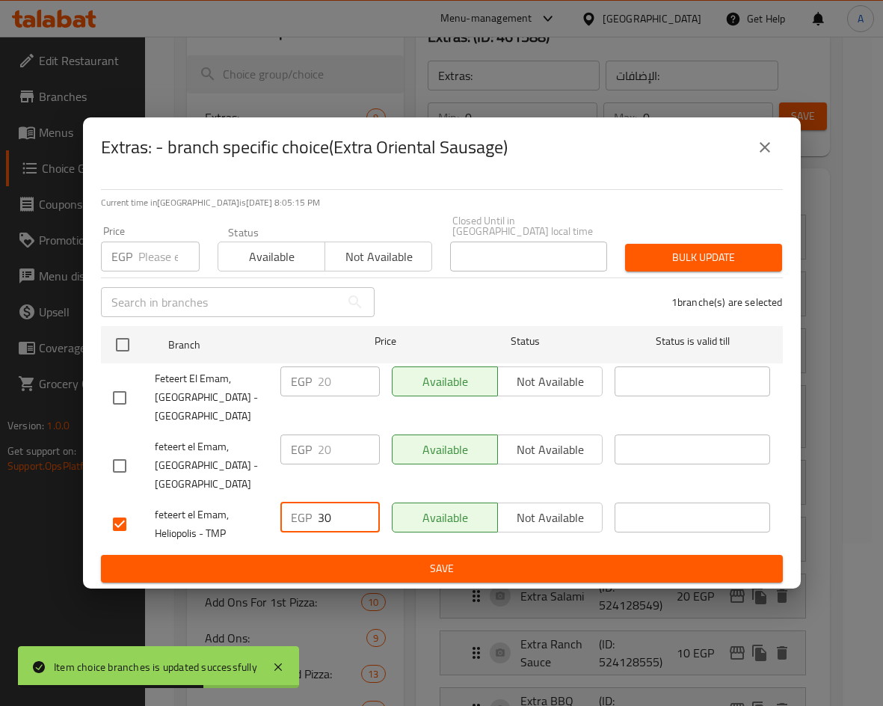
click at [434, 562] on span "Save" at bounding box center [442, 568] width 658 height 19
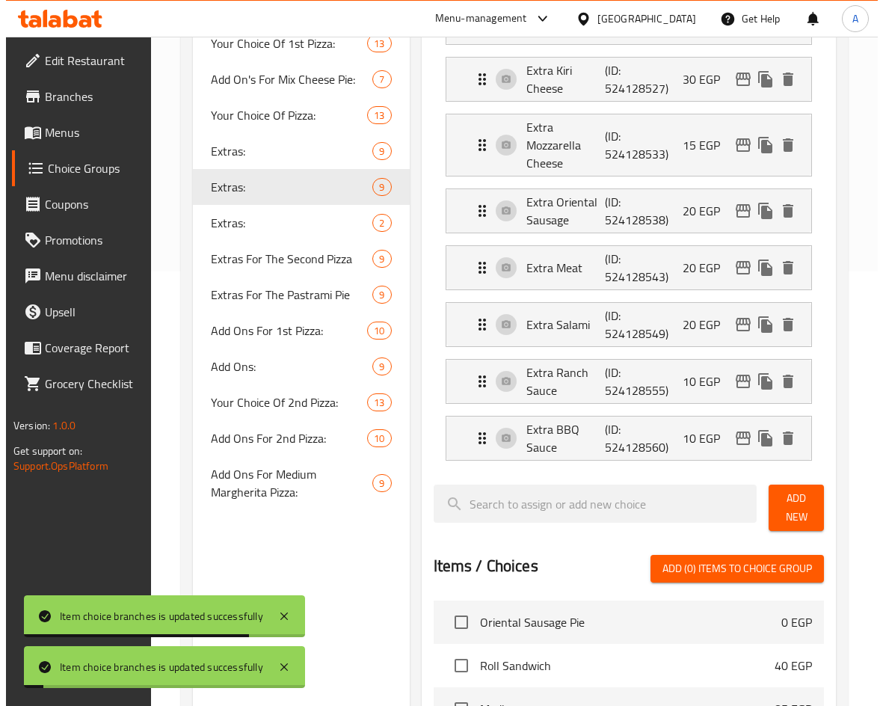
scroll to position [238, 0]
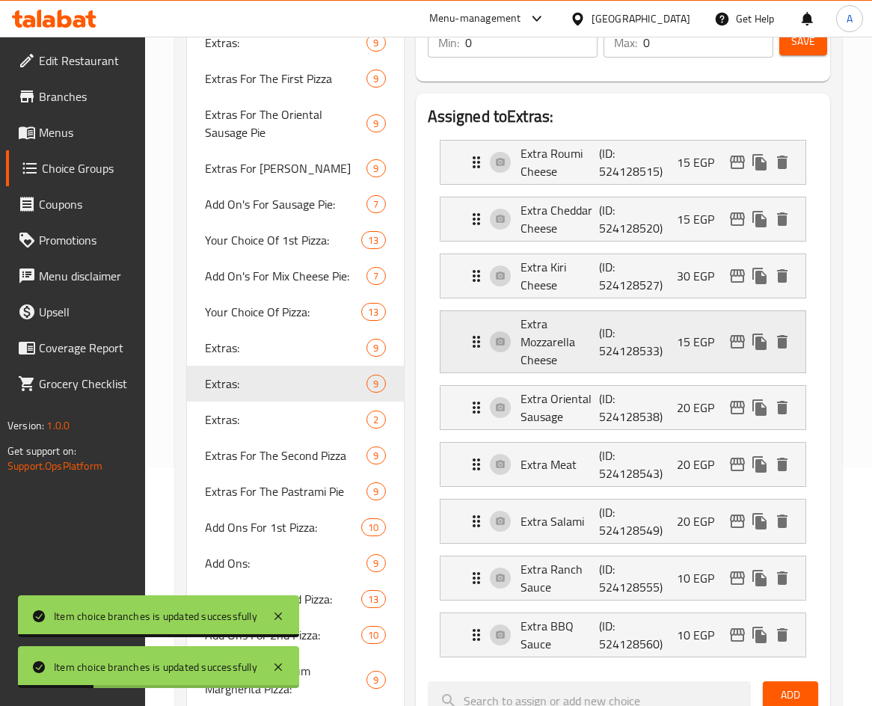
click at [731, 341] on icon "edit" at bounding box center [737, 341] width 15 height 13
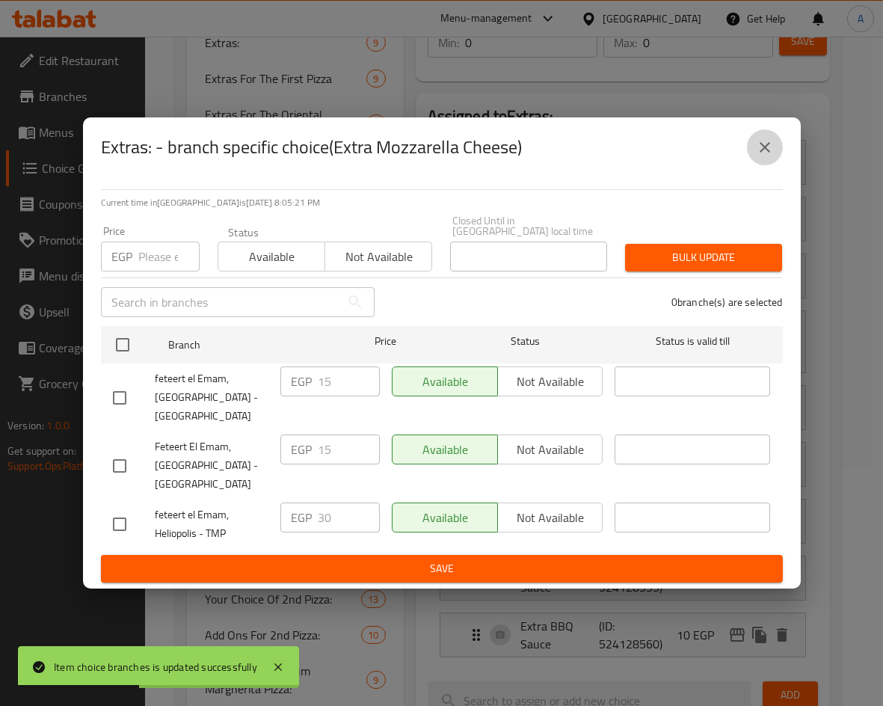
click at [771, 151] on icon "close" at bounding box center [765, 147] width 18 height 18
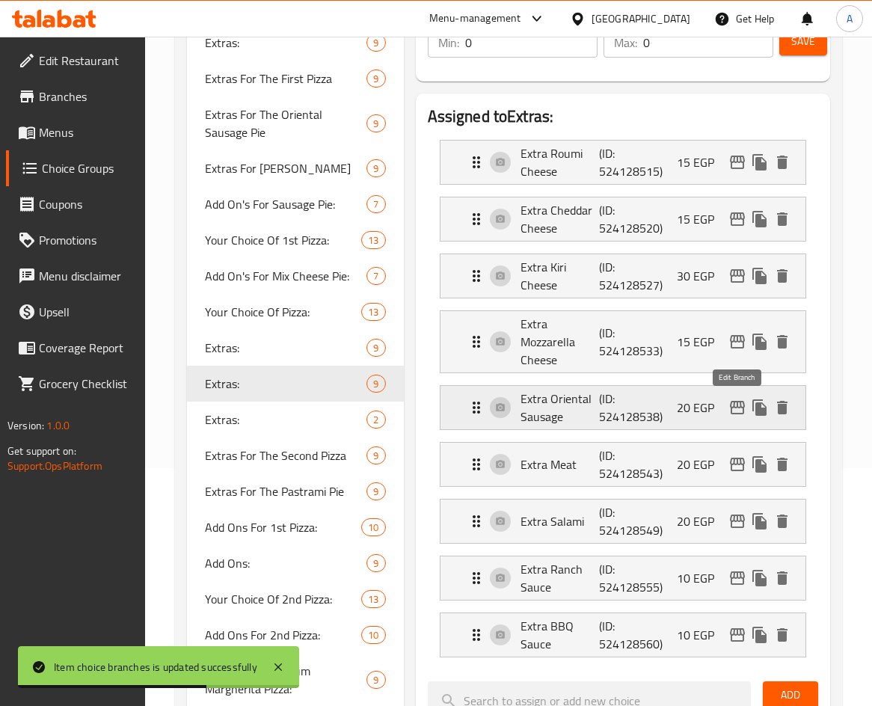
click at [734, 405] on icon "edit" at bounding box center [737, 407] width 15 height 13
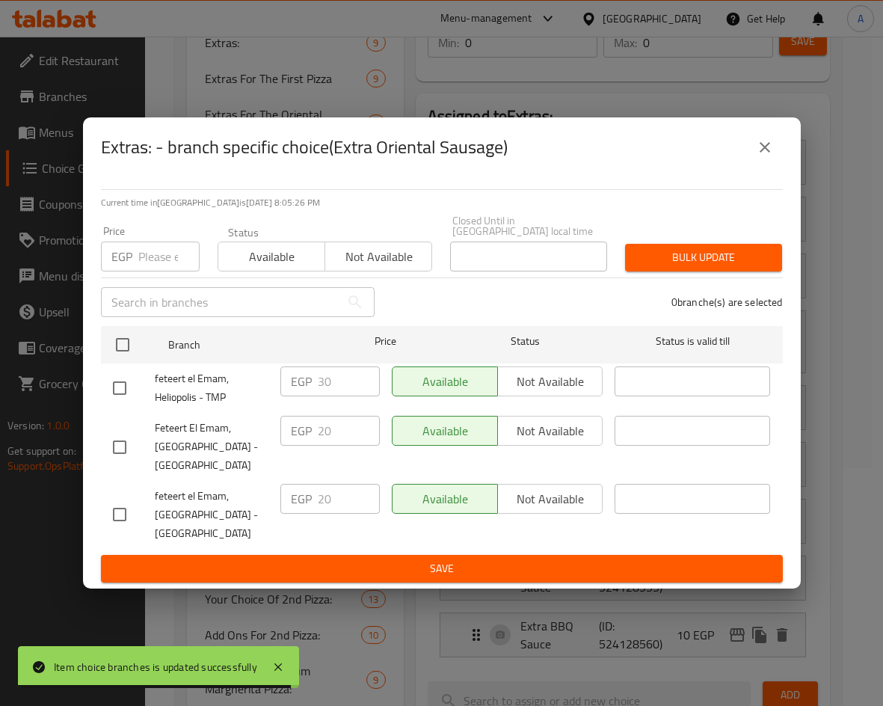
click at [762, 148] on icon "close" at bounding box center [765, 147] width 18 height 18
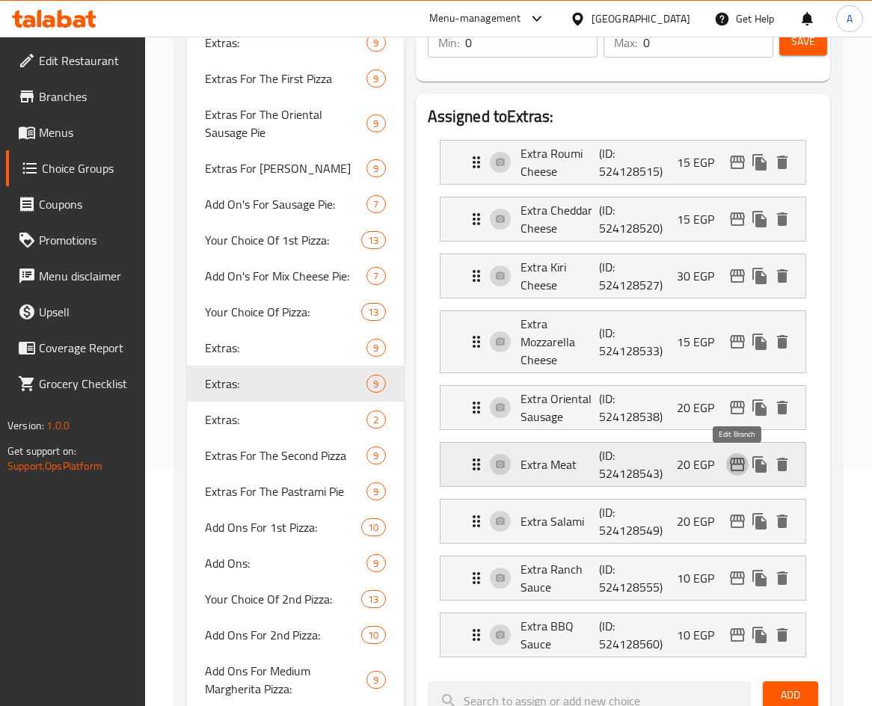
click at [736, 459] on icon "edit" at bounding box center [737, 464] width 15 height 13
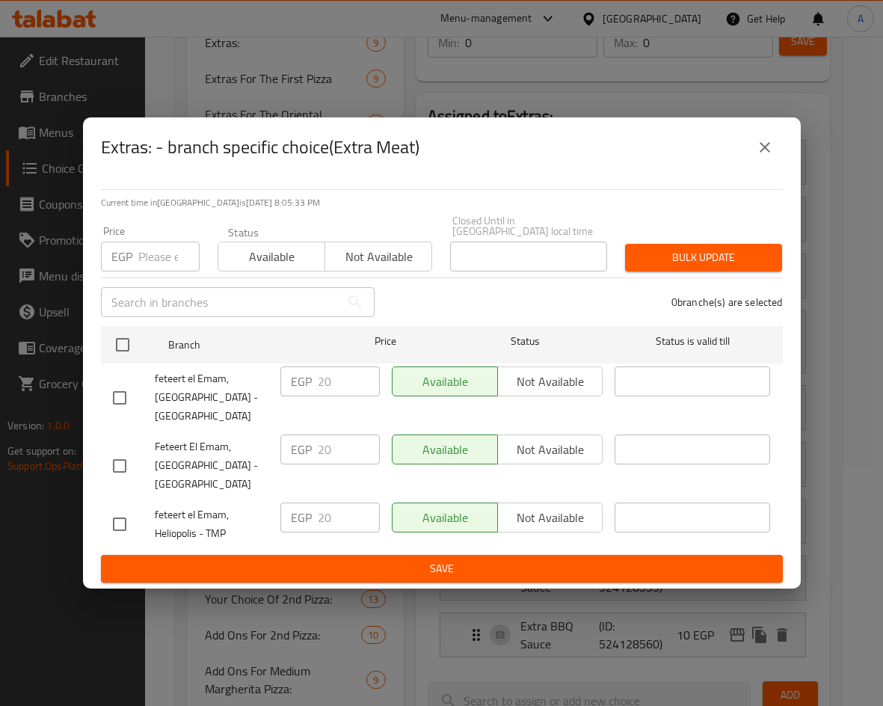
click at [126, 522] on input "checkbox" at bounding box center [119, 523] width 31 height 31
checkbox input "true"
drag, startPoint x: 326, startPoint y: 508, endPoint x: 295, endPoint y: 509, distance: 31.4
click at [295, 509] on div "EGP 20 ​" at bounding box center [329, 517] width 99 height 30
click at [340, 516] on input "20" at bounding box center [349, 517] width 62 height 30
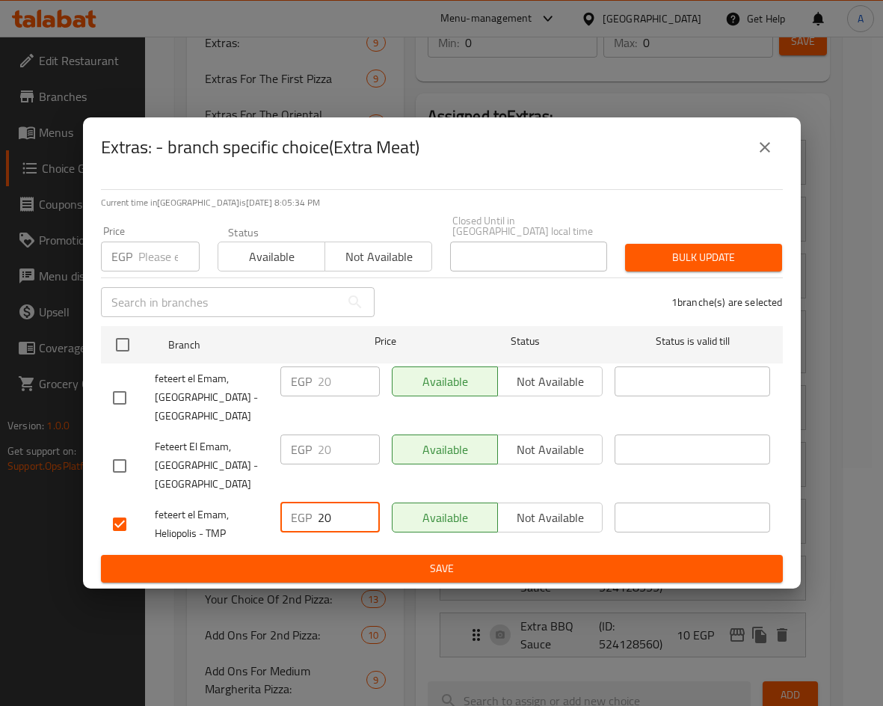
drag, startPoint x: 340, startPoint y: 516, endPoint x: 296, endPoint y: 505, distance: 45.3
click at [295, 517] on div "EGP 20 ​" at bounding box center [329, 517] width 99 height 30
type input "30"
click at [461, 559] on span "Save" at bounding box center [442, 568] width 658 height 19
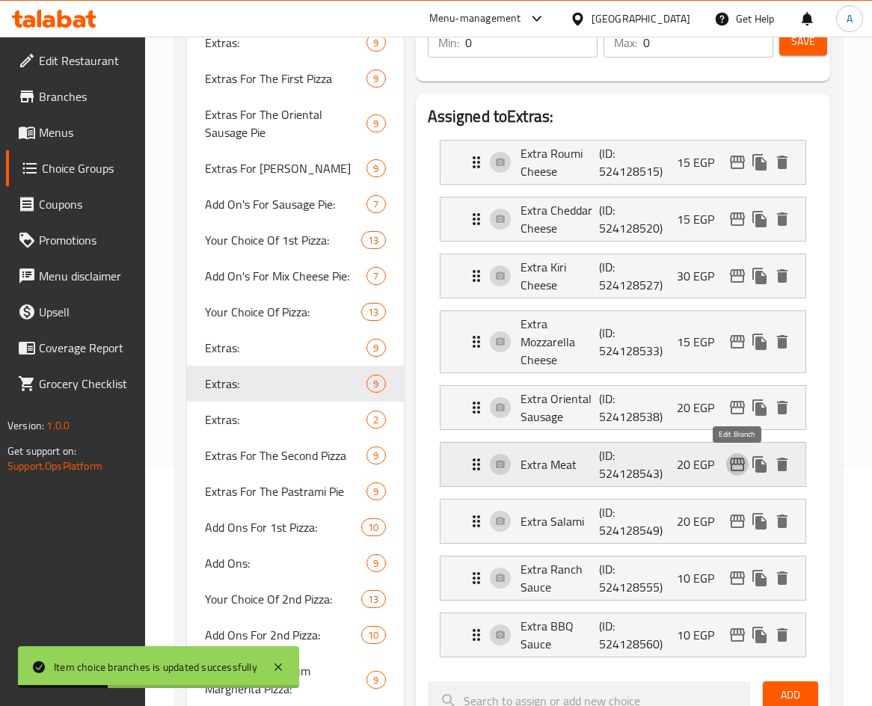
click at [728, 464] on icon "edit" at bounding box center [737, 464] width 18 height 18
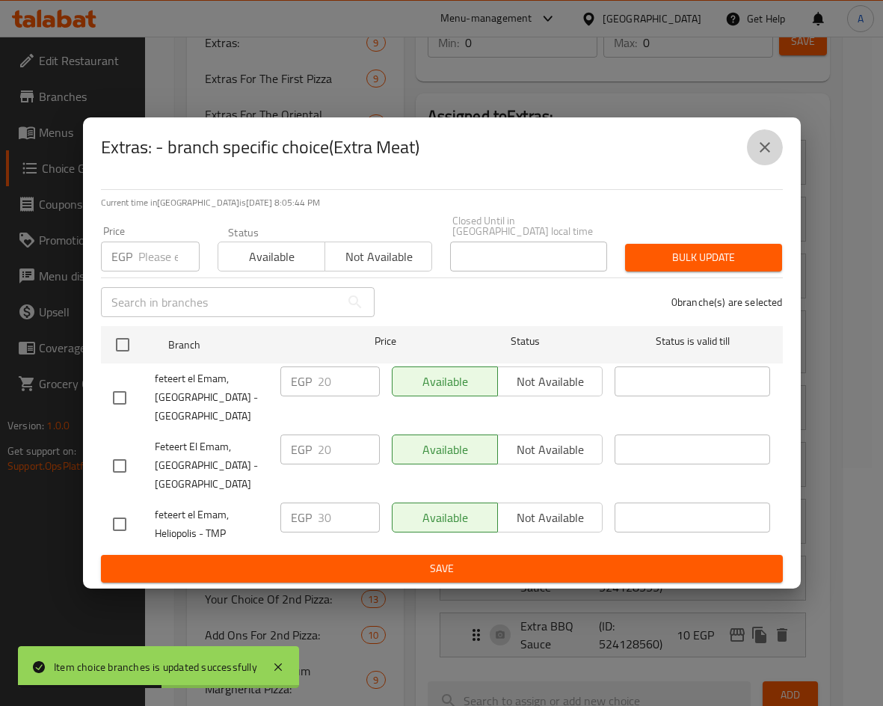
click at [766, 156] on icon "close" at bounding box center [765, 147] width 18 height 18
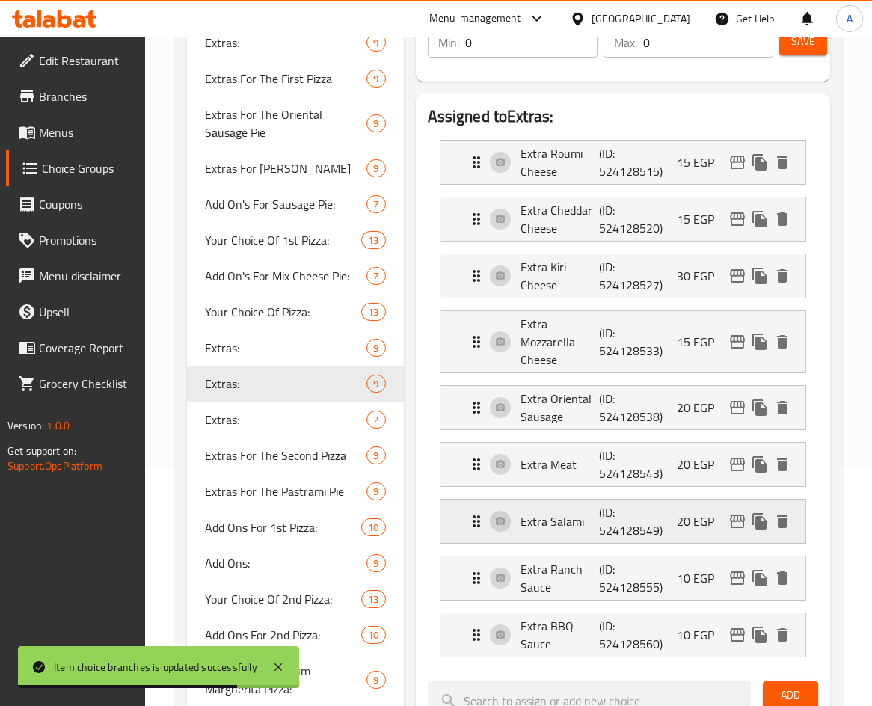
click at [742, 518] on icon "edit" at bounding box center [737, 521] width 18 height 18
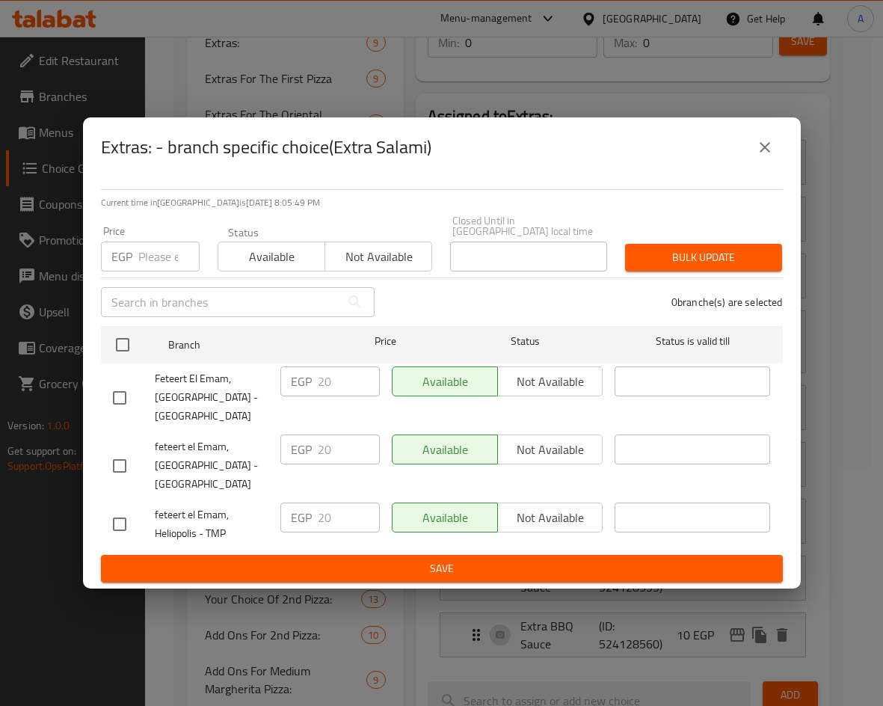
click at [112, 518] on input "checkbox" at bounding box center [119, 523] width 31 height 31
checkbox input "true"
drag, startPoint x: 307, startPoint y: 507, endPoint x: 294, endPoint y: 479, distance: 30.8
click at [291, 506] on div "EGP 20 ​" at bounding box center [329, 517] width 99 height 30
type input "30"
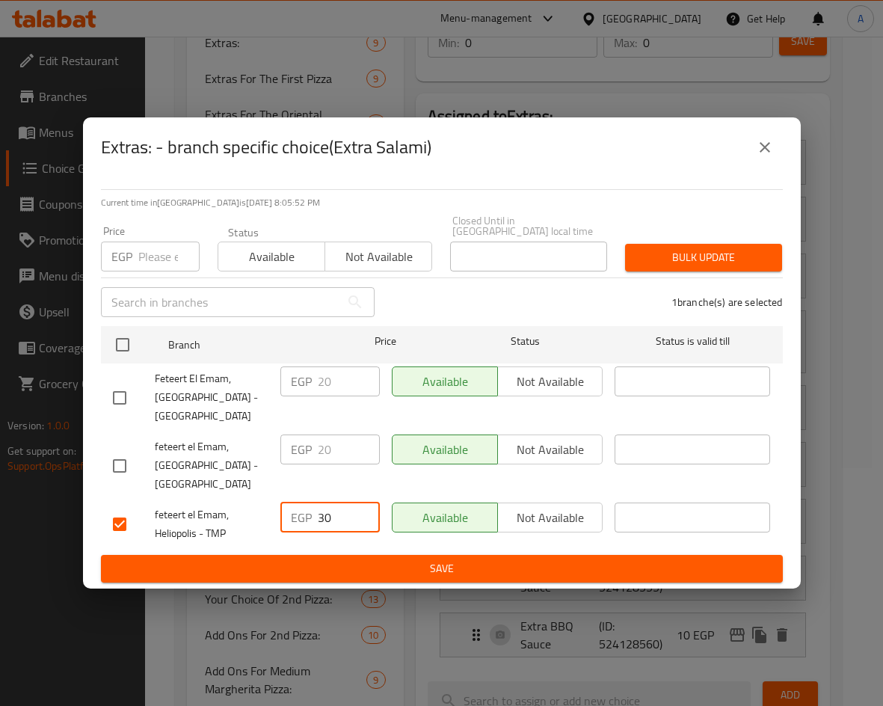
click at [419, 564] on span "Save" at bounding box center [442, 568] width 658 height 19
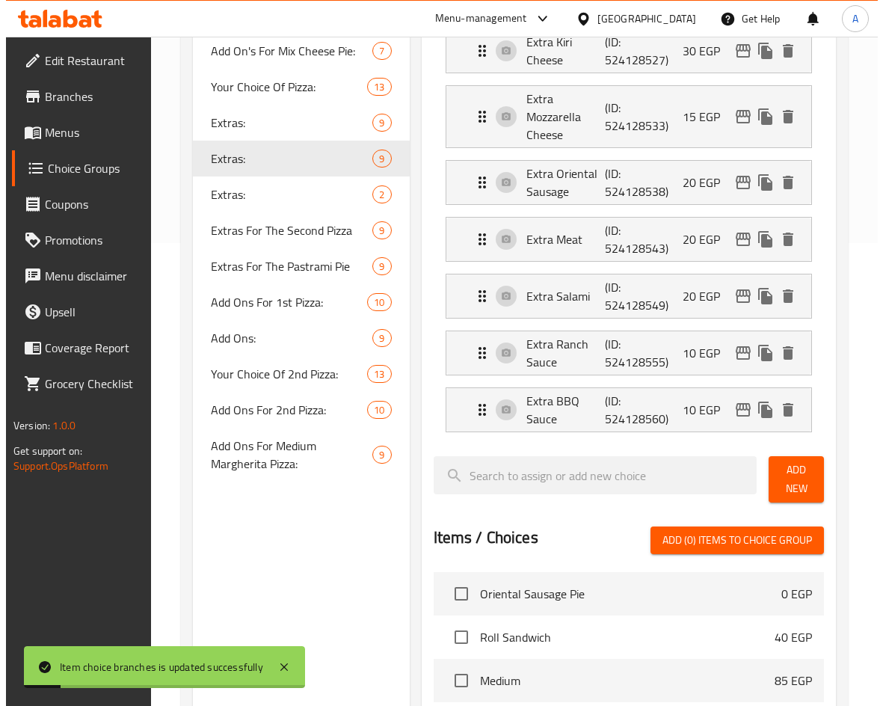
scroll to position [462, 0]
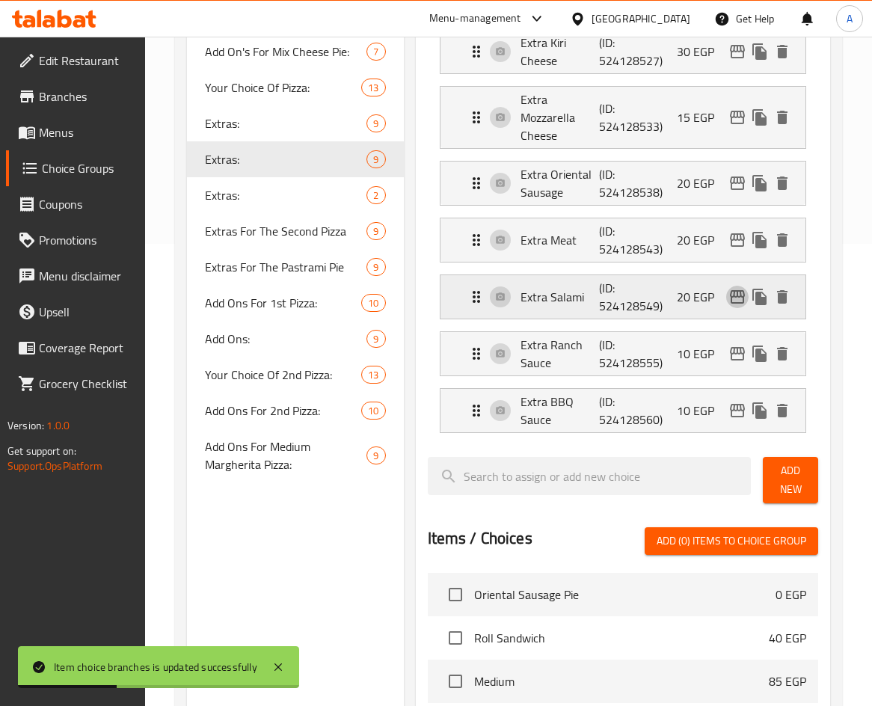
click at [738, 296] on icon "edit" at bounding box center [737, 296] width 15 height 13
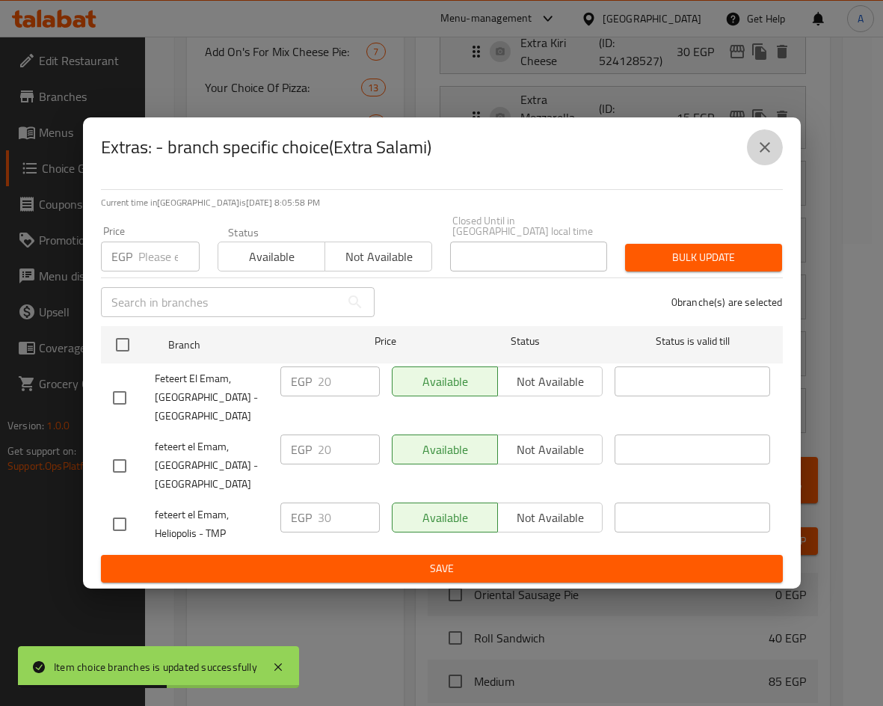
click at [768, 153] on icon "close" at bounding box center [765, 147] width 18 height 18
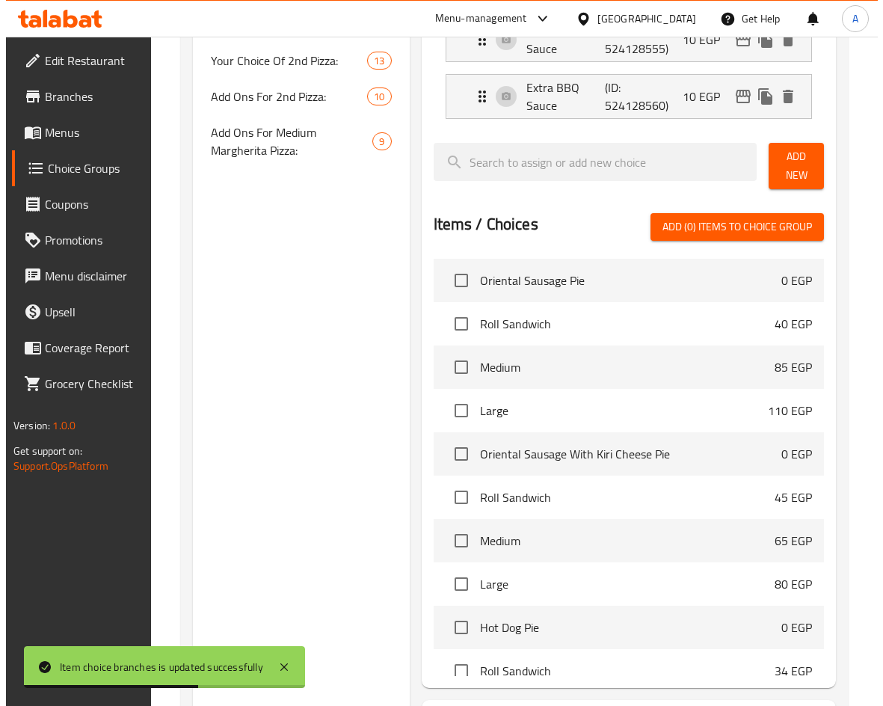
scroll to position [612, 0]
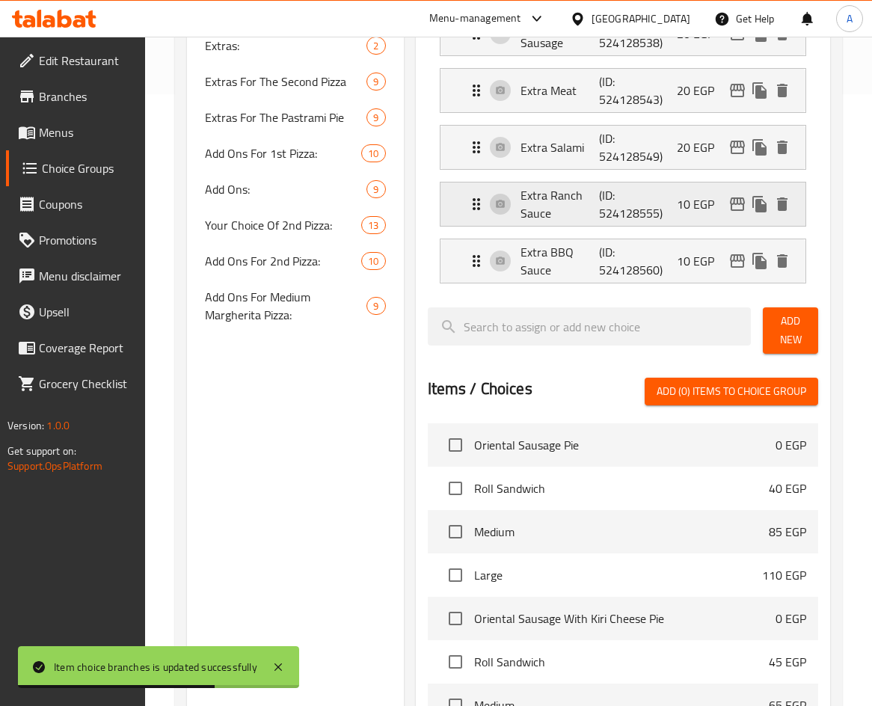
click at [738, 204] on icon "edit" at bounding box center [737, 203] width 15 height 13
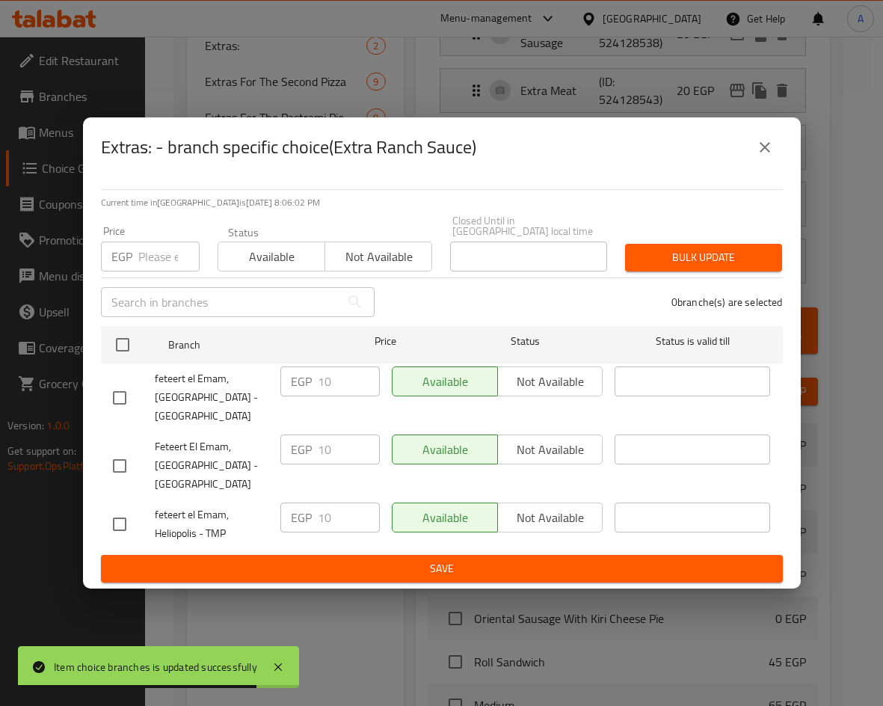
click at [130, 521] on input "checkbox" at bounding box center [119, 523] width 31 height 31
checkbox input "true"
drag, startPoint x: 333, startPoint y: 511, endPoint x: 295, endPoint y: 511, distance: 37.4
click at [295, 511] on div "EGP 10 ​" at bounding box center [329, 517] width 99 height 30
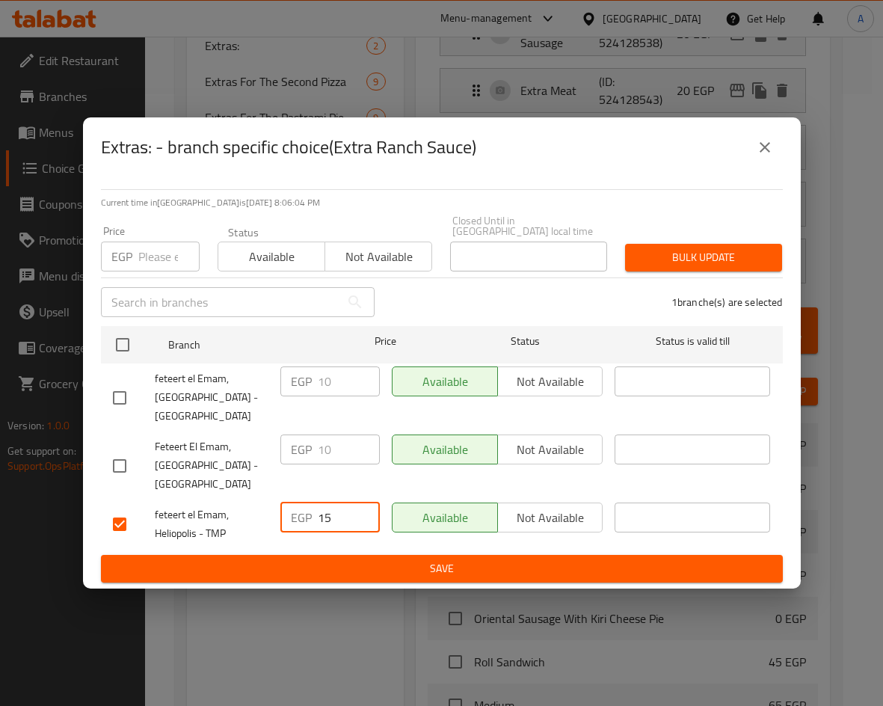
type input "15"
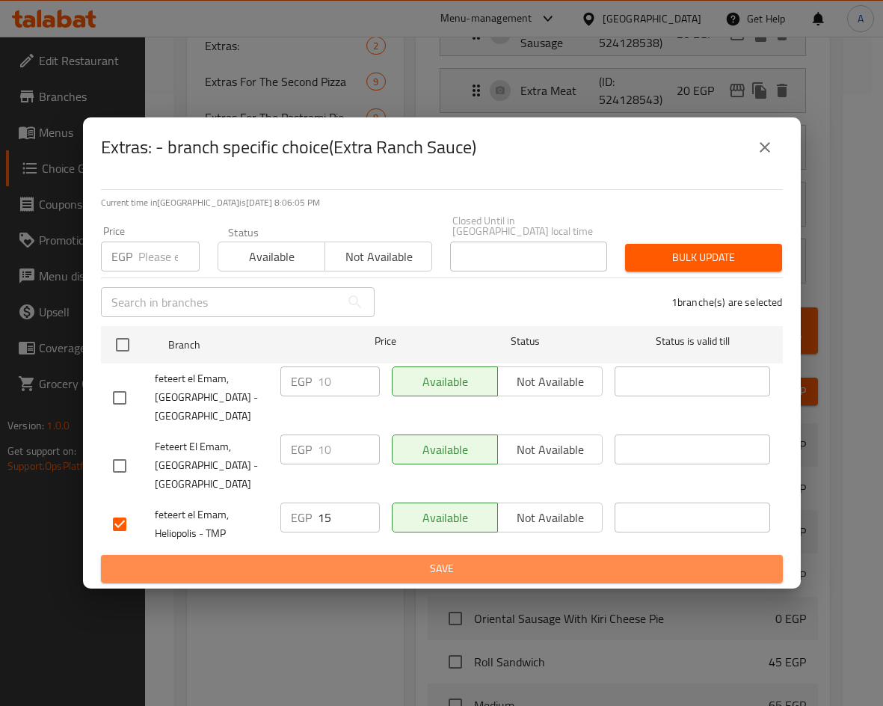
click at [460, 559] on span "Save" at bounding box center [442, 568] width 658 height 19
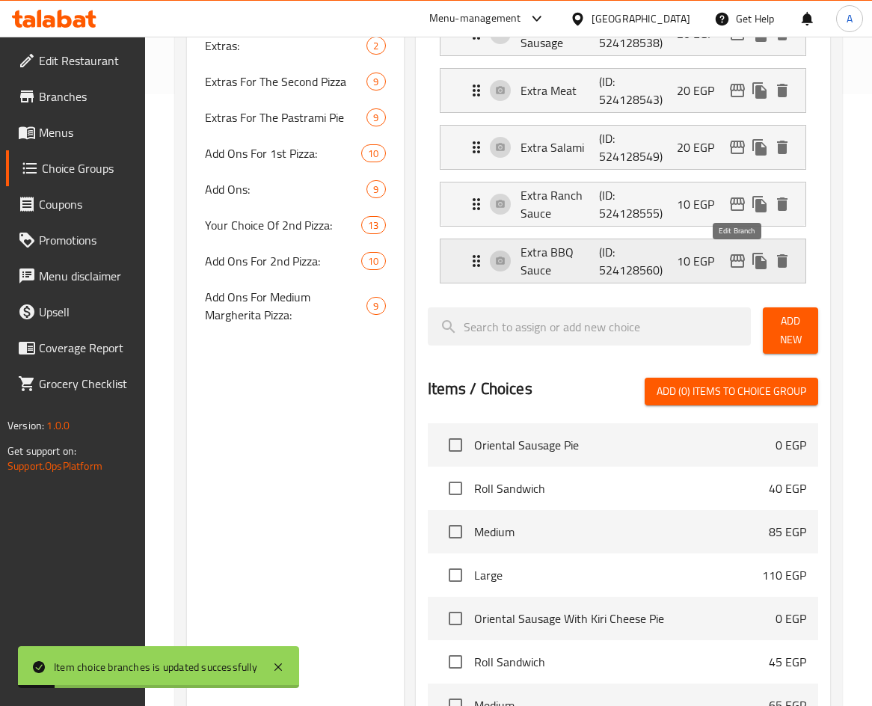
click at [737, 250] on button "edit" at bounding box center [737, 261] width 22 height 22
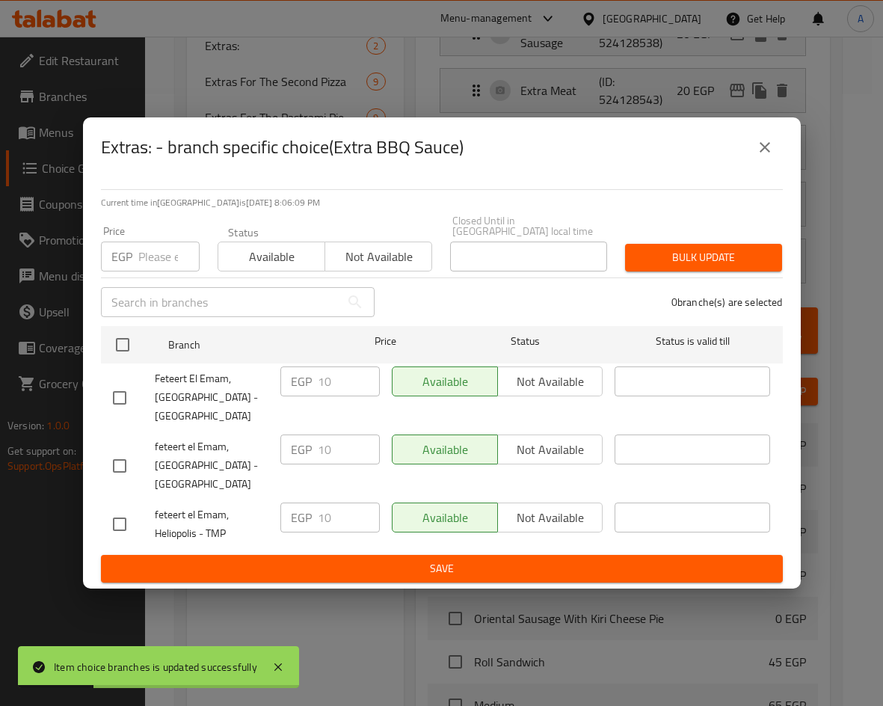
click at [125, 518] on input "checkbox" at bounding box center [119, 523] width 31 height 31
checkbox input "true"
drag, startPoint x: 336, startPoint y: 511, endPoint x: 310, endPoint y: 517, distance: 27.6
click at [310, 517] on div "EGP 10 ​" at bounding box center [329, 517] width 99 height 30
type input "15"
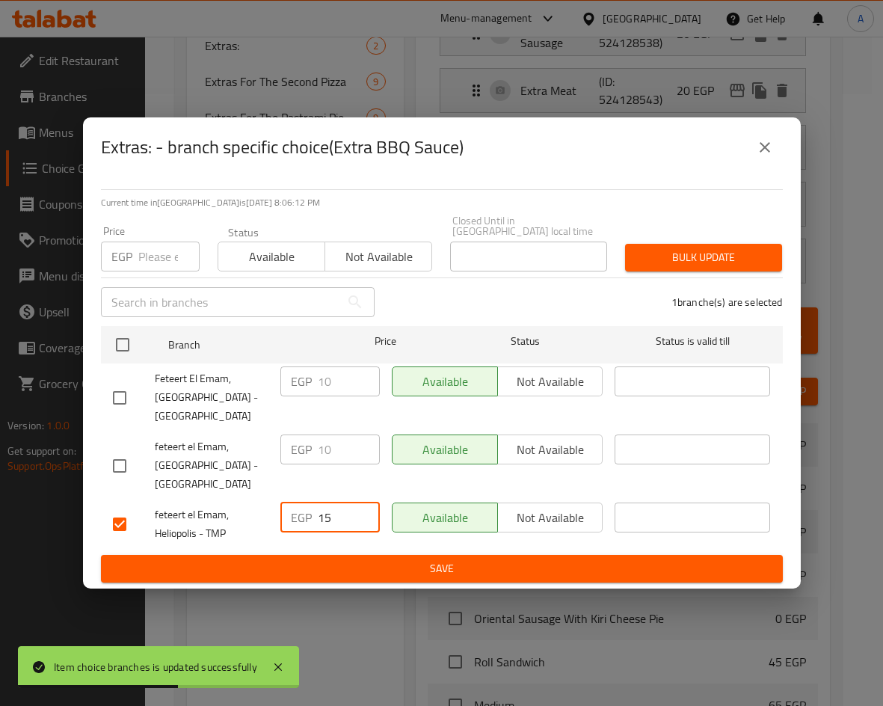
click at [442, 560] on span "Save" at bounding box center [442, 568] width 658 height 19
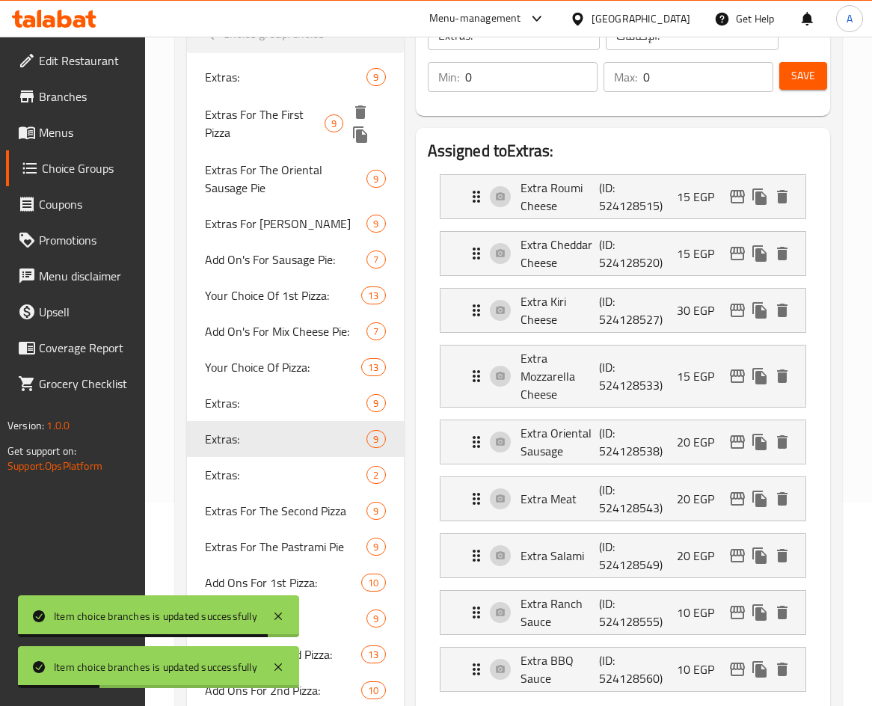
scroll to position [88, 0]
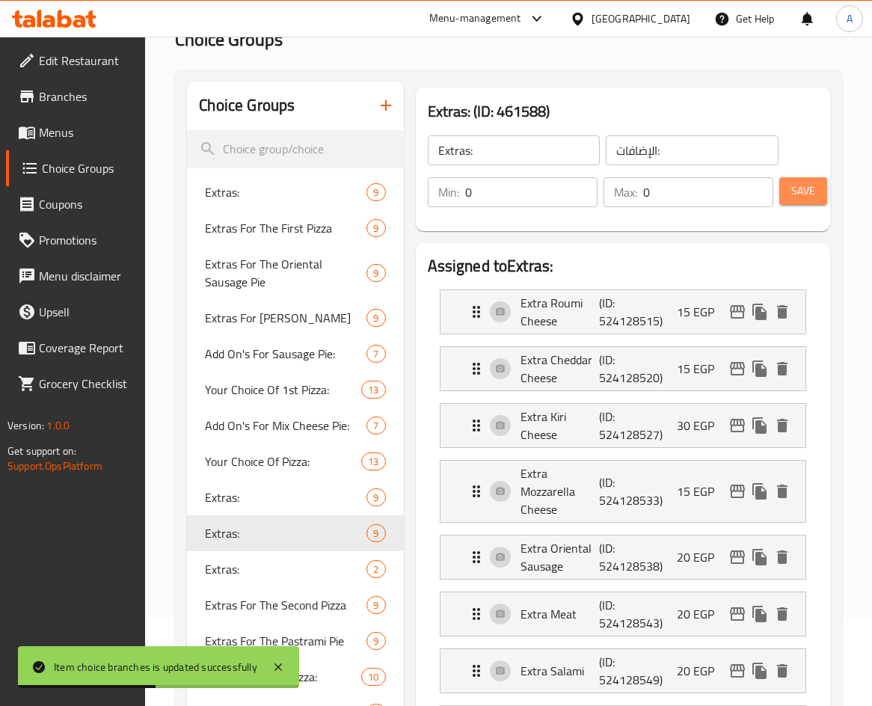
click at [794, 182] on span "Save" at bounding box center [803, 191] width 24 height 19
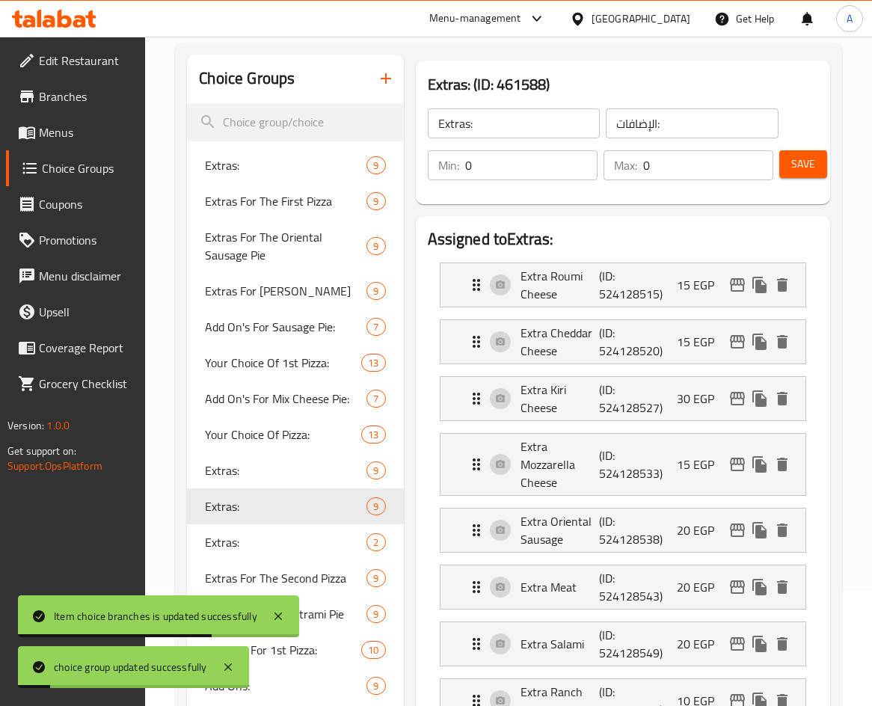
scroll to position [163, 0]
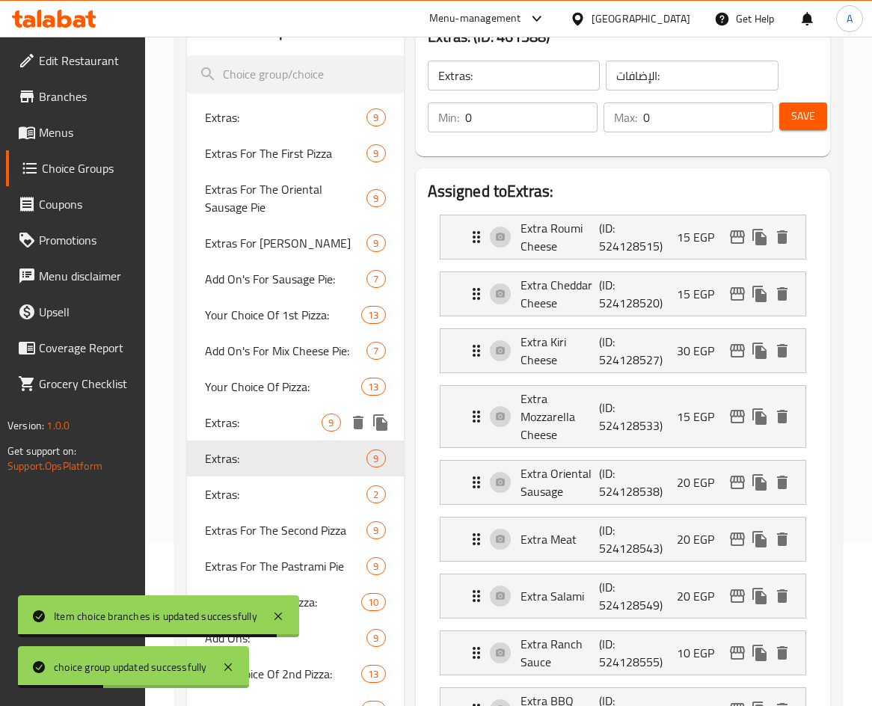
click at [276, 423] on span "Extras:" at bounding box center [263, 422] width 117 height 18
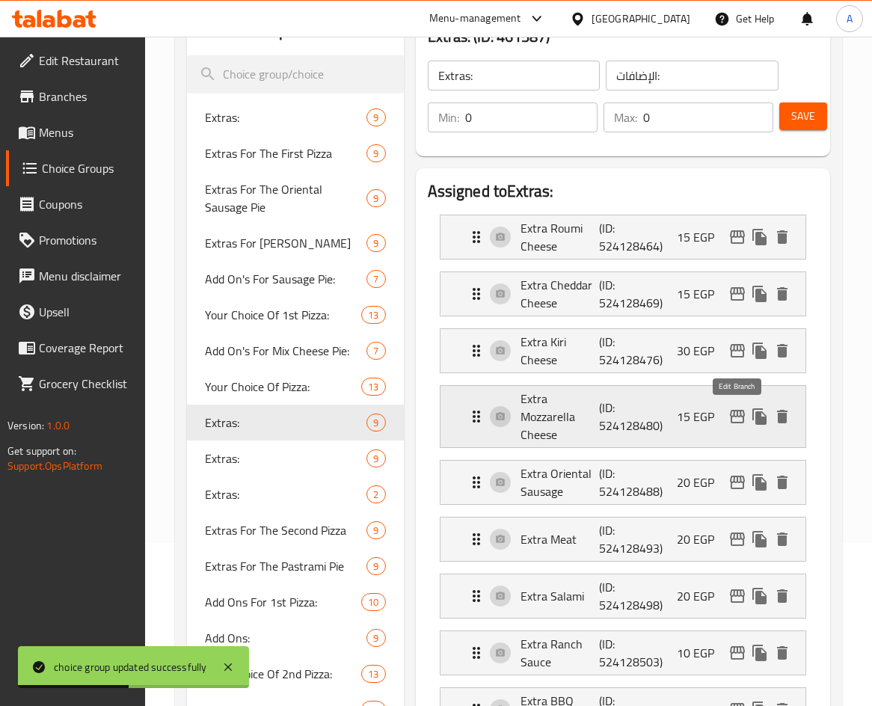
click at [742, 413] on icon "edit" at bounding box center [737, 417] width 18 height 18
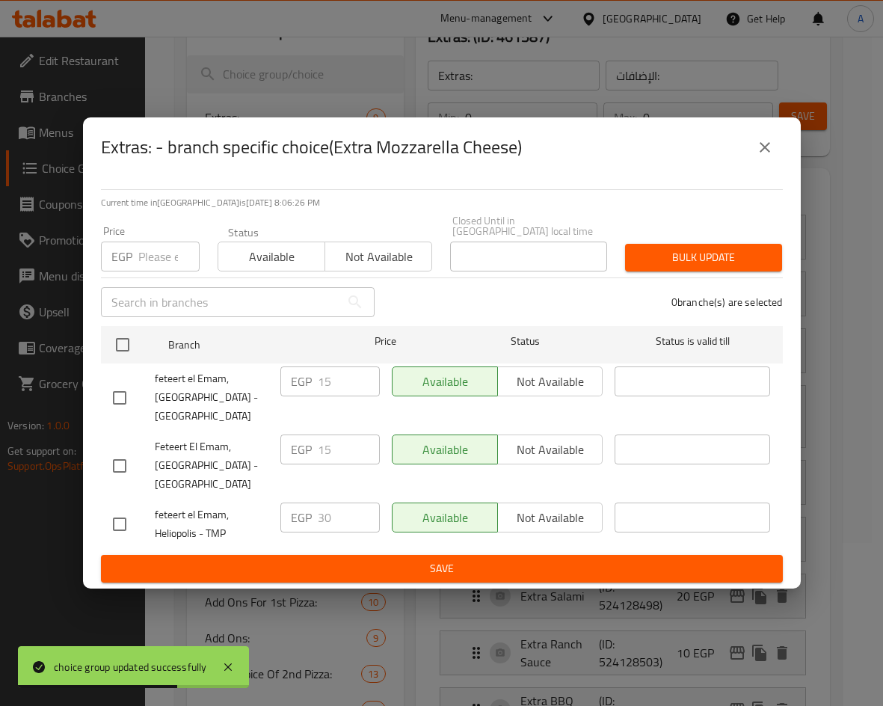
click at [773, 156] on icon "close" at bounding box center [765, 147] width 18 height 18
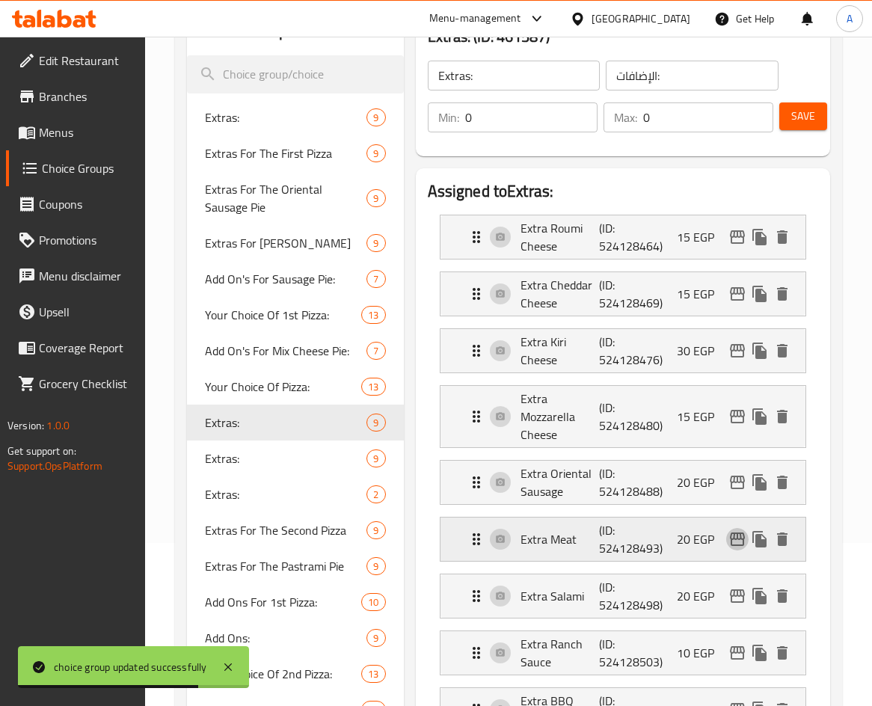
click at [735, 533] on icon "edit" at bounding box center [737, 538] width 15 height 13
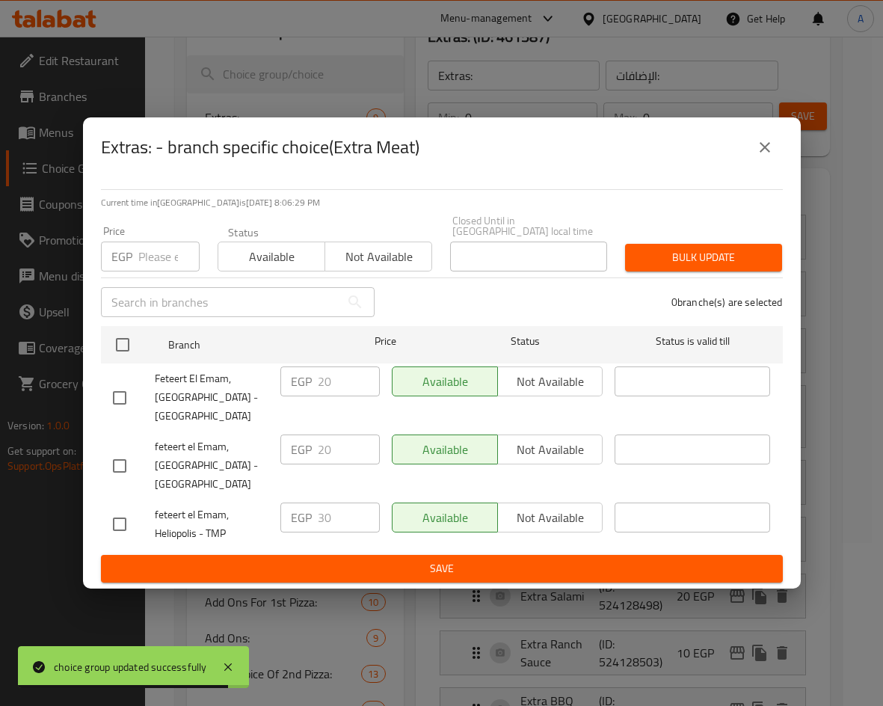
click at [756, 150] on icon "close" at bounding box center [765, 147] width 18 height 18
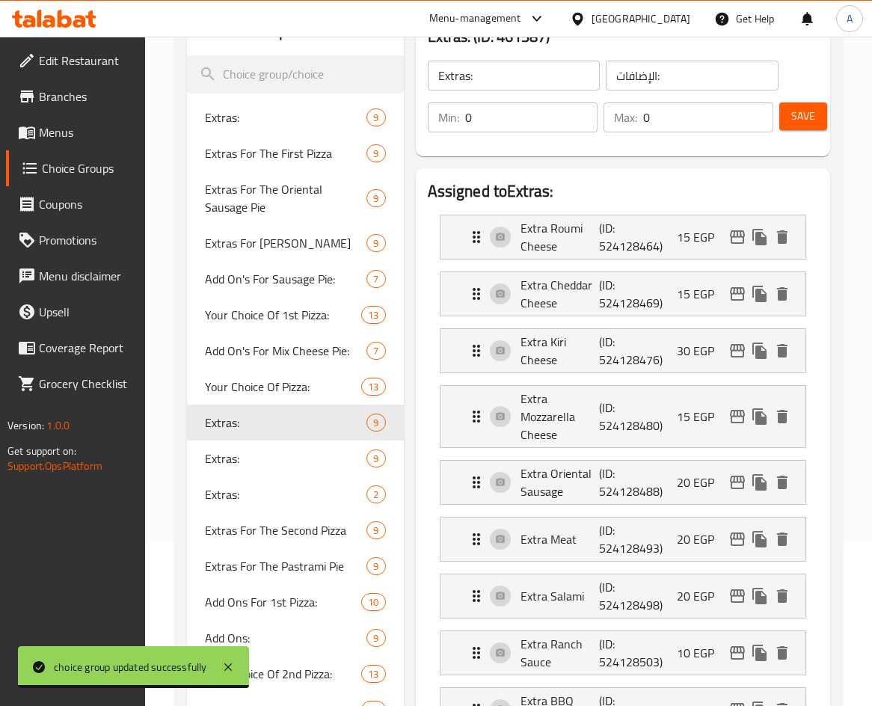
click at [814, 126] on button "Save" at bounding box center [803, 116] width 48 height 28
click at [264, 123] on span "Extras:" at bounding box center [263, 117] width 117 height 18
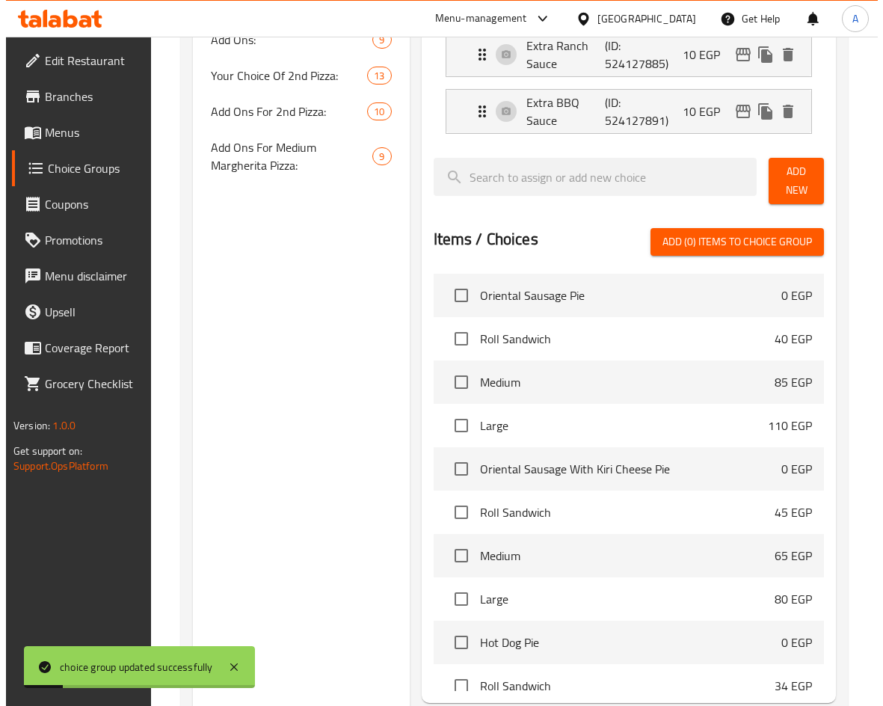
scroll to position [911, 0]
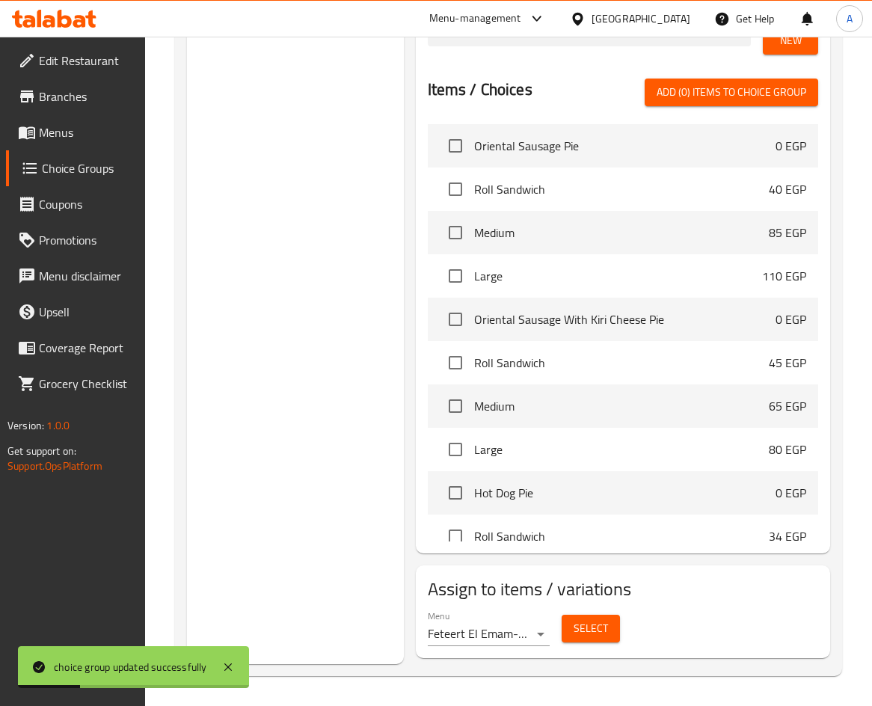
click at [622, 633] on div "Select" at bounding box center [591, 629] width 70 height 40
click at [610, 630] on button "Select" at bounding box center [591, 629] width 58 height 28
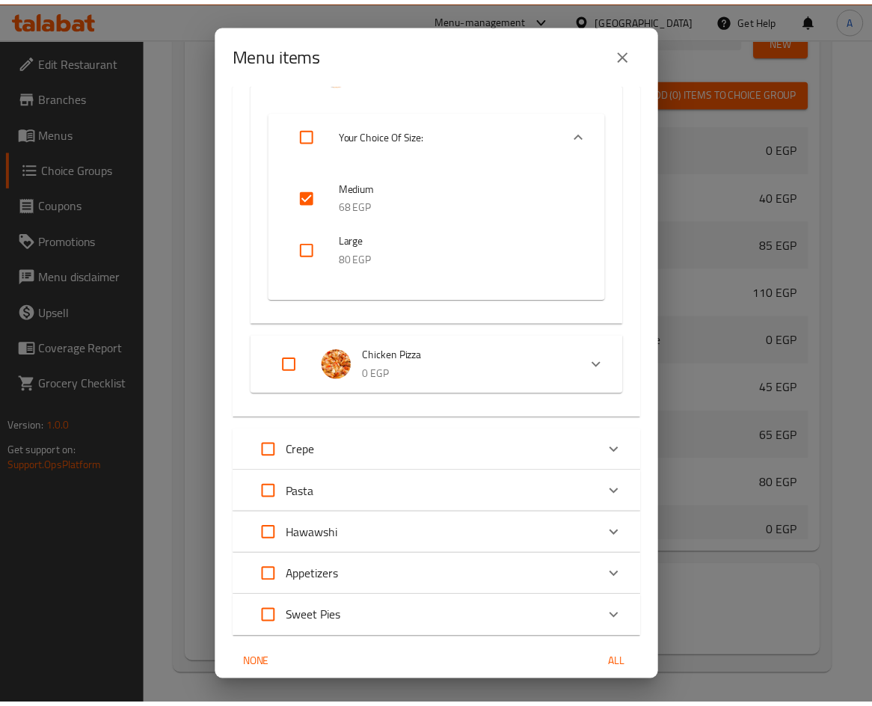
scroll to position [11937, 0]
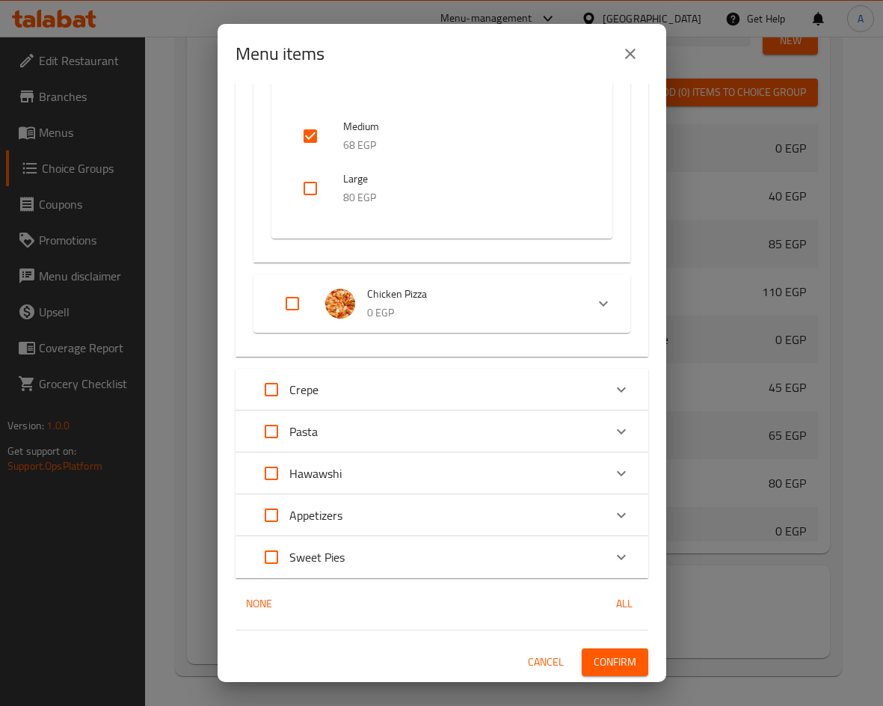
click at [635, 63] on button "close" at bounding box center [630, 54] width 36 height 36
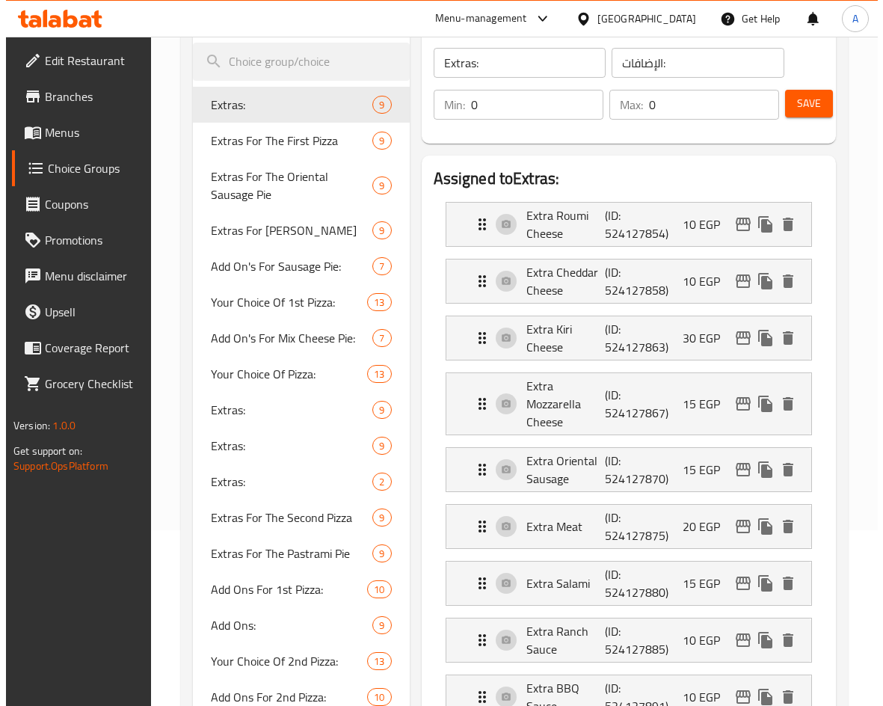
scroll to position [224, 0]
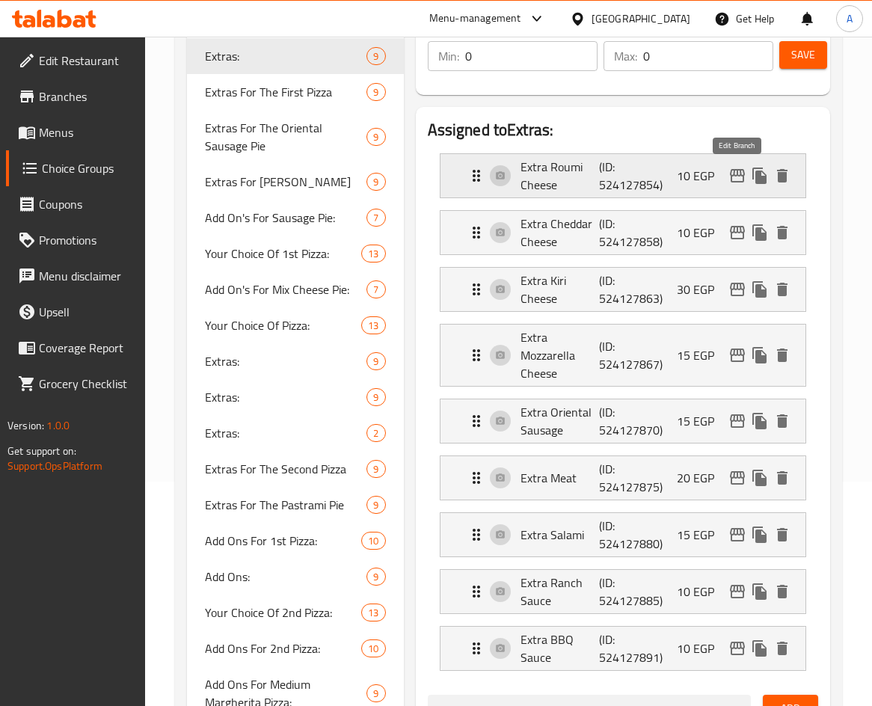
click at [730, 176] on icon "edit" at bounding box center [737, 176] width 18 height 18
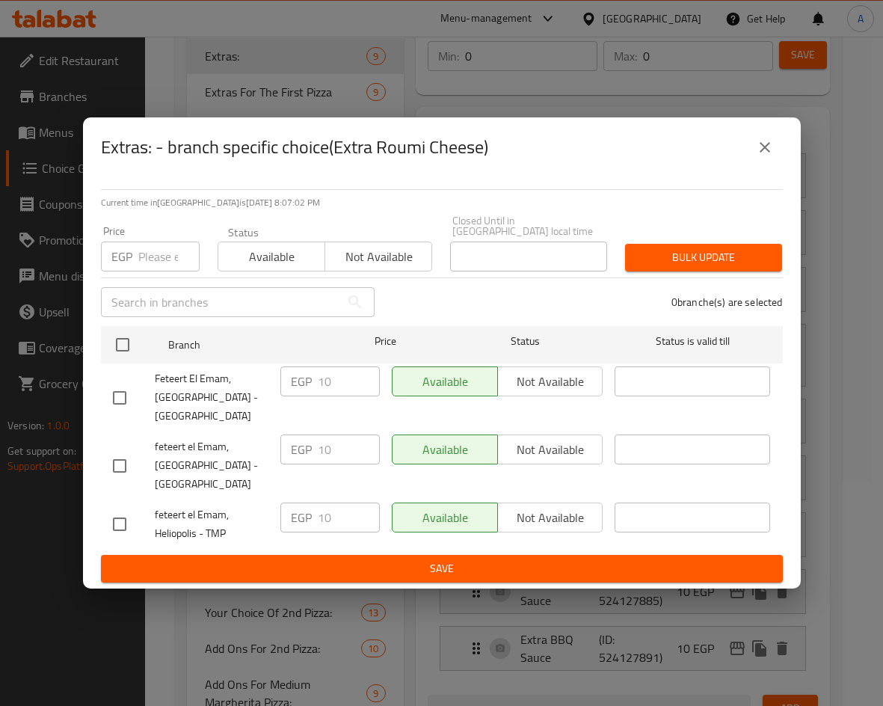
click at [124, 511] on input "checkbox" at bounding box center [119, 523] width 31 height 31
checkbox input "true"
drag, startPoint x: 339, startPoint y: 505, endPoint x: 303, endPoint y: 506, distance: 36.6
click at [303, 506] on div "EGP 10 ​" at bounding box center [329, 517] width 99 height 30
type input "20"
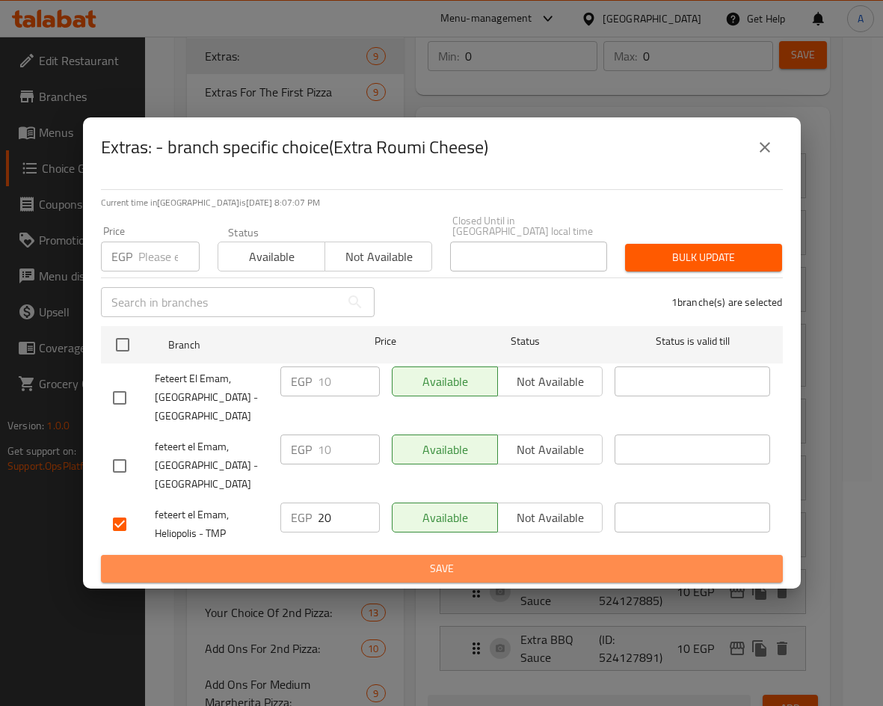
click at [371, 559] on span "Save" at bounding box center [442, 568] width 658 height 19
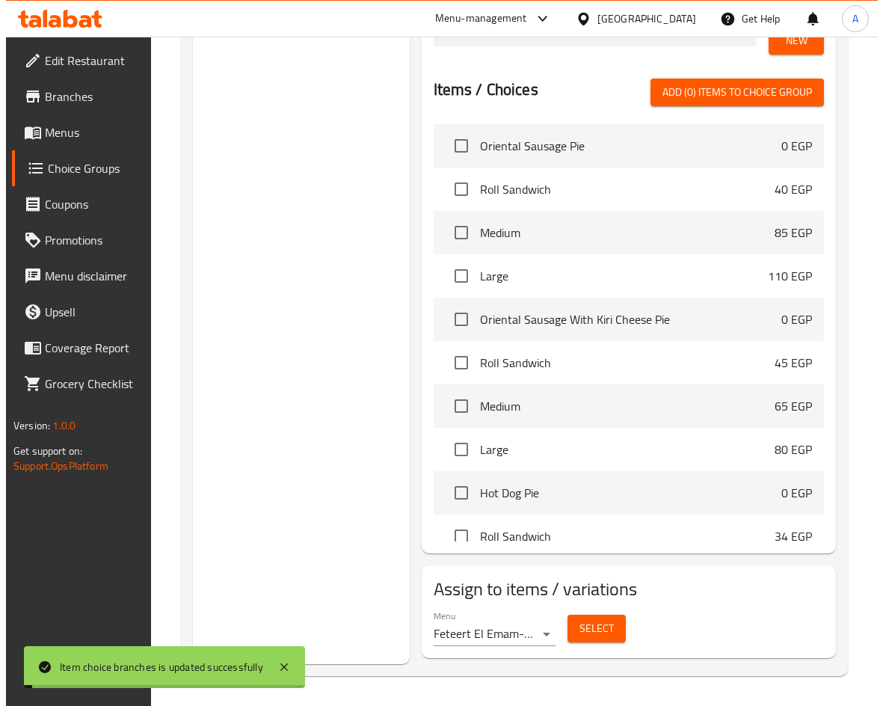
scroll to position [88, 0]
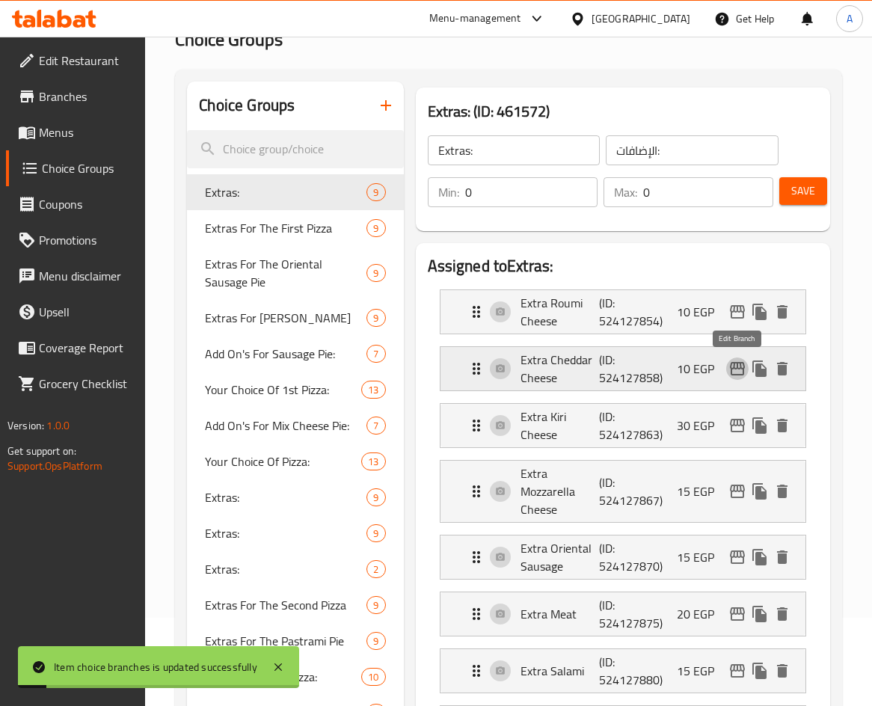
click at [737, 369] on icon "edit" at bounding box center [737, 369] width 18 height 18
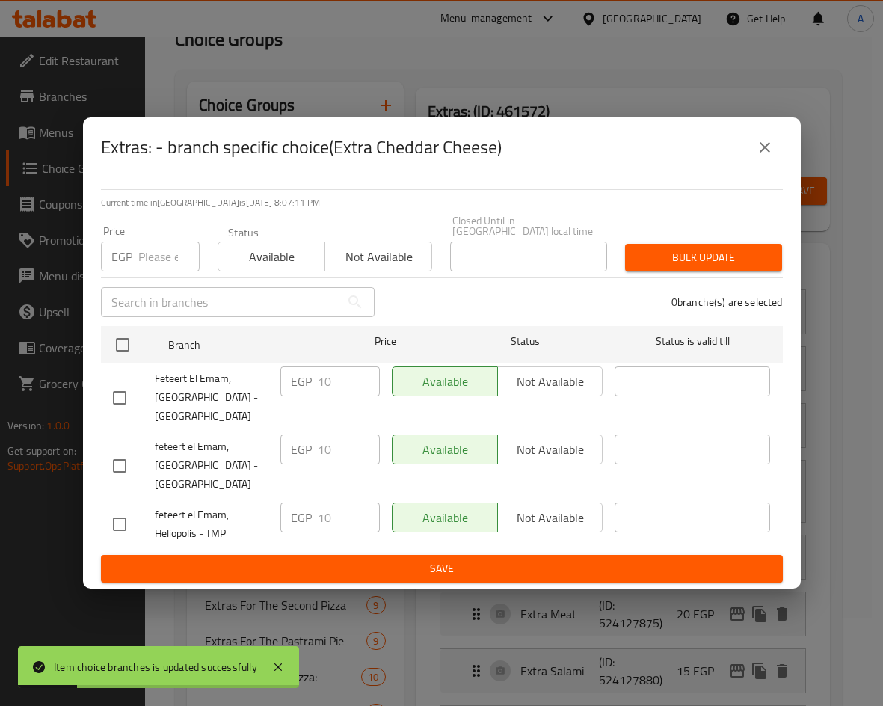
click at [129, 522] on input "checkbox" at bounding box center [119, 523] width 31 height 31
checkbox input "true"
drag, startPoint x: 332, startPoint y: 518, endPoint x: 292, endPoint y: 513, distance: 40.0
click at [292, 517] on div "EGP 10 ​" at bounding box center [329, 517] width 99 height 30
type input "20"
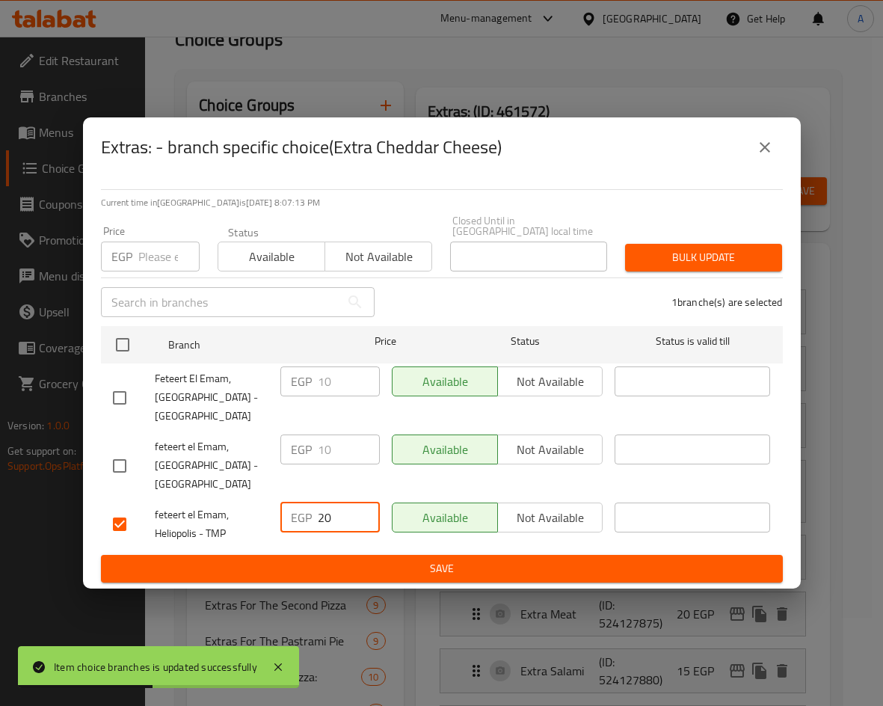
click at [393, 560] on span "Save" at bounding box center [442, 568] width 658 height 19
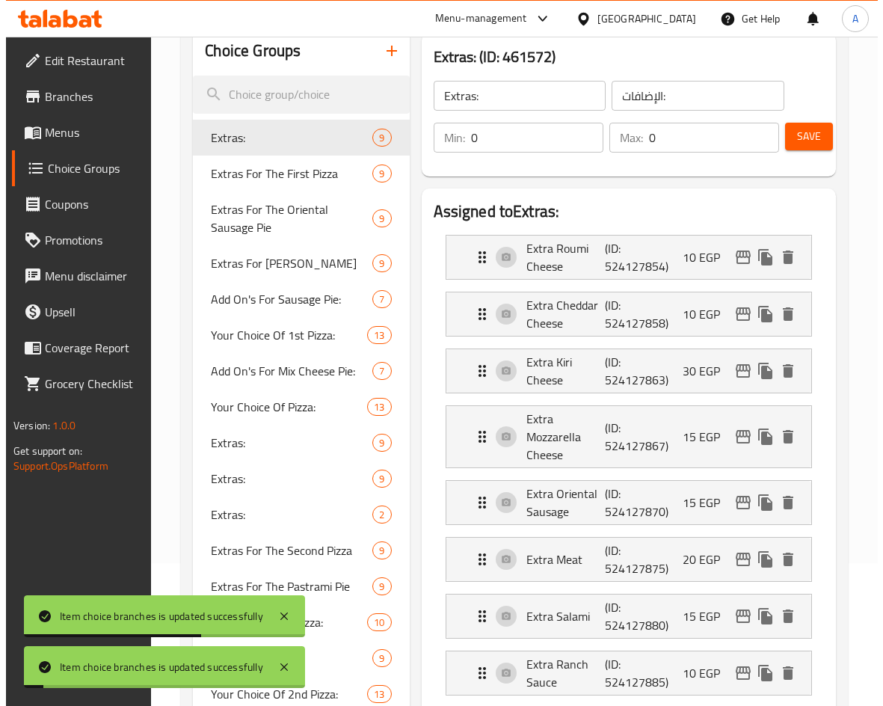
scroll to position [13, 0]
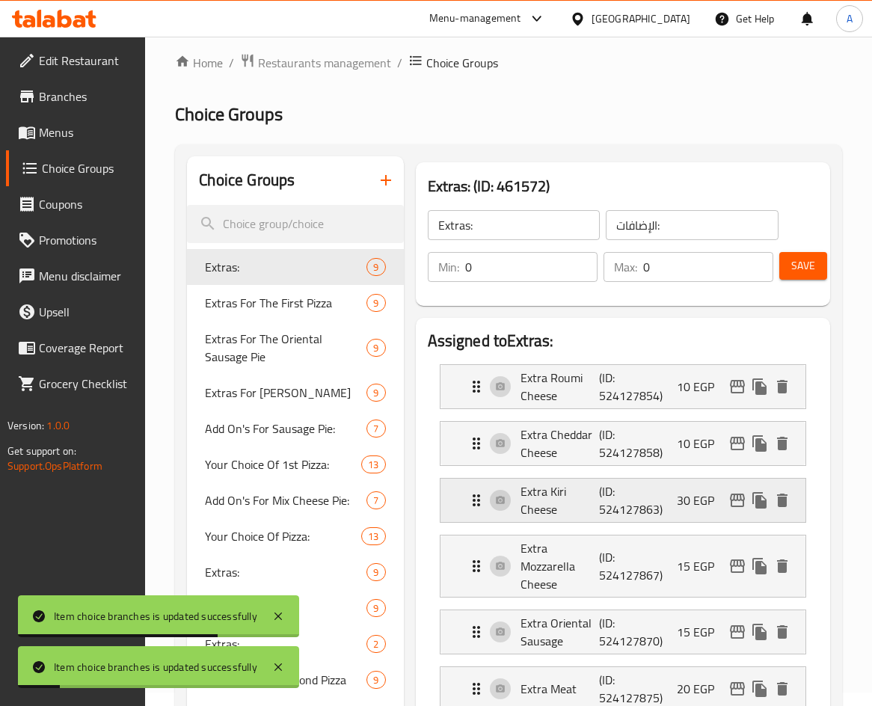
click at [742, 488] on div "Extra Kiri Cheese (ID: 524127863) 30 EGP" at bounding box center [627, 500] width 320 height 43
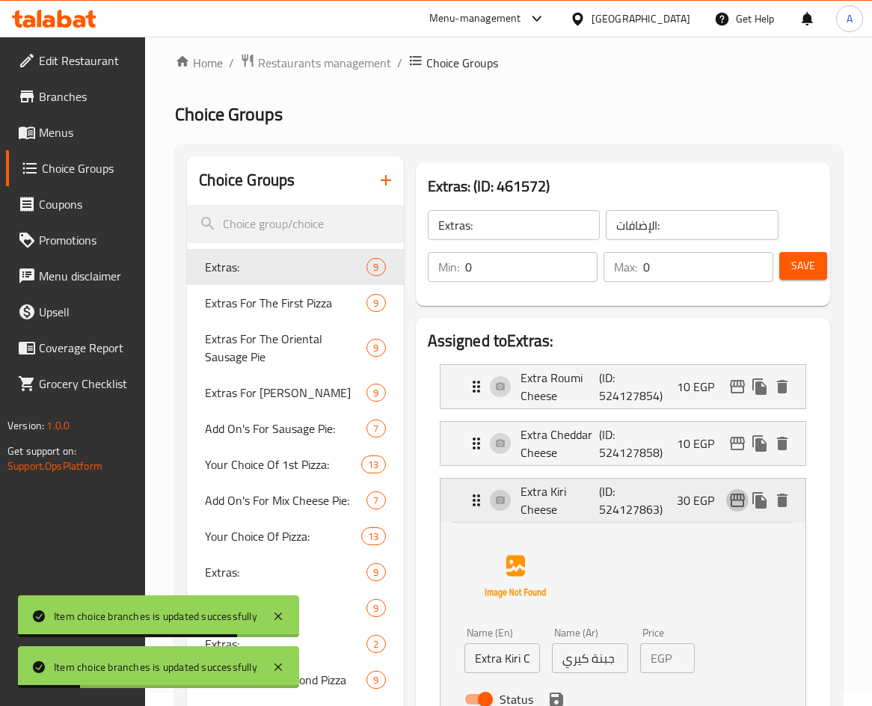
click at [741, 494] on icon "edit" at bounding box center [737, 499] width 15 height 13
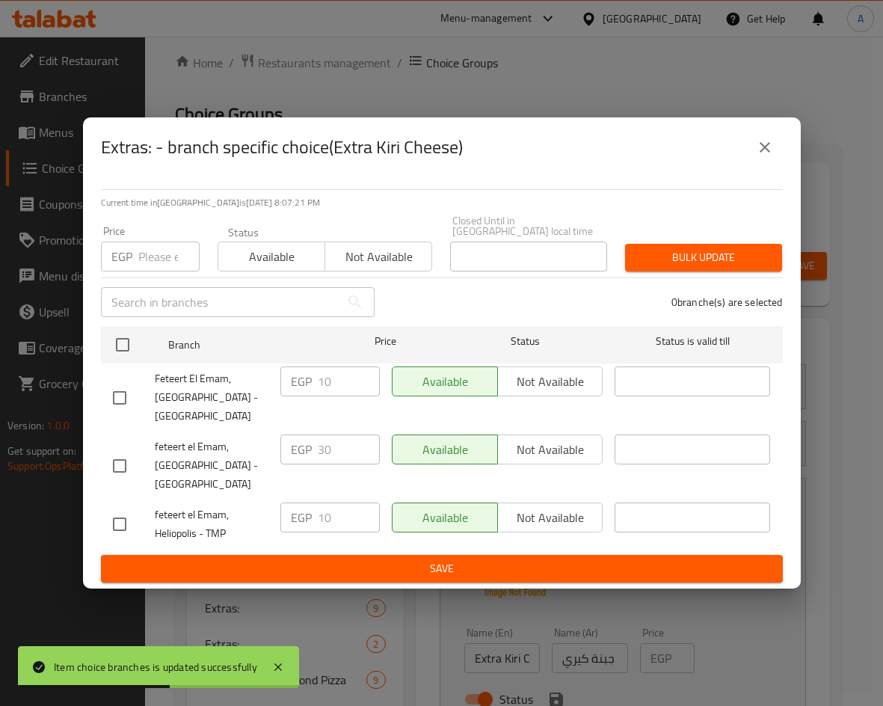
click at [111, 519] on input "checkbox" at bounding box center [119, 523] width 31 height 31
checkbox input "true"
drag, startPoint x: 336, startPoint y: 511, endPoint x: 295, endPoint y: 510, distance: 41.1
click at [295, 511] on div "EGP 10 ​" at bounding box center [329, 517] width 99 height 30
type input "20"
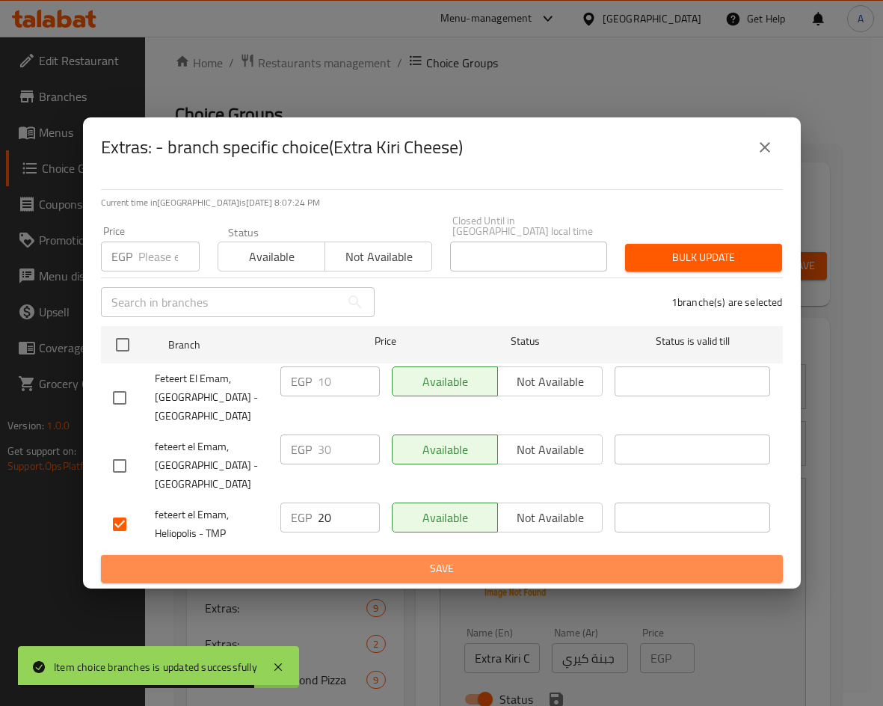
click at [406, 559] on span "Save" at bounding box center [442, 568] width 658 height 19
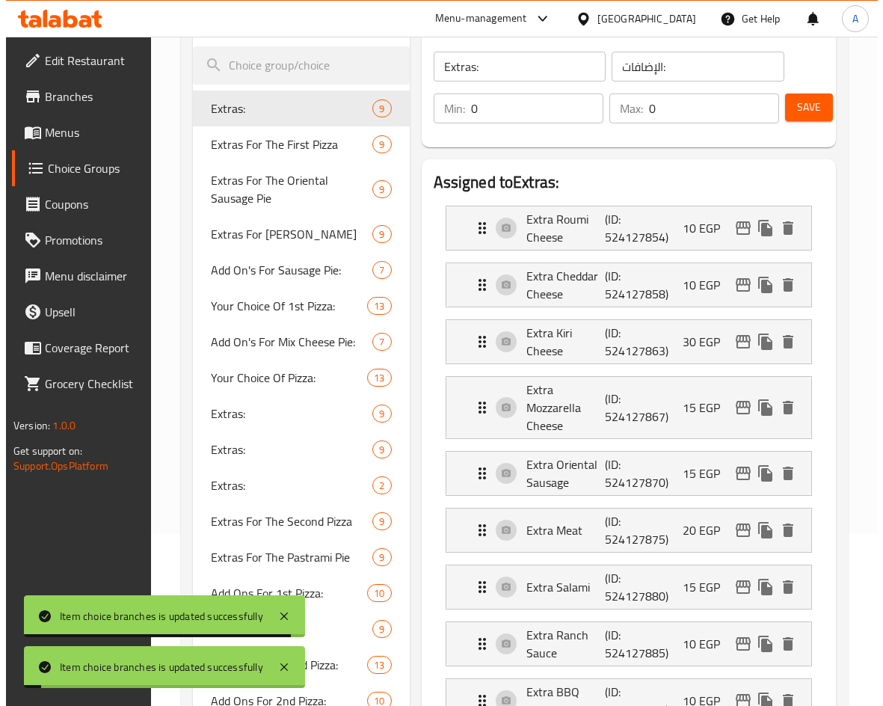
scroll to position [88, 0]
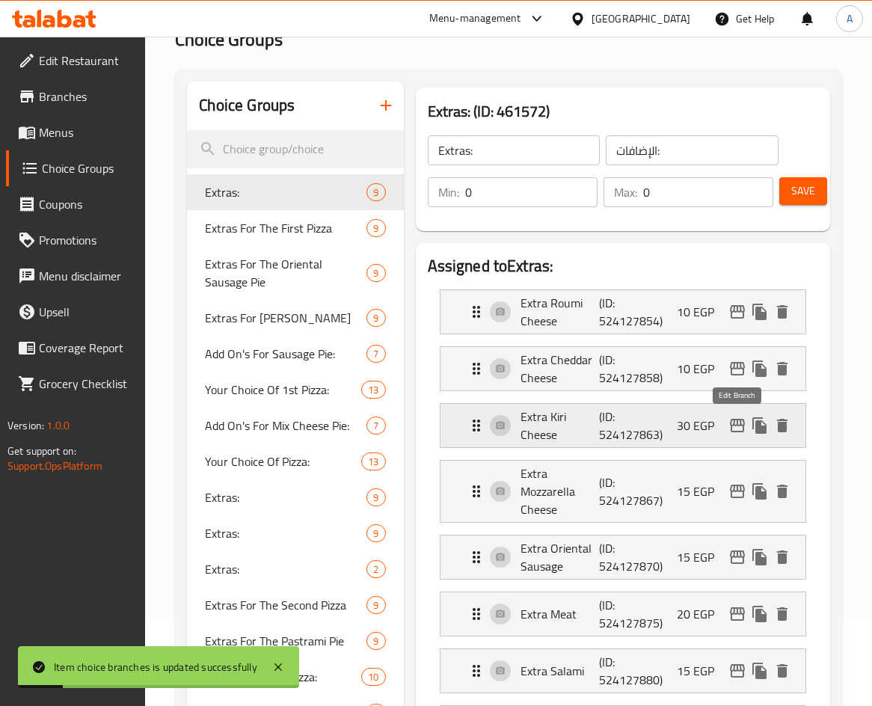
click at [730, 419] on icon "edit" at bounding box center [737, 425] width 18 height 18
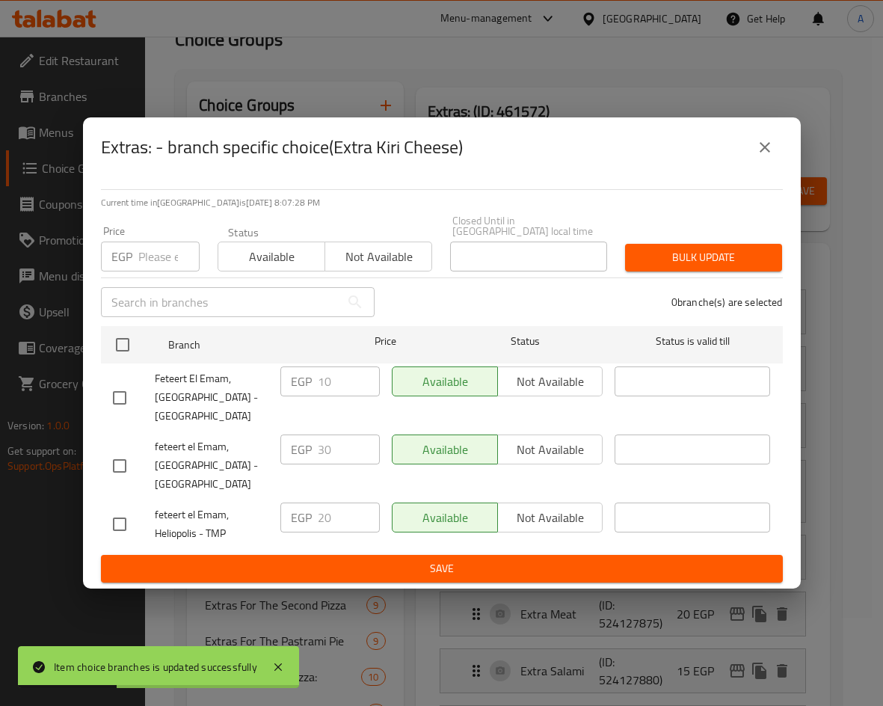
click at [764, 155] on icon "close" at bounding box center [765, 147] width 18 height 18
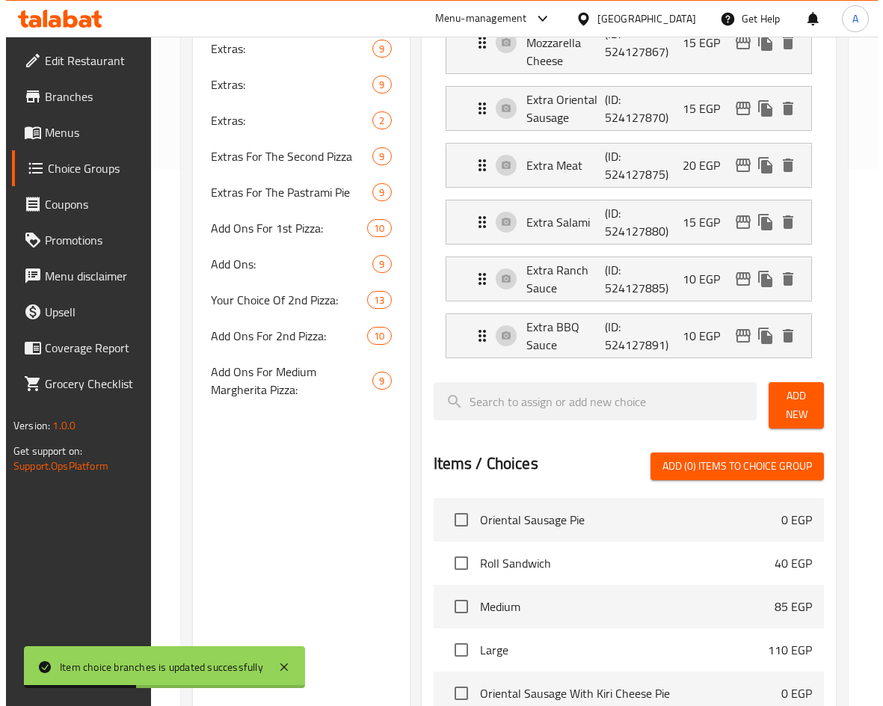
scroll to position [163, 0]
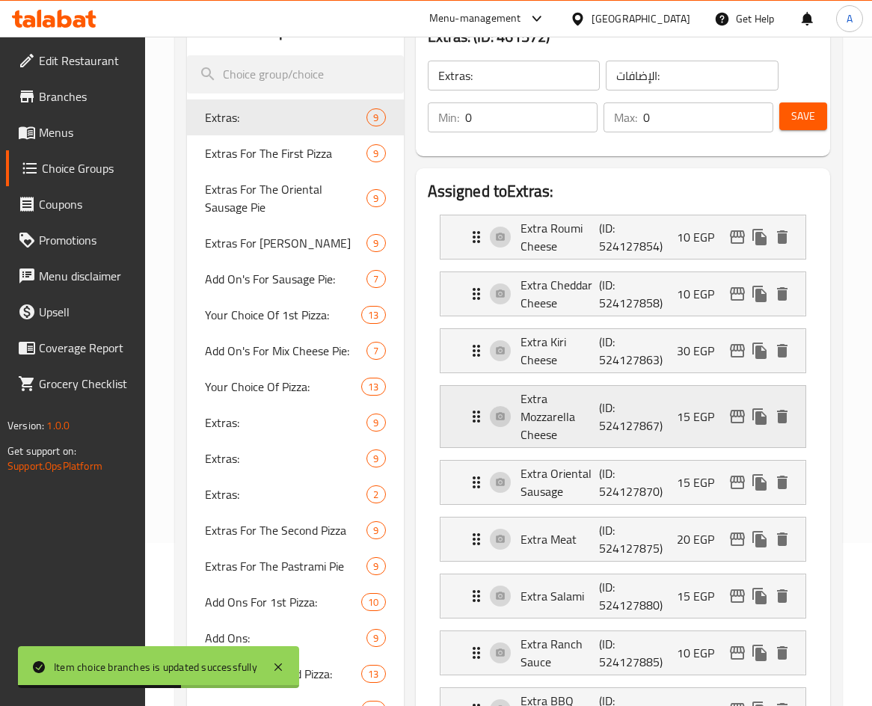
click at [737, 409] on icon "edit" at bounding box center [737, 417] width 18 height 18
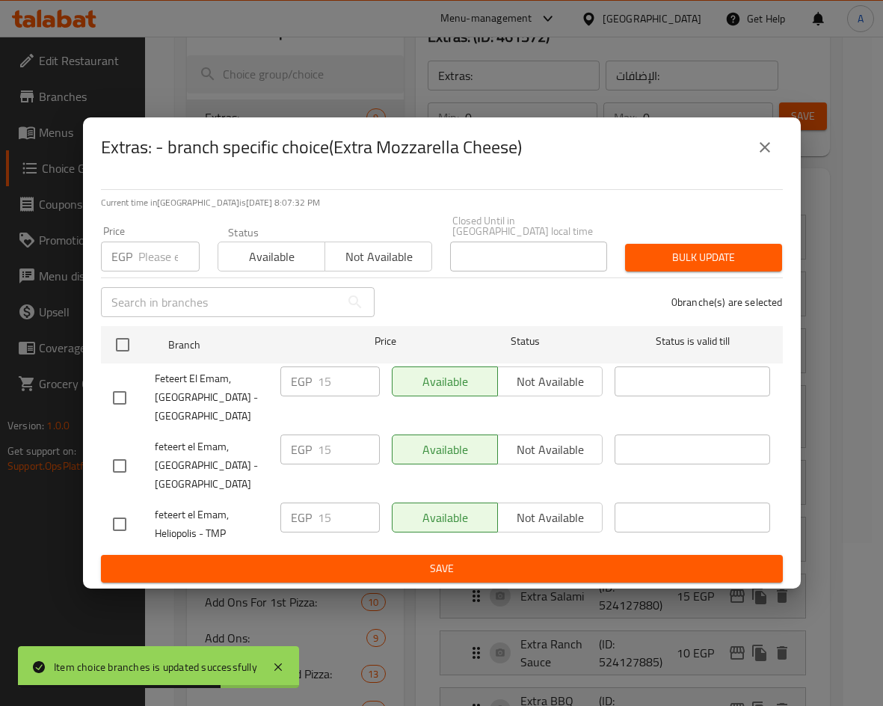
click at [126, 523] on input "checkbox" at bounding box center [119, 523] width 31 height 31
checkbox input "true"
drag, startPoint x: 333, startPoint y: 511, endPoint x: 294, endPoint y: 516, distance: 39.1
click at [294, 516] on div "EGP 15 ​" at bounding box center [329, 517] width 99 height 30
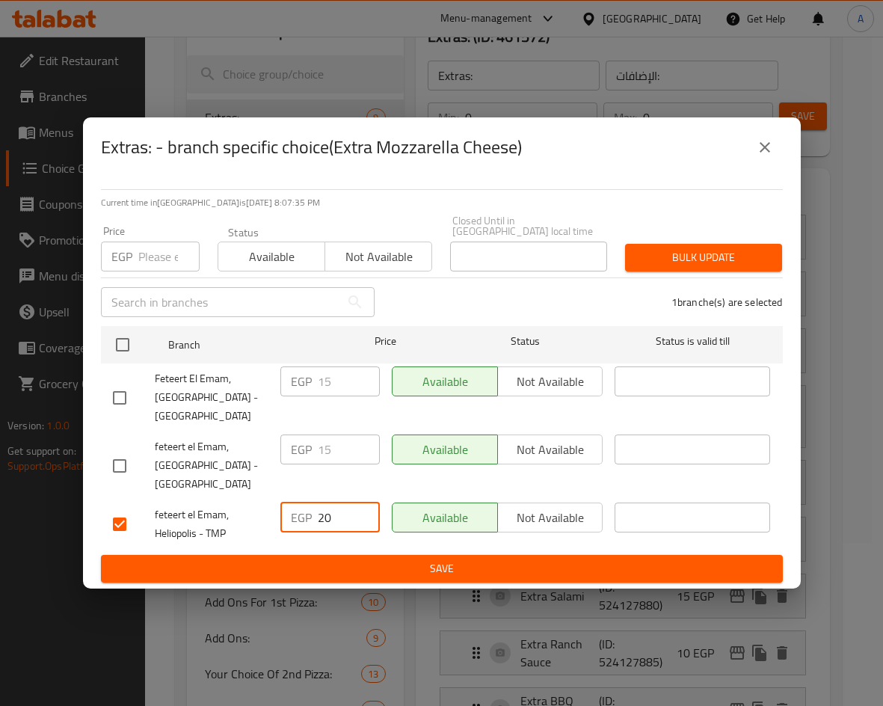
type input "20"
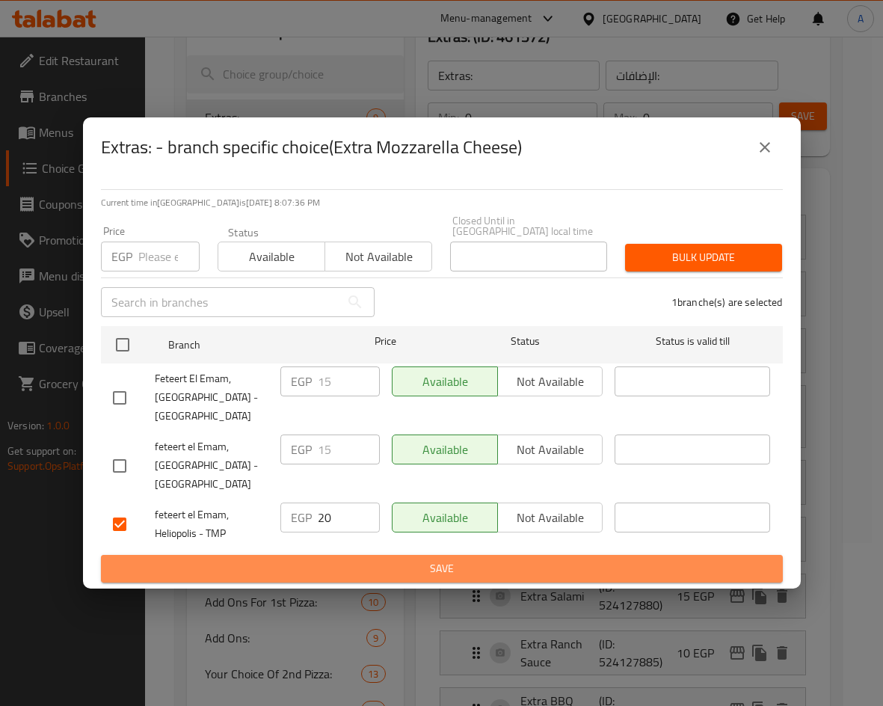
click at [479, 568] on span "Save" at bounding box center [442, 568] width 658 height 19
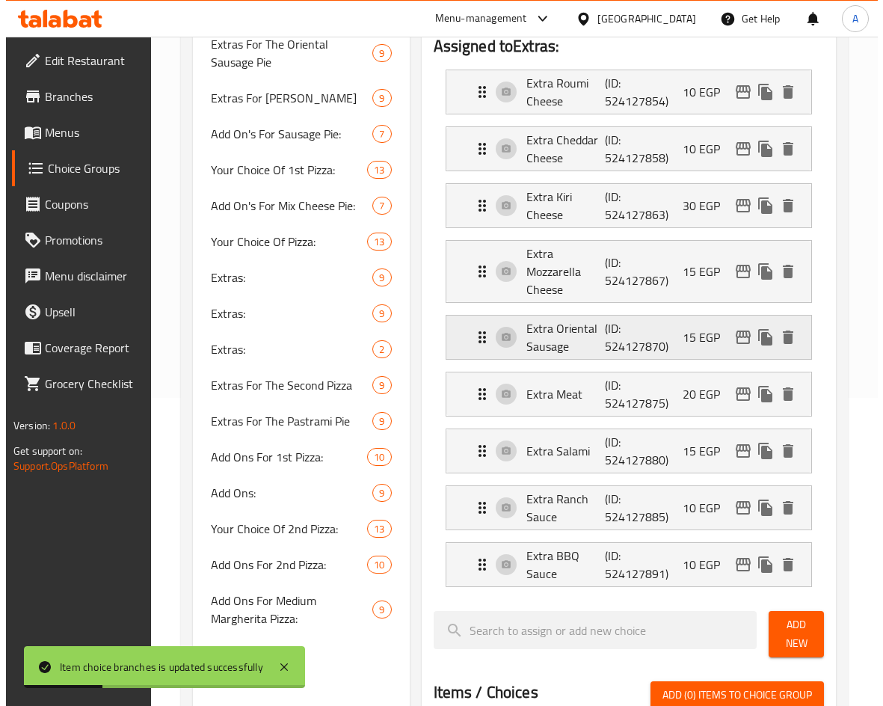
scroll to position [313, 0]
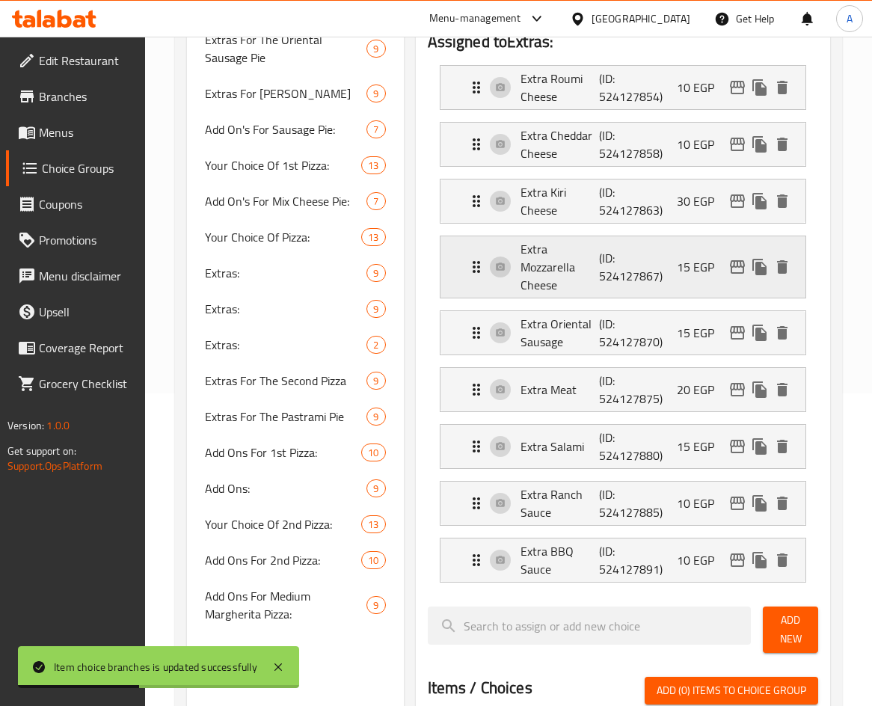
click at [731, 264] on icon "edit" at bounding box center [737, 266] width 15 height 13
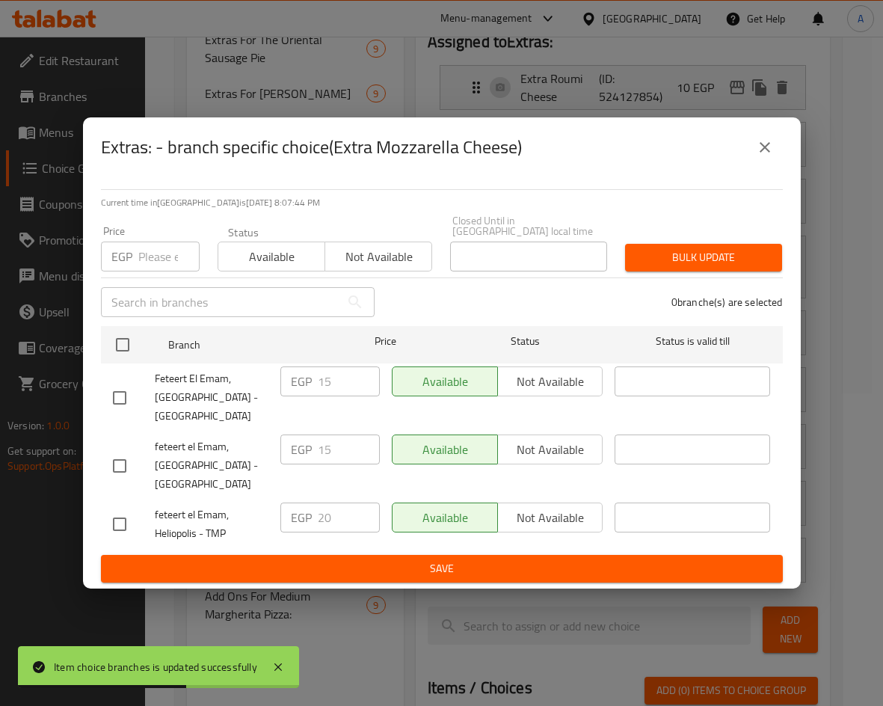
click at [760, 153] on icon "close" at bounding box center [765, 147] width 18 height 18
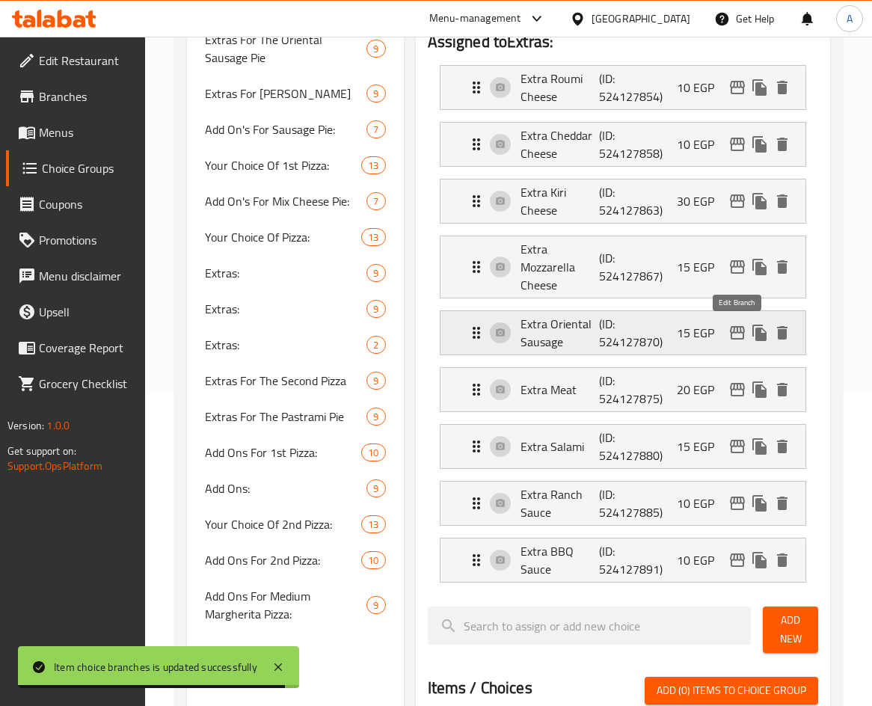
click at [734, 330] on icon "edit" at bounding box center [737, 332] width 15 height 13
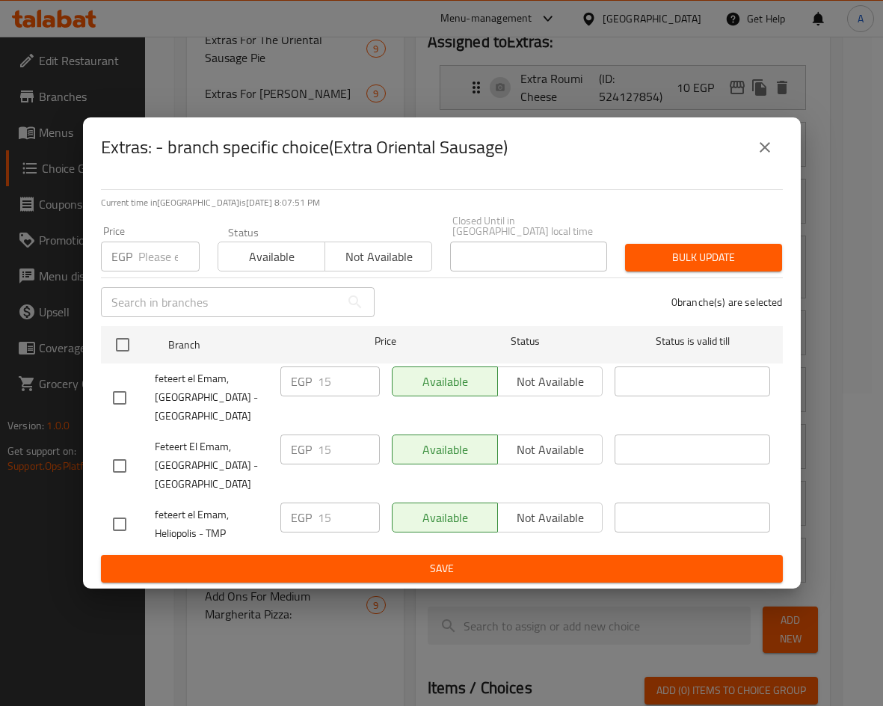
click at [122, 514] on input "checkbox" at bounding box center [119, 523] width 31 height 31
checkbox input "true"
drag, startPoint x: 351, startPoint y: 503, endPoint x: 270, endPoint y: 511, distance: 81.1
click at [270, 511] on div "feteert el Emam, Heliopolis - TMP EGP 15 ​ Available Not available ​" at bounding box center [442, 523] width 670 height 55
type input "20"
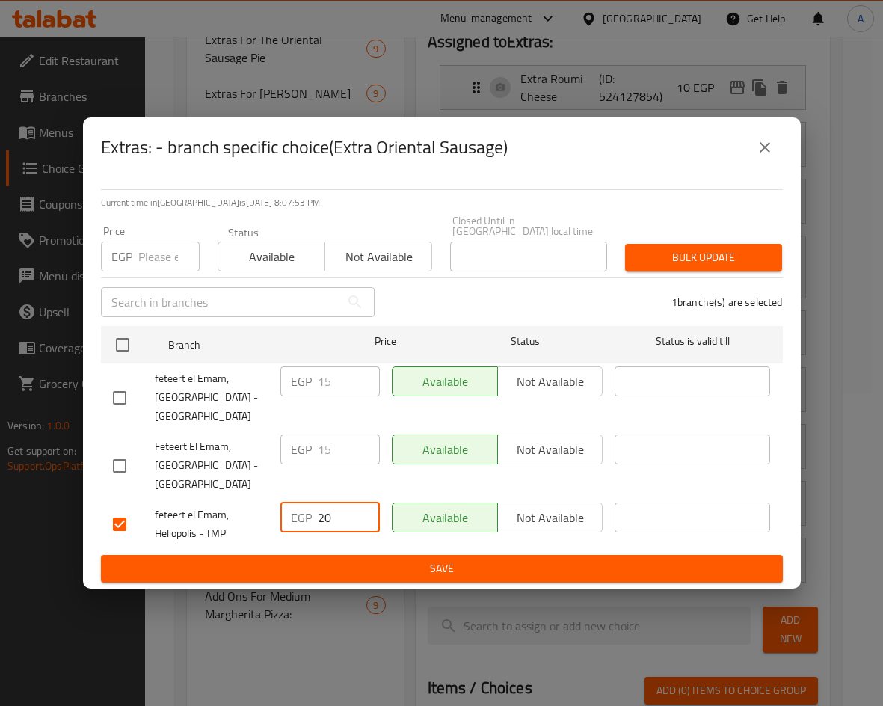
click at [422, 555] on button "Save" at bounding box center [442, 569] width 682 height 28
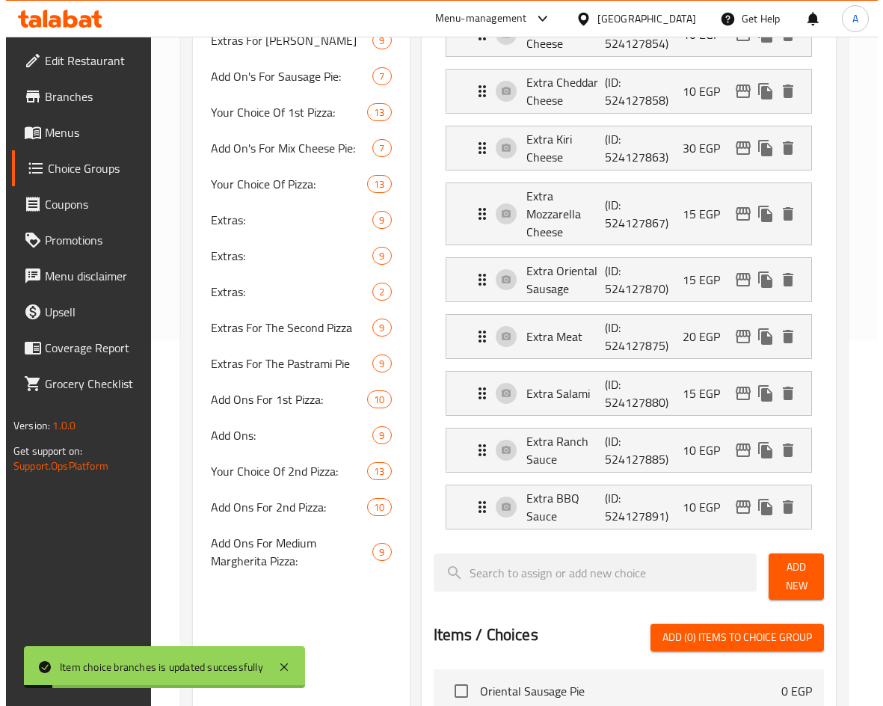
scroll to position [238, 0]
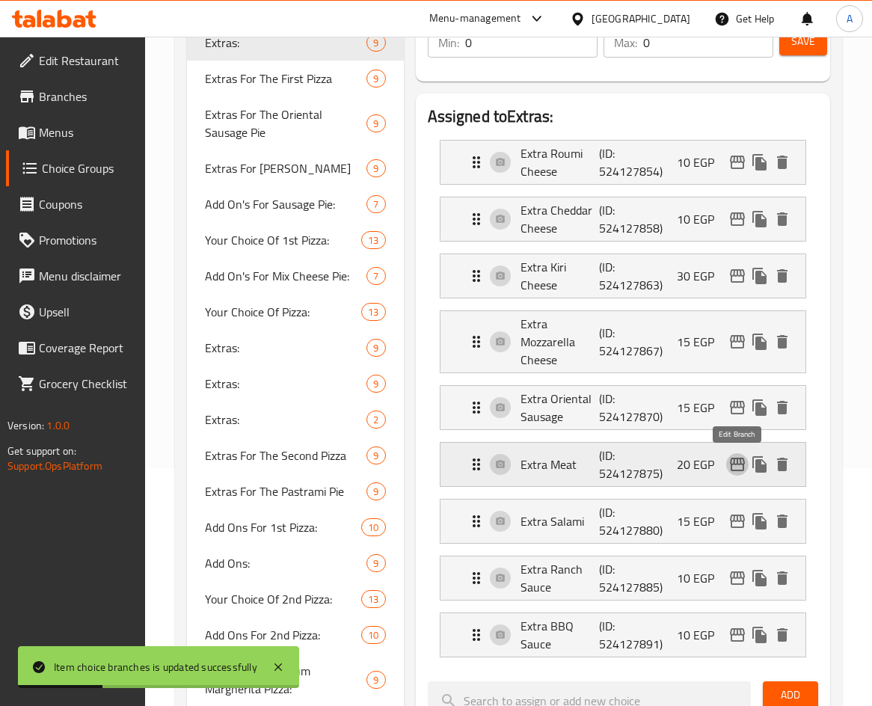
click at [739, 462] on icon "edit" at bounding box center [737, 464] width 18 height 18
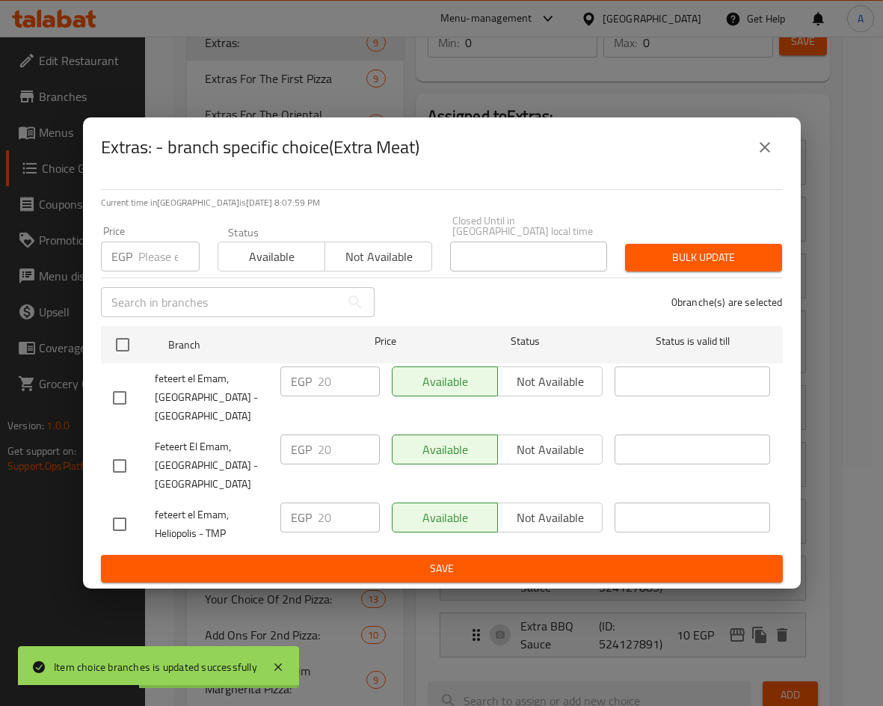
click at [122, 516] on input "checkbox" at bounding box center [119, 523] width 31 height 31
checkbox input "true"
click at [758, 154] on icon "close" at bounding box center [765, 147] width 18 height 18
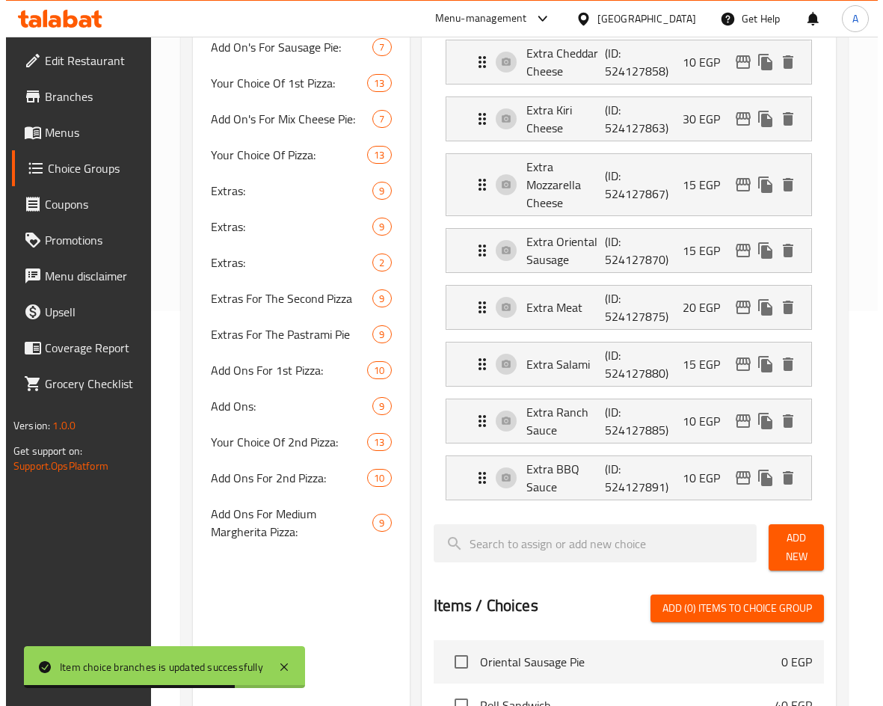
scroll to position [313, 0]
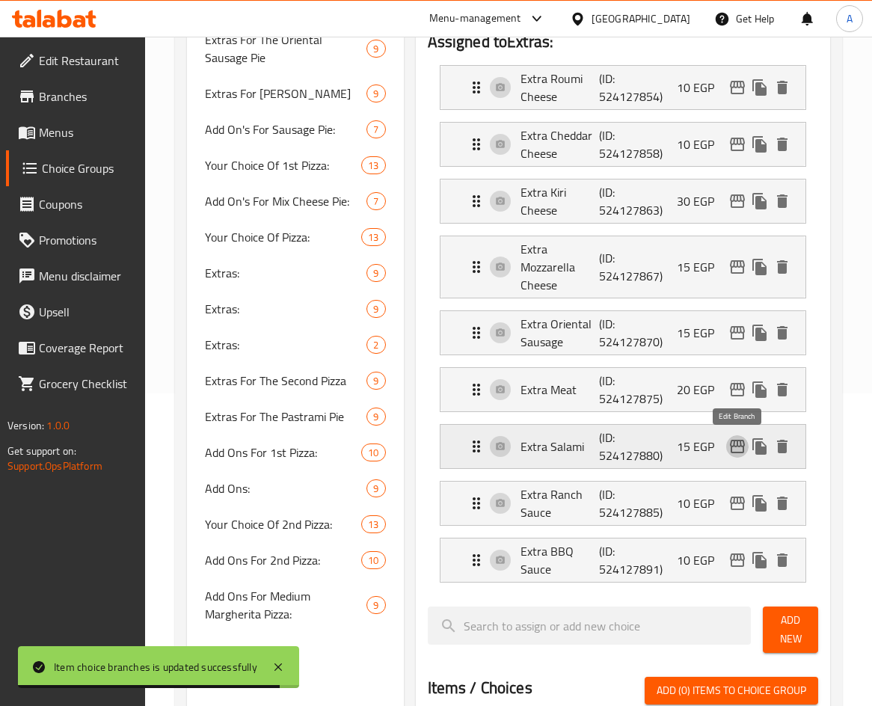
click at [735, 451] on icon "edit" at bounding box center [737, 446] width 18 height 18
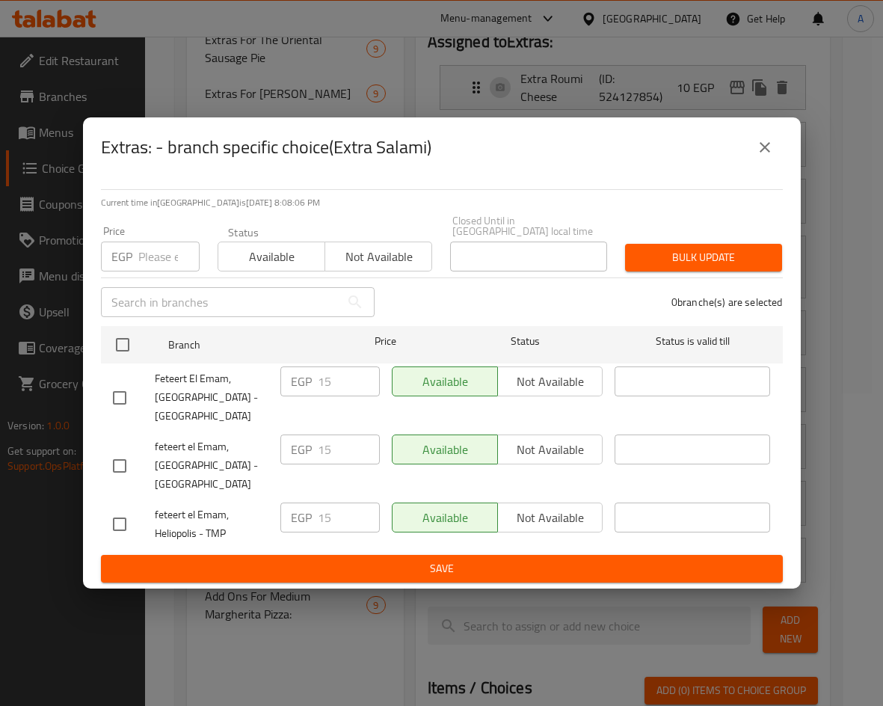
click at [124, 520] on input "checkbox" at bounding box center [119, 523] width 31 height 31
checkbox input "true"
drag, startPoint x: 331, startPoint y: 516, endPoint x: 304, endPoint y: 513, distance: 27.1
click at [304, 514] on div "EGP 15 ​" at bounding box center [329, 517] width 99 height 30
type input "20"
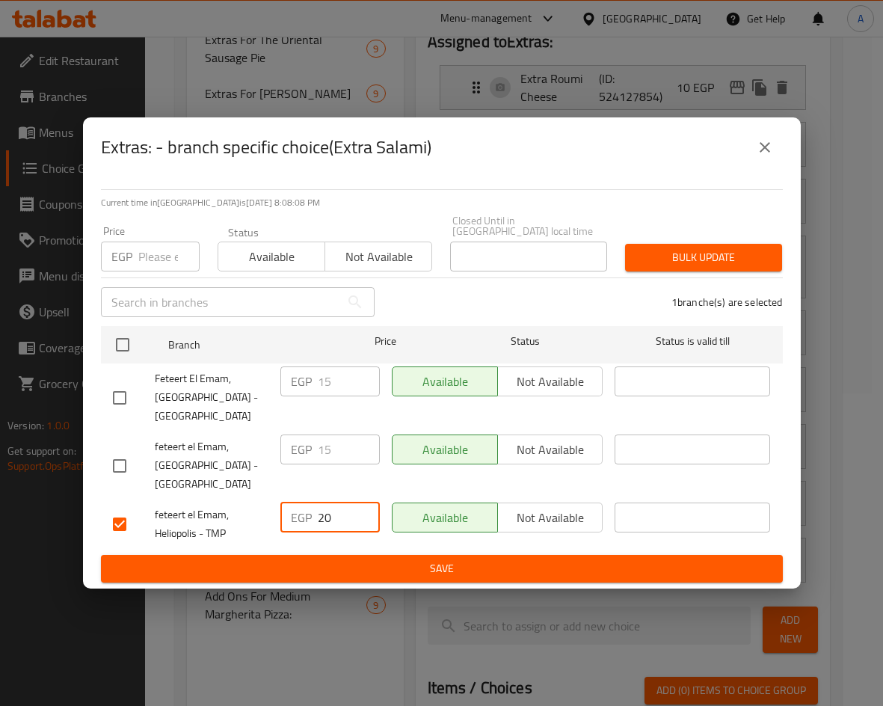
click at [430, 578] on div "Current time in Egypt is 09 Oct 2025 8:08:08 PM Price EGP Price Status Availabl…" at bounding box center [442, 382] width 718 height 411
click at [434, 574] on button "Save" at bounding box center [442, 569] width 682 height 28
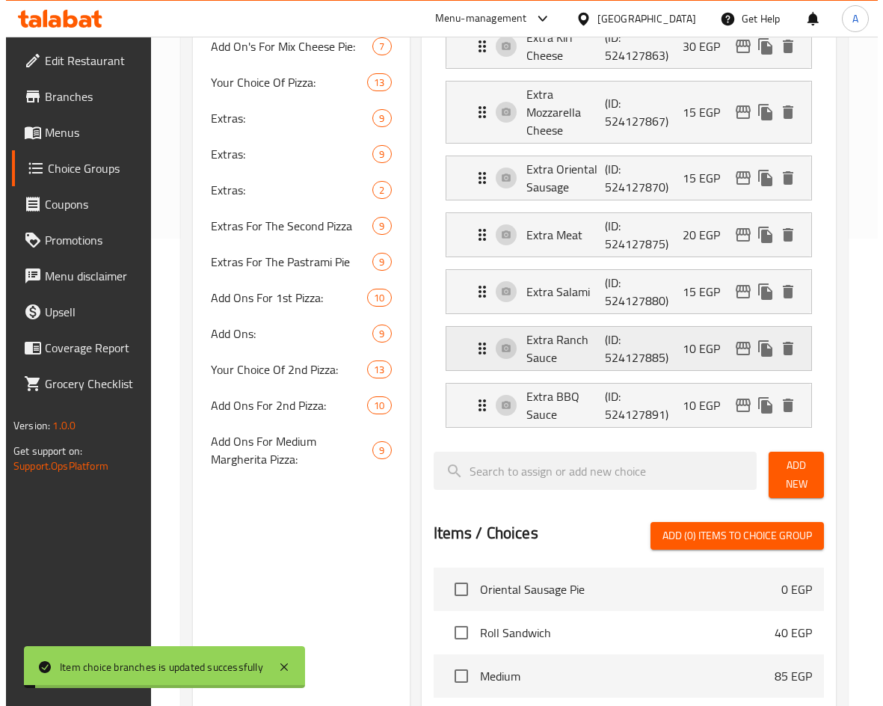
scroll to position [462, 0]
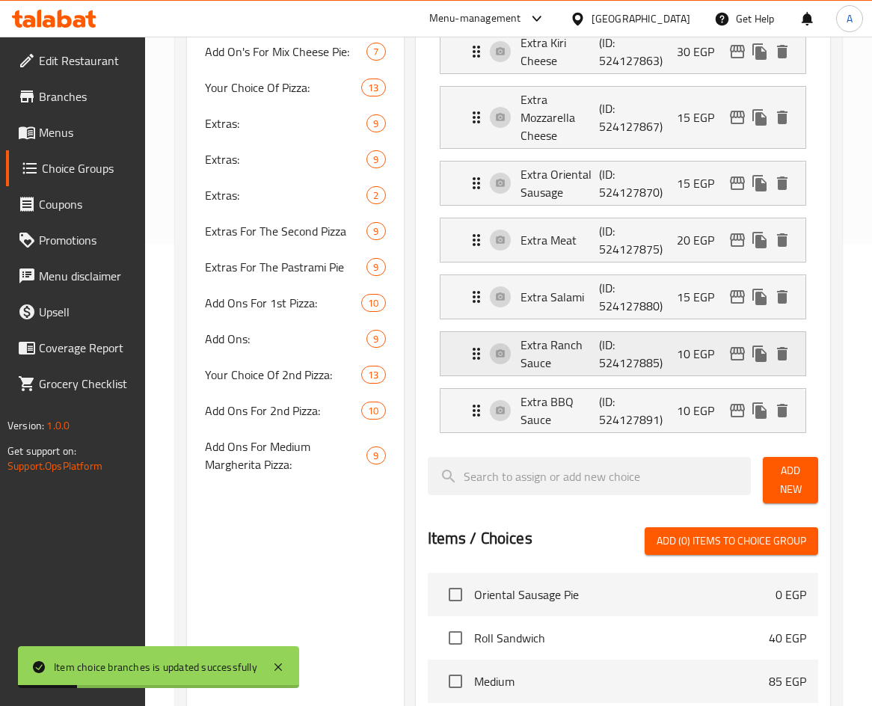
click at [732, 358] on icon "edit" at bounding box center [737, 354] width 18 height 18
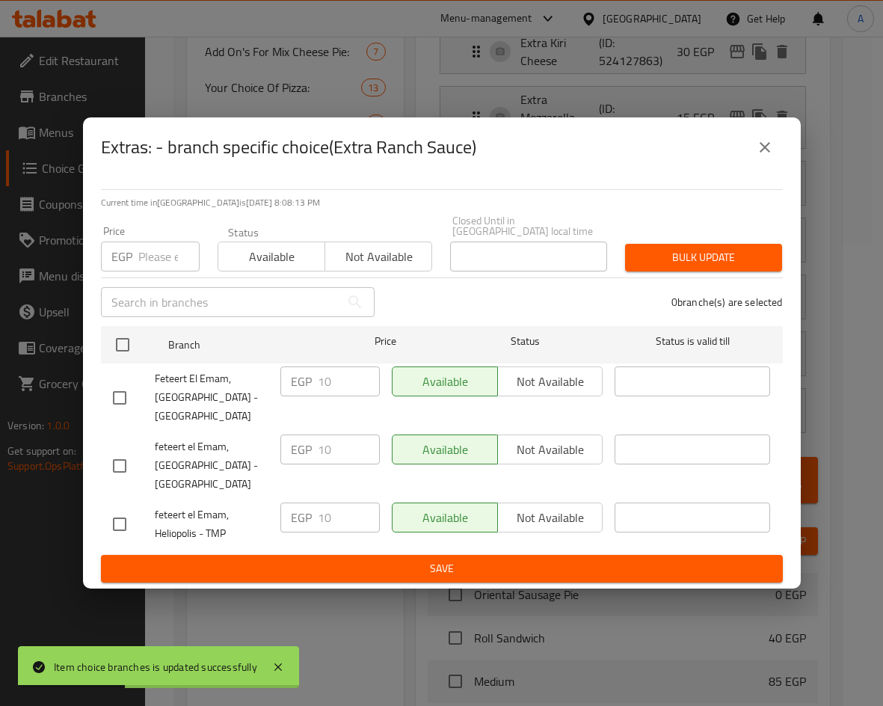
click at [130, 514] on input "checkbox" at bounding box center [119, 523] width 31 height 31
checkbox input "true"
drag, startPoint x: 330, startPoint y: 510, endPoint x: 311, endPoint y: 501, distance: 21.4
click at [310, 506] on div "EGP 10 ​" at bounding box center [329, 517] width 99 height 30
type input "15"
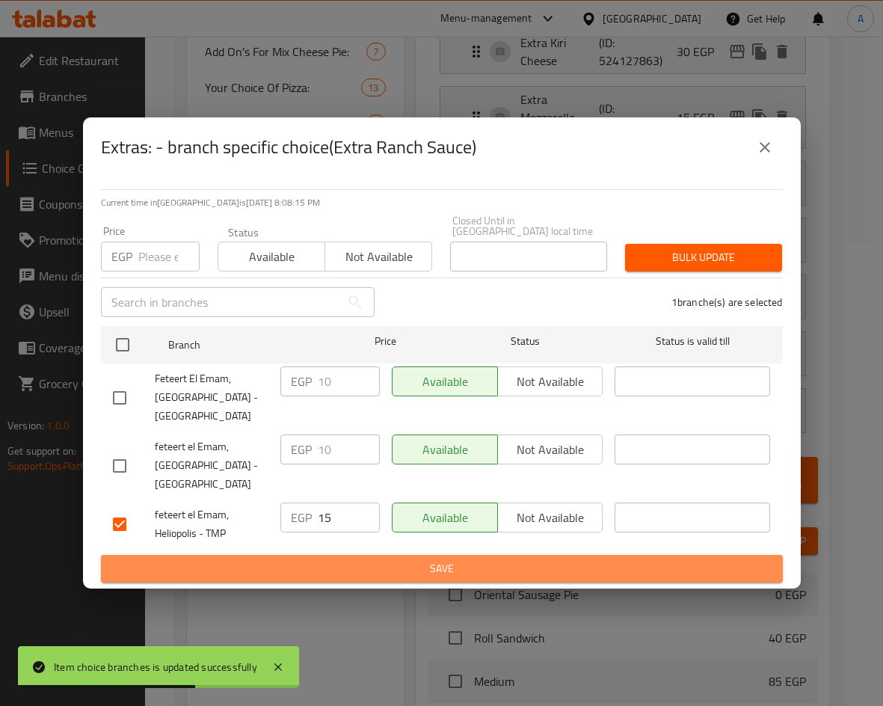
click at [371, 569] on span "Save" at bounding box center [442, 568] width 658 height 19
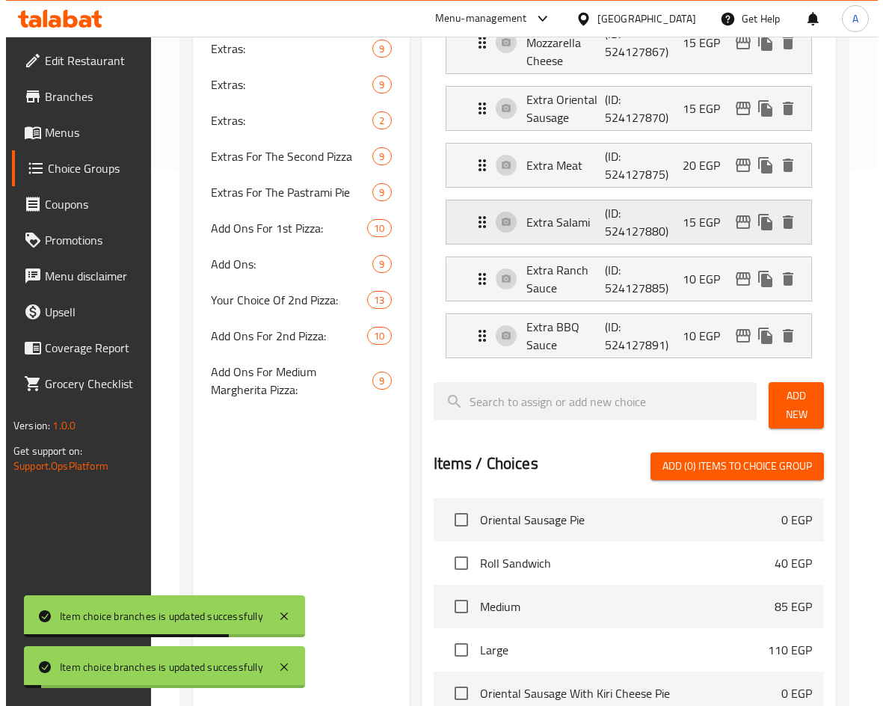
scroll to position [313, 0]
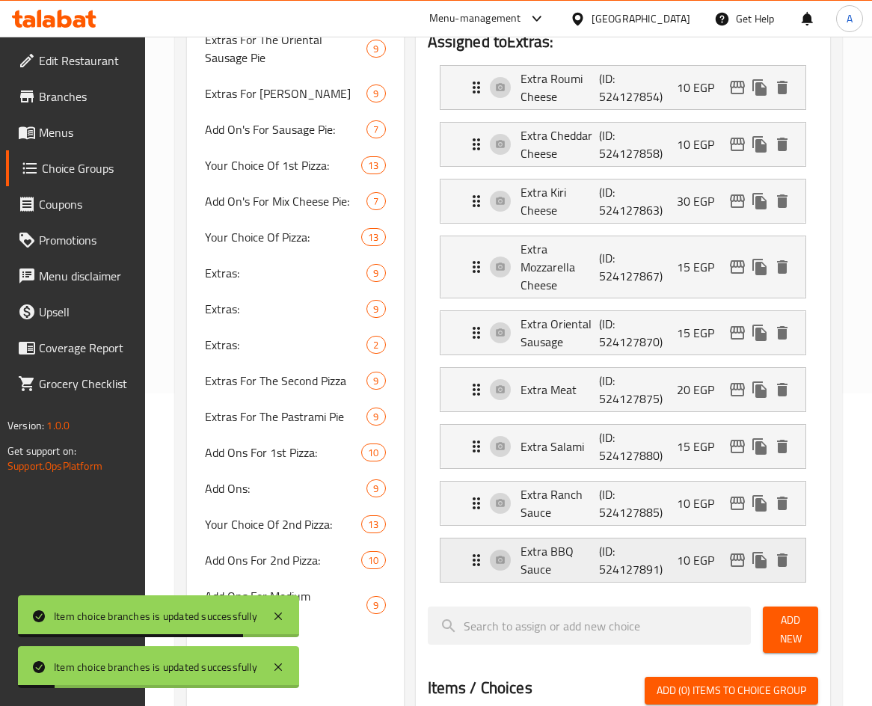
click at [742, 556] on icon "edit" at bounding box center [737, 560] width 18 height 18
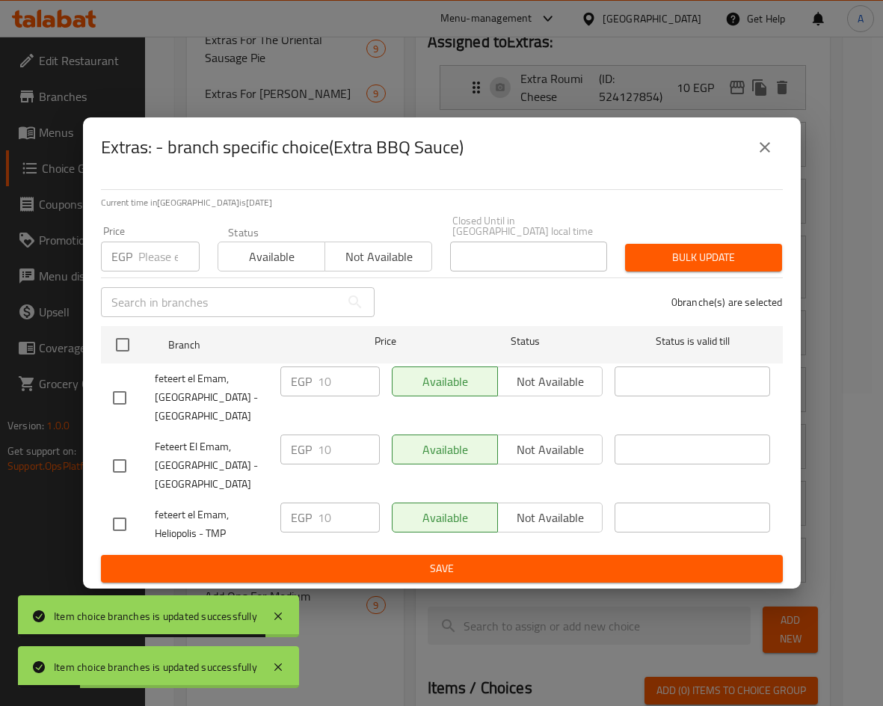
click at [117, 511] on input "checkbox" at bounding box center [119, 523] width 31 height 31
checkbox input "true"
drag, startPoint x: 324, startPoint y: 506, endPoint x: 308, endPoint y: 502, distance: 16.3
click at [310, 504] on div "EGP 10 ​" at bounding box center [329, 517] width 99 height 30
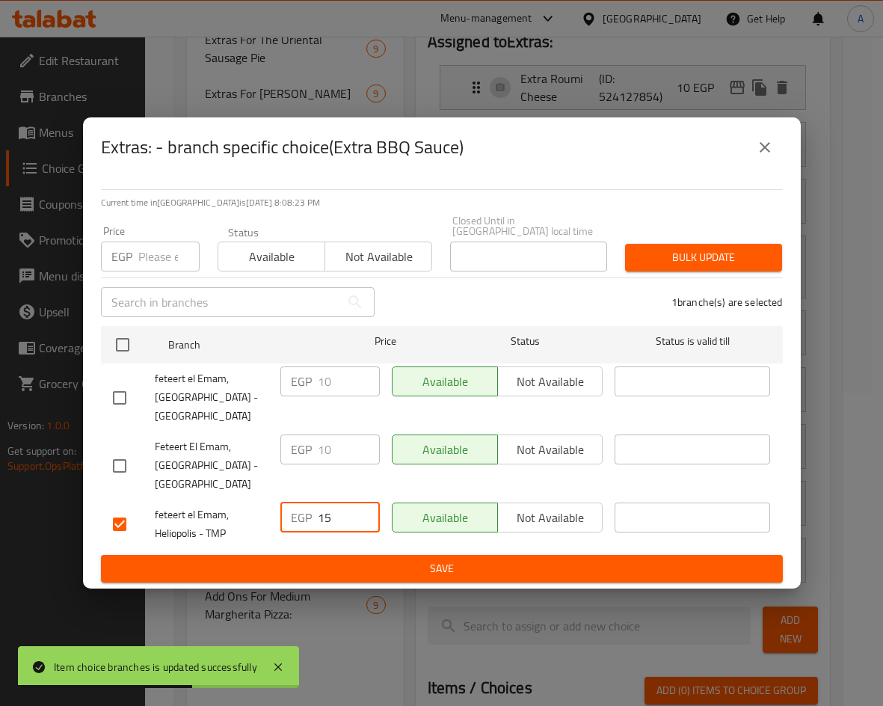
type input "15"
click at [388, 579] on div "Current time in Egypt is 09 Oct 2025 8:08:23 PM Price EGP Price Status Availabl…" at bounding box center [442, 382] width 718 height 411
click at [394, 567] on span "Save" at bounding box center [442, 568] width 658 height 19
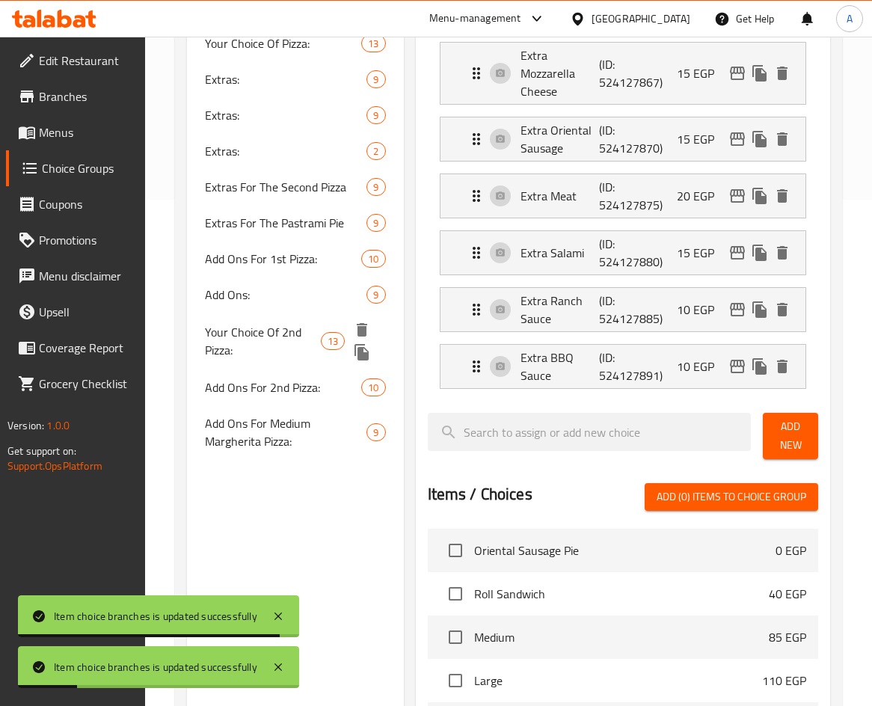
scroll to position [462, 0]
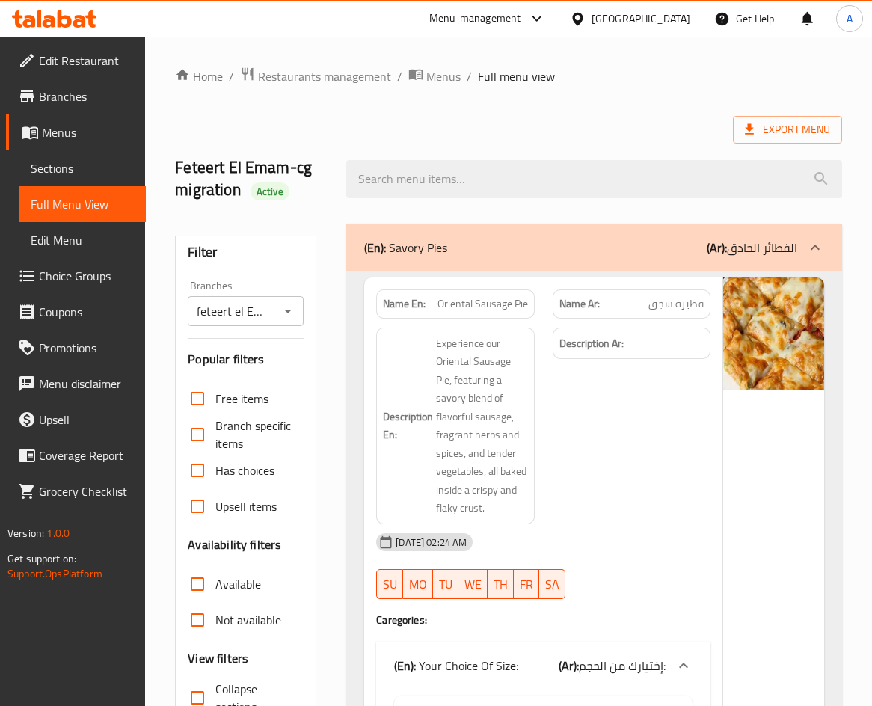
click at [82, 170] on span "Sections" at bounding box center [82, 168] width 103 height 18
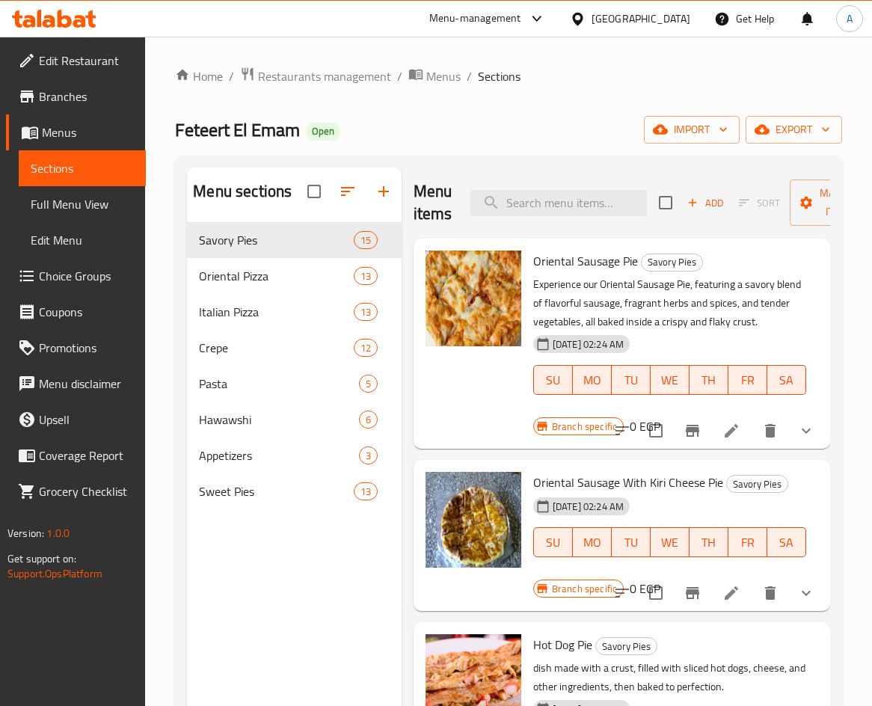
click at [797, 422] on icon "show more" at bounding box center [806, 431] width 18 height 18
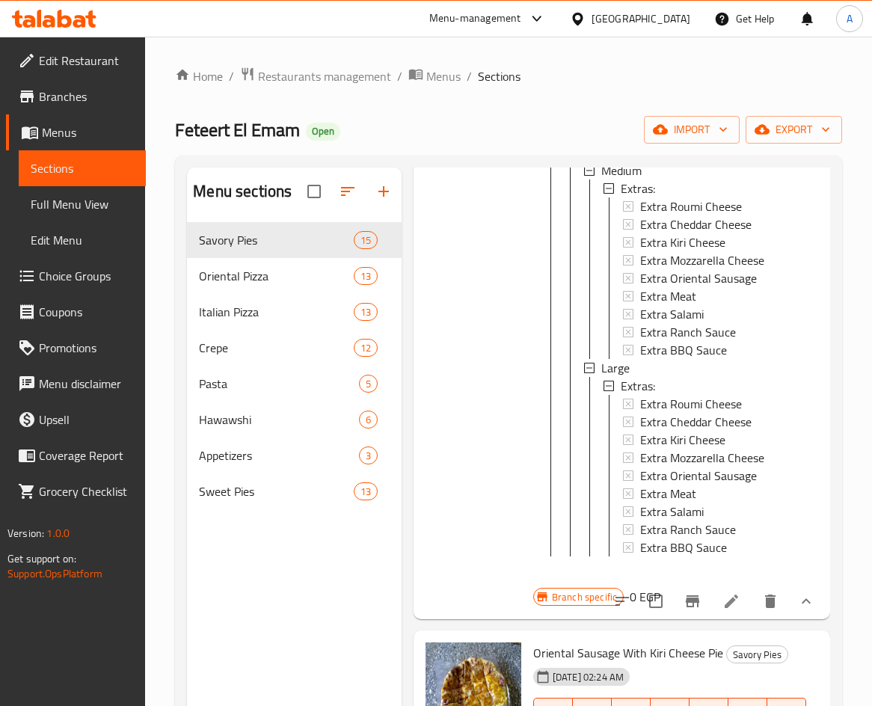
scroll to position [299, 0]
